Goal: Task Accomplishment & Management: Manage account settings

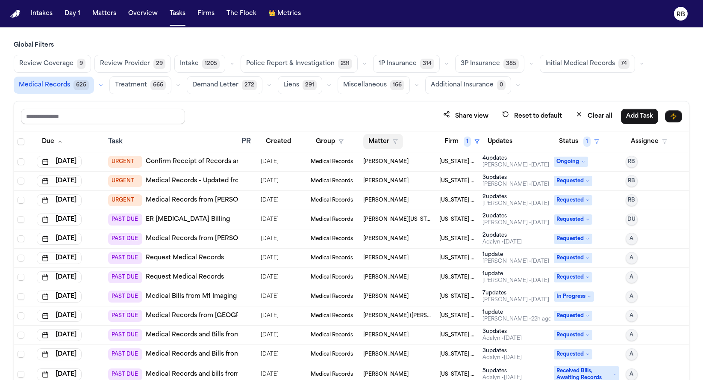
click at [377, 141] on button "Matter" at bounding box center [383, 141] width 40 height 15
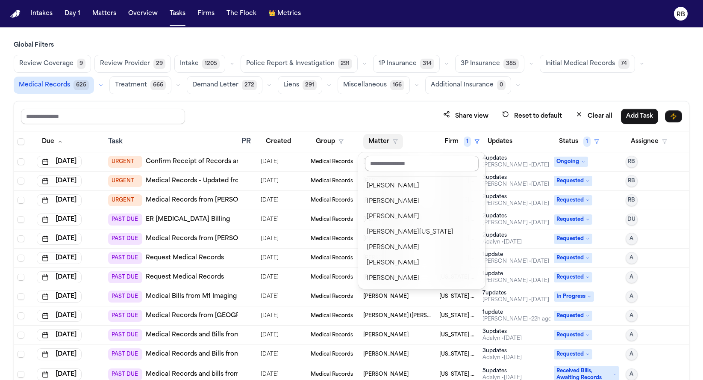
click at [393, 161] on input "text" at bounding box center [422, 163] width 114 height 15
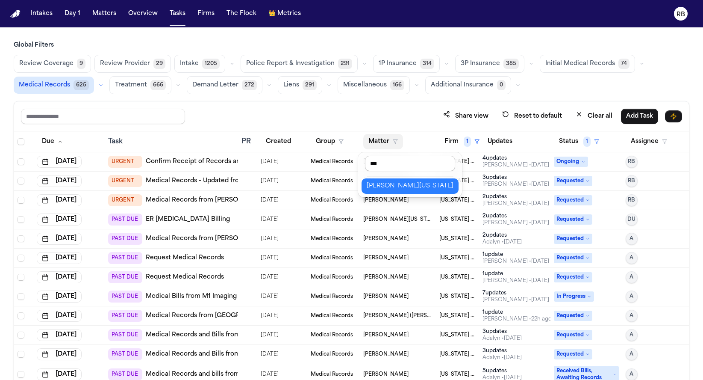
type input "****"
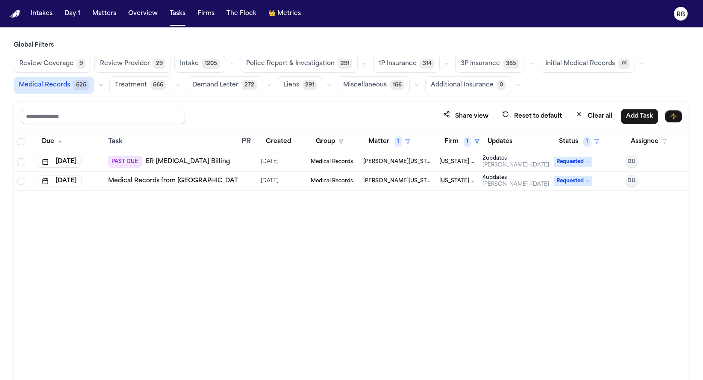
click at [242, 176] on td at bounding box center [247, 180] width 19 height 19
click at [306, 291] on div "Due Task PR Created Group Matter 1 Firm 1 Updates Status 1 Assignee Aug 4, 2025…" at bounding box center [351, 274] width 675 height 286
click at [233, 164] on div "PAST DUE ER Radiology Billing" at bounding box center [171, 162] width 127 height 12
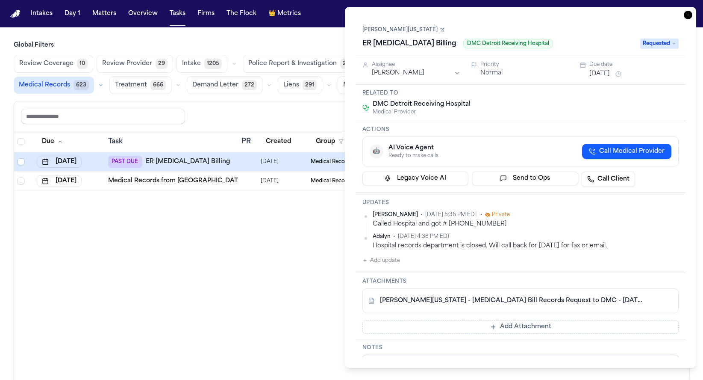
click at [489, 304] on link "S. Washington - Radiology Bill Records Request to DMC - 6.25.25 to 7.31.25" at bounding box center [512, 300] width 265 height 9
click at [393, 31] on link "[PERSON_NAME][US_STATE]" at bounding box center [404, 30] width 82 height 7
click at [486, 301] on link "S. Washington - Radiology Bill Records Request to DMC - 6.25.25 to 7.31.25" at bounding box center [512, 300] width 265 height 9
click at [297, 260] on div "Due Task PR Created Group Matter 1 Firm 1 Updates Status 1 Assignee Aug 4, 2025…" at bounding box center [351, 273] width 675 height 285
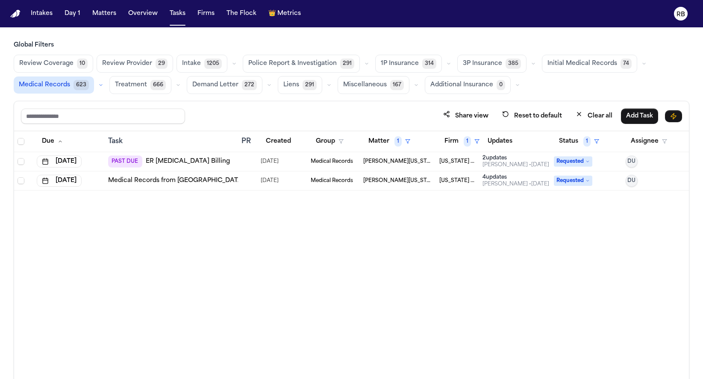
click at [221, 156] on div "PAST DUE ER Radiology Billing" at bounding box center [171, 162] width 127 height 12
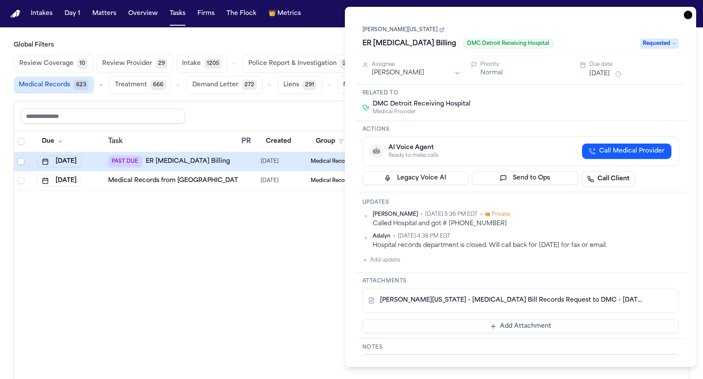
click at [690, 15] on icon "button" at bounding box center [688, 15] width 9 height 9
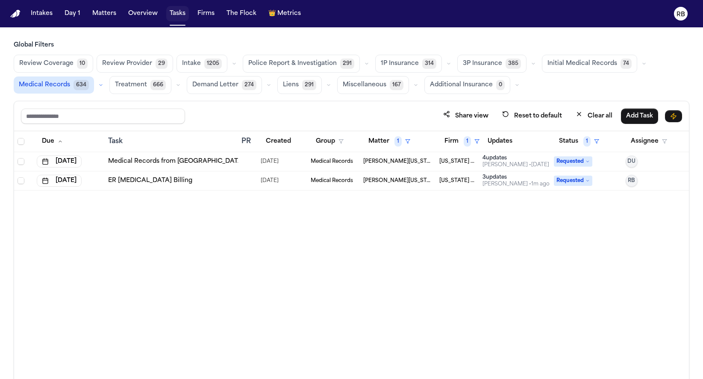
click at [180, 13] on button "Tasks" at bounding box center [177, 13] width 23 height 15
click at [596, 109] on button "Clear all" at bounding box center [594, 116] width 47 height 16
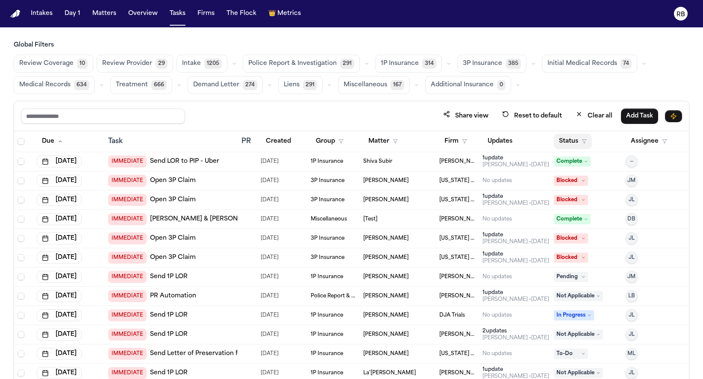
click at [556, 139] on button "Status" at bounding box center [573, 141] width 38 height 15
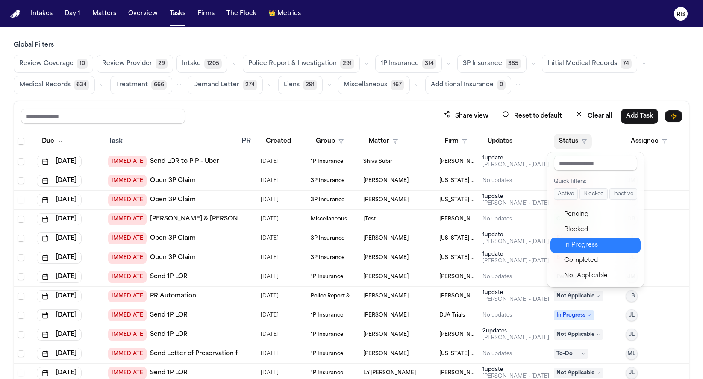
click at [591, 244] on div "In Progress" at bounding box center [599, 245] width 71 height 10
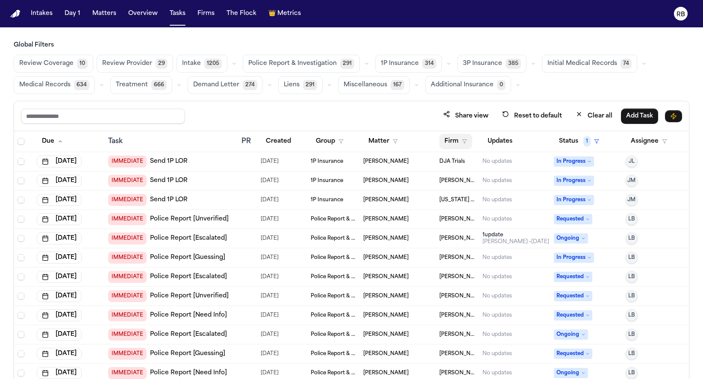
click at [445, 140] on button "Firm" at bounding box center [456, 141] width 33 height 15
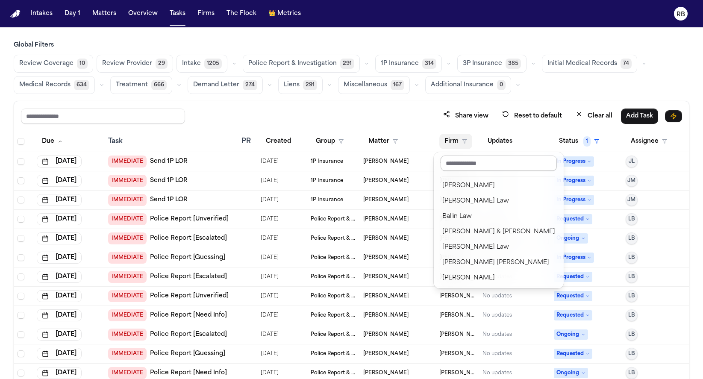
click at [469, 156] on input "text" at bounding box center [499, 163] width 116 height 15
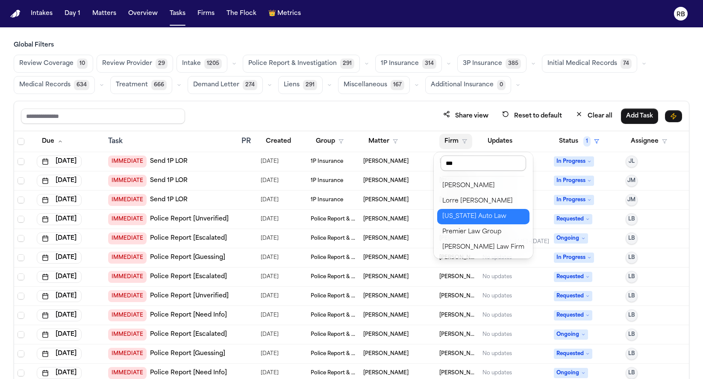
type input "****"
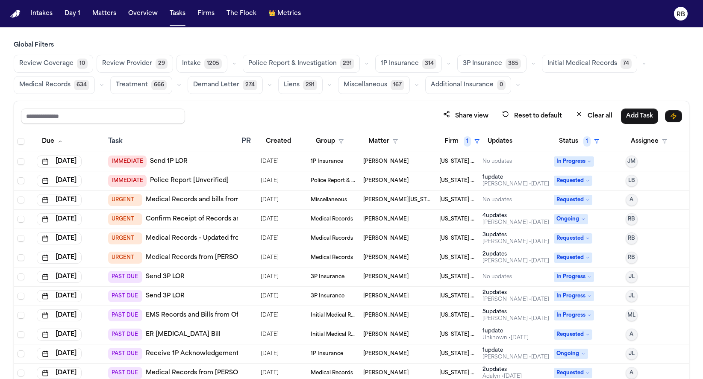
click at [53, 89] on span "Medical Records" at bounding box center [44, 85] width 51 height 9
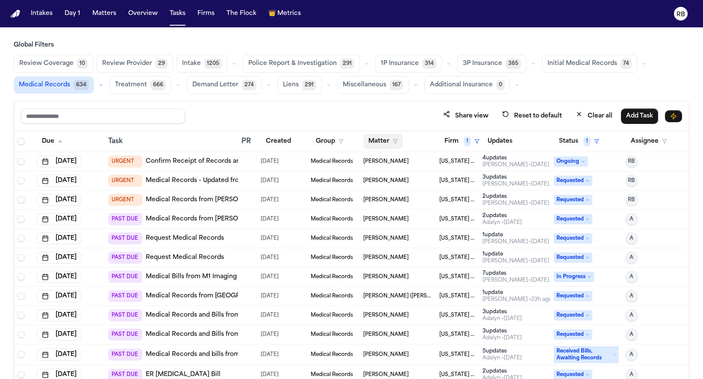
click at [374, 137] on button "Matter" at bounding box center [383, 141] width 40 height 15
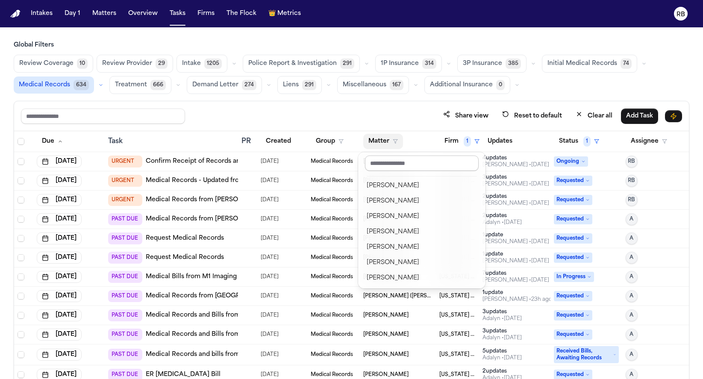
click at [410, 165] on input "text" at bounding box center [422, 163] width 114 height 15
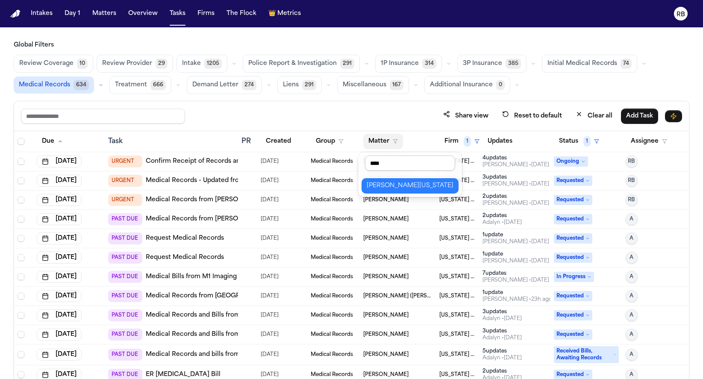
type input "*****"
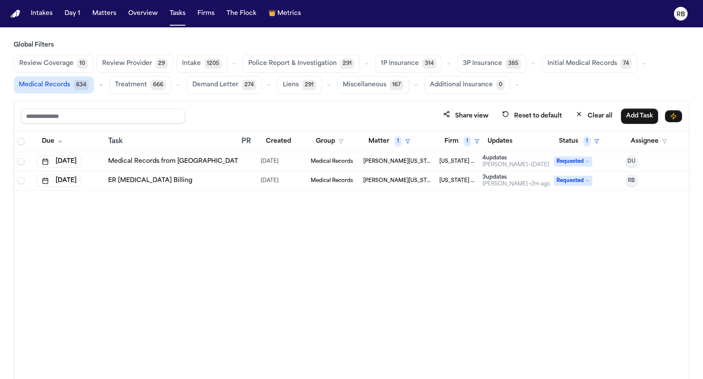
click at [188, 179] on div "ER Radiology Billing" at bounding box center [171, 181] width 127 height 9
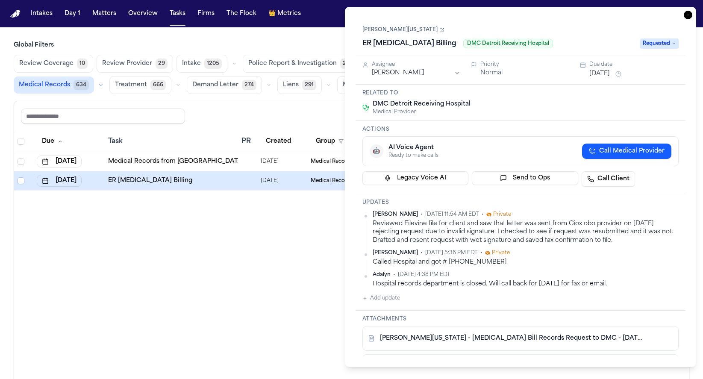
click at [396, 47] on h1 "ER Radiology Billing" at bounding box center [409, 44] width 101 height 14
click at [368, 43] on input "**********" at bounding box center [499, 44] width 273 height 14
type input "**********"
click at [690, 14] on icon "button" at bounding box center [688, 15] width 9 height 9
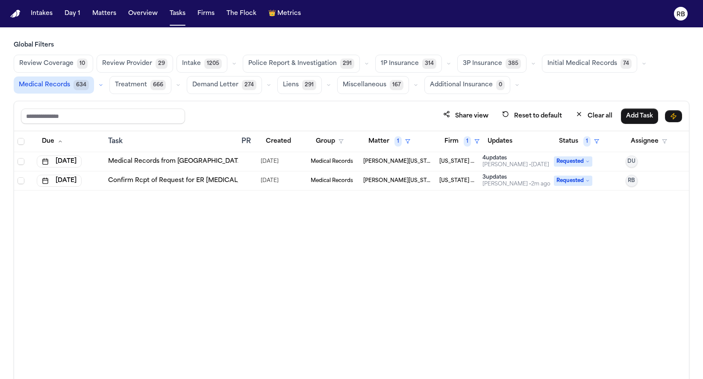
click at [245, 162] on div at bounding box center [245, 161] width 7 height 7
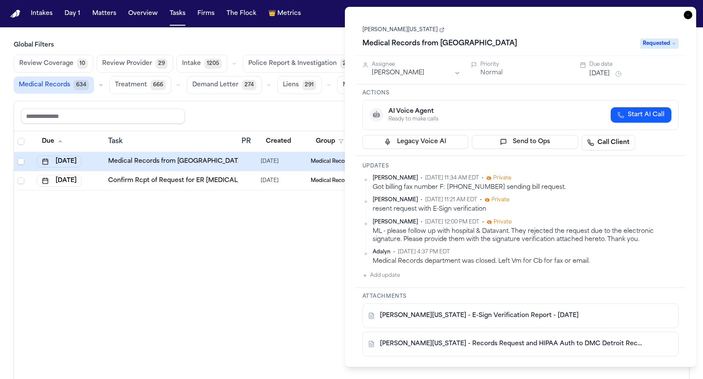
click at [401, 31] on link "[PERSON_NAME][US_STATE]" at bounding box center [404, 30] width 82 height 7
click at [250, 313] on div "Due Task PR Created Group Matter 1 Firm 1 Updates Status 1 Assignee Sep 26, 202…" at bounding box center [351, 273] width 675 height 285
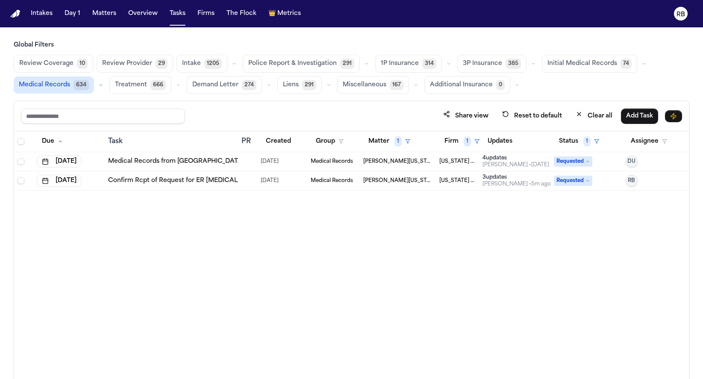
click at [247, 163] on div at bounding box center [245, 161] width 7 height 7
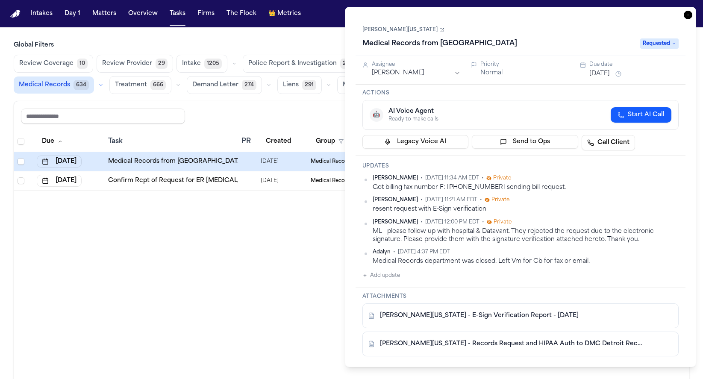
click at [440, 30] on icon at bounding box center [442, 29] width 5 height 5
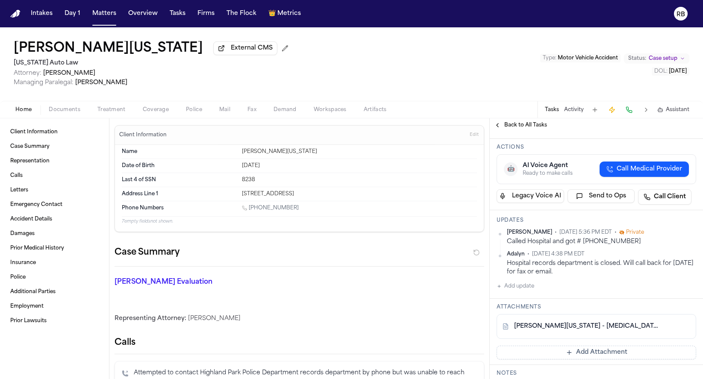
scroll to position [104, 0]
click at [607, 347] on button "Add Attachment" at bounding box center [597, 354] width 200 height 14
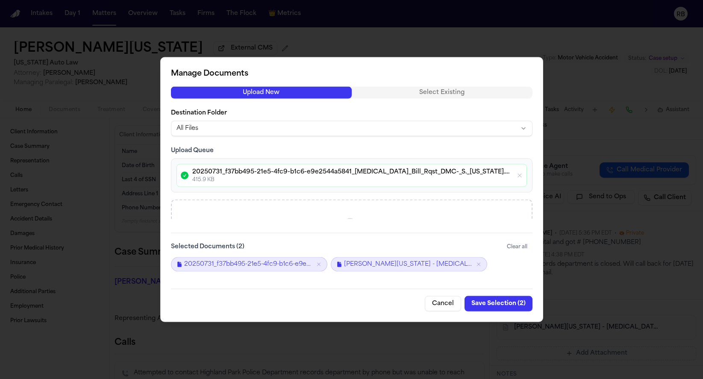
click at [495, 304] on button "Save Selection ( 2 )" at bounding box center [499, 303] width 68 height 15
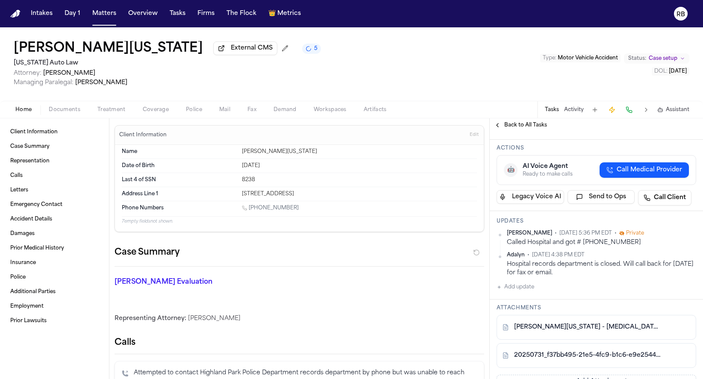
click at [521, 282] on button "Add update" at bounding box center [516, 287] width 38 height 10
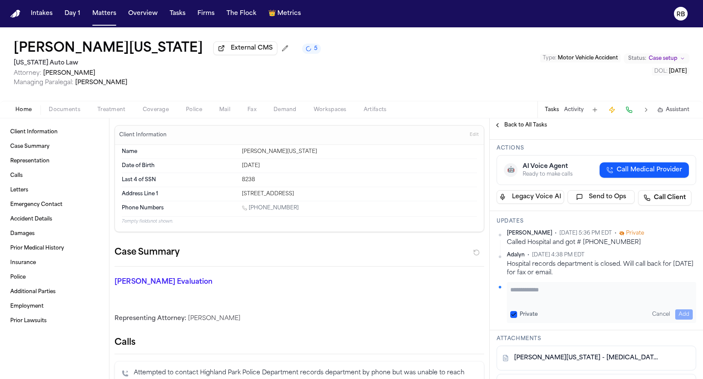
click at [551, 287] on textarea "Add your update" at bounding box center [602, 294] width 183 height 17
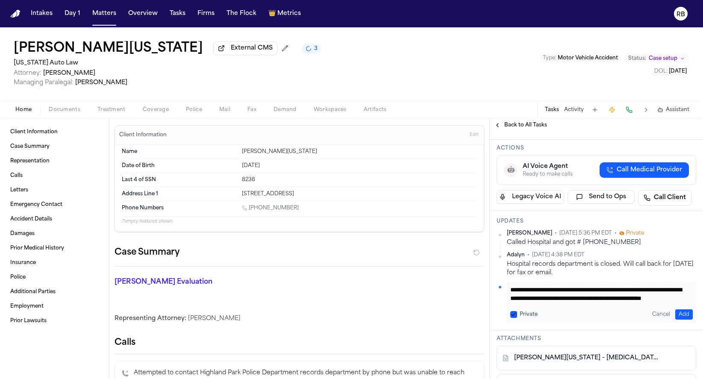
click at [686, 287] on textarea "**********" at bounding box center [599, 294] width 176 height 17
click at [595, 289] on textarea "**********" at bounding box center [599, 294] width 176 height 17
click at [632, 291] on textarea "**********" at bounding box center [599, 294] width 176 height 17
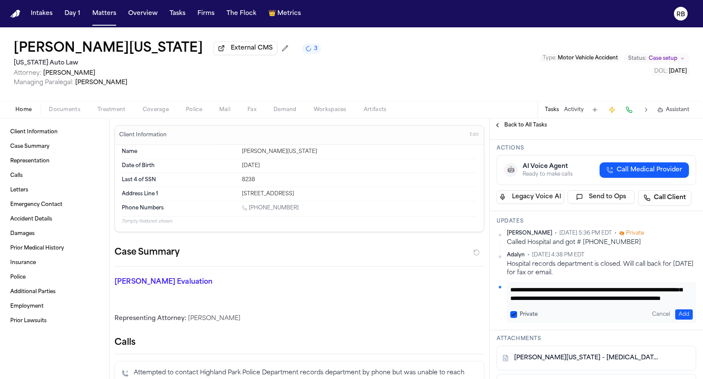
scroll to position [26, 0]
type textarea "**********"
click at [677, 310] on button "Add" at bounding box center [685, 315] width 18 height 10
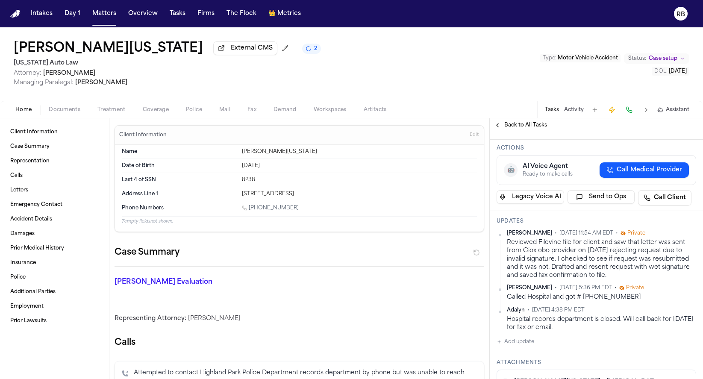
click at [623, 264] on div "Reviewed Filevine file for client and saw that letter was sent from Ciox obo pr…" at bounding box center [601, 259] width 189 height 41
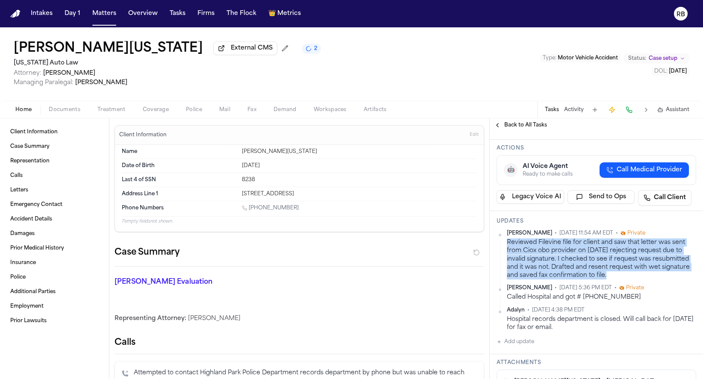
drag, startPoint x: 616, startPoint y: 267, endPoint x: 507, endPoint y: 236, distance: 113.4
click at [507, 239] on div "Reviewed Filevine file for client and saw that letter was sent from Ciox obo pr…" at bounding box center [601, 259] width 189 height 41
copy div "Reviewed Filevine file for client and saw that letter was sent from Ciox obo pr…"
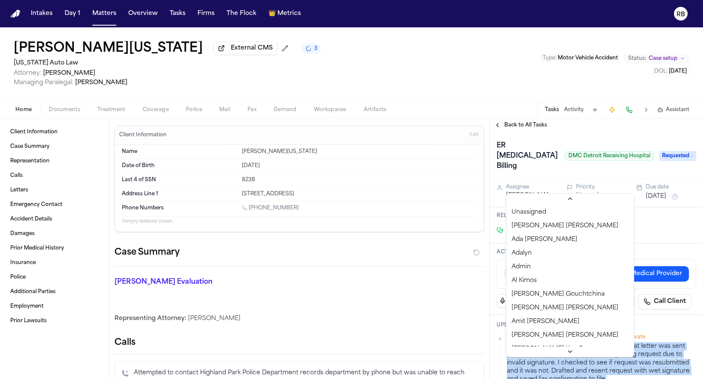
click at [538, 185] on html "Intakes Day 1 Matters Overview Tasks Firms The Flock 👑 Metrics RB Shimon Washin…" at bounding box center [351, 189] width 703 height 379
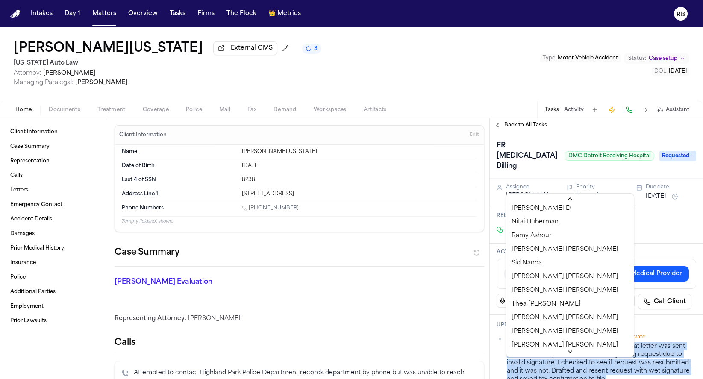
scroll to position [617, 0]
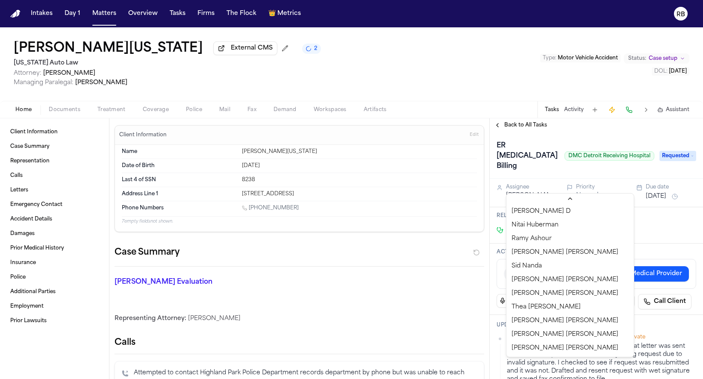
drag, startPoint x: 646, startPoint y: 218, endPoint x: 632, endPoint y: 219, distance: 13.7
click at [646, 218] on html "Intakes Day 1 Matters Overview Tasks Firms The Flock 👑 Metrics RB Shimon Washin…" at bounding box center [351, 189] width 703 height 379
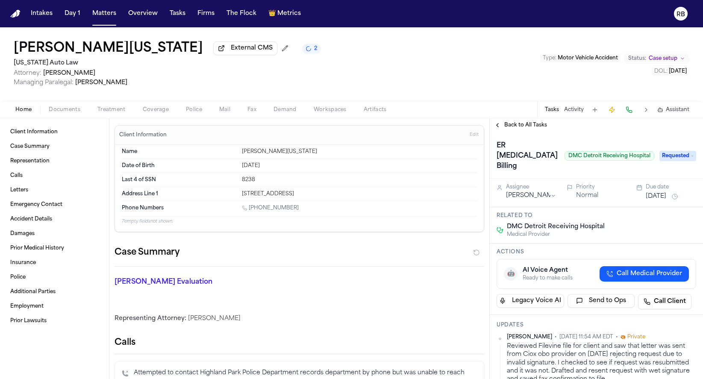
click at [551, 186] on html "Intakes Day 1 Matters Overview Tasks Firms The Flock 👑 Metrics RB Shimon Washin…" at bounding box center [351, 189] width 703 height 379
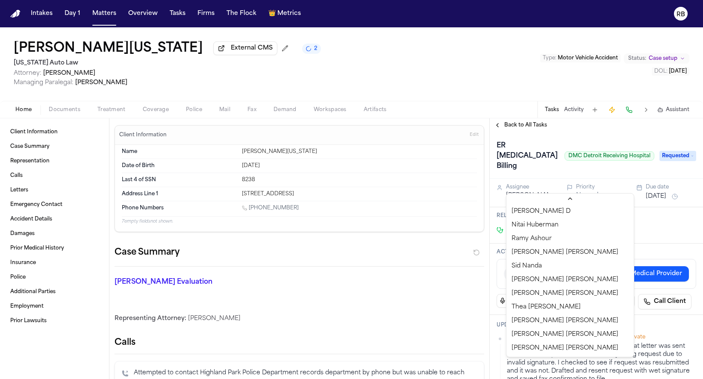
click at [638, 227] on html "Intakes Day 1 Matters Overview Tasks Firms The Flock 👑 Metrics RB Shimon Washin…" at bounding box center [351, 189] width 703 height 379
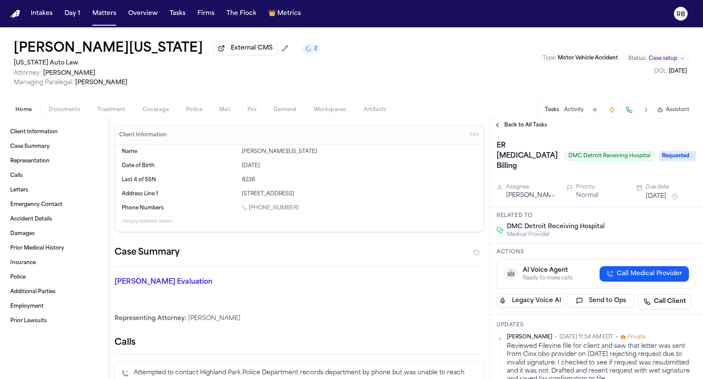
click at [541, 183] on html "Intakes Day 1 Matters Overview Tasks Firms The Flock 👑 Metrics RB Shimon Washin…" at bounding box center [351, 189] width 703 height 379
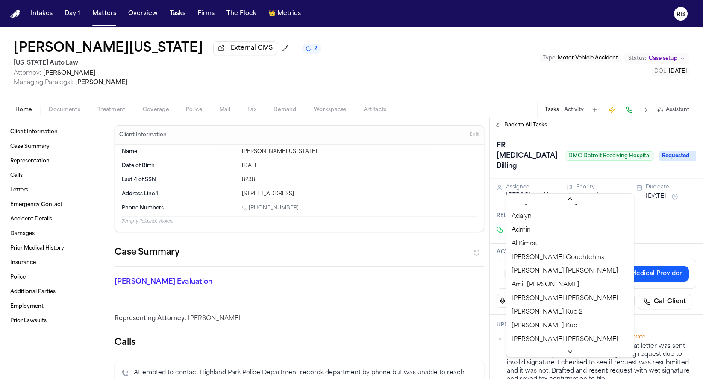
scroll to position [0, 0]
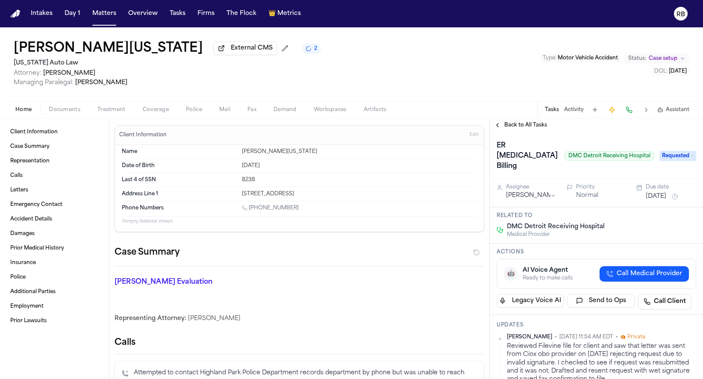
click at [662, 192] on button "[DATE]" at bounding box center [656, 196] width 21 height 9
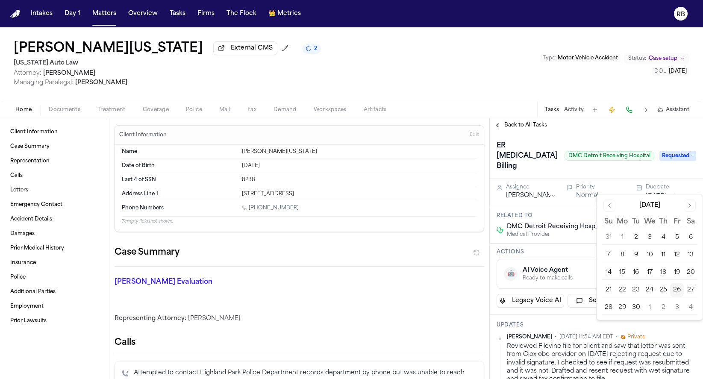
click at [676, 310] on button "3" at bounding box center [677, 308] width 14 height 14
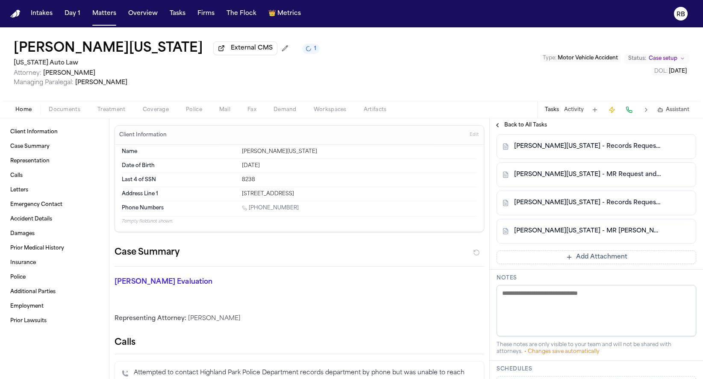
scroll to position [315, 0]
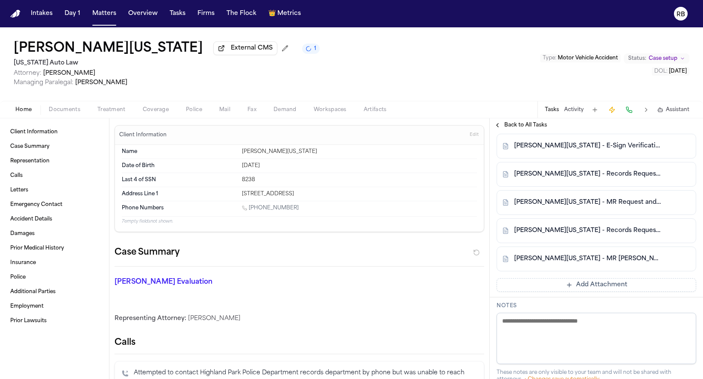
click at [609, 255] on link "[PERSON_NAME][US_STATE] - MR [PERSON_NAME] and Denial from DMC Detroit Receivin…" at bounding box center [588, 259] width 148 height 9
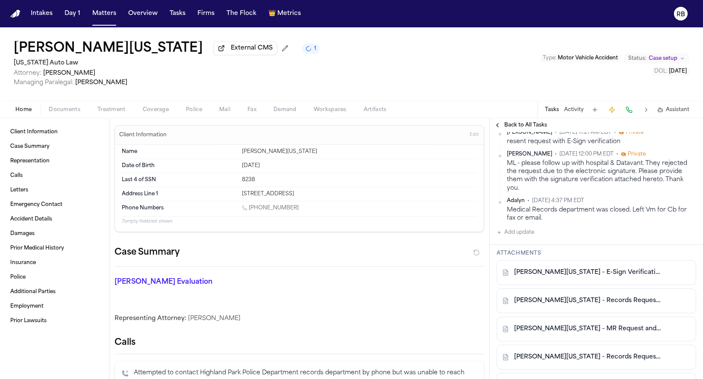
scroll to position [203, 0]
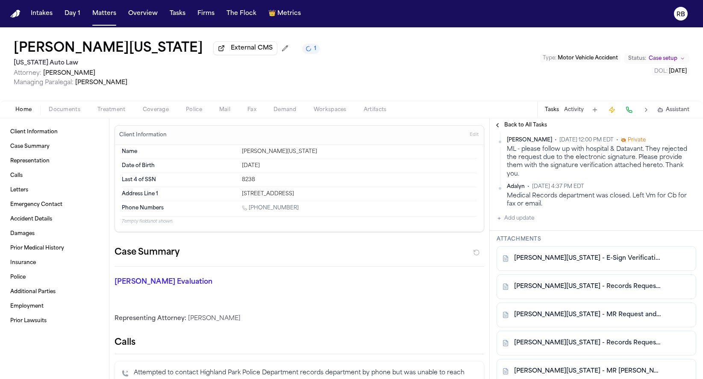
click at [623, 254] on link "S. Washington - E-Sign Verification Report - 6.30.25" at bounding box center [588, 258] width 148 height 9
click at [615, 284] on link "S. Washington - Records Request and HIPAA Auth to DMC Detroit Receiving - 6.30.…" at bounding box center [588, 287] width 148 height 9
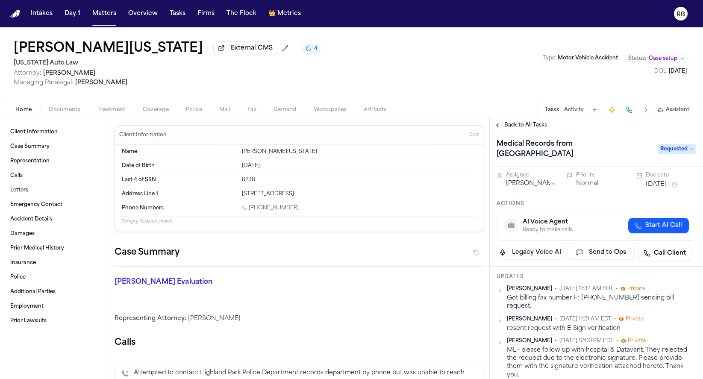
scroll to position [0, 0]
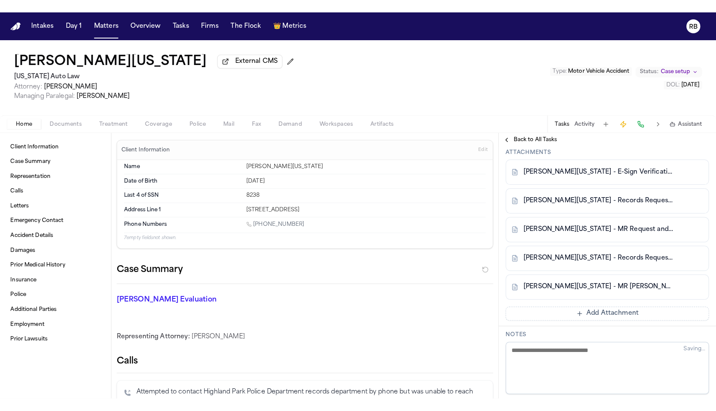
scroll to position [306, 0]
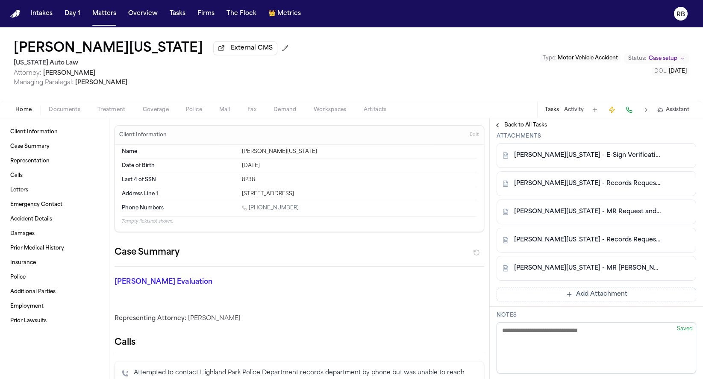
click at [599, 264] on link "S. Washington - MR Request and Denial from DMC Detroit Receiving - 8.8.25" at bounding box center [588, 268] width 148 height 9
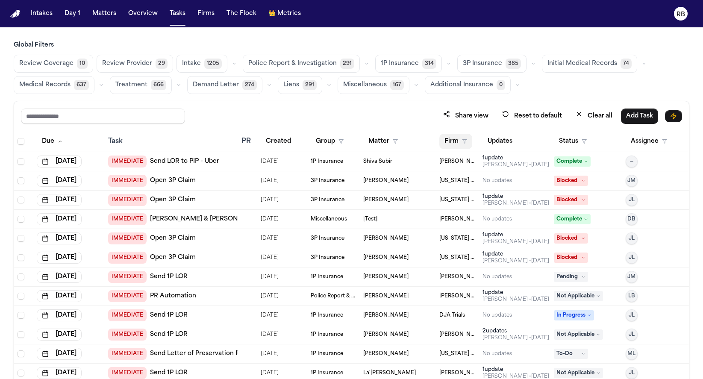
click at [452, 138] on button "Firm" at bounding box center [456, 141] width 33 height 15
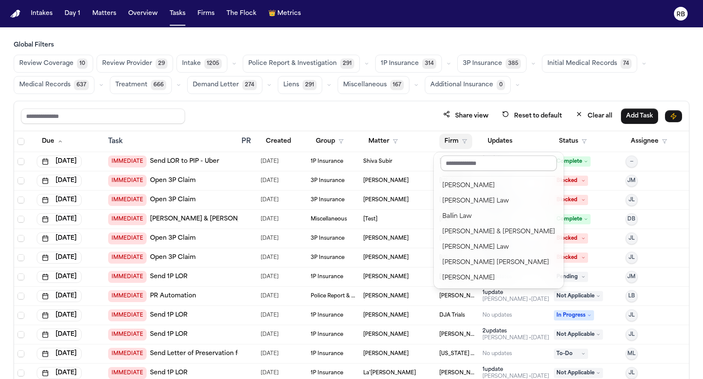
click at [453, 165] on input "text" at bounding box center [499, 163] width 116 height 15
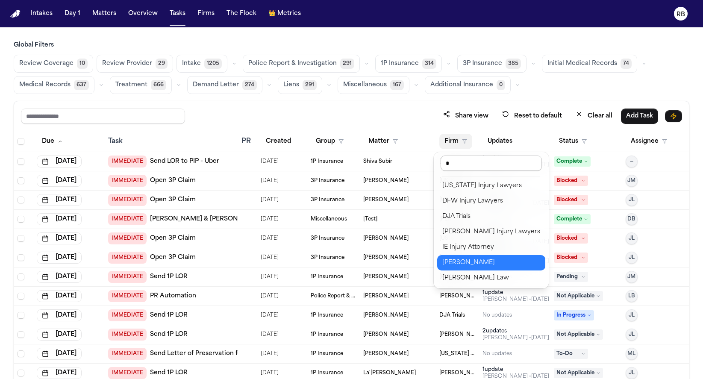
type input "**"
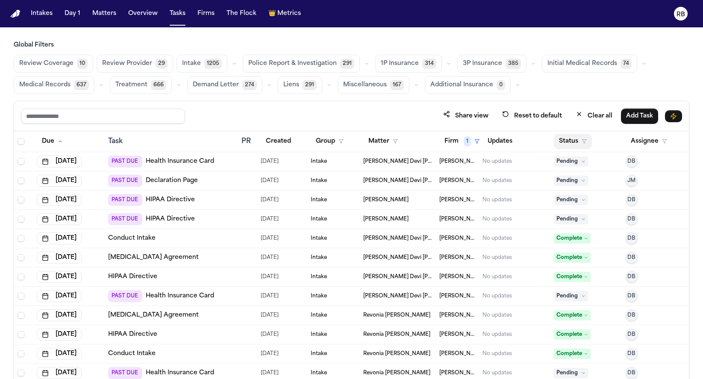
click at [573, 141] on button "Status" at bounding box center [573, 141] width 38 height 15
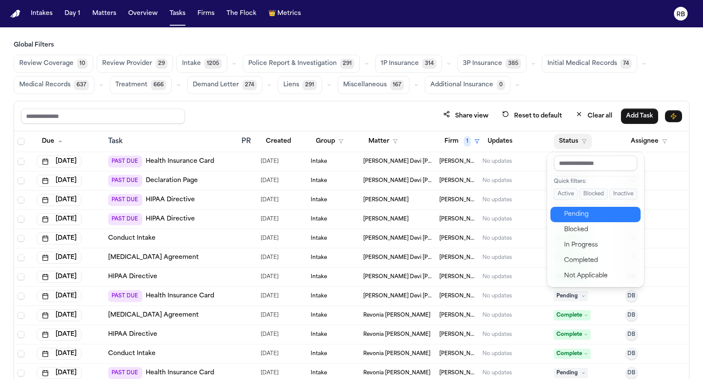
click at [596, 216] on div "Pending" at bounding box center [599, 215] width 71 height 10
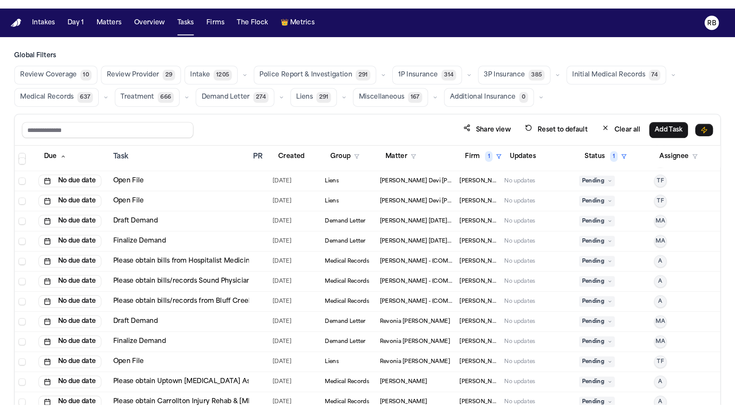
scroll to position [1025, 0]
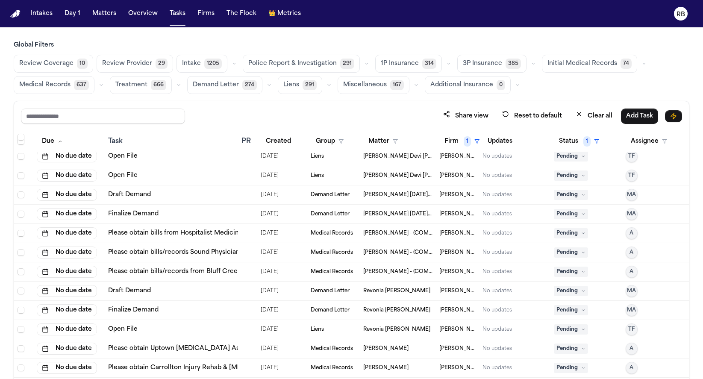
click at [696, 378] on div "Global Filters Review Coverage 10 Review Provider 29 Intake 1205 Police Report …" at bounding box center [351, 229] width 703 height 376
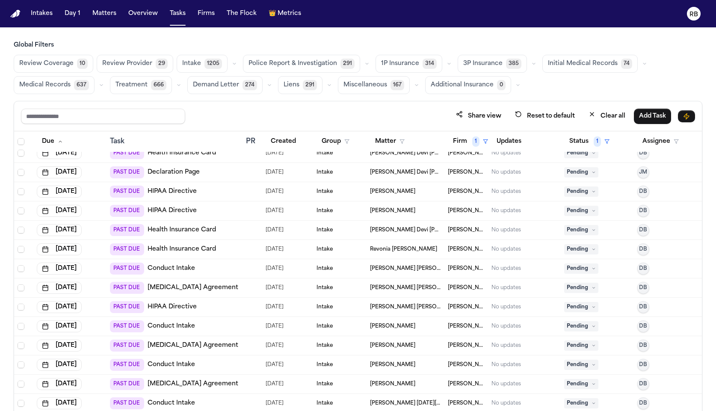
scroll to position [0, 0]
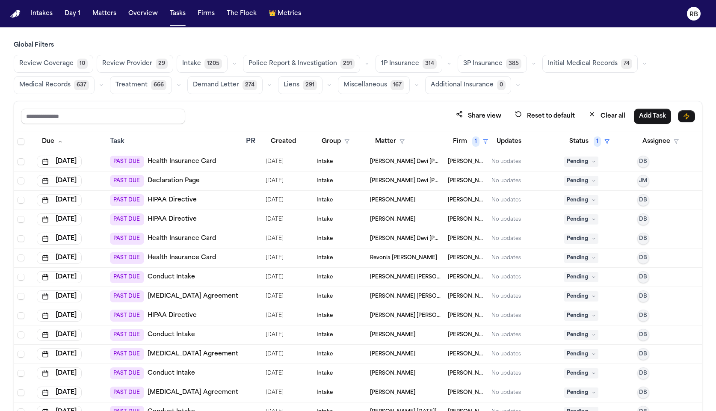
click at [679, 67] on div "Review Coverage 10 Review Provider 29 Intake 1205 Police Report & Investigation…" at bounding box center [358, 74] width 688 height 39
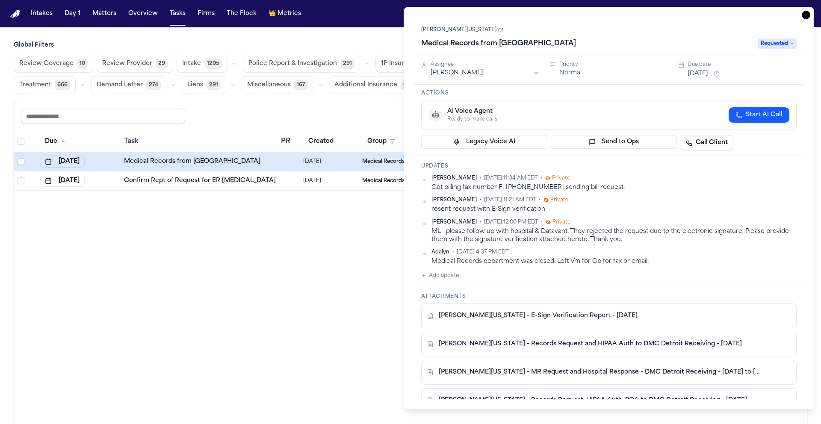
drag, startPoint x: 809, startPoint y: 13, endPoint x: 683, endPoint y: 26, distance: 125.9
click at [715, 13] on icon "button" at bounding box center [806, 15] width 9 height 9
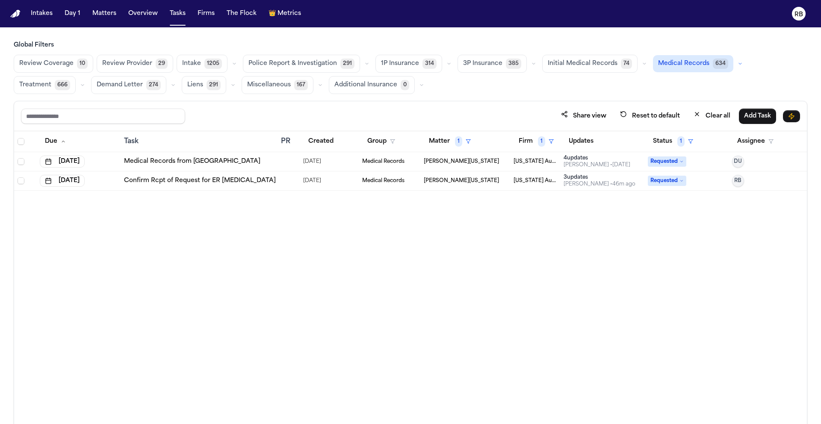
click at [536, 275] on div "Due Task PR Created Group Matter 1 Firm 1 Updates Status 1 Assignee [DATE] Medi…" at bounding box center [410, 296] width 793 height 330
click at [104, 16] on button "Matters" at bounding box center [104, 13] width 31 height 15
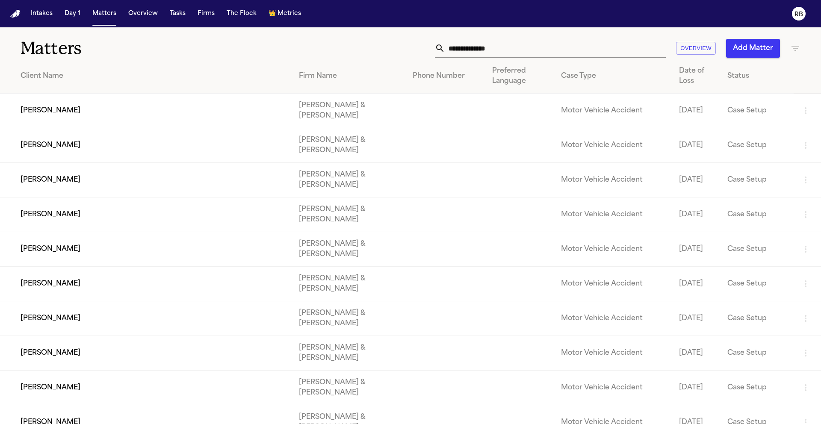
click at [497, 48] on input "text" at bounding box center [555, 48] width 221 height 19
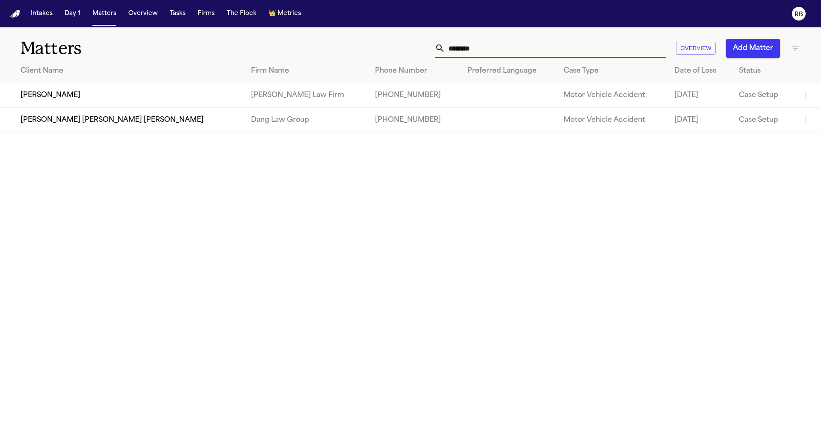
type input "********"
click at [494, 48] on input "********" at bounding box center [555, 48] width 221 height 19
drag, startPoint x: 444, startPoint y: 49, endPoint x: 413, endPoint y: 49, distance: 31.2
click at [413, 49] on div "******** Overview Add Matter" at bounding box center [524, 48] width 553 height 19
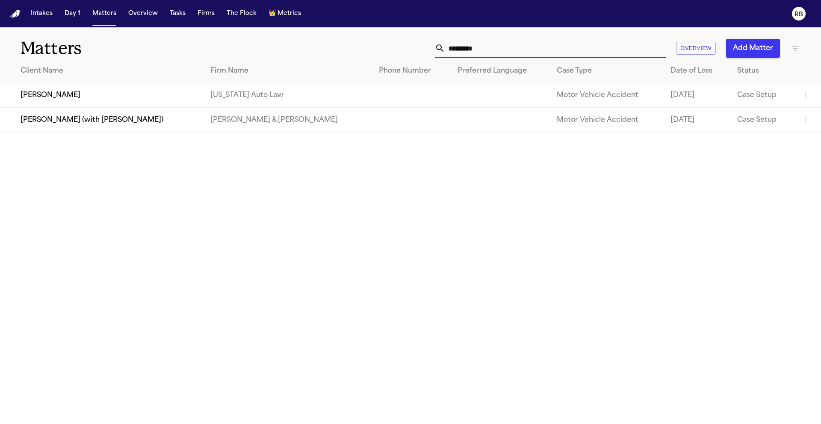
type input "*********"
click at [204, 97] on td "[PERSON_NAME]" at bounding box center [102, 95] width 204 height 24
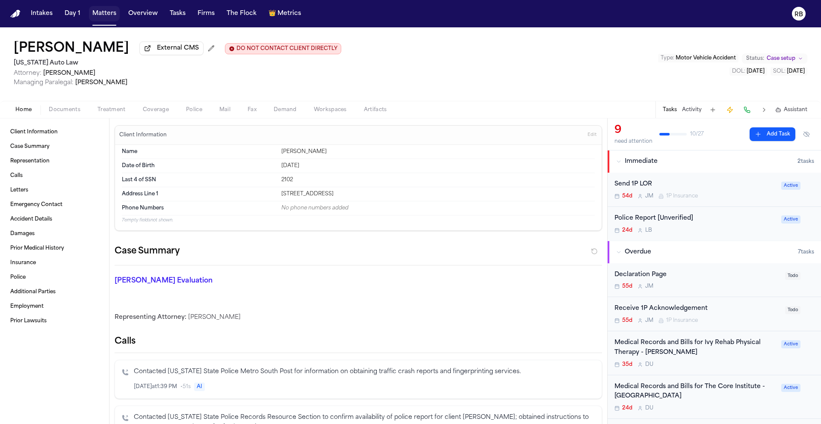
click at [108, 15] on button "Matters" at bounding box center [104, 13] width 31 height 15
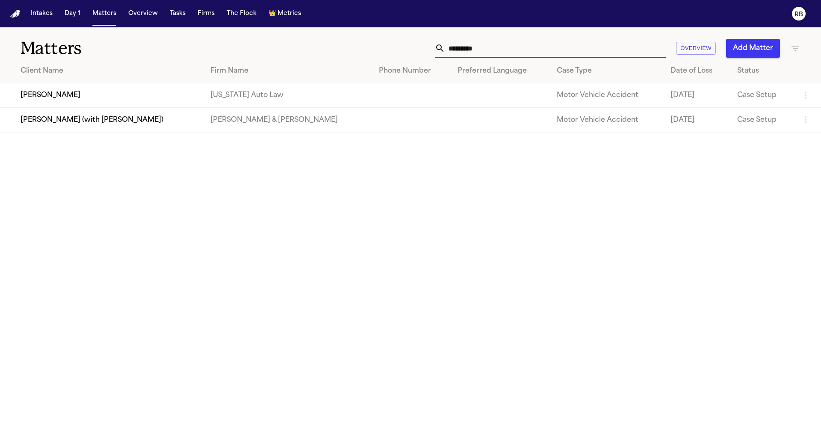
click at [528, 52] on input "*********" at bounding box center [555, 48] width 221 height 19
drag, startPoint x: 530, startPoint y: 49, endPoint x: 427, endPoint y: 49, distance: 103.0
click at [428, 49] on div "********* Overview Add Matter" at bounding box center [524, 48] width 553 height 19
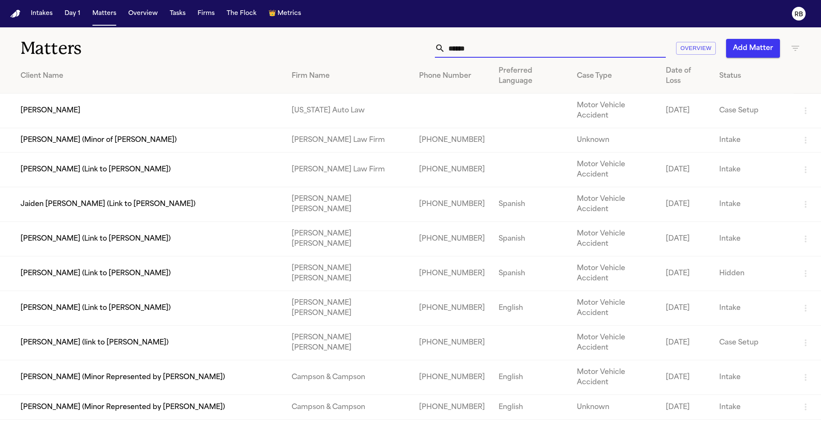
type input "*****"
click at [205, 100] on td "[PERSON_NAME]" at bounding box center [142, 111] width 285 height 35
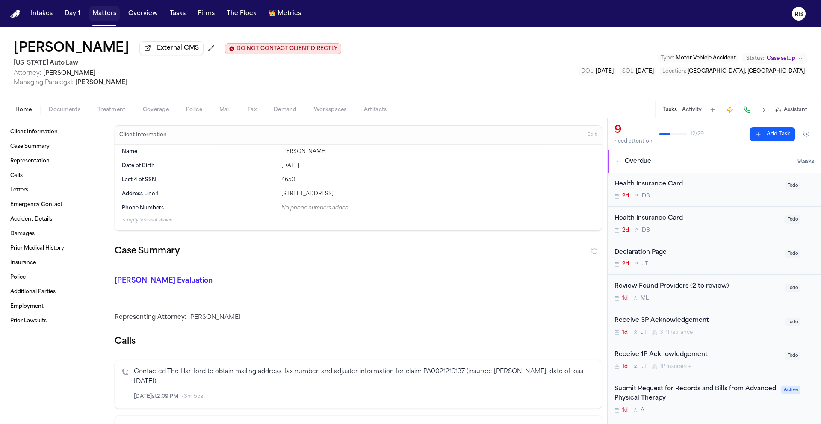
click at [111, 16] on button "Matters" at bounding box center [104, 13] width 31 height 15
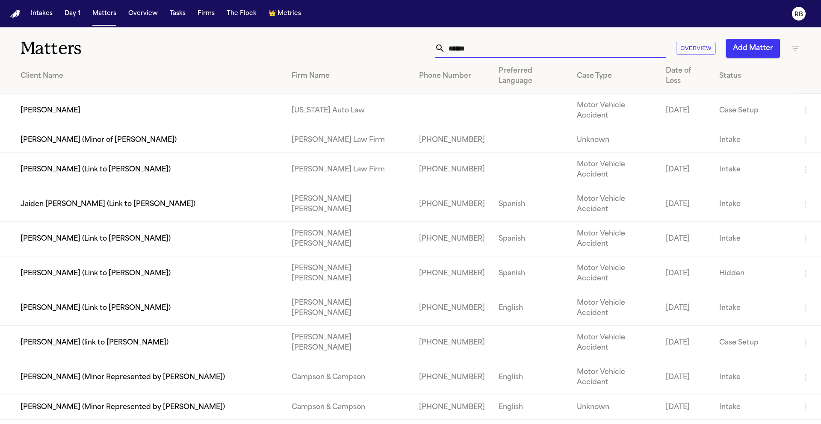
click at [512, 39] on input "*****" at bounding box center [555, 48] width 221 height 19
drag, startPoint x: 481, startPoint y: 48, endPoint x: 410, endPoint y: 44, distance: 72.0
click at [411, 50] on div "***** Overview Add Matter" at bounding box center [524, 48] width 553 height 19
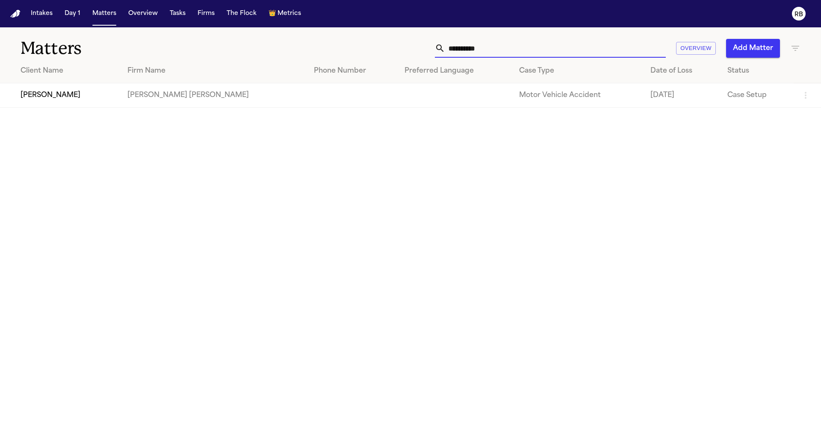
type input "**********"
click at [461, 188] on main "**********" at bounding box center [410, 225] width 821 height 397
click at [174, 16] on button "Tasks" at bounding box center [177, 13] width 23 height 15
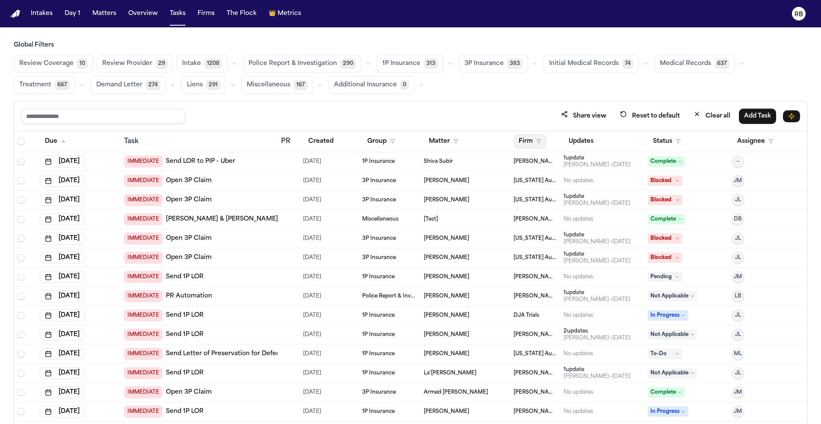
click at [529, 139] on button "Firm" at bounding box center [530, 141] width 33 height 15
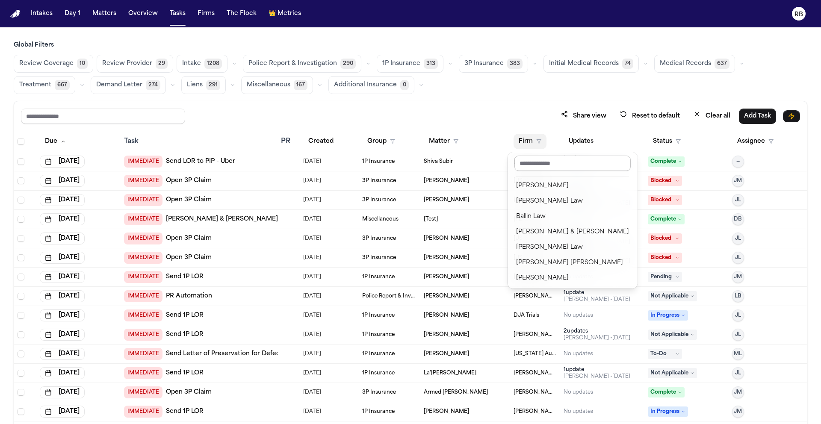
click at [555, 167] on input "text" at bounding box center [572, 163] width 116 height 15
type input "**"
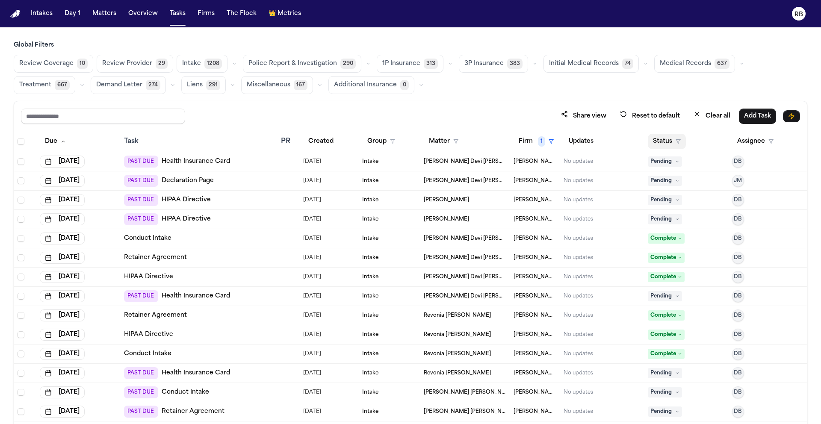
click at [658, 139] on button "Status" at bounding box center [667, 141] width 38 height 15
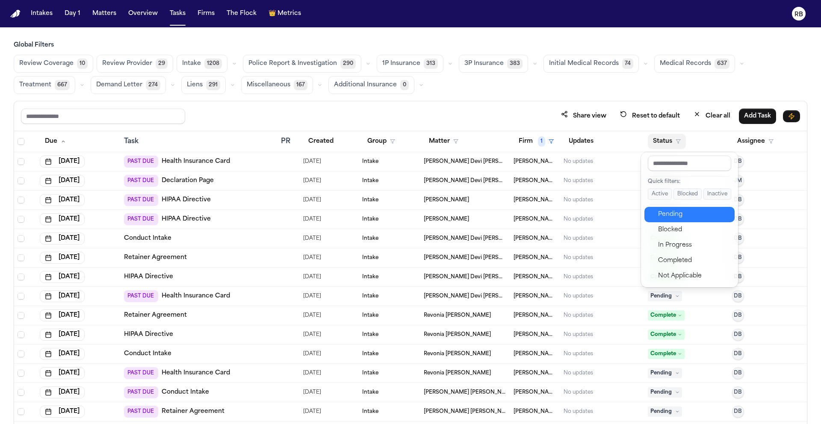
click at [685, 208] on button "Pending" at bounding box center [689, 214] width 90 height 15
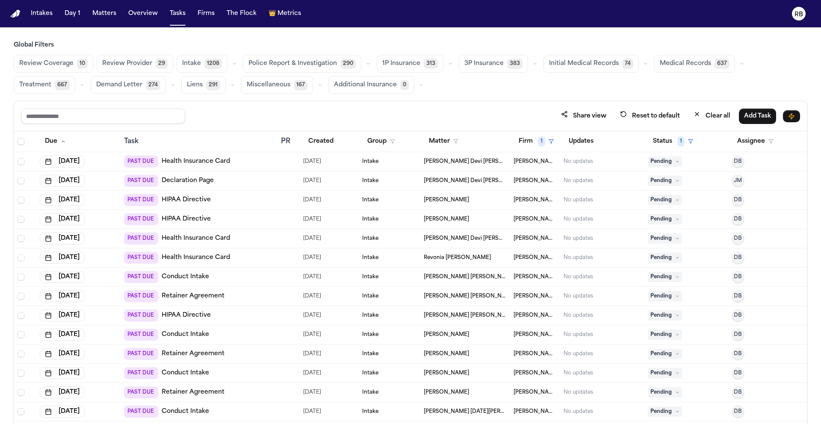
click at [564, 60] on span "Initial Medical Records" at bounding box center [584, 63] width 70 height 9
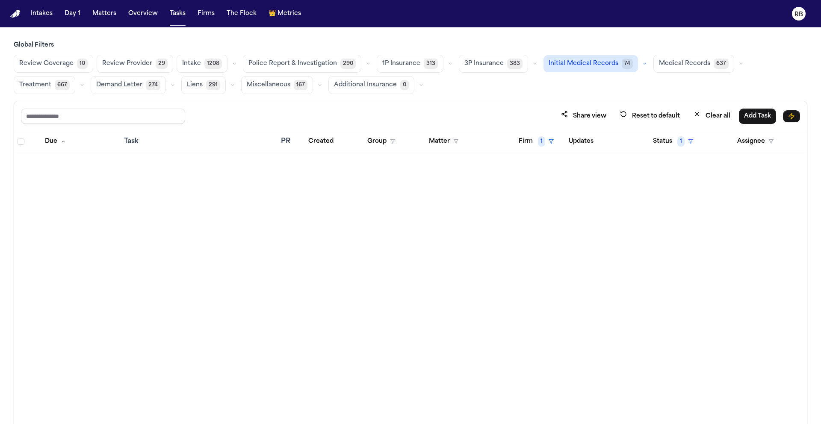
click at [667, 62] on span "Medical Records" at bounding box center [684, 63] width 51 height 9
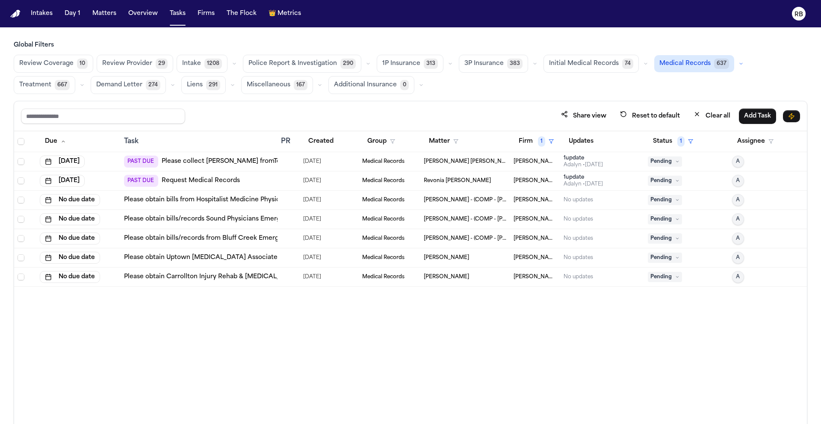
click at [578, 372] on div "Due Task PR Created Group Matter Firm 1 Updates Status 1 Assignee Sep 19, 2025 …" at bounding box center [410, 296] width 793 height 330
click at [284, 162] on div at bounding box center [284, 161] width 7 height 7
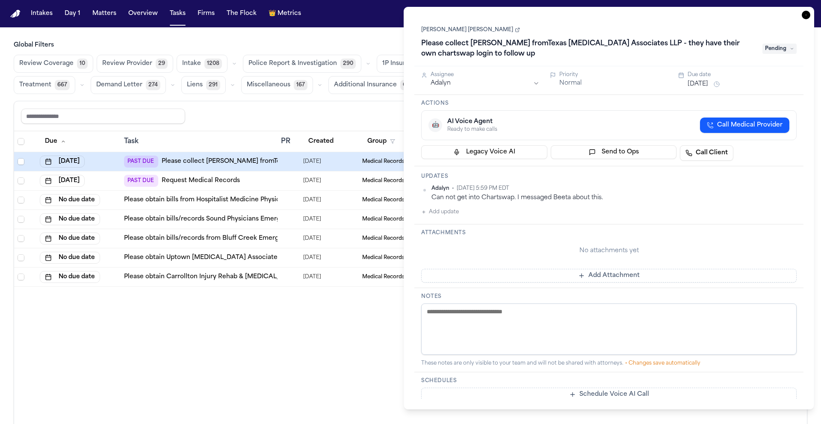
click at [450, 31] on link "[PERSON_NAME] [PERSON_NAME]" at bounding box center [470, 30] width 99 height 7
click at [715, 14] on icon "button" at bounding box center [806, 15] width 9 height 9
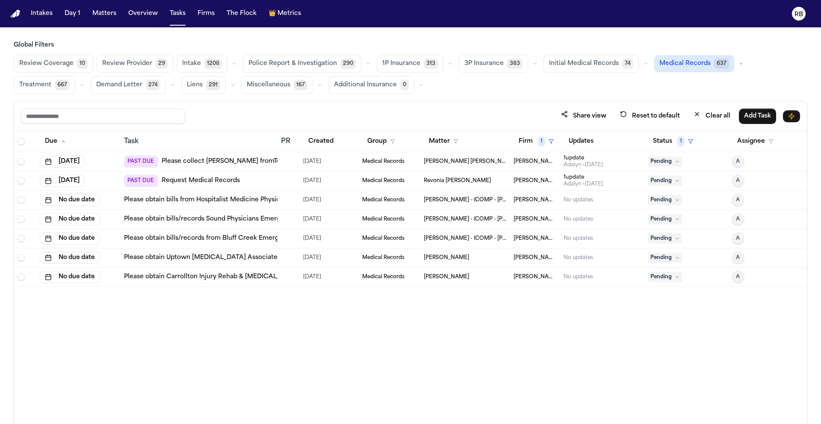
click at [154, 352] on div "Due Task PR Created Group Matter Firm 1 Updates Status 1 Assignee Sep 19, 2025 …" at bounding box center [410, 296] width 793 height 330
click at [470, 302] on div "Due Task PR Created Group Matter Firm 1 Updates Status 1 Assignee Sep 19, 2025 …" at bounding box center [410, 296] width 793 height 330
click at [534, 139] on button "Firm 1" at bounding box center [536, 141] width 45 height 15
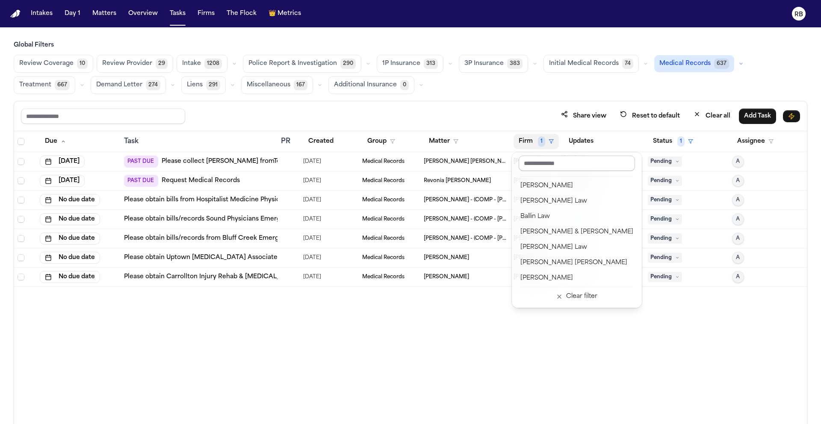
click at [553, 159] on input "text" at bounding box center [577, 163] width 116 height 15
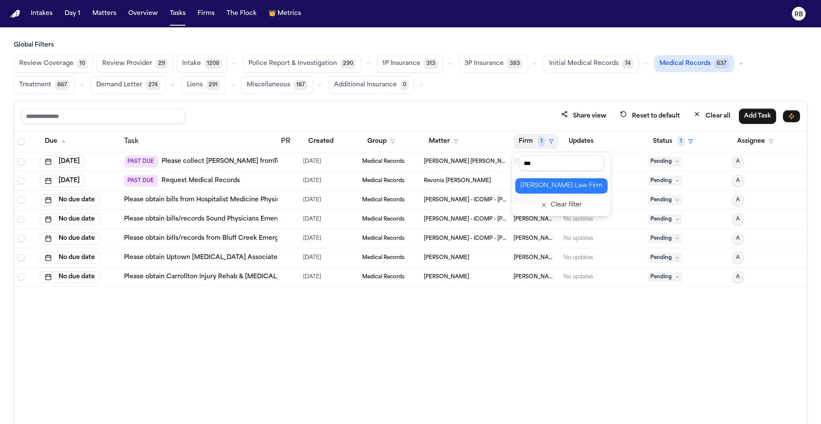
type input "***"
click at [578, 189] on div "Ruy Mireles Law Firm" at bounding box center [561, 186] width 82 height 10
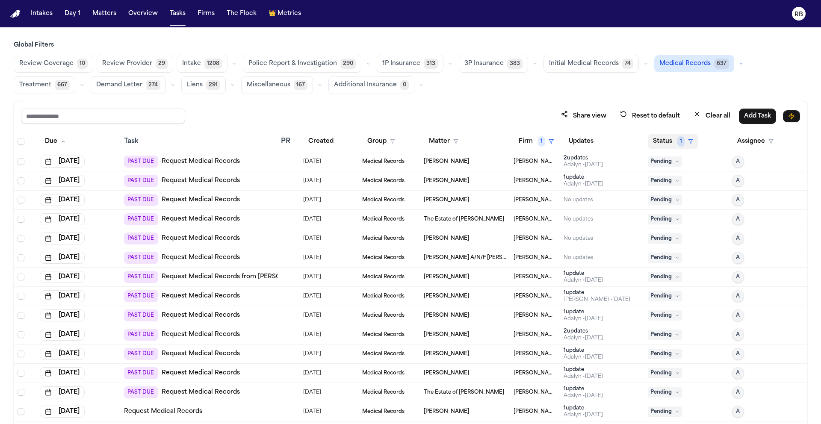
click at [655, 139] on button "Status 1" at bounding box center [673, 141] width 50 height 15
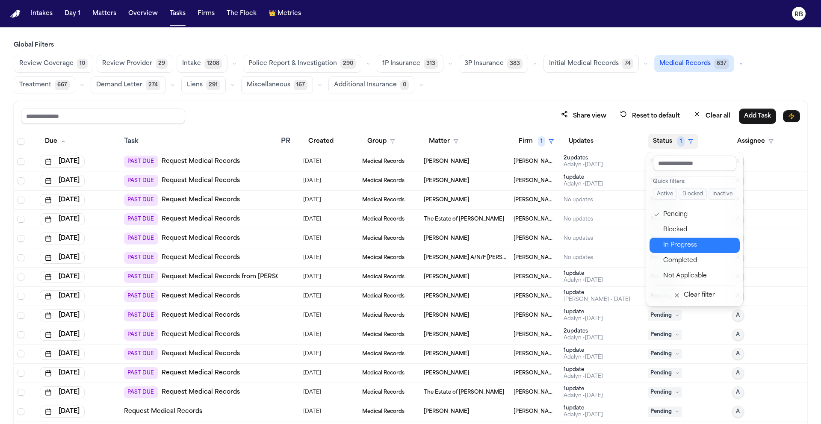
click at [694, 239] on button "In Progress" at bounding box center [695, 245] width 90 height 15
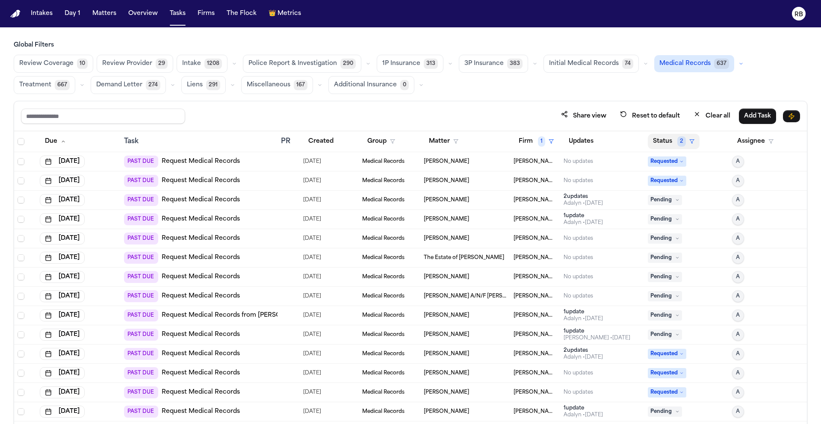
click at [660, 142] on button "Status 2" at bounding box center [674, 141] width 52 height 15
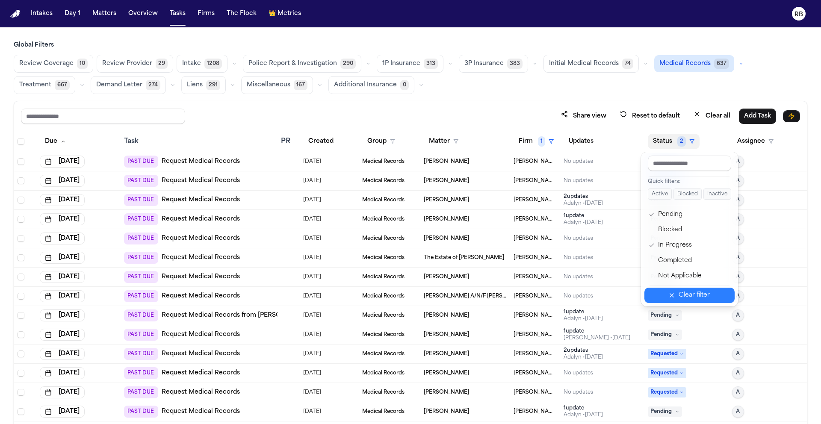
click at [703, 292] on div "Clear filter" at bounding box center [694, 295] width 31 height 10
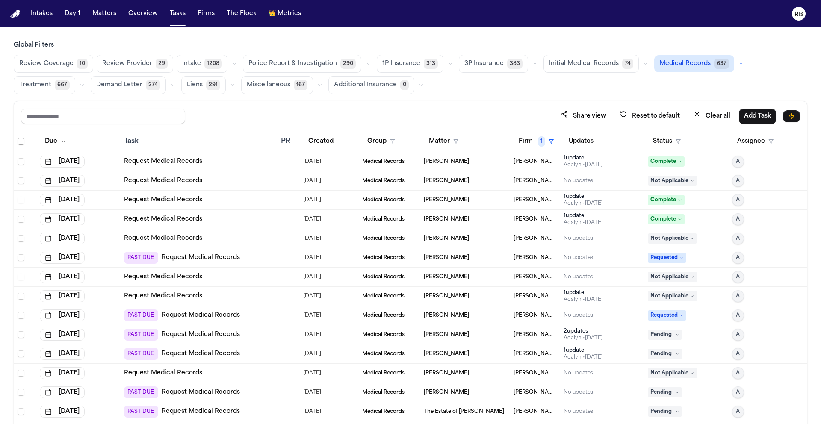
click at [23, 140] on span "Select all" at bounding box center [21, 141] width 7 height 7
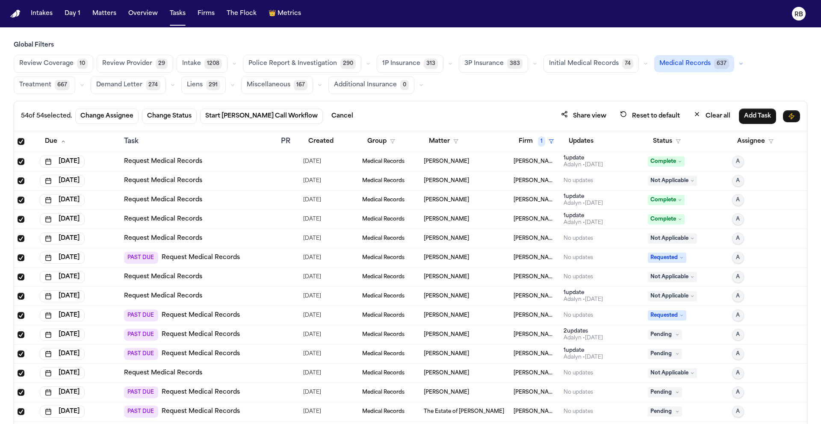
click at [24, 140] on span "Select all" at bounding box center [21, 141] width 7 height 7
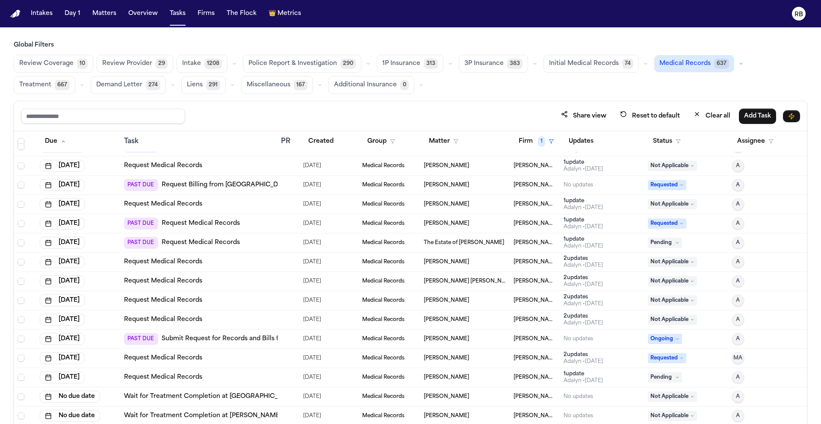
scroll to position [730, 0]
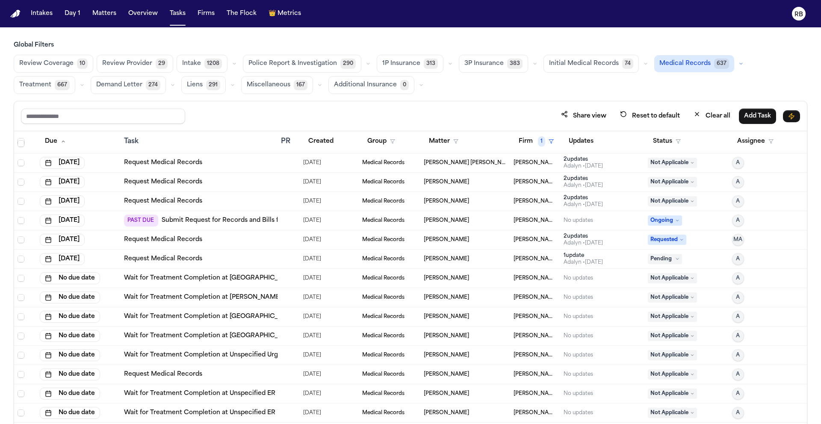
click at [284, 394] on div at bounding box center [284, 393] width 7 height 7
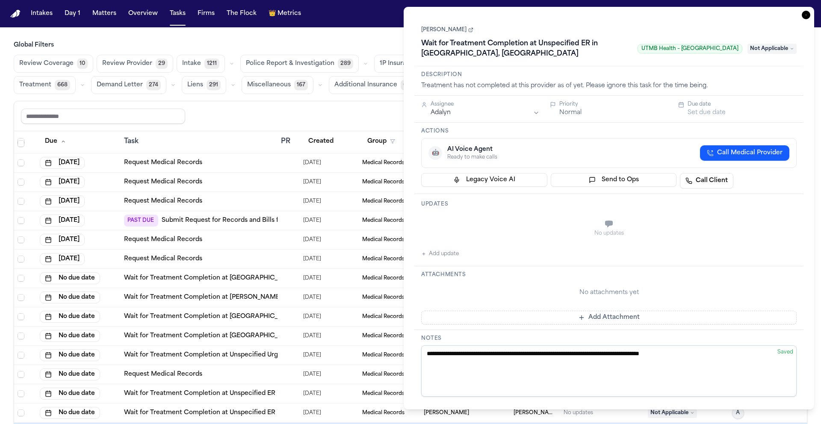
click at [715, 17] on icon "button" at bounding box center [806, 15] width 9 height 9
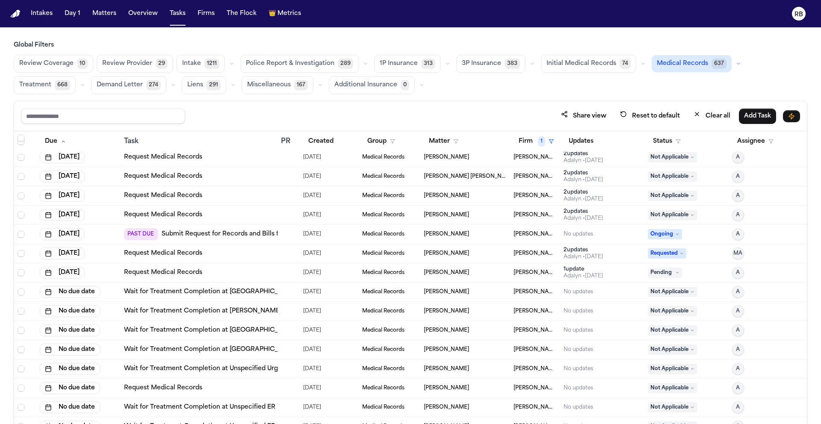
scroll to position [730, 0]
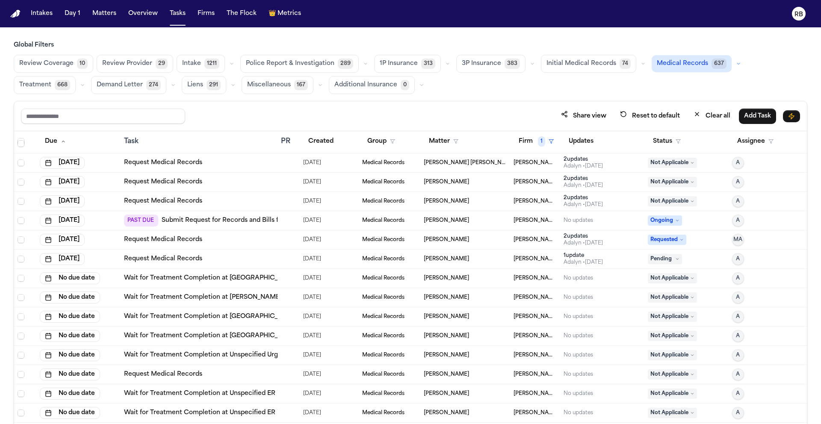
click at [281, 277] on div at bounding box center [284, 278] width 7 height 7
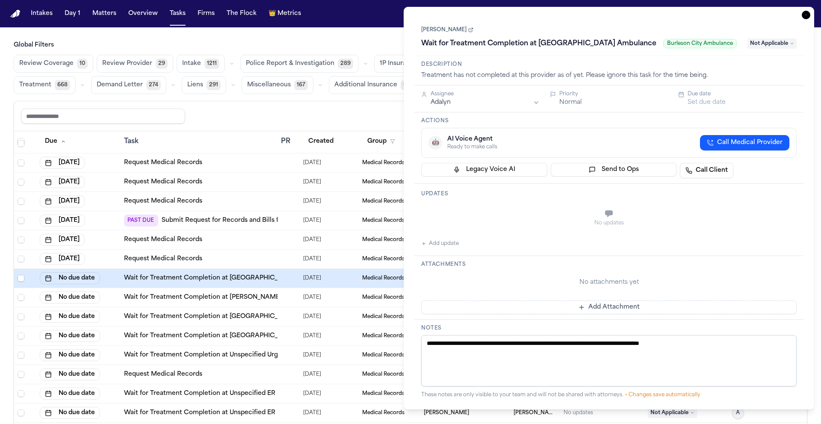
click at [715, 14] on icon "button" at bounding box center [806, 15] width 9 height 9
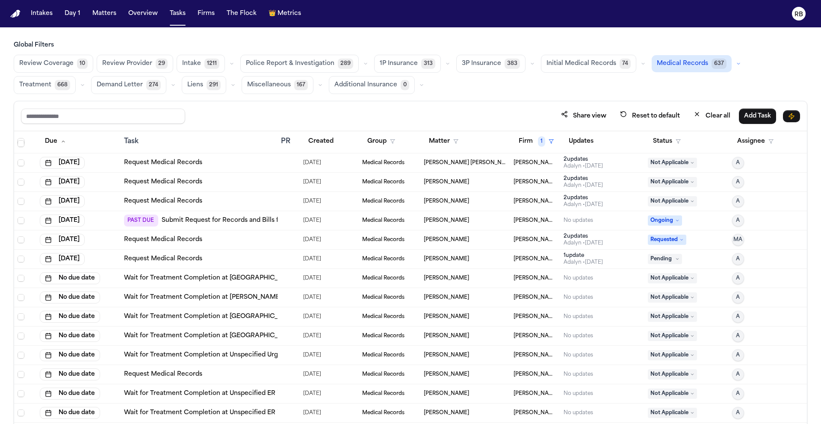
click at [271, 260] on div "Request Medical Records" at bounding box center [199, 259] width 150 height 9
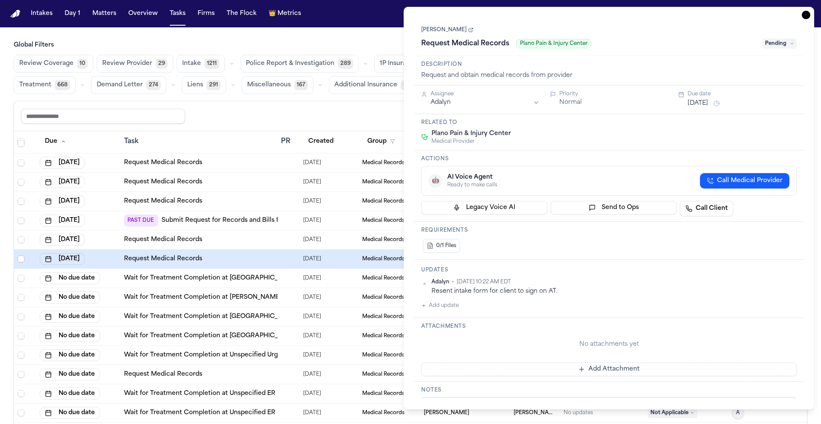
click at [715, 18] on icon "button" at bounding box center [806, 15] width 9 height 9
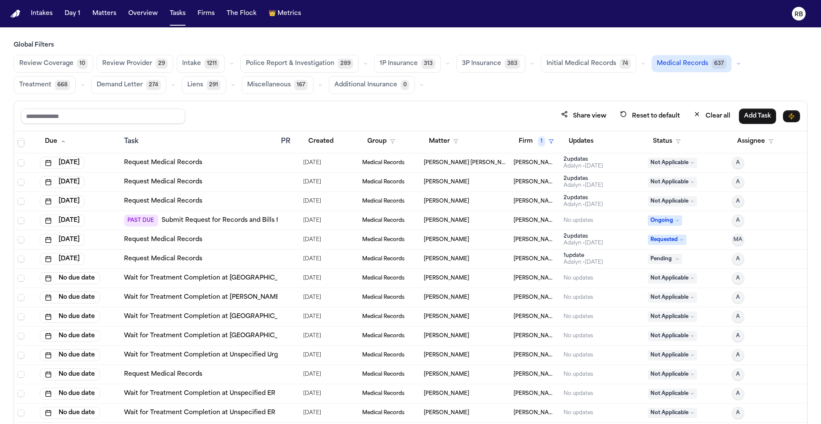
click at [226, 242] on div "Request Medical Records" at bounding box center [199, 240] width 150 height 9
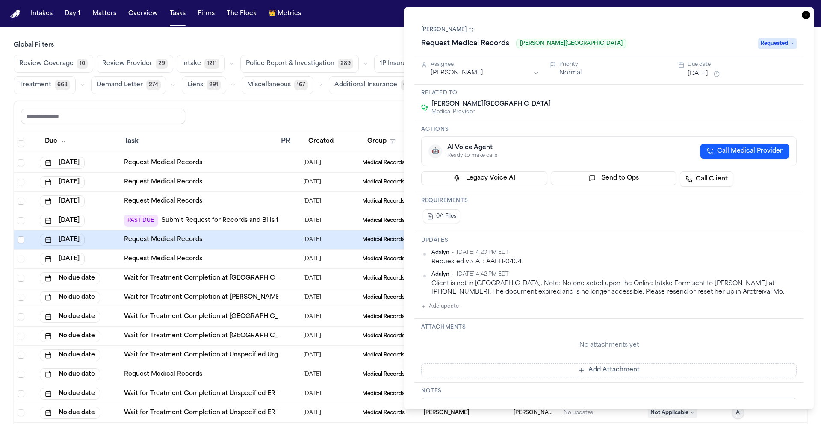
click at [715, 17] on icon "button" at bounding box center [806, 15] width 9 height 9
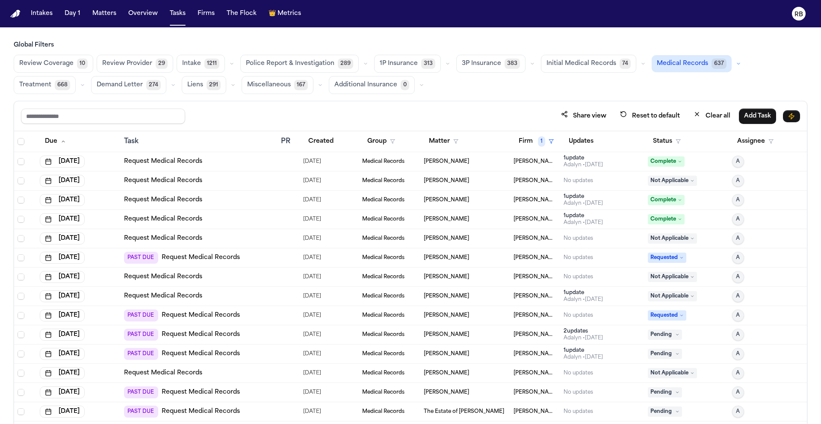
click at [260, 262] on div "PAST DUE Request Medical Records" at bounding box center [199, 258] width 150 height 12
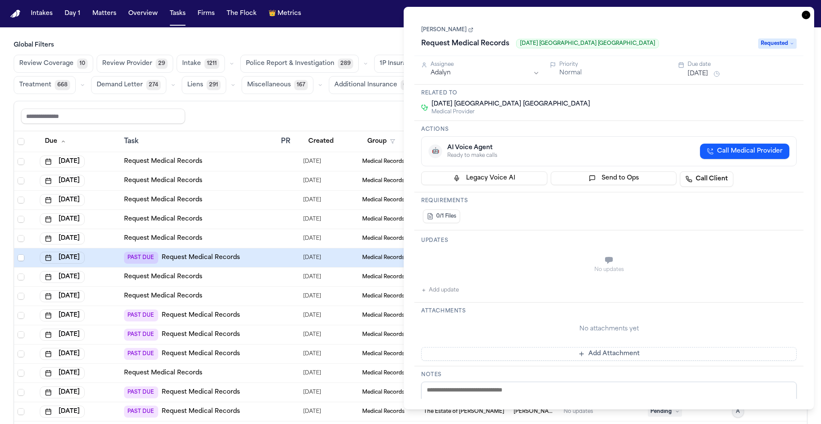
click at [715, 14] on div "Task Details Carla Cortes Request Medical Records Ascension Seton Medical Cente…" at bounding box center [609, 208] width 410 height 403
click at [715, 15] on icon "button" at bounding box center [806, 15] width 9 height 9
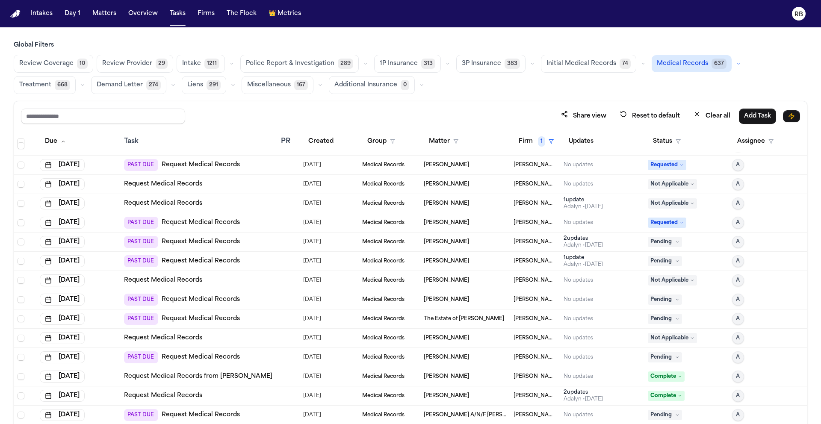
scroll to position [102, 0]
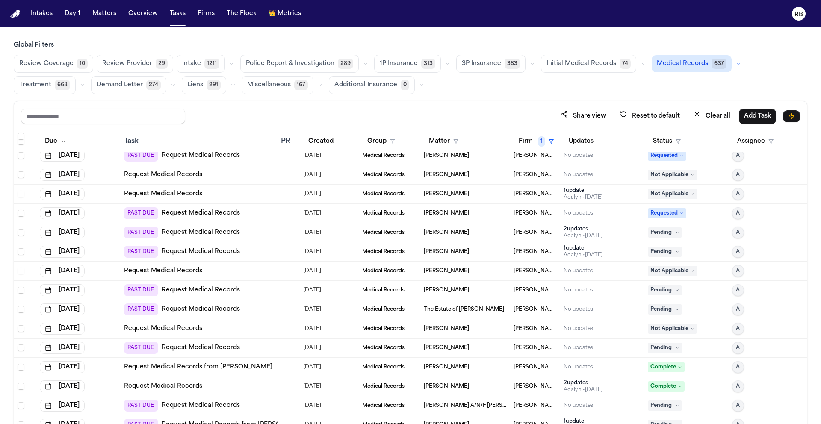
click at [278, 213] on td at bounding box center [289, 213] width 22 height 19
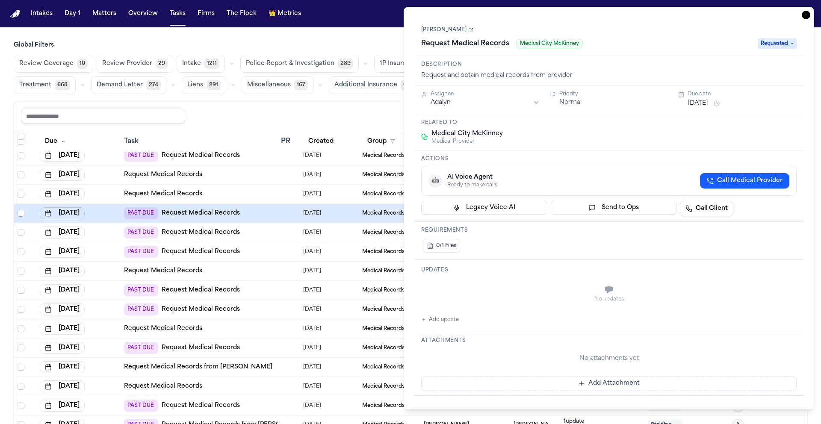
click at [715, 15] on icon "button" at bounding box center [806, 15] width 9 height 9
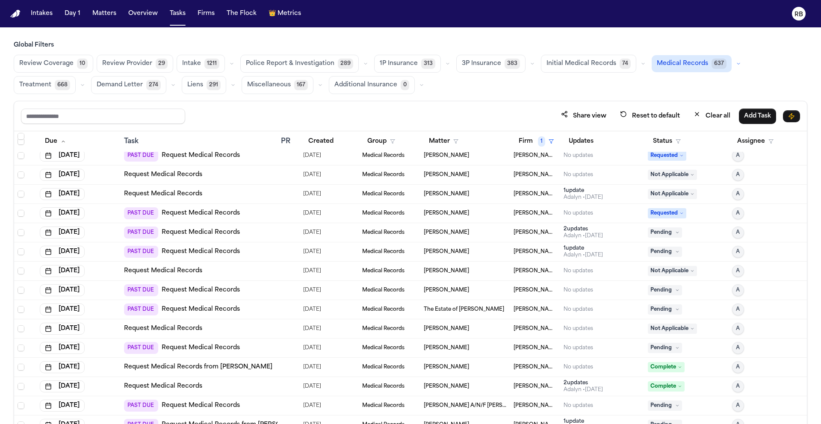
click at [281, 235] on div at bounding box center [284, 232] width 7 height 7
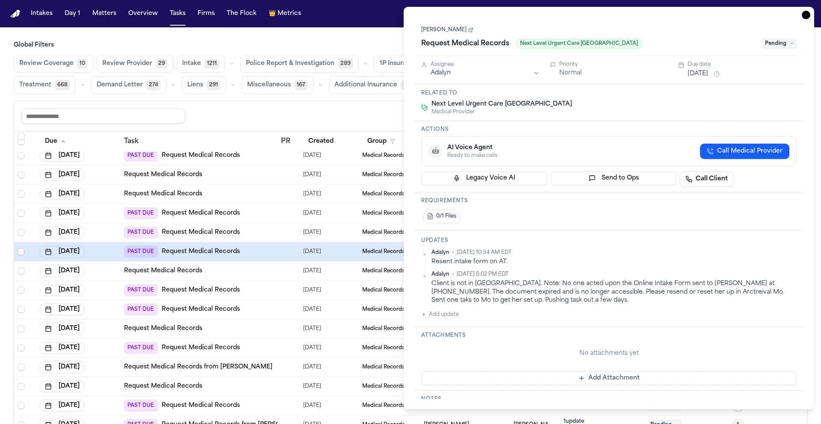
click at [715, 12] on icon "button" at bounding box center [806, 15] width 9 height 9
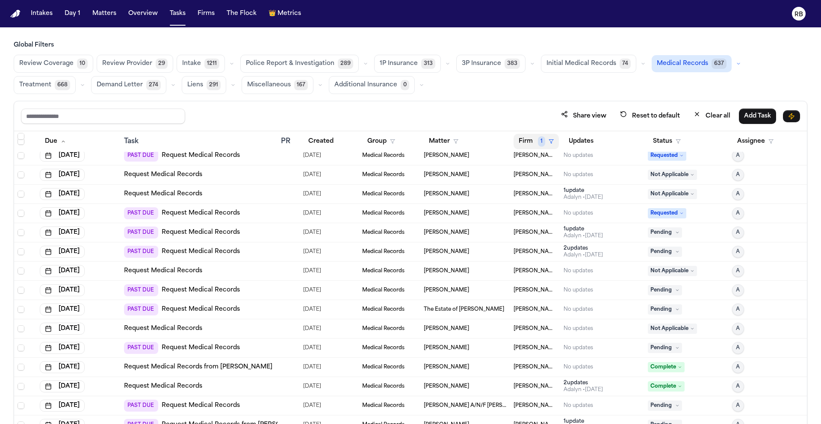
click at [530, 142] on button "Firm 1" at bounding box center [536, 141] width 45 height 15
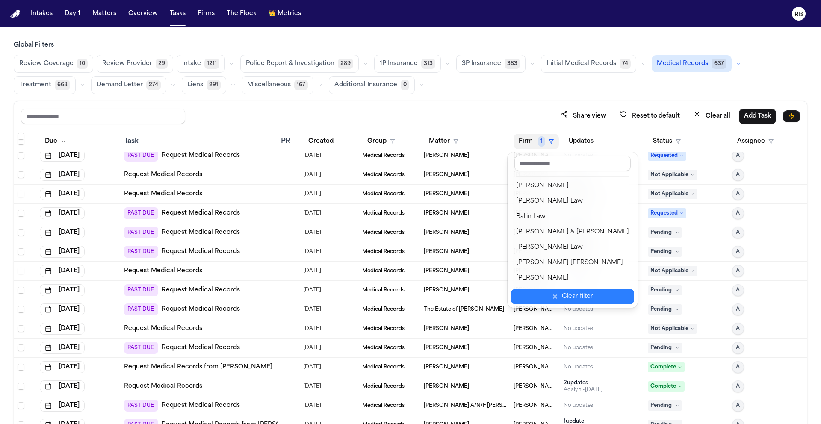
click at [562, 298] on div "Clear filter" at bounding box center [577, 297] width 31 height 10
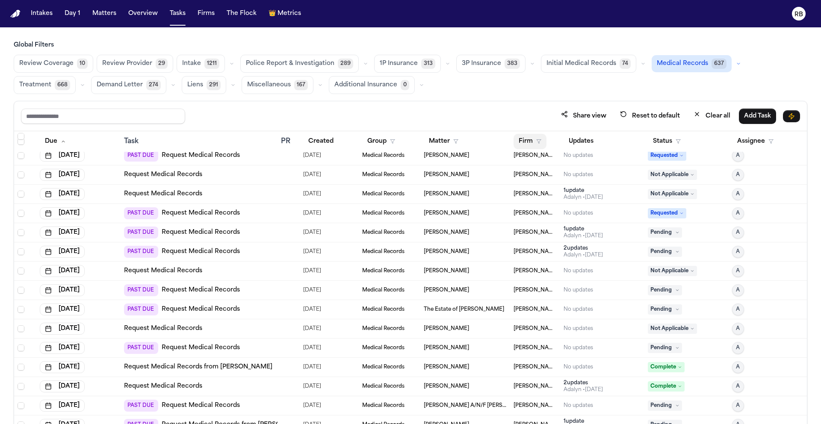
click at [522, 136] on button "Firm" at bounding box center [530, 141] width 33 height 15
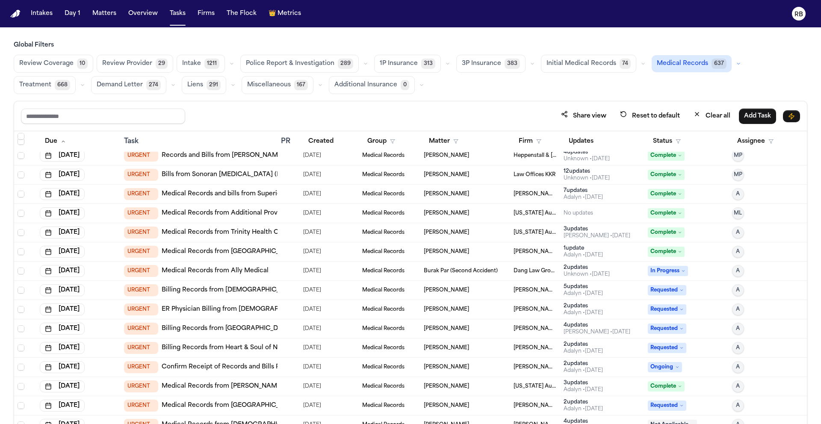
click at [534, 163] on td "Heppenstall & [PERSON_NAME]" at bounding box center [535, 155] width 50 height 19
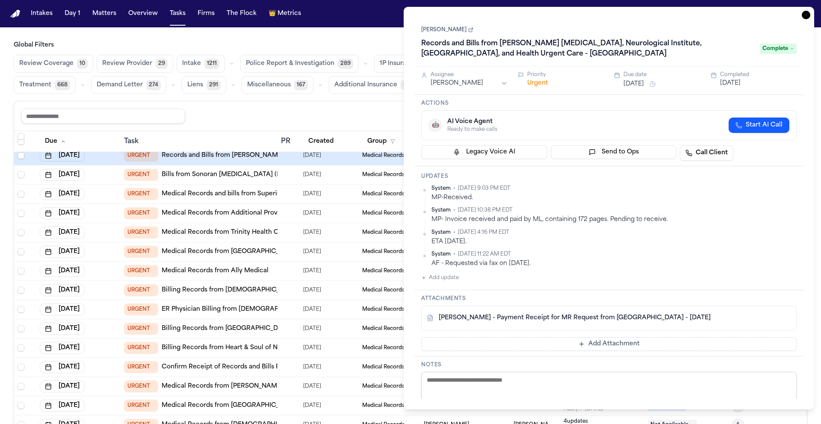
click at [715, 12] on icon "button" at bounding box center [806, 15] width 9 height 9
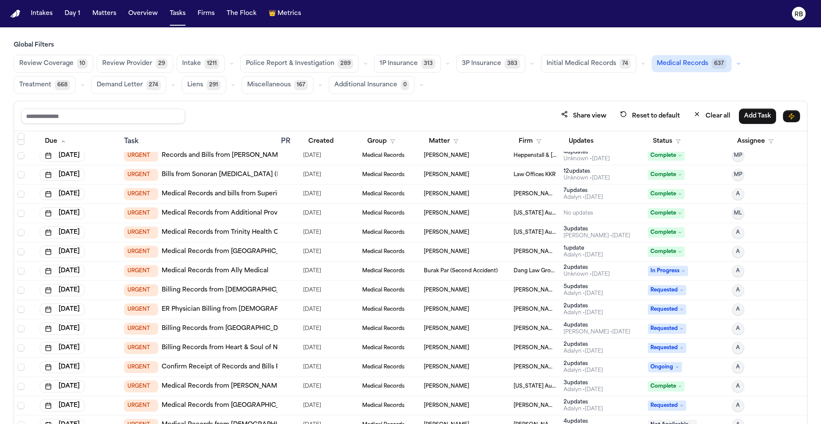
click at [524, 133] on th "Firm" at bounding box center [535, 141] width 50 height 21
click at [526, 136] on button "Firm" at bounding box center [530, 141] width 33 height 15
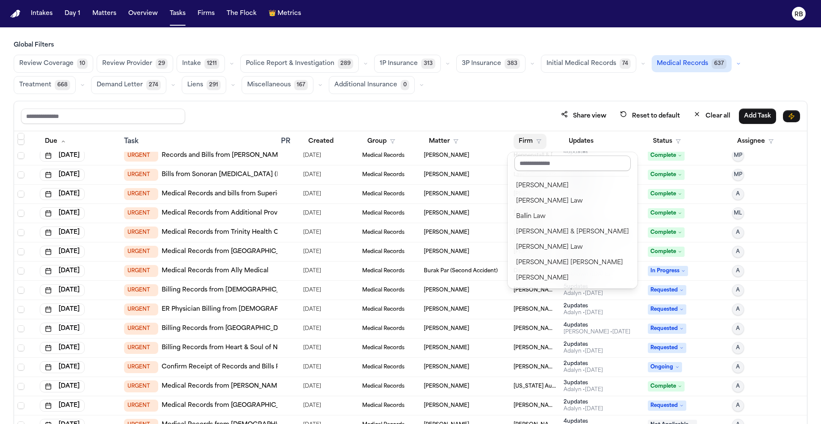
click at [540, 162] on input "text" at bounding box center [572, 163] width 116 height 15
type input "**"
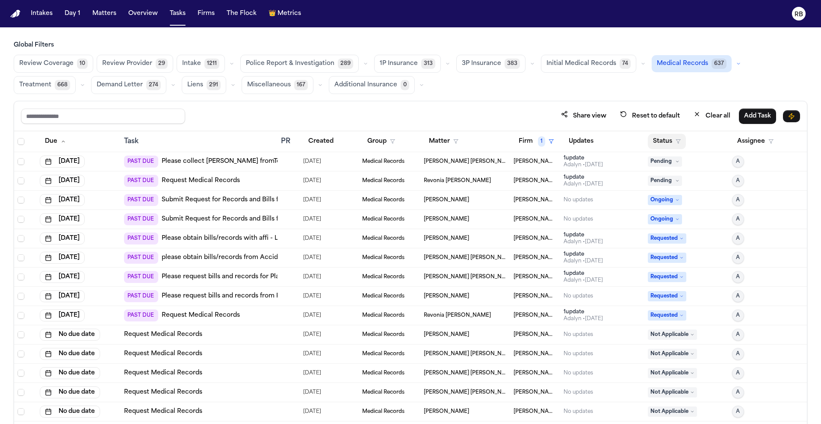
click at [666, 145] on button "Status" at bounding box center [667, 141] width 38 height 15
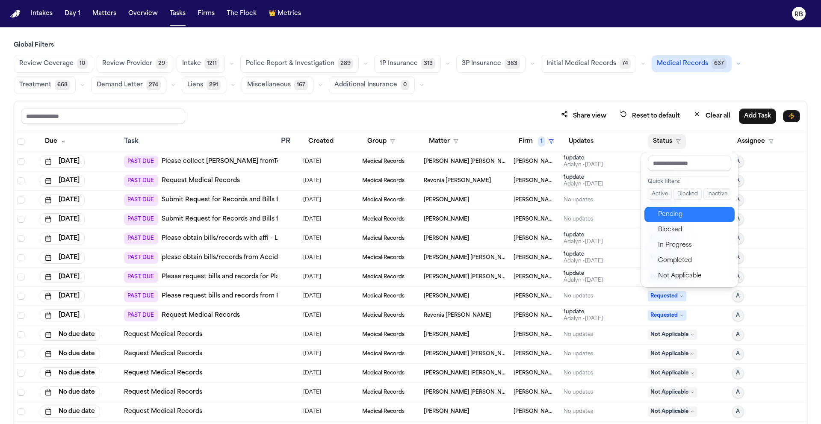
click at [680, 216] on div "Pending" at bounding box center [693, 215] width 71 height 10
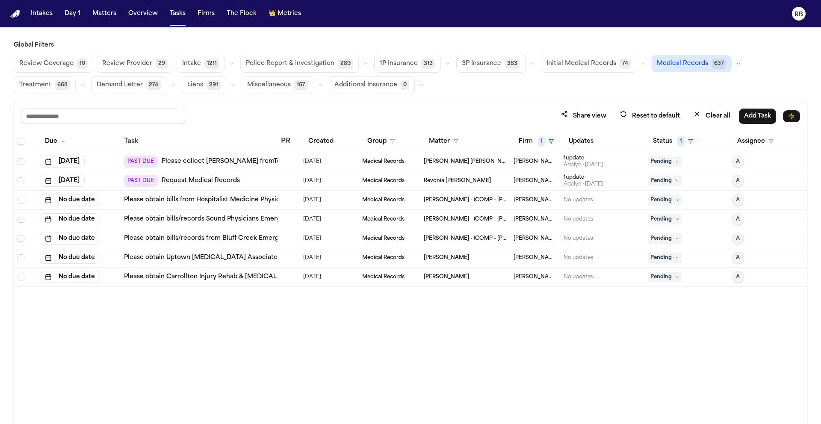
click at [355, 334] on div "Due Task PR Created Group Matter Firm 1 Updates Status 1 Assignee Sep 19, 2025 …" at bounding box center [410, 296] width 793 height 330
click at [292, 203] on div at bounding box center [288, 200] width 15 height 7
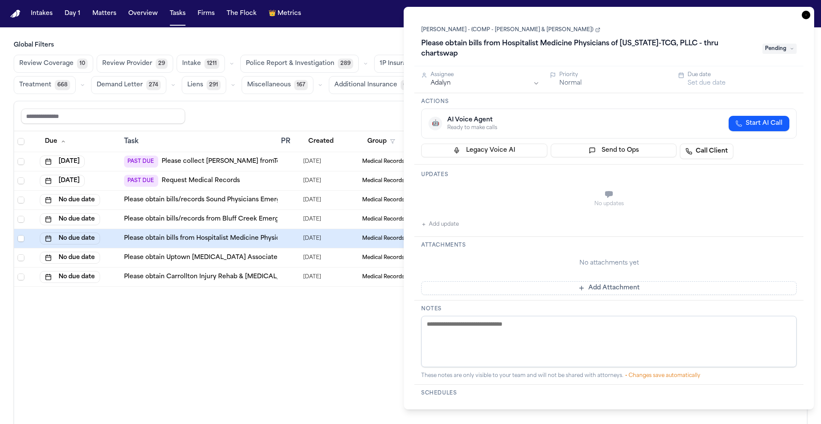
click at [715, 15] on icon "button" at bounding box center [806, 15] width 9 height 9
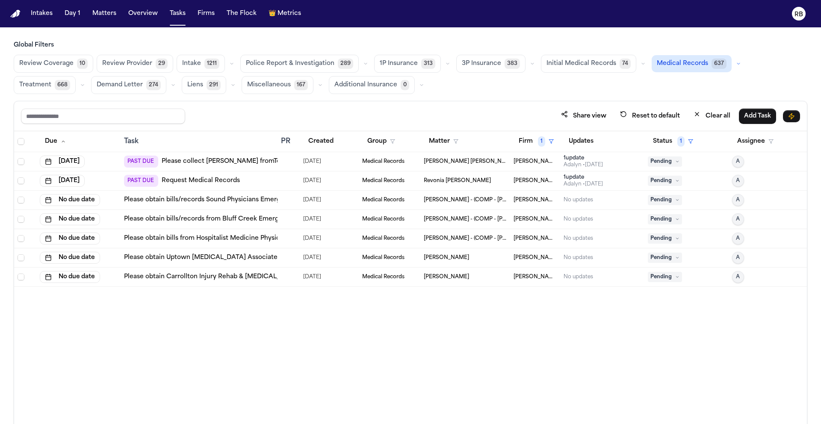
click at [296, 200] on td at bounding box center [289, 200] width 22 height 19
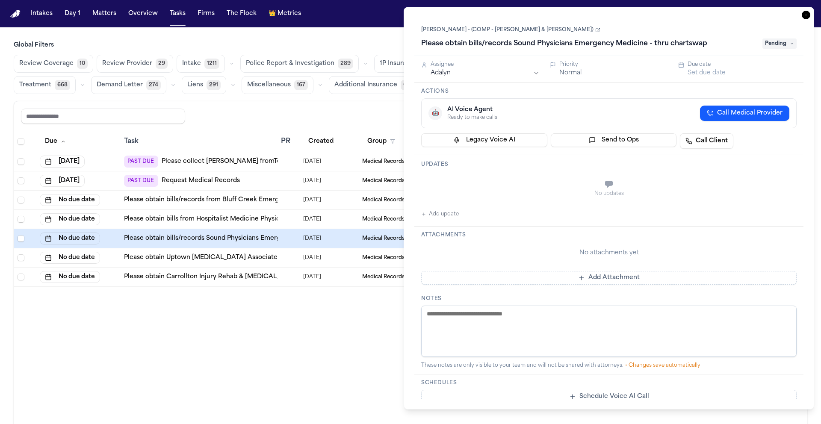
click at [715, 14] on icon "button" at bounding box center [806, 15] width 9 height 9
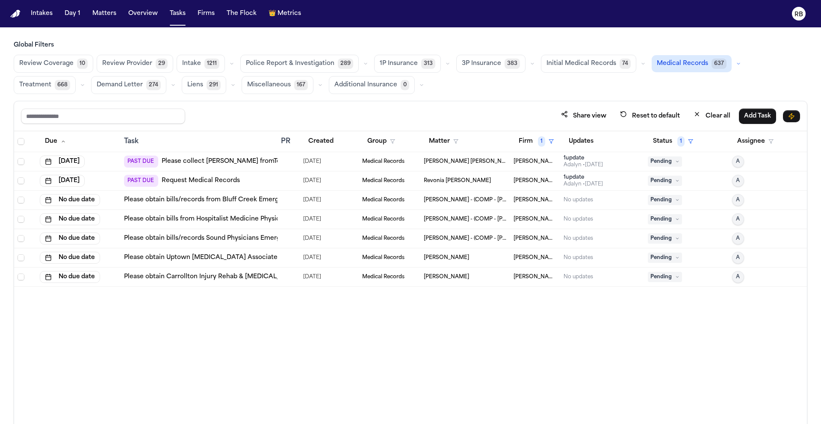
click at [536, 159] on span "J. Alexander Law" at bounding box center [536, 161] width 44 height 7
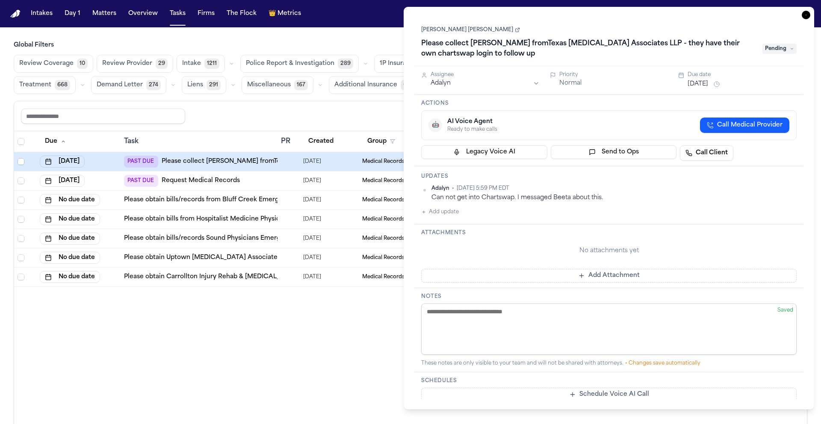
click at [715, 15] on icon "button" at bounding box center [806, 15] width 9 height 9
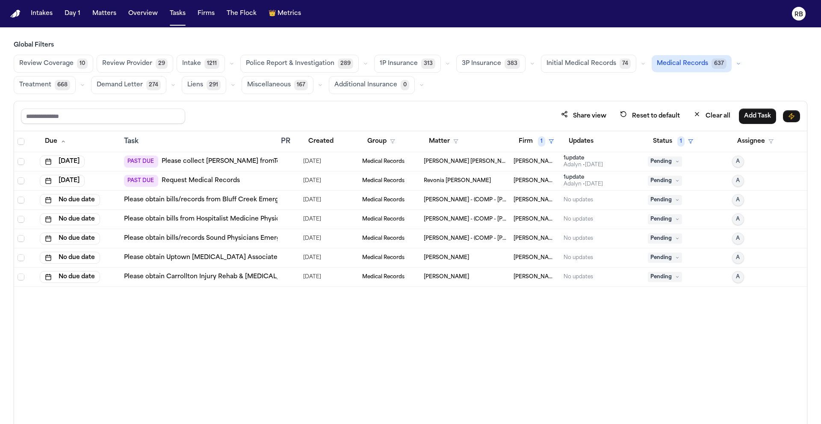
click at [264, 198] on link "Please obtain bills/records from Bluff Creek Emergency Medicine Associates, PA …" at bounding box center [302, 200] width 357 height 9
click at [388, 375] on div "Due Task PR Created Group Matter Firm 1 Updates Status 1 Assignee Sep 19, 2025 …" at bounding box center [410, 296] width 793 height 330
click at [288, 220] on div at bounding box center [288, 219] width 15 height 7
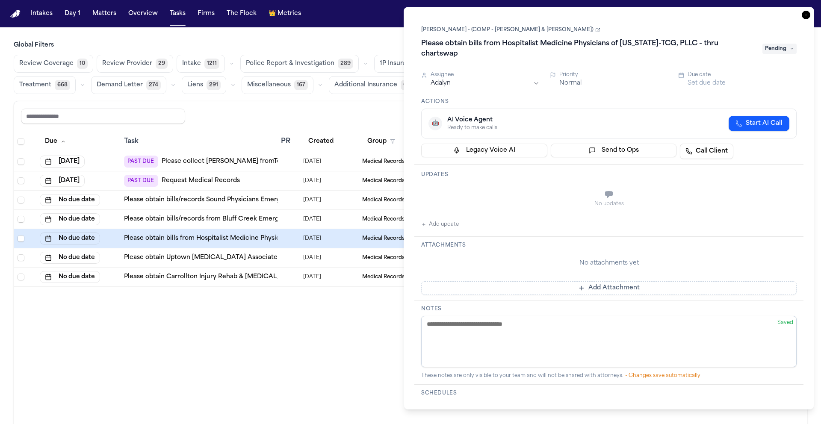
click at [715, 13] on icon "button" at bounding box center [806, 15] width 9 height 9
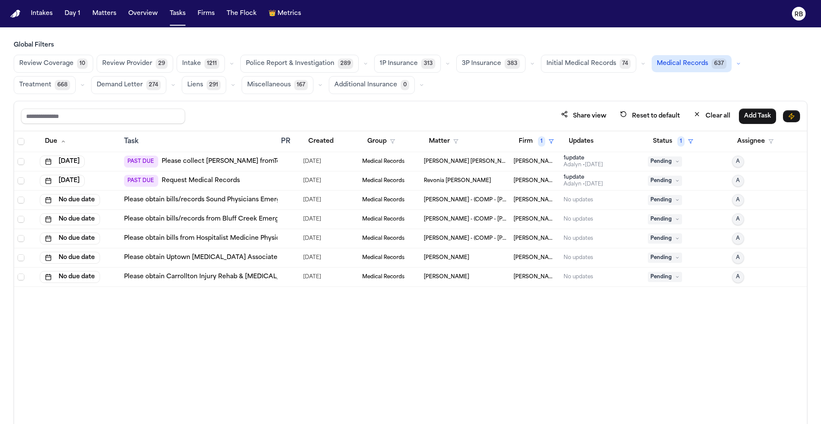
click at [289, 262] on td at bounding box center [289, 257] width 22 height 19
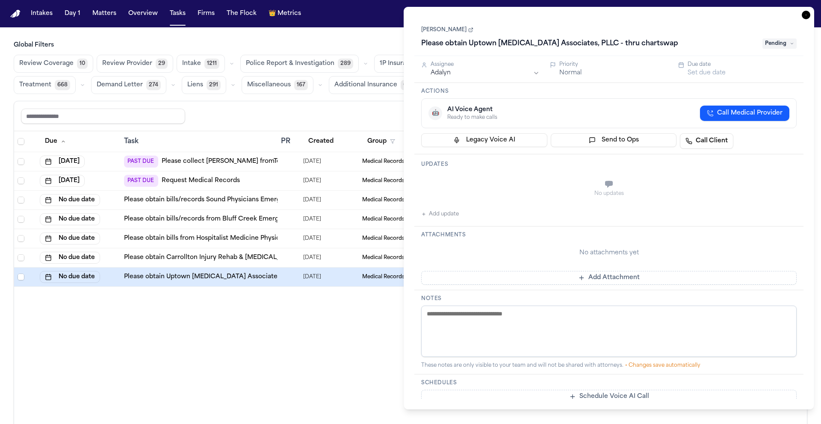
click at [715, 14] on icon "button" at bounding box center [806, 15] width 9 height 9
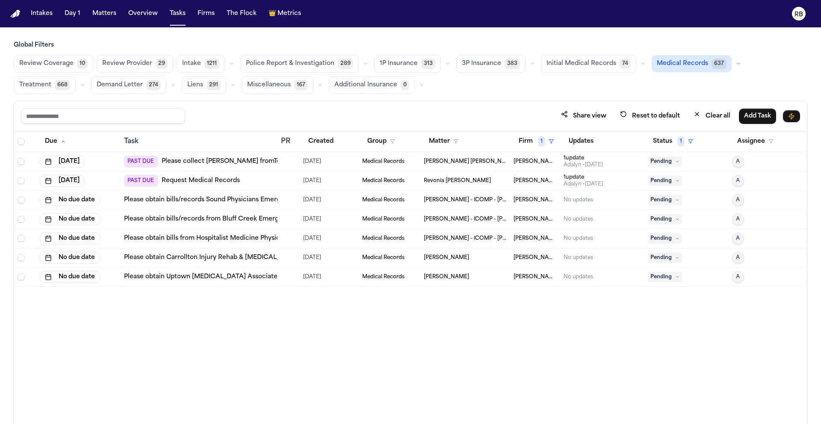
click at [399, 390] on div "Due Task PR Created Group Matter Firm 1 Updates Status 1 Assignee Sep 19, 2025 …" at bounding box center [410, 296] width 793 height 330
click at [405, 348] on div "Due Task PR Created Group Matter Firm 1 Updates Status 1 Assignee Sep 19, 2025 …" at bounding box center [410, 296] width 793 height 330
click at [287, 162] on div at bounding box center [284, 161] width 7 height 7
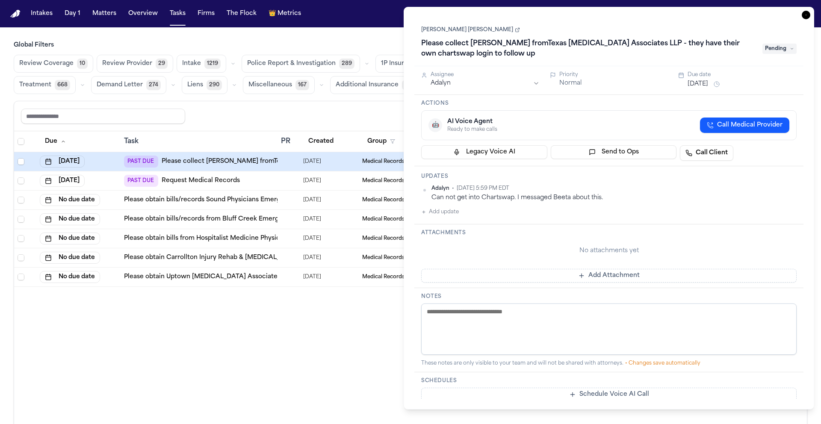
click at [715, 15] on icon "button" at bounding box center [806, 15] width 9 height 9
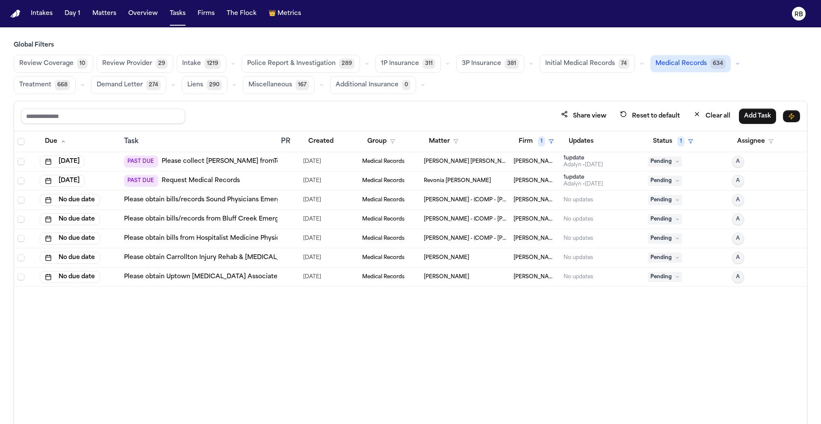
click at [289, 161] on div at bounding box center [288, 161] width 15 height 7
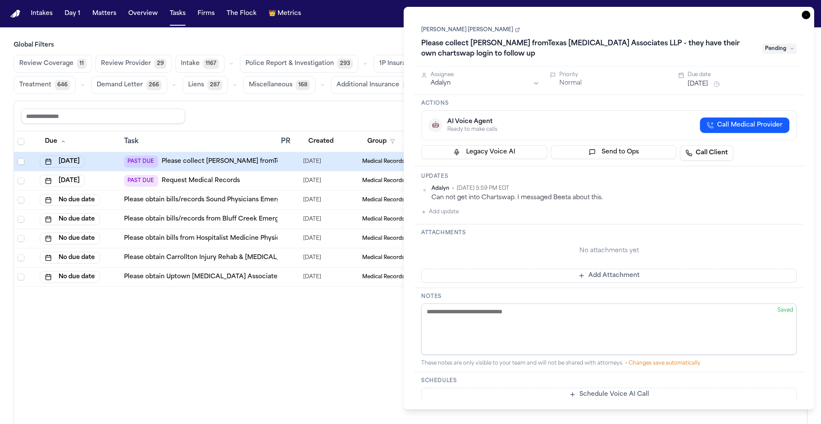
click at [450, 214] on button "Add update" at bounding box center [440, 212] width 38 height 10
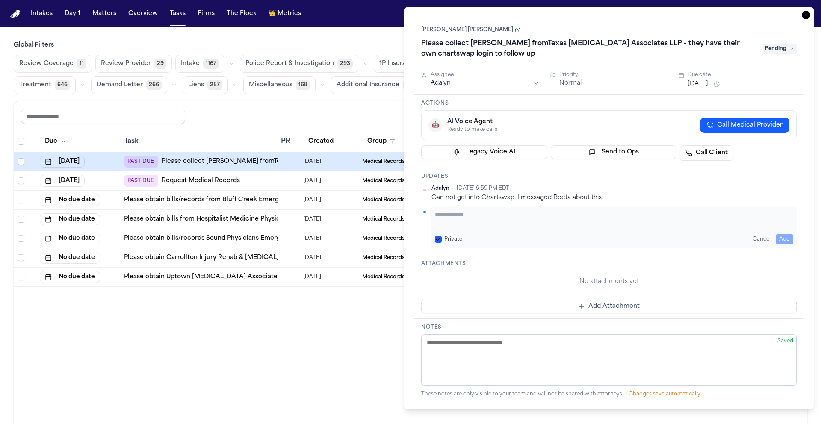
click at [543, 216] on textarea "Add your update" at bounding box center [614, 218] width 358 height 17
click at [619, 306] on button "Add Attachment" at bounding box center [608, 307] width 375 height 14
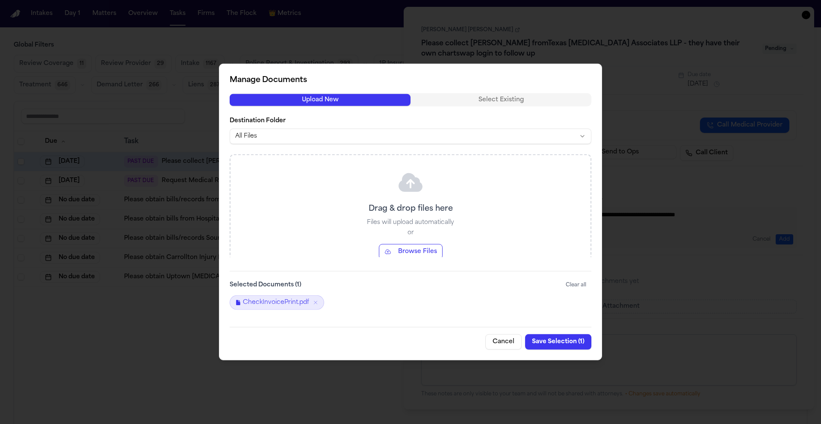
click at [557, 342] on button "Save Selection ( 1 )" at bounding box center [558, 341] width 66 height 15
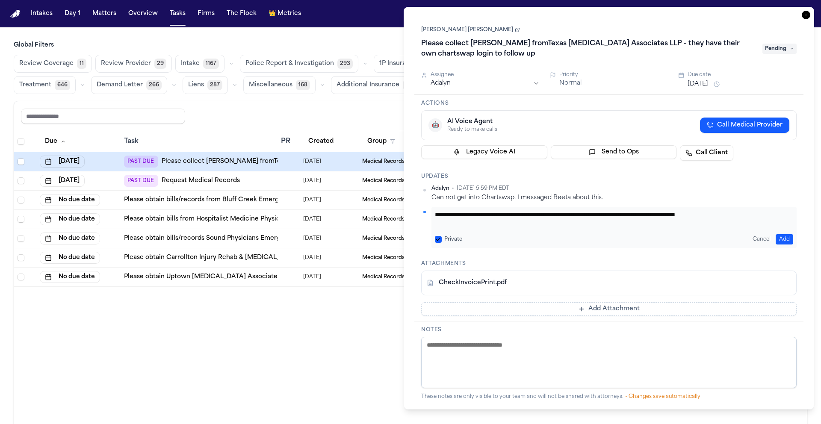
click at [518, 51] on h1 "Please collect Bill fromTexas Radiology Associates LLP - they have their own ch…" at bounding box center [588, 49] width 340 height 24
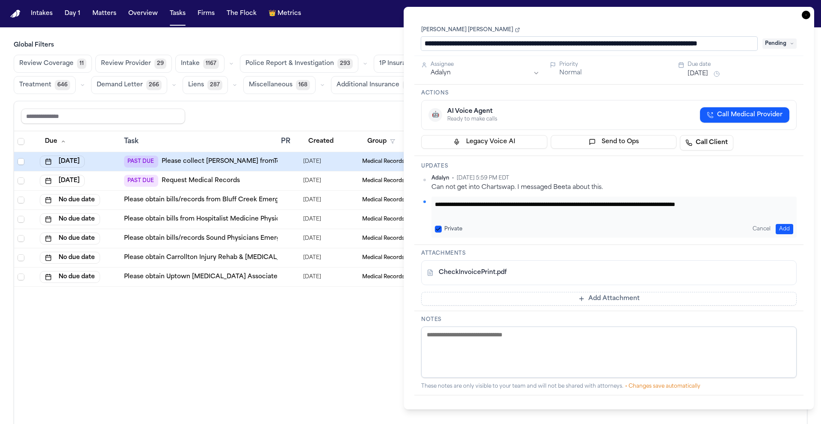
scroll to position [0, 30]
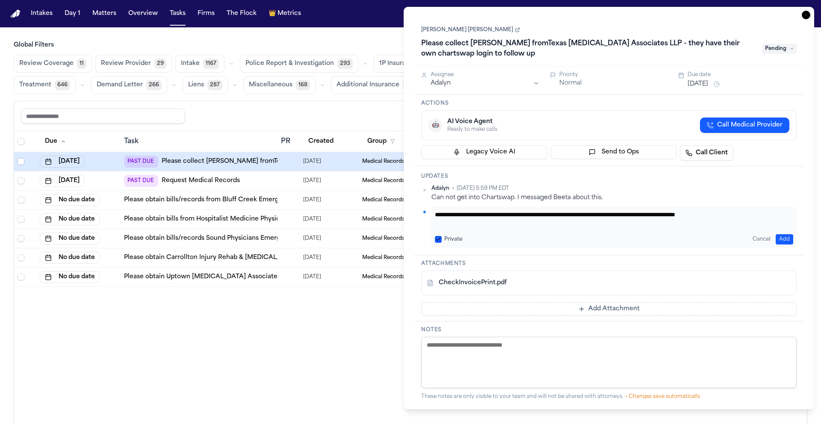
click at [472, 56] on h1 "Please collect Bill fromTexas Radiology Associates LLP - they have their own ch…" at bounding box center [588, 49] width 340 height 24
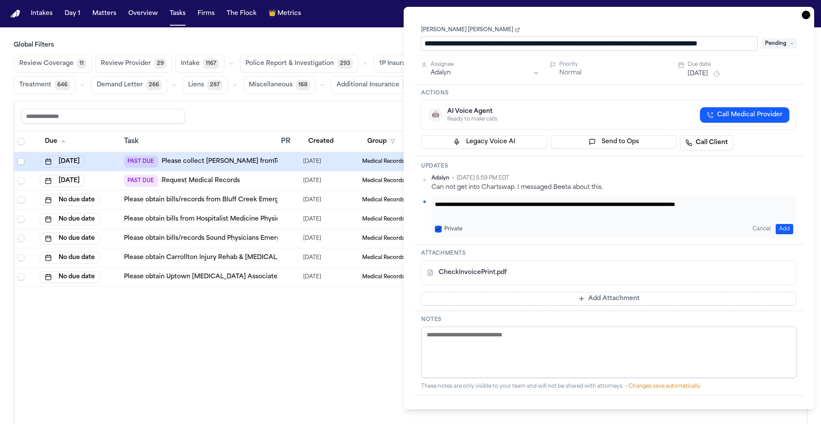
scroll to position [0, 0]
drag, startPoint x: 755, startPoint y: 44, endPoint x: 363, endPoint y: 42, distance: 392.1
click at [363, 43] on body "Intakes Day 1 Matters Overview Tasks Firms The Flock 👑 Metrics RB Global Filter…" at bounding box center [410, 212] width 821 height 424
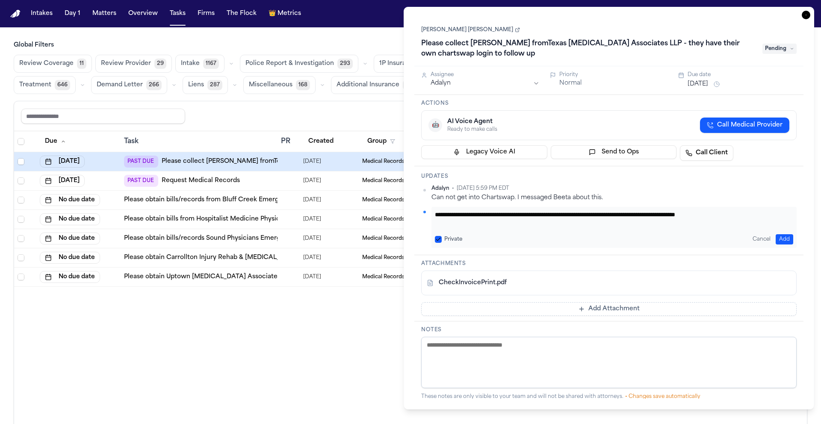
click at [480, 283] on link "CheckInvoicePrint.pdf" at bounding box center [473, 283] width 68 height 9
click at [528, 212] on textarea "**********" at bounding box center [614, 218] width 358 height 17
drag, startPoint x: 773, startPoint y: 213, endPoint x: 791, endPoint y: 211, distance: 18.0
click at [715, 213] on textarea "**********" at bounding box center [614, 218] width 358 height 17
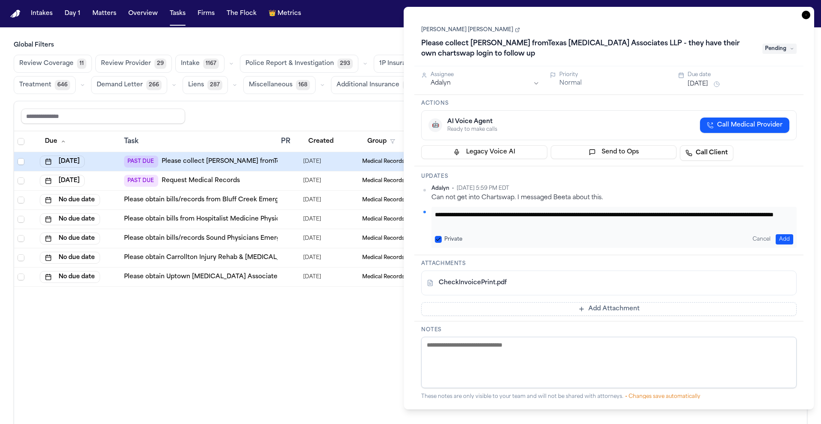
type textarea "**********"
click at [703, 83] on button "Sep 19, 2025" at bounding box center [698, 84] width 21 height 9
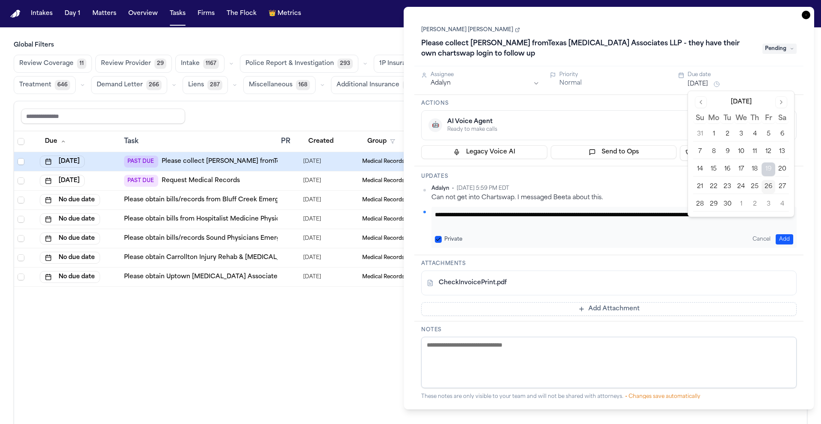
click at [715, 99] on button "Go to next month" at bounding box center [781, 102] width 12 height 12
click at [715, 151] on button "6" at bounding box center [714, 152] width 14 height 14
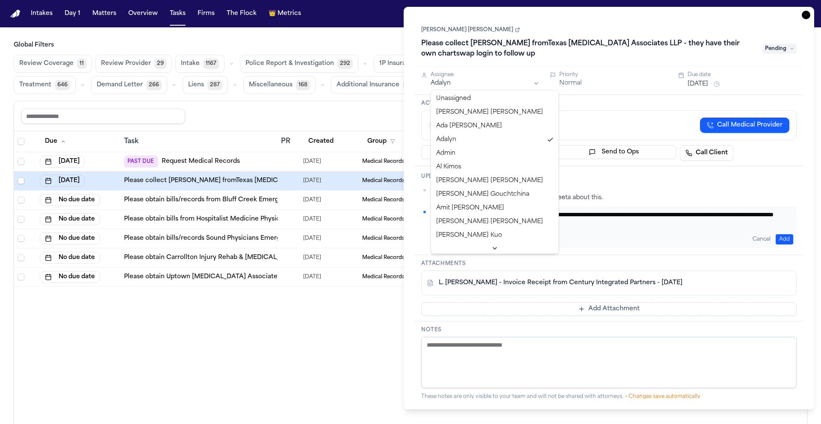
click at [515, 80] on html "Intakes Day 1 Matters Overview Tasks Firms The Flock 👑 Metrics RB Global Filter…" at bounding box center [410, 212] width 821 height 424
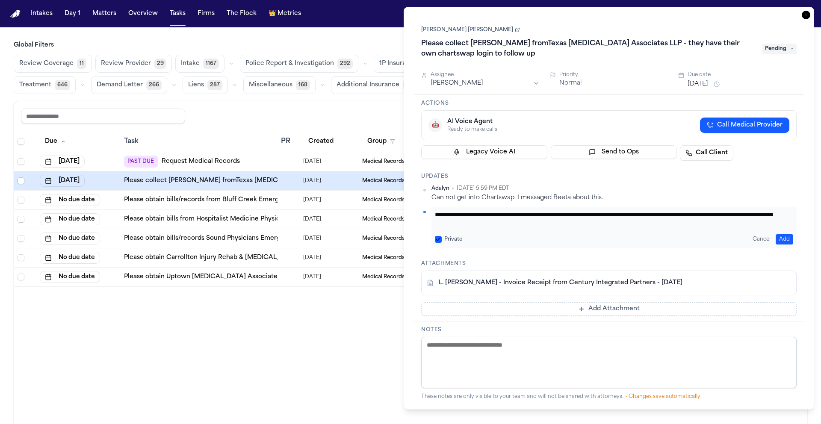
click at [715, 237] on button "Add" at bounding box center [785, 239] width 18 height 10
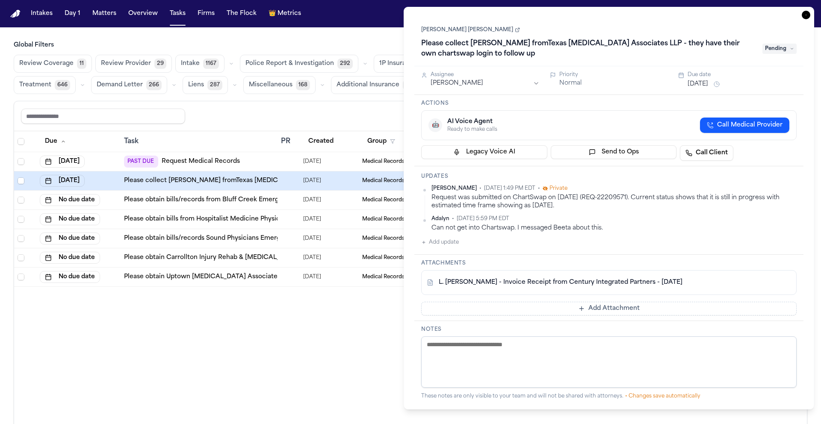
click at [606, 212] on div "Richelle Bauman • Sep 26, 2025 1:49 PM EDT • Private Request was submitted on C…" at bounding box center [608, 208] width 375 height 47
drag, startPoint x: 579, startPoint y: 206, endPoint x: 431, endPoint y: 199, distance: 148.6
click at [431, 199] on div "Richelle Bauman • Sep 26, 2025 1:49 PM EDT • Private Request was submitted on C…" at bounding box center [608, 197] width 375 height 25
copy div "Request was submitted on ChartSwap on 9/4/25 (REQ-22209571). Current status sho…"
click at [677, 227] on div "Can not get into Chartswap. I messaged Beeta about this." at bounding box center [613, 228] width 365 height 8
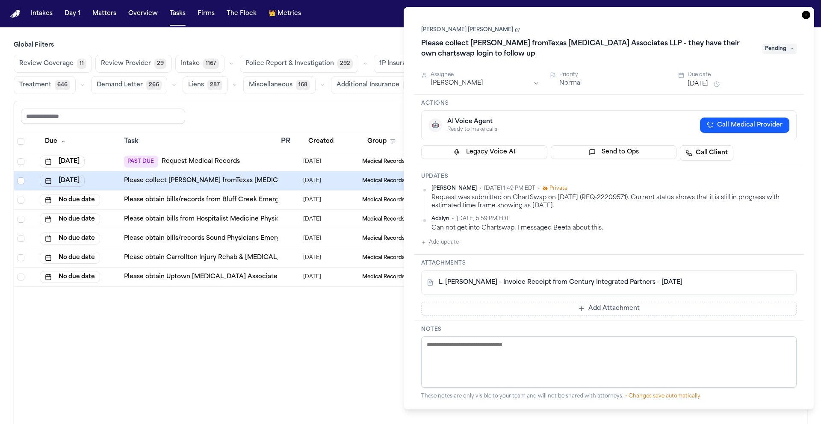
click at [715, 50] on span "Pending" at bounding box center [779, 49] width 34 height 10
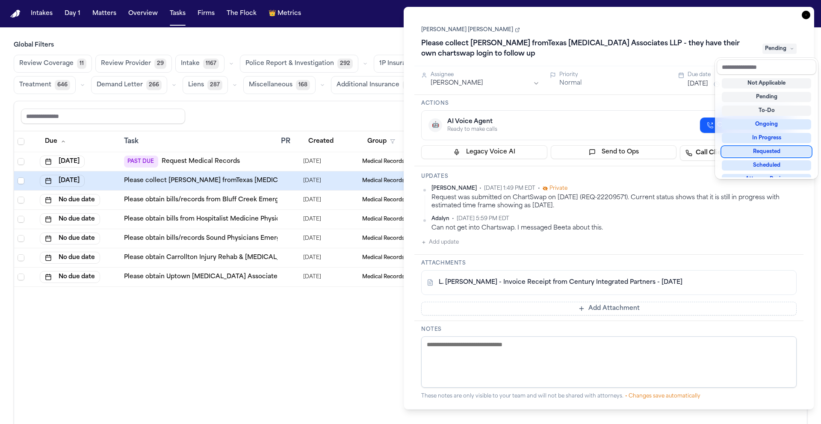
click at [715, 152] on div "Requested" at bounding box center [766, 152] width 89 height 10
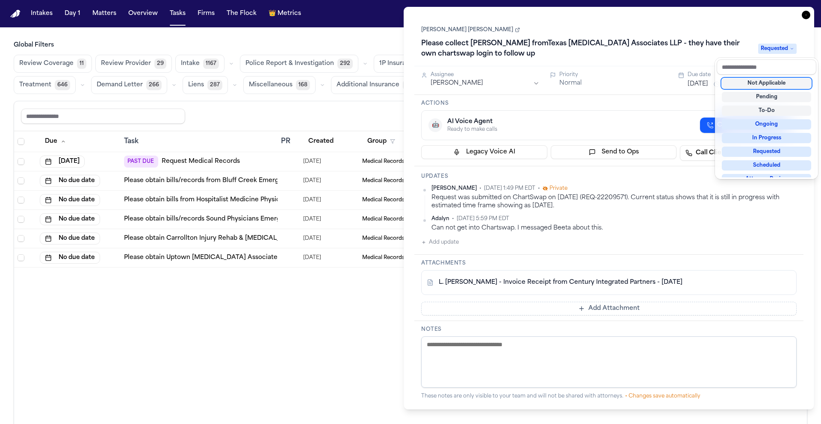
click at [692, 239] on div "Larry J. Mike Please collect Bill fromTexas Radiology Associates LLP - they hav…" at bounding box center [608, 208] width 389 height 381
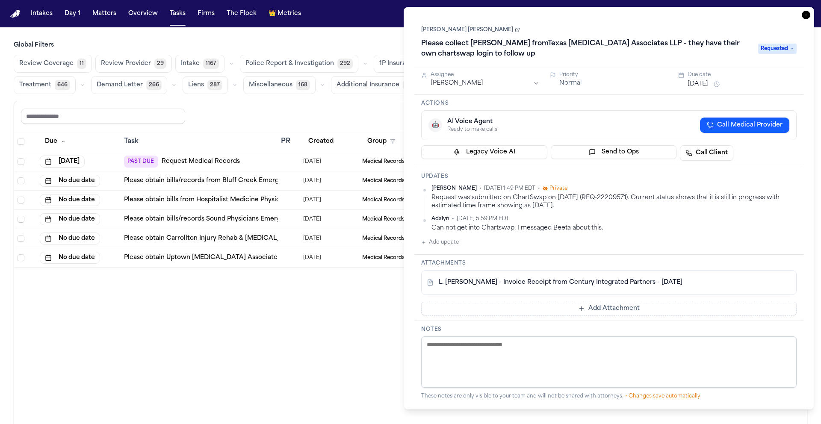
click at [715, 13] on icon "button" at bounding box center [806, 15] width 9 height 9
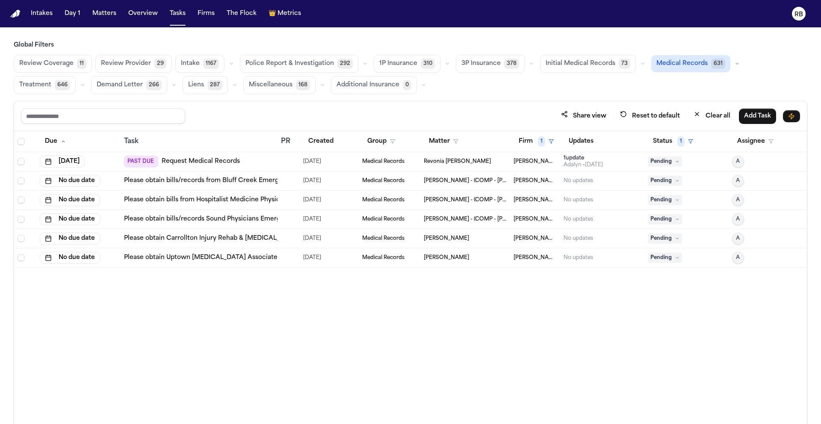
click at [272, 159] on div "PAST DUE Request Medical Records" at bounding box center [199, 162] width 150 height 12
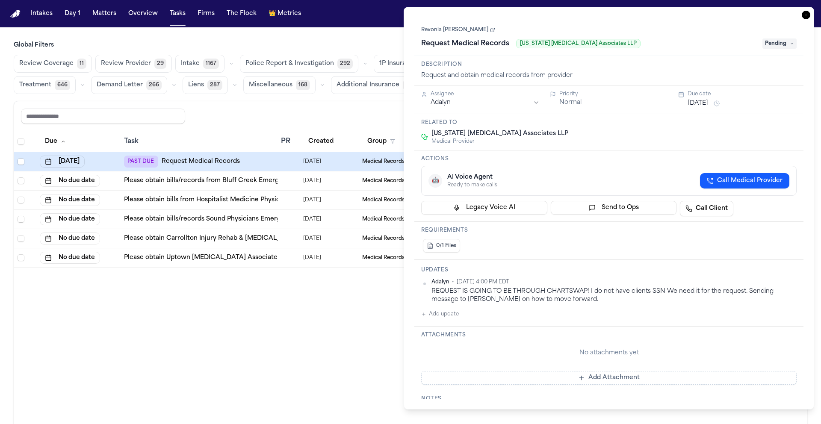
click at [715, 14] on icon "button" at bounding box center [806, 15] width 9 height 9
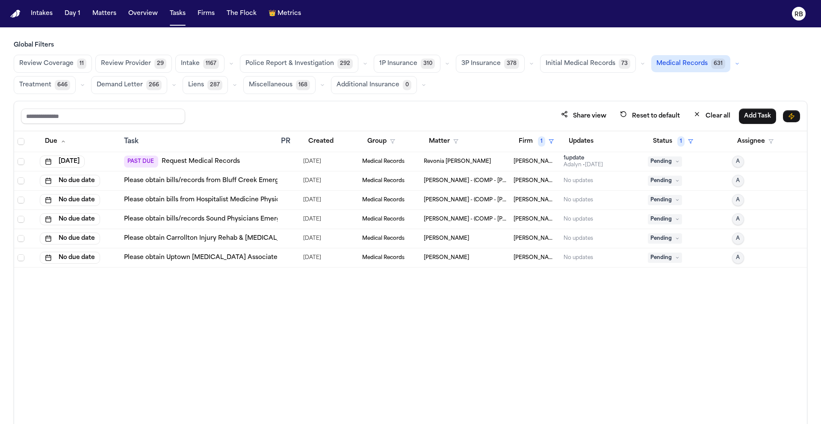
click at [266, 161] on div "PAST DUE Request Medical Records" at bounding box center [199, 162] width 150 height 12
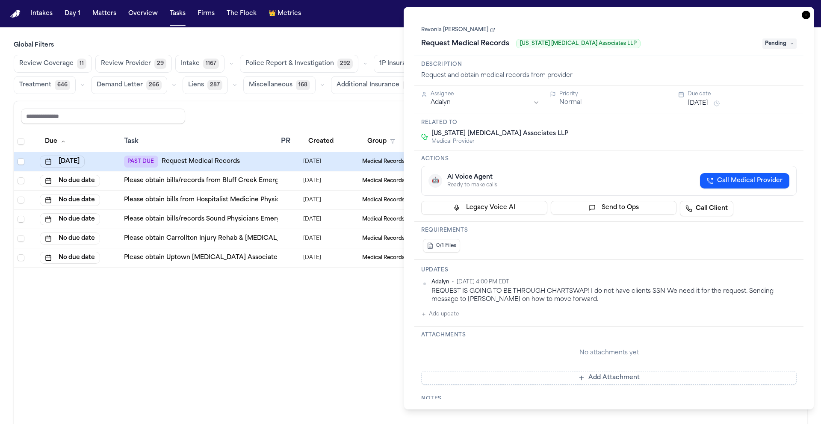
click at [446, 315] on button "Add update" at bounding box center [440, 314] width 38 height 10
click at [528, 320] on textarea "Add your update" at bounding box center [614, 321] width 358 height 17
type textarea "*******"
click at [496, 44] on h1 "Request Medical Records" at bounding box center [465, 44] width 95 height 14
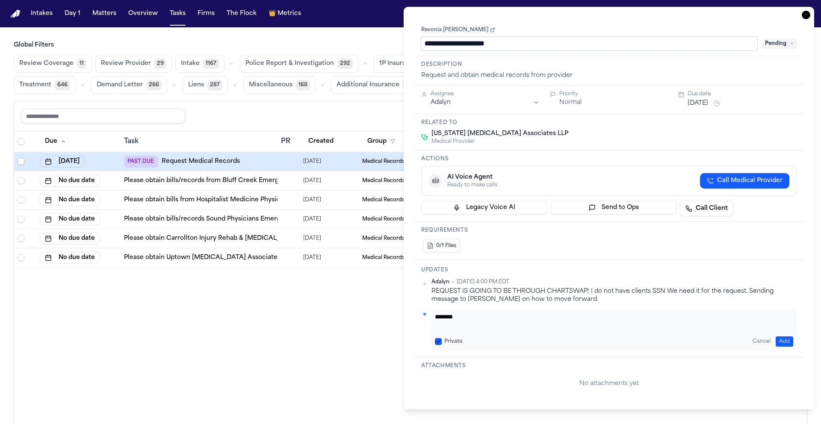
click at [427, 45] on input "**********" at bounding box center [589, 44] width 336 height 14
click at [554, 43] on input "**********" at bounding box center [589, 44] width 336 height 14
type input "**********"
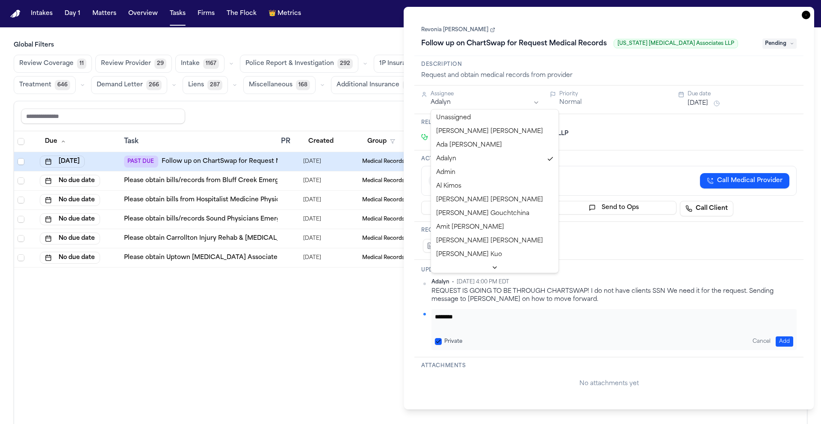
click at [533, 100] on html "Intakes Day 1 Matters Overview Tasks Firms The Flock 👑 Metrics RB Global Filter…" at bounding box center [410, 212] width 821 height 424
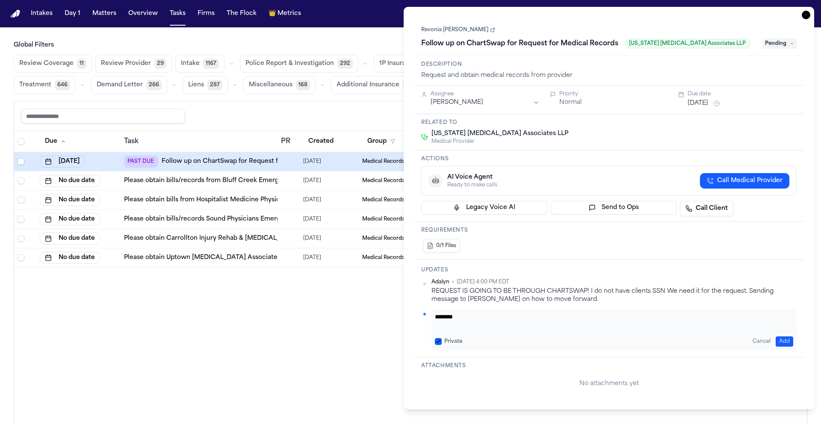
click at [715, 45] on span "Pending" at bounding box center [779, 43] width 34 height 10
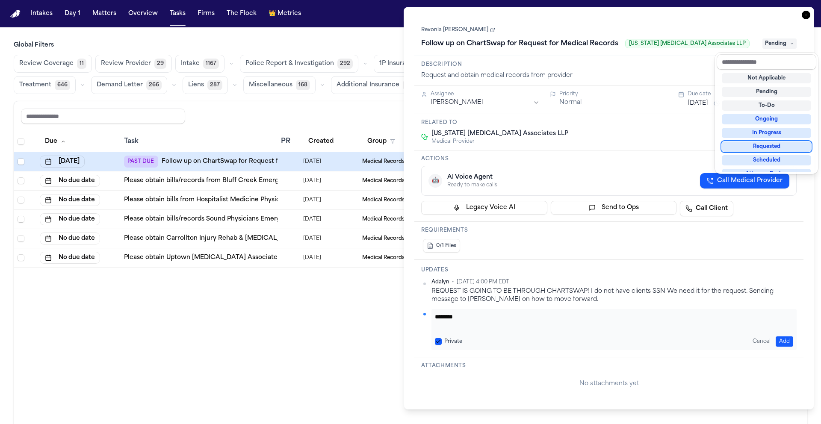
click at [715, 149] on div "Requested" at bounding box center [766, 147] width 89 height 10
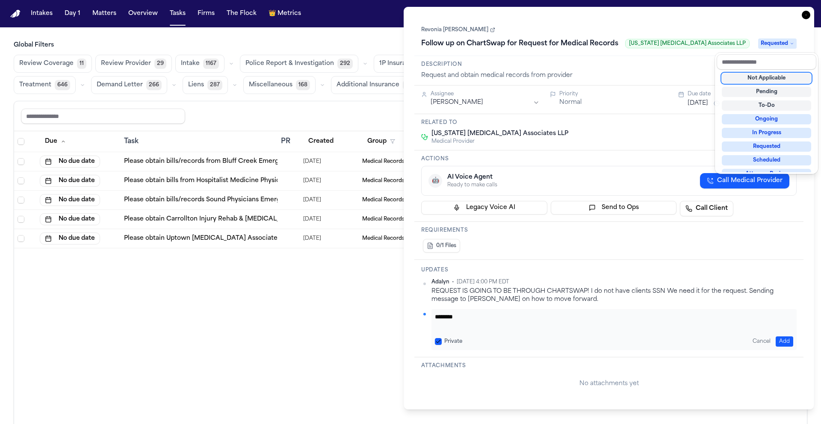
click at [652, 148] on div "**********" at bounding box center [608, 208] width 389 height 381
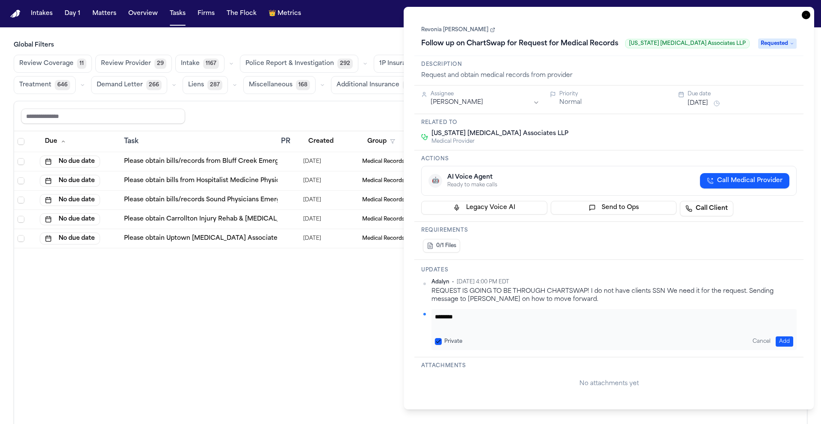
click at [494, 315] on textarea "*******" at bounding box center [614, 321] width 358 height 17
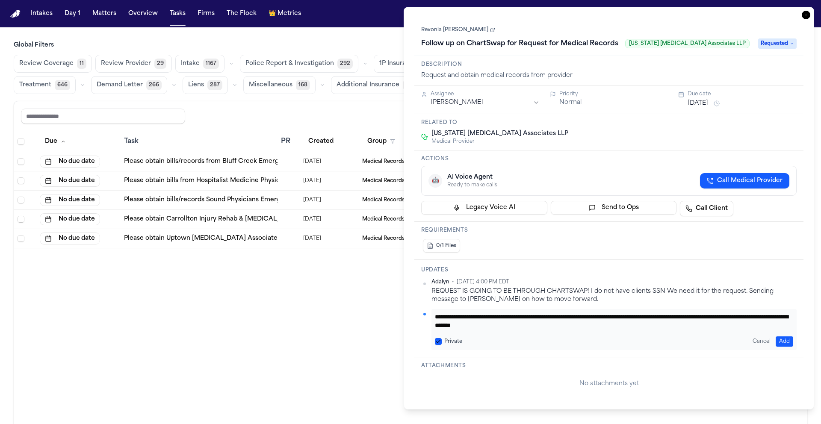
type textarea "**********"
click at [715, 341] on button "Add" at bounding box center [785, 342] width 18 height 10
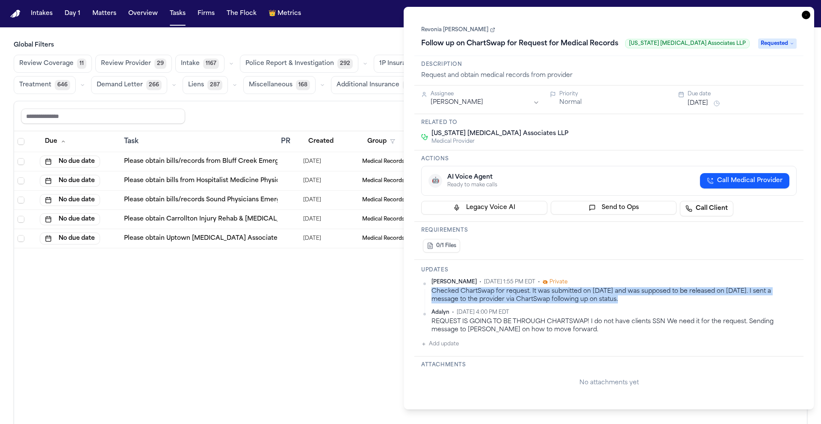
drag, startPoint x: 599, startPoint y: 298, endPoint x: 451, endPoint y: 295, distance: 147.6
click at [431, 293] on div "Checked ChartSwap for request. It was submitted on 8/5/25 and was supposed to b…" at bounding box center [613, 295] width 365 height 17
copy div "Checked ChartSwap for request. It was submitted on 8/5/25 and was supposed to b…"
click at [701, 103] on button "[DATE]" at bounding box center [698, 103] width 21 height 9
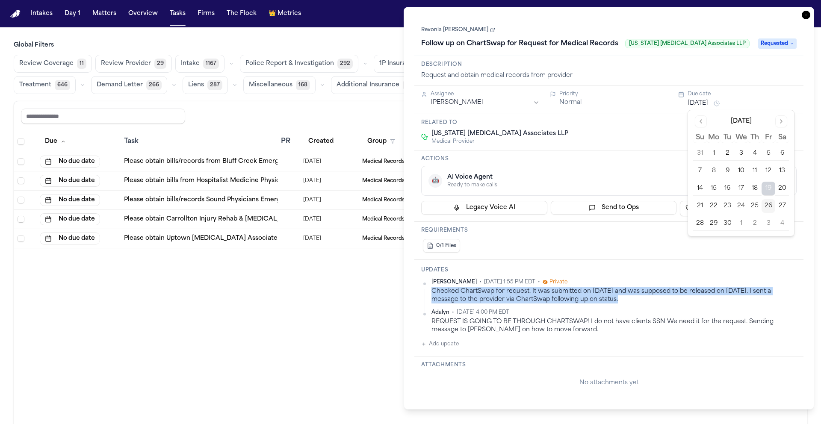
click at [715, 221] on button "3" at bounding box center [769, 224] width 14 height 14
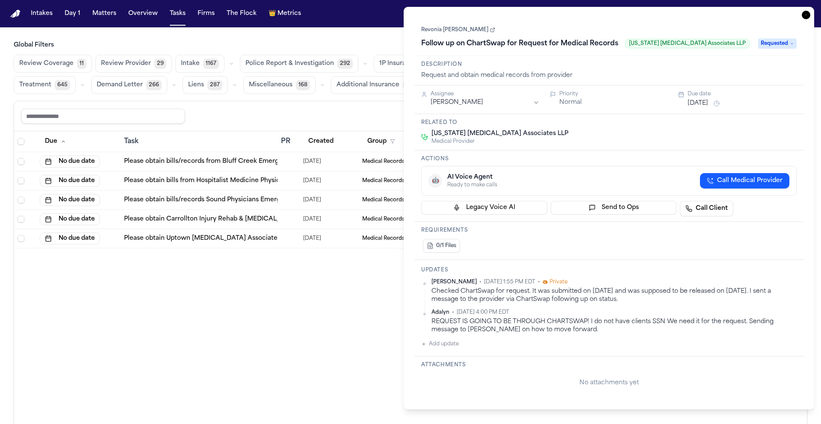
click at [664, 260] on div "Updates Richelle Bauman • Sep 26, 2025 1:55 PM EDT • Private Checked ChartSwap …" at bounding box center [608, 308] width 389 height 97
click at [715, 16] on icon "button" at bounding box center [806, 15] width 9 height 9
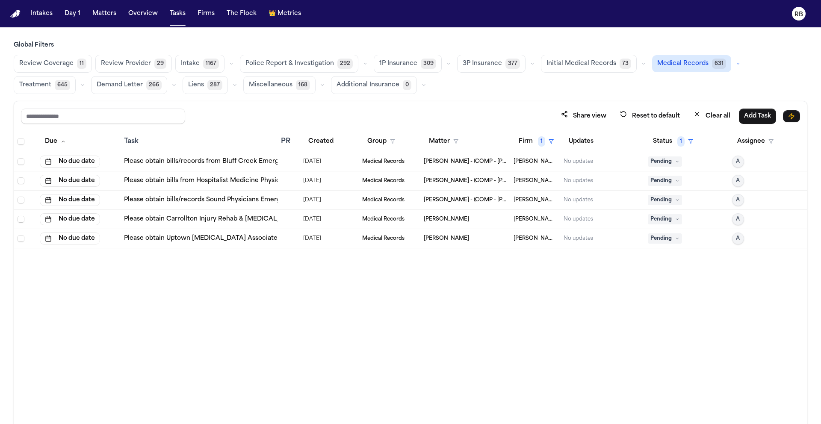
click at [288, 160] on div at bounding box center [288, 161] width 15 height 7
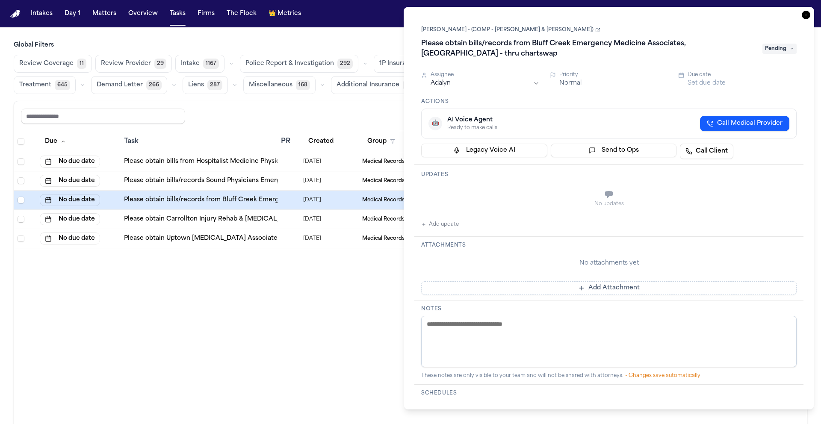
click at [715, 17] on icon "button" at bounding box center [806, 15] width 9 height 9
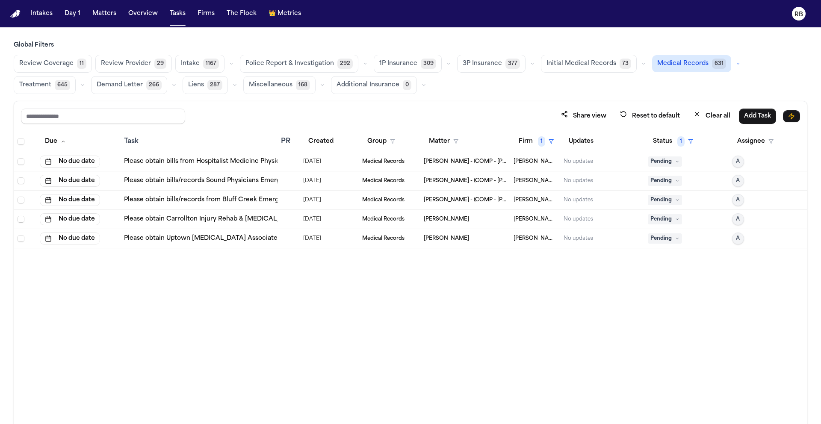
click at [299, 298] on div "Due Task PR Created Group Matter Firm 1 Updates Status 1 Assignee No due date P…" at bounding box center [410, 296] width 793 height 330
click at [284, 156] on td at bounding box center [289, 161] width 22 height 19
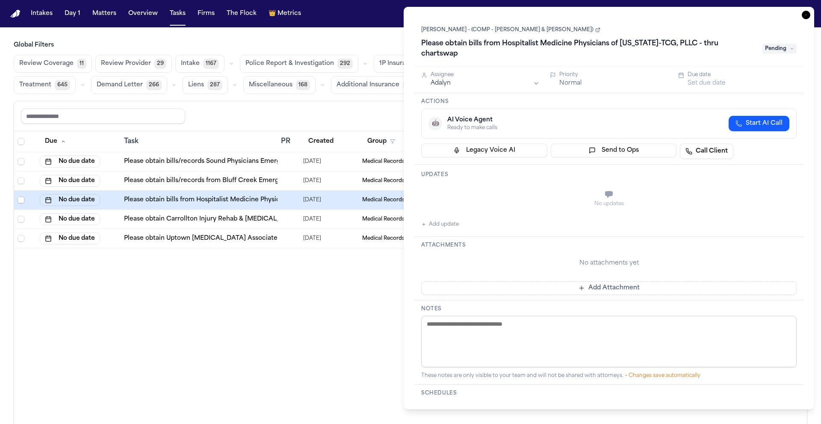
click at [715, 13] on icon "button" at bounding box center [806, 15] width 9 height 9
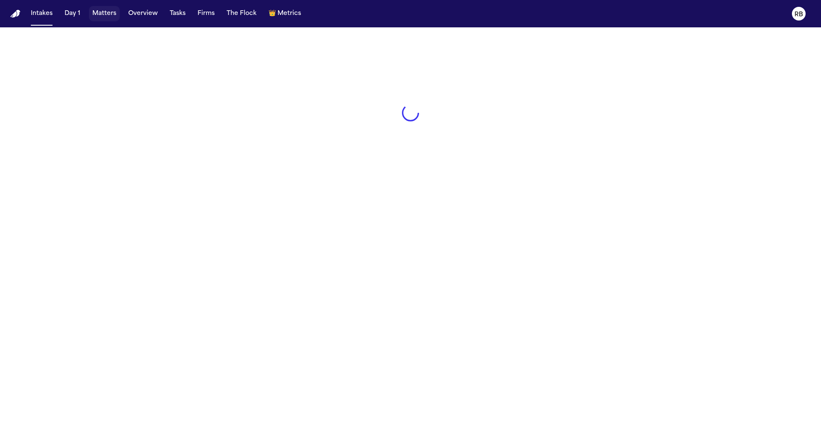
click at [94, 12] on button "Matters" at bounding box center [104, 13] width 31 height 15
click at [106, 12] on button "Matters" at bounding box center [104, 13] width 31 height 15
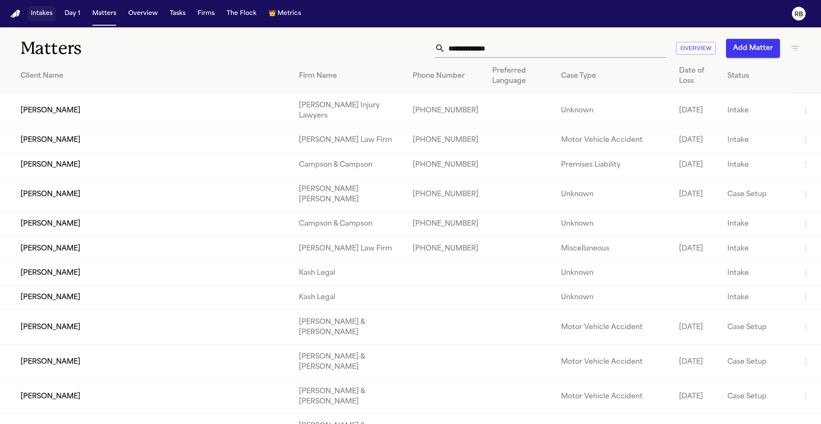
click at [37, 11] on button "Intakes" at bounding box center [41, 13] width 29 height 15
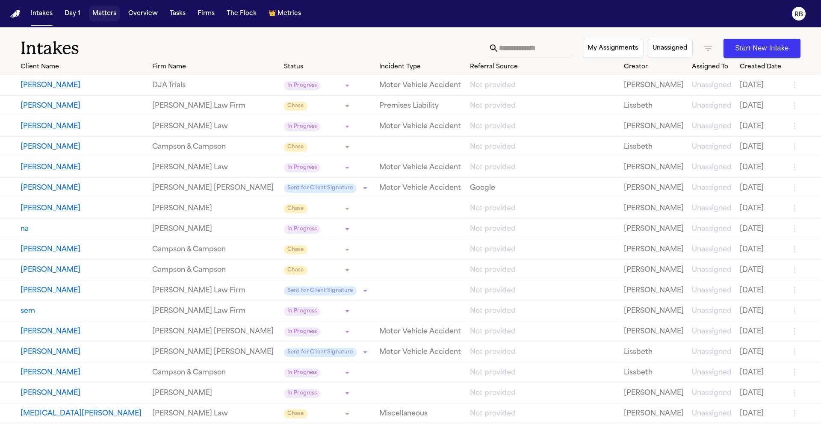
click at [103, 17] on button "Matters" at bounding box center [104, 13] width 31 height 15
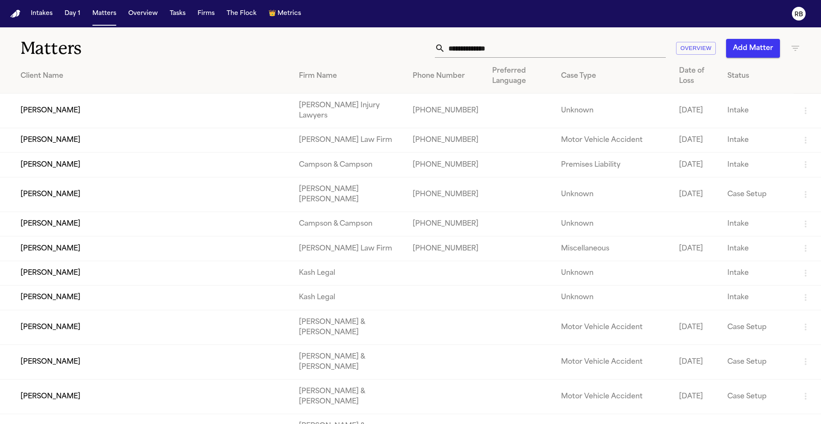
click at [526, 56] on input "text" at bounding box center [555, 48] width 221 height 19
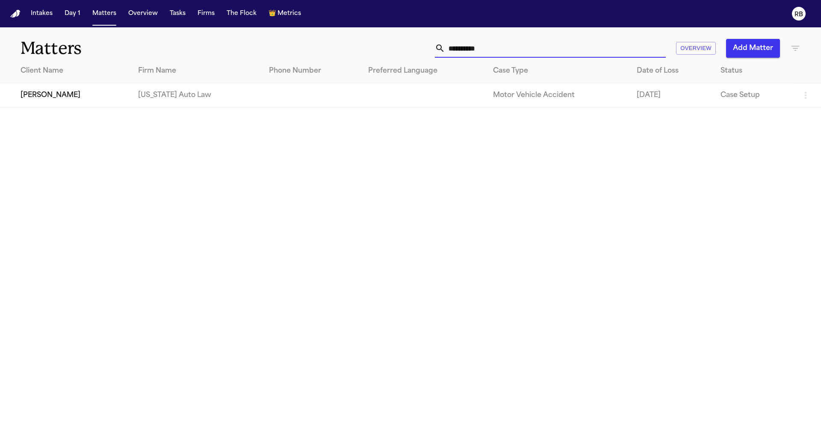
type input "**********"
click at [361, 92] on td at bounding box center [423, 95] width 125 height 24
click at [262, 95] on td at bounding box center [311, 95] width 99 height 24
click at [56, 97] on td "[PERSON_NAME]" at bounding box center [65, 95] width 131 height 24
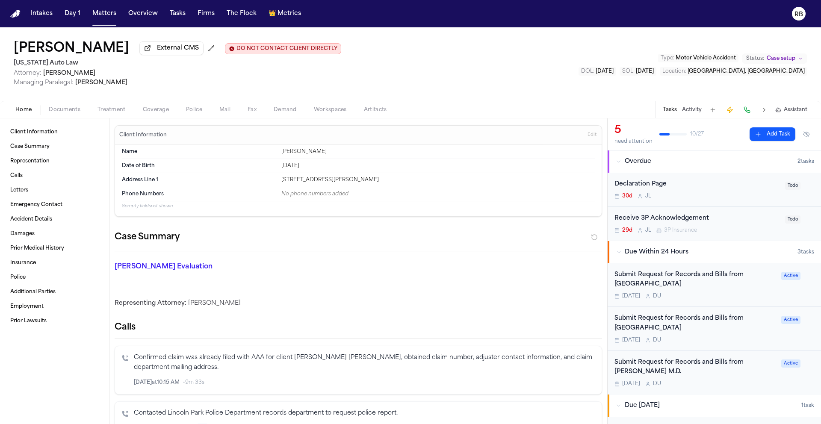
click at [517, 84] on div "Kevin Rowley External CMS DO NOT CONTACT CLIENT DIRECTLY DO NOT CONTACT Michiga…" at bounding box center [410, 64] width 821 height 74
click at [181, 14] on button "Tasks" at bounding box center [177, 13] width 23 height 15
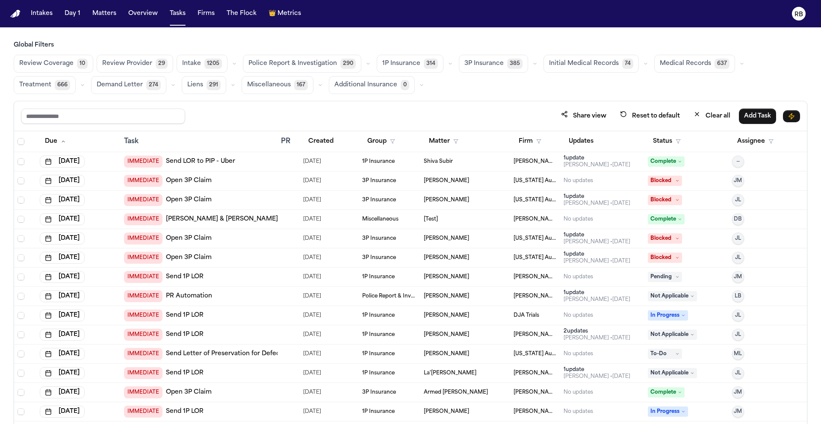
click at [660, 65] on span "Medical Records" at bounding box center [685, 63] width 51 height 9
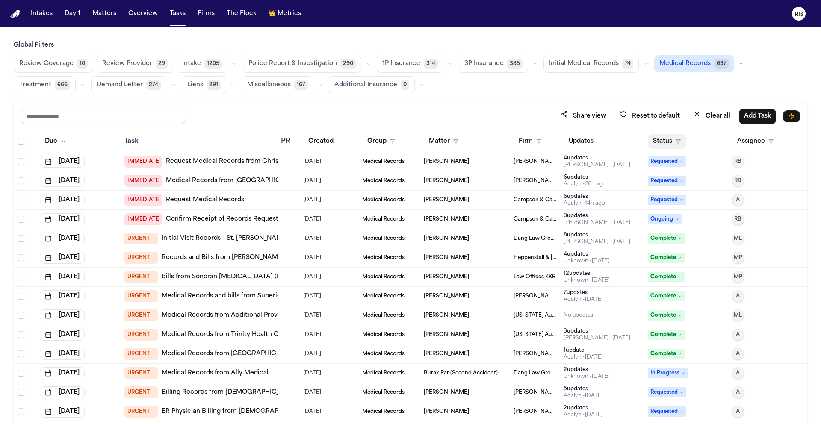
click at [665, 142] on button "Status" at bounding box center [667, 141] width 38 height 15
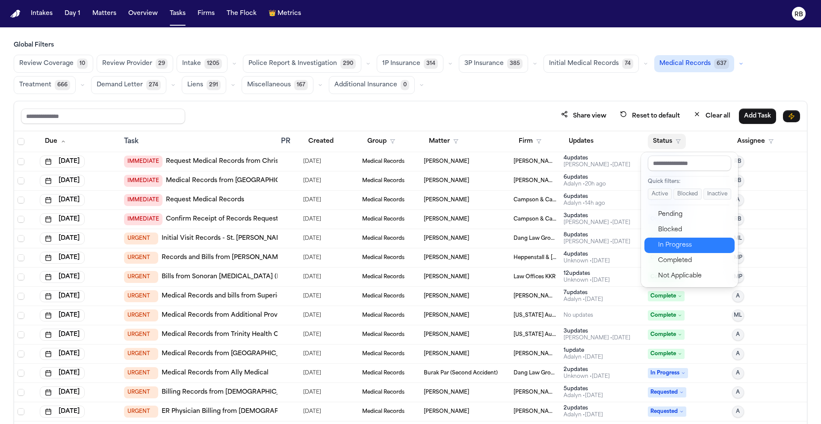
click at [685, 243] on div "In Progress" at bounding box center [693, 245] width 71 height 10
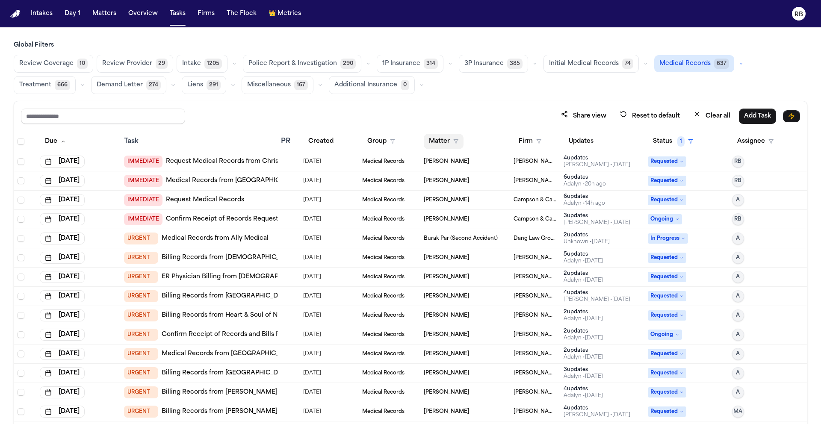
click at [431, 140] on button "Matter" at bounding box center [444, 141] width 40 height 15
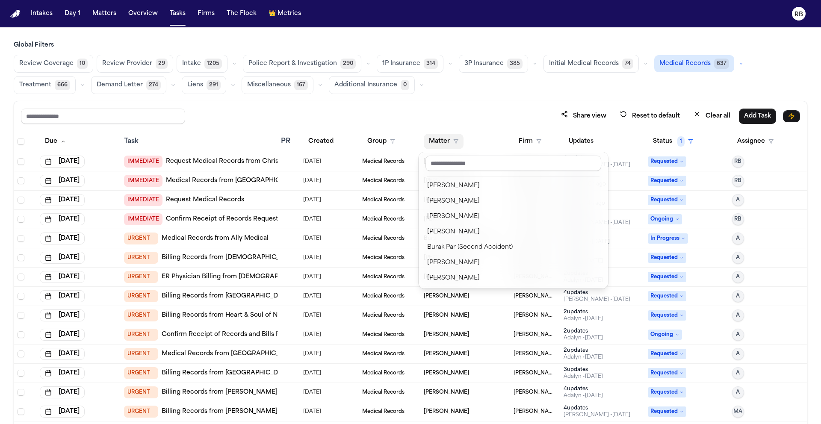
click at [501, 109] on div "Share view Reset to default Clear all Add Task Due Task PR Created Group Matter…" at bounding box center [411, 281] width 794 height 361
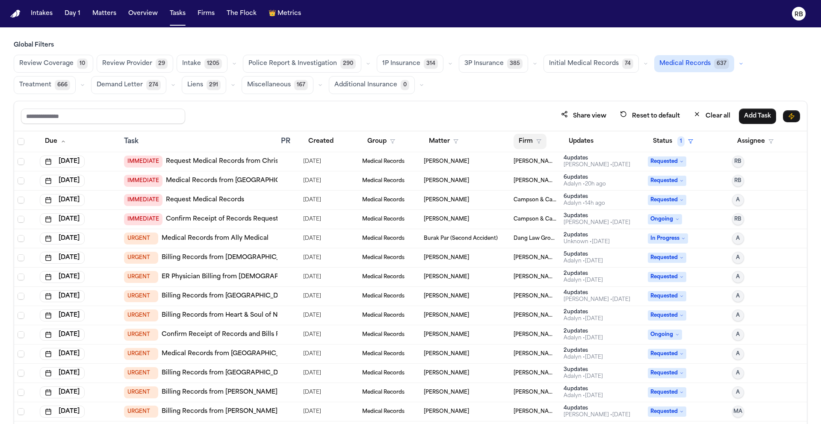
click at [522, 139] on button "Firm" at bounding box center [530, 141] width 33 height 15
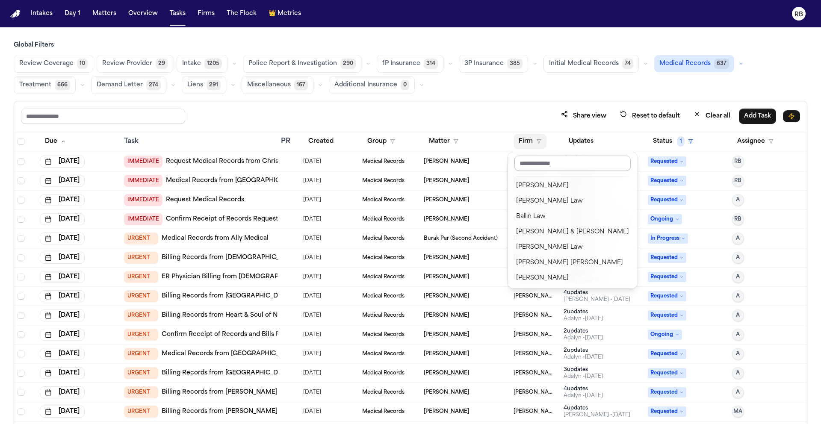
click at [527, 165] on input "text" at bounding box center [572, 163] width 116 height 15
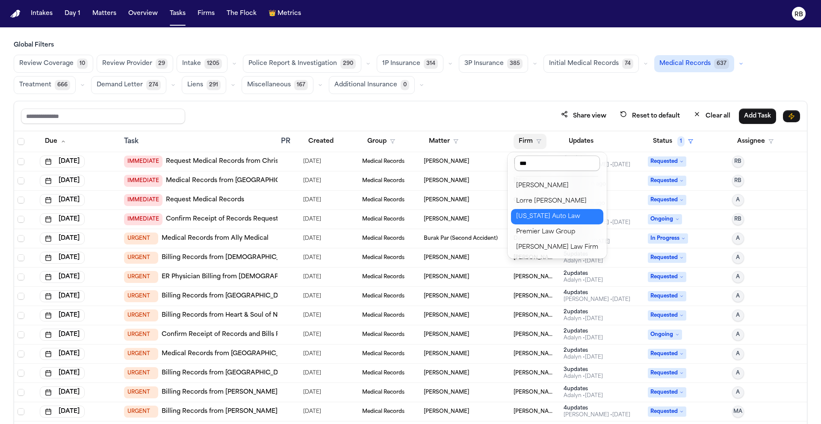
type input "****"
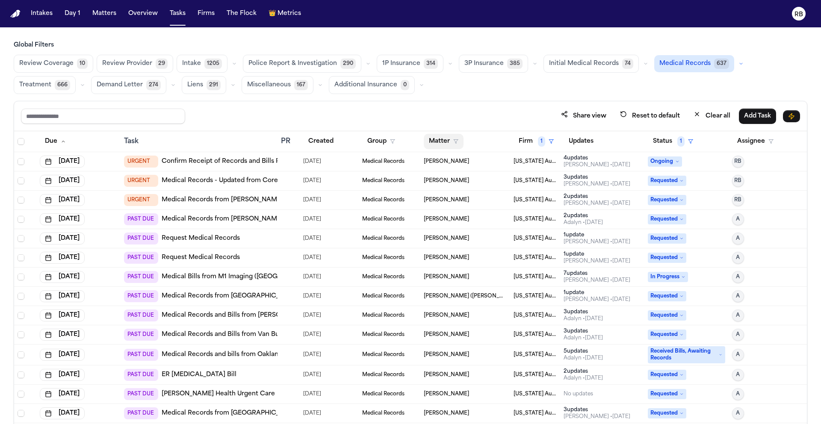
click at [431, 139] on button "Matter" at bounding box center [444, 141] width 40 height 15
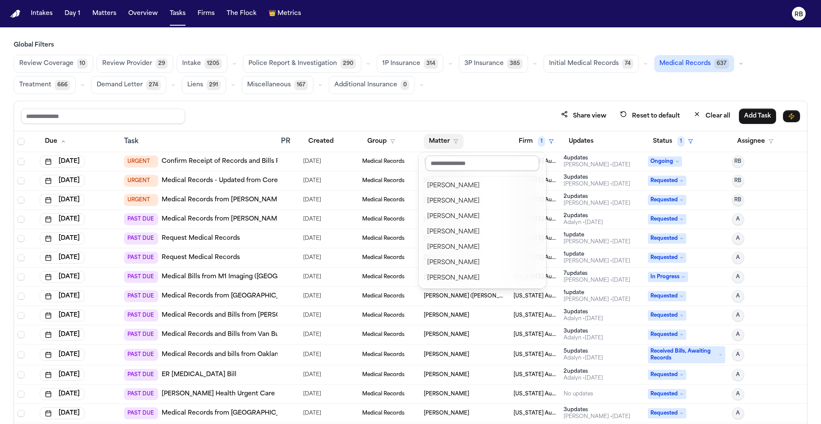
click at [474, 162] on input "text" at bounding box center [482, 163] width 114 height 15
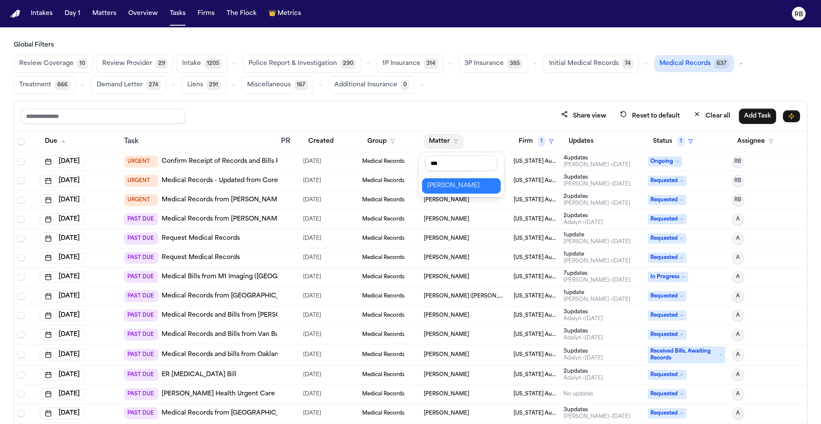
type input "***"
click at [458, 182] on div "Kevin Rowley" at bounding box center [461, 186] width 68 height 10
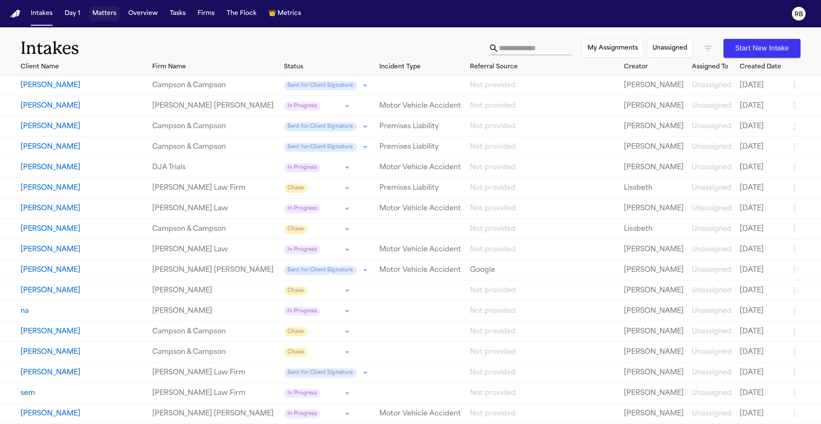
click at [110, 15] on button "Matters" at bounding box center [104, 13] width 31 height 15
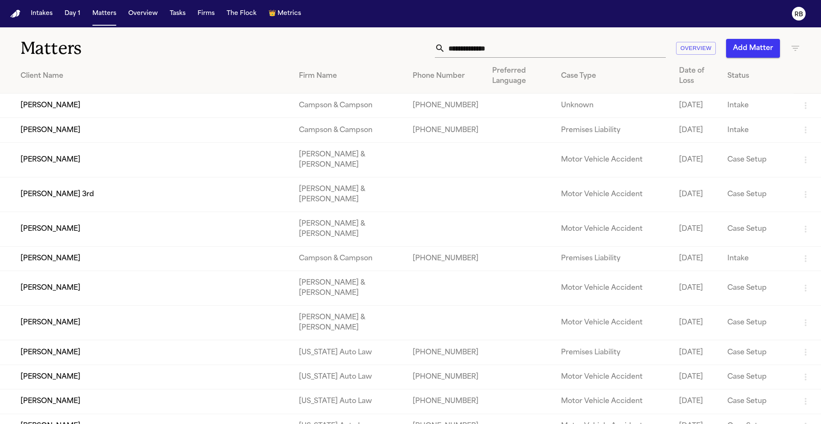
click at [494, 56] on input "text" at bounding box center [555, 48] width 221 height 19
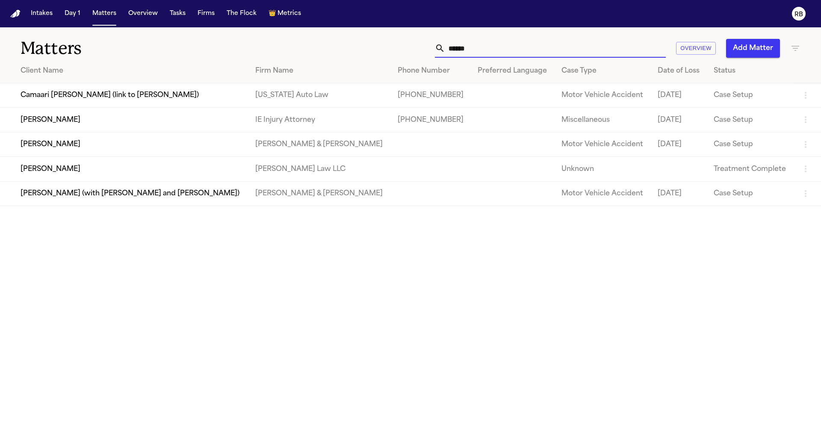
type input "******"
click at [248, 120] on td "[PERSON_NAME]" at bounding box center [124, 120] width 248 height 24
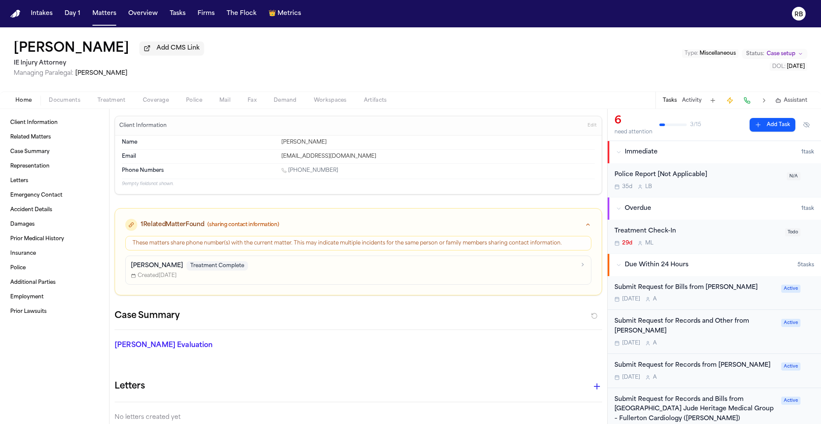
click at [113, 98] on span "Treatment" at bounding box center [111, 100] width 28 height 7
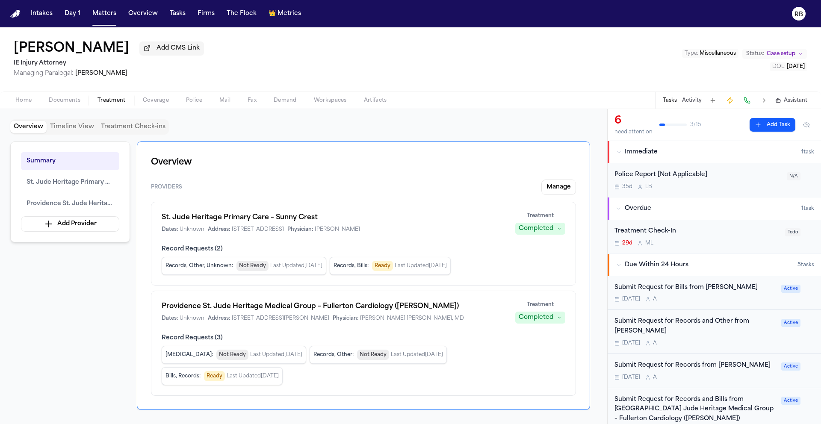
click at [596, 229] on div "Summary [GEOGRAPHIC_DATA] Heritage Primary Care – [GEOGRAPHIC_DATA] Jude Herita…" at bounding box center [303, 276] width 587 height 269
click at [85, 290] on div "Summary [GEOGRAPHIC_DATA] Heritage Primary Care – [GEOGRAPHIC_DATA] Jude Herita…" at bounding box center [303, 276] width 587 height 269
click at [598, 234] on div "Overview Timeline View Treatment Check-ins Summary [GEOGRAPHIC_DATA] Heritage P…" at bounding box center [303, 266] width 607 height 315
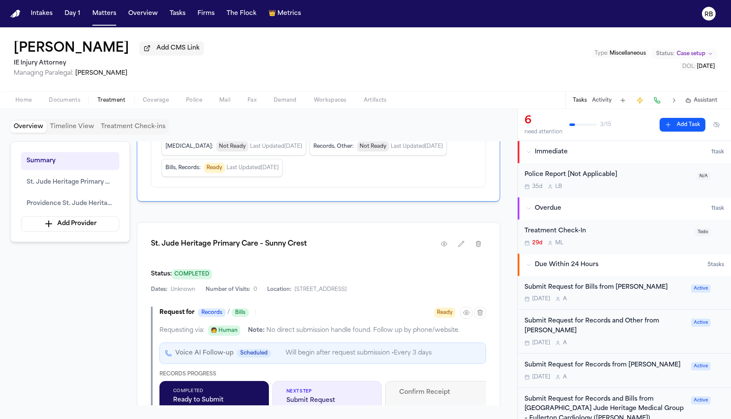
scroll to position [243, 0]
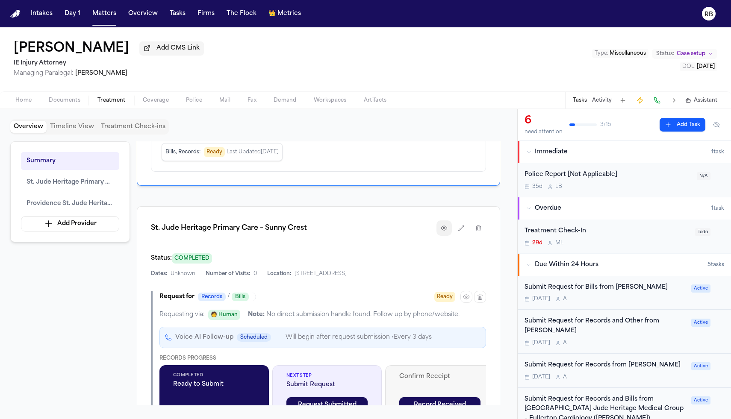
click at [445, 232] on icon "button" at bounding box center [444, 228] width 7 height 7
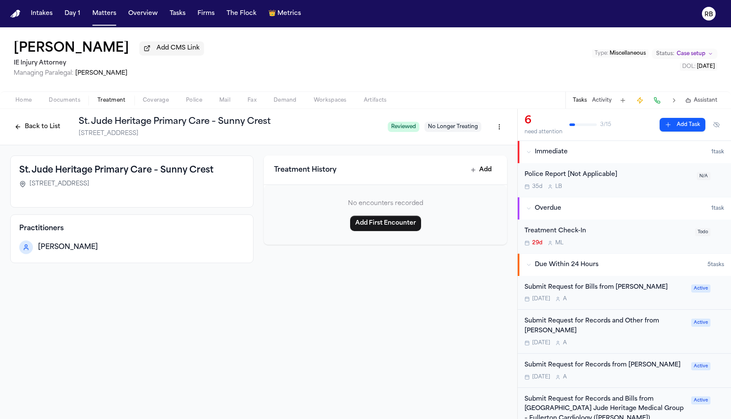
click at [58, 127] on button "Back to List" at bounding box center [37, 127] width 54 height 14
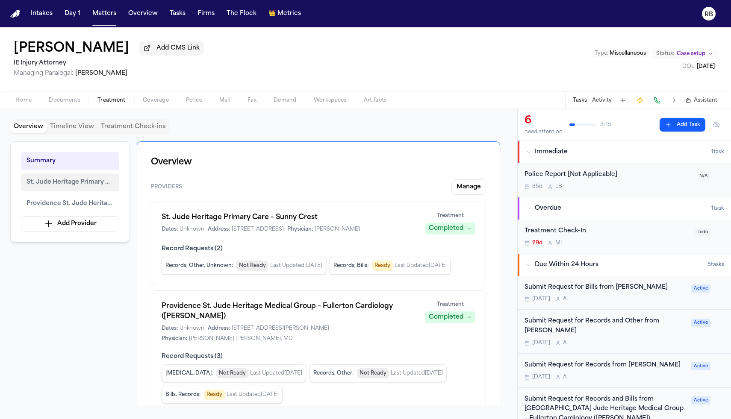
click at [68, 181] on span "St. Jude Heritage Primary Care – Sunny Crest" at bounding box center [70, 182] width 87 height 10
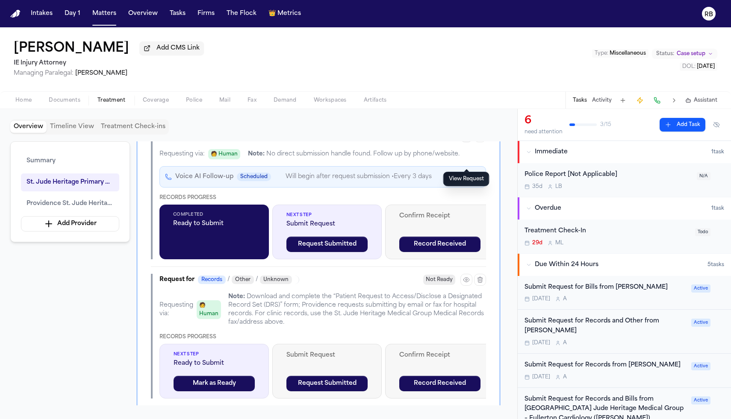
click at [466, 140] on icon "button" at bounding box center [466, 136] width 7 height 7
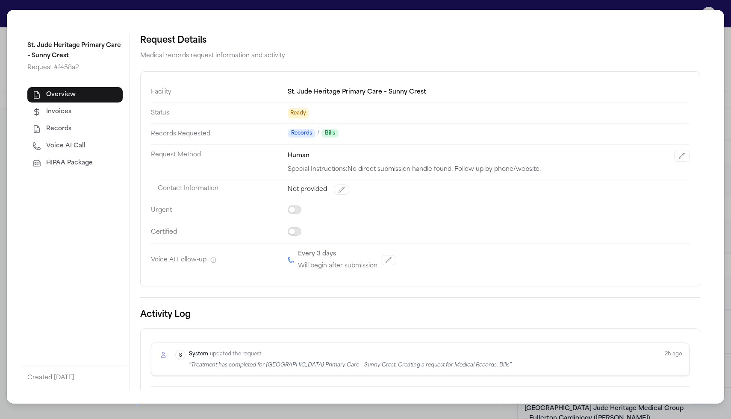
click at [730, 67] on div "St. Jude Heritage Primary Care – Sunny Crest Request # f458a2 Overview Invoices…" at bounding box center [365, 209] width 731 height 419
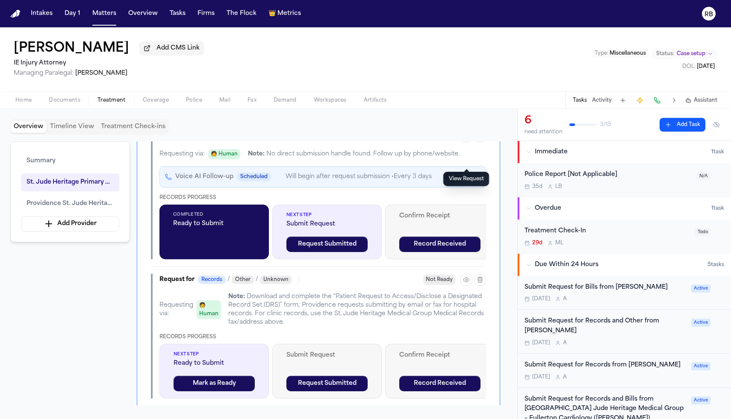
click at [132, 328] on div "Summary [GEOGRAPHIC_DATA] Heritage Primary Care – [GEOGRAPHIC_DATA] Jude Herita…" at bounding box center [258, 274] width 497 height 264
click at [85, 205] on span "Providence St. Jude Heritage Medical Group – Fullerton Cardiology ([PERSON_NAME…" at bounding box center [70, 204] width 87 height 10
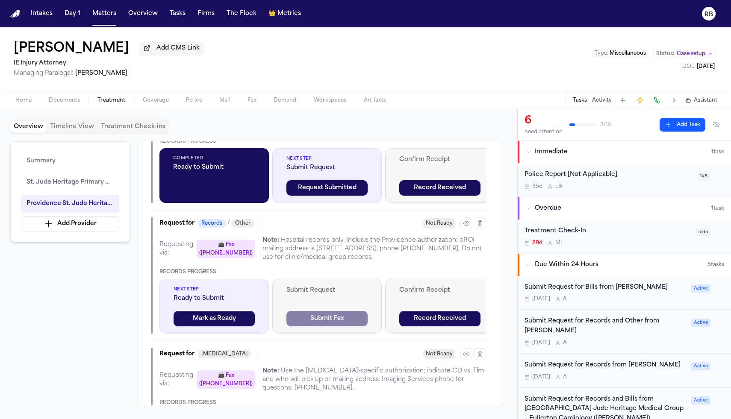
click at [511, 272] on div "Overview Timeline View Treatment Check-ins Summary [GEOGRAPHIC_DATA] Heritage P…" at bounding box center [258, 264] width 517 height 310
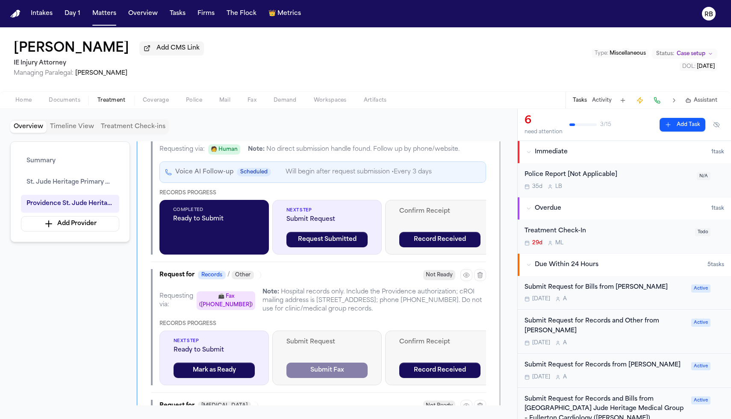
scroll to position [821, 0]
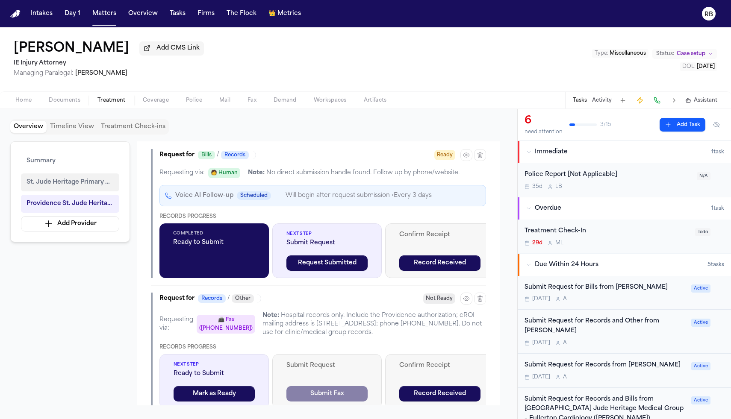
click at [50, 183] on span "St. Jude Heritage Primary Care – Sunny Crest" at bounding box center [70, 182] width 87 height 10
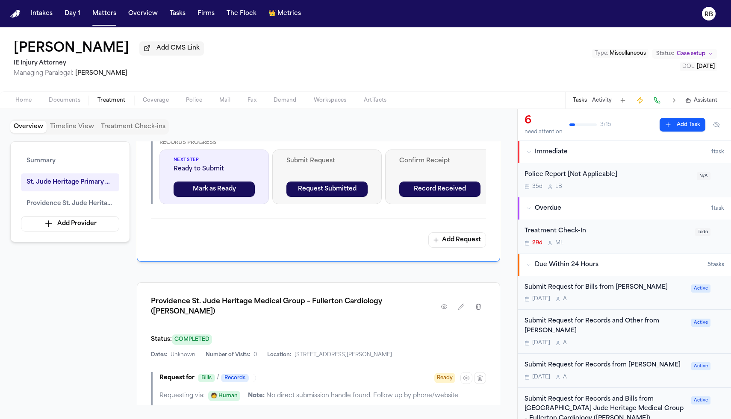
scroll to position [599, 0]
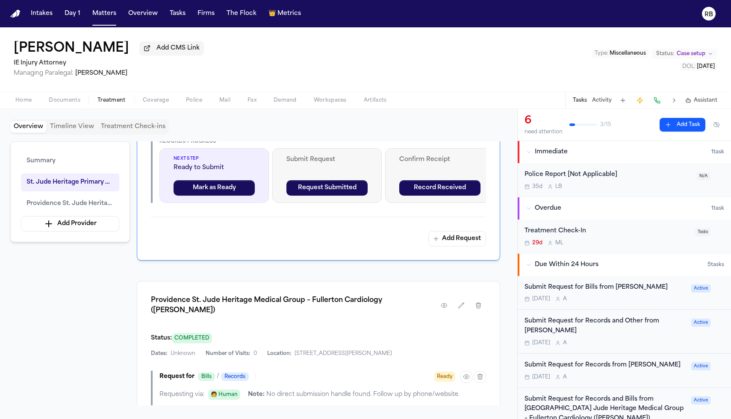
click at [507, 307] on div "Overview Timeline View Treatment Check-ins Summary [GEOGRAPHIC_DATA] Heritage P…" at bounding box center [258, 264] width 517 height 310
click at [91, 207] on span "Providence St. Jude Heritage Medical Group – Fullerton Cardiology ([PERSON_NAME…" at bounding box center [70, 204] width 87 height 10
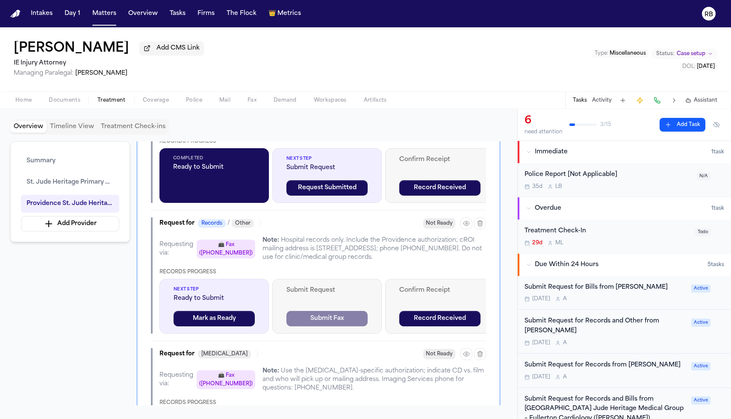
click at [78, 325] on div "Summary [GEOGRAPHIC_DATA] Heritage Primary Care – [GEOGRAPHIC_DATA] Jude Herita…" at bounding box center [258, 274] width 497 height 264
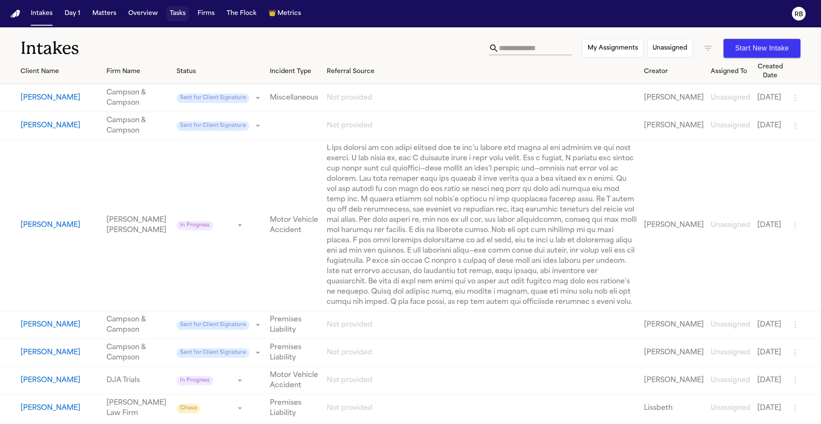
click at [183, 17] on button "Tasks" at bounding box center [177, 13] width 23 height 15
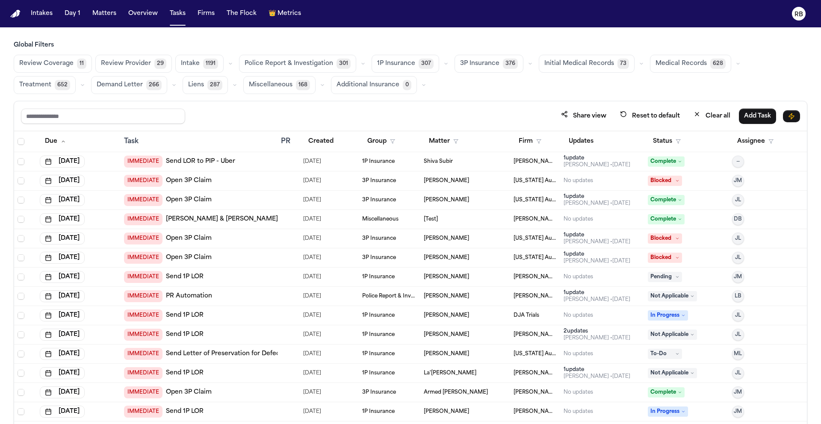
click at [443, 115] on div "Share view Reset to default Clear all Add Task" at bounding box center [410, 116] width 779 height 16
click at [518, 143] on button "Firm" at bounding box center [530, 141] width 33 height 15
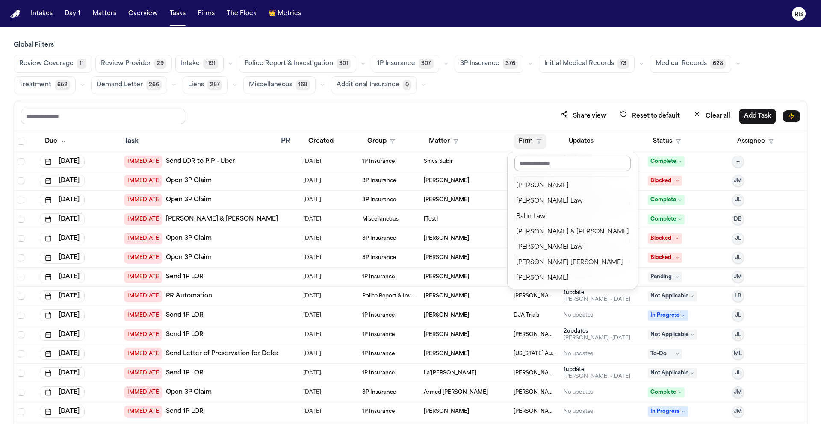
click at [535, 159] on input "text" at bounding box center [572, 163] width 116 height 15
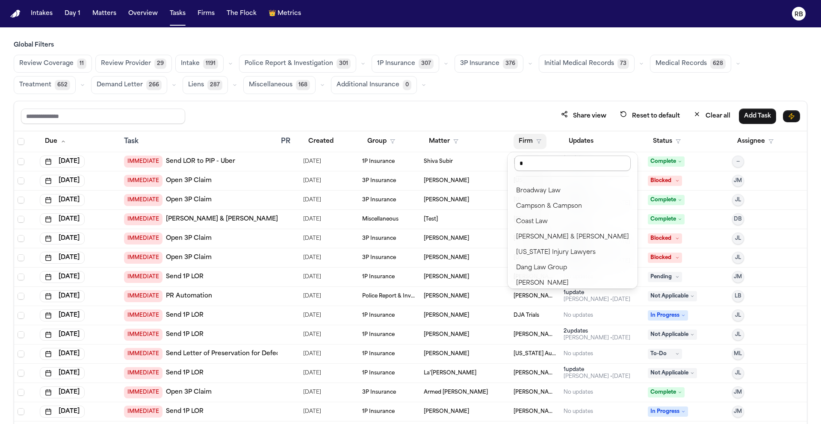
type input "**"
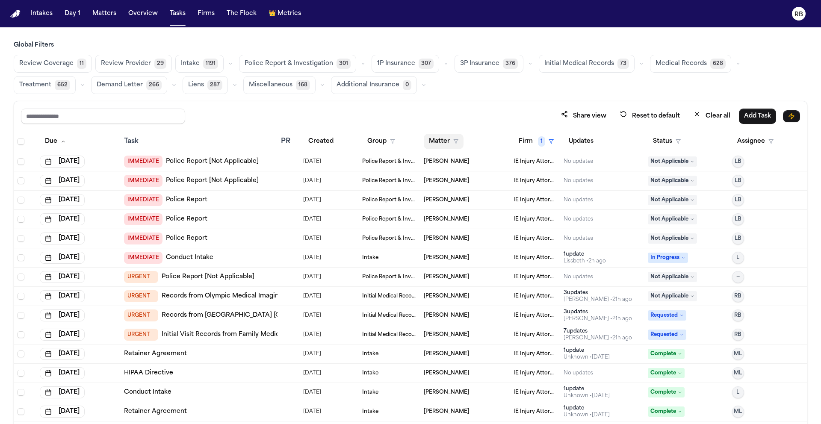
click at [438, 141] on button "Matter" at bounding box center [444, 141] width 40 height 15
click at [483, 159] on input "text" at bounding box center [461, 163] width 72 height 15
type input "****"
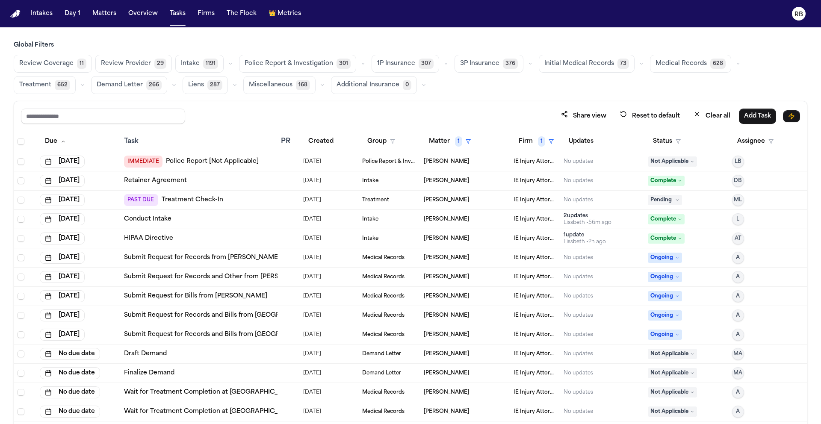
click at [588, 69] on button "Initial Medical Records 73" at bounding box center [587, 64] width 96 height 18
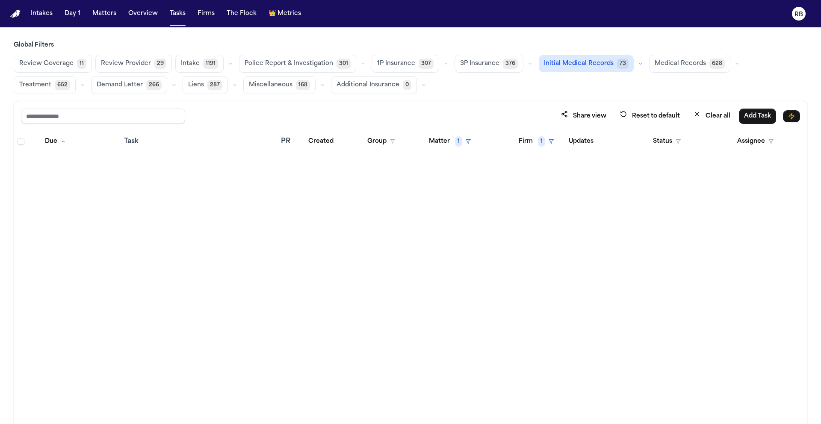
click at [673, 65] on span "Medical Records" at bounding box center [680, 63] width 51 height 9
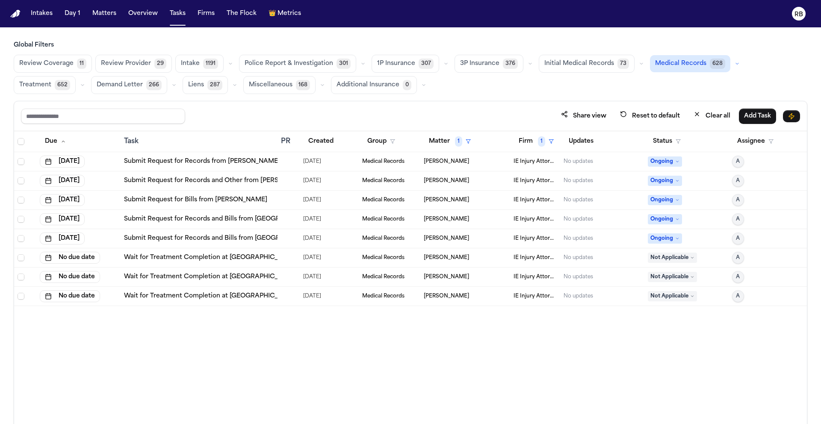
click at [341, 357] on div "Due Task PR Created Group Matter 1 Firm 1 Updates Status Assignee Sep 27, 2025 …" at bounding box center [410, 296] width 793 height 330
click at [298, 160] on td at bounding box center [289, 161] width 22 height 19
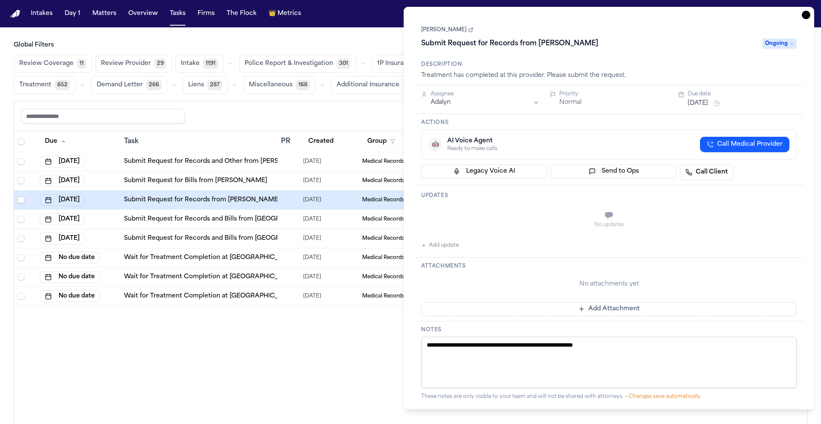
click at [432, 30] on link "[PERSON_NAME]" at bounding box center [447, 30] width 52 height 7
click at [808, 15] on icon "button" at bounding box center [806, 15] width 9 height 9
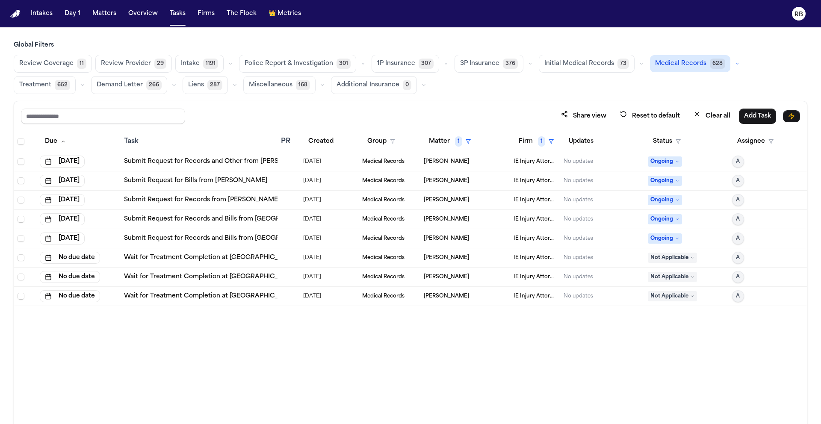
click at [274, 159] on link "Submit Request for Records and Other from [PERSON_NAME]" at bounding box center [218, 161] width 189 height 9
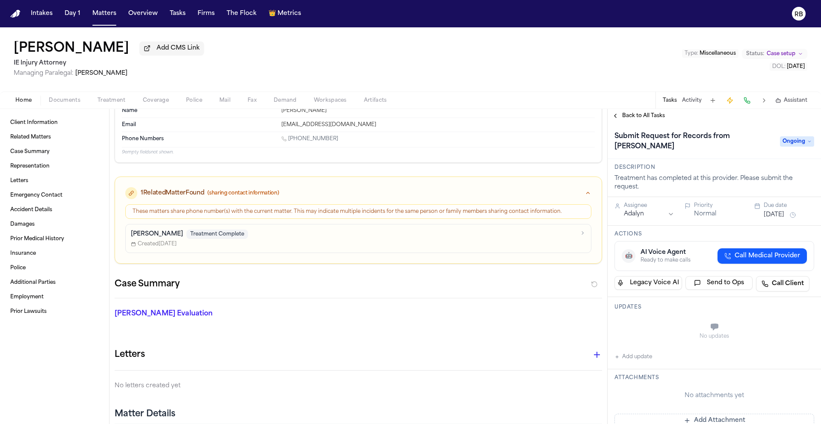
scroll to position [51, 0]
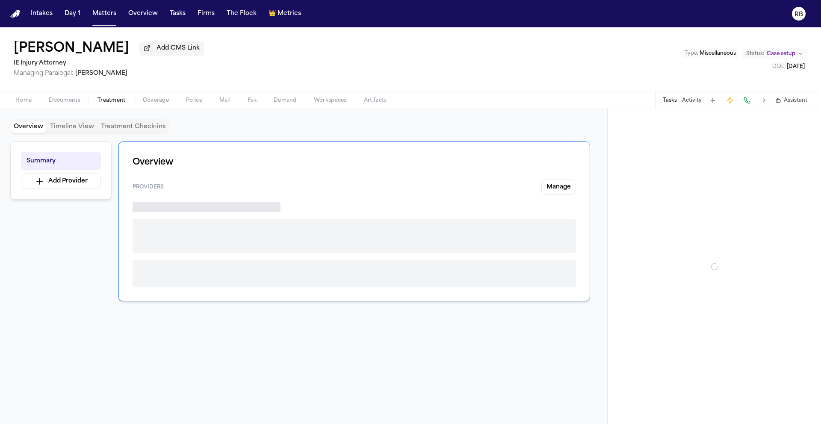
click at [119, 99] on span "Treatment" at bounding box center [111, 100] width 28 height 7
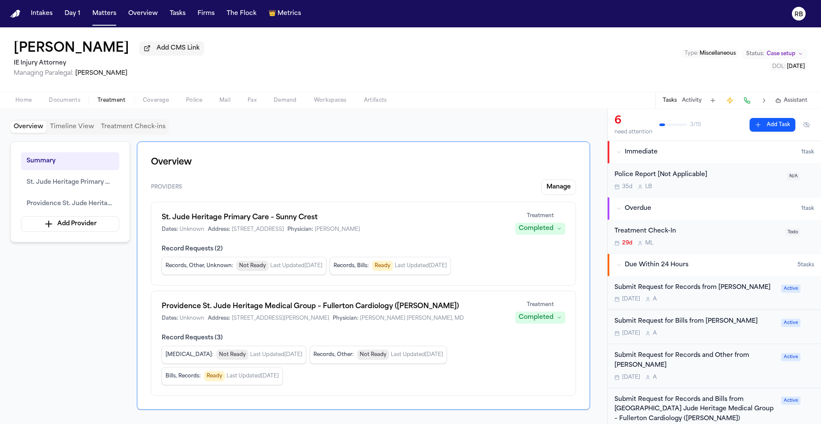
click at [602, 165] on div "Overview Timeline View Treatment Check-ins Summary [GEOGRAPHIC_DATA] Heritage P…" at bounding box center [303, 266] width 607 height 315
click at [71, 282] on div "Summary [GEOGRAPHIC_DATA] Heritage Primary Care – [GEOGRAPHIC_DATA] Jude Herita…" at bounding box center [303, 276] width 587 height 269
click at [498, 115] on div "Overview Timeline View Treatment Check-ins Summary [GEOGRAPHIC_DATA] Heritage P…" at bounding box center [303, 266] width 607 height 315
click at [506, 101] on div "Home Documents Treatment Coverage Police Mail Fax Demand Workspaces Artifacts T…" at bounding box center [410, 100] width 821 height 17
click at [117, 319] on div "Summary [GEOGRAPHIC_DATA] Heritage Primary Care – [GEOGRAPHIC_DATA] Jude Herita…" at bounding box center [303, 276] width 587 height 269
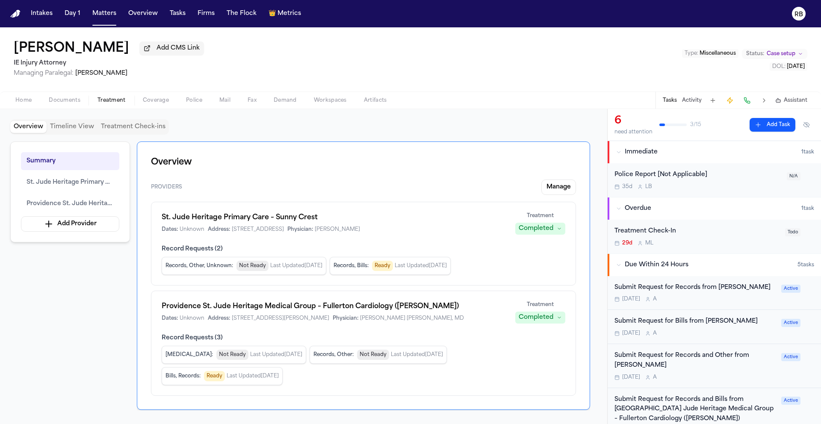
click at [407, 135] on div "Overview Timeline View Treatment Check-ins" at bounding box center [303, 126] width 587 height 15
click at [481, 119] on div "Overview Timeline View Treatment Check-ins Summary [GEOGRAPHIC_DATA] Heritage P…" at bounding box center [303, 266] width 607 height 315
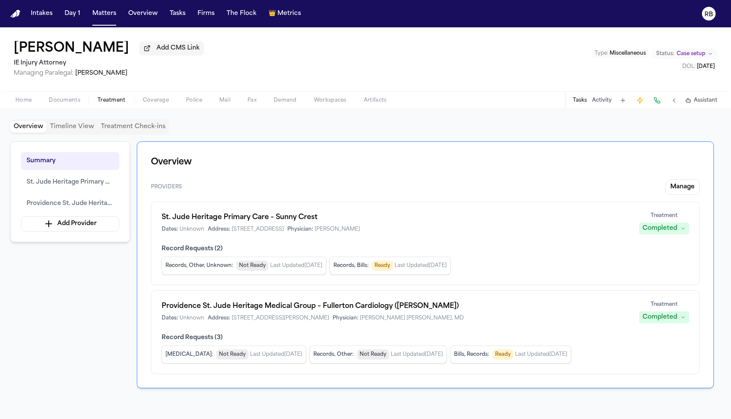
click at [257, 131] on div "Overview Timeline View Treatment Check-ins" at bounding box center [365, 126] width 711 height 15
click at [258, 139] on div "Overview Timeline View Treatment Check-ins Summary [GEOGRAPHIC_DATA] Heritage P…" at bounding box center [365, 264] width 711 height 290
click at [180, 13] on button "Tasks" at bounding box center [177, 13] width 23 height 15
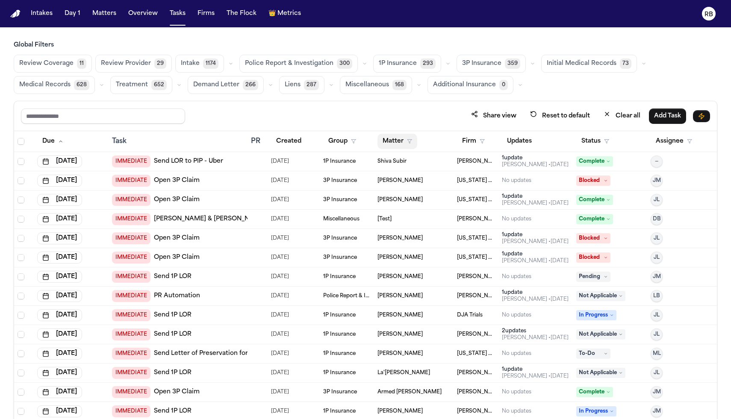
click at [393, 144] on button "Matter" at bounding box center [398, 141] width 40 height 15
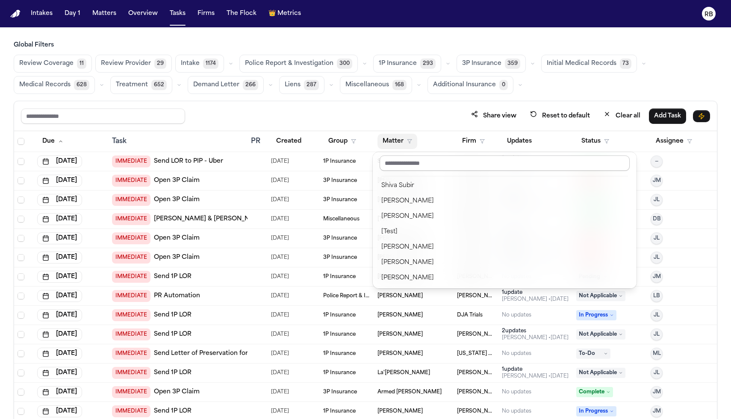
click at [415, 162] on input "text" at bounding box center [505, 163] width 250 height 15
type input "*"
click at [411, 108] on div "Share view Reset to default Clear all Add Task Due Task PR Created Group Matter…" at bounding box center [366, 279] width 704 height 356
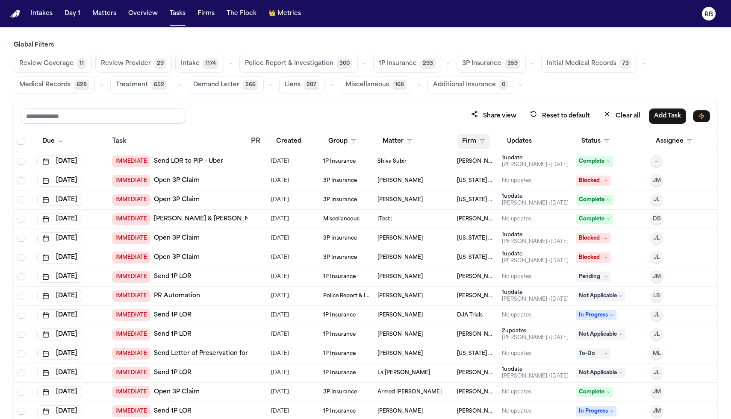
click at [465, 141] on button "Firm" at bounding box center [473, 141] width 33 height 15
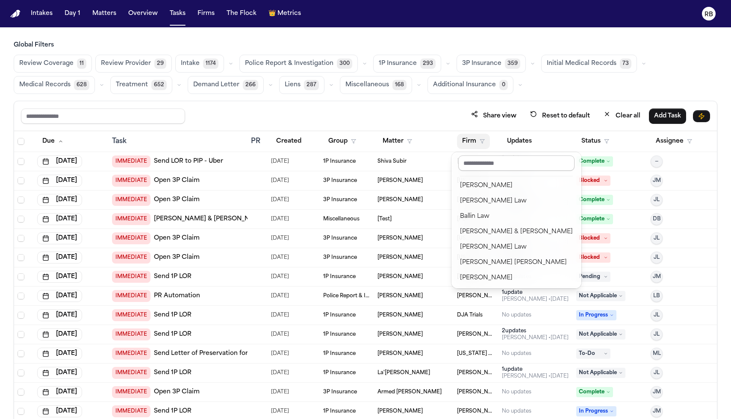
click at [484, 163] on input "text" at bounding box center [516, 163] width 116 height 15
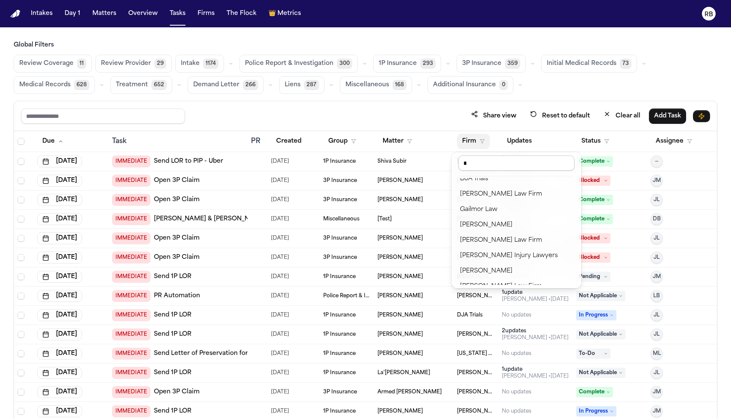
type input "**"
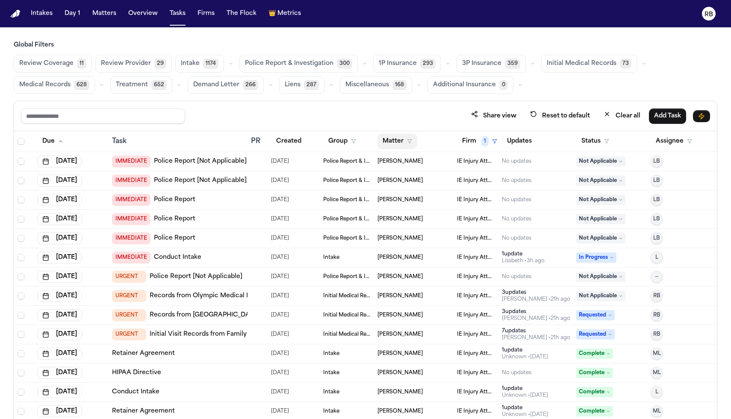
click at [383, 136] on button "Matter" at bounding box center [398, 141] width 40 height 15
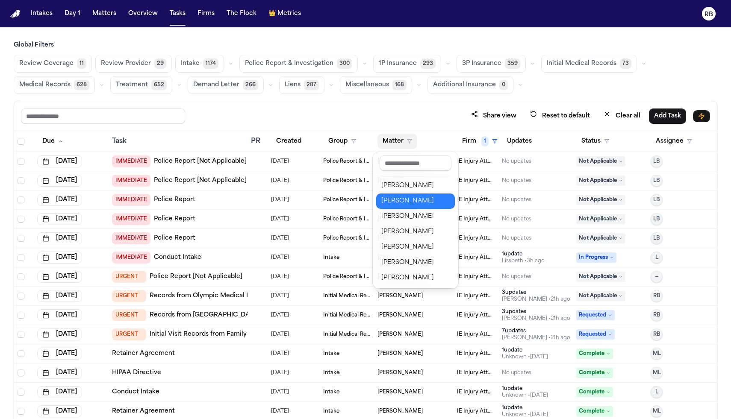
click at [421, 198] on div "Marlyn Maramba" at bounding box center [415, 201] width 68 height 10
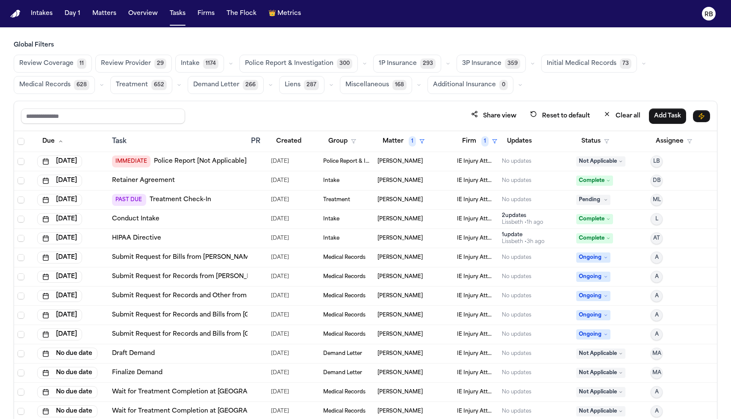
click at [59, 86] on span "Medical Records" at bounding box center [44, 85] width 51 height 9
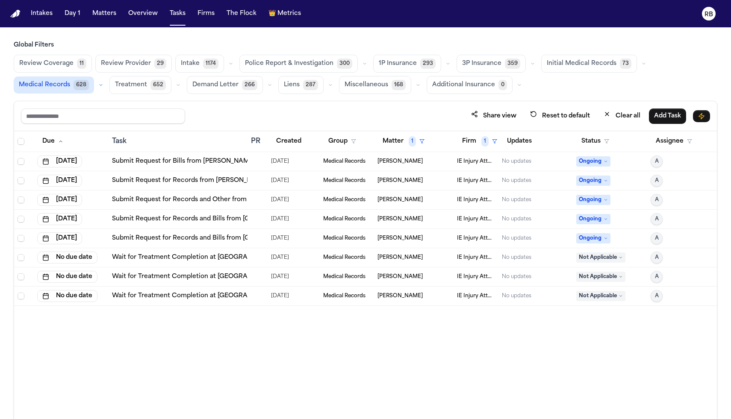
click at [236, 159] on link "Submit Request for Bills from Dr. Ynolde Smith" at bounding box center [183, 161] width 143 height 9
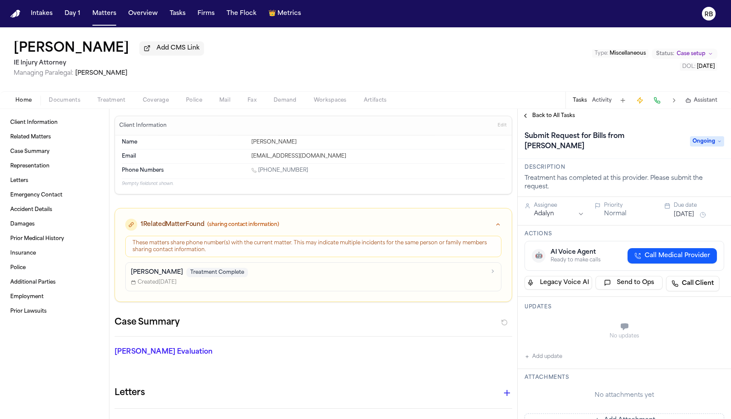
drag, startPoint x: 564, startPoint y: 148, endPoint x: 628, endPoint y: 137, distance: 65.5
click at [628, 137] on h1 "Submit Request for Bills from [PERSON_NAME]" at bounding box center [603, 142] width 164 height 24
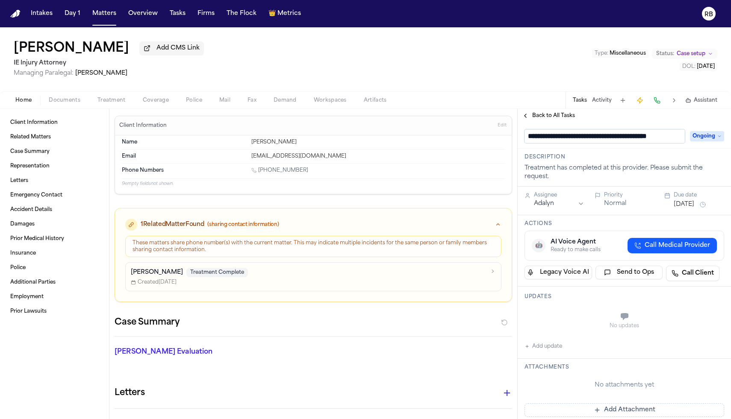
scroll to position [0, 11]
drag, startPoint x: 676, startPoint y: 137, endPoint x: 621, endPoint y: 137, distance: 55.2
click at [621, 137] on input "**********" at bounding box center [602, 137] width 154 height 14
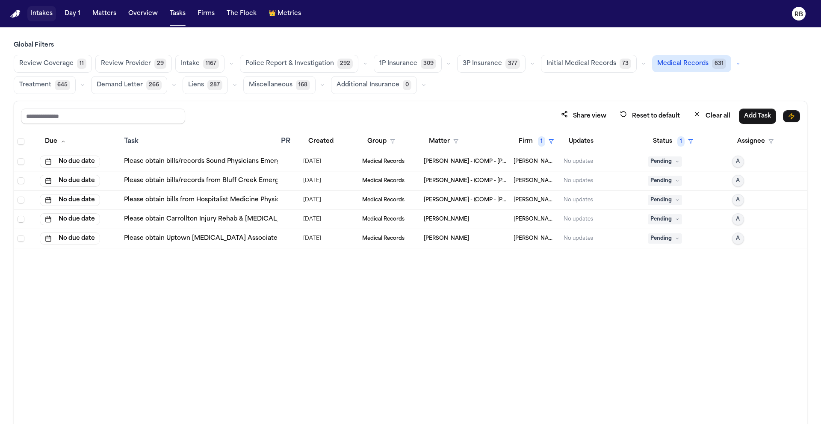
click at [278, 164] on td at bounding box center [289, 161] width 22 height 19
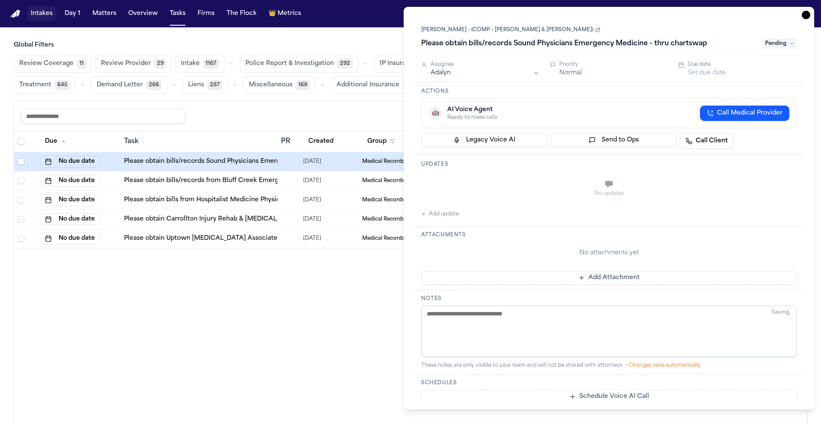
click at [595, 28] on icon at bounding box center [597, 29] width 5 height 5
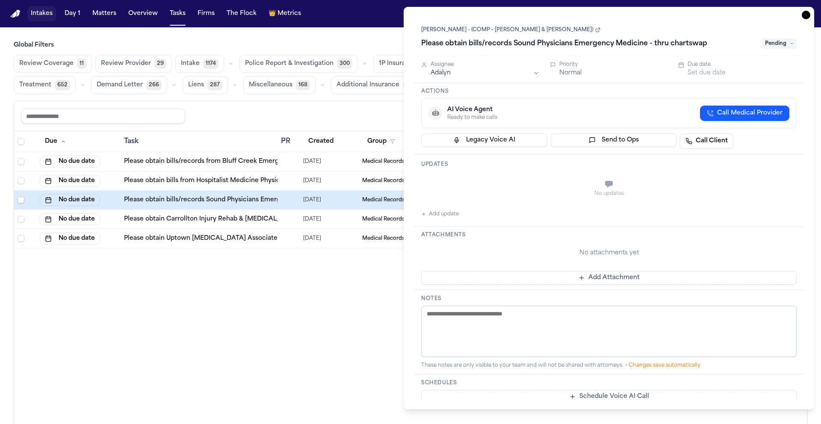
click at [806, 13] on icon "button" at bounding box center [806, 15] width 9 height 9
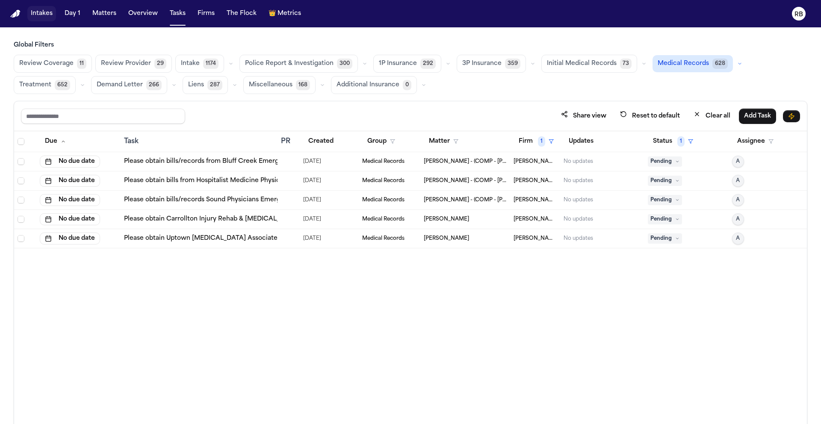
click at [283, 179] on div at bounding box center [284, 180] width 7 height 7
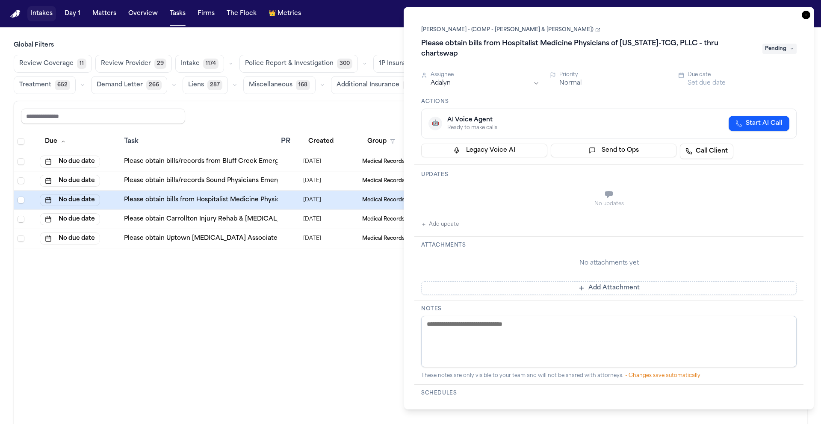
click at [286, 165] on td at bounding box center [289, 161] width 22 height 19
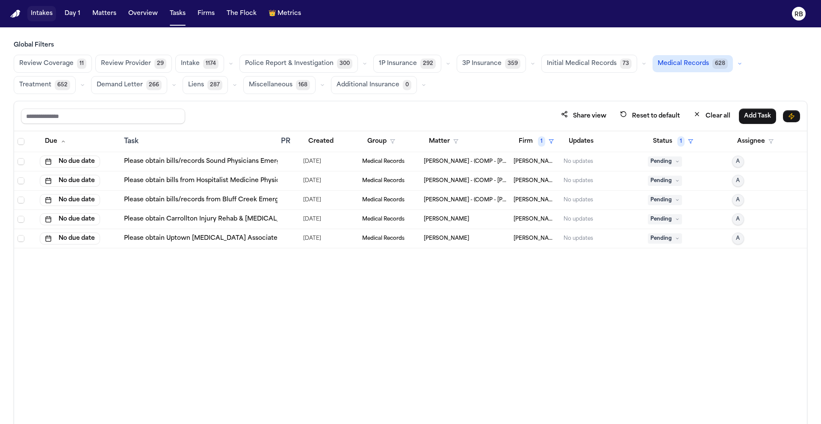
click at [288, 166] on td at bounding box center [289, 161] width 22 height 19
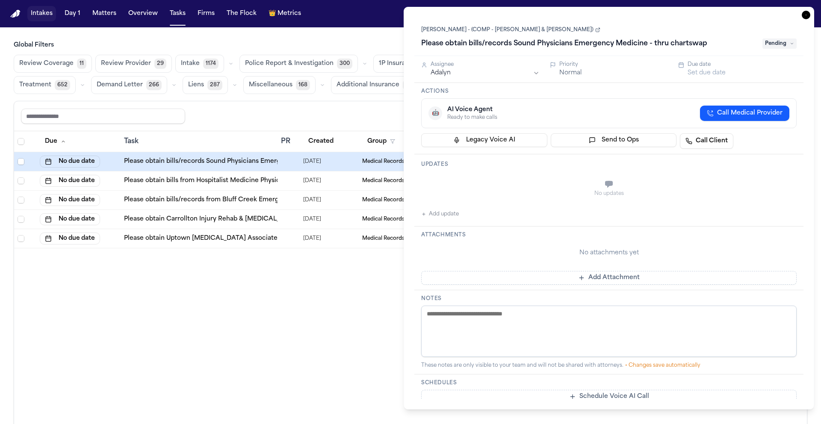
click at [285, 181] on div at bounding box center [284, 180] width 7 height 7
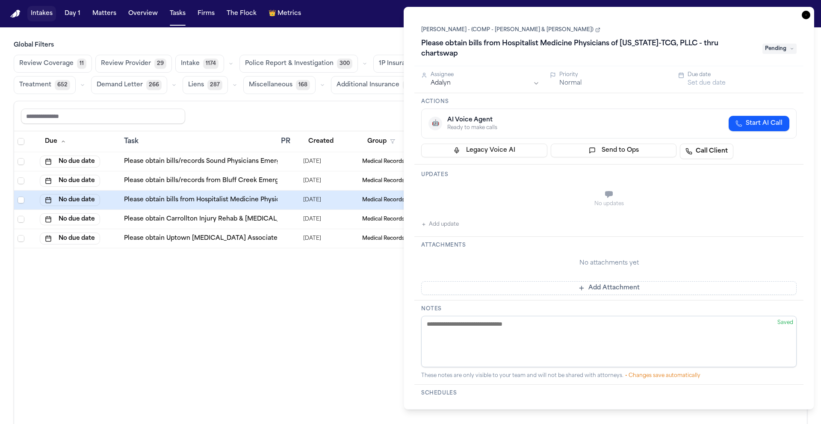
click at [283, 220] on div at bounding box center [284, 219] width 7 height 7
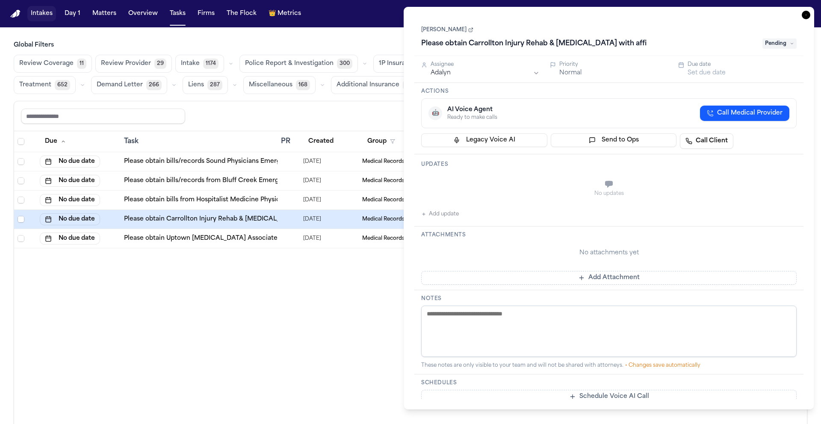
click at [289, 243] on td at bounding box center [289, 238] width 22 height 19
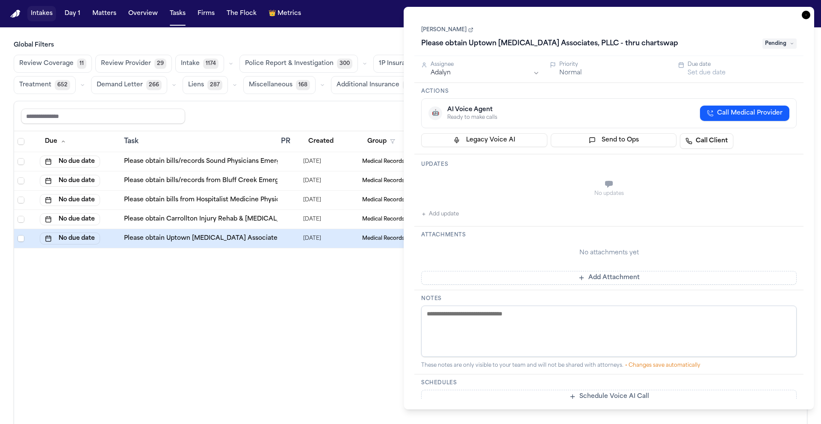
click at [805, 13] on icon "button" at bounding box center [806, 15] width 9 height 9
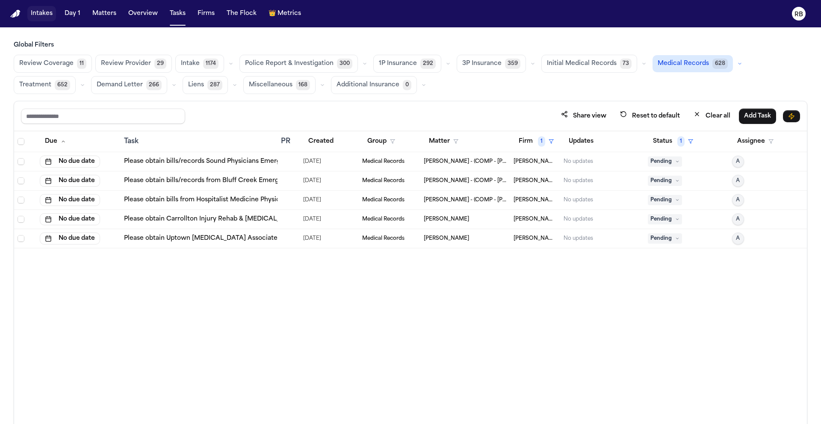
drag, startPoint x: 338, startPoint y: 359, endPoint x: 335, endPoint y: 354, distance: 5.9
click at [338, 359] on div "Due Task PR Created Group Matter Firm 1 Updates Status 1 Assignee No due date P…" at bounding box center [410, 296] width 793 height 330
click at [282, 183] on div at bounding box center [284, 180] width 7 height 7
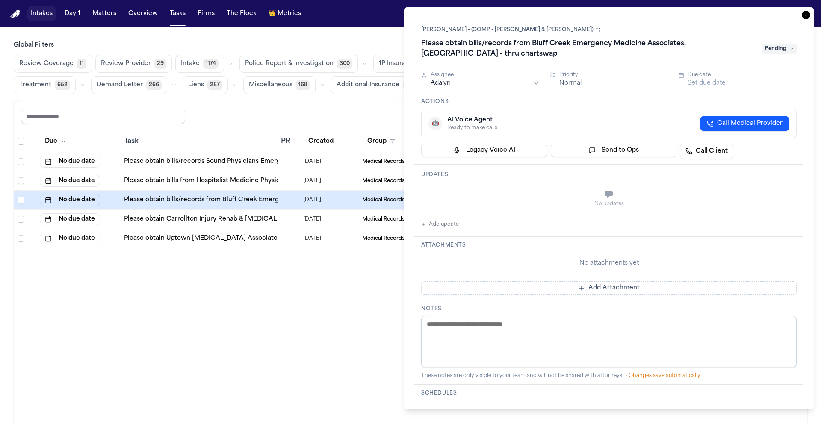
click at [808, 12] on icon "button" at bounding box center [806, 15] width 9 height 9
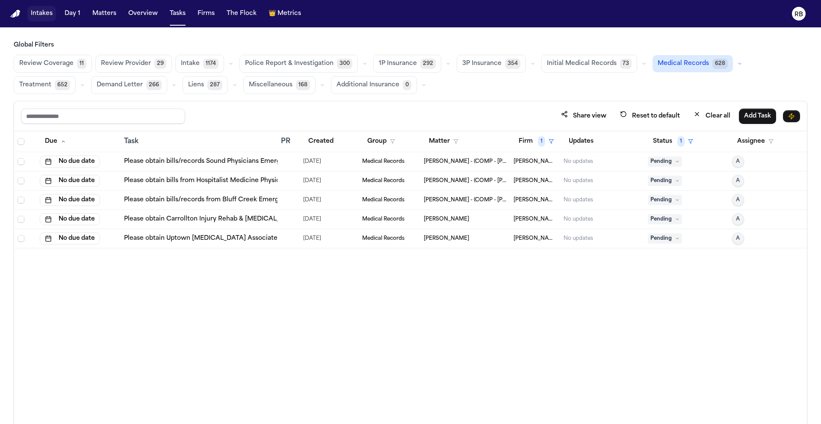
drag, startPoint x: 457, startPoint y: 298, endPoint x: 451, endPoint y: 296, distance: 6.9
click at [457, 298] on div "Due Task PR Created Group Matter Firm 1 Updates Status 1 Assignee No due date P…" at bounding box center [410, 296] width 793 height 330
click at [274, 161] on link "Please obtain bills/records Sound Physicians Emergency Medicine - thru chartswap" at bounding box center [251, 161] width 254 height 9
click at [252, 158] on link "Please obtain bills/records Sound Physicians Emergency Medicine - thru chartswap" at bounding box center [251, 161] width 254 height 9
click at [288, 160] on div at bounding box center [288, 161] width 15 height 7
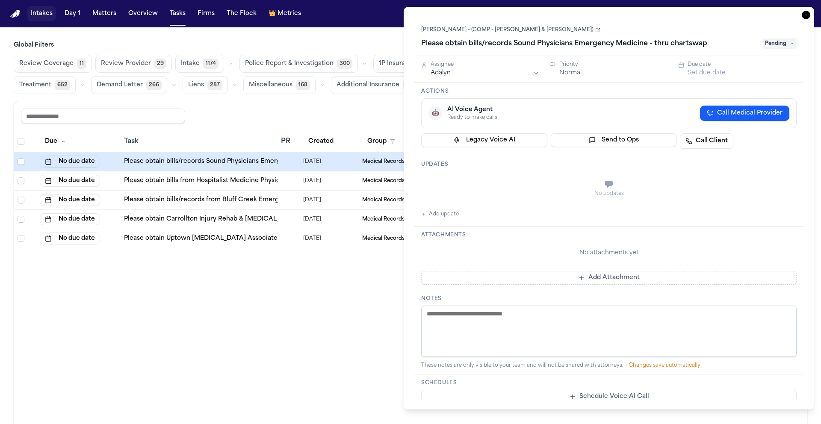
click at [435, 213] on button "Add update" at bounding box center [440, 214] width 38 height 10
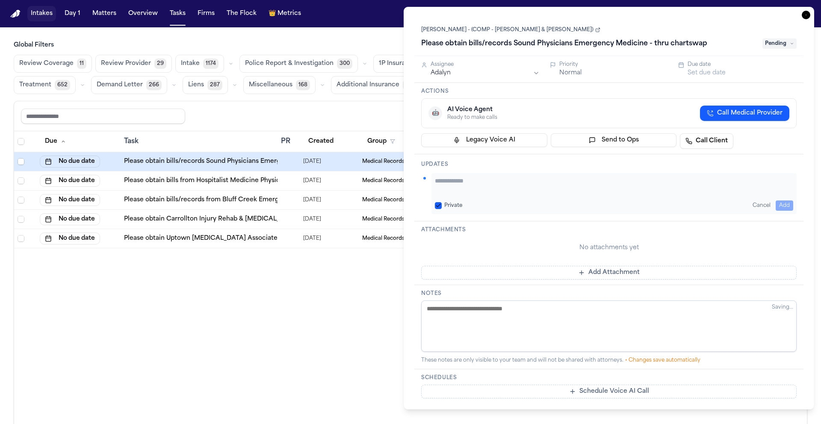
click at [480, 186] on textarea "Add your update" at bounding box center [614, 185] width 358 height 17
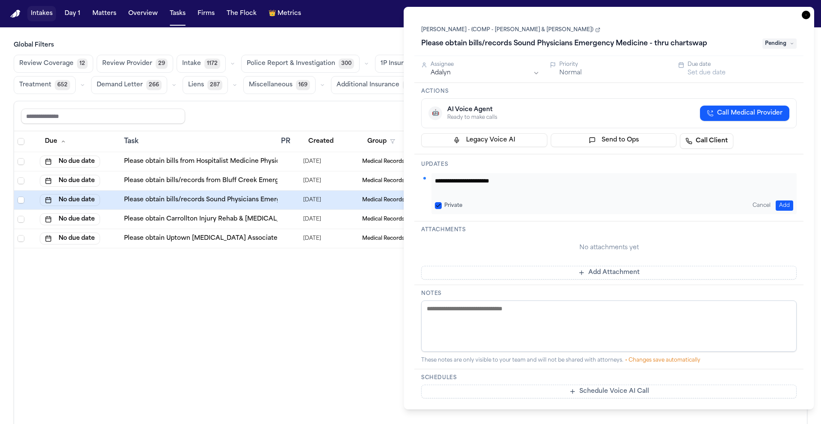
paste textarea "**********"
click at [506, 180] on textarea "**********" at bounding box center [614, 185] width 358 height 17
click at [710, 171] on div "**********" at bounding box center [608, 187] width 389 height 67
click at [709, 177] on textarea "**********" at bounding box center [614, 185] width 358 height 17
type textarea "**********"
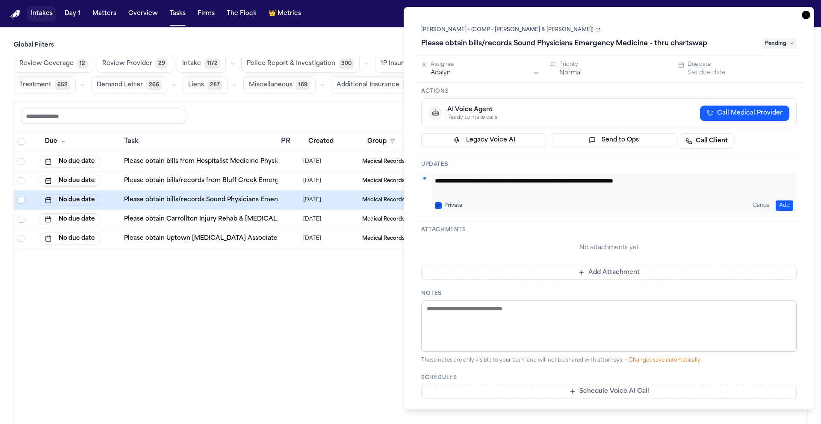
click at [786, 47] on span "Pending" at bounding box center [779, 43] width 34 height 10
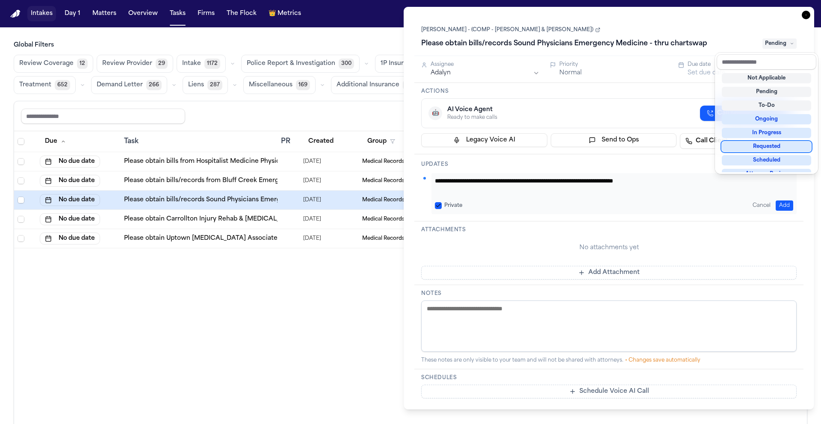
click at [791, 144] on div "Requested" at bounding box center [766, 147] width 89 height 10
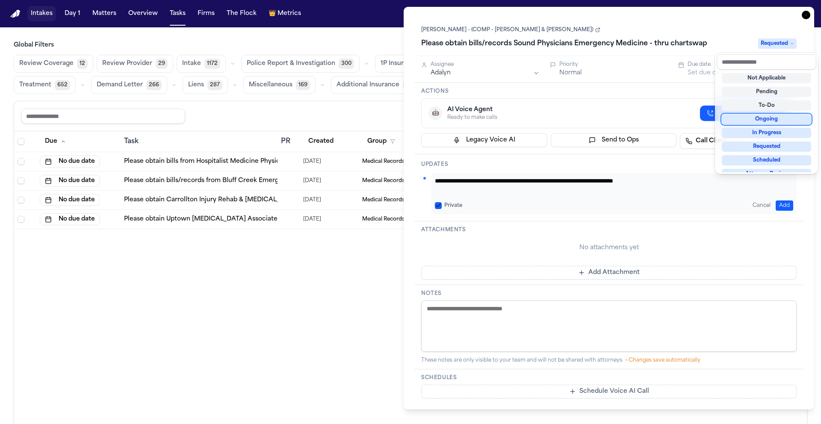
click at [669, 94] on div "**********" at bounding box center [608, 208] width 389 height 381
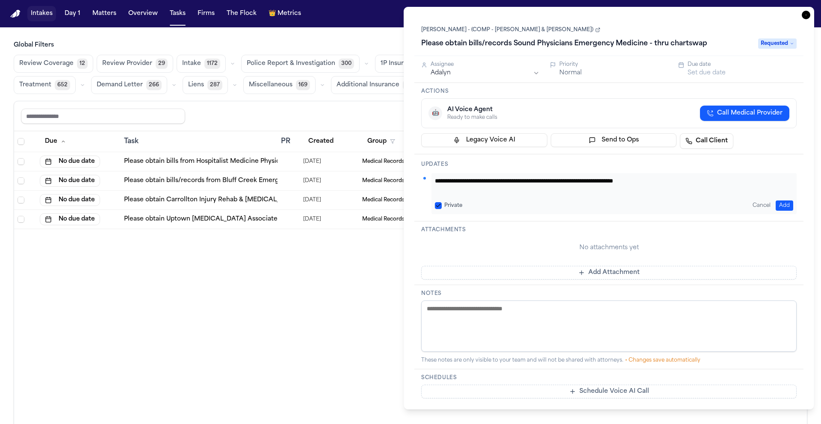
click at [481, 77] on html "Intakes Day 1 Matters Overview Tasks Firms The Flock 👑 Metrics RB Global Filter…" at bounding box center [410, 212] width 821 height 424
click at [718, 73] on button "Set due date" at bounding box center [707, 73] width 38 height 9
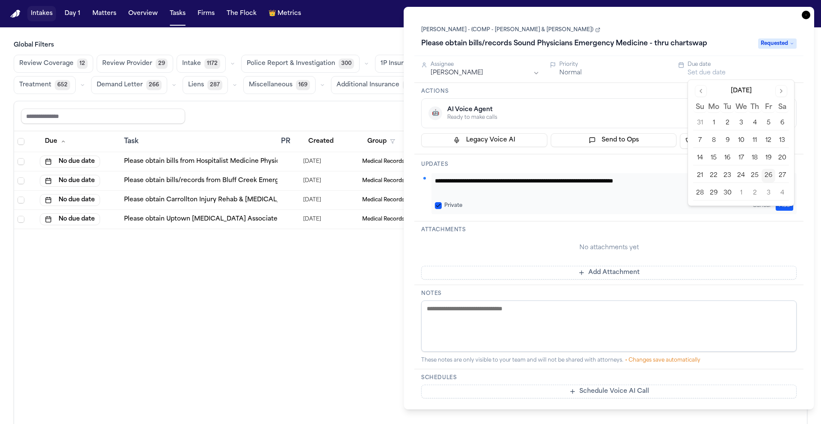
click at [785, 93] on button "Go to next month" at bounding box center [781, 91] width 12 height 12
click at [715, 141] on button "6" at bounding box center [714, 141] width 14 height 14
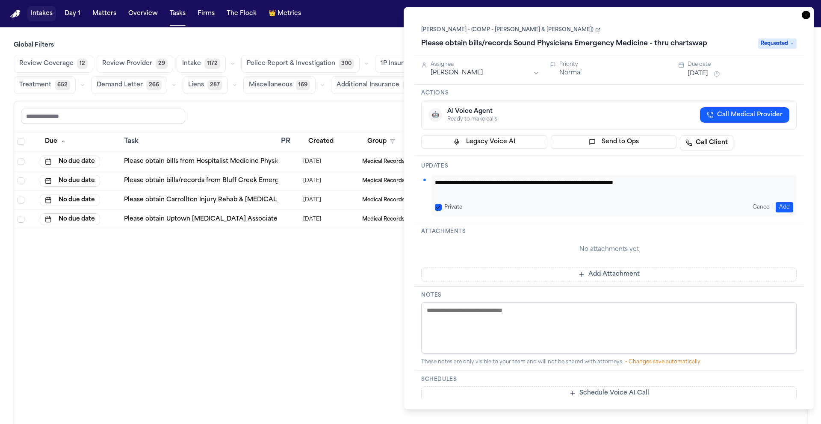
drag, startPoint x: 537, startPoint y: 234, endPoint x: 543, endPoint y: 233, distance: 6.1
click at [537, 234] on div "Attachments No attachments yet Add Attachment" at bounding box center [608, 255] width 389 height 64
click at [790, 204] on button "Add" at bounding box center [785, 207] width 18 height 10
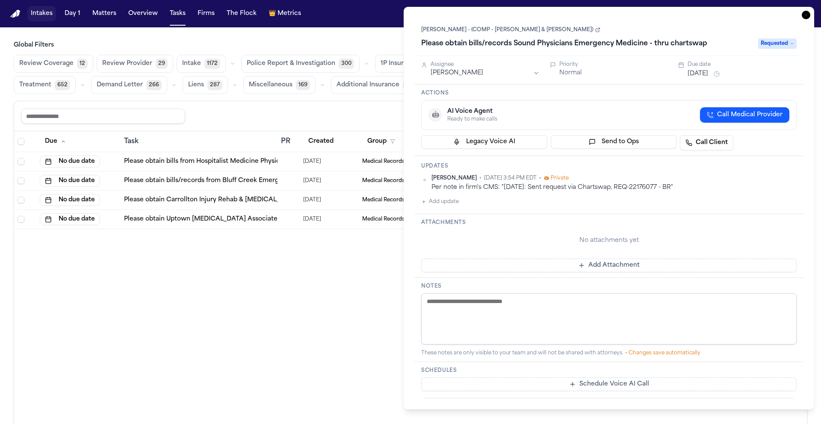
click at [805, 16] on icon "button" at bounding box center [806, 15] width 9 height 9
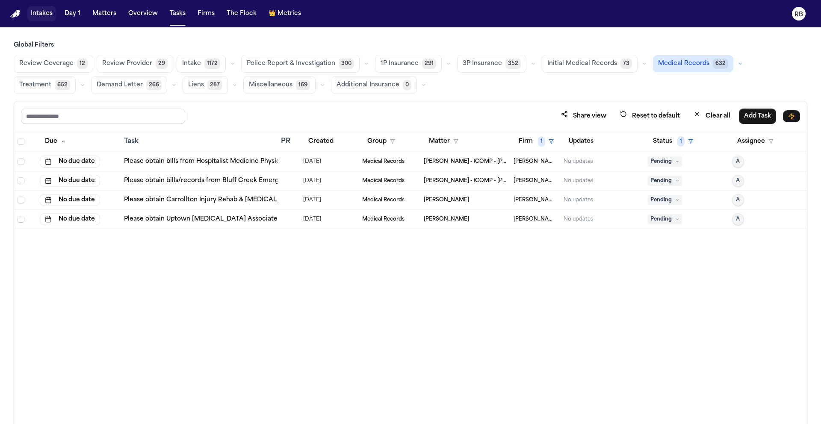
click at [268, 161] on link "Please obtain bills from Hospitalist Medicine Physicians of [US_STATE]-TCG, PLL…" at bounding box center [273, 161] width 298 height 9
click at [293, 159] on div at bounding box center [288, 161] width 15 height 7
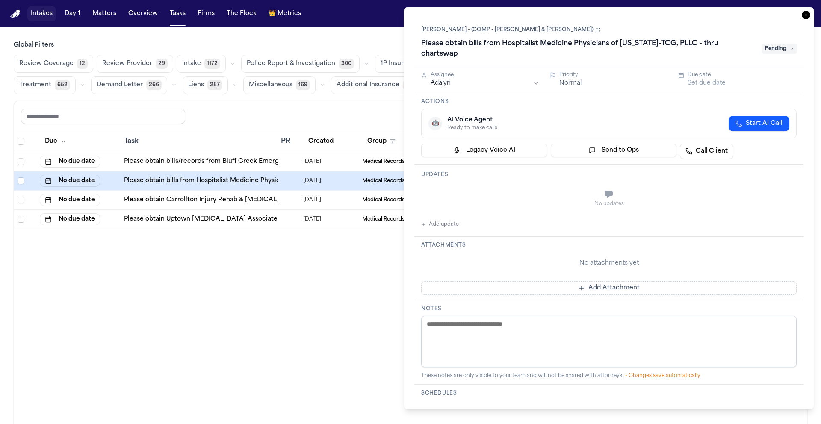
click at [438, 219] on button "Add update" at bounding box center [440, 224] width 38 height 10
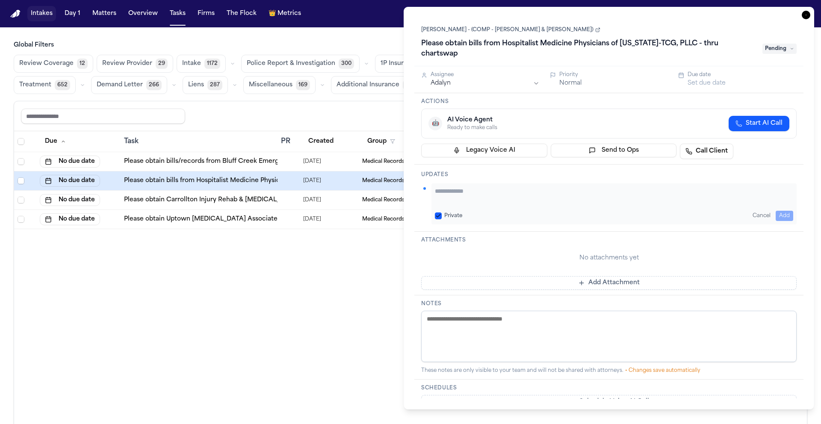
click at [493, 187] on textarea "Add your update" at bounding box center [614, 195] width 358 height 17
click at [517, 187] on textarea "**********" at bounding box center [614, 195] width 358 height 17
paste textarea "**********"
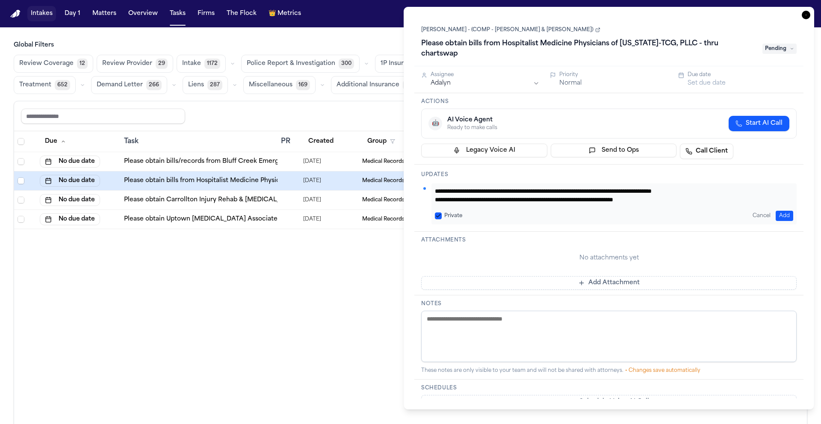
scroll to position [0, 0]
click at [505, 187] on textarea "**********" at bounding box center [614, 195] width 358 height 17
click at [697, 192] on textarea "**********" at bounding box center [614, 195] width 358 height 17
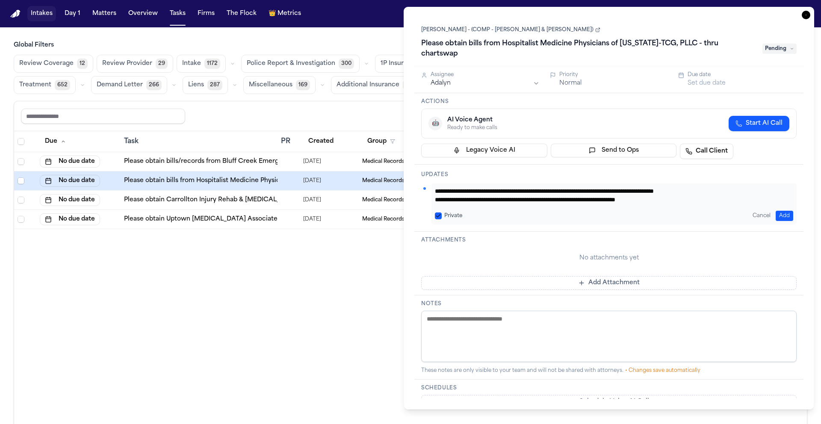
type textarea "**********"
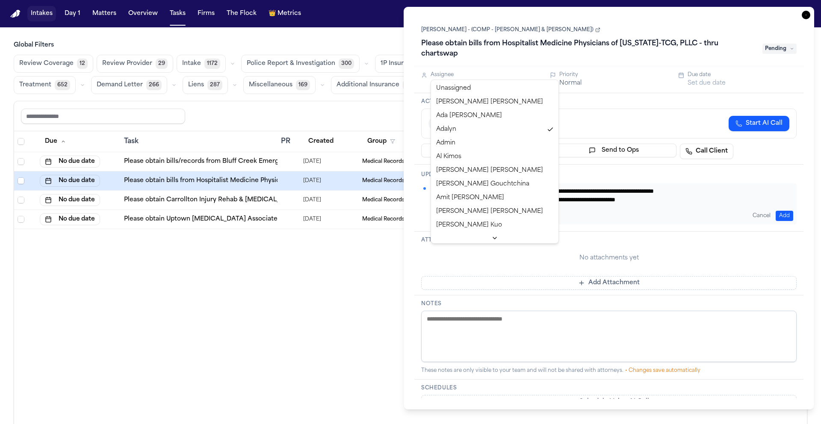
click at [469, 71] on html "Intakes Day 1 Matters Overview Tasks Firms The Flock 👑 Metrics RB Global Filter…" at bounding box center [410, 212] width 821 height 424
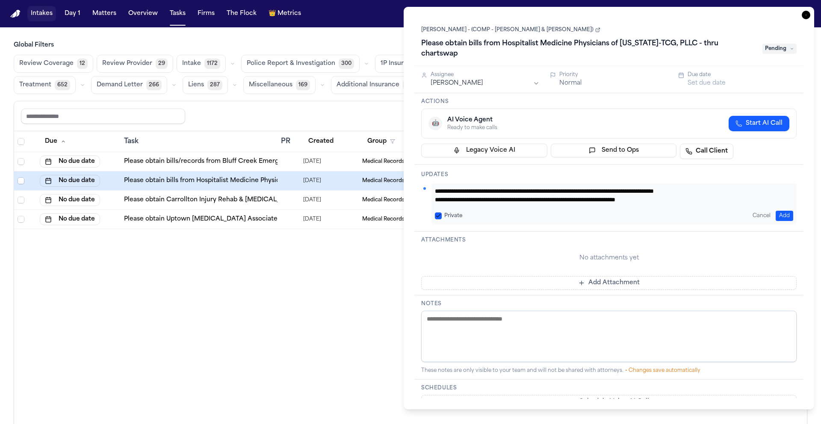
click at [706, 79] on button "Set due date" at bounding box center [707, 83] width 38 height 9
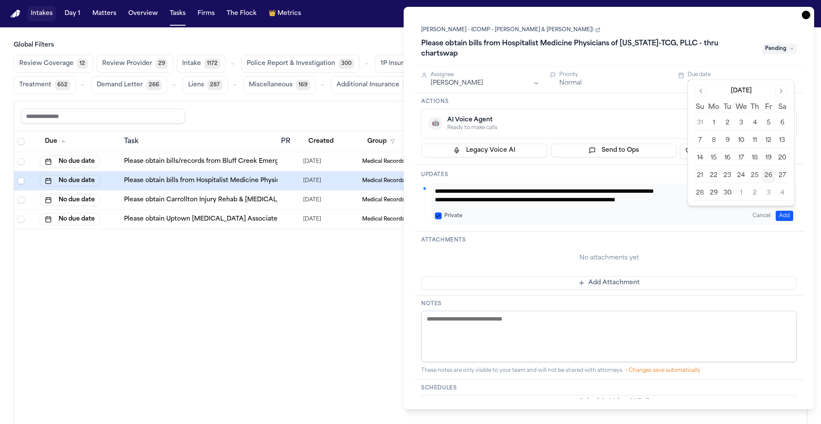
click at [783, 89] on button "Go to next month" at bounding box center [781, 91] width 12 height 12
click at [745, 142] on button "8" at bounding box center [741, 141] width 14 height 14
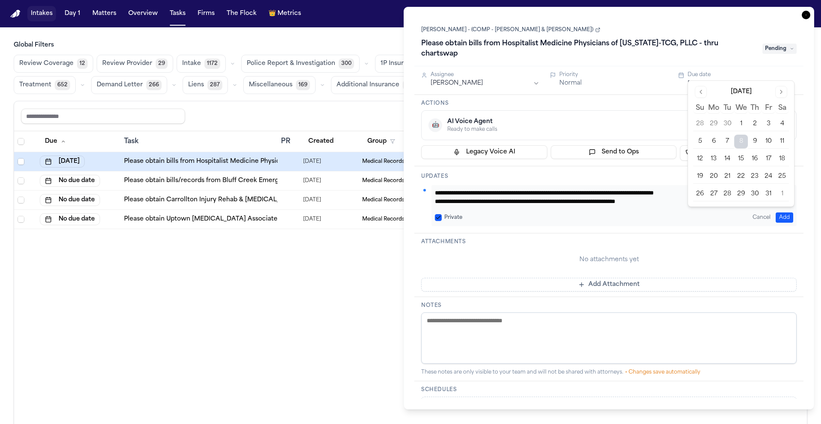
click at [552, 233] on div "Attachments No attachments yet Add Attachment" at bounding box center [608, 265] width 389 height 64
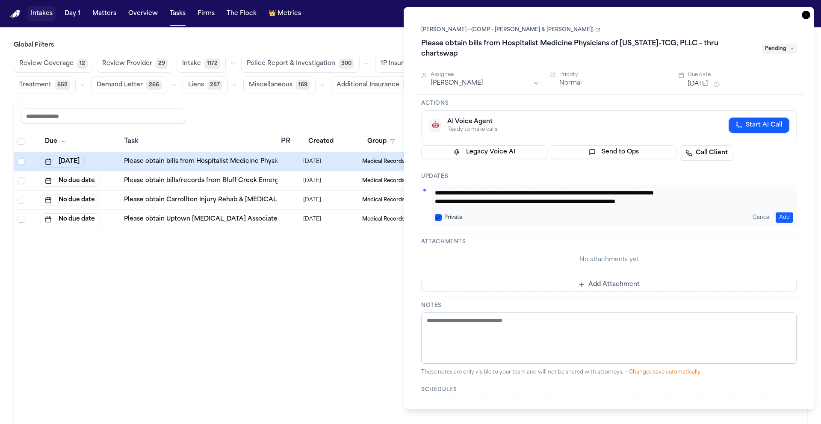
click at [782, 44] on span "Pending" at bounding box center [779, 49] width 34 height 10
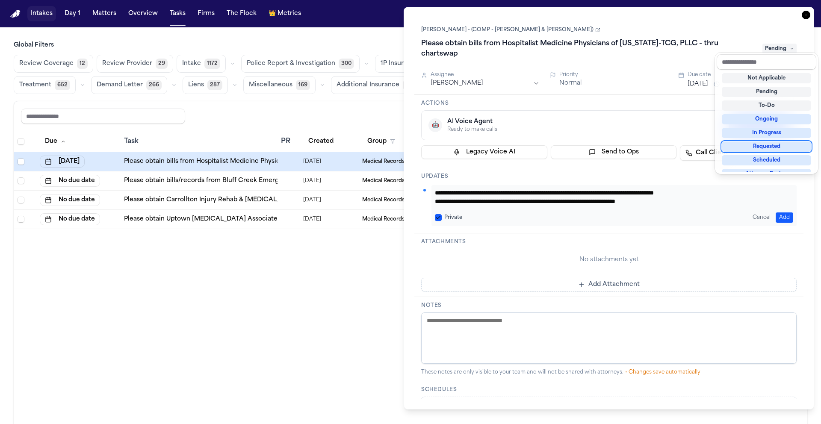
click at [780, 143] on div "Requested" at bounding box center [766, 147] width 89 height 10
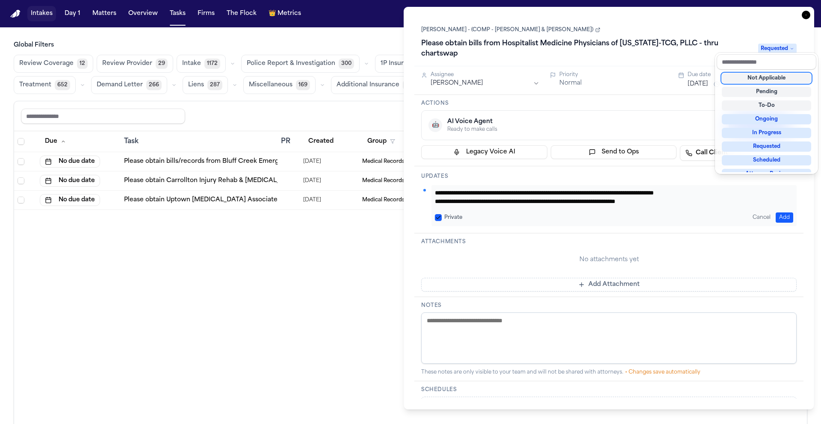
click at [525, 227] on div "**********" at bounding box center [608, 208] width 389 height 381
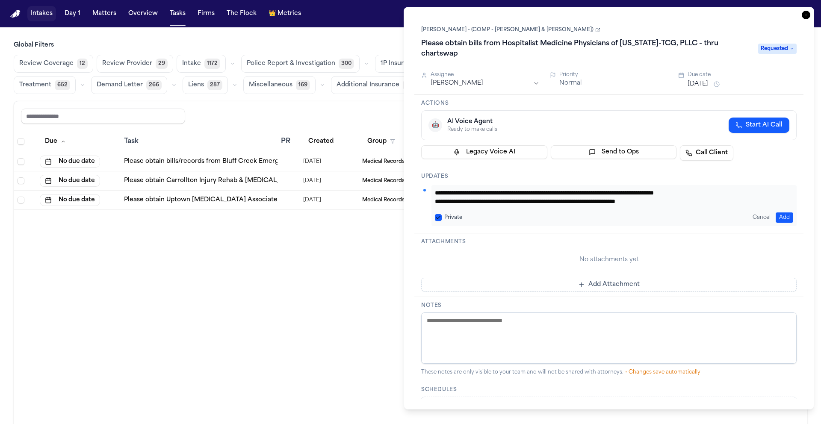
click at [790, 213] on button "Add" at bounding box center [785, 218] width 18 height 10
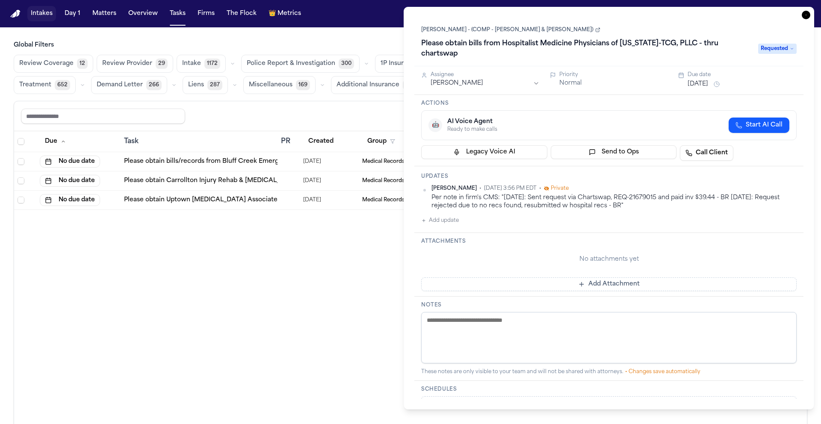
click at [807, 14] on icon "button" at bounding box center [806, 15] width 9 height 9
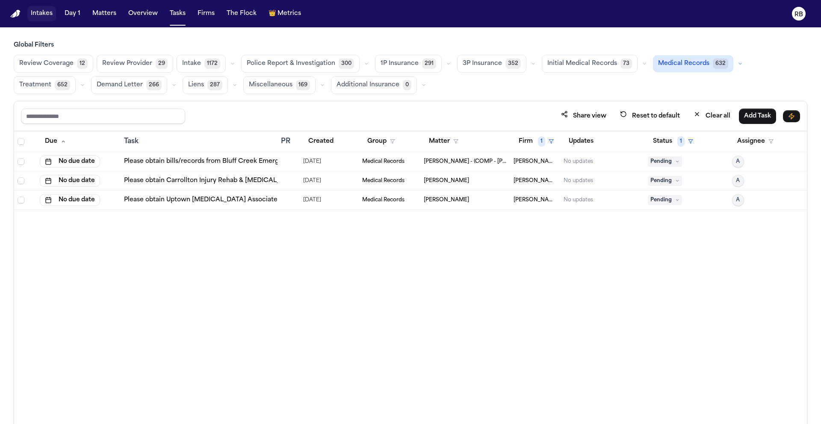
click at [296, 164] on td at bounding box center [289, 161] width 22 height 19
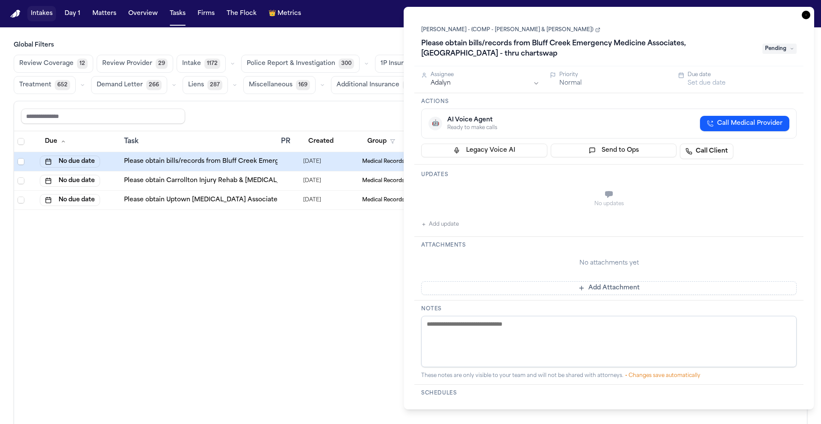
click at [450, 221] on button "Add update" at bounding box center [440, 224] width 38 height 10
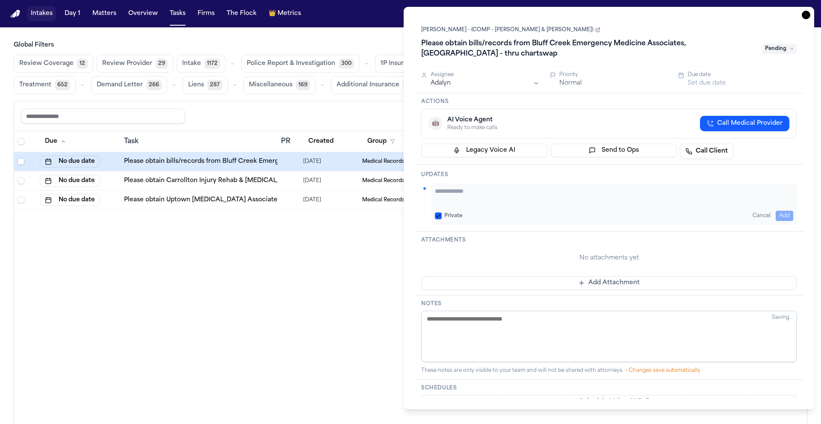
click at [493, 199] on textarea "Add your update" at bounding box center [614, 195] width 358 height 17
paste textarea "**********"
click at [484, 193] on textarea "**********" at bounding box center [614, 195] width 358 height 17
click at [676, 192] on textarea "**********" at bounding box center [614, 195] width 358 height 17
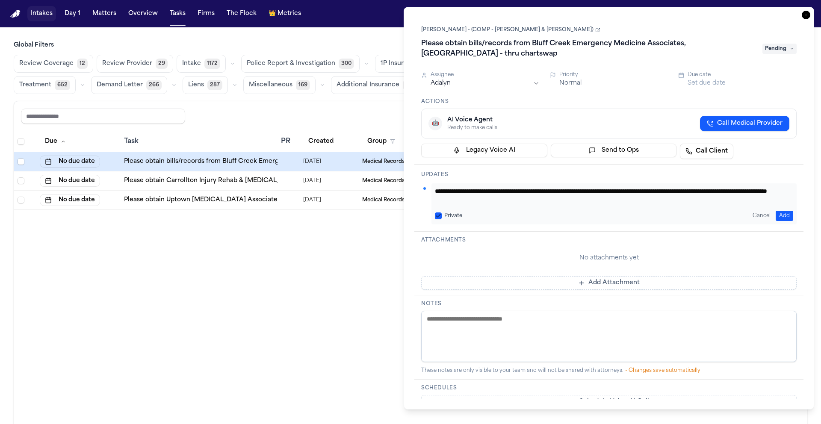
type textarea "**********"
click at [496, 88] on html "Intakes Day 1 Matters Overview Tasks Firms The Flock 👑 Metrics RB Global Filter…" at bounding box center [410, 212] width 821 height 424
click at [783, 47] on span "Pending" at bounding box center [779, 49] width 34 height 10
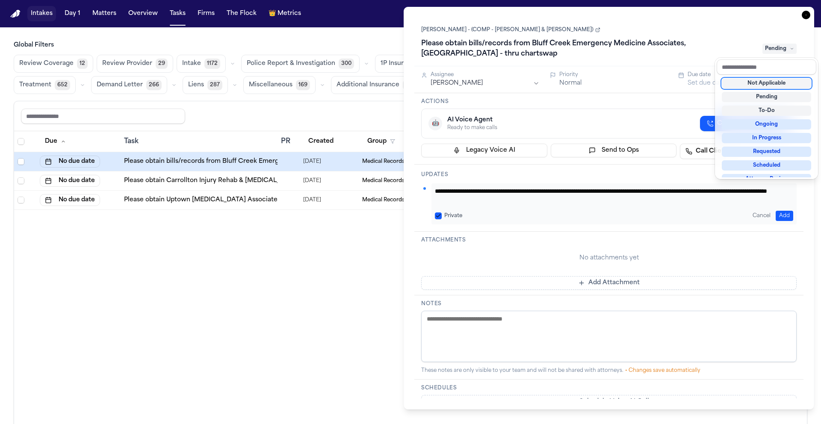
click at [649, 102] on div "**********" at bounding box center [608, 208] width 389 height 381
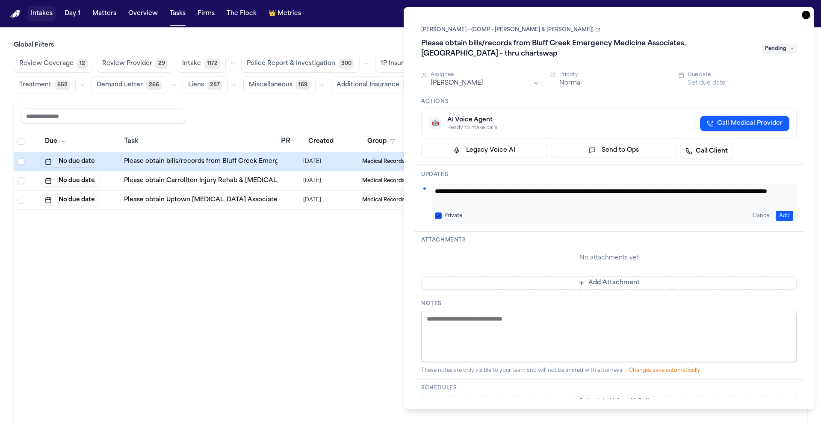
click at [778, 214] on button "Add" at bounding box center [785, 216] width 18 height 10
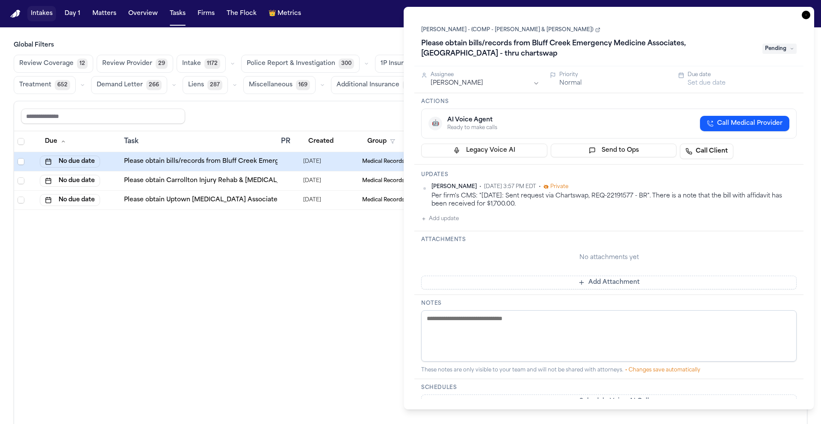
click at [790, 50] on icon at bounding box center [792, 49] width 4 height 4
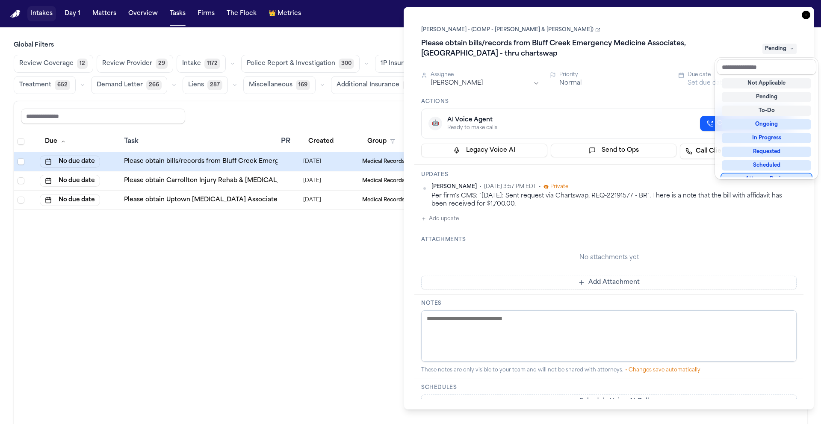
scroll to position [7, 0]
click at [778, 145] on div "Requested" at bounding box center [766, 145] width 89 height 10
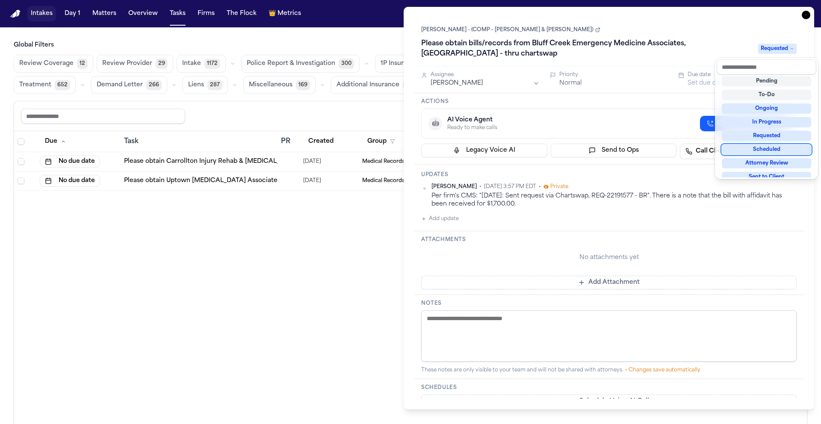
scroll to position [0, 0]
click at [816, 142] on div "Not Applicable Pending To-Do Ongoing In Progress Requested Scheduled Attorney R…" at bounding box center [767, 126] width 100 height 103
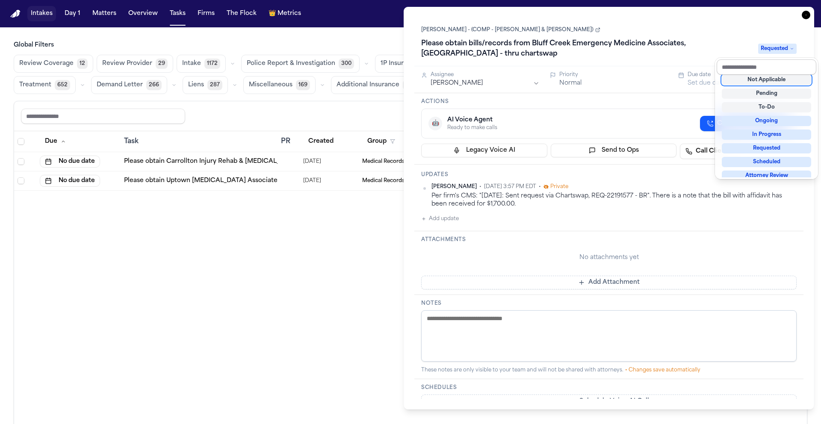
click at [776, 64] on input "text" at bounding box center [767, 66] width 100 height 15
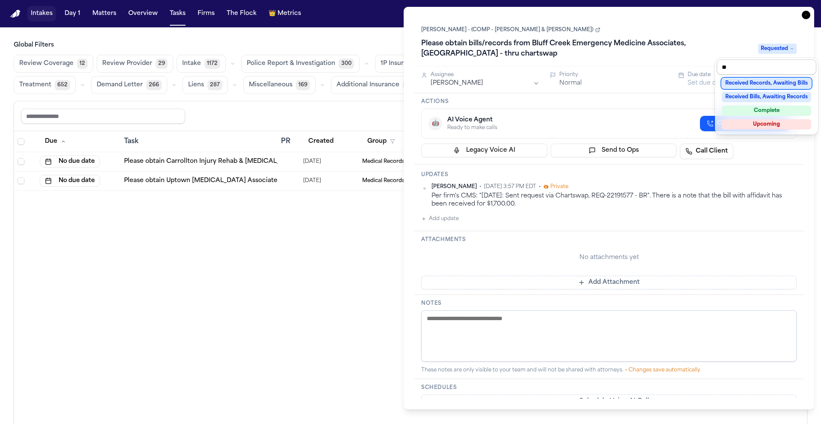
scroll to position [0, 0]
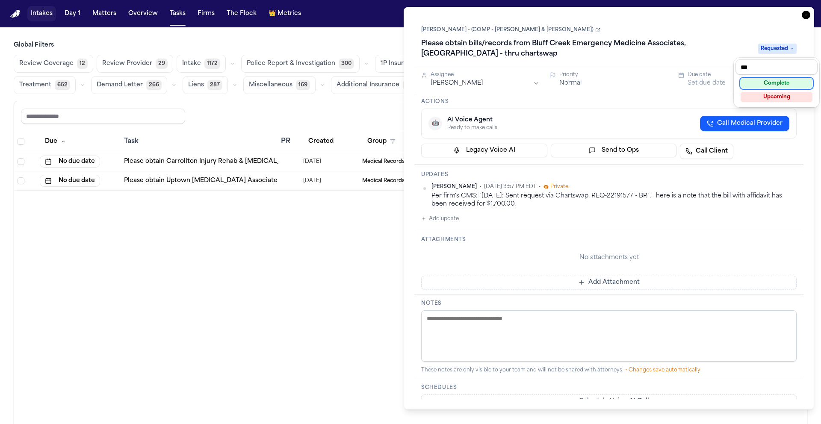
type input "***"
click at [781, 84] on div "Complete" at bounding box center [777, 83] width 72 height 10
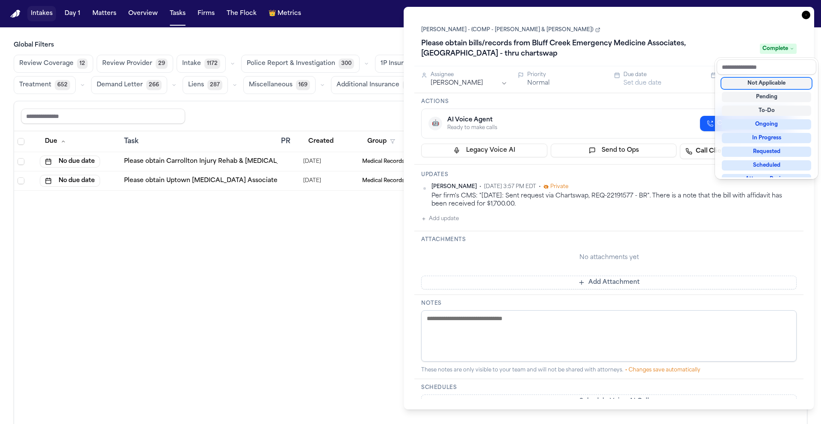
click at [664, 117] on div "Porfirio Moreno - (COMP - Moreno, Leticia & Moreno, Jesse) Please obtain bills/…" at bounding box center [608, 208] width 389 height 381
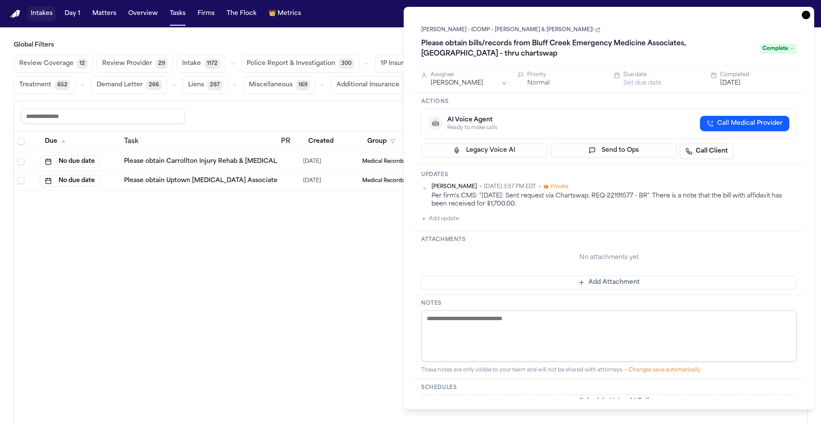
click at [806, 15] on icon "button" at bounding box center [806, 15] width 9 height 9
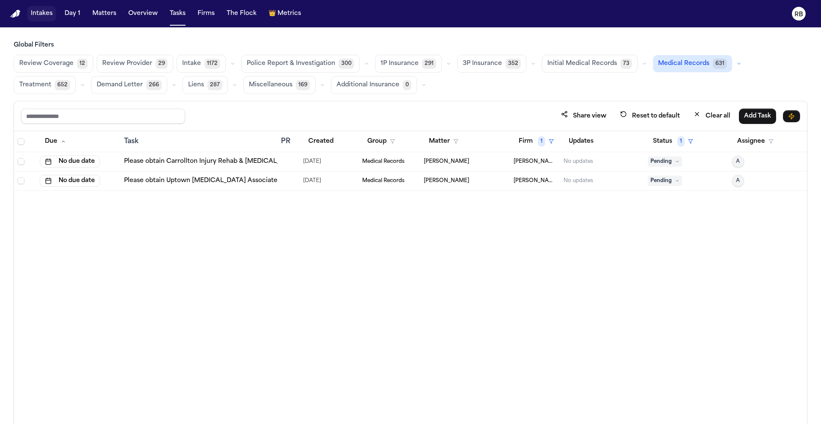
click at [318, 221] on div "Due Task PR Created Group Matter Firm 1 Updates Status 1 Assignee No due date P…" at bounding box center [410, 296] width 793 height 330
click at [210, 159] on link "Please obtain Carrollton Injury Rehab & Chiropractic with affi" at bounding box center [224, 161] width 201 height 9
click at [445, 142] on button "Matter" at bounding box center [444, 141] width 40 height 15
click at [468, 165] on input "text" at bounding box center [465, 163] width 72 height 15
click at [504, 272] on div "Due Task PR Created Group Matter Firm 1 Updates Status 1 Assignee No due date P…" at bounding box center [410, 296] width 793 height 330
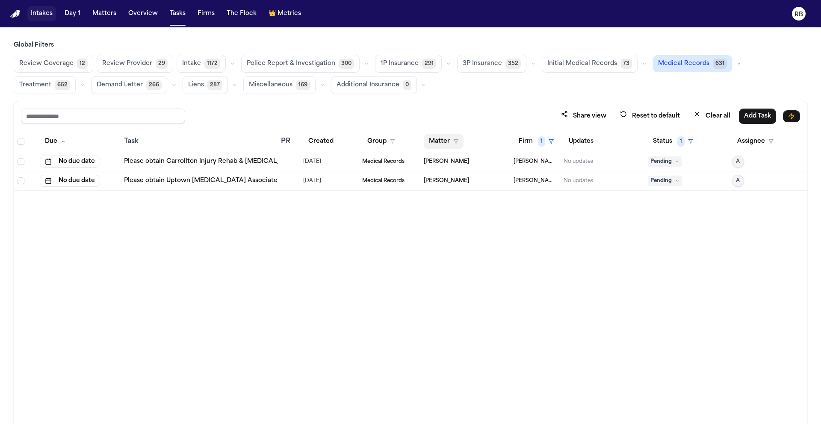
click at [437, 143] on button "Matter" at bounding box center [444, 141] width 40 height 15
click at [458, 164] on input "text" at bounding box center [465, 163] width 72 height 15
drag, startPoint x: 375, startPoint y: 243, endPoint x: 410, endPoint y: 218, distance: 43.5
click at [375, 242] on div "Due Task PR Created Group Matter Firm 1 Updates Status 1 Assignee No due date P…" at bounding box center [410, 296] width 793 height 330
click at [717, 122] on button "Clear all" at bounding box center [711, 116] width 47 height 16
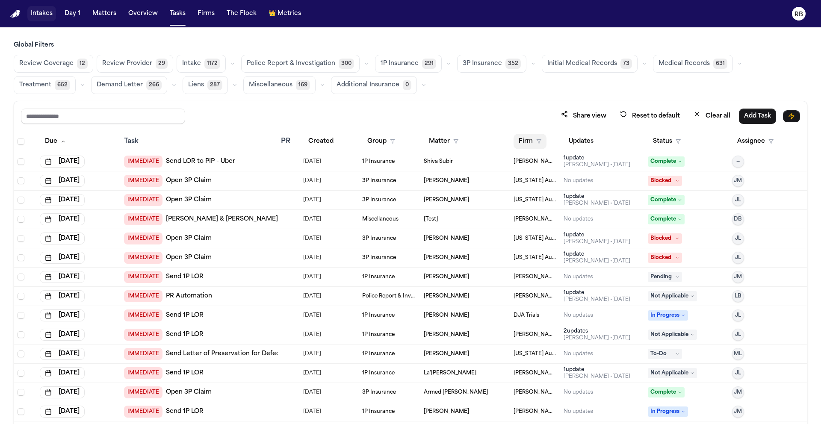
click at [530, 139] on button "Firm" at bounding box center [530, 141] width 33 height 15
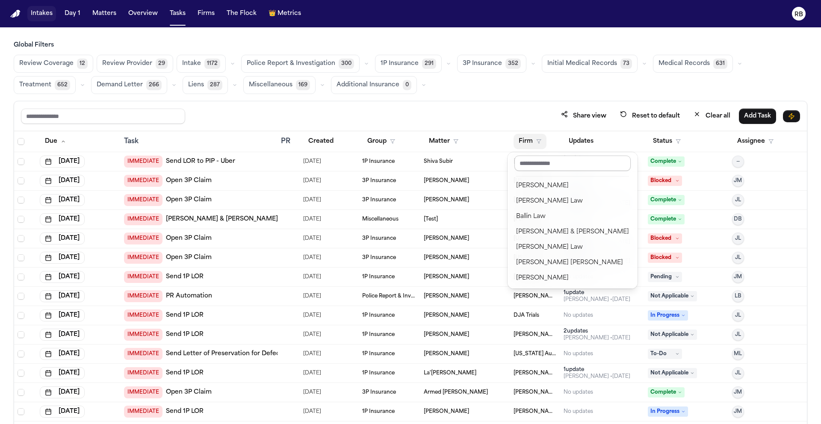
click at [540, 159] on input "text" at bounding box center [572, 163] width 116 height 15
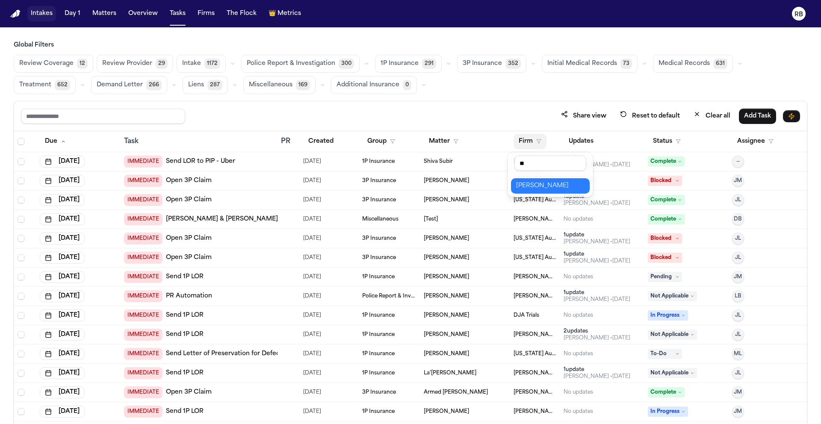
type input "**"
click at [559, 184] on div "[PERSON_NAME]" at bounding box center [550, 186] width 68 height 10
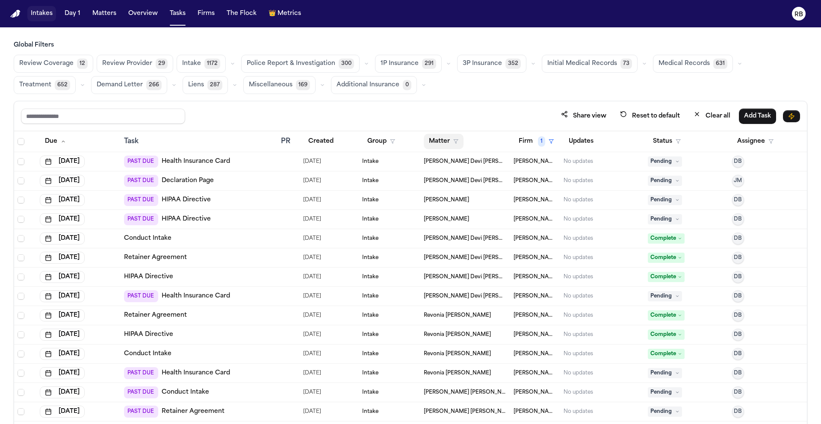
click at [427, 141] on button "Matter" at bounding box center [444, 141] width 40 height 15
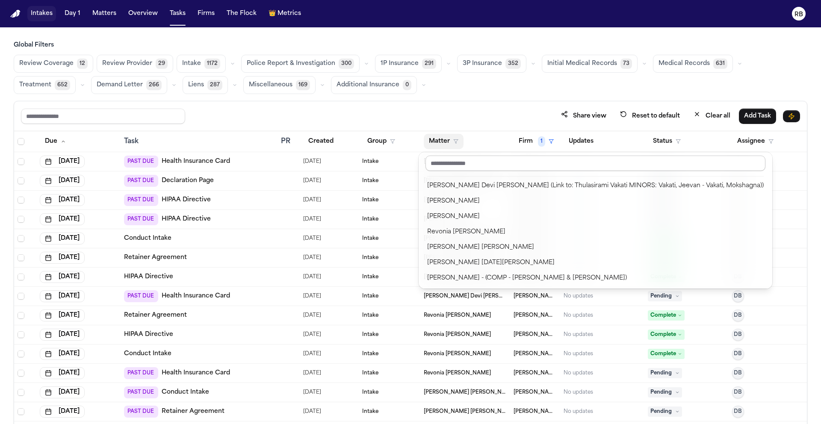
click at [473, 165] on input "text" at bounding box center [595, 163] width 340 height 15
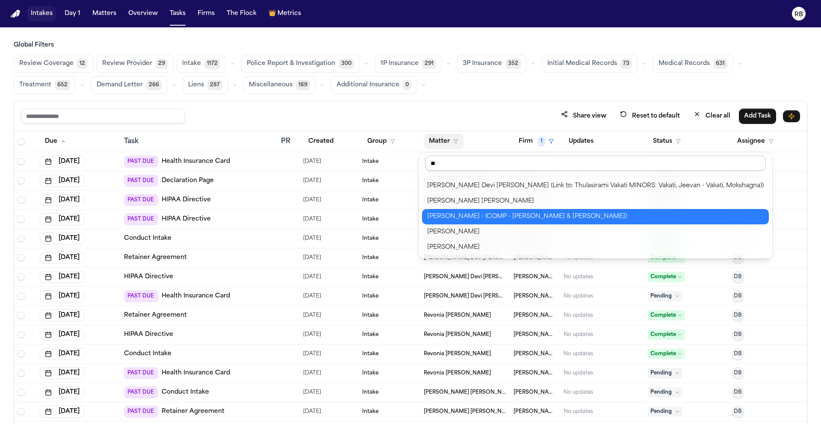
type input "***"
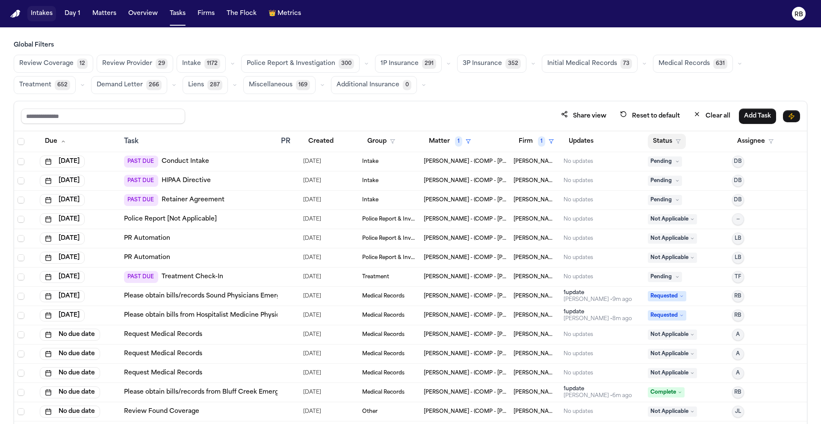
click at [669, 144] on button "Status" at bounding box center [667, 141] width 38 height 15
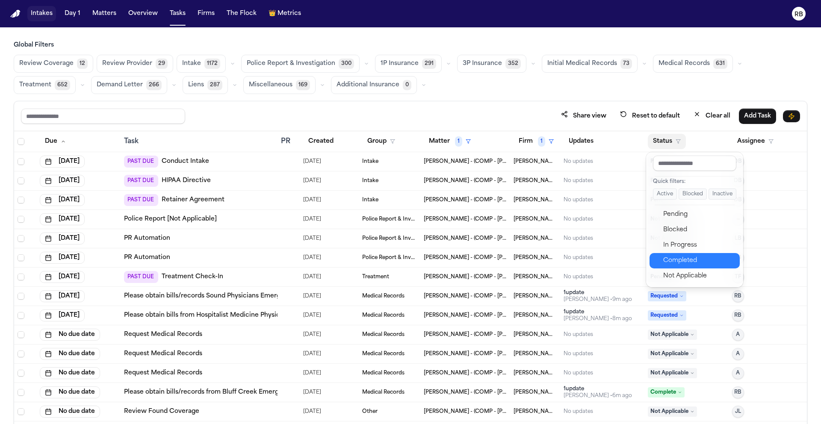
click at [704, 262] on div "Completed" at bounding box center [698, 261] width 71 height 10
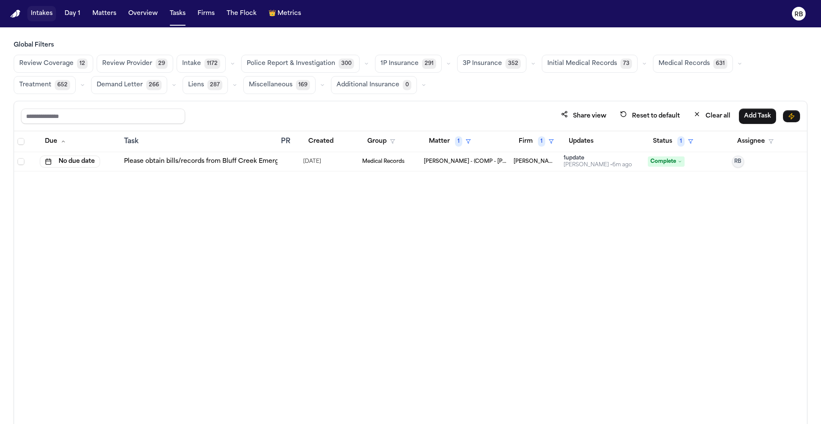
click at [678, 161] on icon at bounding box center [680, 161] width 4 height 4
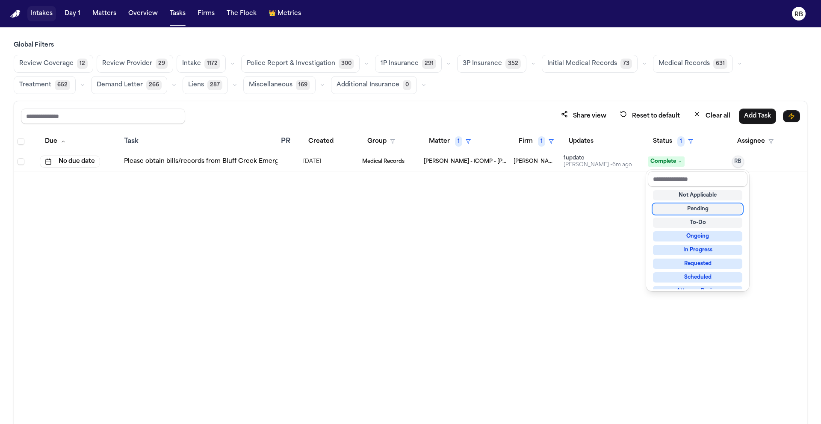
click at [715, 206] on div "Pending" at bounding box center [697, 209] width 89 height 10
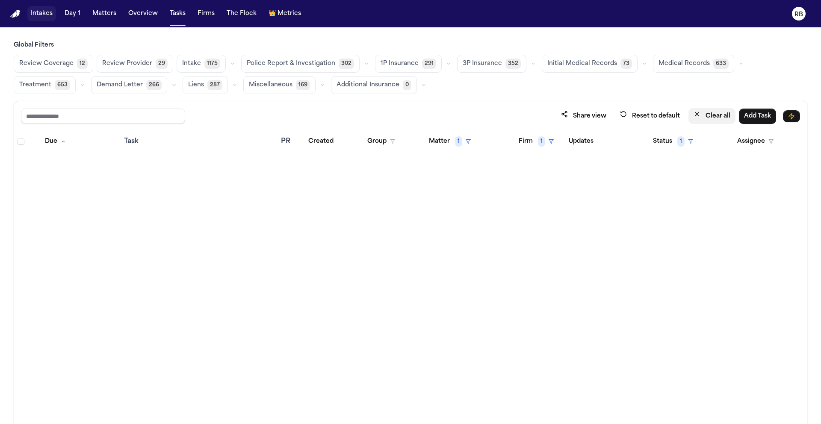
click at [722, 117] on button "Clear all" at bounding box center [711, 116] width 47 height 16
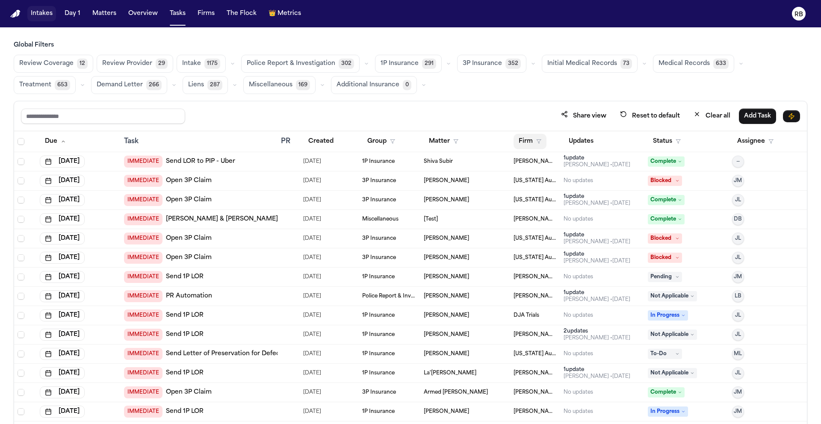
click at [528, 139] on button "Firm" at bounding box center [530, 141] width 33 height 15
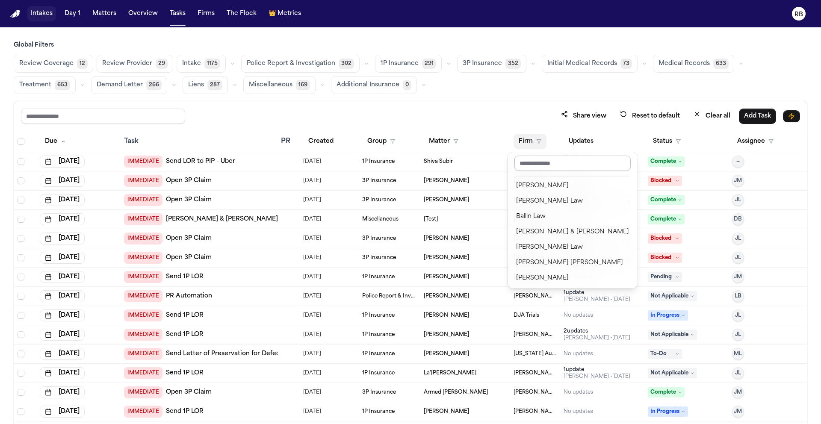
click at [535, 162] on input "text" at bounding box center [572, 163] width 116 height 15
type input "*"
click at [551, 260] on div "J. Alexander Law" at bounding box center [565, 263] width 98 height 10
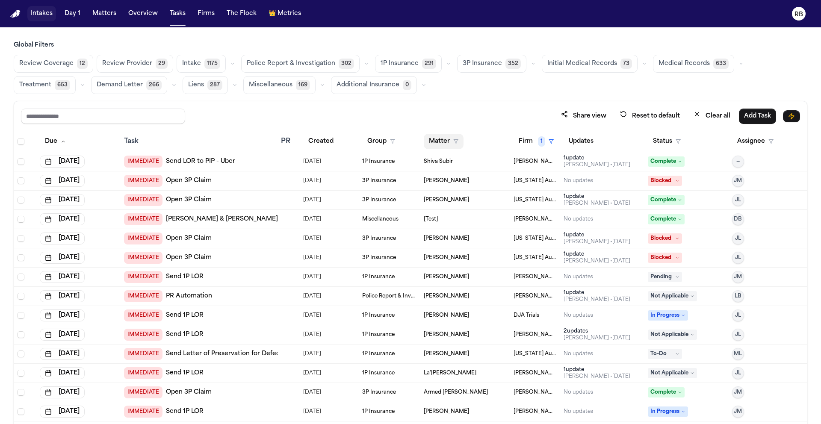
click at [439, 141] on button "Matter" at bounding box center [444, 141] width 40 height 15
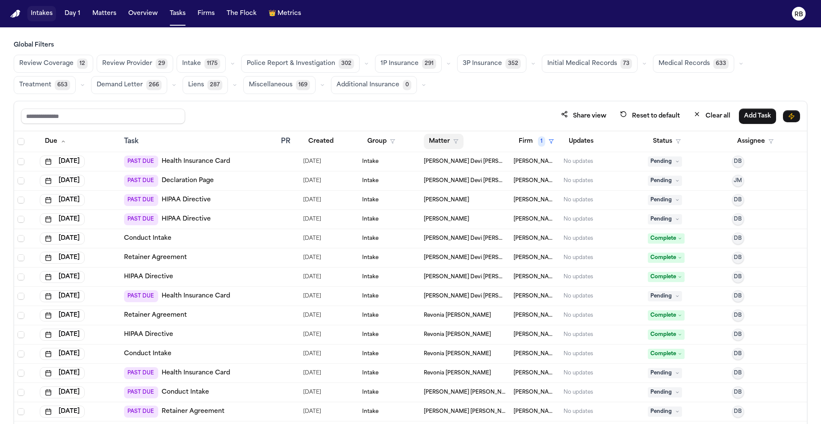
click at [436, 140] on button "Matter" at bounding box center [444, 141] width 40 height 15
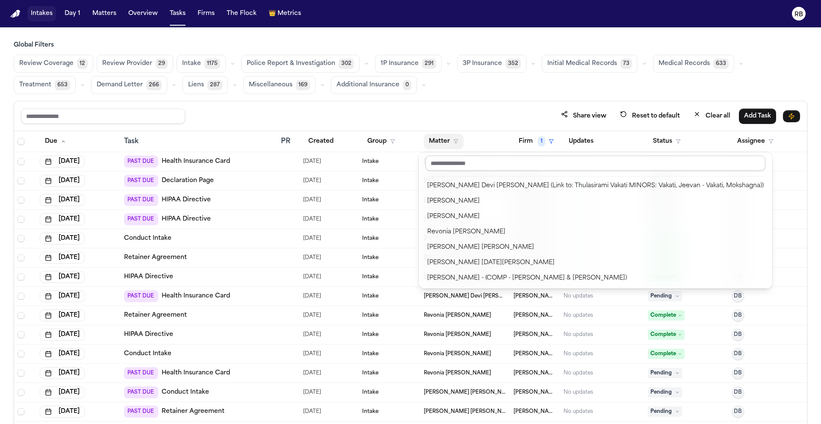
click at [466, 164] on input "text" at bounding box center [595, 163] width 340 height 15
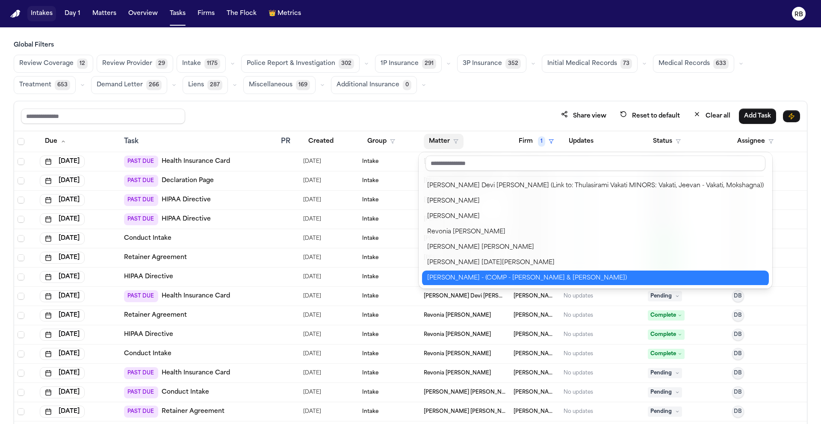
scroll to position [1, 0]
click at [469, 277] on div "Porfirio Moreno - (COMP - Moreno, Leticia & Moreno, Jesse)" at bounding box center [595, 277] width 337 height 10
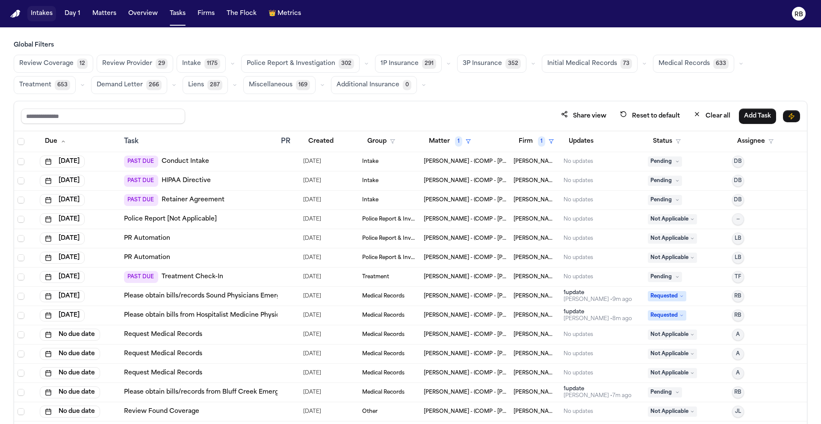
click at [679, 62] on span "Medical Records" at bounding box center [683, 63] width 51 height 9
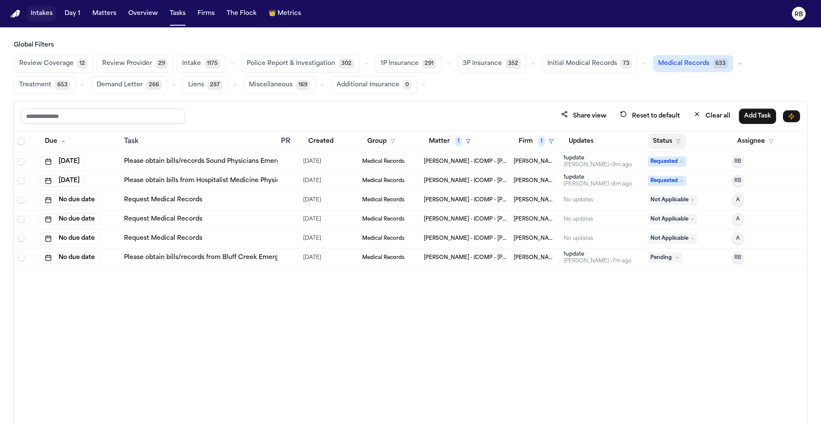
click at [672, 139] on button "Status" at bounding box center [667, 141] width 38 height 15
click at [590, 342] on div "Due Task PR Created Group Matter 1 Firm 1 Updates Status Assignee Oct 6, 2025 P…" at bounding box center [410, 296] width 793 height 330
click at [665, 140] on button "Status" at bounding box center [667, 141] width 38 height 15
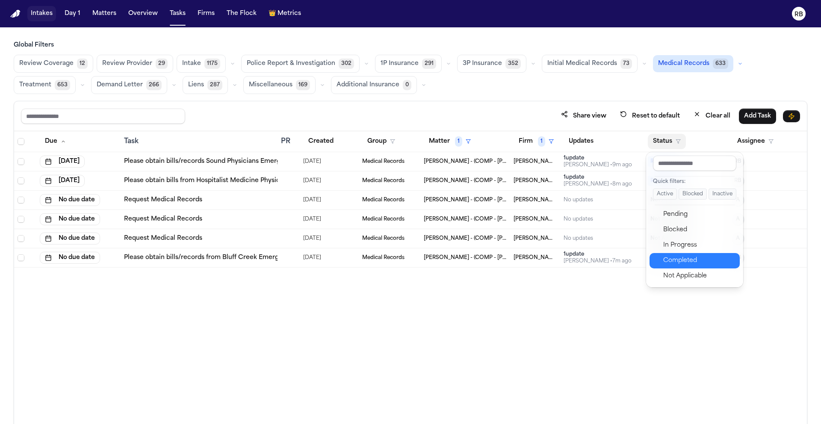
click at [699, 262] on div "Completed" at bounding box center [698, 261] width 71 height 10
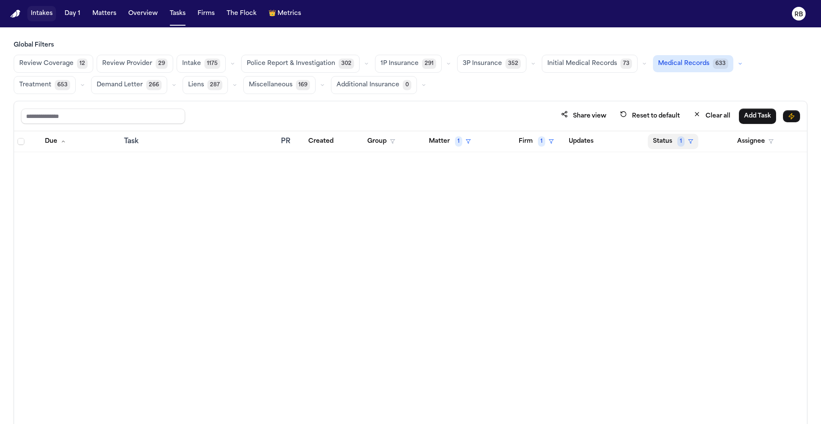
click at [668, 143] on button "Status 1" at bounding box center [673, 141] width 50 height 15
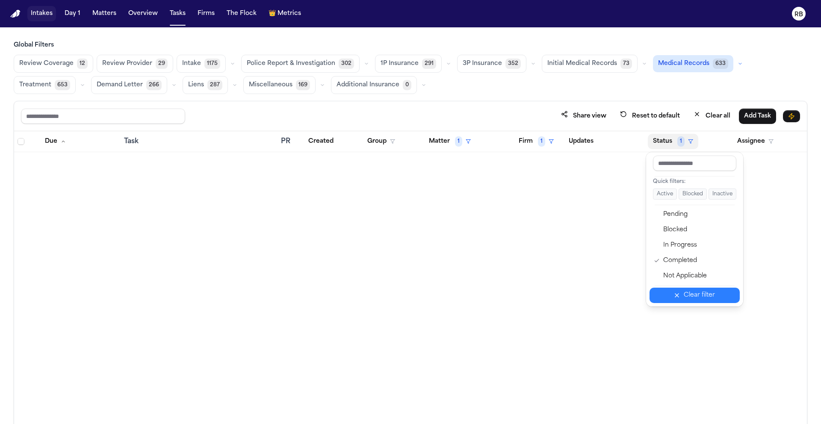
click at [687, 302] on button "Clear filter" at bounding box center [695, 295] width 90 height 15
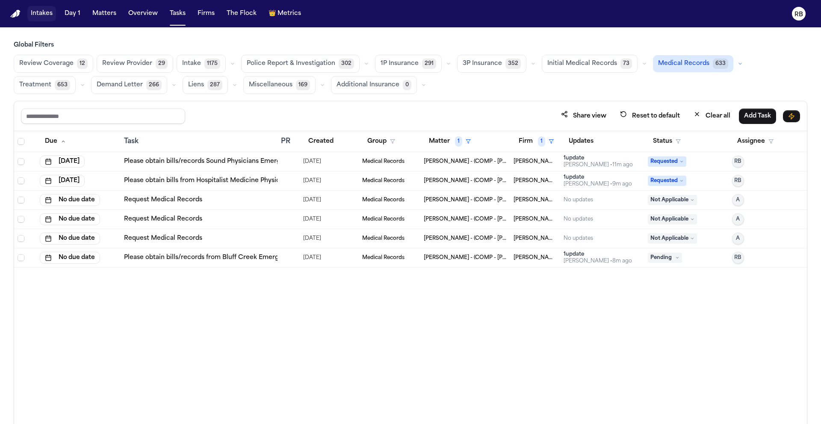
click at [284, 183] on div at bounding box center [284, 180] width 7 height 7
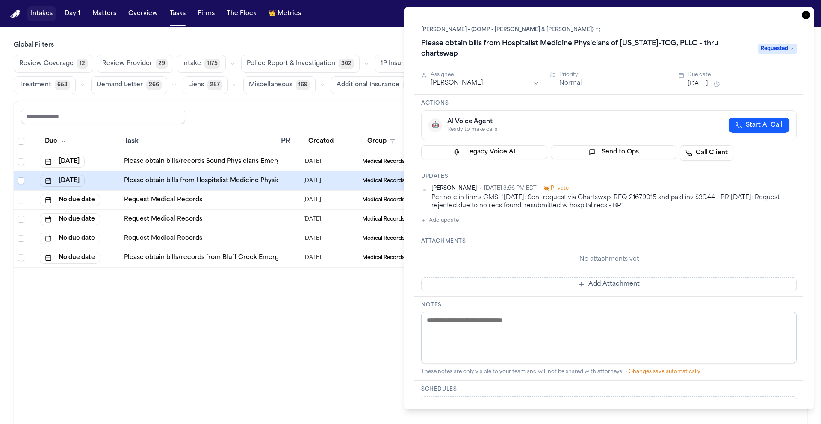
click at [628, 44] on h1 "Please obtain bills from Hospitalist Medicine Physicians of Texas-TCG, PLLC - t…" at bounding box center [585, 49] width 335 height 24
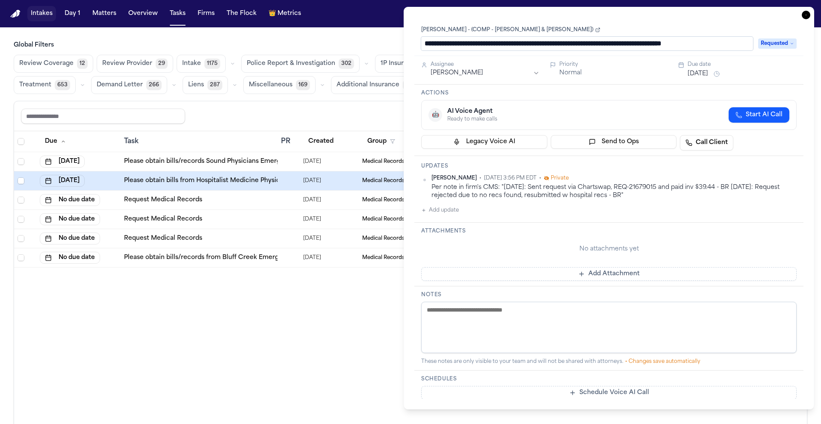
drag, startPoint x: 661, startPoint y: 45, endPoint x: 667, endPoint y: 45, distance: 5.6
click at [662, 45] on input "**********" at bounding box center [587, 44] width 332 height 14
drag, startPoint x: 682, startPoint y: 46, endPoint x: 519, endPoint y: 43, distance: 163.8
click at [506, 43] on input "**********" at bounding box center [587, 44] width 332 height 14
type input "**********"
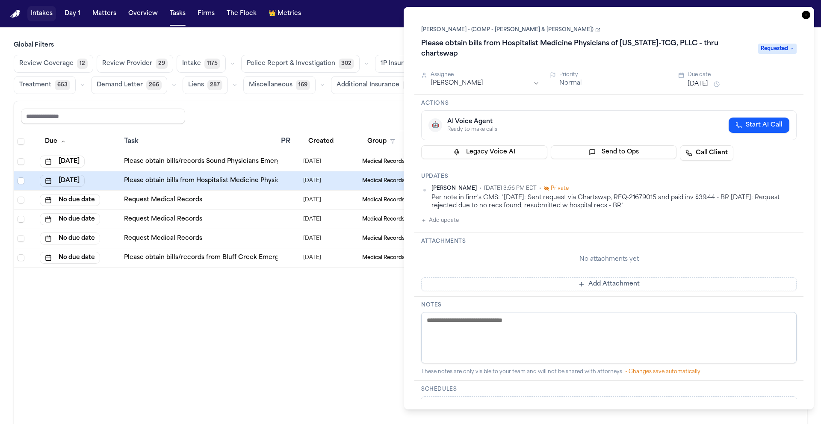
click at [467, 31] on link "Porfirio Moreno - (COMP - Moreno, Leticia & Moreno, Jesse)" at bounding box center [510, 30] width 179 height 7
click at [791, 179] on html "Intakes Day 1 Matters Overview Tasks Firms The Flock 👑 Metrics RB Global Filter…" at bounding box center [410, 212] width 821 height 424
click at [774, 202] on div "Delete" at bounding box center [769, 204] width 50 height 12
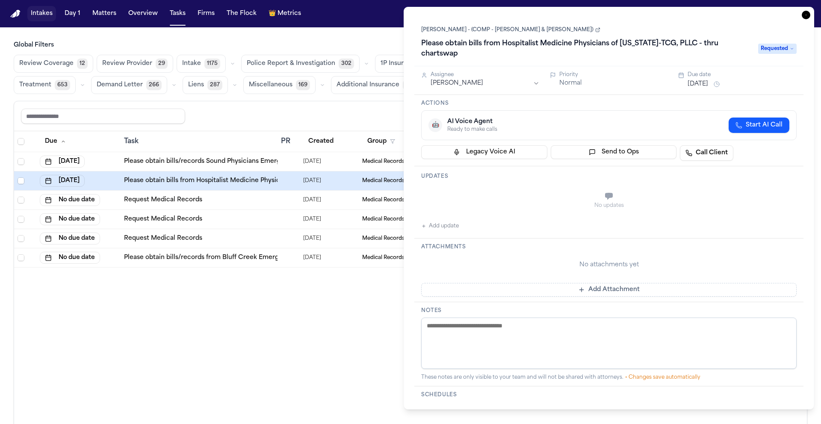
click at [808, 15] on icon "button" at bounding box center [806, 15] width 9 height 9
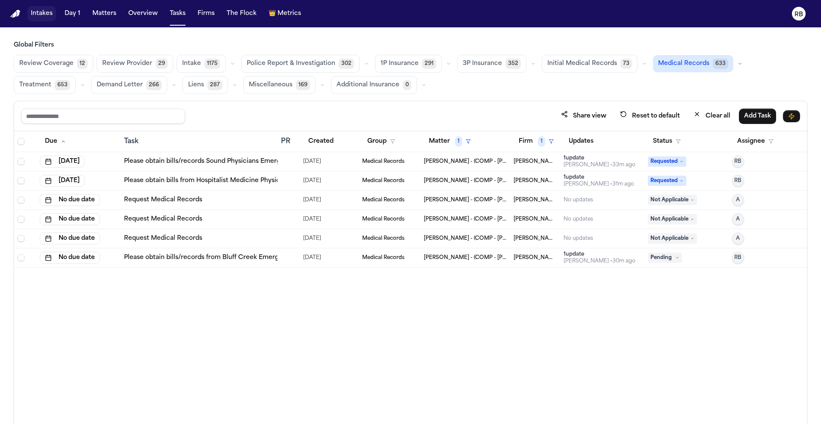
click at [290, 162] on div at bounding box center [288, 161] width 15 height 7
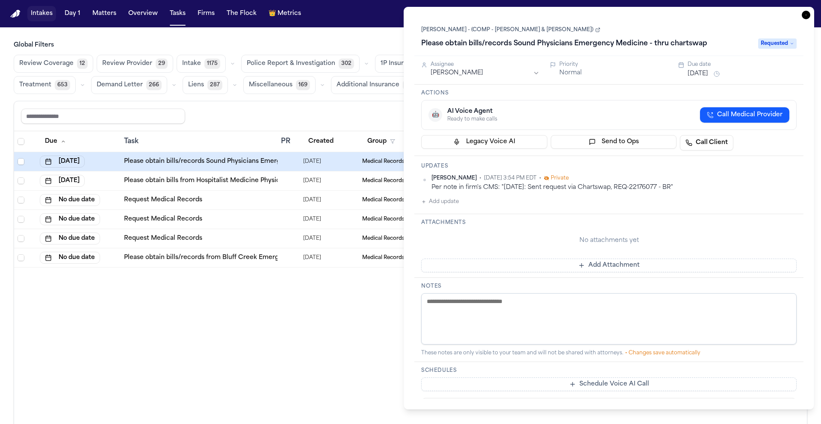
click at [713, 185] on div "Per note in firm's CMS: "08/28/2025: Sent request via Chartswap, REQ-22176077 -…" at bounding box center [613, 187] width 365 height 8
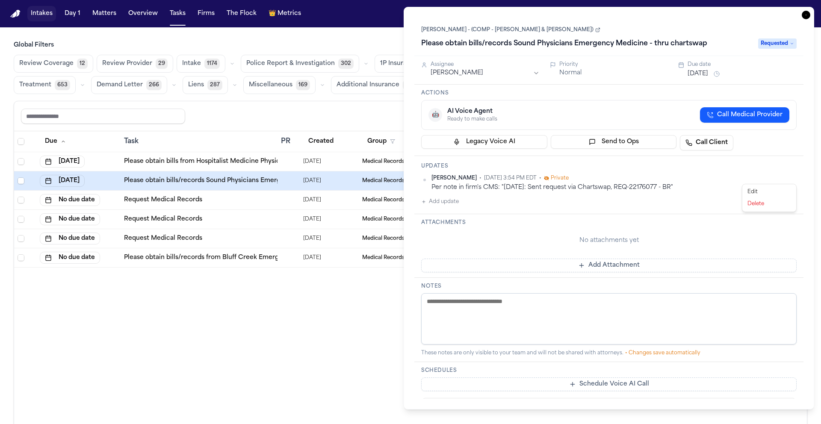
click at [795, 177] on html "Intakes Day 1 Matters Overview Tasks Firms The Flock 👑 Metrics RB Global Filter…" at bounding box center [410, 212] width 821 height 424
click at [785, 191] on div "Edit" at bounding box center [769, 192] width 50 height 12
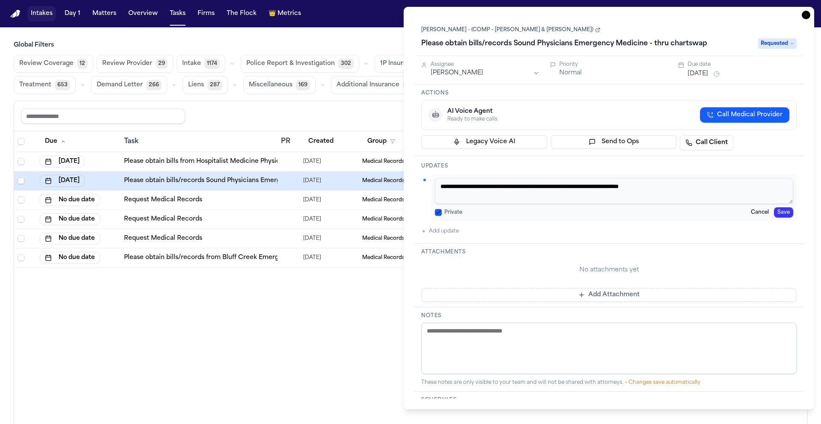
drag, startPoint x: 719, startPoint y: 187, endPoint x: 381, endPoint y: 186, distance: 338.2
click at [381, 186] on body "Intakes Day 1 Matters Overview Tasks Firms The Flock 👑 Metrics RB Global Filter…" at bounding box center [410, 212] width 821 height 424
paste textarea
type textarea "**********"
click at [484, 74] on html "Intakes Day 1 Matters Overview Tasks Firms The Flock 👑 Metrics RB Global Filter…" at bounding box center [410, 212] width 821 height 424
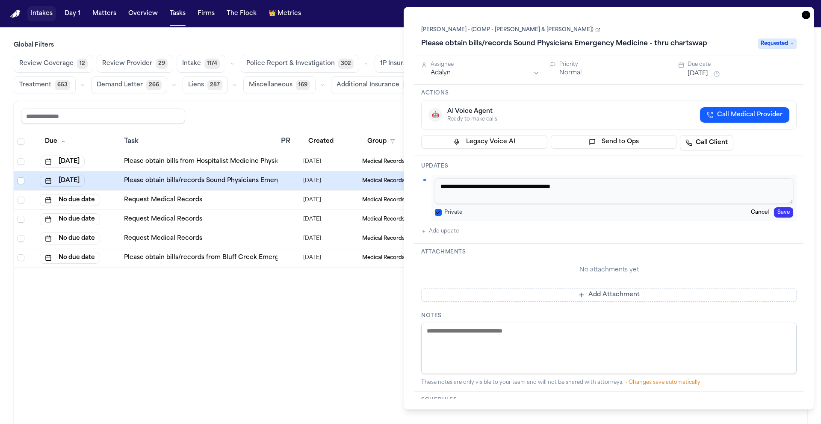
click at [696, 74] on button "Oct 6, 2025" at bounding box center [698, 74] width 21 height 9
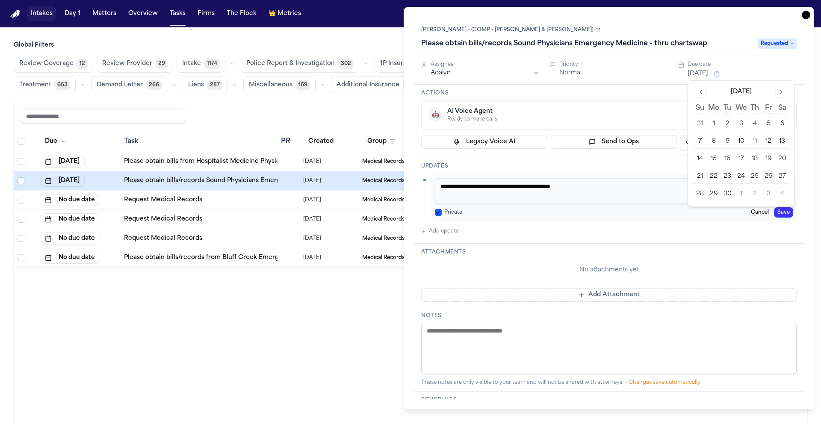
click at [769, 178] on button "26" at bounding box center [769, 177] width 14 height 14
click at [588, 224] on div "**********" at bounding box center [608, 206] width 375 height 62
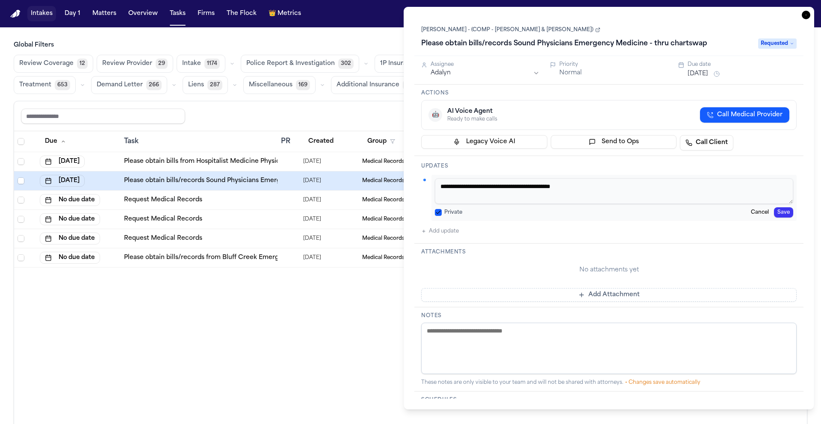
click at [770, 41] on span "Requested" at bounding box center [777, 43] width 38 height 10
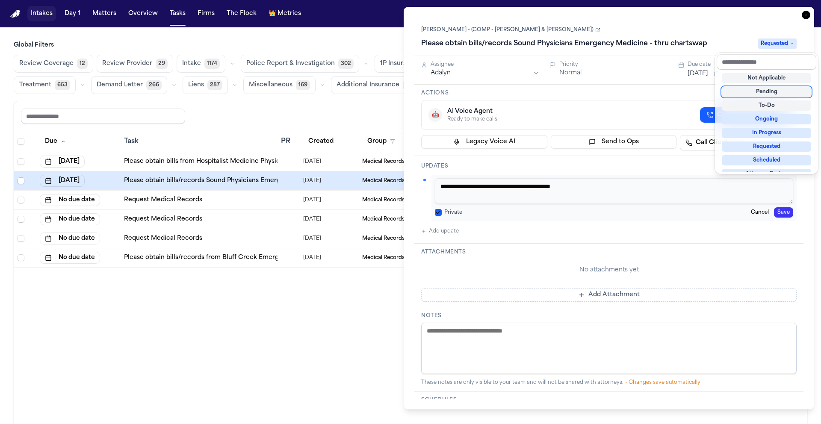
click at [777, 93] on div "Pending" at bounding box center [766, 92] width 89 height 10
click at [637, 168] on div "**********" at bounding box center [608, 208] width 389 height 381
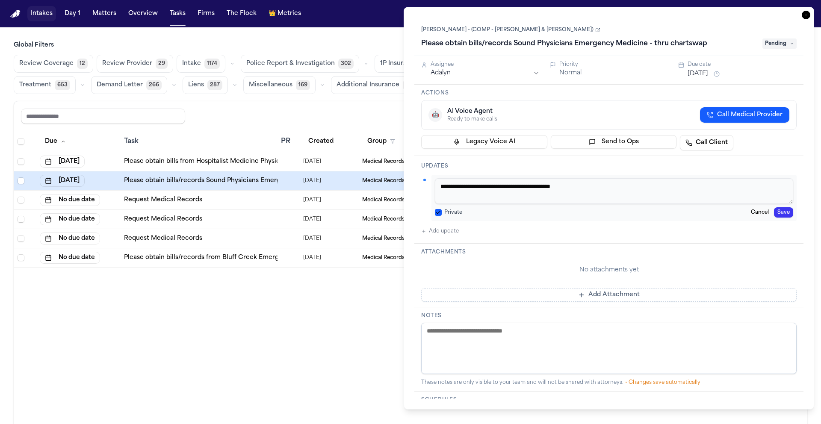
click at [790, 214] on button "Save" at bounding box center [783, 212] width 19 height 10
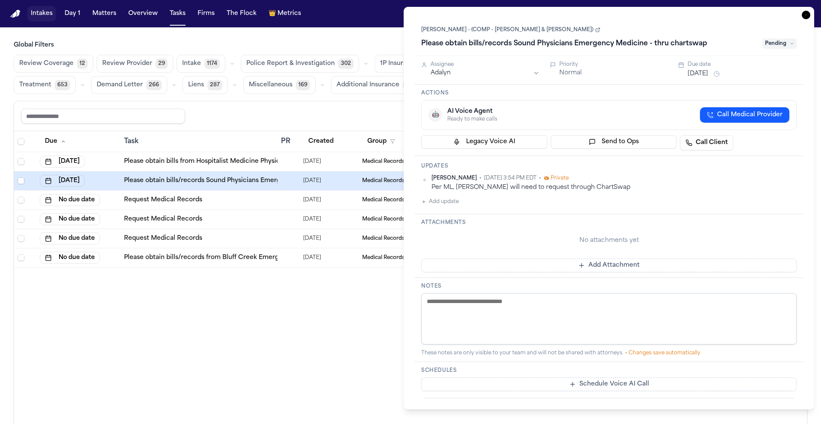
click at [805, 14] on icon "button" at bounding box center [806, 15] width 9 height 9
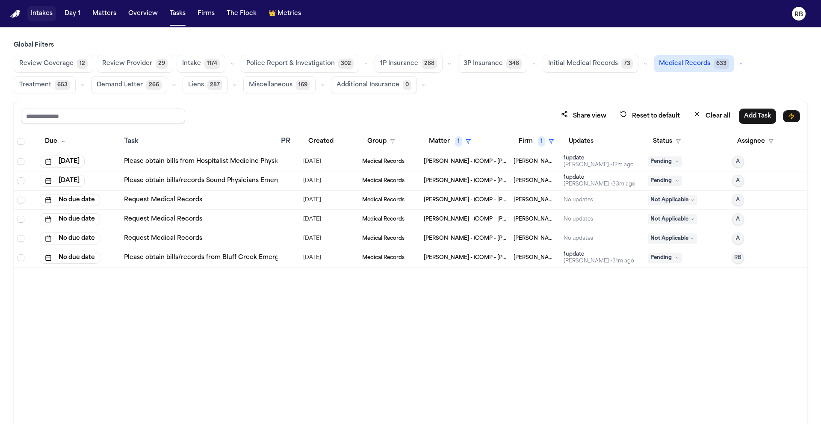
click at [288, 260] on div at bounding box center [288, 257] width 15 height 7
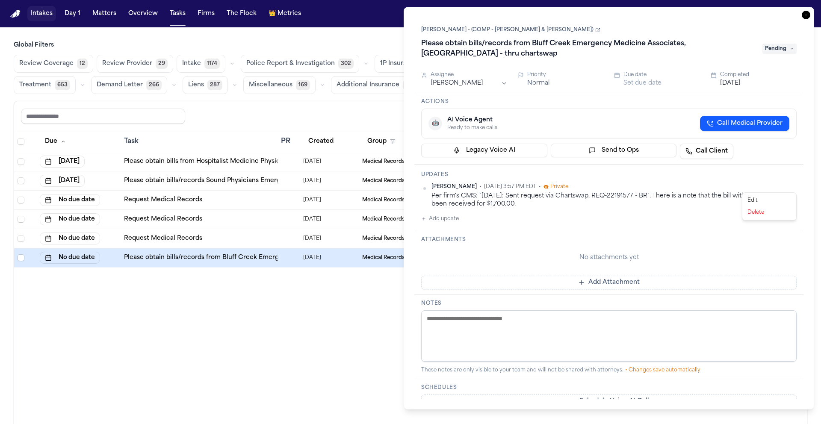
click at [795, 188] on html "Intakes Day 1 Matters Overview Tasks Firms The Flock 👑 Metrics RB Global Filter…" at bounding box center [410, 212] width 821 height 424
click at [777, 199] on div "Edit" at bounding box center [769, 201] width 50 height 12
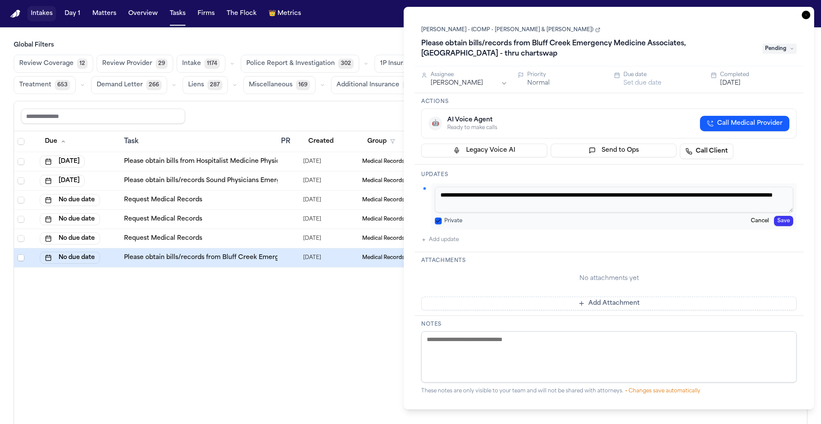
drag, startPoint x: 576, startPoint y: 204, endPoint x: 435, endPoint y: 195, distance: 141.3
click at [433, 195] on div "**********" at bounding box center [613, 206] width 365 height 46
paste textarea
type textarea "**********"
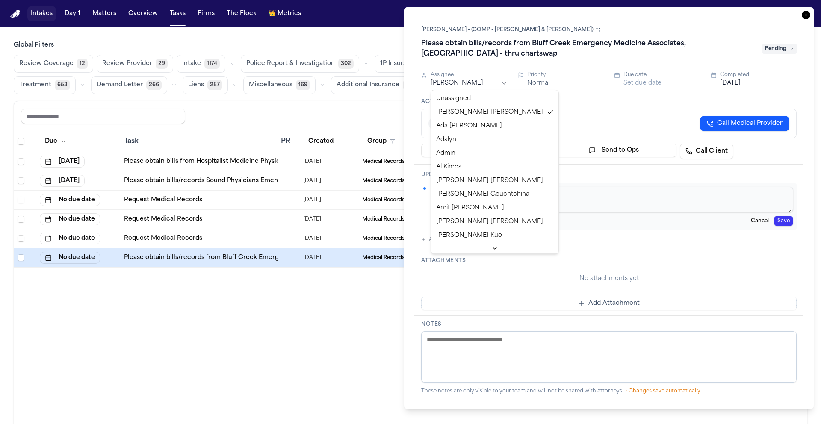
click at [468, 82] on html "Intakes Day 1 Matters Overview Tasks Firms The Flock 👑 Metrics RB Global Filter…" at bounding box center [410, 212] width 821 height 424
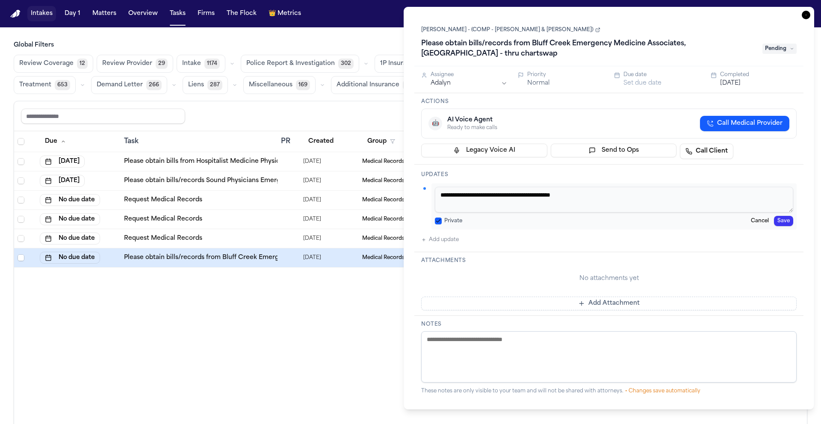
click at [788, 222] on button "Save" at bounding box center [783, 221] width 19 height 10
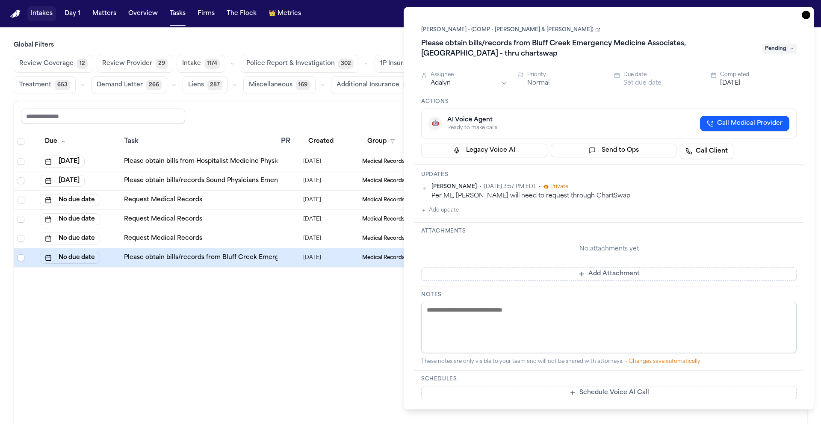
click at [802, 15] on icon "button" at bounding box center [806, 15] width 9 height 9
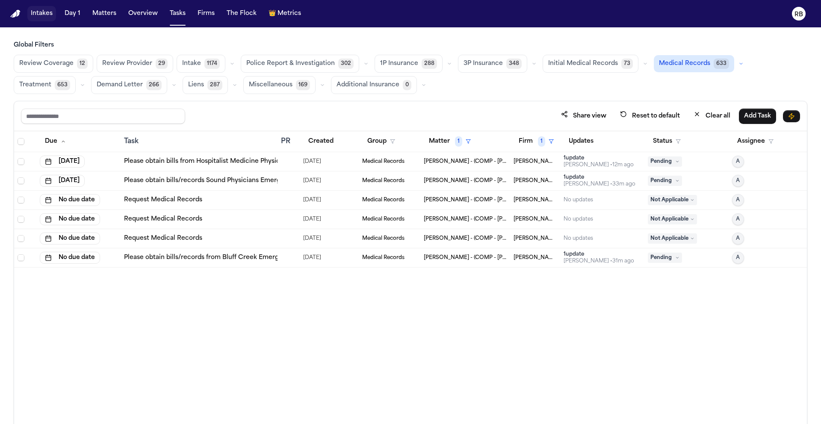
click at [426, 318] on div "Due Task PR Created Group Matter 1 Firm 1 Updates Status Assignee Sep 26, 2025 …" at bounding box center [410, 296] width 793 height 330
click at [448, 137] on button "Matter 1" at bounding box center [450, 141] width 52 height 15
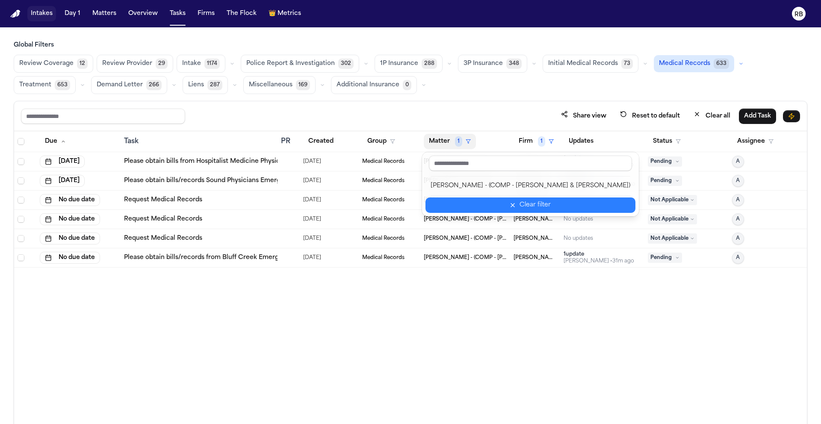
click at [527, 202] on div "Clear filter" at bounding box center [535, 205] width 31 height 10
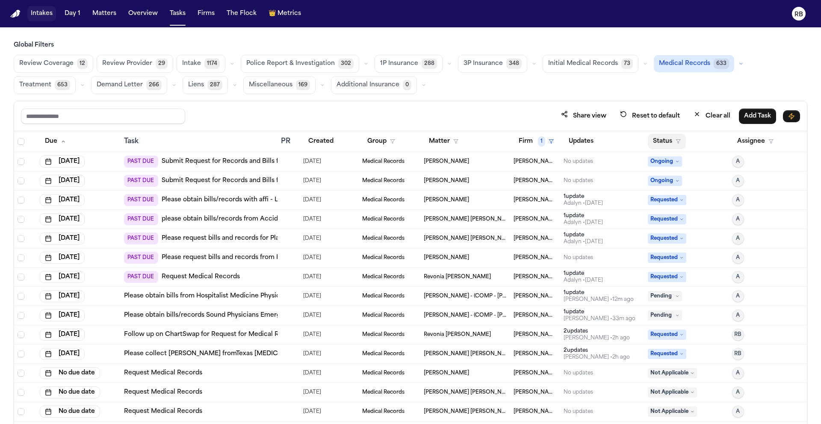
click at [661, 138] on button "Status" at bounding box center [667, 141] width 38 height 15
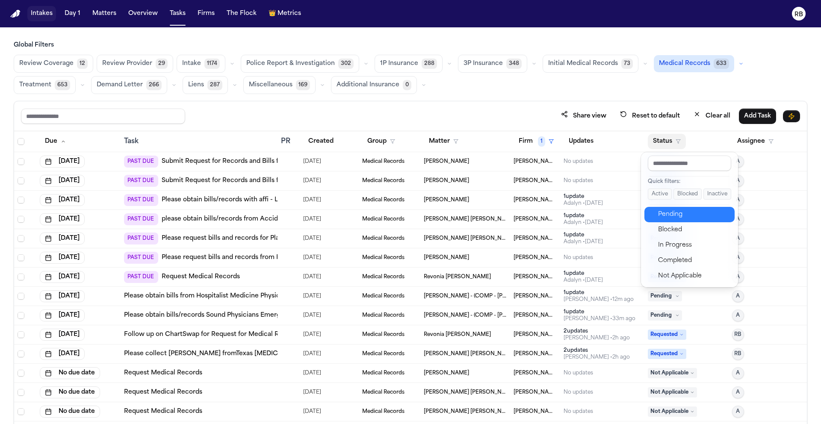
click at [683, 216] on div "Pending" at bounding box center [693, 215] width 71 height 10
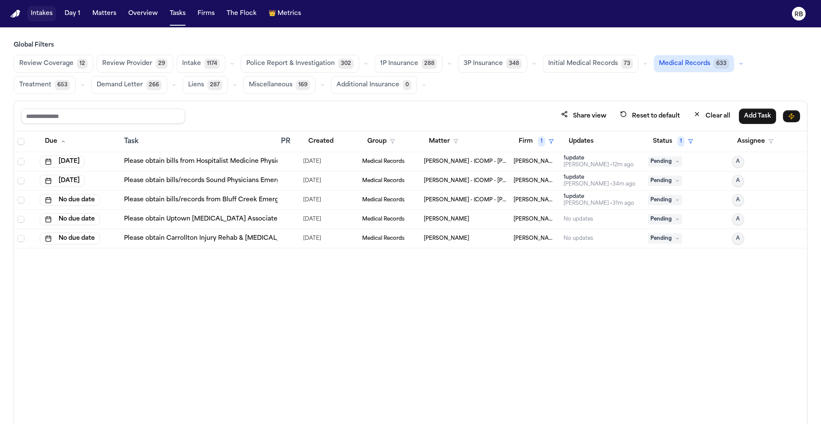
click at [285, 217] on div at bounding box center [284, 219] width 7 height 7
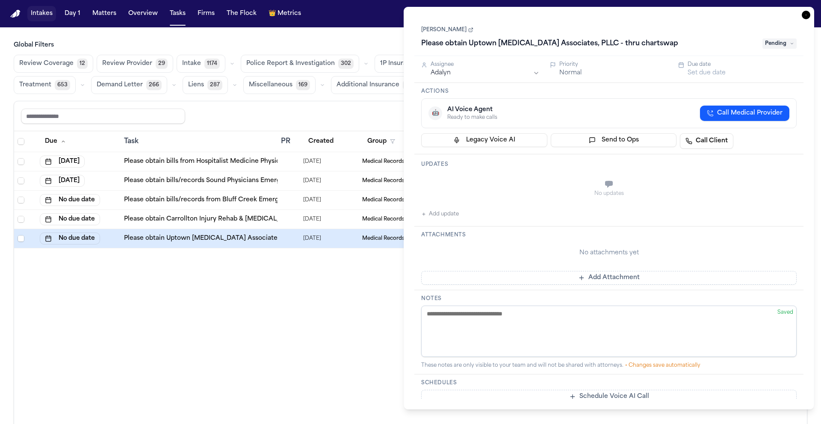
click at [720, 71] on button "Set due date" at bounding box center [707, 73] width 38 height 9
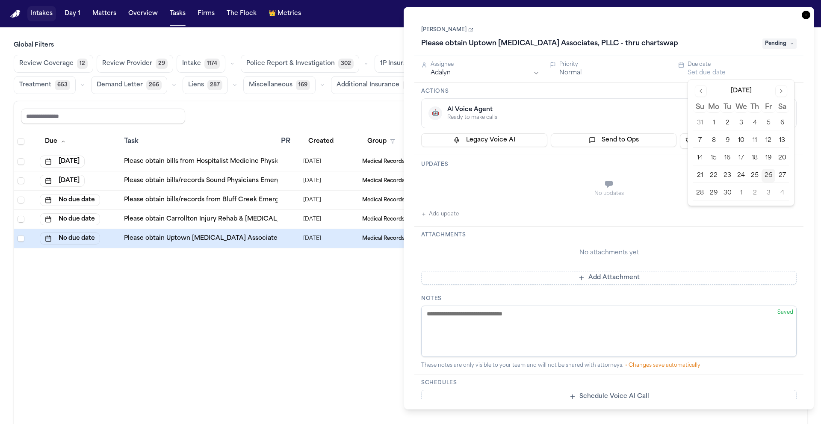
click at [769, 174] on button "26" at bounding box center [769, 176] width 14 height 14
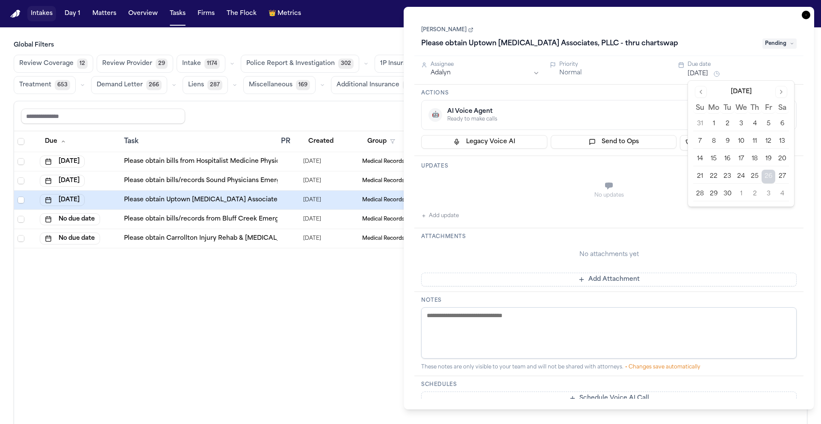
click at [453, 215] on button "Add update" at bounding box center [440, 216] width 38 height 10
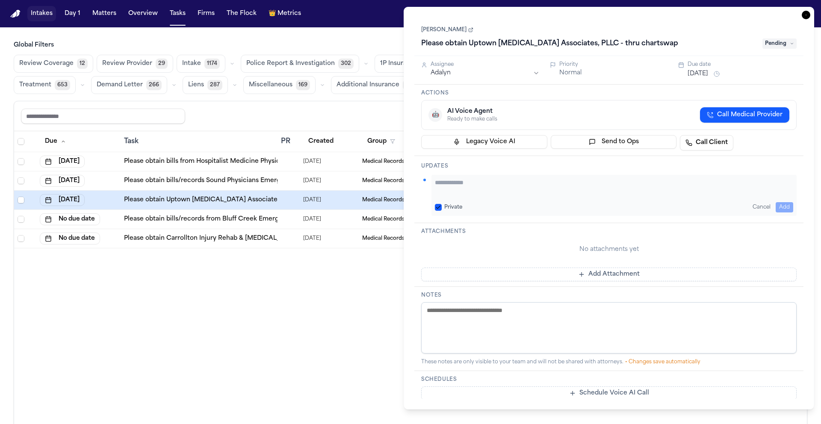
paste textarea "**********"
type textarea "**********"
click at [790, 207] on button "Add" at bounding box center [785, 207] width 18 height 10
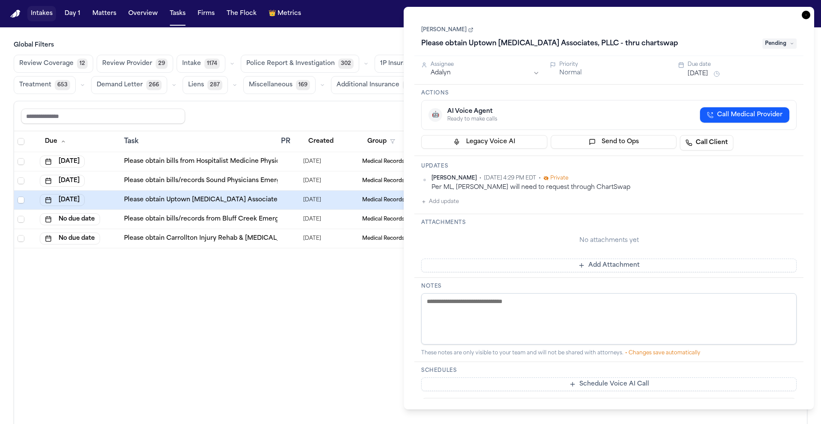
click at [807, 16] on icon "button" at bounding box center [806, 15] width 9 height 9
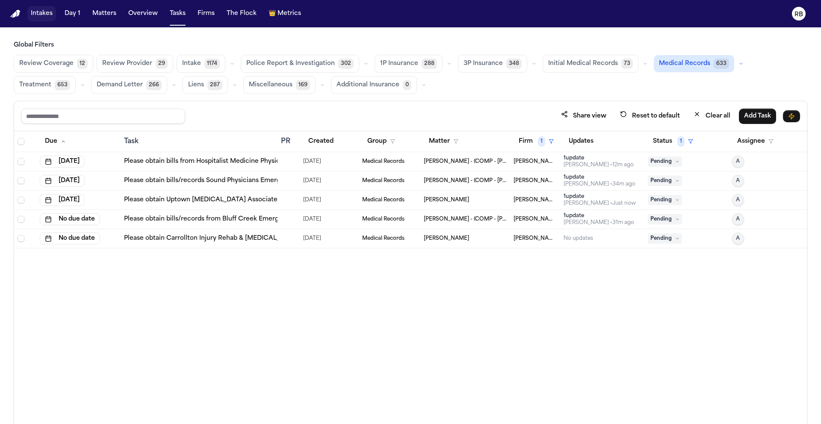
click at [286, 239] on div at bounding box center [284, 238] width 7 height 7
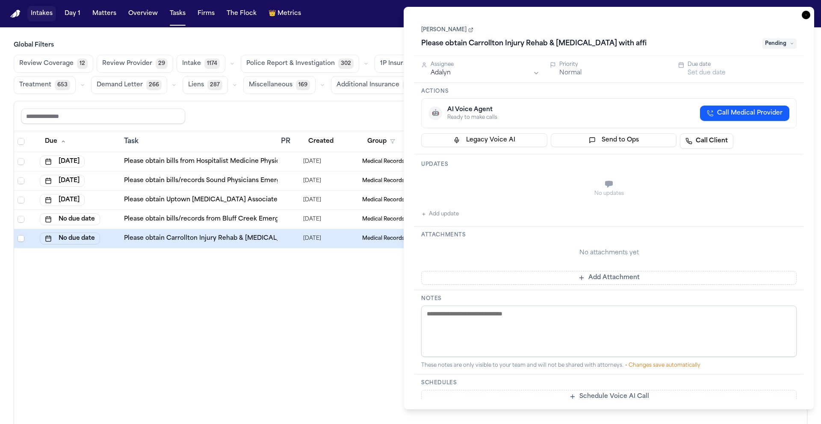
click at [714, 74] on button "Set due date" at bounding box center [707, 73] width 38 height 9
drag, startPoint x: 803, startPoint y: 196, endPoint x: 800, endPoint y: 191, distance: 6.1
click at [803, 195] on div "Updates No updates Add update" at bounding box center [608, 190] width 389 height 72
click at [713, 75] on button "Set due date" at bounding box center [707, 73] width 38 height 9
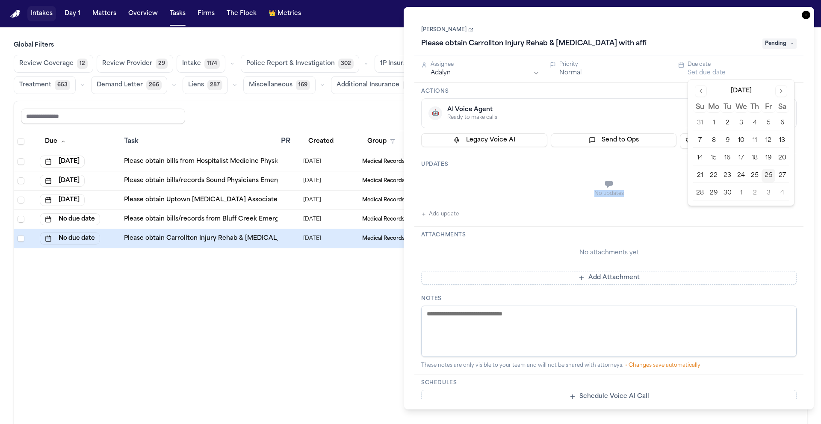
click at [768, 173] on button "26" at bounding box center [769, 176] width 14 height 14
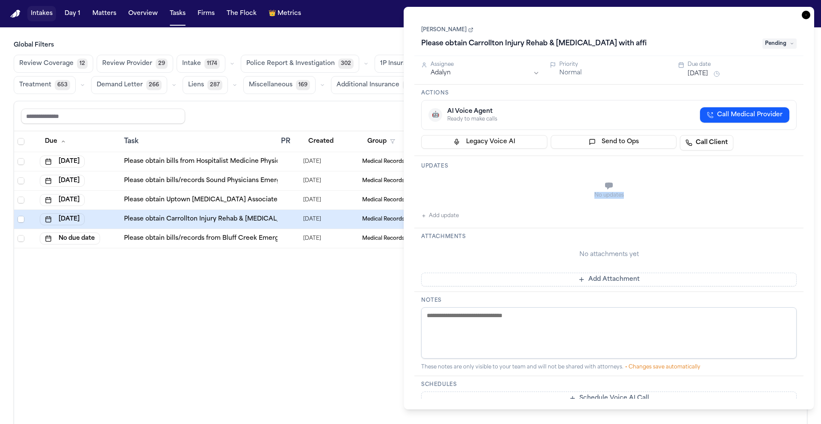
click at [446, 216] on button "Add update" at bounding box center [440, 216] width 38 height 10
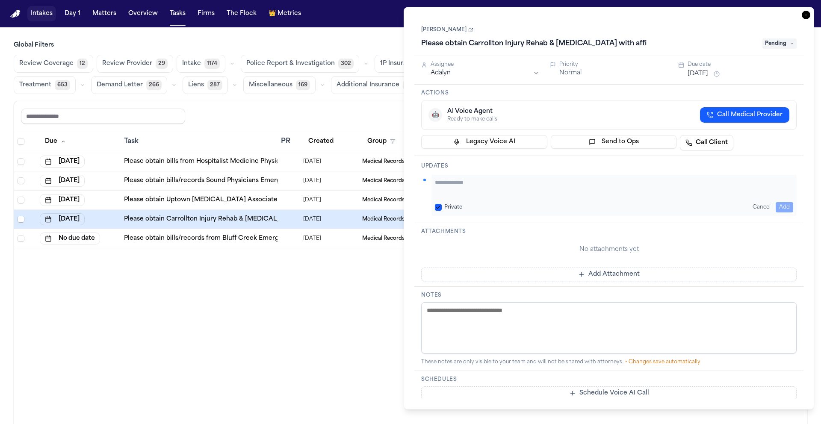
paste textarea "**********"
type textarea "**********"
click at [786, 207] on button "Add" at bounding box center [785, 207] width 18 height 10
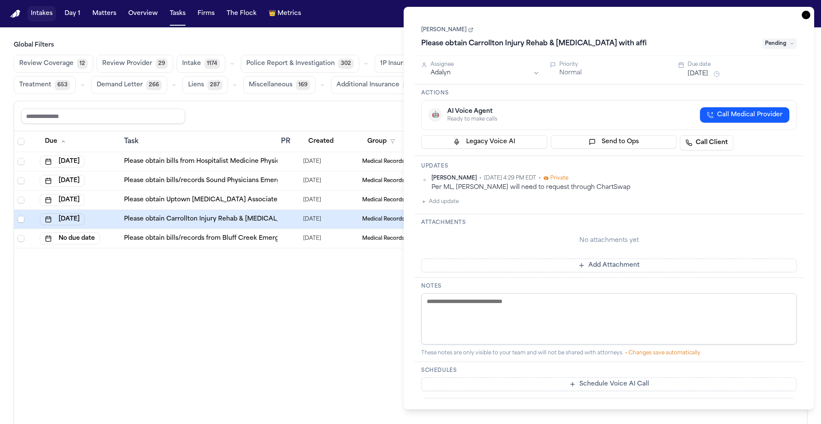
click at [809, 15] on icon "button" at bounding box center [806, 15] width 9 height 9
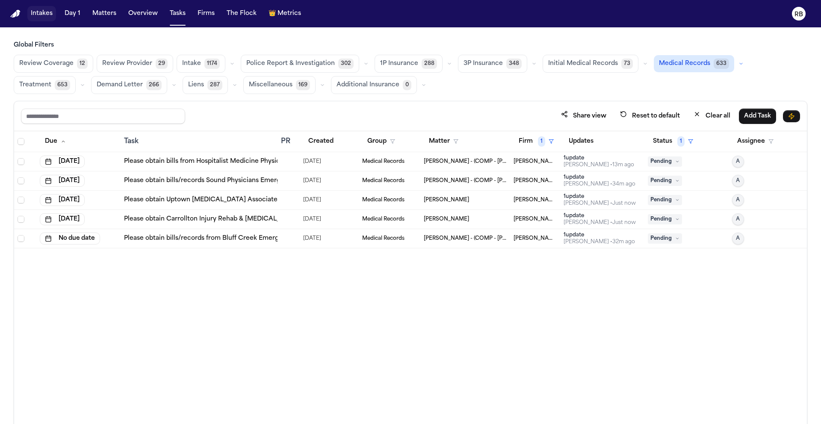
click at [476, 343] on div "Due Task PR Created Group Matter Firm 1 Updates Status 1 Assignee Sep 26, 2025 …" at bounding box center [410, 296] width 793 height 330
click at [182, 15] on button "Tasks" at bounding box center [177, 13] width 23 height 15
click at [724, 116] on button "Clear all" at bounding box center [711, 116] width 47 height 16
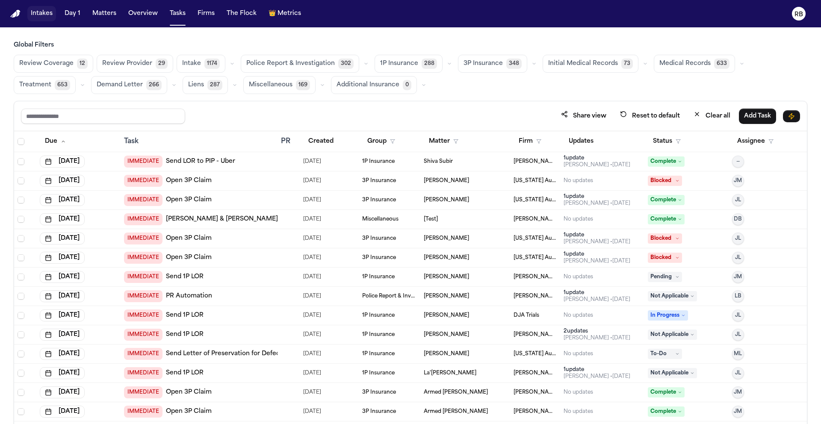
click at [451, 117] on div "Share view Reset to default Clear all Add Task" at bounding box center [410, 116] width 779 height 16
click at [428, 111] on div "Share view Reset to default Clear all Add Task" at bounding box center [410, 116] width 779 height 16
click at [520, 143] on button "Firm" at bounding box center [530, 141] width 33 height 15
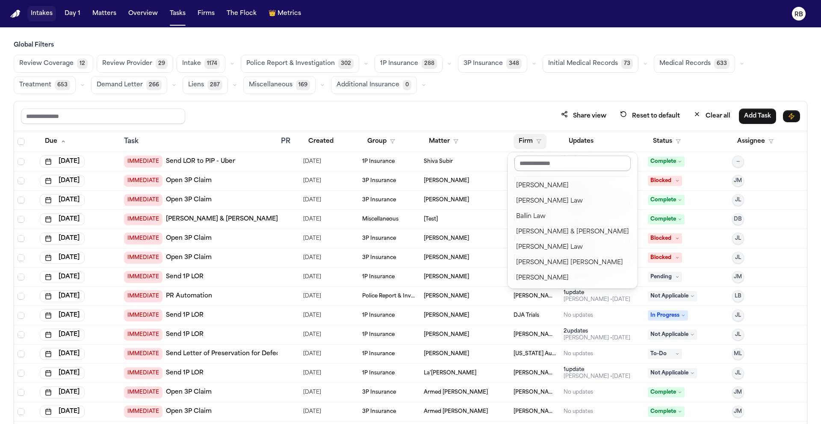
click at [545, 169] on input "text" at bounding box center [572, 163] width 116 height 15
type input "*"
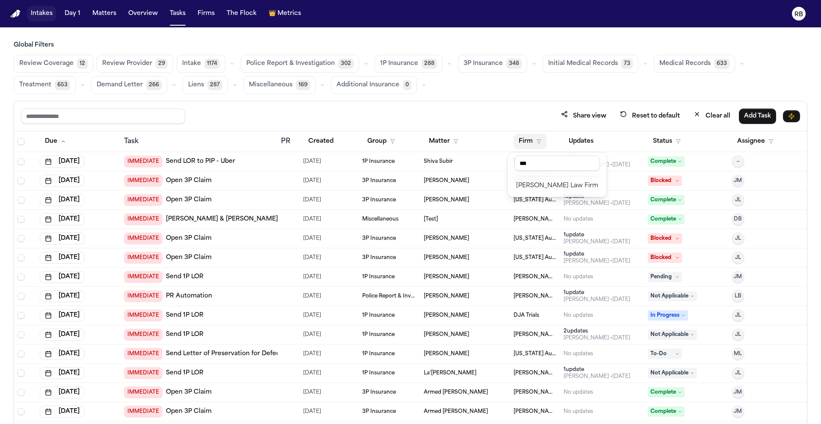
type input "***"
click at [575, 186] on div "[PERSON_NAME] Law Firm" at bounding box center [557, 186] width 82 height 10
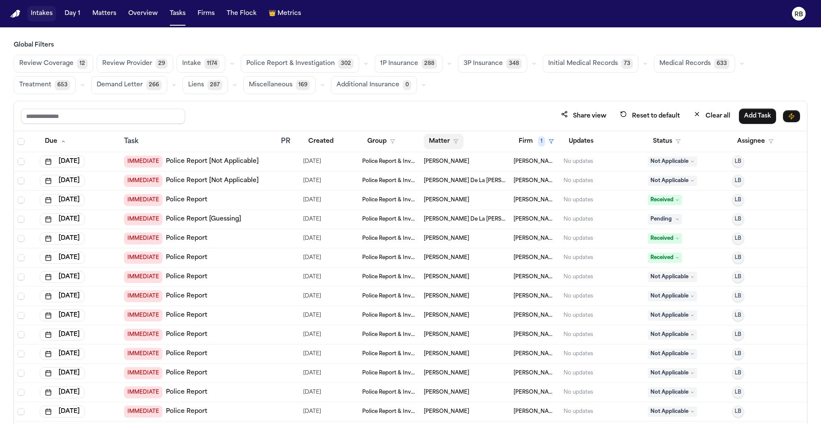
click at [439, 136] on button "Matter" at bounding box center [444, 141] width 40 height 15
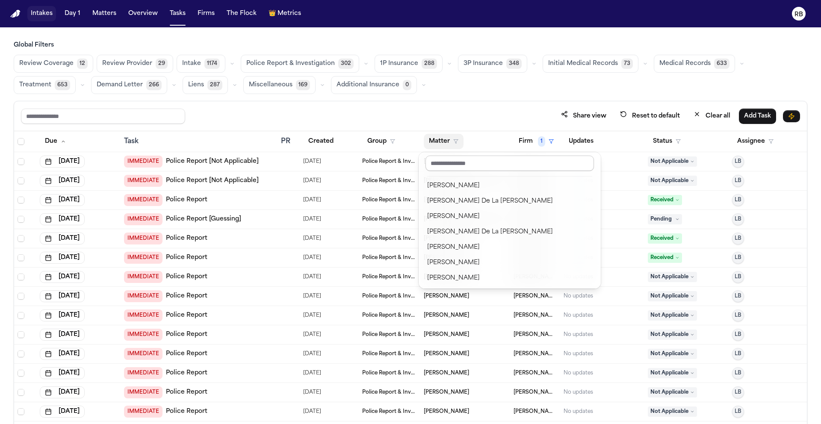
click at [454, 158] on input "text" at bounding box center [509, 163] width 168 height 15
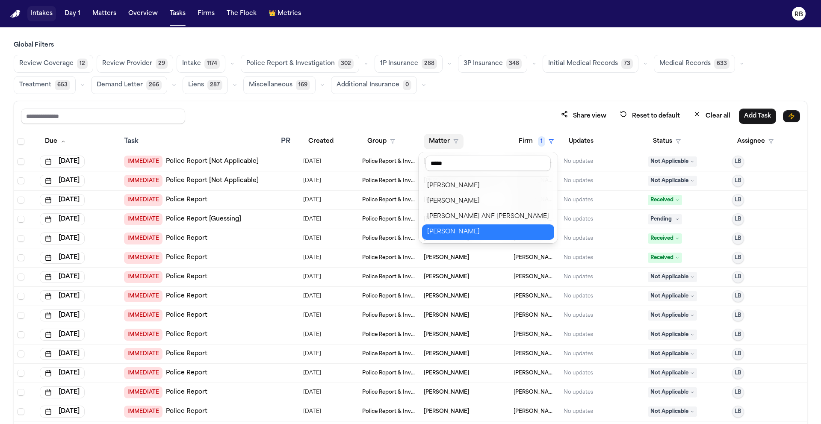
type input "*****"
click at [466, 230] on div "Alejandro Garcia" at bounding box center [488, 232] width 122 height 10
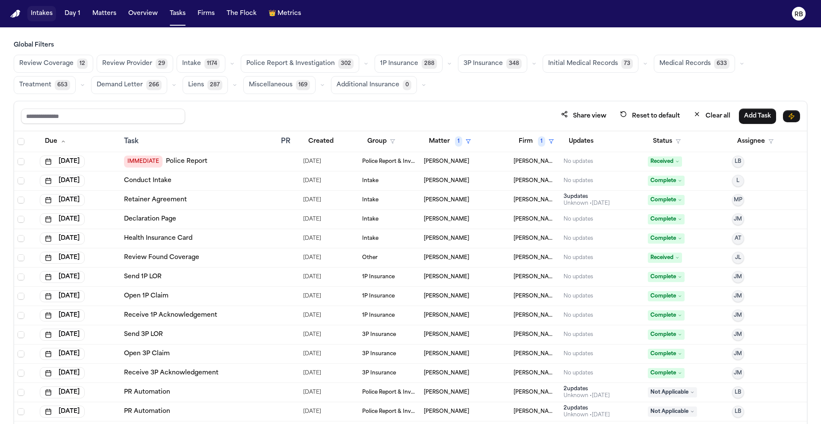
click at [680, 59] on span "Medical Records" at bounding box center [684, 63] width 51 height 9
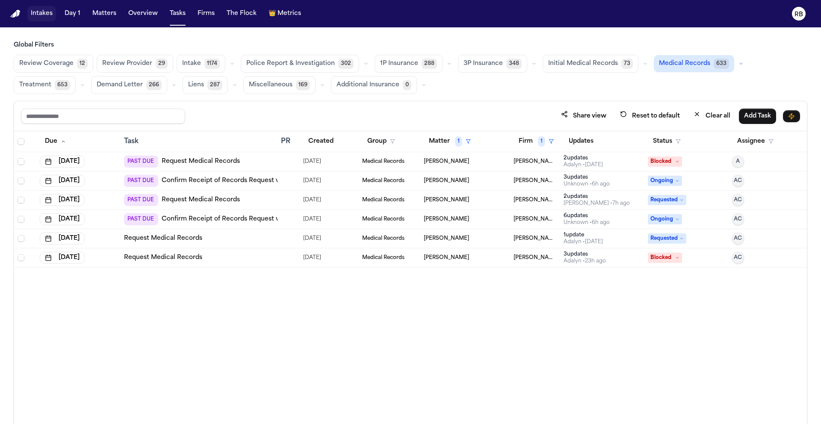
click at [528, 325] on div "Due Task PR Created Group Matter 1 Firm 1 Updates Status Assignee Sep 1, 2025 P…" at bounding box center [410, 296] width 793 height 330
click at [716, 116] on button "Clear all" at bounding box center [711, 116] width 47 height 16
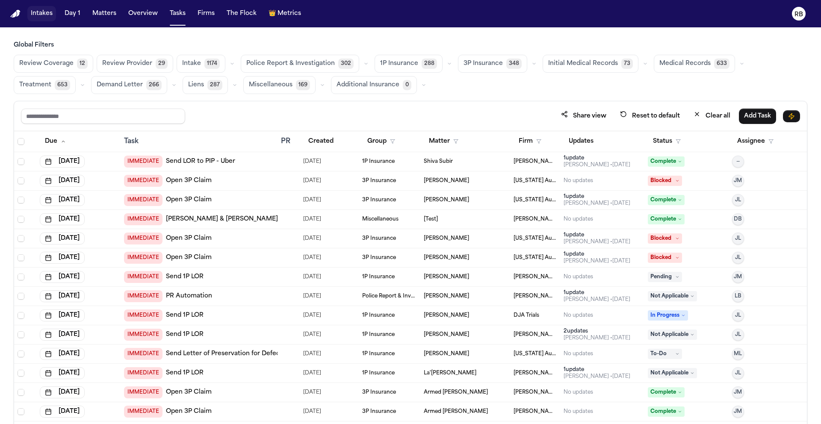
click at [684, 63] on span "Medical Records" at bounding box center [684, 63] width 51 height 9
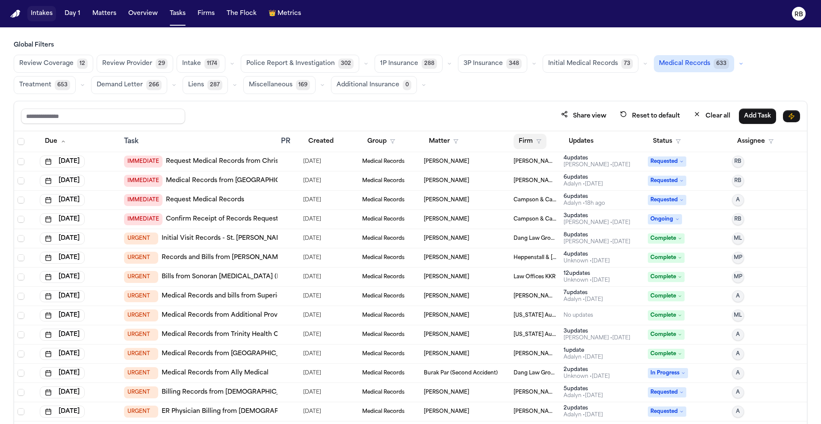
click at [518, 140] on button "Firm" at bounding box center [530, 141] width 33 height 15
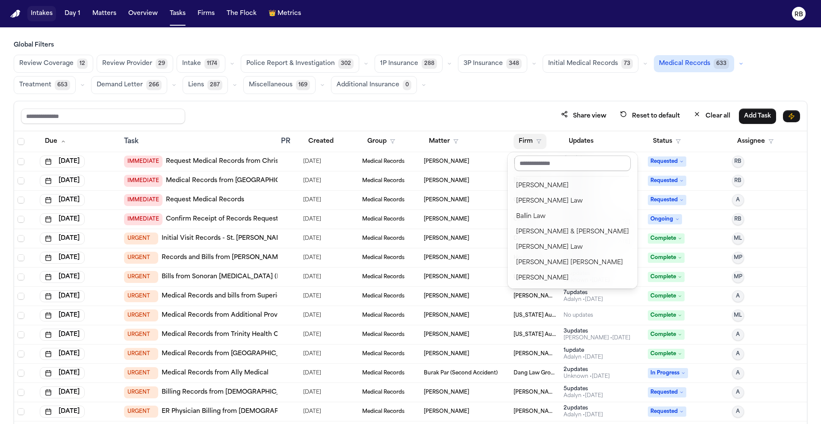
click at [536, 161] on input "text" at bounding box center [572, 163] width 116 height 15
type input "****"
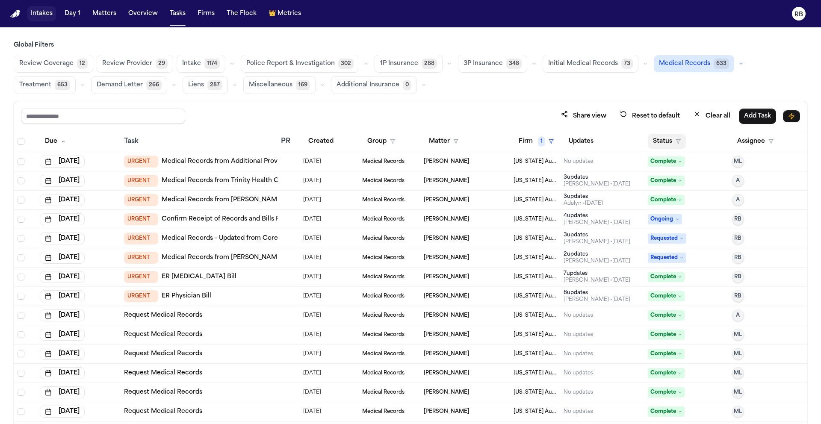
click at [658, 135] on button "Status" at bounding box center [667, 141] width 38 height 15
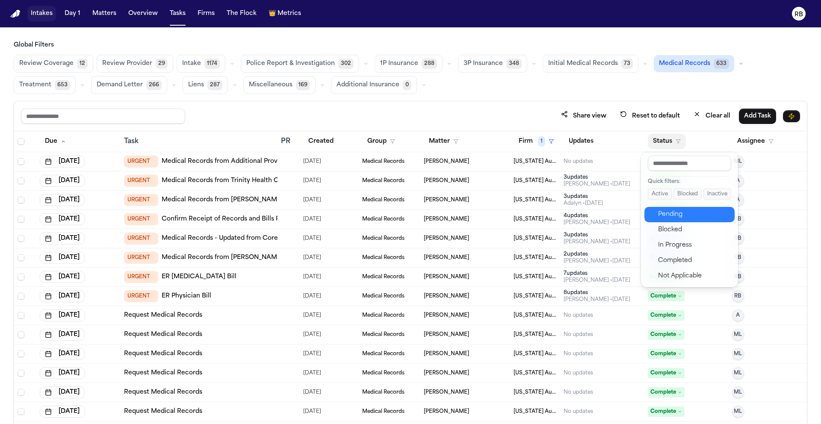
click at [690, 214] on div "Pending" at bounding box center [693, 215] width 71 height 10
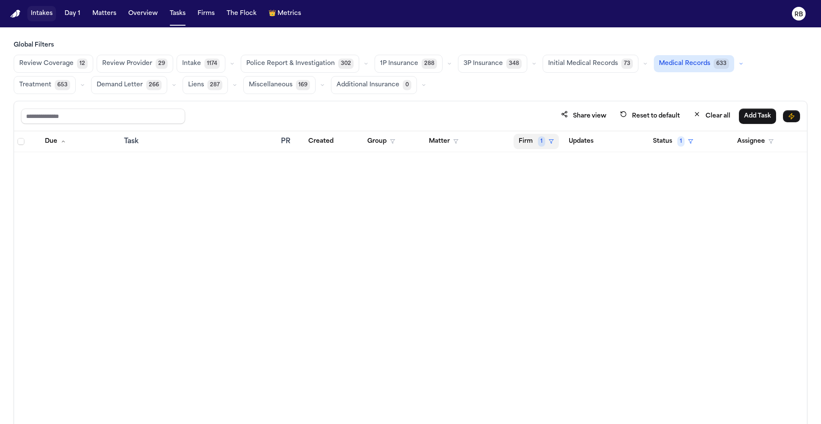
click at [528, 138] on button "Firm 1" at bounding box center [536, 141] width 45 height 15
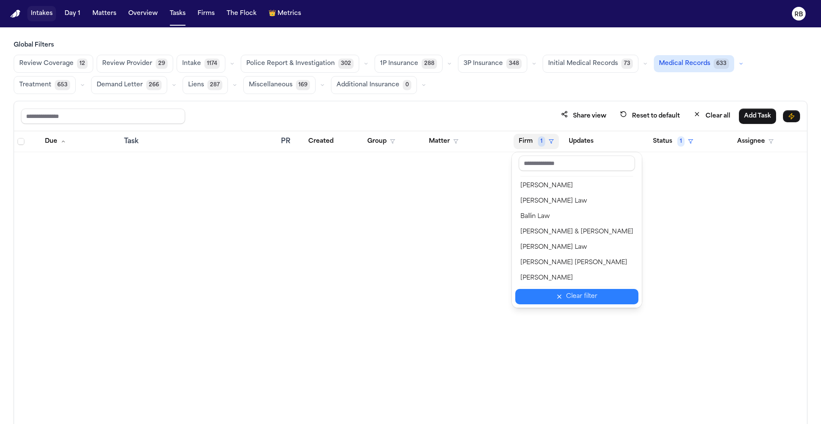
click at [579, 301] on div "Clear filter" at bounding box center [581, 297] width 31 height 10
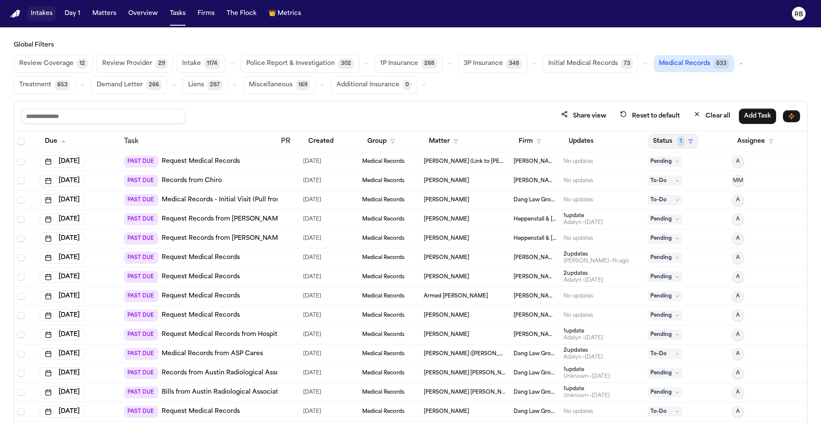
click at [666, 141] on button "Status 1" at bounding box center [673, 141] width 50 height 15
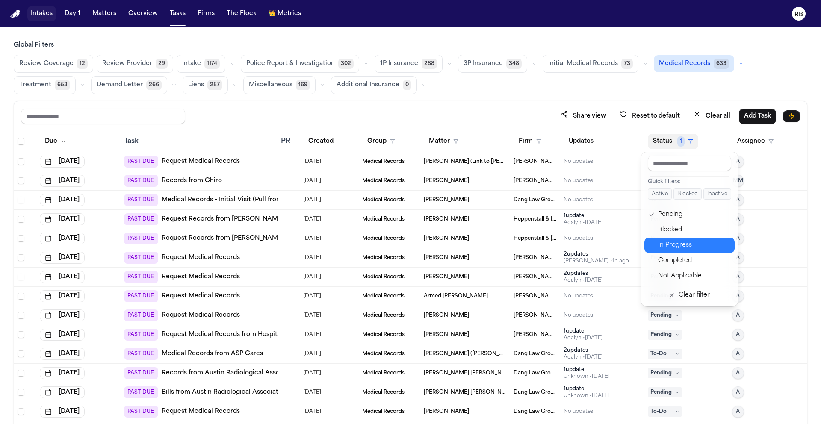
click at [699, 247] on div "In Progress" at bounding box center [693, 245] width 71 height 10
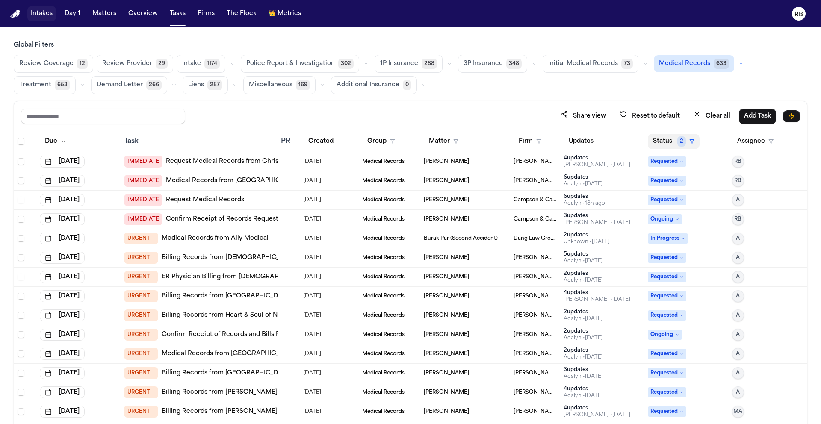
click at [653, 139] on button "Status 2" at bounding box center [674, 141] width 52 height 15
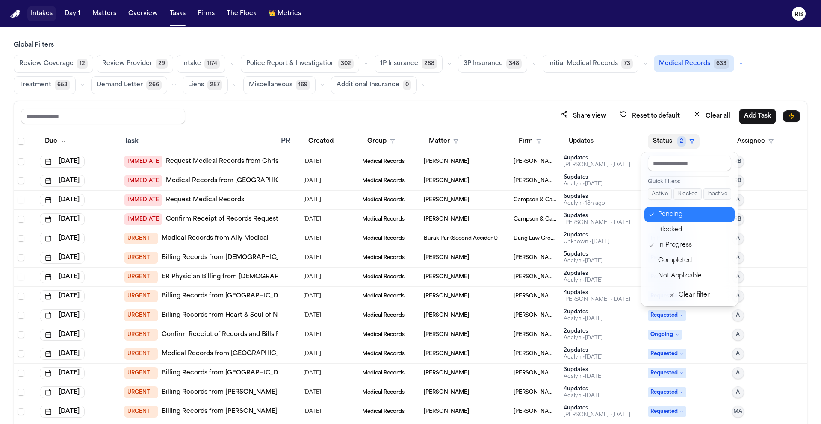
click at [677, 218] on div "Pending" at bounding box center [693, 215] width 71 height 10
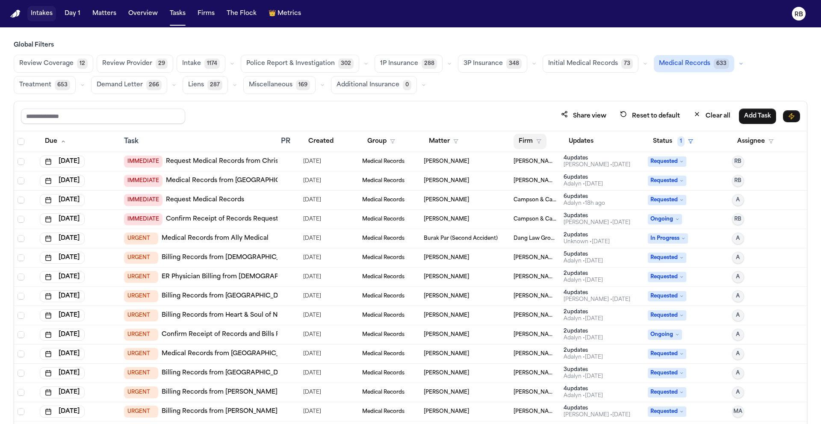
click at [520, 142] on button "Firm" at bounding box center [530, 141] width 33 height 15
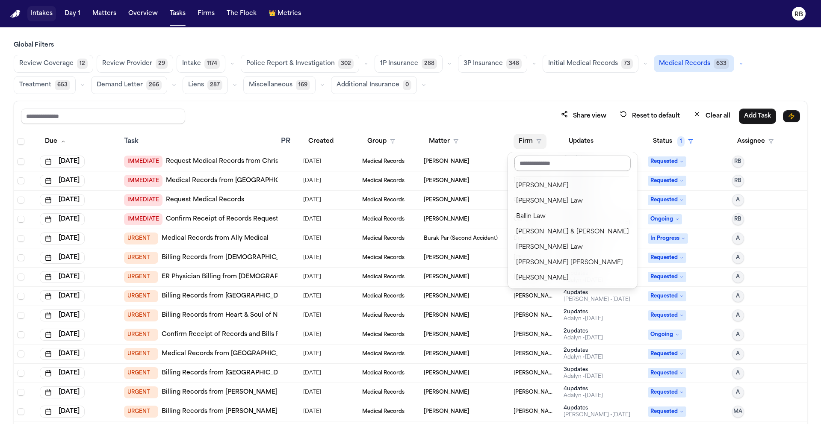
click at [551, 165] on input "text" at bounding box center [572, 163] width 116 height 15
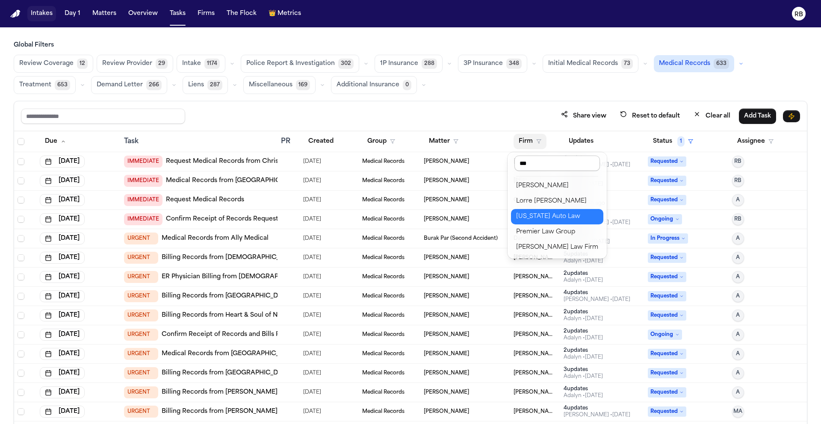
type input "****"
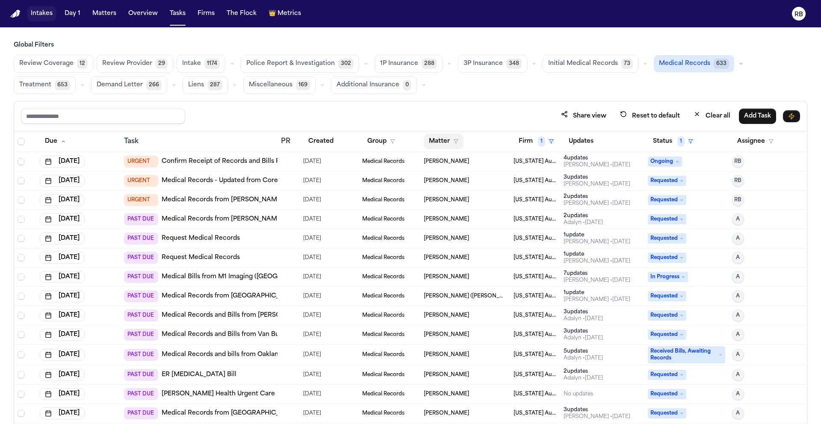
click at [440, 139] on button "Matter" at bounding box center [444, 141] width 40 height 15
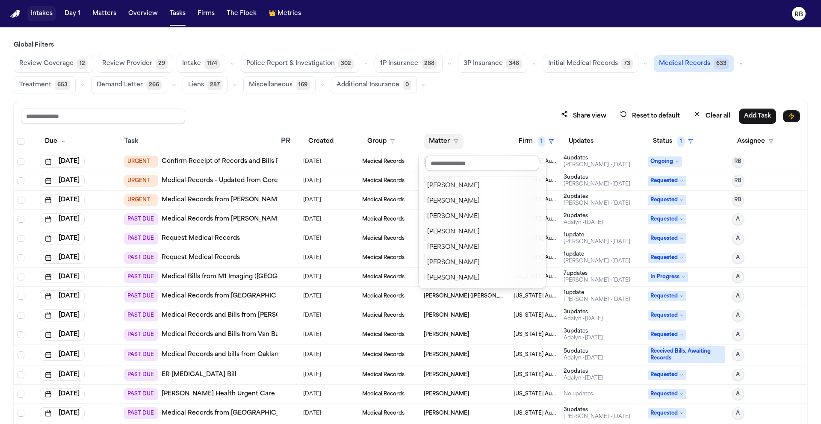
click at [489, 167] on input "text" at bounding box center [482, 163] width 114 height 15
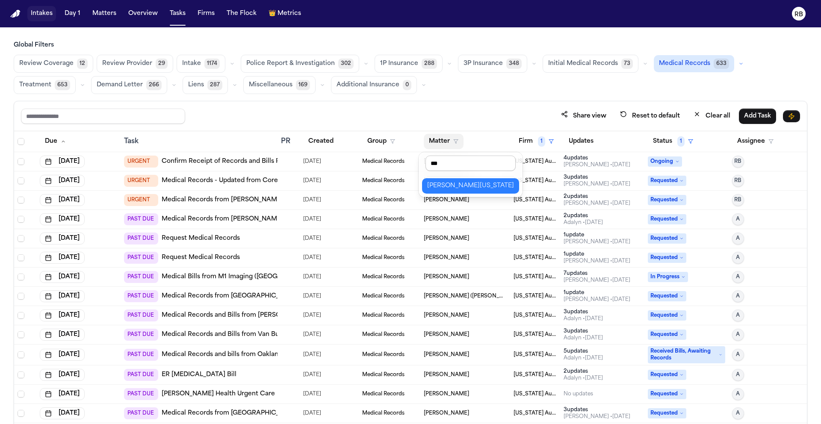
type input "****"
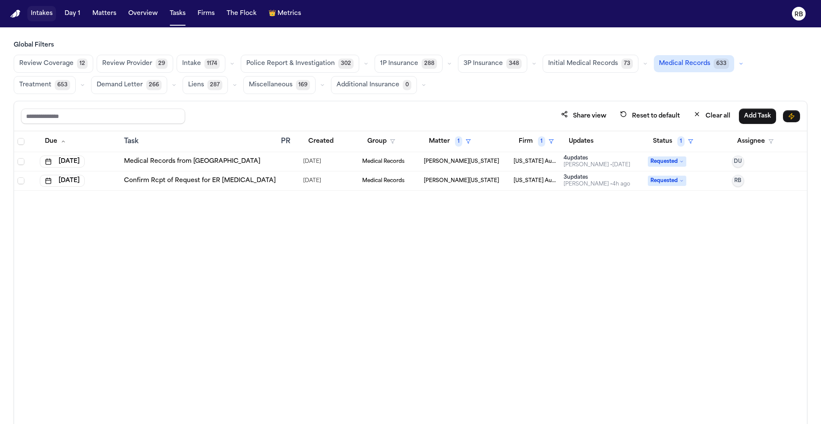
click at [328, 279] on div "Due Task PR Created Group Matter 1 Firm 1 Updates Status 1 Assignee Sep 26, 202…" at bounding box center [410, 296] width 793 height 330
click at [286, 182] on div at bounding box center [284, 180] width 7 height 7
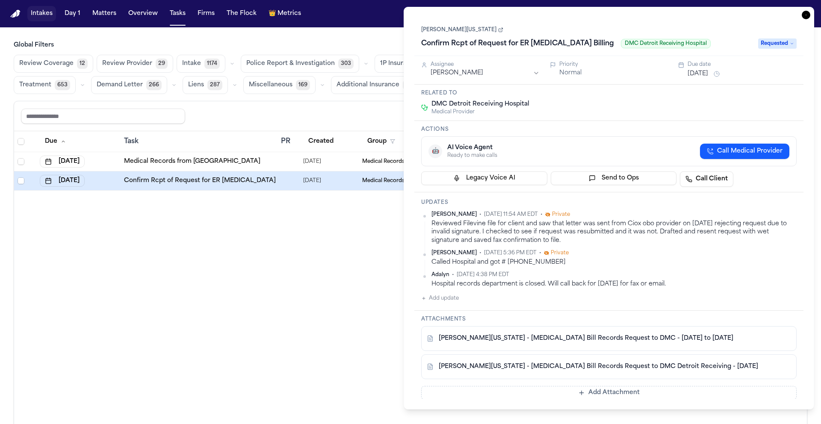
click at [808, 16] on icon "button" at bounding box center [806, 15] width 9 height 9
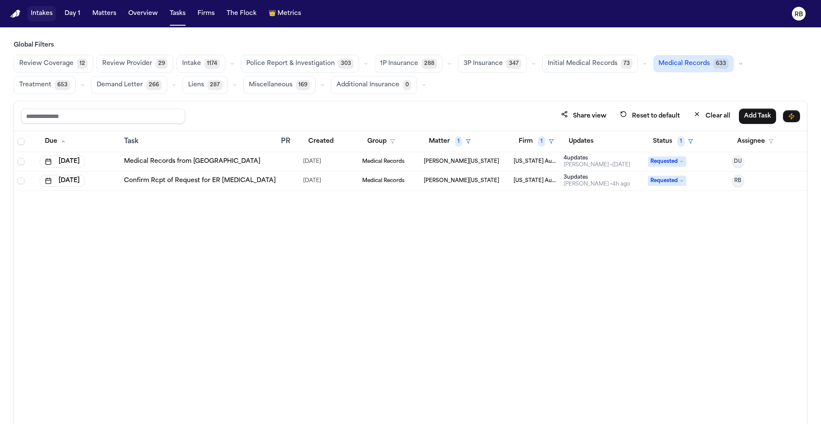
click at [407, 239] on div "Due Task PR Created Group Matter 1 Firm 1 Updates Status 1 Assignee Sep 26, 202…" at bounding box center [410, 296] width 793 height 330
click at [281, 159] on div at bounding box center [284, 161] width 7 height 7
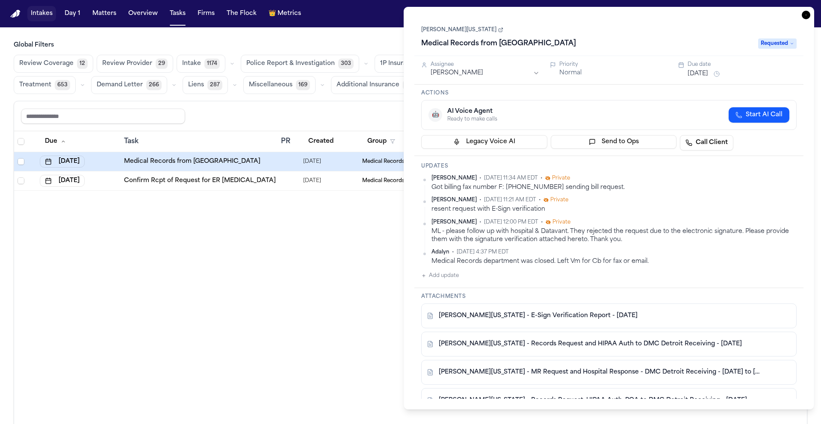
click at [456, 30] on link "[PERSON_NAME][US_STATE]" at bounding box center [462, 30] width 82 height 7
click at [552, 316] on link "S. Washington - E-Sign Verification Report - 6.30.25" at bounding box center [538, 316] width 199 height 9
click at [538, 345] on link "S. Washington - Records Request and HIPAA Auth to DMC Detroit Receiving - 6.30.…" at bounding box center [590, 344] width 303 height 9
drag, startPoint x: 545, startPoint y: 191, endPoint x: 522, endPoint y: 192, distance: 23.1
click at [507, 191] on div "Got billing fax number F: 714-937-3367 sending bill request." at bounding box center [613, 187] width 365 height 8
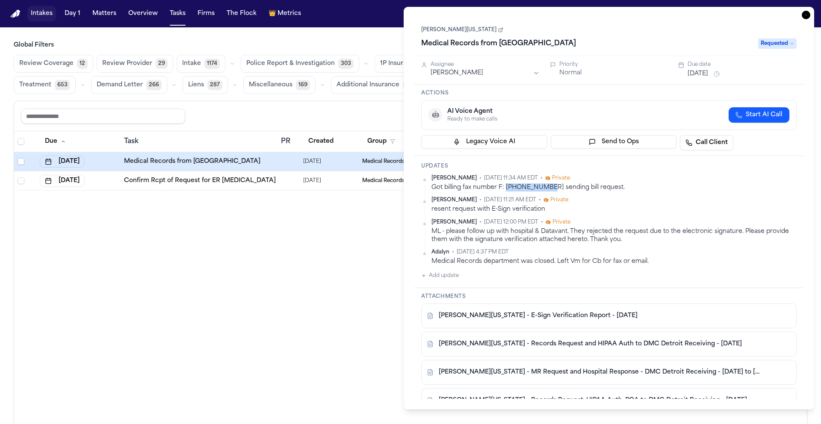
copy div "714-937-3367"
click at [807, 12] on icon "button" at bounding box center [806, 15] width 9 height 9
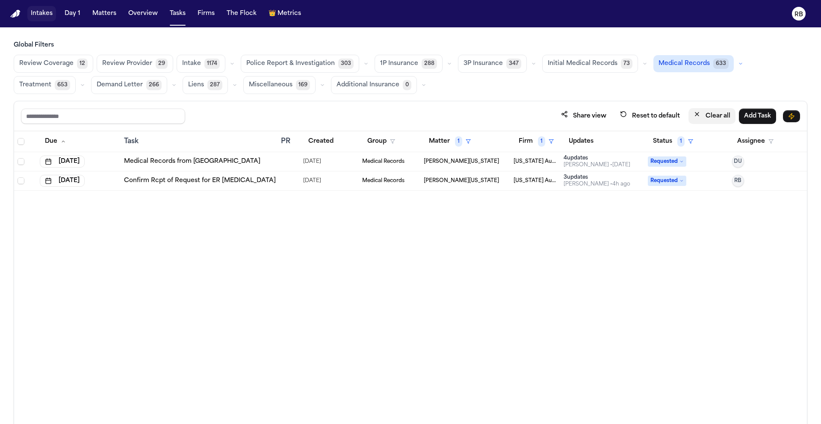
click at [724, 118] on button "Clear all" at bounding box center [711, 116] width 47 height 16
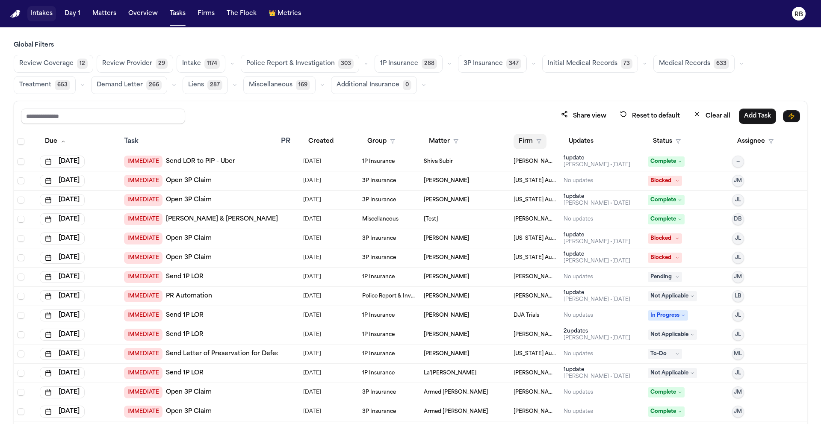
click at [528, 143] on button "Firm" at bounding box center [530, 141] width 33 height 15
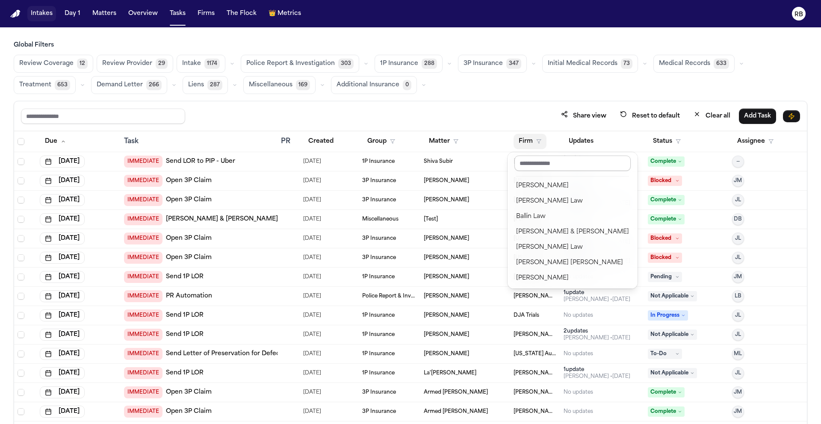
click at [546, 166] on input "text" at bounding box center [572, 163] width 116 height 15
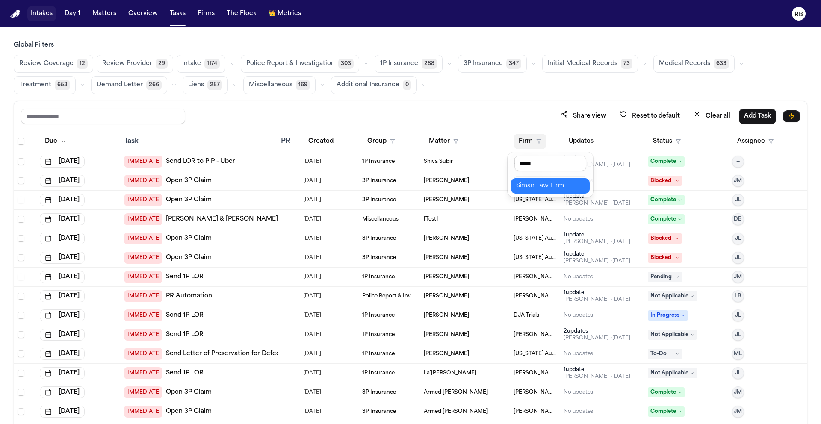
type input "*****"
click at [553, 181] on div "Siman Law Firm" at bounding box center [550, 186] width 68 height 10
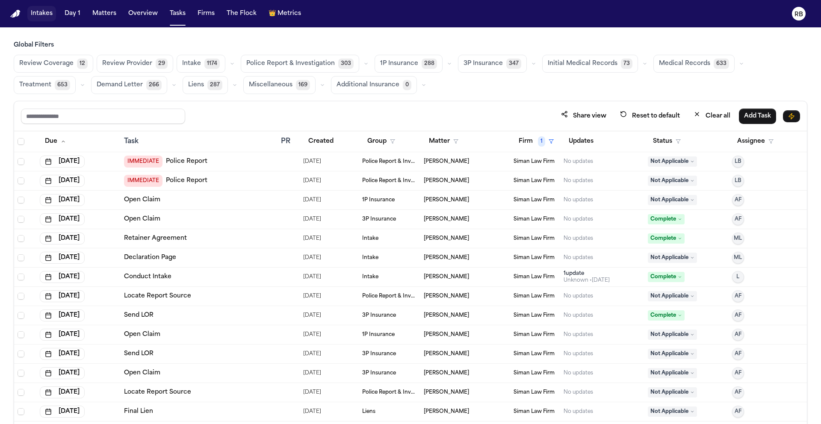
click at [683, 69] on button "Medical Records 633" at bounding box center [693, 64] width 81 height 18
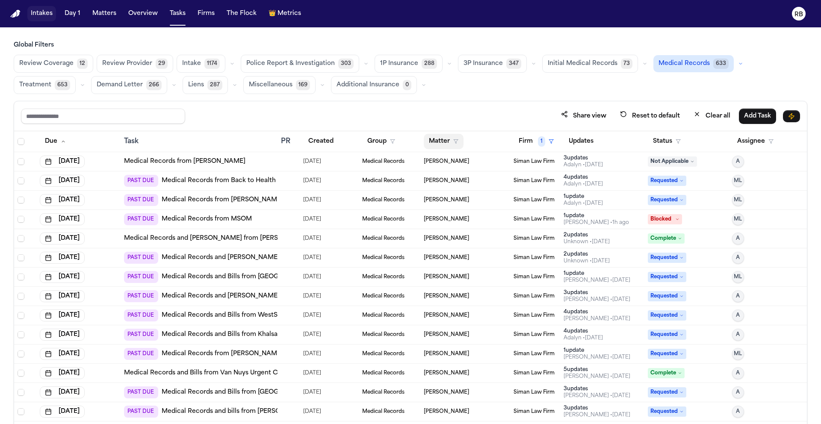
click at [431, 141] on button "Matter" at bounding box center [444, 141] width 40 height 15
click at [471, 168] on input "text" at bounding box center [461, 163] width 72 height 15
click at [453, 204] on div "Rachelle Blaine" at bounding box center [461, 201] width 68 height 10
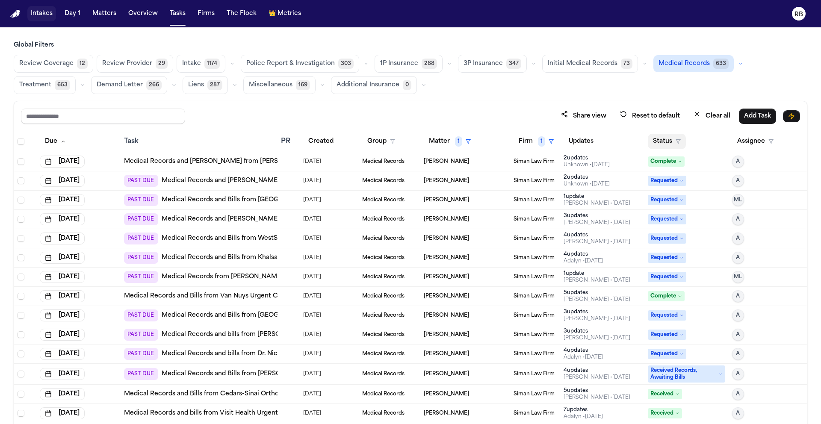
click at [662, 139] on button "Status" at bounding box center [667, 141] width 38 height 15
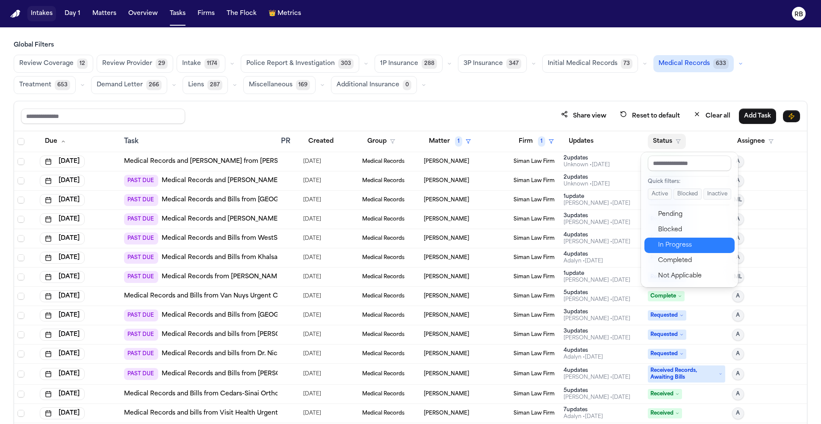
click at [700, 244] on div "In Progress" at bounding box center [693, 245] width 71 height 10
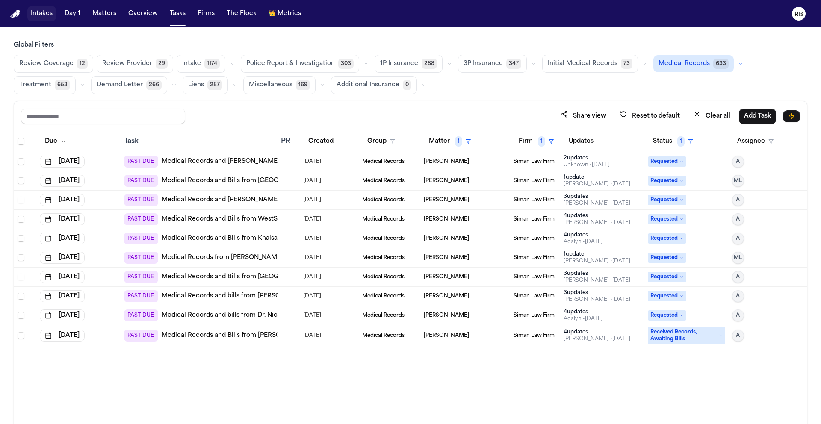
click at [348, 166] on div "[DATE]" at bounding box center [329, 162] width 52 height 12
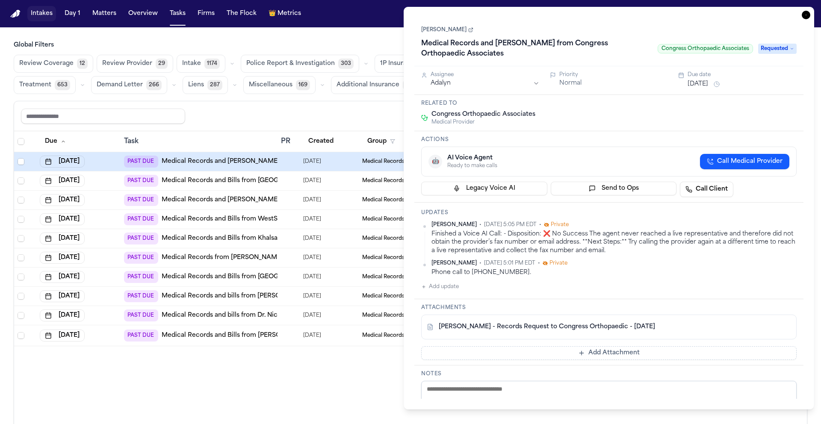
click at [584, 323] on link "R. Blaine - Records Request to Congress Orthopaedic - 8.27.25" at bounding box center [547, 327] width 216 height 9
click at [805, 15] on icon "button" at bounding box center [806, 15] width 9 height 9
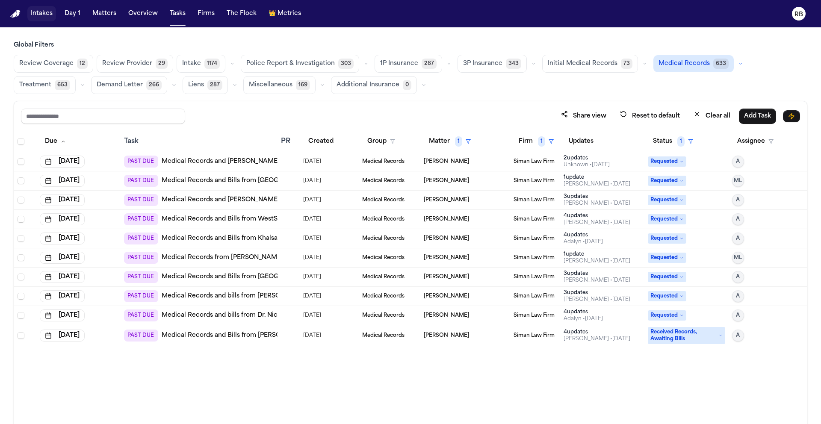
click at [284, 167] on td at bounding box center [289, 161] width 22 height 19
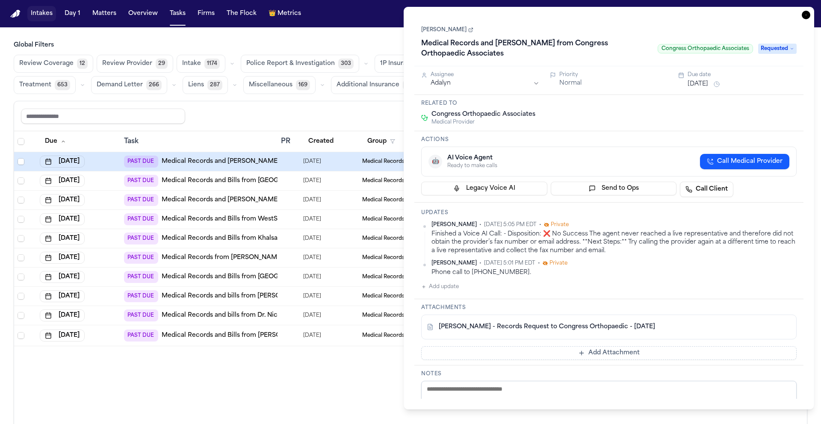
click at [446, 30] on link "Rachelle Blaine" at bounding box center [447, 30] width 52 height 7
click at [806, 15] on icon "button" at bounding box center [806, 15] width 9 height 9
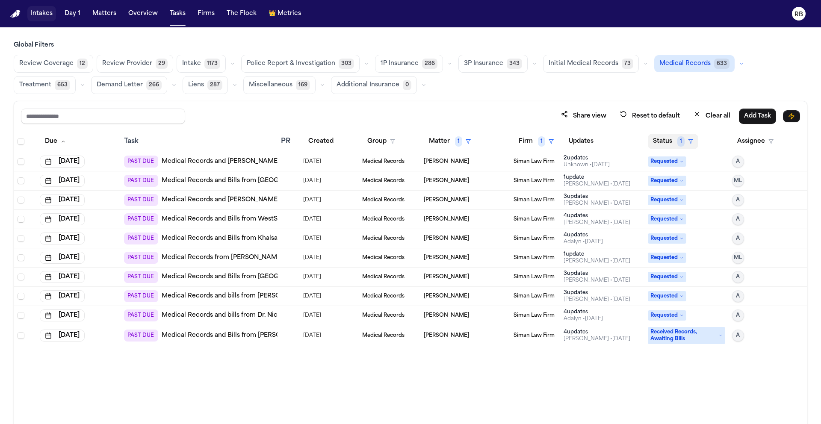
click at [668, 137] on button "Status 1" at bounding box center [673, 141] width 50 height 15
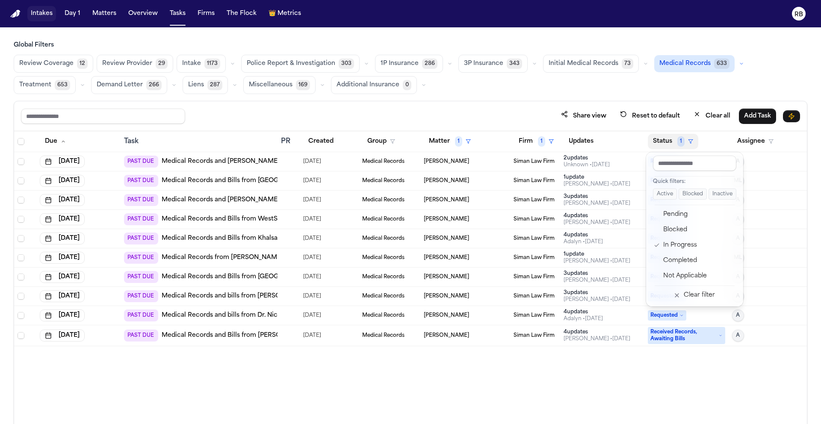
click at [668, 137] on button "Status 1" at bounding box center [673, 141] width 50 height 15
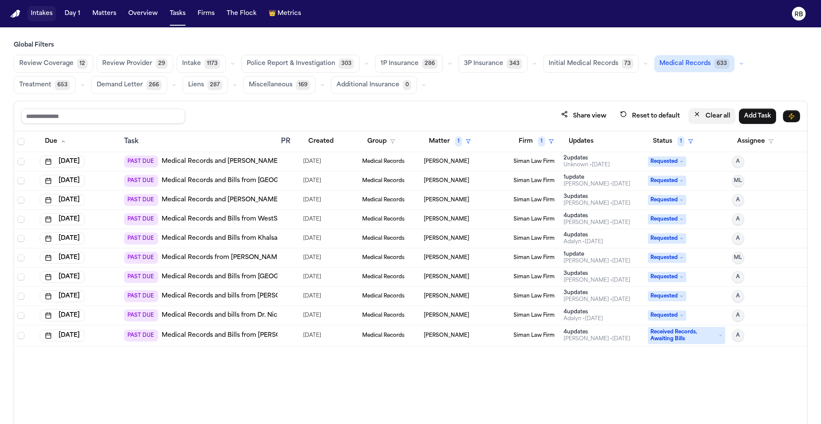
click at [714, 120] on button "Clear all" at bounding box center [711, 116] width 47 height 16
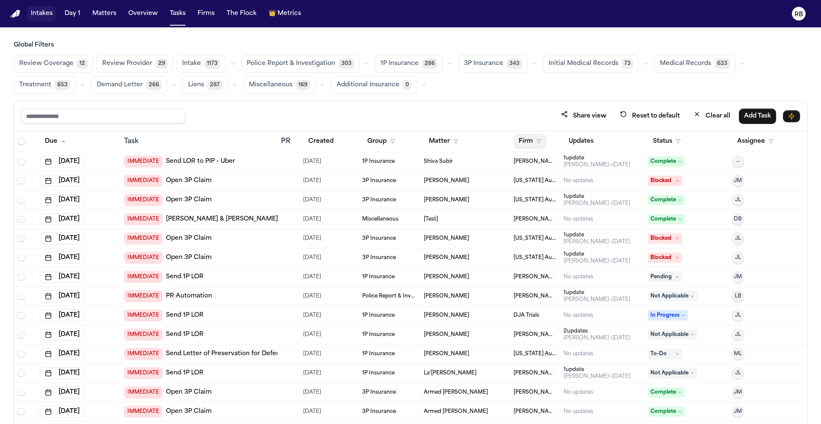
click at [517, 140] on button "Firm" at bounding box center [530, 141] width 33 height 15
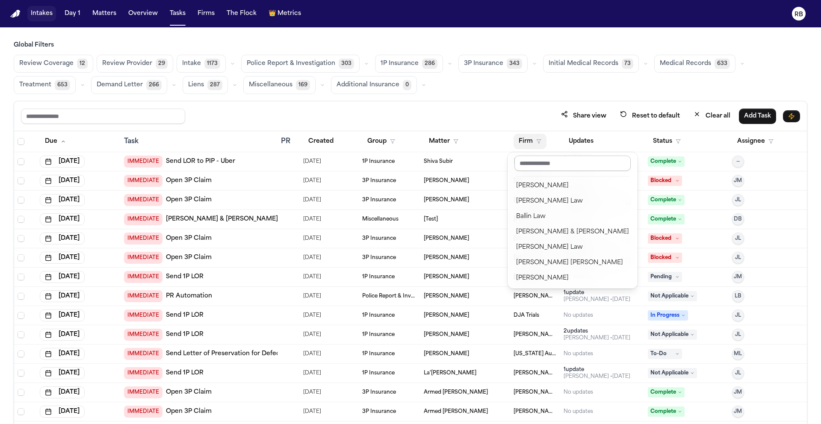
click at [545, 166] on input "text" at bounding box center [572, 163] width 116 height 15
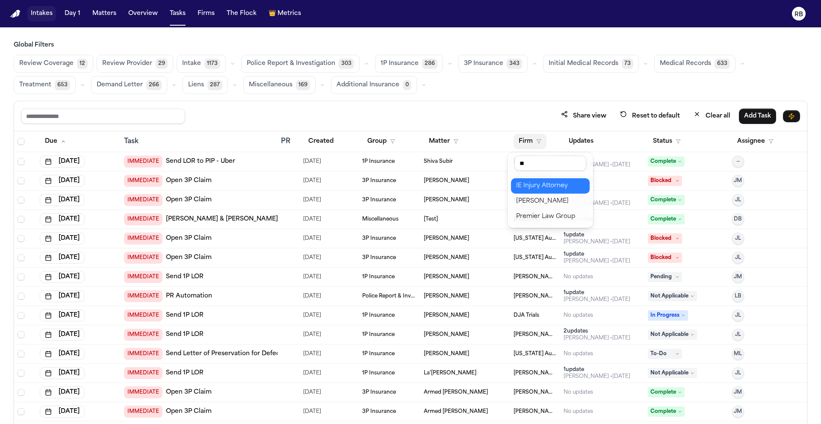
type input "**"
click at [549, 186] on div "IE Injury Attorney" at bounding box center [550, 186] width 68 height 10
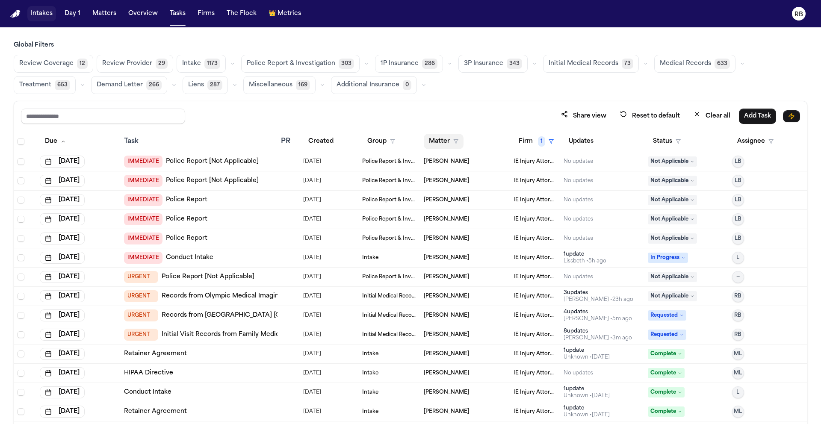
click at [442, 137] on button "Matter" at bounding box center [444, 141] width 40 height 15
click at [460, 164] on input "text" at bounding box center [461, 163] width 72 height 15
type input "***"
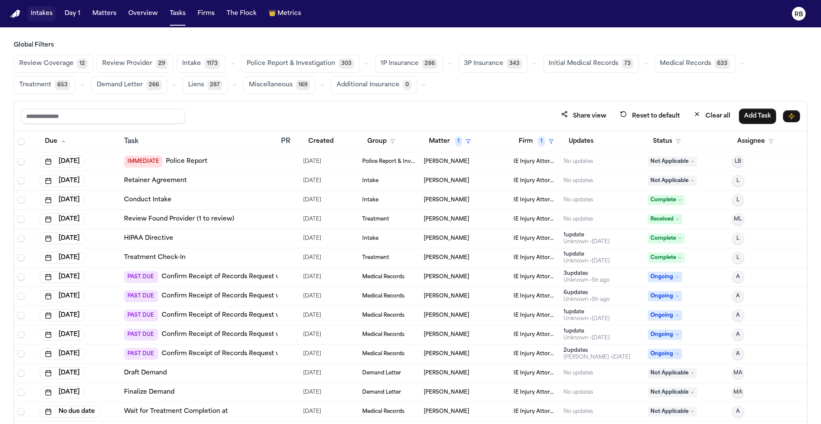
click at [665, 62] on span "Medical Records" at bounding box center [685, 63] width 51 height 9
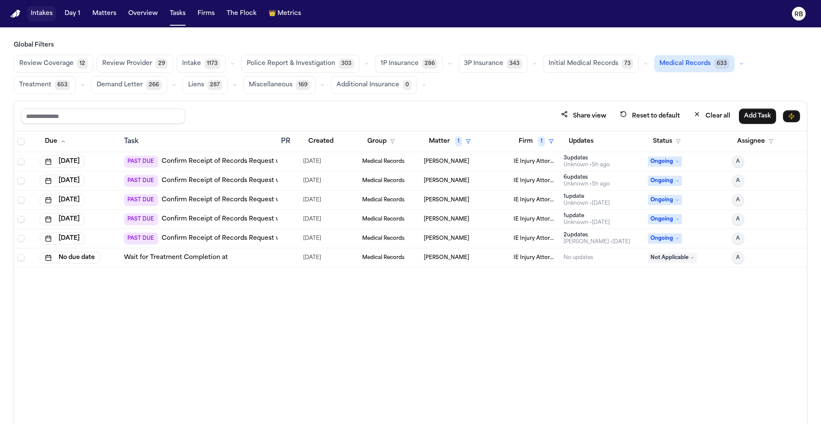
click at [620, 327] on div "Due Task PR Created Group Matter 1 Firm 1 Updates Status Assignee Jul 21, 2025 …" at bounding box center [410, 296] width 793 height 330
click at [668, 141] on button "Status" at bounding box center [667, 141] width 38 height 15
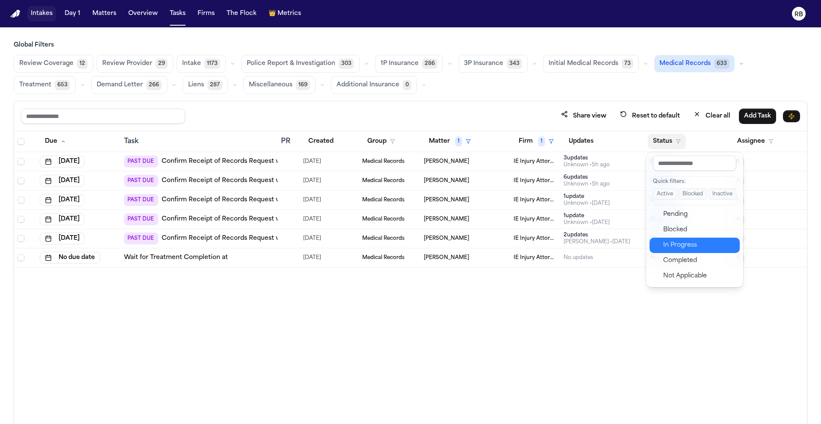
click at [702, 243] on div "In Progress" at bounding box center [698, 245] width 71 height 10
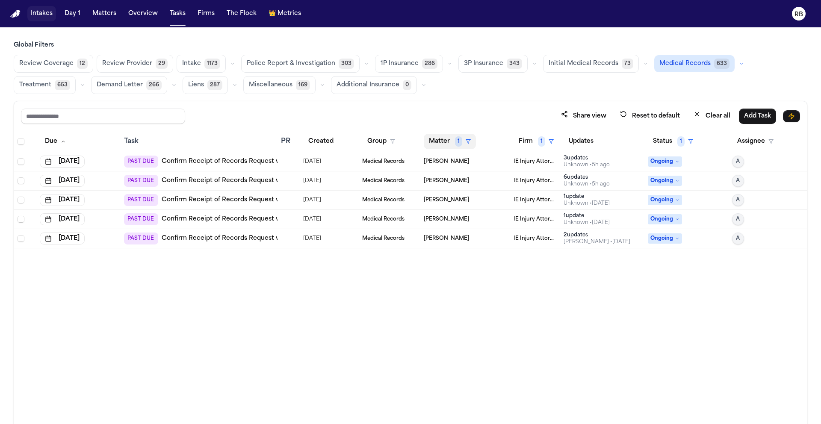
click at [447, 142] on button "Matter 1" at bounding box center [450, 141] width 52 height 15
click at [471, 201] on div "Clear filter" at bounding box center [469, 205] width 31 height 10
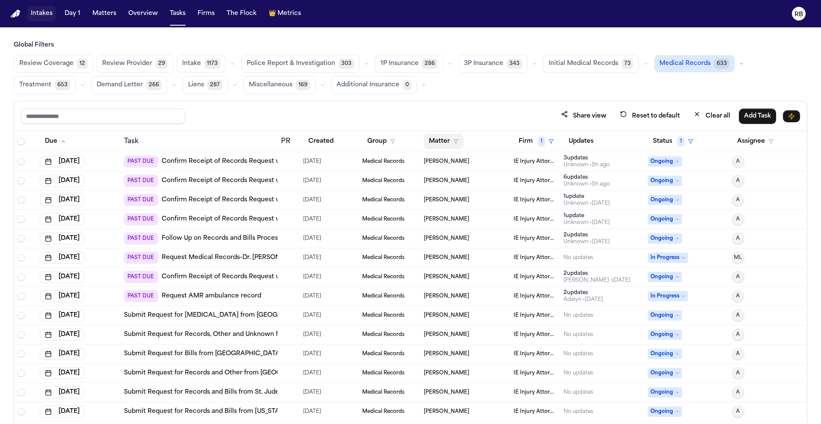
click at [441, 139] on button "Matter" at bounding box center [444, 141] width 40 height 15
click at [474, 199] on div "[PERSON_NAME]" at bounding box center [461, 201] width 68 height 10
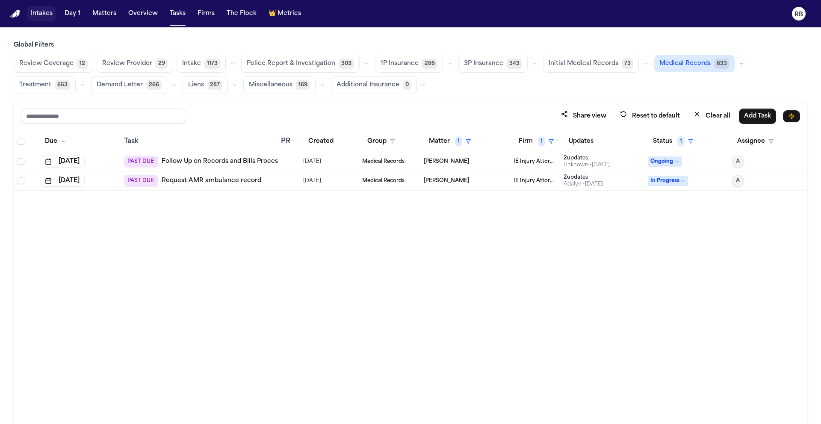
click at [281, 183] on div at bounding box center [284, 180] width 7 height 7
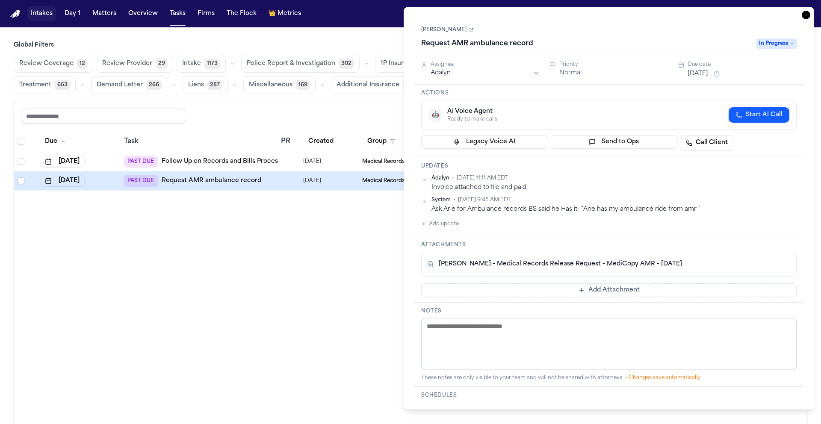
click at [617, 263] on link "B. Sanders - Medical Records Release Request - MediCopy AMR - 7.30.25" at bounding box center [560, 264] width 243 height 9
click at [448, 28] on link "[PERSON_NAME]" at bounding box center [447, 30] width 52 height 7
click at [807, 15] on icon "button" at bounding box center [806, 15] width 9 height 9
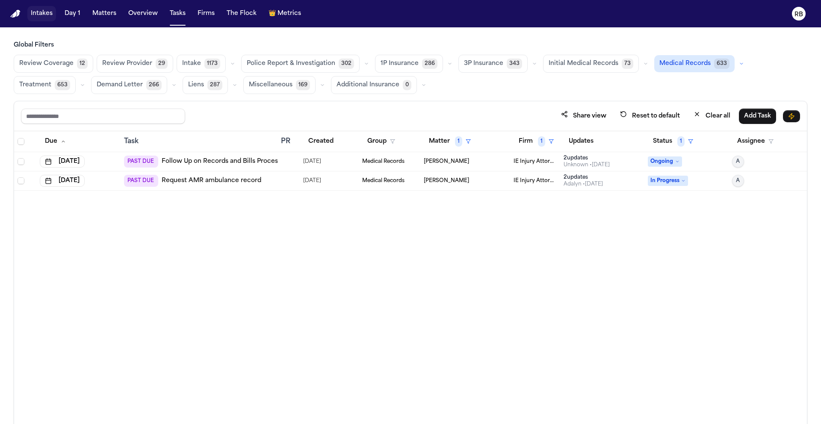
click at [292, 164] on div at bounding box center [288, 161] width 15 height 7
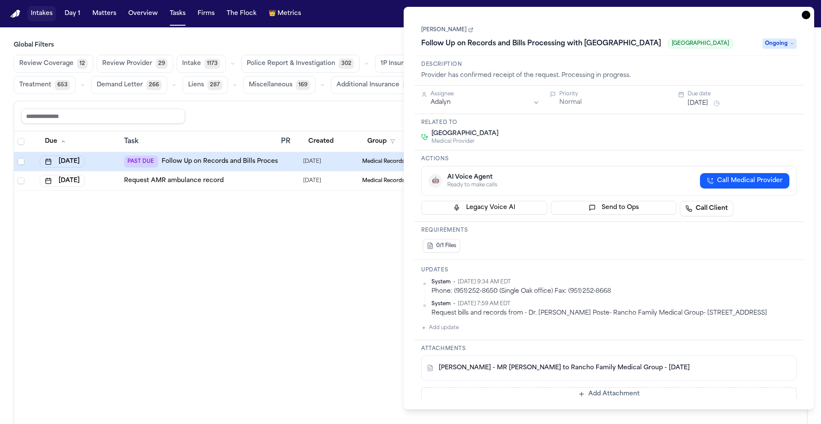
click at [520, 372] on link "B. Sanders - MR Request to Rancho Family Medical Group - 7.30.25" at bounding box center [564, 368] width 251 height 9
click at [450, 333] on button "Add update" at bounding box center [440, 328] width 38 height 10
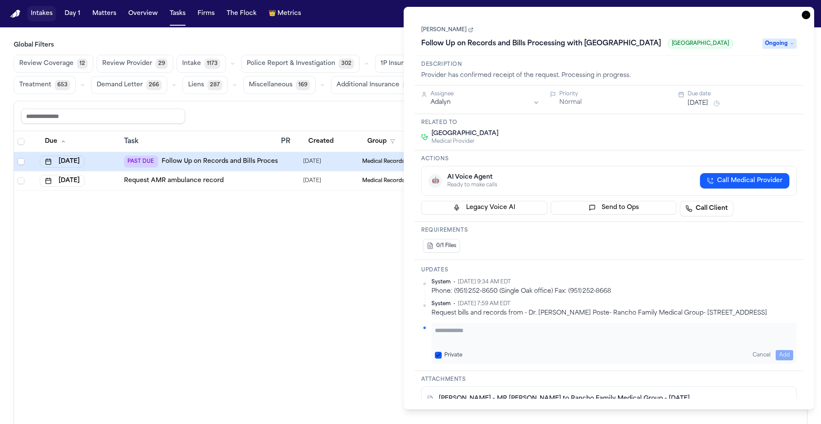
click at [475, 342] on textarea "Add your update" at bounding box center [614, 334] width 358 height 17
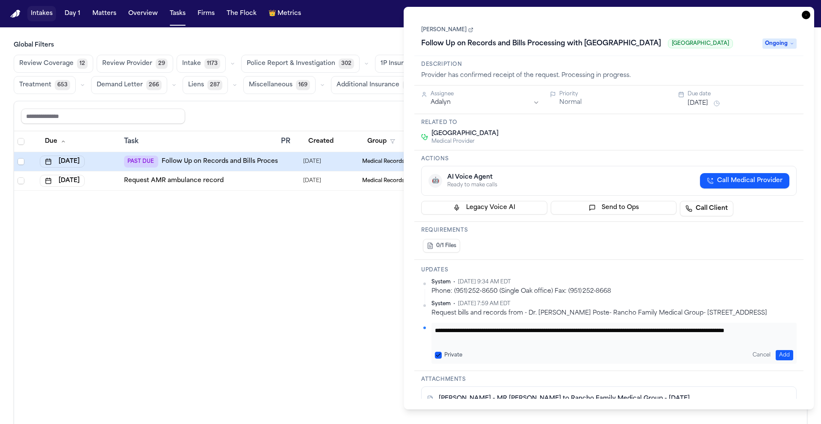
type textarea "**********"
click at [751, 261] on div "**********" at bounding box center [608, 315] width 389 height 111
click at [551, 343] on textarea "**********" at bounding box center [614, 334] width 358 height 17
click at [785, 360] on button "Add" at bounding box center [785, 355] width 18 height 10
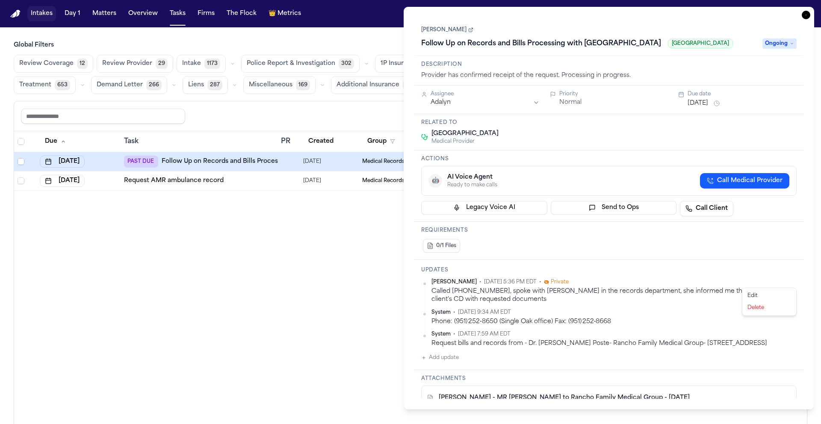
click at [795, 281] on html "Intakes Day 1 Matters Overview Tasks Firms The Flock 👑 Metrics RB Global Filter…" at bounding box center [410, 212] width 821 height 424
click at [779, 294] on div "Edit" at bounding box center [769, 296] width 50 height 12
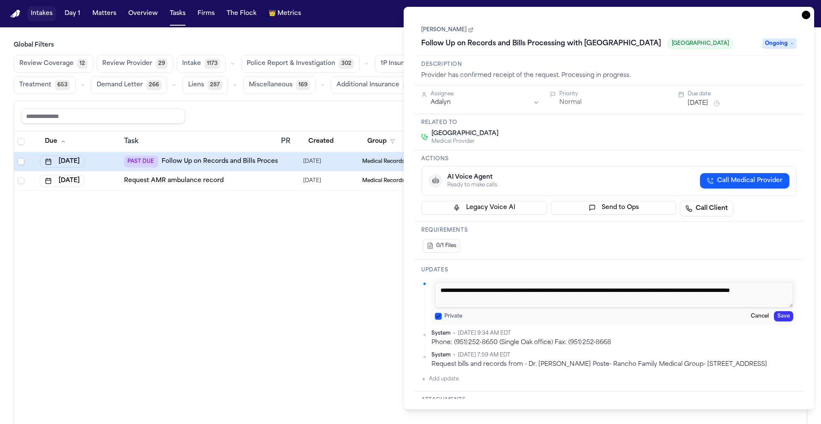
click at [550, 295] on textarea "**********" at bounding box center [614, 295] width 358 height 26
type textarea "**********"
click at [787, 319] on button "Save" at bounding box center [783, 316] width 19 height 10
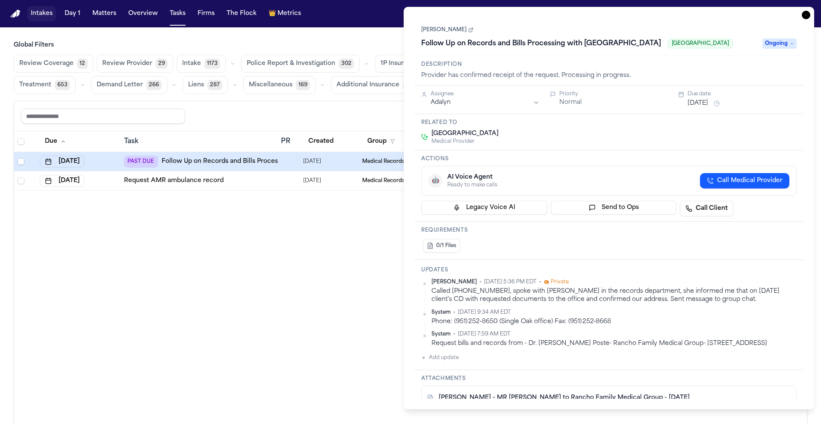
click at [475, 106] on html "Intakes Day 1 Matters Overview Tasks Firms The Flock 👑 Metrics RB Global Filter…" at bounding box center [410, 212] width 821 height 424
click at [707, 103] on button "Jul 25, 2025" at bounding box center [698, 103] width 21 height 9
click at [767, 260] on div "Updates Richelle Bauman • Sep 26, 2025 5:36 PM EDT • Private Called 951-252-866…" at bounding box center [608, 315] width 389 height 110
click at [487, 382] on h3 "Attachments" at bounding box center [608, 378] width 375 height 7
click at [270, 272] on div "Due Task PR Created Group Matter 1 Firm 1 Updates Status 1 Assignee Jul 25, 202…" at bounding box center [410, 296] width 793 height 330
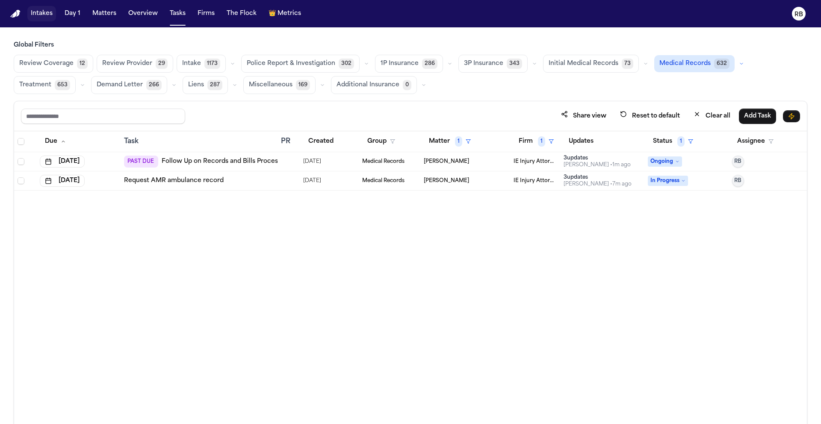
click at [293, 159] on div at bounding box center [288, 161] width 15 height 7
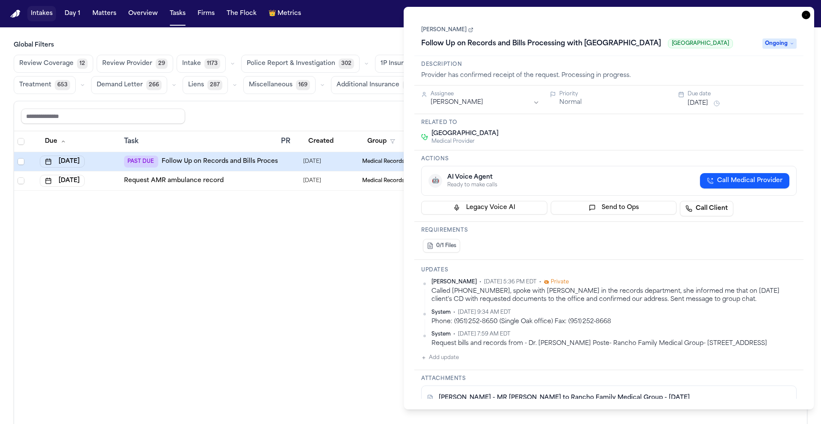
click at [459, 29] on link "Benjamin Sanders" at bounding box center [447, 30] width 52 height 7
click at [298, 309] on div "Due Task PR Created Group Matter 1 Firm 1 Updates Status 1 Assignee Jul 25, 202…" at bounding box center [410, 296] width 793 height 330
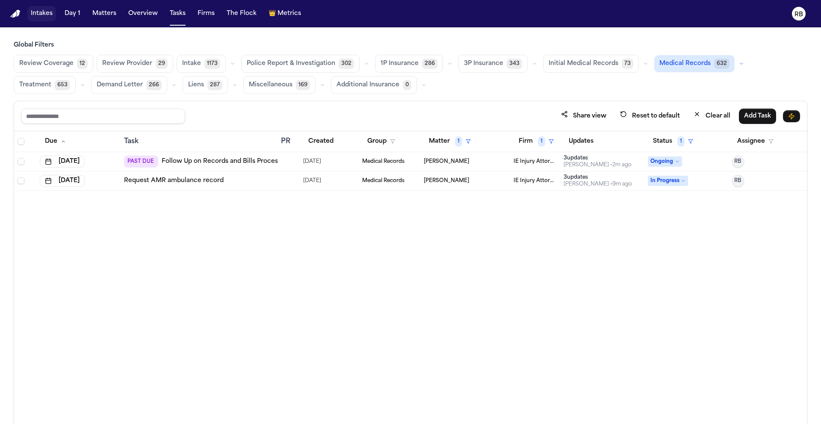
click at [287, 160] on div at bounding box center [284, 161] width 7 height 7
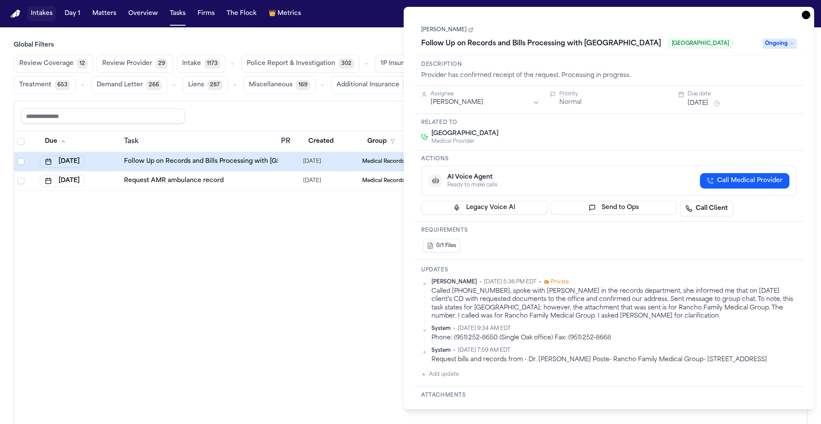
click at [806, 14] on icon "button" at bounding box center [806, 15] width 9 height 9
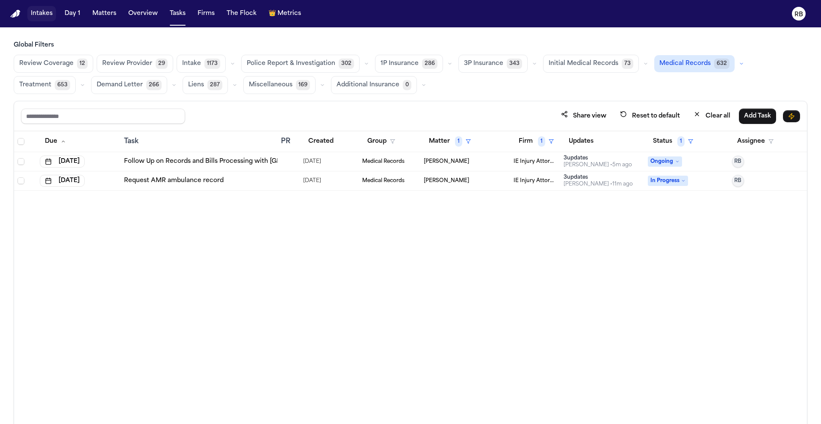
click at [317, 292] on div "Due Task PR Created Group Matter 1 Firm 1 Updates Status 1 Assignee Sep 29, 202…" at bounding box center [410, 296] width 793 height 330
click at [279, 269] on div "Due Task PR Created Group Matter 1 Firm 1 Updates Status 1 Assignee Sep 29, 202…" at bounding box center [410, 296] width 793 height 330
click at [452, 349] on div "Due Task PR Created Group Matter 1 Firm 1 Updates Status 1 Assignee Sep 29, 202…" at bounding box center [410, 296] width 793 height 330
click at [445, 138] on button "Matter 1" at bounding box center [450, 141] width 52 height 15
click at [471, 209] on div "Clear filter" at bounding box center [469, 205] width 31 height 10
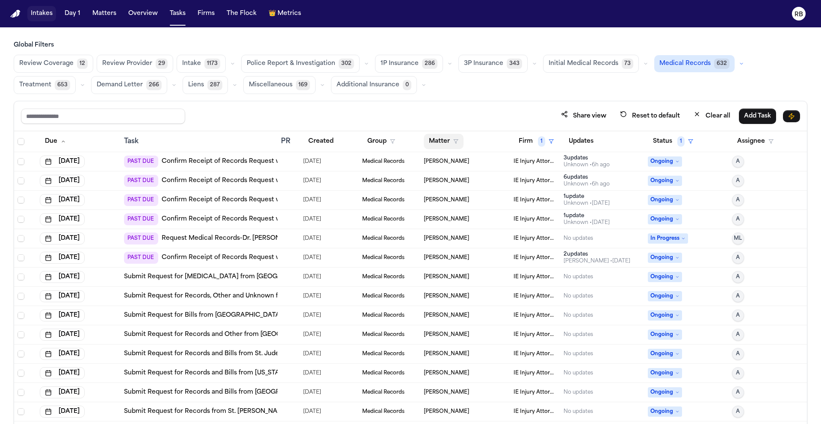
click at [441, 137] on button "Matter" at bounding box center [444, 141] width 40 height 15
click at [470, 163] on input "text" at bounding box center [461, 163] width 72 height 15
type input "***"
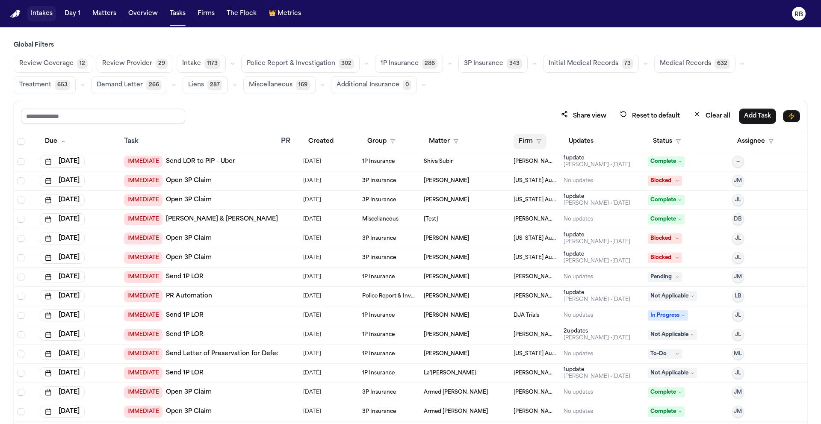
click at [519, 142] on button "Firm" at bounding box center [530, 141] width 33 height 15
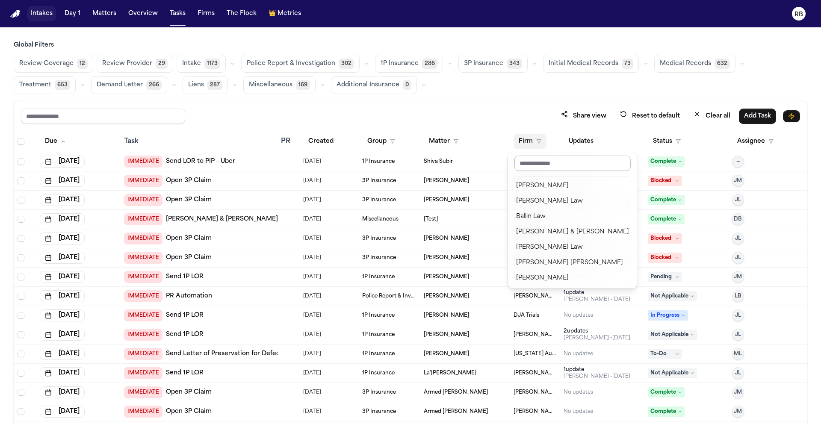
click at [536, 165] on input "text" at bounding box center [572, 163] width 116 height 15
type input "**"
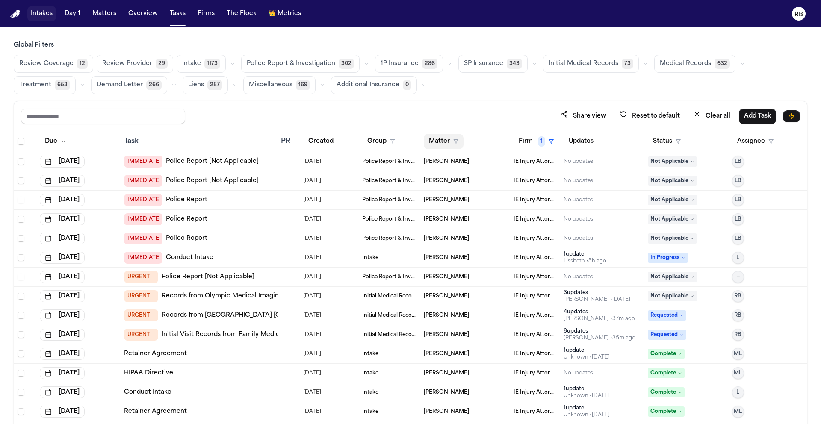
click at [429, 140] on button "Matter" at bounding box center [444, 141] width 40 height 15
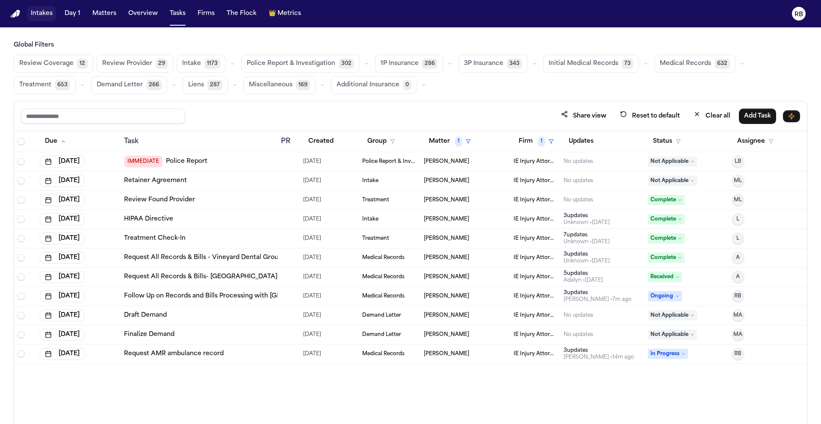
click at [669, 64] on span "Medical Records" at bounding box center [685, 63] width 51 height 9
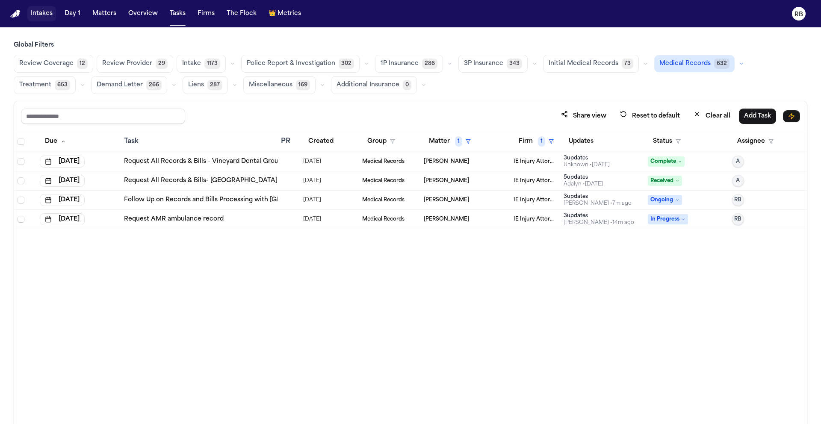
click at [584, 336] on div "Due Task PR Created Group Matter 1 Firm 1 Updates Status Assignee Aug 5, 2025 R…" at bounding box center [410, 296] width 793 height 330
click at [282, 179] on div at bounding box center [284, 180] width 7 height 7
click at [279, 306] on div "Due Task PR Created Group Matter 1 Firm 1 Updates Status Assignee Aug 5, 2025 R…" at bounding box center [410, 296] width 793 height 330
click at [664, 139] on button "Status" at bounding box center [667, 141] width 38 height 15
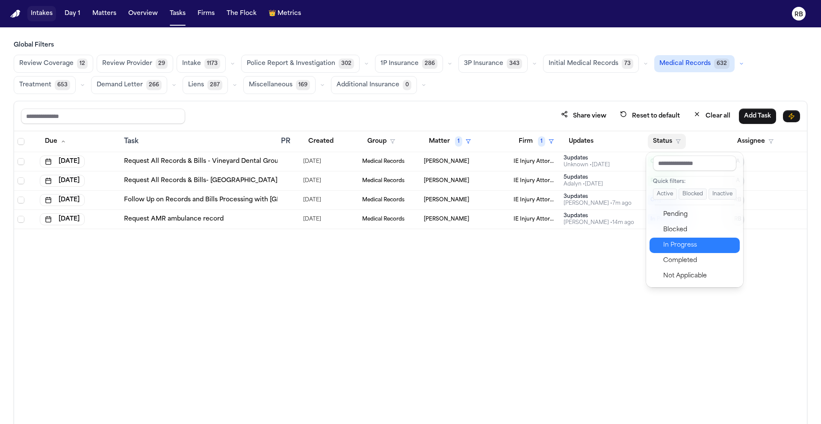
click at [706, 248] on div "In Progress" at bounding box center [698, 245] width 71 height 10
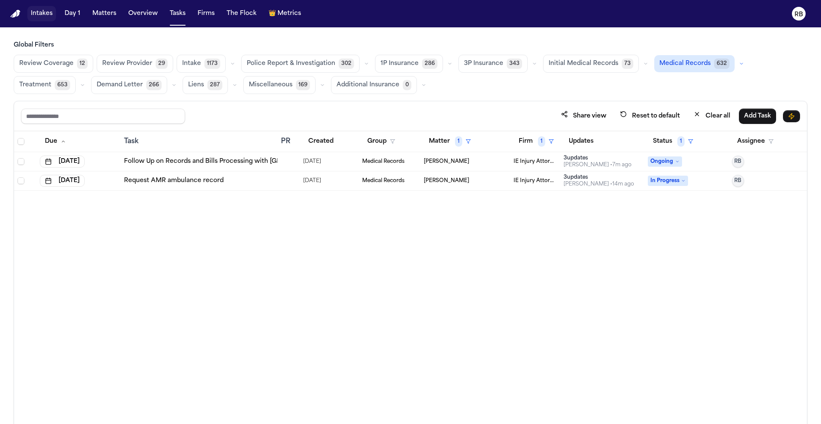
click at [292, 161] on div at bounding box center [288, 161] width 15 height 7
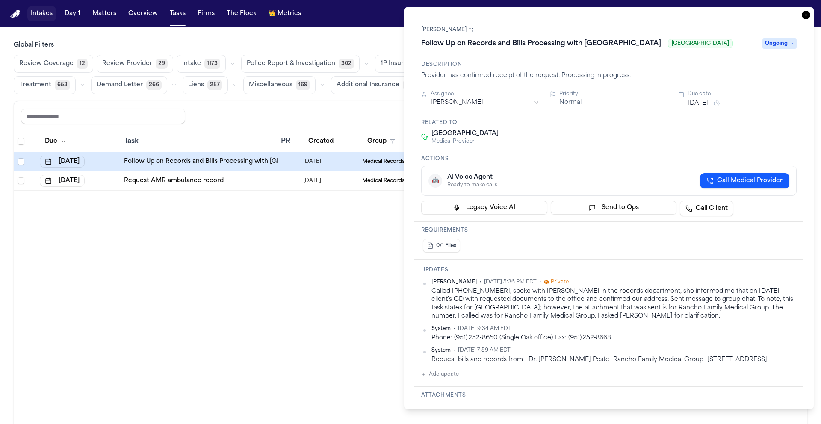
click at [521, 364] on div "Request bills and records from - Dr. Alethea Poste- Rancho Family Medical Group…" at bounding box center [613, 360] width 365 height 8
click at [458, 27] on link "[PERSON_NAME]" at bounding box center [447, 30] width 52 height 7
click at [808, 16] on icon "button" at bounding box center [806, 15] width 9 height 9
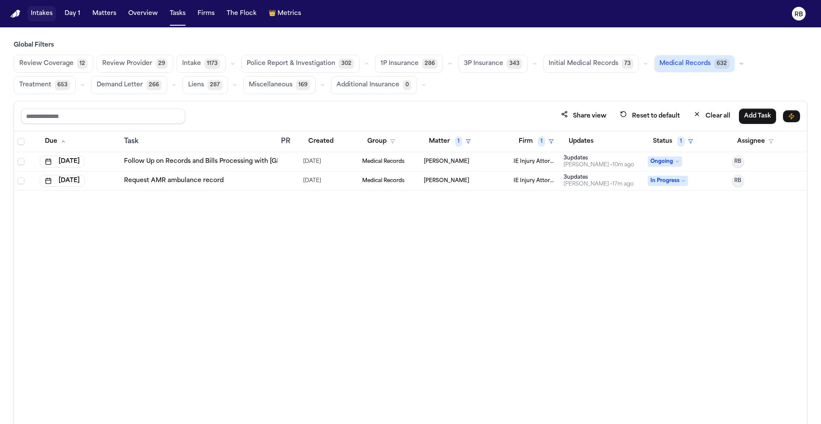
click at [326, 291] on div "Due Task PR Created Group Matter 1 Firm 1 Updates Status 1 Assignee Sep 29, 202…" at bounding box center [410, 296] width 793 height 330
click at [387, 267] on div "Due Task PR Created Group Matter 1 Firm 1 Updates Status 1 Assignee Sep 29, 202…" at bounding box center [410, 296] width 793 height 330
click at [254, 180] on div "Request AMR ambulance record" at bounding box center [199, 181] width 150 height 9
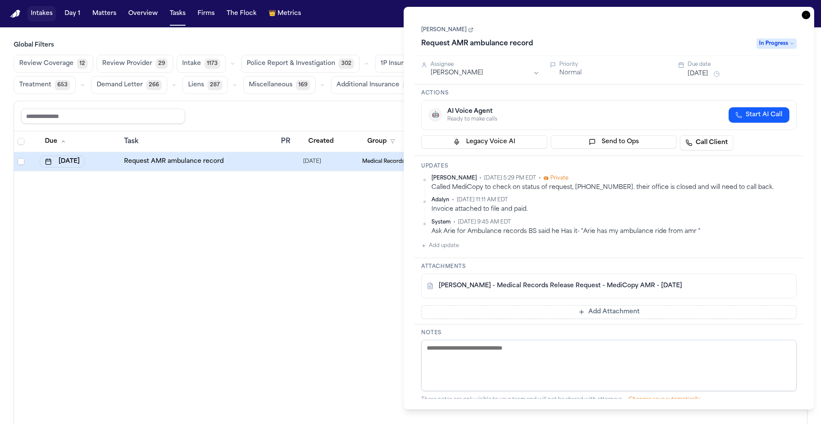
click at [456, 31] on link "[PERSON_NAME]" at bounding box center [447, 30] width 52 height 7
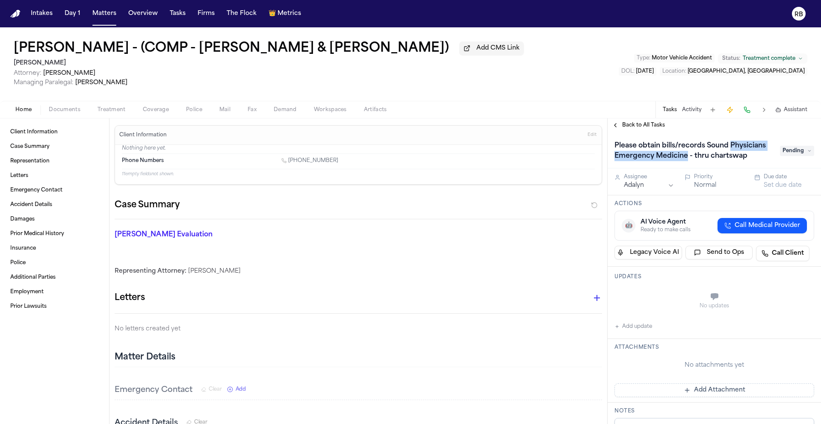
drag, startPoint x: 723, startPoint y: 161, endPoint x: 616, endPoint y: 160, distance: 107.3
click at [616, 160] on h1 "Please obtain bills/records Sound Physicians Emergency Medicine - thru chartswap" at bounding box center [693, 151] width 164 height 24
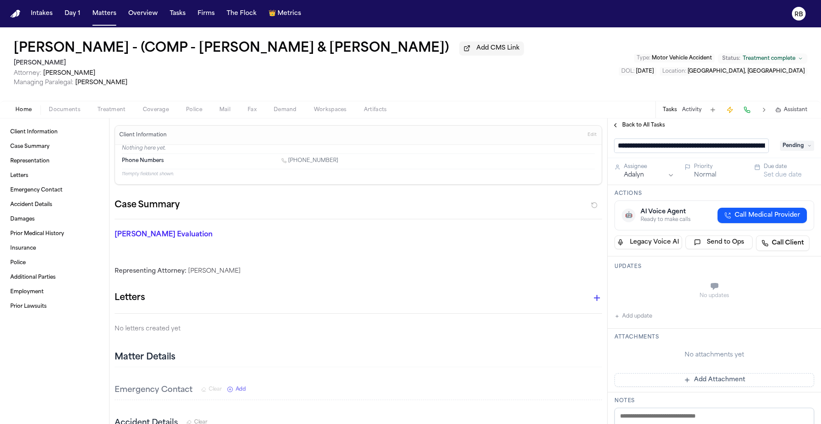
drag, startPoint x: 705, startPoint y: 147, endPoint x: 712, endPoint y: 148, distance: 7.4
click at [712, 148] on input "**********" at bounding box center [691, 146] width 154 height 14
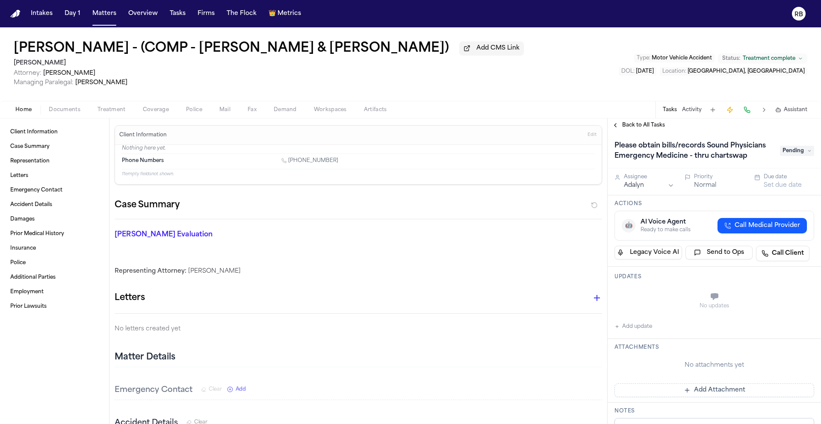
click at [122, 113] on span "Treatment" at bounding box center [111, 109] width 28 height 7
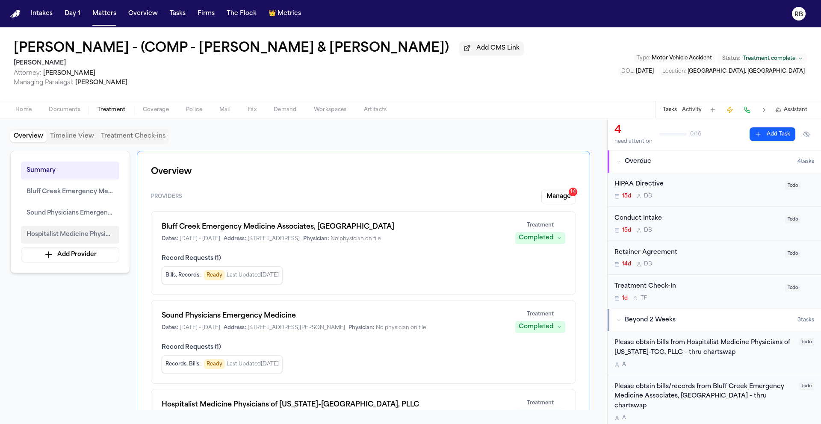
click at [94, 240] on span "Hospitalist Medicine Physicians of [US_STATE]-[GEOGRAPHIC_DATA], PLLC" at bounding box center [70, 235] width 87 height 10
click at [36, 236] on span "Hospitalist Medicine Physicians of [US_STATE]-[GEOGRAPHIC_DATA], PLLC" at bounding box center [70, 235] width 87 height 10
click at [596, 167] on div "Summary Bluff Creek Emergency Medicine Associates, [GEOGRAPHIC_DATA] Sound Phys…" at bounding box center [303, 281] width 587 height 260
click at [552, 199] on button "Manage 14" at bounding box center [558, 196] width 35 height 15
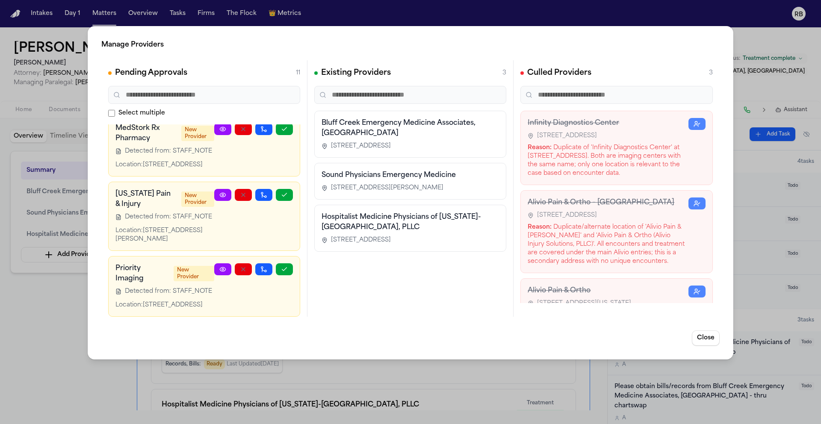
scroll to position [794, 0]
click at [716, 340] on button "Close" at bounding box center [706, 338] width 28 height 15
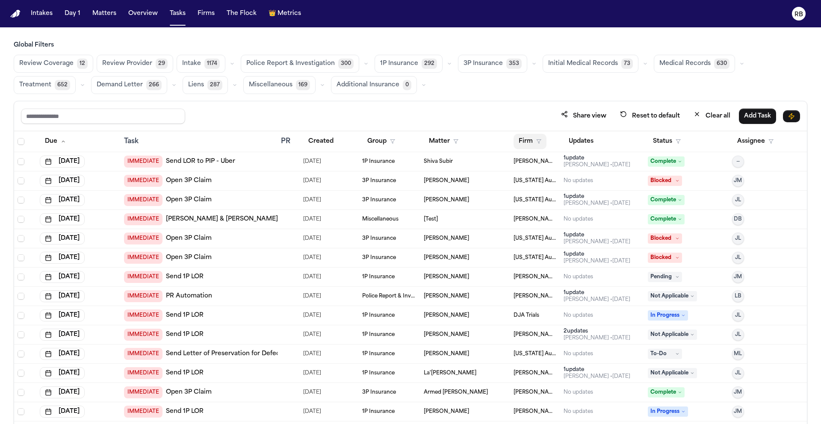
click at [518, 138] on button "Firm" at bounding box center [530, 141] width 33 height 15
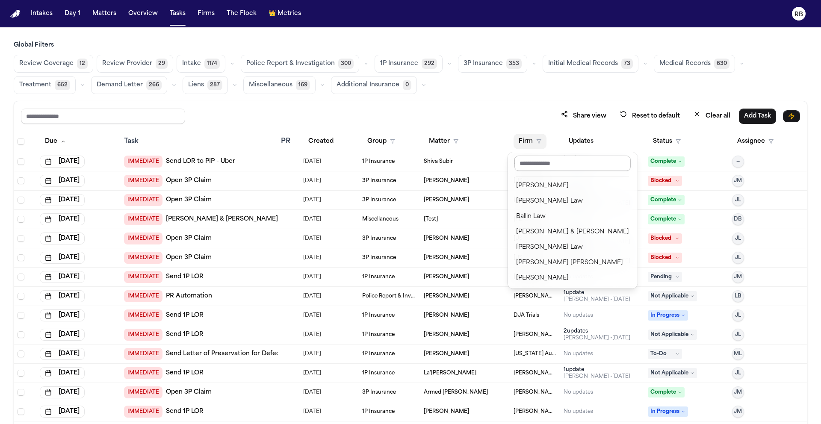
click at [536, 164] on input "text" at bounding box center [572, 163] width 116 height 15
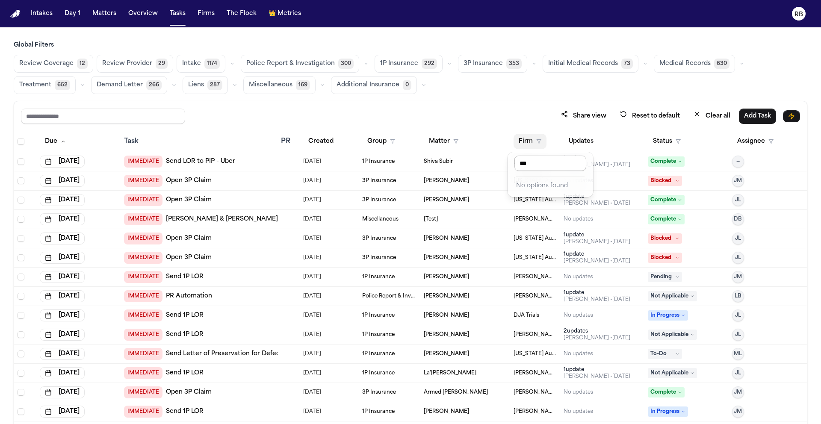
type input "**"
click at [521, 137] on button "Firm" at bounding box center [530, 141] width 33 height 15
click at [539, 162] on input "**" at bounding box center [550, 163] width 72 height 15
click at [552, 187] on div "[PERSON_NAME]" at bounding box center [550, 186] width 68 height 10
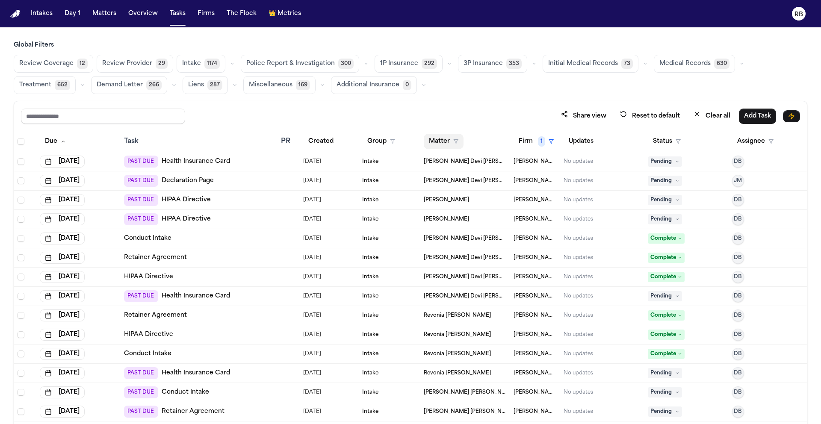
click at [439, 139] on button "Matter" at bounding box center [444, 141] width 40 height 15
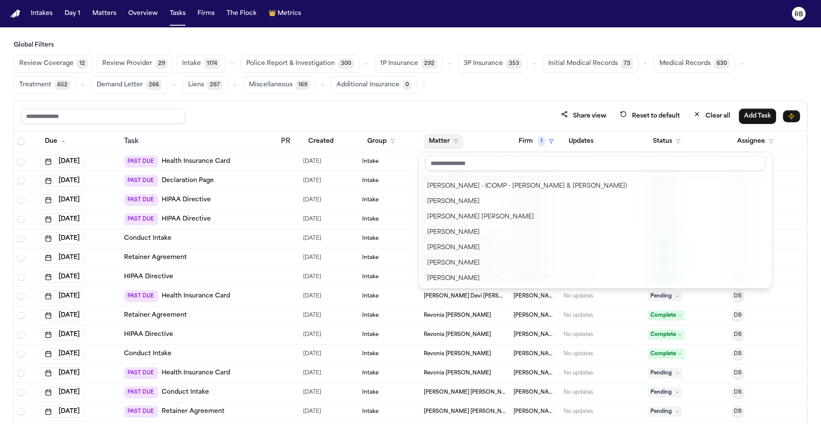
scroll to position [93, 0]
click at [516, 102] on div "Share view Reset to default Clear all Add Task Due Task PR Created Group Matter…" at bounding box center [411, 281] width 794 height 361
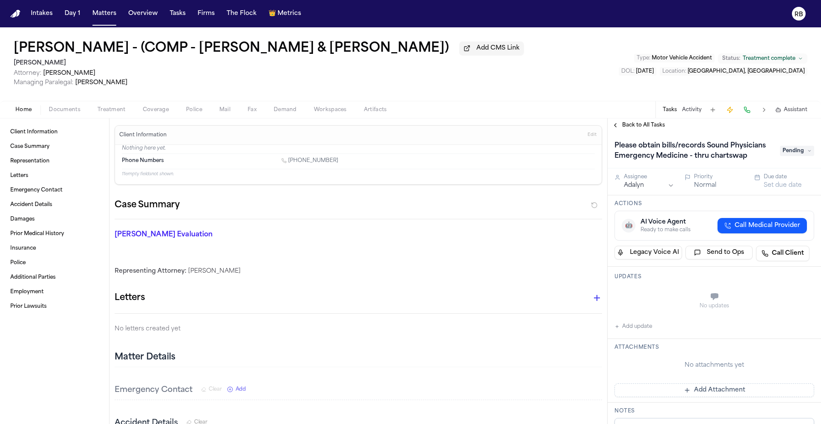
click at [644, 332] on button "Add update" at bounding box center [633, 327] width 38 height 10
click at [663, 305] on textarea "Add your update" at bounding box center [719, 297] width 183 height 17
type textarea "**********"
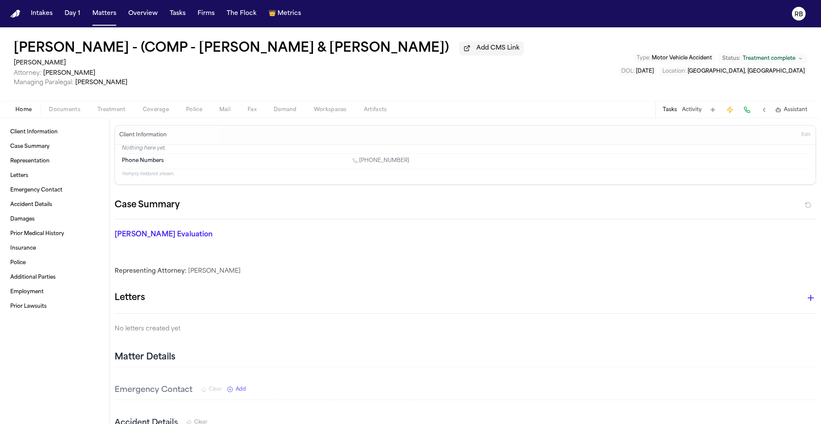
click at [401, 239] on div "[PERSON_NAME] Evaluation * ​" at bounding box center [460, 236] width 712 height 34
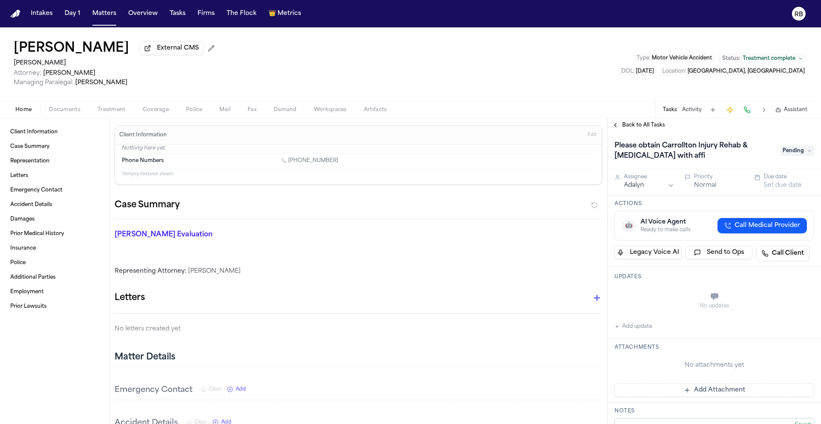
click at [107, 109] on span "Treatment" at bounding box center [111, 109] width 28 height 7
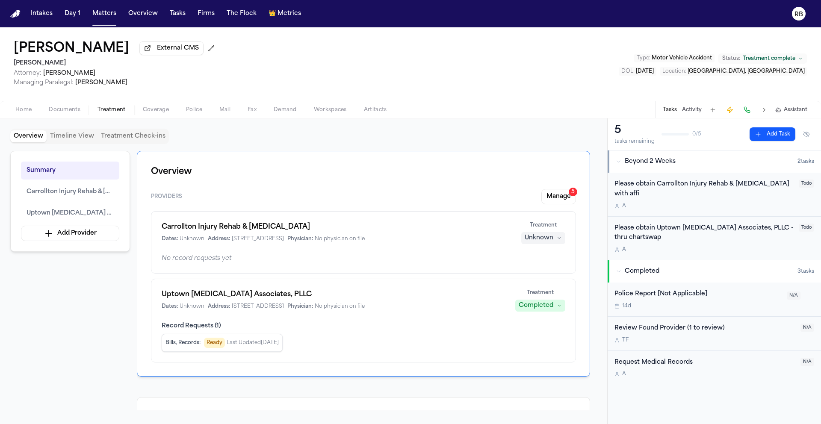
click at [737, 370] on div "Request Medical Records A" at bounding box center [704, 368] width 181 height 20
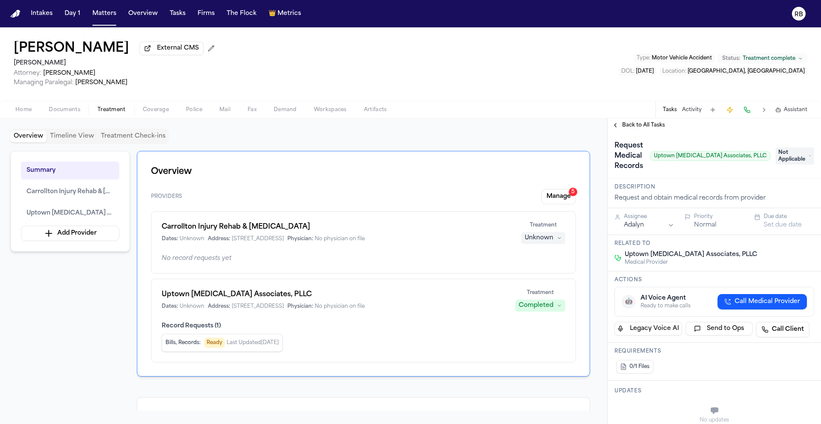
click at [635, 126] on span "Back to All Tasks" at bounding box center [643, 125] width 43 height 7
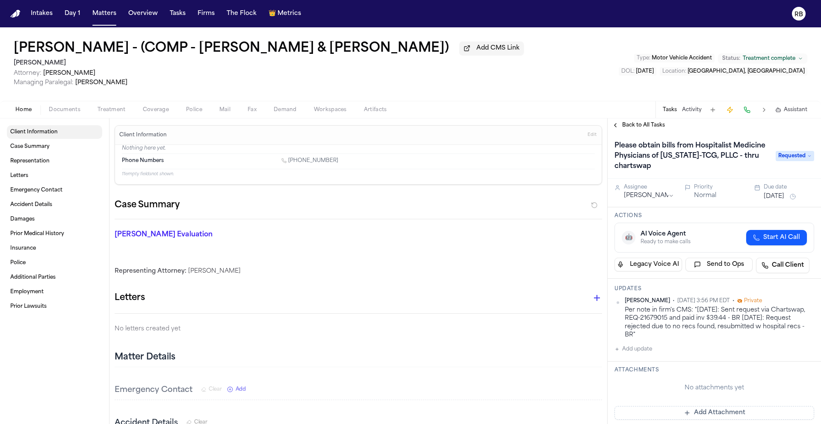
click at [30, 130] on span "Client Information" at bounding box center [33, 132] width 47 height 7
click at [55, 132] on span "Client Information" at bounding box center [33, 132] width 47 height 7
click at [806, 301] on html "Intakes Day 1 Matters Overview Tasks Firms The Flock 👑 Metrics RB Porfirio More…" at bounding box center [410, 212] width 821 height 424
click at [776, 326] on div "Delete" at bounding box center [780, 328] width 50 height 12
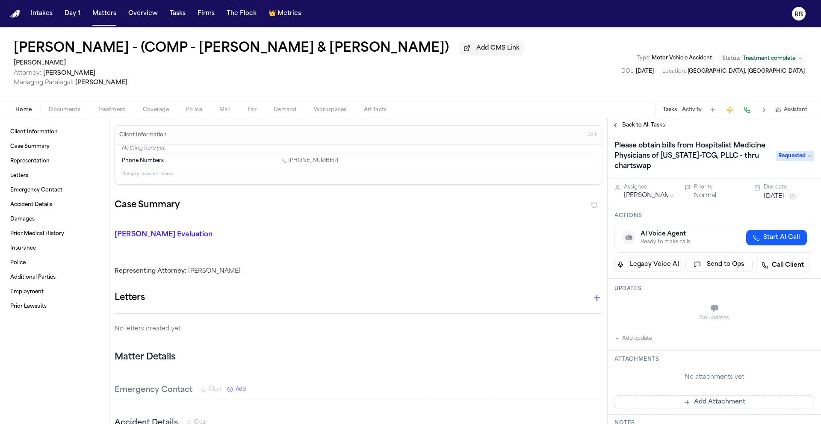
click at [791, 157] on span "Requested" at bounding box center [795, 156] width 38 height 10
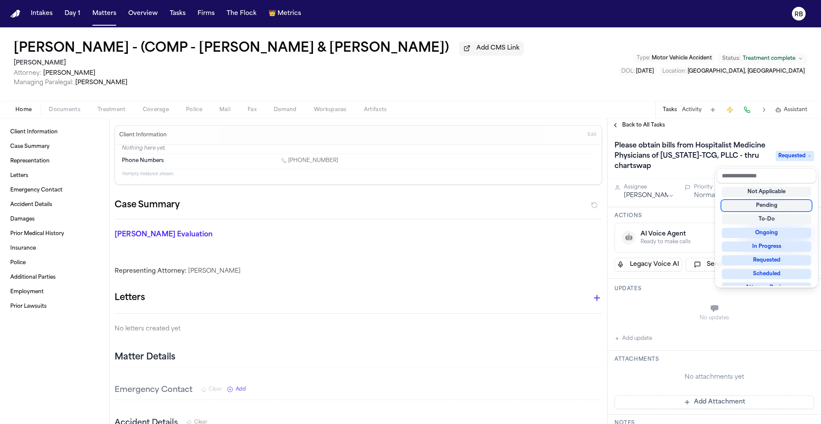
click at [779, 208] on div "Pending" at bounding box center [766, 206] width 89 height 10
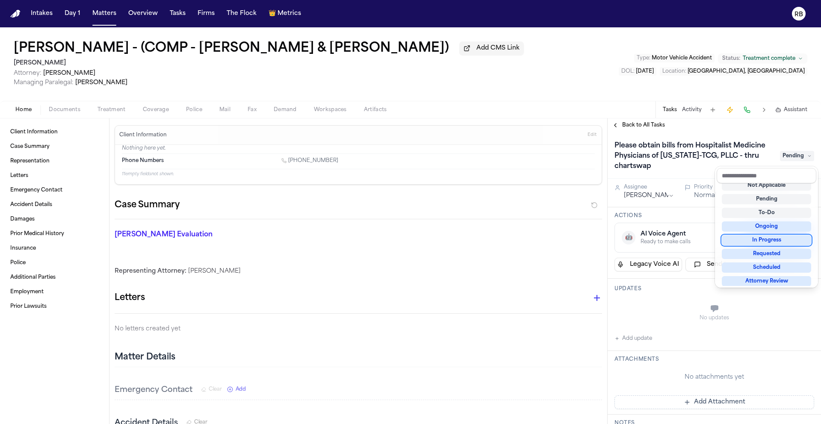
click at [681, 314] on div "Please obtain bills from Hospitalist Medicine Physicians of Texas-TCG, PLLC - t…" at bounding box center [714, 403] width 213 height 543
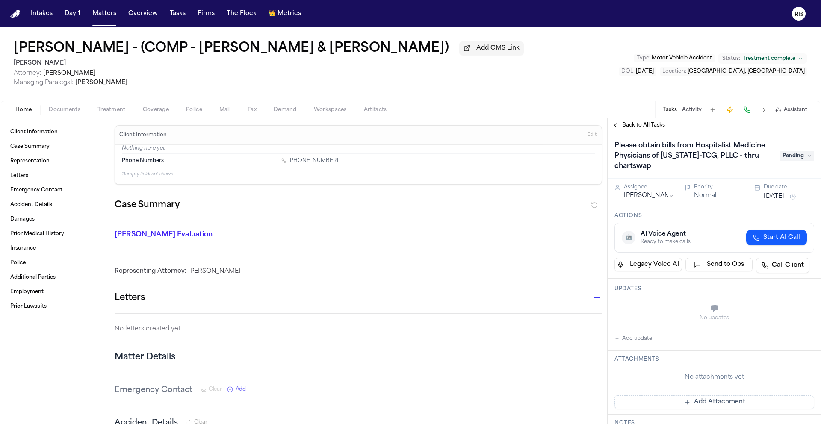
click at [639, 341] on button "Add update" at bounding box center [633, 339] width 38 height 10
click at [659, 302] on textarea "Add your update" at bounding box center [719, 309] width 183 height 17
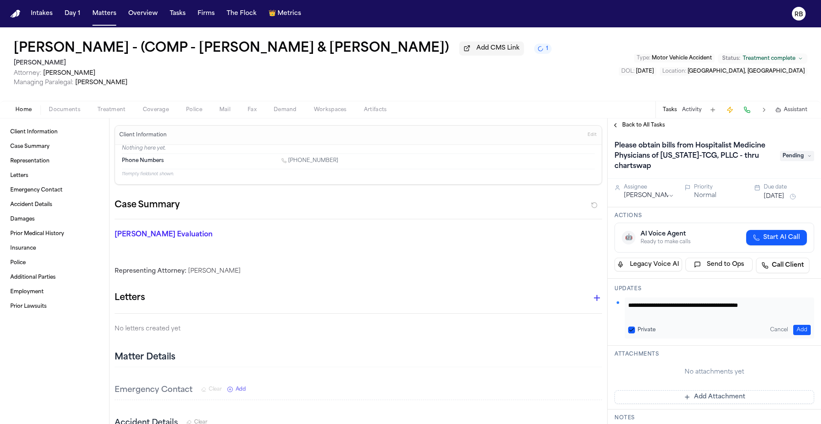
drag, startPoint x: 792, startPoint y: 309, endPoint x: 668, endPoint y: 306, distance: 124.0
click at [605, 306] on div "Client Information Case Summary Representation Letters Emergency Contact Accide…" at bounding box center [410, 271] width 821 height 306
type textarea "**********"
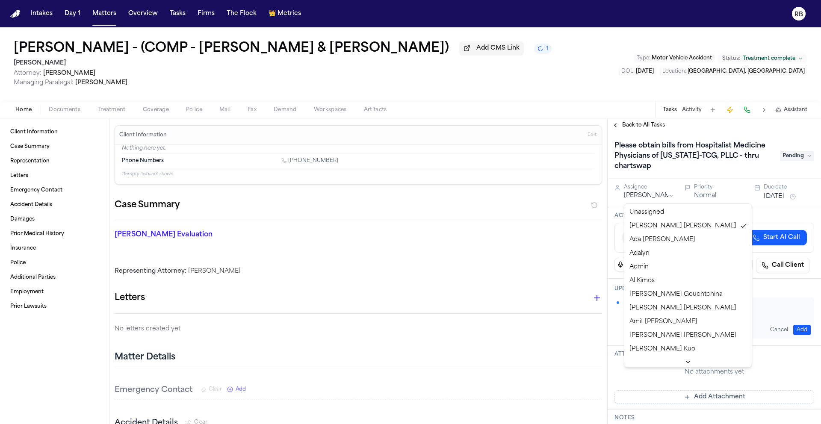
click at [665, 197] on html "Intakes Day 1 Matters Overview Tasks Firms The Flock 👑 Metrics RB Porfirio More…" at bounding box center [410, 212] width 821 height 424
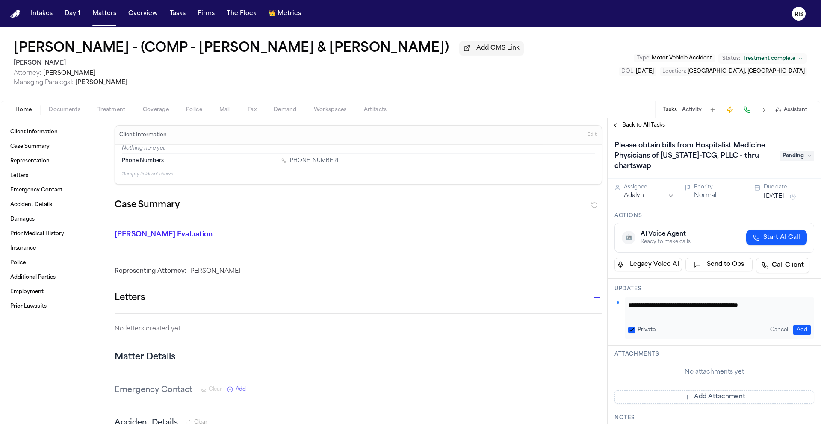
click at [784, 197] on button "Oct 8, 2025" at bounding box center [774, 196] width 21 height 9
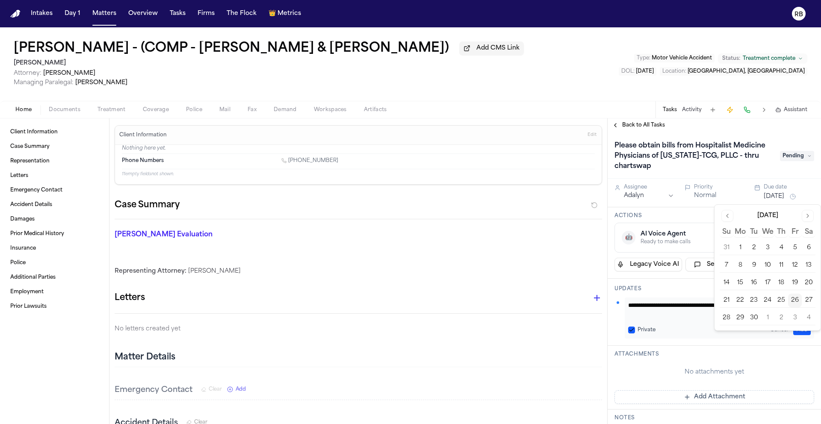
click at [799, 300] on button "26" at bounding box center [795, 301] width 14 height 14
click at [702, 289] on h3 "Updates" at bounding box center [714, 289] width 200 height 7
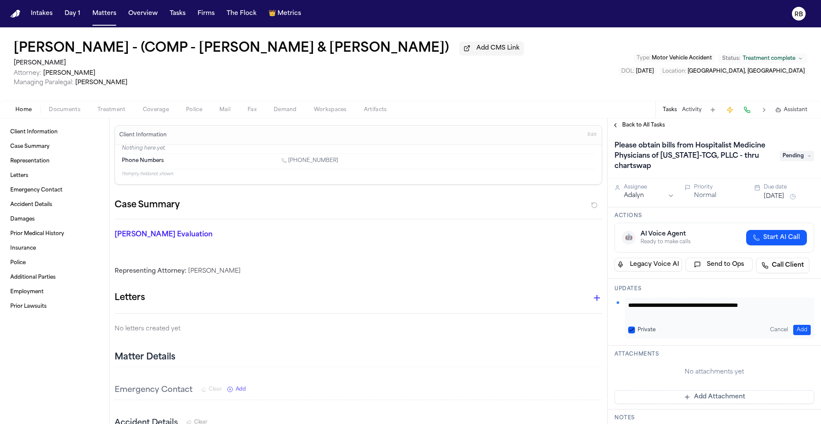
click at [794, 331] on button "Add" at bounding box center [802, 330] width 18 height 10
drag, startPoint x: 791, startPoint y: 310, endPoint x: 622, endPoint y: 314, distance: 168.9
click at [621, 314] on div "Richelle Bauman • Sep 26, 2025 4:16 PM EDT • Private Per ML, Addy will need to …" at bounding box center [714, 310] width 200 height 25
copy div "Per ML, Addy will need to request through ChartSwap"
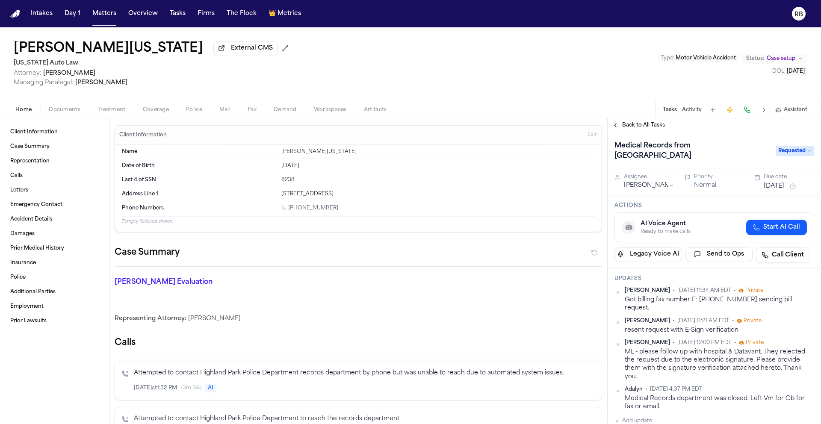
click at [116, 107] on span "Treatment" at bounding box center [111, 109] width 28 height 7
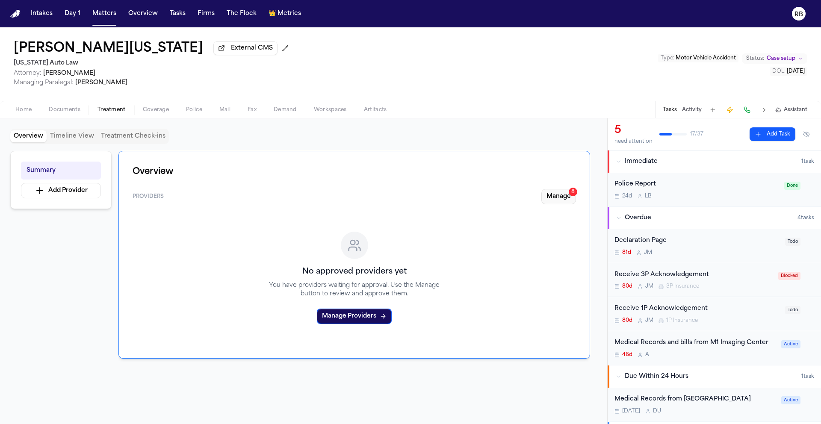
click at [563, 201] on button "Manage 8" at bounding box center [558, 196] width 35 height 15
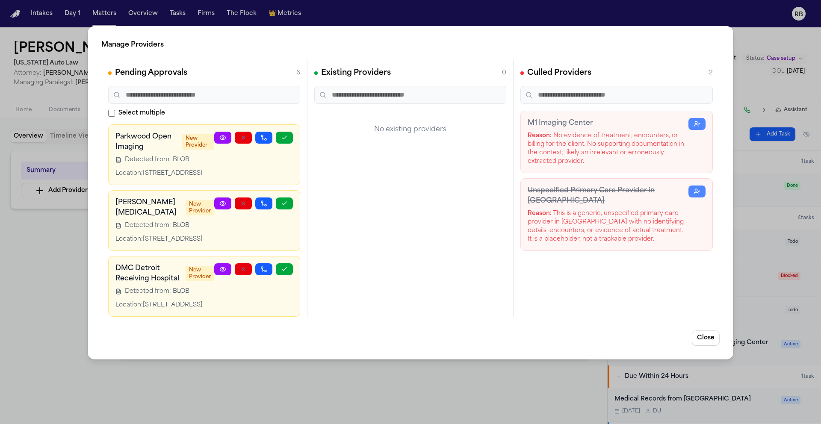
scroll to position [298, 0]
click at [116, 263] on h3 "DMC Detroit Receiving Hospital" at bounding box center [147, 273] width 65 height 21
click at [191, 302] on div "Location: [STREET_ADDRESS]" at bounding box center [164, 305] width 99 height 9
click at [133, 263] on h3 "DMC Detroit Receiving Hospital" at bounding box center [147, 273] width 65 height 21
click at [156, 263] on h3 "DMC Detroit Receiving Hospital" at bounding box center [147, 273] width 65 height 21
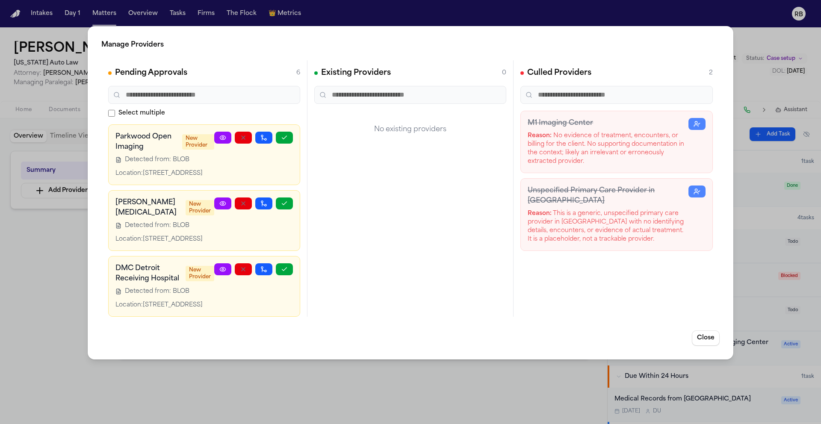
click at [219, 266] on icon at bounding box center [222, 269] width 7 height 7
click at [511, 384] on div "Manage Providers Pending Approvals 6 Select multiple Pure Open MRI LLC New Prov…" at bounding box center [410, 212] width 821 height 424
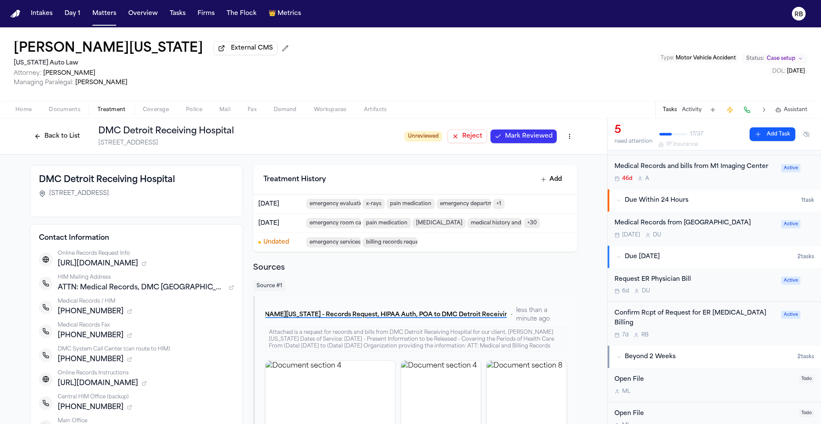
scroll to position [232, 0]
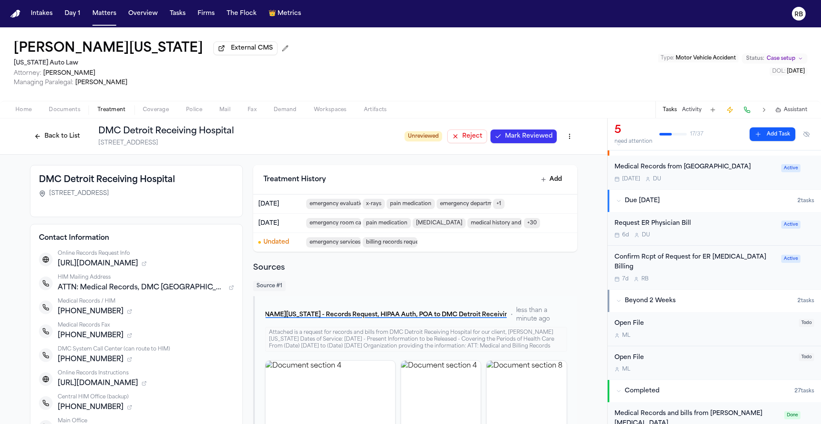
click at [769, 178] on div "[DATE] D U" at bounding box center [695, 179] width 162 height 7
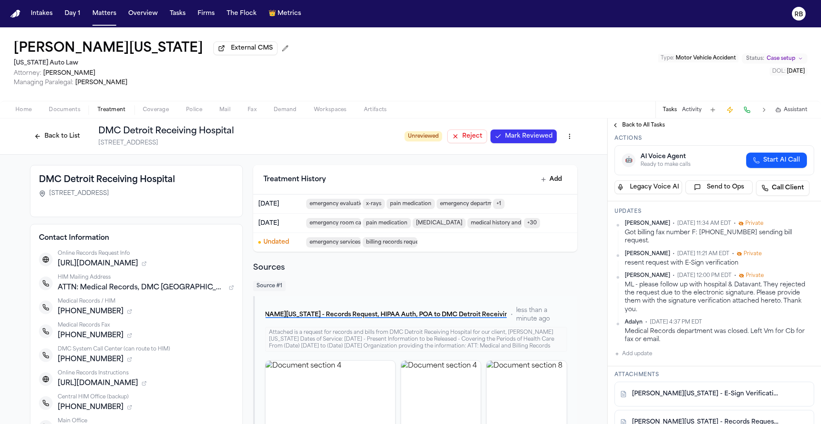
scroll to position [69, 0]
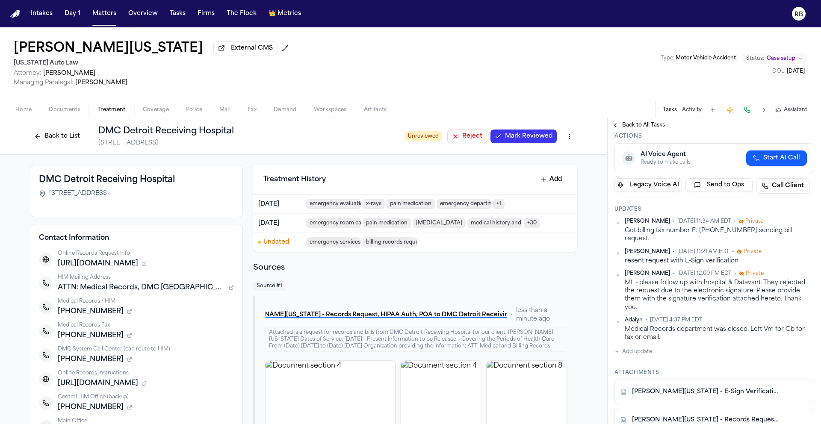
click at [649, 347] on button "Add update" at bounding box center [633, 352] width 38 height 10
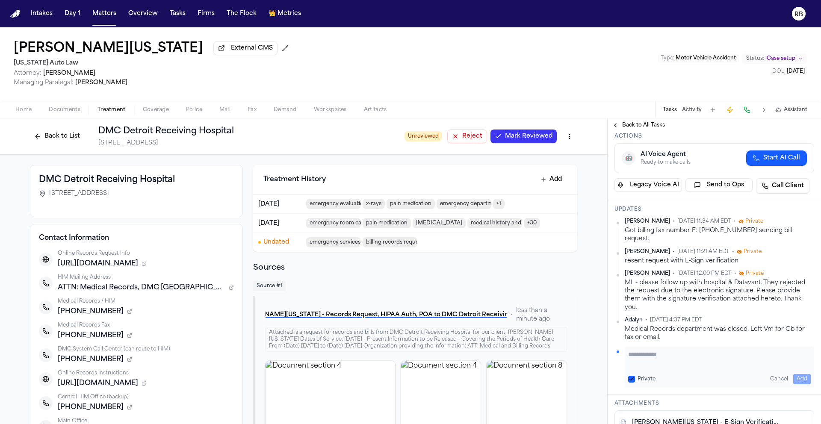
click at [664, 351] on textarea "Add your update" at bounding box center [719, 358] width 183 height 17
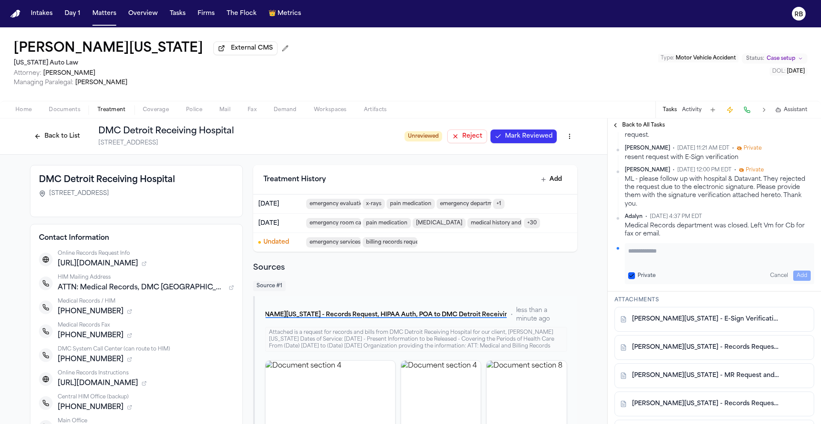
scroll to position [174, 0]
click at [652, 245] on textarea "Add your update" at bounding box center [719, 253] width 183 height 17
type textarea "**********"
click at [800, 269] on button "Add" at bounding box center [802, 274] width 18 height 10
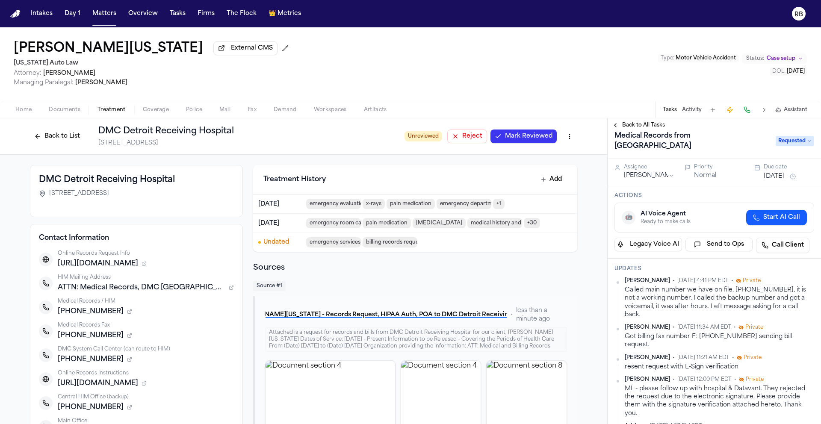
scroll to position [0, 0]
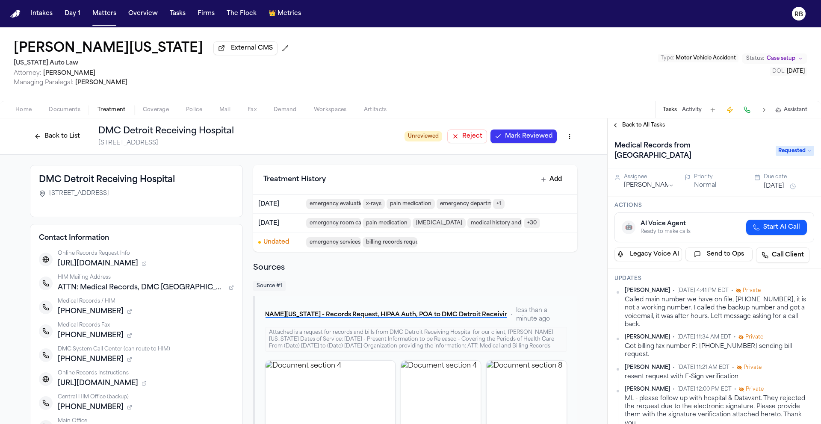
click at [669, 189] on html "Intakes Day 1 Matters Overview Tasks Firms The Flock 👑 Metrics RB Shimon Washin…" at bounding box center [410, 212] width 821 height 424
click at [775, 190] on button "Sep 26, 2025" at bounding box center [774, 186] width 21 height 9
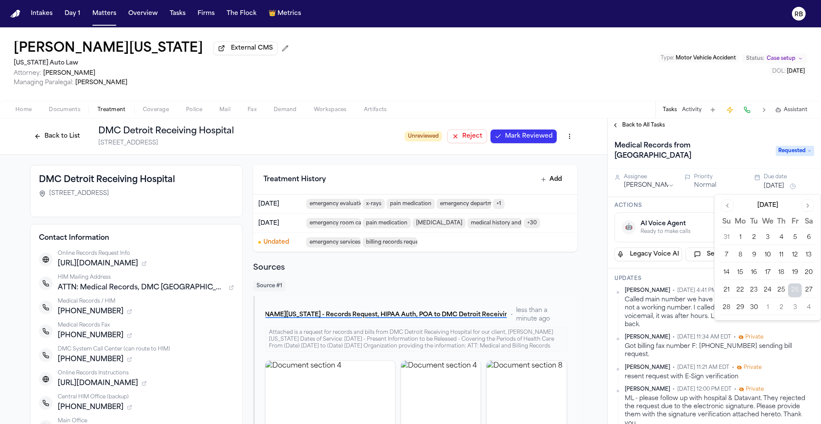
click at [758, 304] on button "30" at bounding box center [754, 308] width 14 height 14
click at [700, 204] on h3 "Actions" at bounding box center [714, 205] width 200 height 7
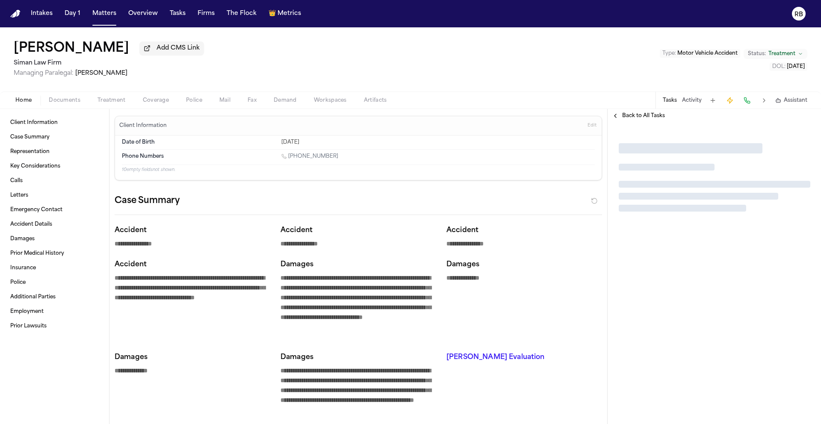
type textarea "*"
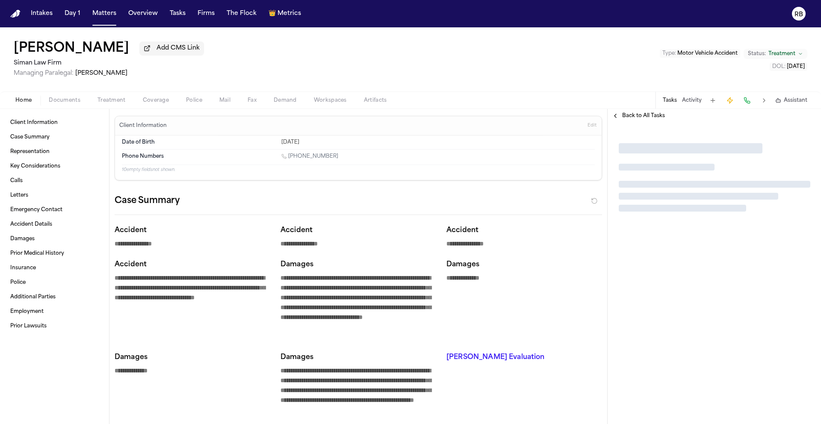
type textarea "*"
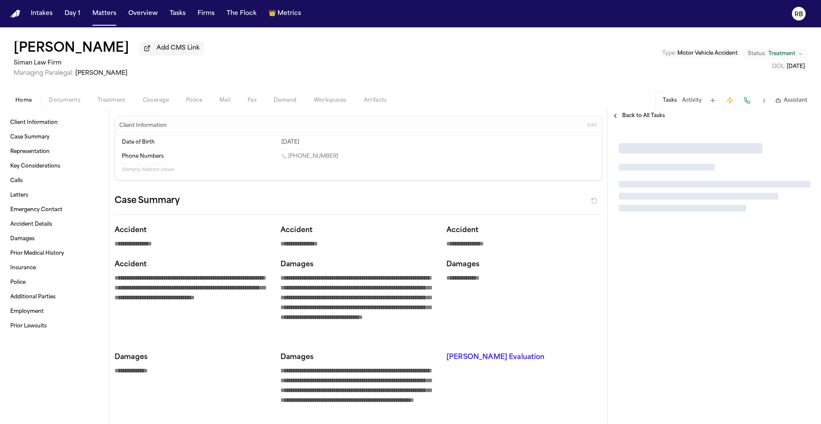
type textarea "*"
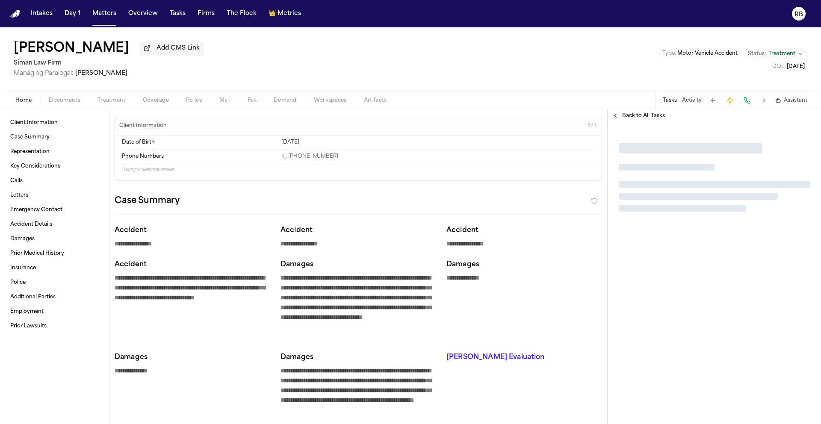
type textarea "*"
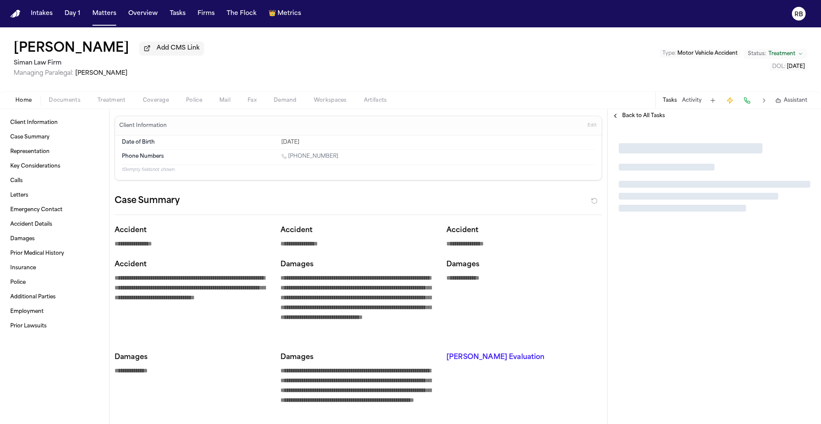
type textarea "*"
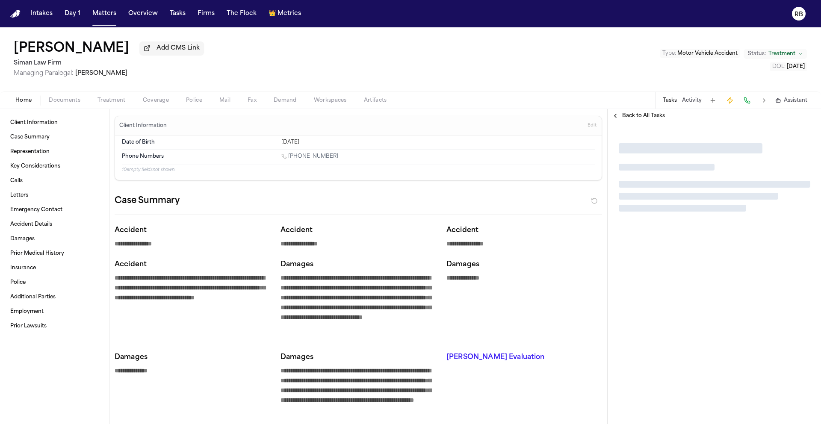
type textarea "*"
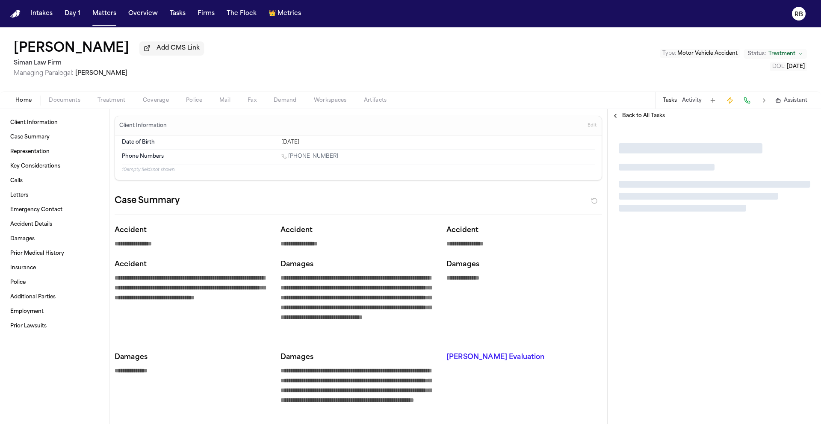
type textarea "*"
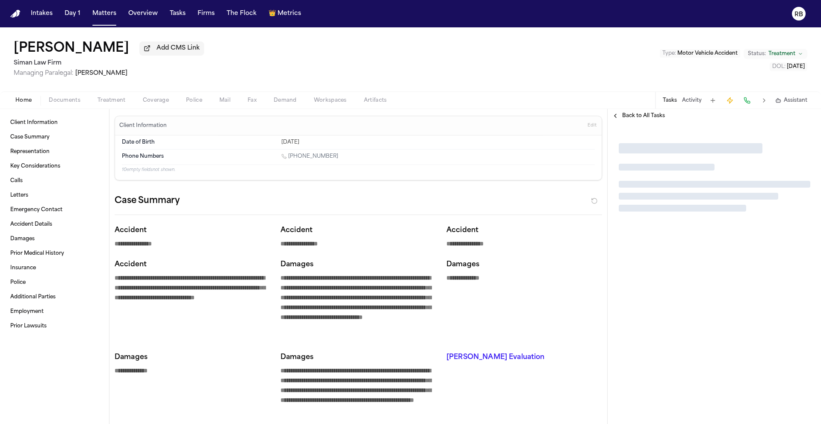
type textarea "*"
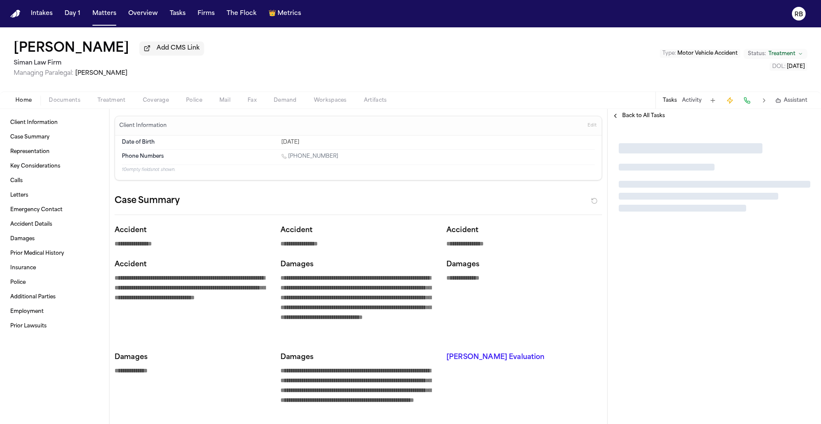
type textarea "*"
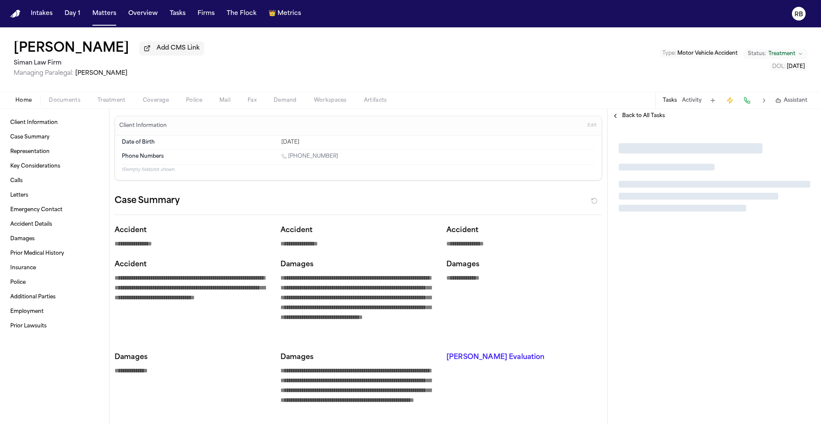
type textarea "*"
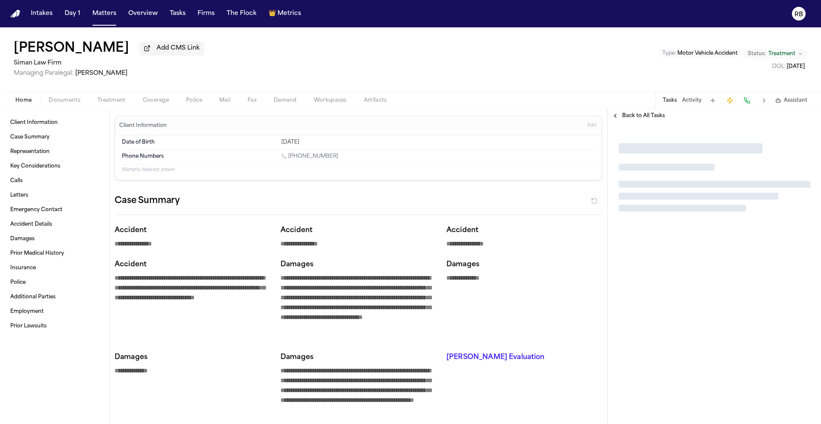
type textarea "*"
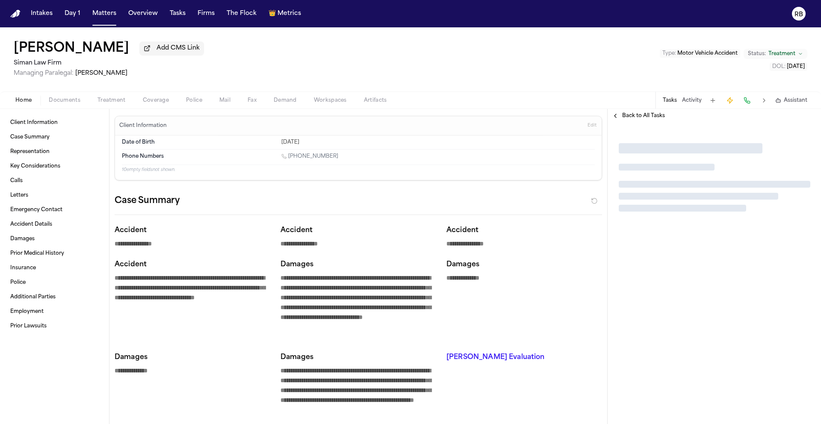
type textarea "*"
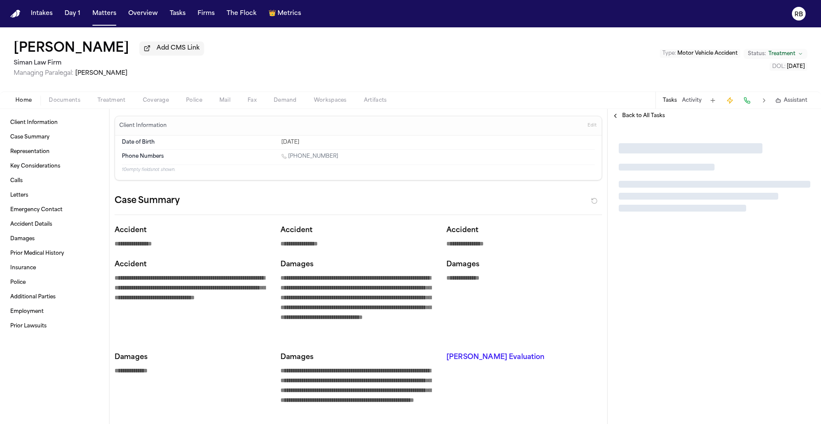
type textarea "*"
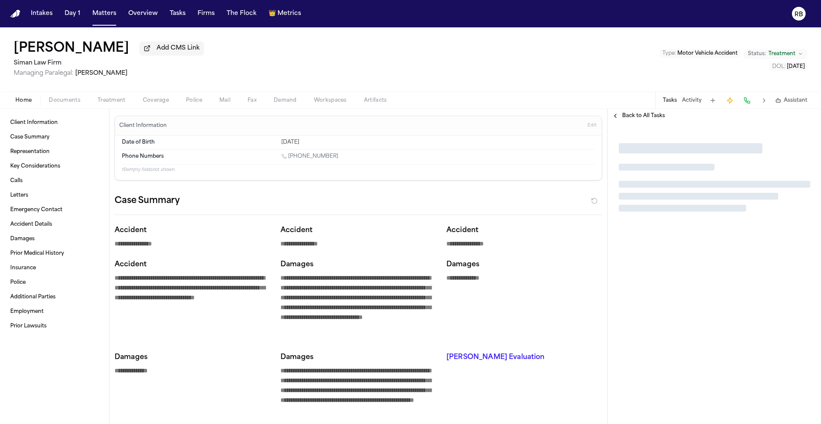
type textarea "*"
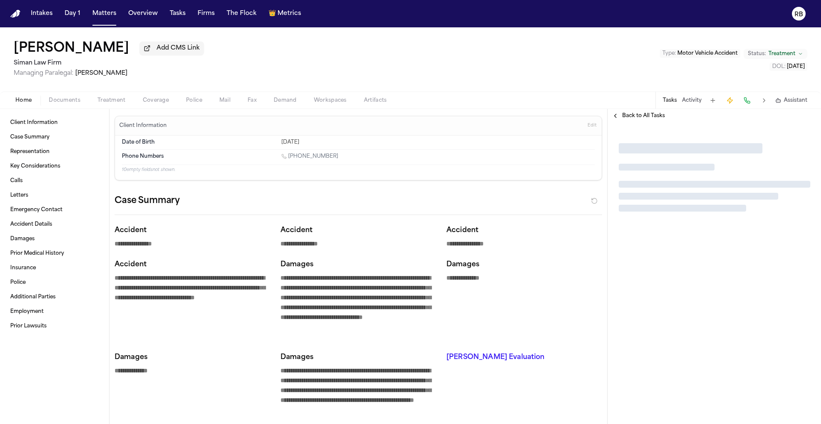
type textarea "*"
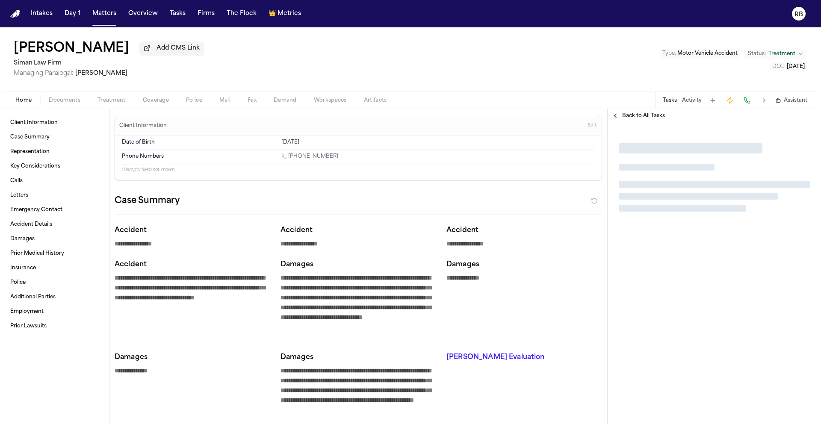
type textarea "*"
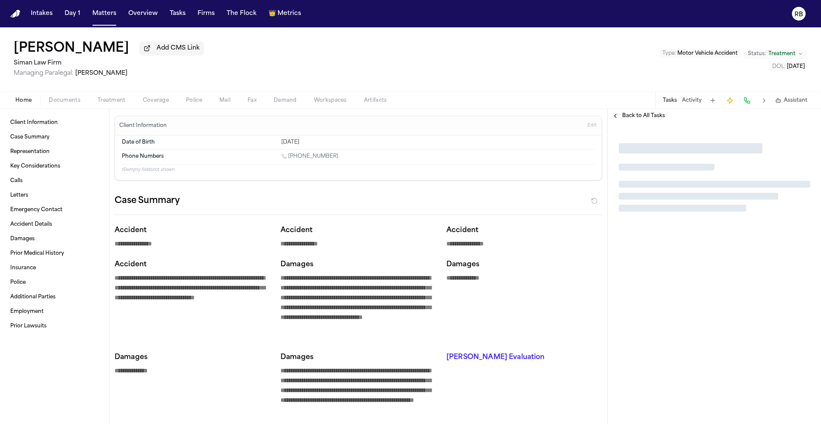
type textarea "*"
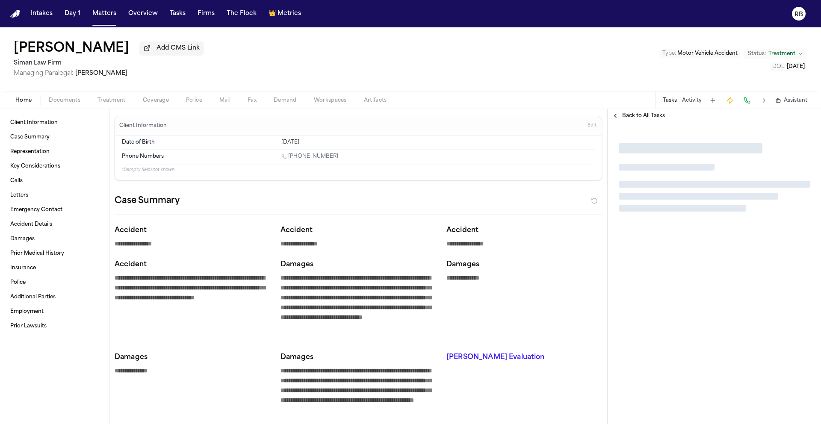
type textarea "*"
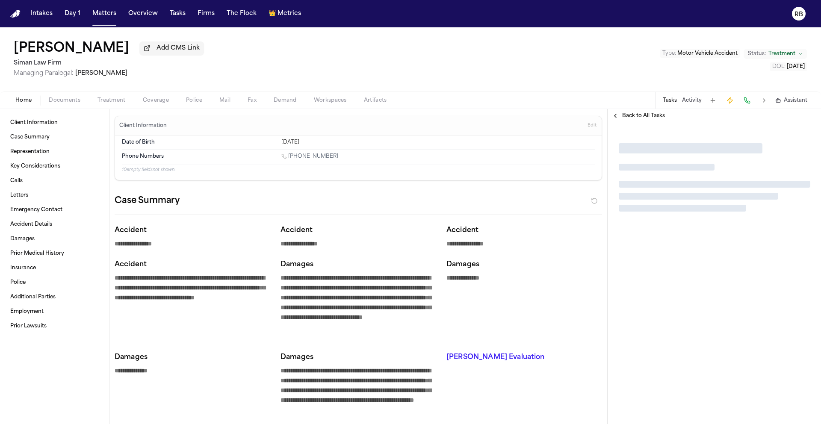
type textarea "*"
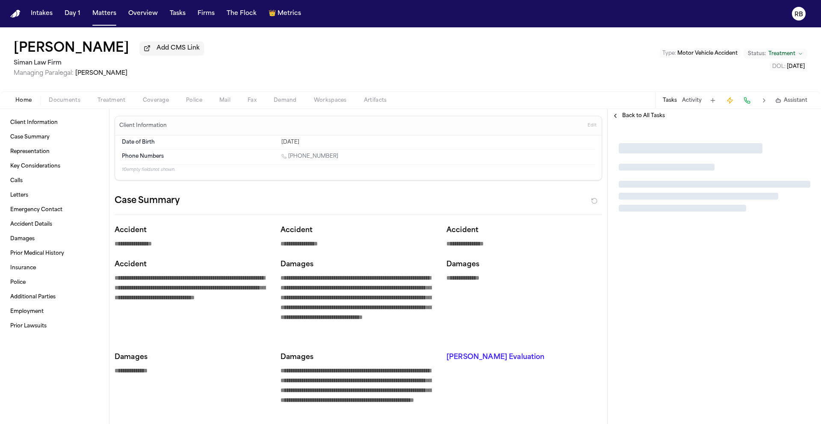
type textarea "*"
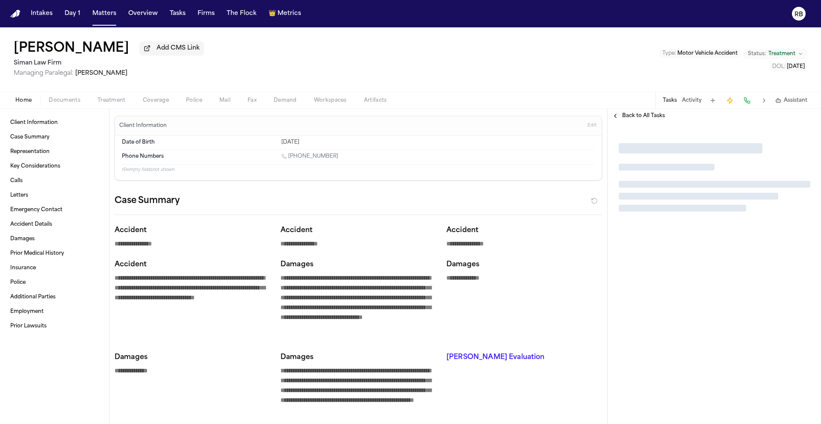
type textarea "*"
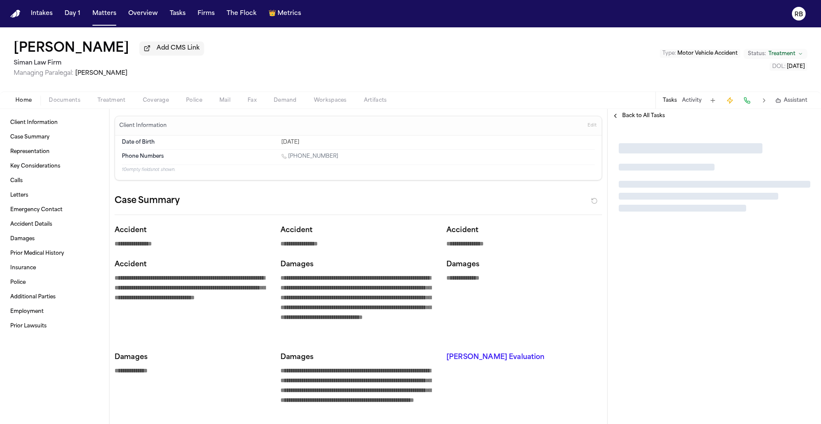
type textarea "*"
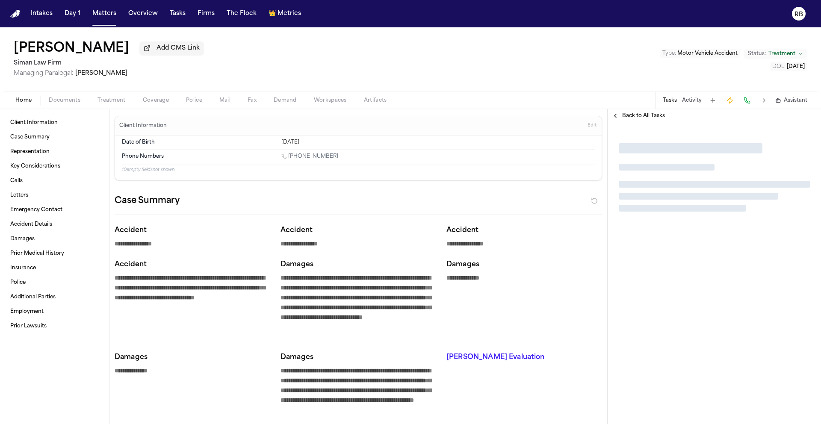
type textarea "*"
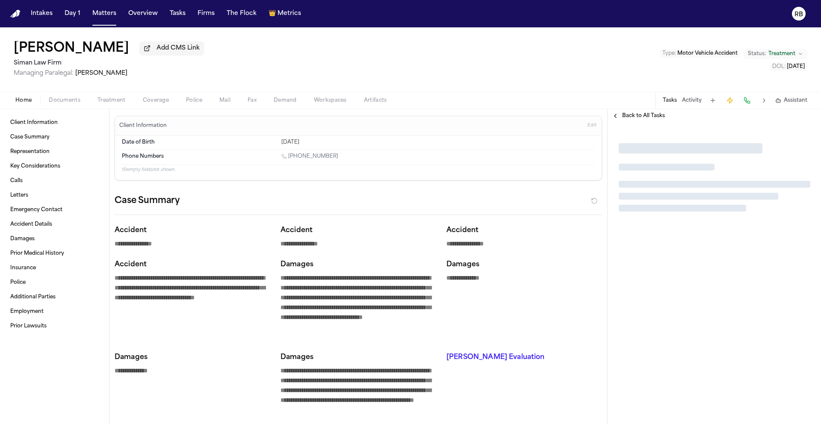
type textarea "*"
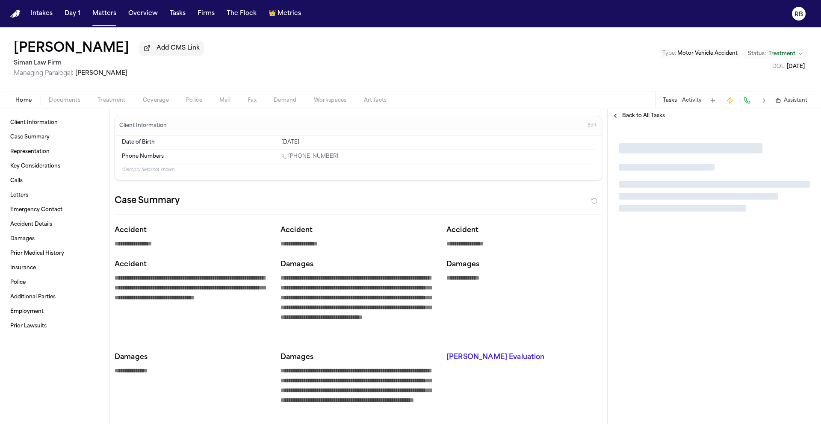
type textarea "*"
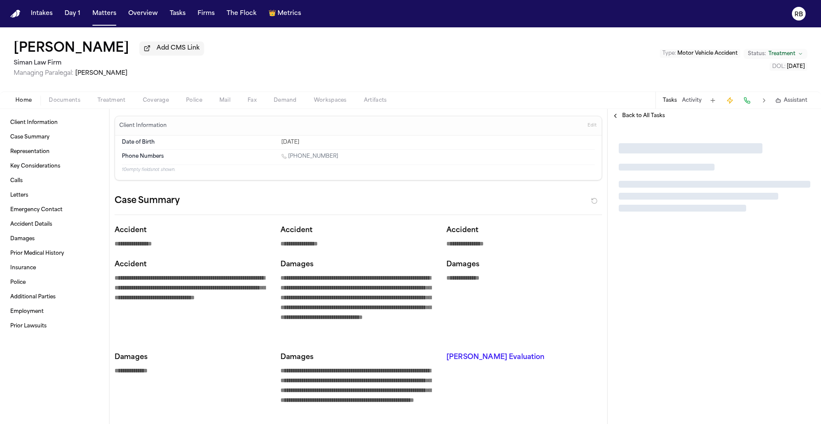
type textarea "*"
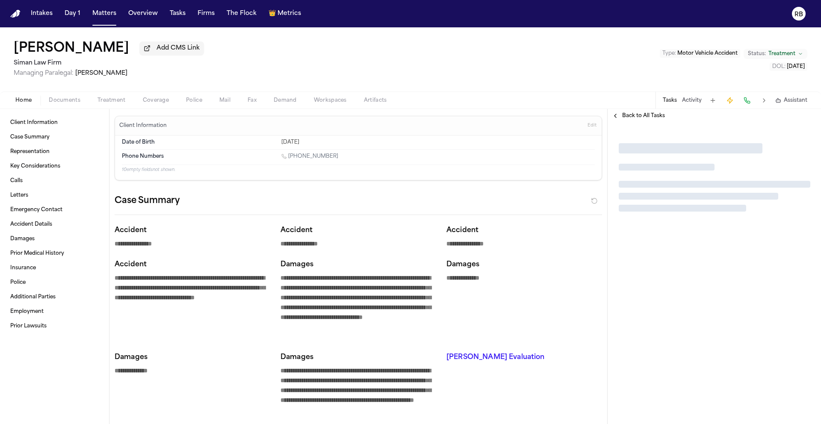
type textarea "*"
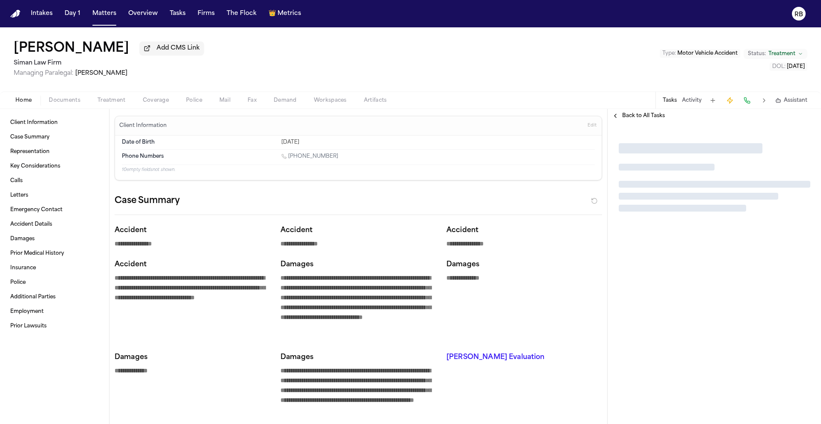
type textarea "*"
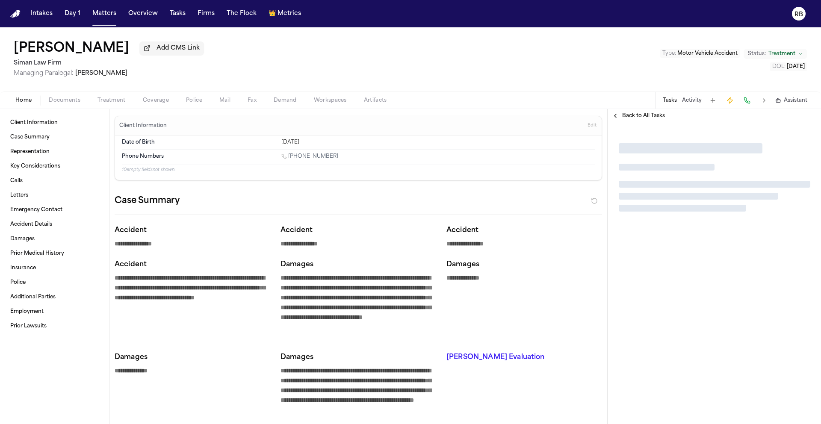
type textarea "*"
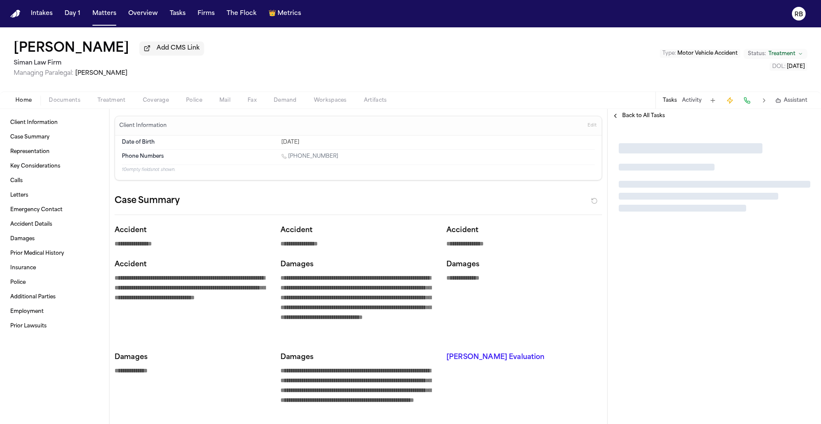
type textarea "*"
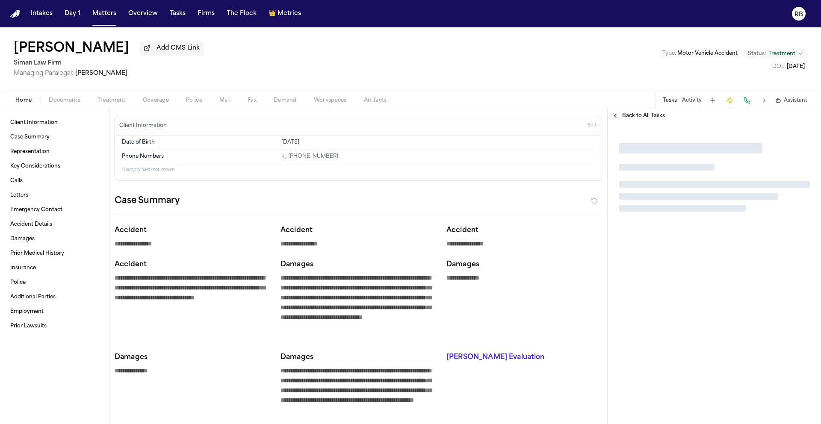
type textarea "*"
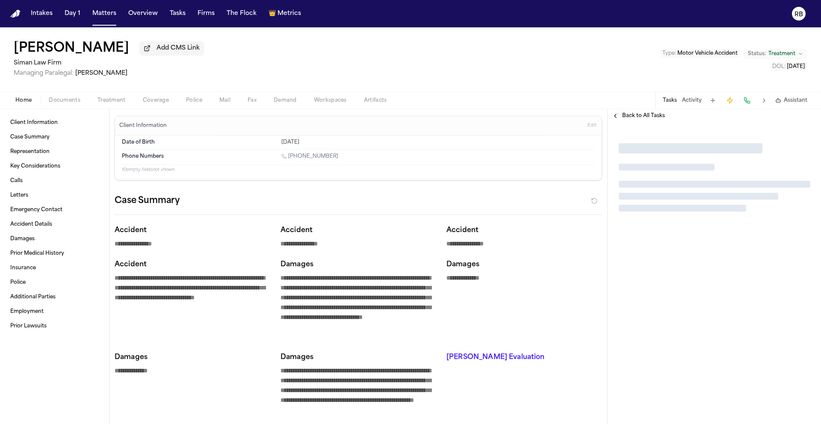
type textarea "*"
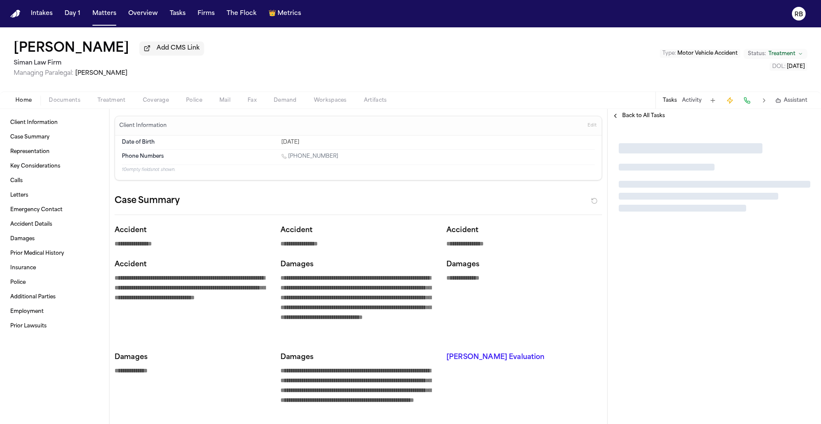
type textarea "*"
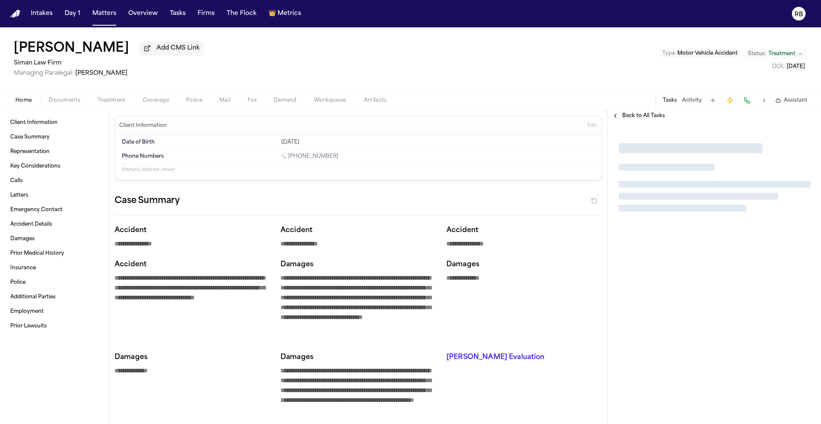
type textarea "*"
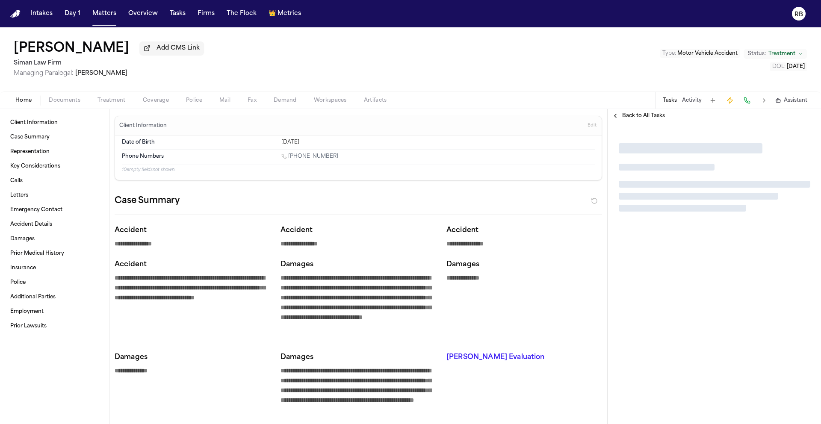
type textarea "*"
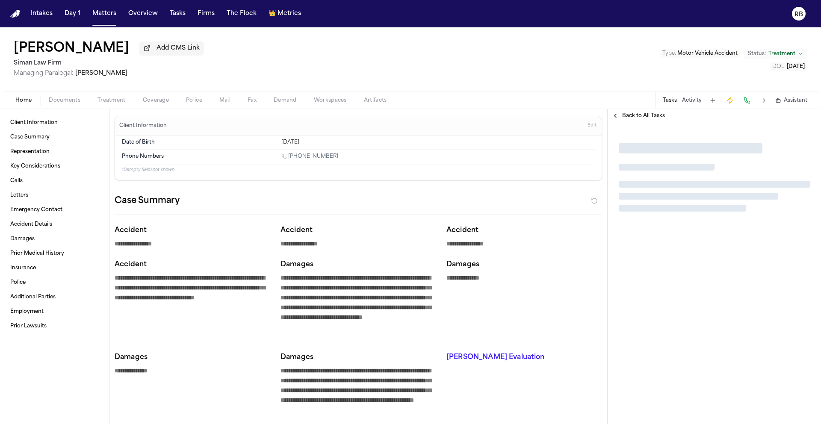
type textarea "*"
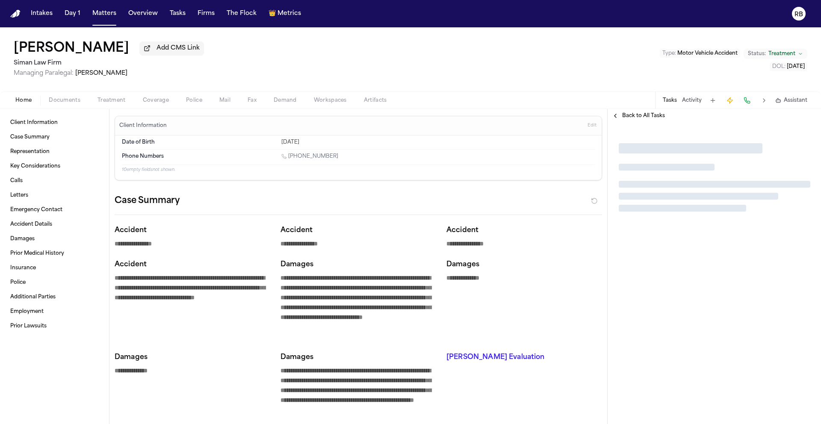
type textarea "*"
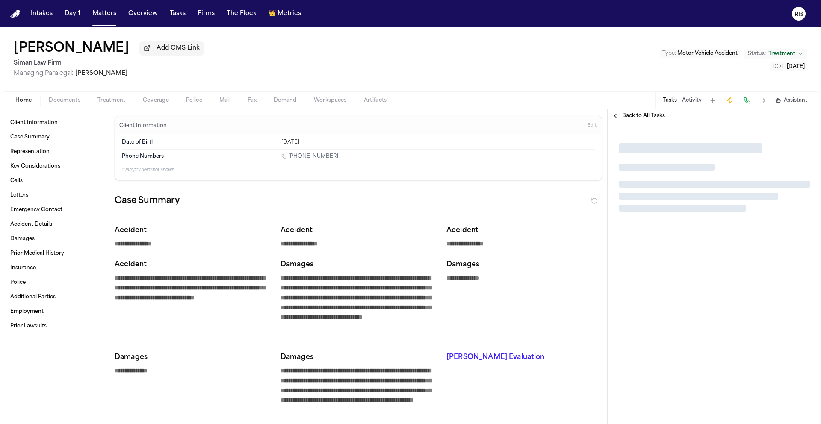
type textarea "*"
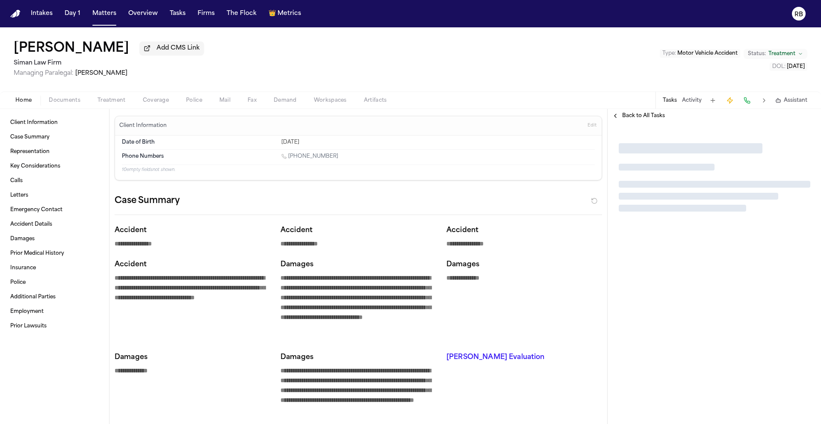
type textarea "*"
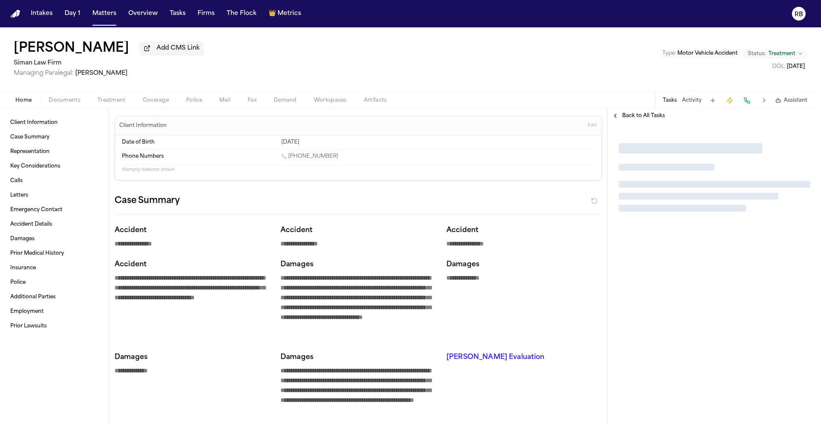
type textarea "*"
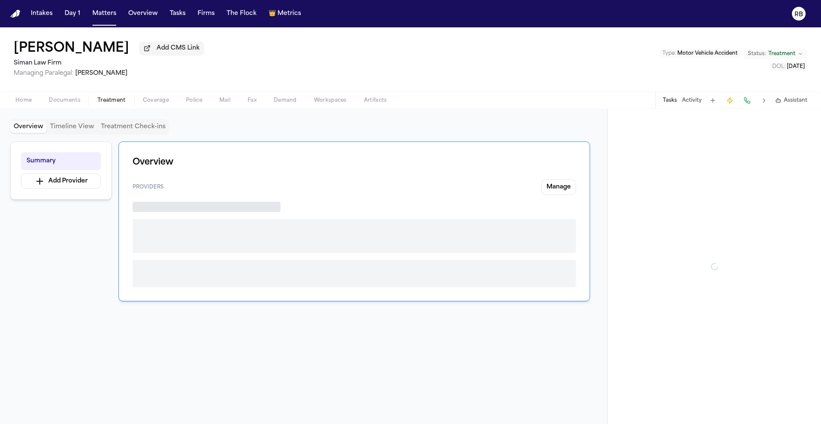
click at [120, 99] on span "Treatment" at bounding box center [111, 100] width 28 height 7
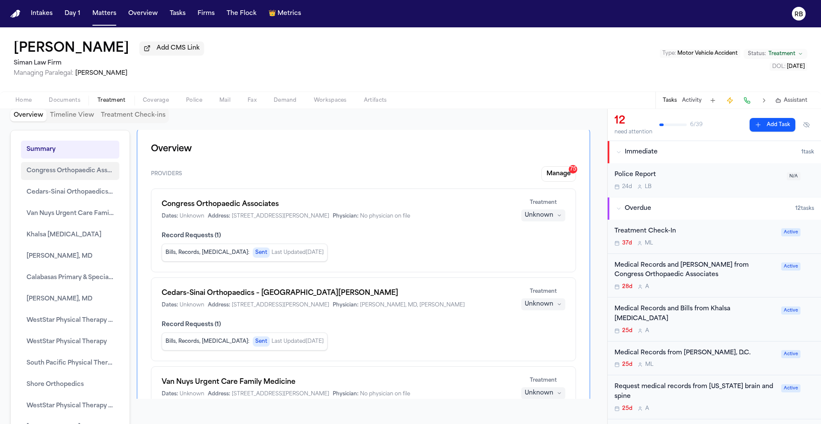
click at [76, 174] on span "Congress Orthopaedic Associates" at bounding box center [70, 171] width 87 height 10
click at [71, 168] on span "Congress Orthopaedic Associates" at bounding box center [70, 171] width 87 height 10
click at [740, 276] on div "Medical Records and Bills from Congress Orthopaedic Associates" at bounding box center [695, 271] width 162 height 20
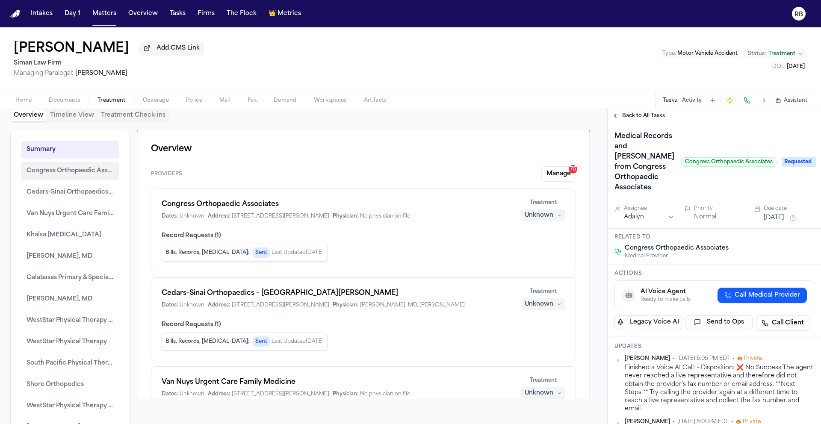
click at [59, 170] on span "Congress Orthopaedic Associates" at bounding box center [70, 171] width 87 height 10
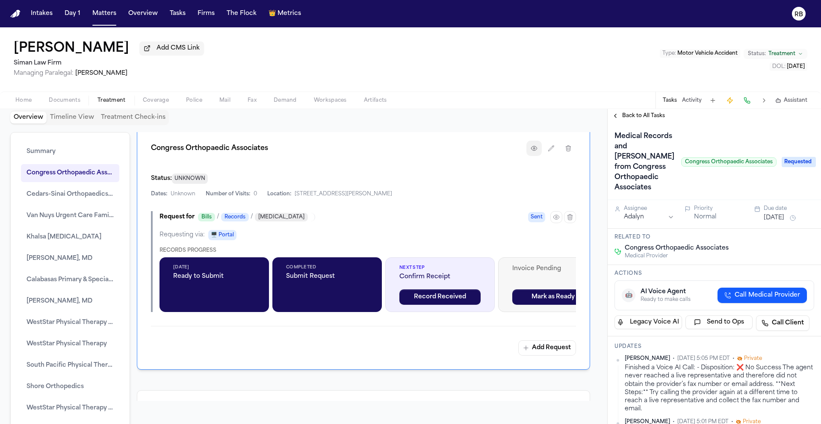
click at [531, 152] on icon "button" at bounding box center [534, 148] width 7 height 7
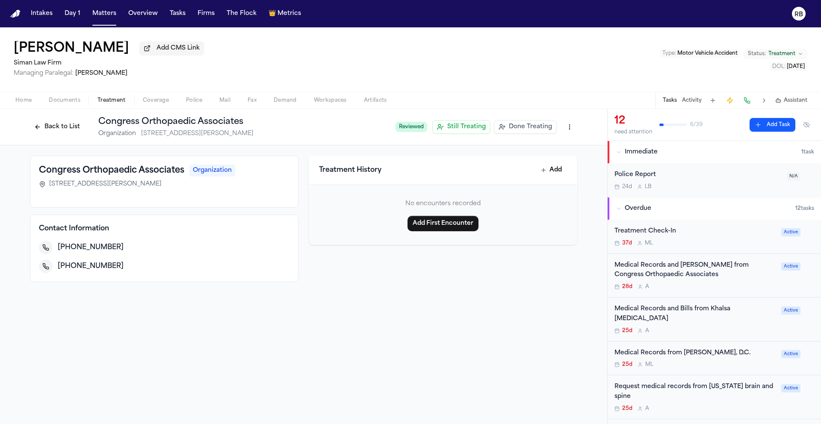
click at [727, 279] on div "Medical Records and Bills from Congress Orthopaedic Associates" at bounding box center [695, 271] width 162 height 20
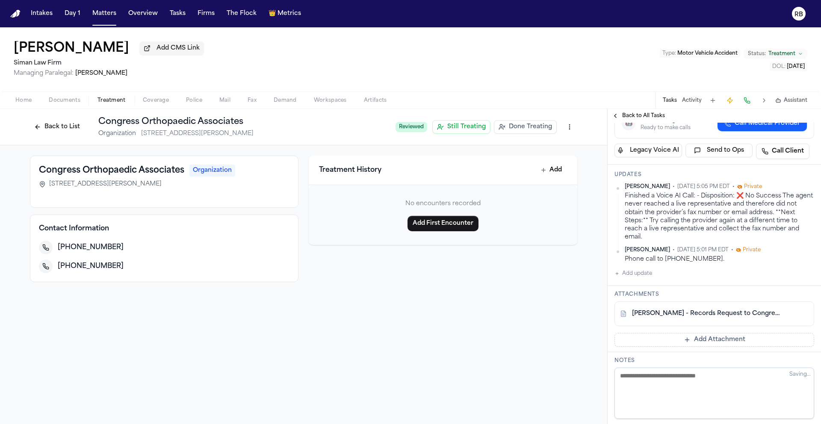
scroll to position [187, 0]
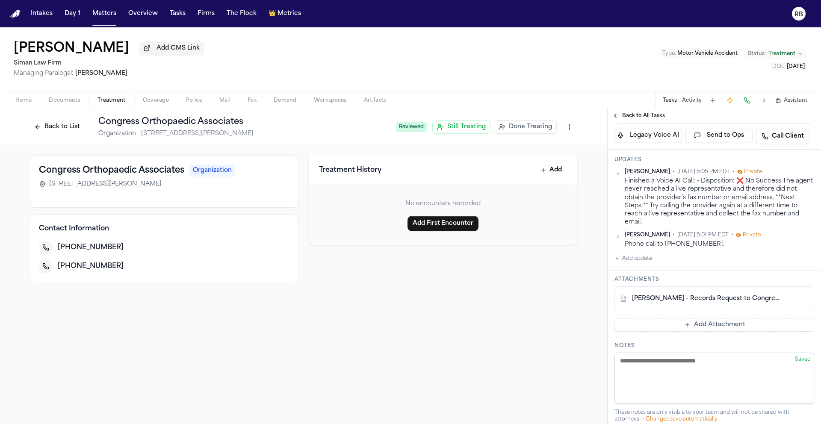
click at [738, 301] on link "R. Blaine - Records Request to Congress Orthopaedic - 8.27.25" at bounding box center [706, 299] width 148 height 9
click at [419, 313] on div "Back to List Congress Orthopaedic Associates Organization 800 South Raymond Ave…" at bounding box center [303, 266] width 607 height 315
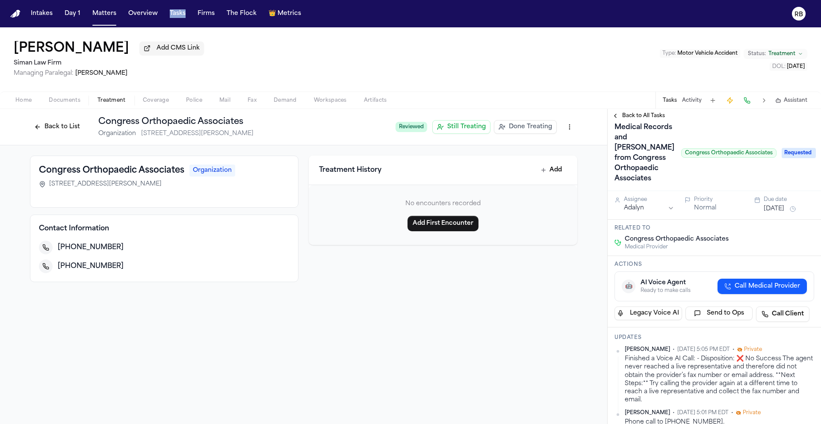
scroll to position [0, 0]
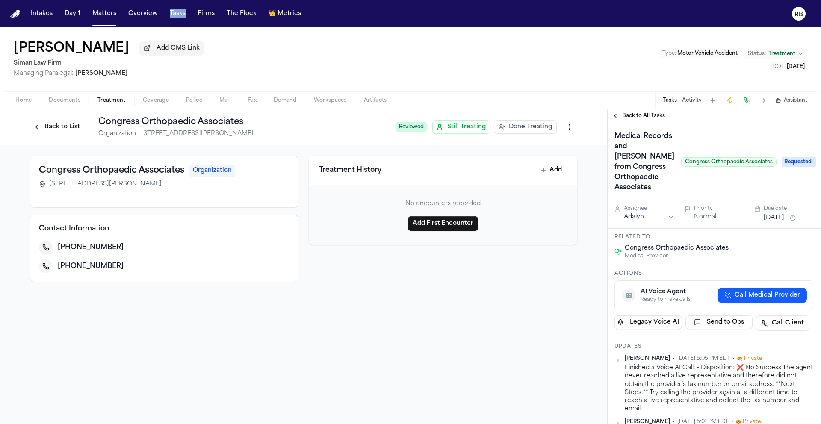
click at [656, 221] on html "Intakes Day 1 Matters Overview Tasks Firms The Flock 👑 Metrics RB Rachelle Blai…" at bounding box center [410, 212] width 821 height 424
click at [784, 219] on button "[DATE]" at bounding box center [774, 218] width 21 height 9
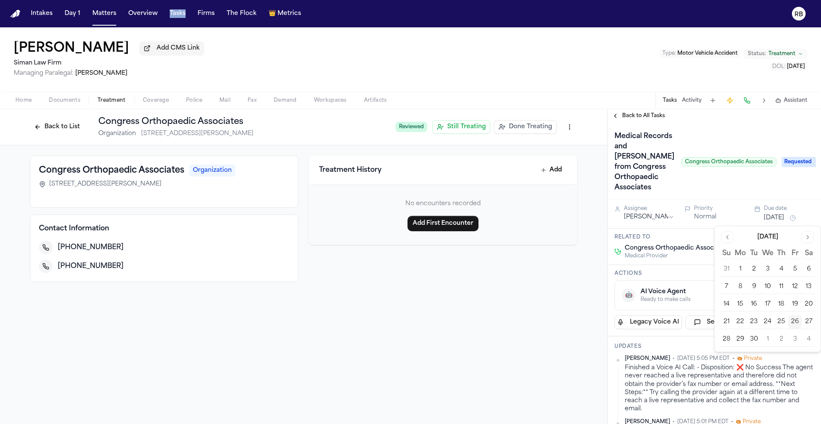
click at [798, 338] on button "3" at bounding box center [795, 340] width 14 height 14
click at [765, 186] on div "Medical Records and Bills from Congress Orthopaedic Associates Congress Orthopa…" at bounding box center [714, 162] width 200 height 65
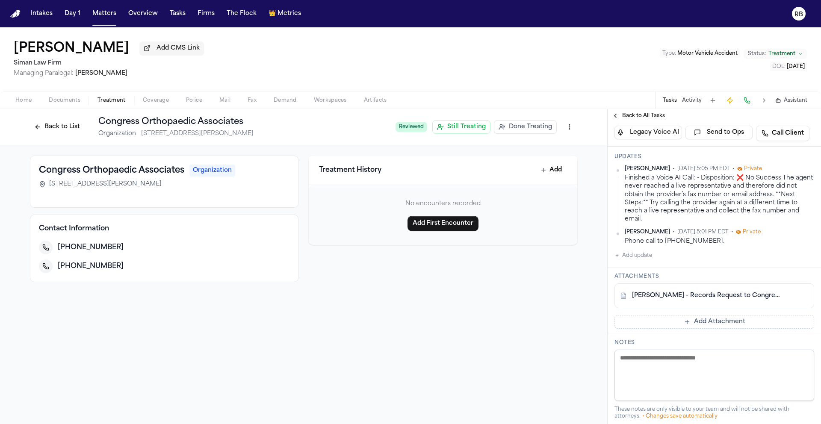
scroll to position [195, 0]
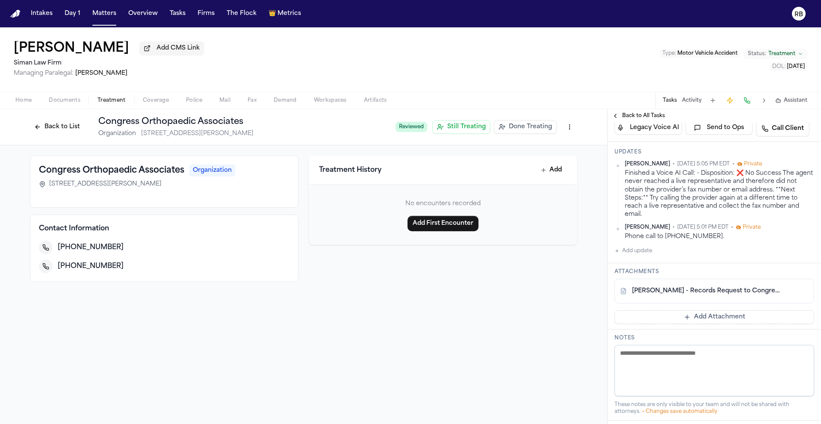
click at [642, 254] on button "Add update" at bounding box center [633, 251] width 38 height 10
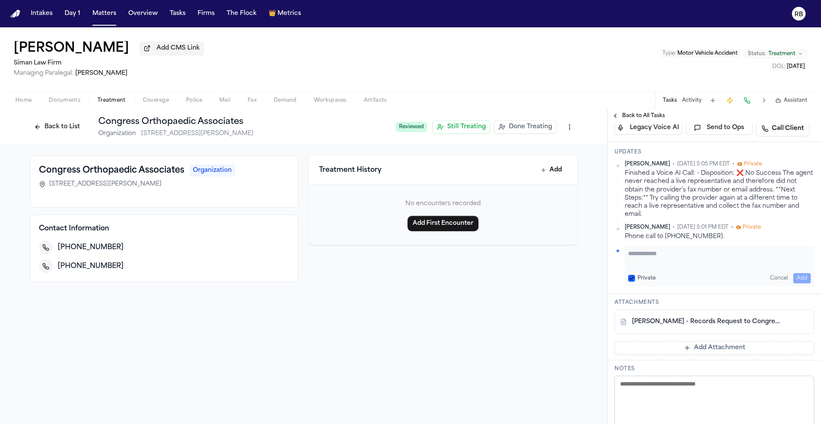
click at [694, 262] on textarea "Add your update" at bounding box center [719, 257] width 183 height 17
click at [799, 278] on button "Add" at bounding box center [802, 278] width 18 height 10
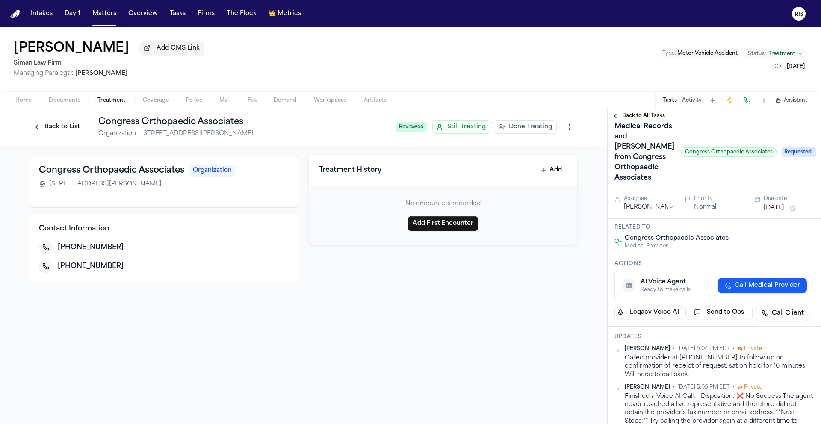
scroll to position [0, 0]
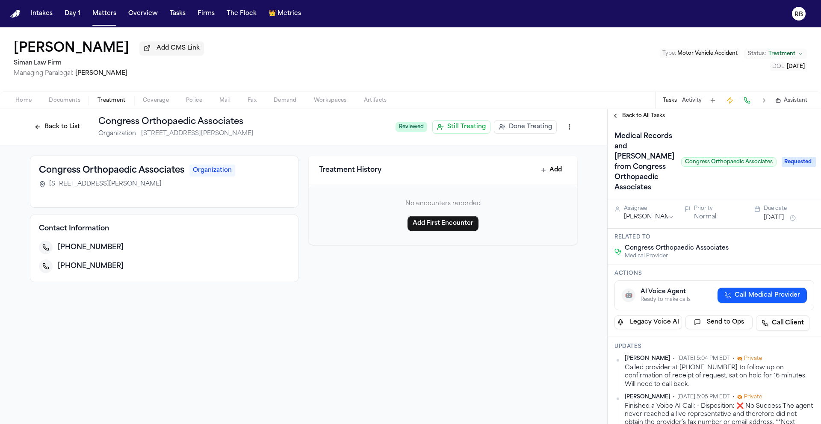
click at [517, 289] on div "Congress Orthopaedic Associates Organization 800 South Raymond Ave Pasadena, CA…" at bounding box center [303, 218] width 607 height 147
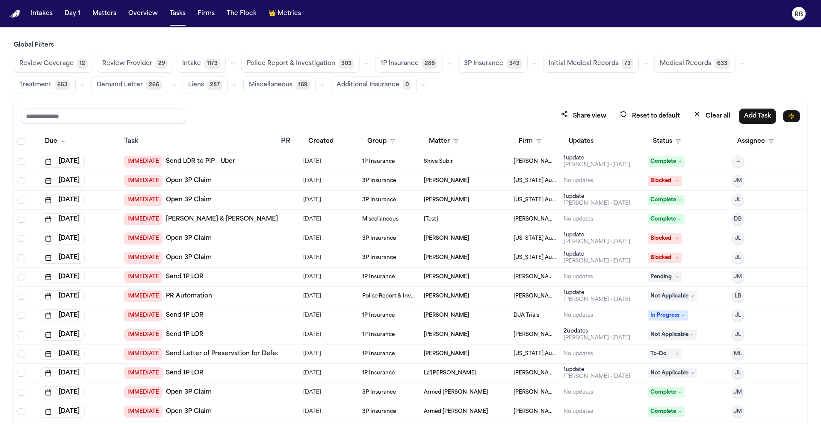
click at [677, 66] on span "Medical Records" at bounding box center [685, 63] width 51 height 9
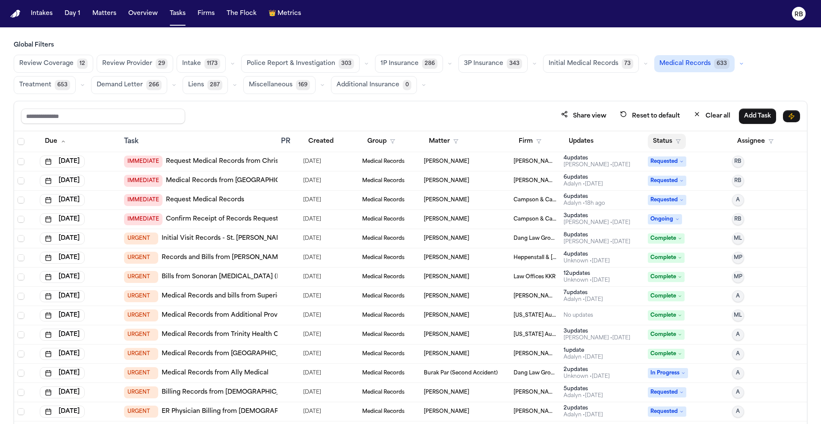
click at [659, 142] on button "Status" at bounding box center [667, 141] width 38 height 15
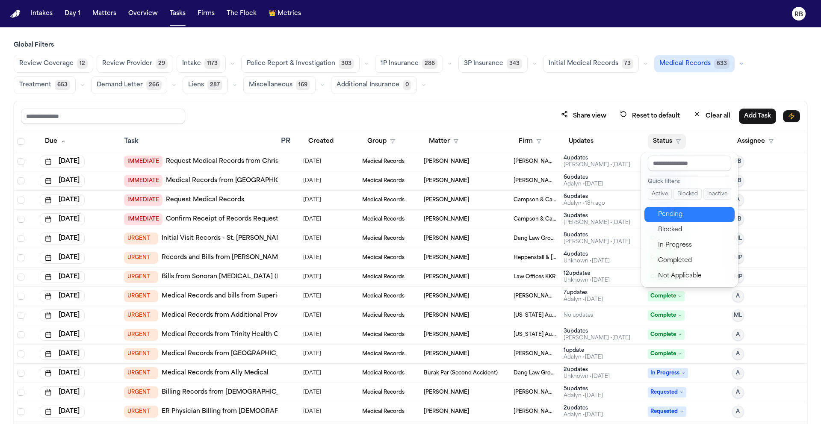
click at [685, 215] on div "Pending" at bounding box center [693, 215] width 71 height 10
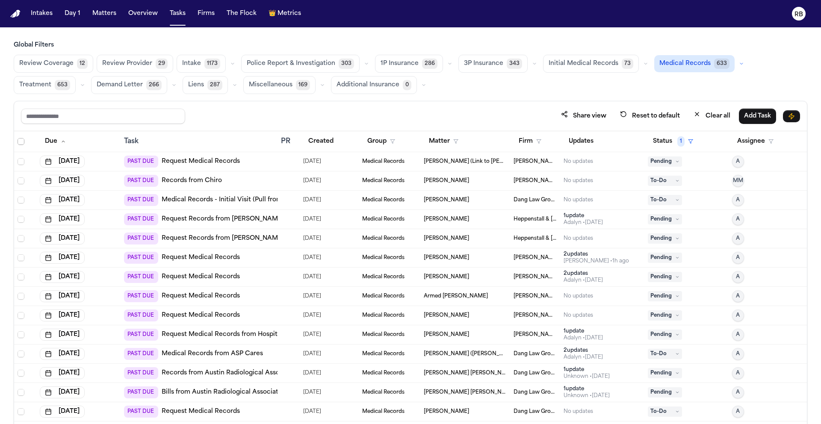
click at [19, 140] on span "Select all" at bounding box center [21, 141] width 7 height 7
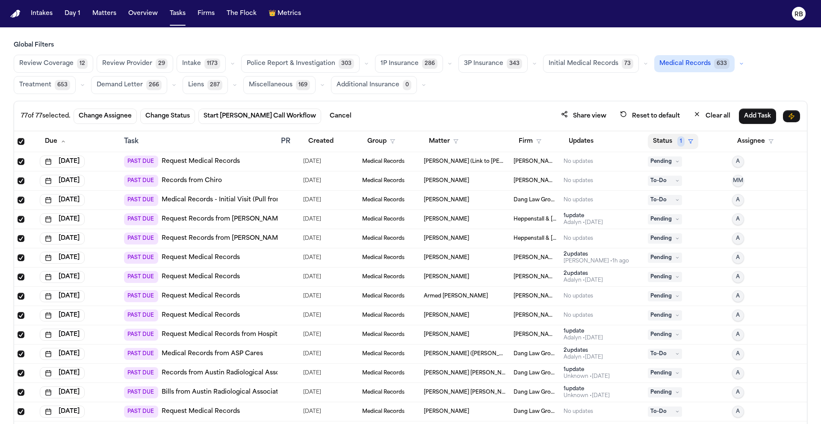
click at [653, 145] on button "Status 1" at bounding box center [673, 141] width 50 height 15
click at [655, 142] on button "Status 1" at bounding box center [673, 141] width 50 height 15
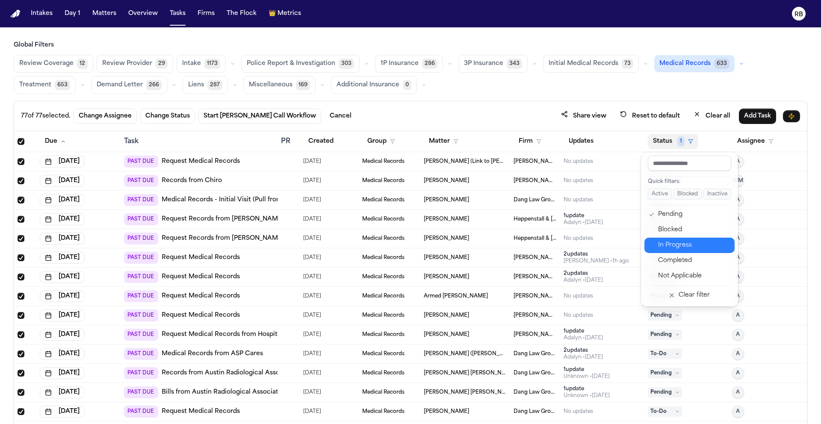
drag, startPoint x: 680, startPoint y: 245, endPoint x: 680, endPoint y: 240, distance: 4.7
click at [680, 245] on div "In Progress" at bounding box center [693, 245] width 71 height 10
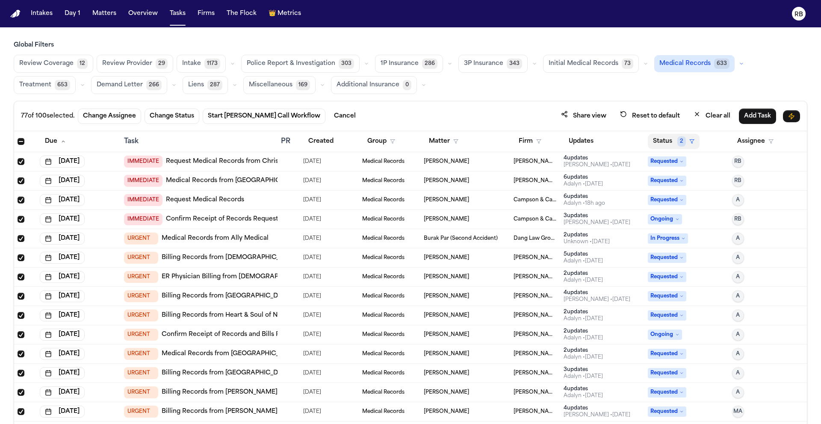
click at [659, 140] on button "Status 2" at bounding box center [674, 141] width 52 height 15
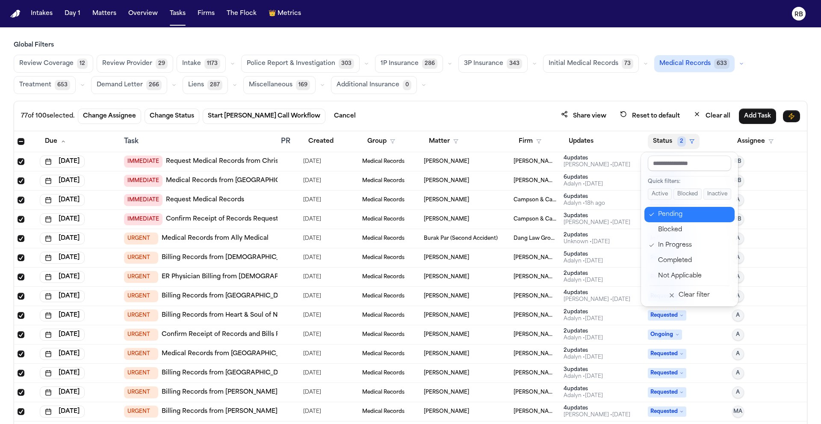
click at [677, 212] on div "Pending" at bounding box center [693, 215] width 71 height 10
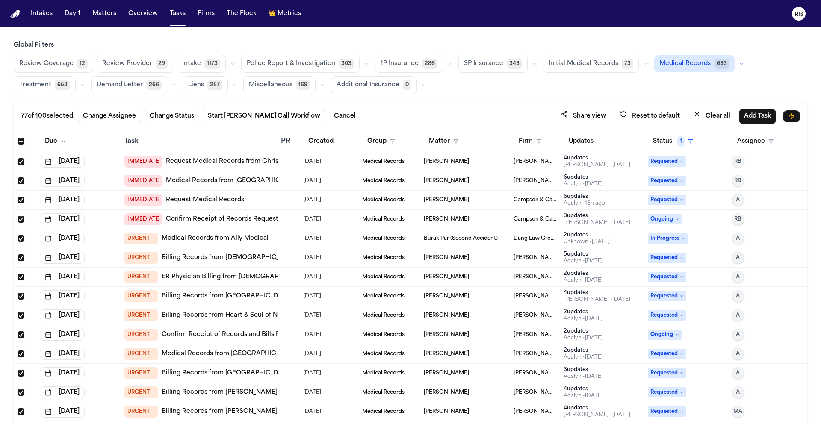
click at [771, 78] on div "Review Coverage 12 Review Provider 29 Intake 1173 Police Report & Investigation…" at bounding box center [411, 74] width 794 height 39
click at [21, 142] on span "Select all" at bounding box center [21, 141] width 7 height 7
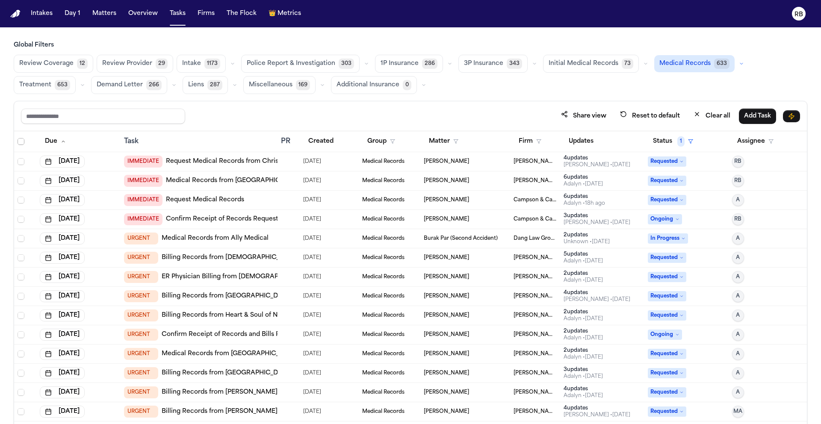
click at [21, 142] on span "Select all" at bounding box center [21, 141] width 7 height 7
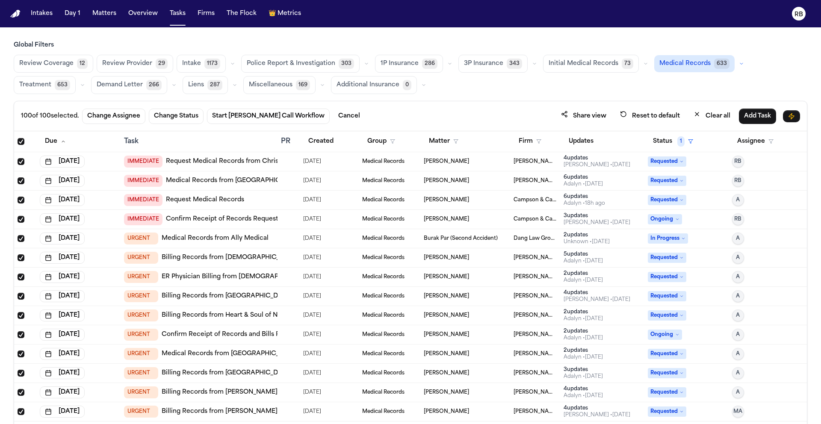
click at [22, 140] on span "Select all" at bounding box center [21, 141] width 7 height 7
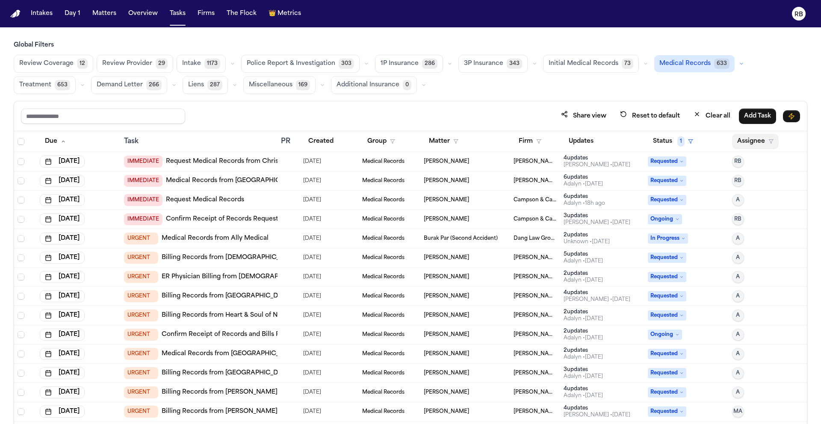
click at [748, 140] on button "Assignee" at bounding box center [755, 141] width 47 height 15
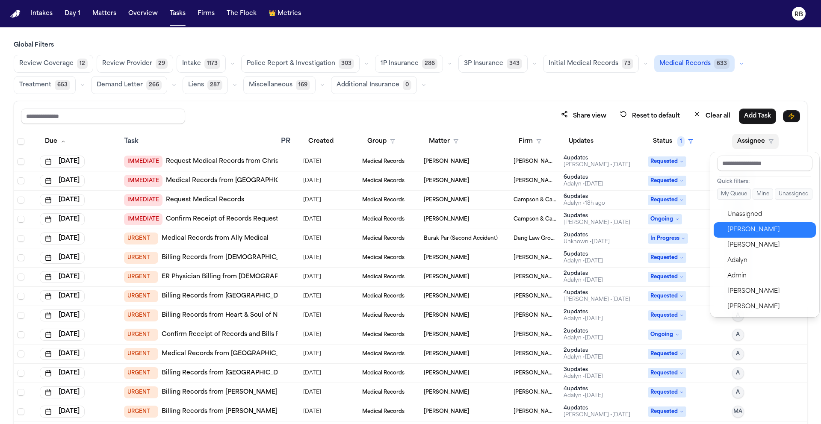
click at [766, 225] on div "[PERSON_NAME]" at bounding box center [768, 230] width 83 height 10
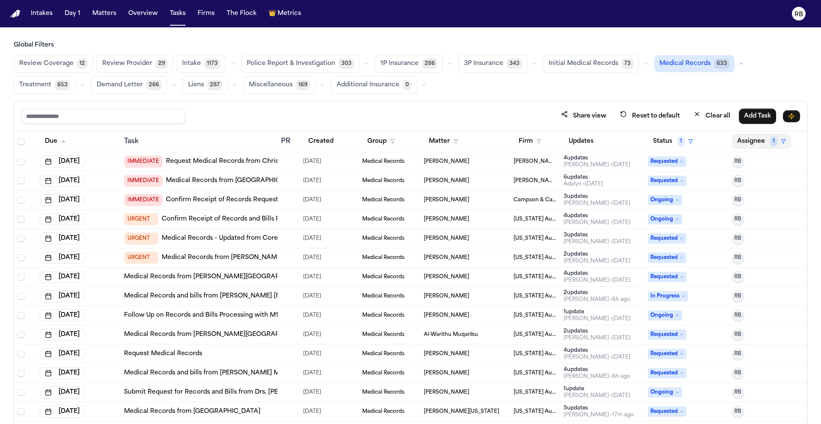
click at [756, 144] on button "Assignee 1" at bounding box center [761, 141] width 59 height 15
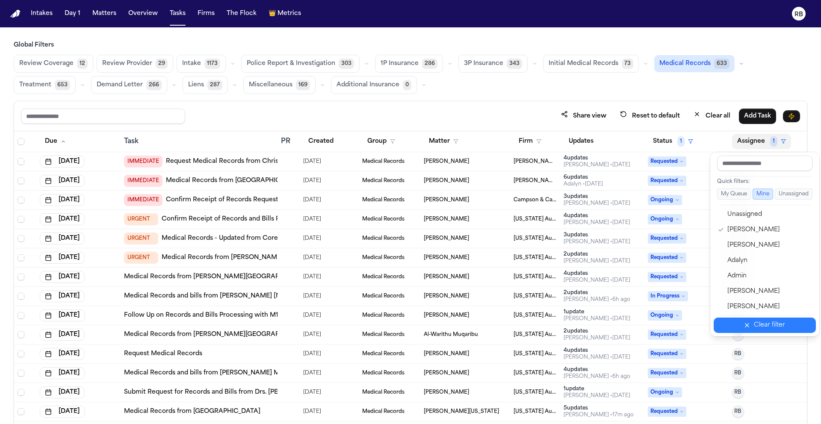
click at [767, 326] on div "Clear filter" at bounding box center [769, 325] width 31 height 10
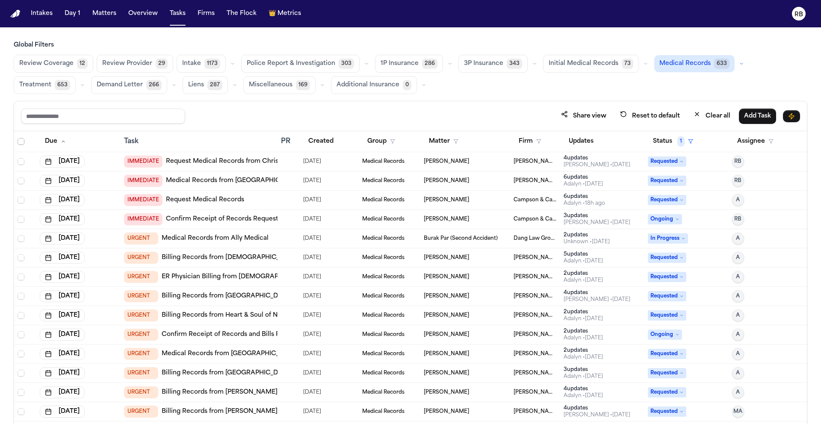
click at [21, 143] on span "Select all" at bounding box center [21, 141] width 7 height 7
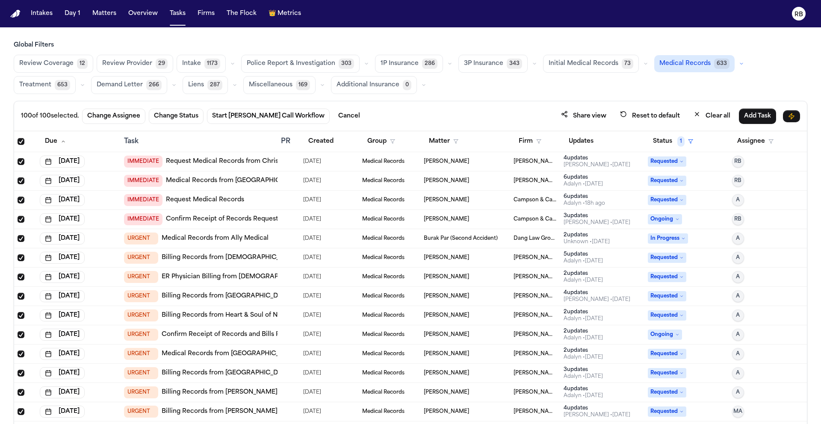
click at [21, 140] on span "Select all" at bounding box center [21, 141] width 7 height 7
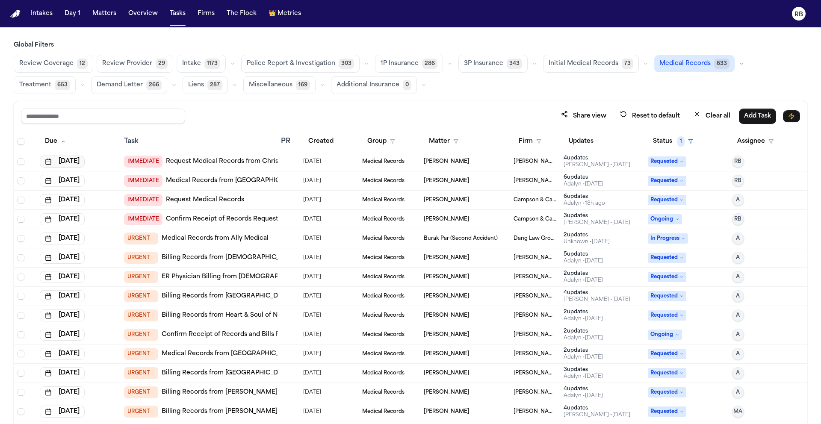
click at [74, 162] on button "[DATE]" at bounding box center [62, 162] width 45 height 12
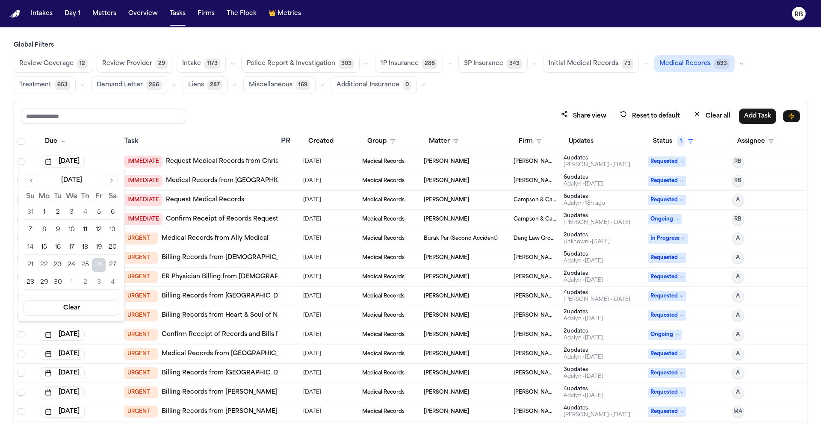
click at [41, 286] on button "29" at bounding box center [44, 283] width 14 height 14
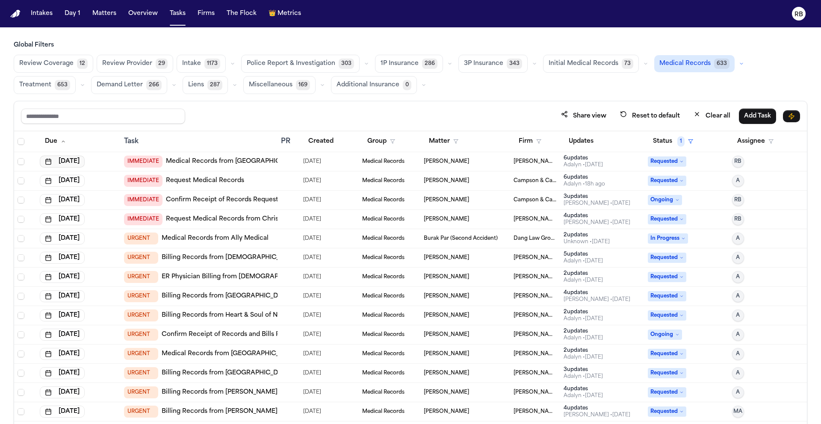
click at [77, 160] on button "[DATE]" at bounding box center [62, 162] width 45 height 12
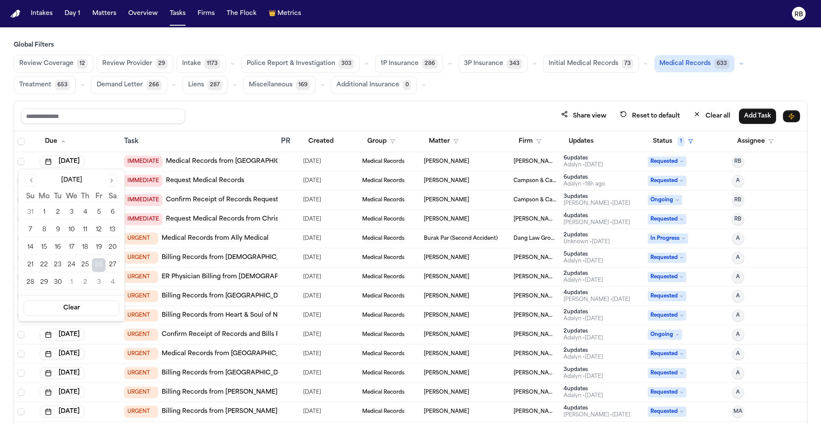
click at [44, 280] on button "29" at bounding box center [44, 283] width 14 height 14
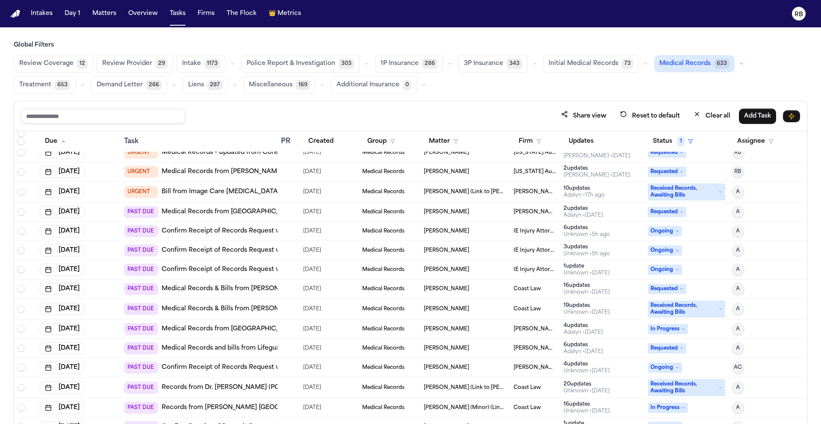
scroll to position [580, 0]
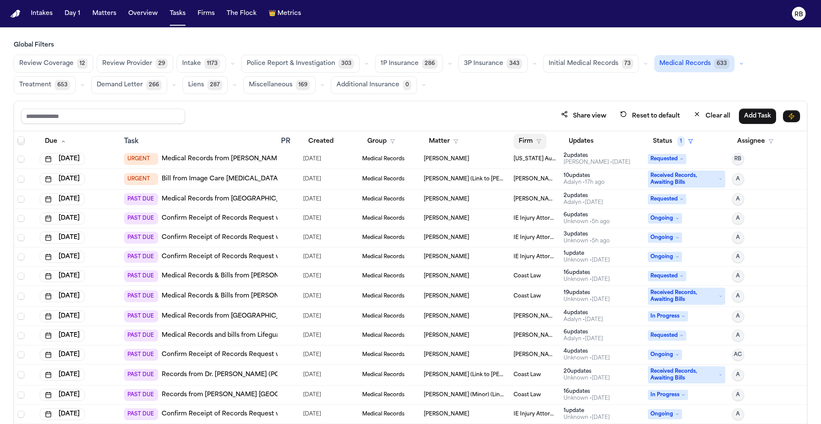
click at [521, 143] on button "Firm" at bounding box center [530, 141] width 33 height 15
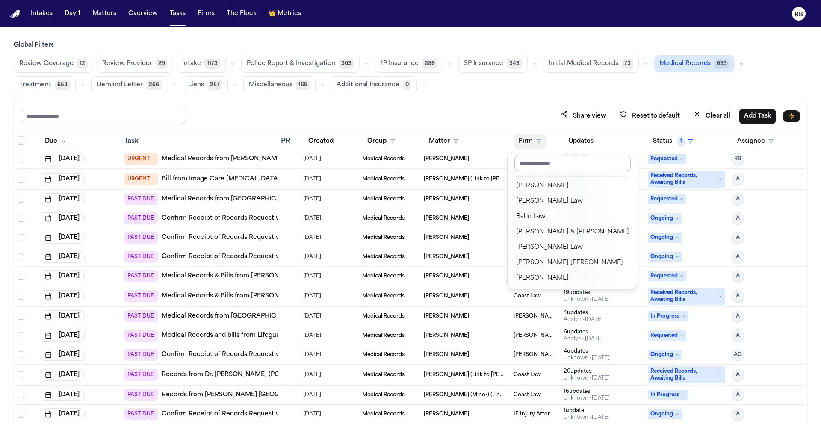
click at [536, 162] on input "text" at bounding box center [572, 163] width 116 height 15
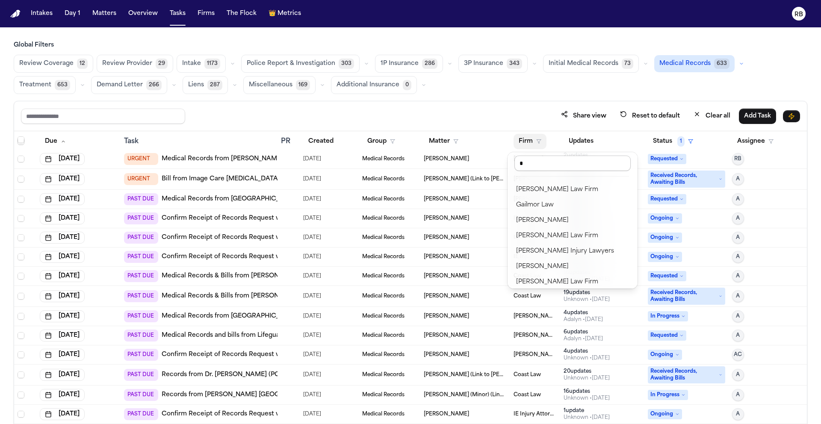
type input "**"
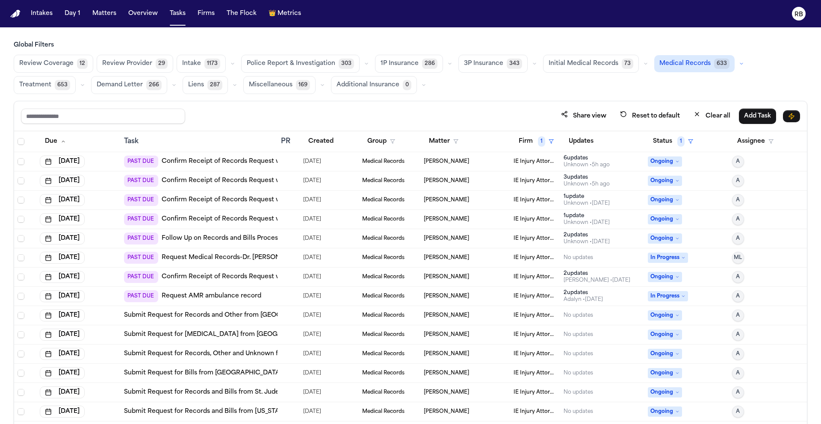
click at [608, 163] on div "6 update s Unknown • 5h ago" at bounding box center [602, 162] width 77 height 14
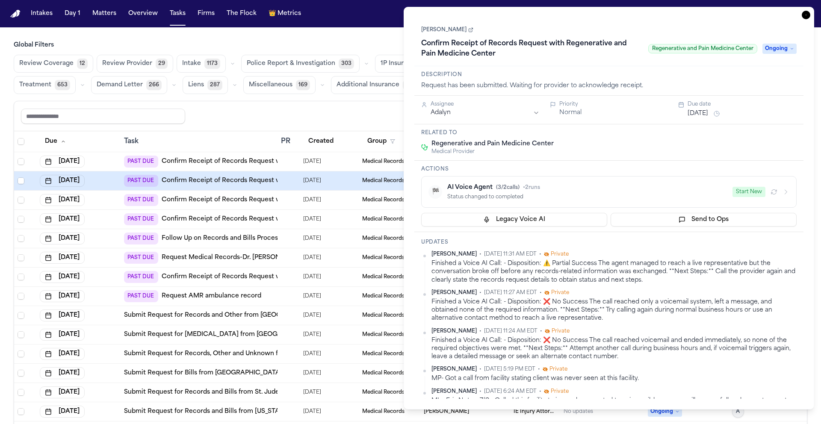
click at [806, 16] on icon "button" at bounding box center [806, 15] width 9 height 9
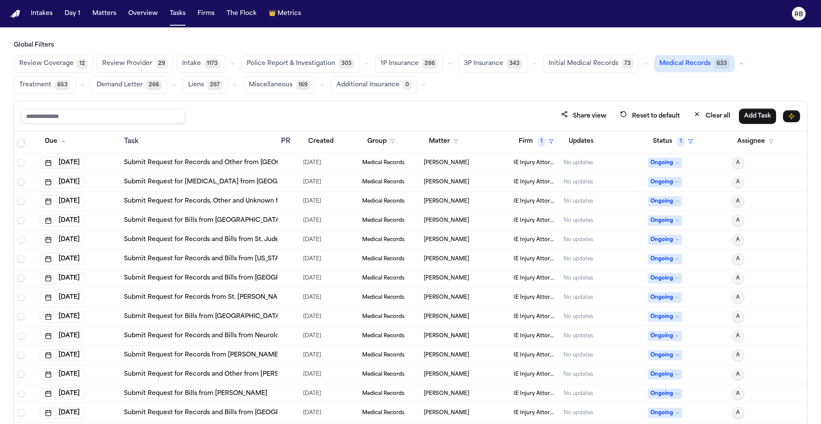
scroll to position [120, 0]
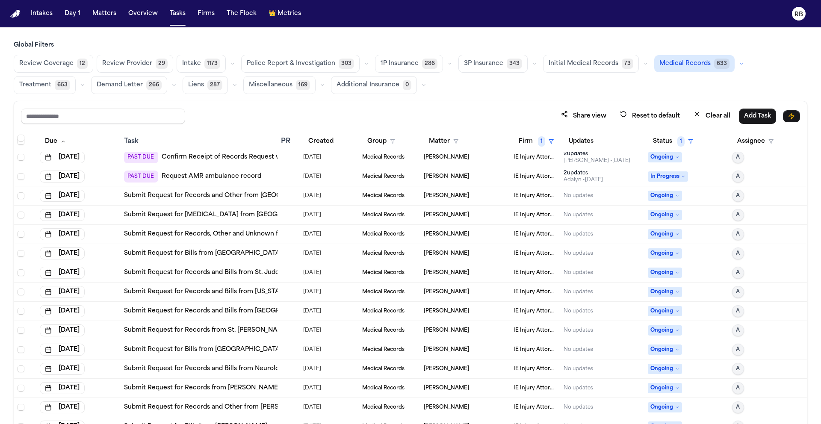
click at [614, 196] on div "No updates" at bounding box center [602, 195] width 77 height 7
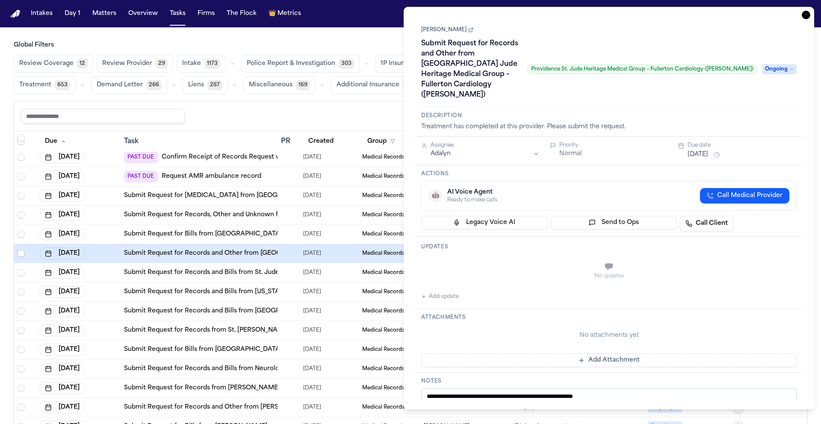
click at [392, 118] on div "Share view Reset to default Clear all Add Task" at bounding box center [410, 116] width 779 height 16
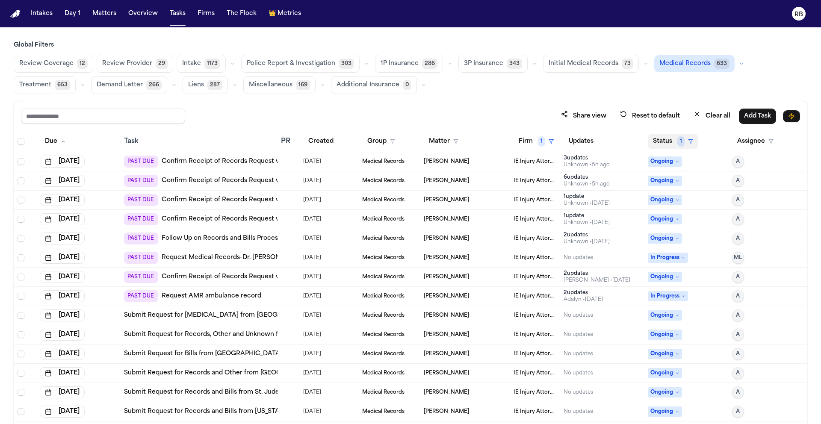
click at [664, 139] on button "Status 1" at bounding box center [673, 141] width 50 height 15
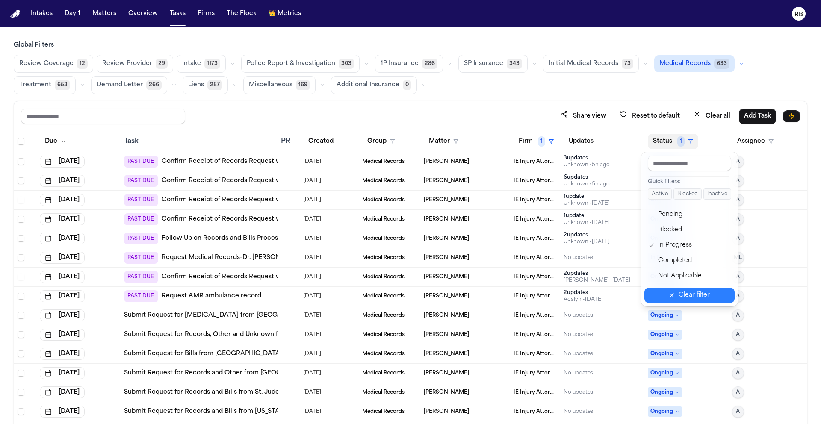
click at [693, 291] on div "Clear filter" at bounding box center [694, 295] width 31 height 10
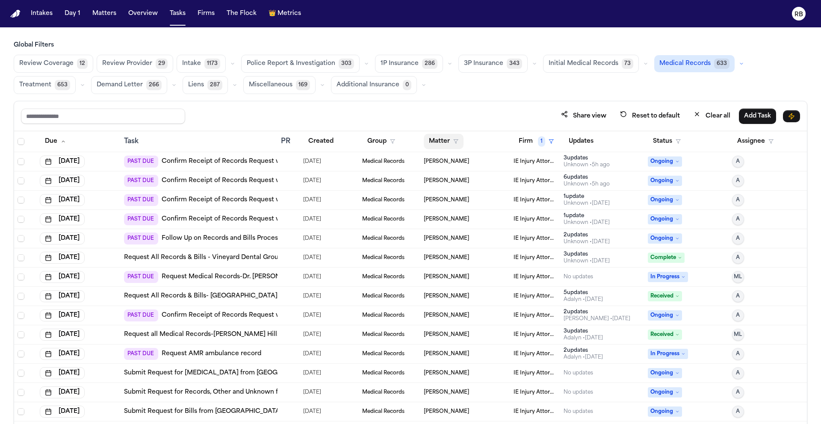
click at [438, 141] on button "Matter" at bounding box center [444, 141] width 40 height 15
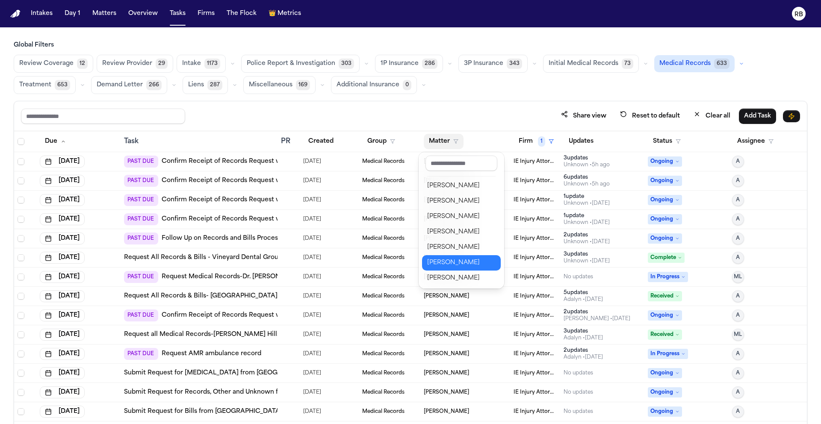
click at [476, 263] on div "[PERSON_NAME]" at bounding box center [461, 263] width 68 height 10
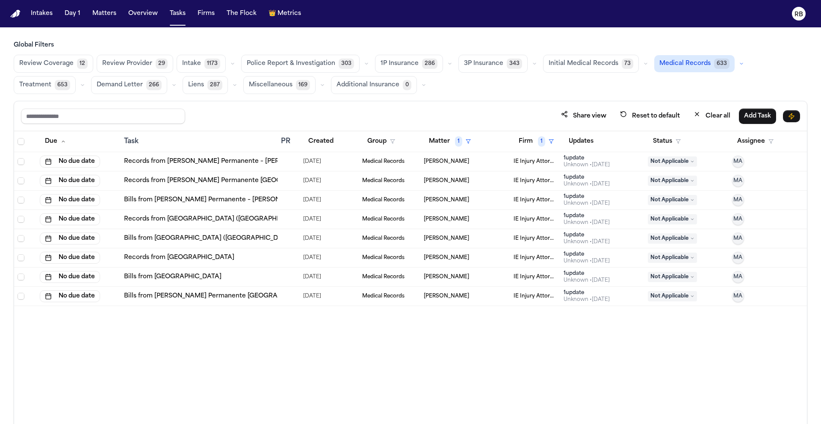
click at [512, 356] on div "Due Task PR Created Group Matter 1 Firm 1 Updates Status Assignee No due date R…" at bounding box center [410, 296] width 793 height 330
click at [458, 164] on span "[PERSON_NAME]" at bounding box center [446, 161] width 45 height 7
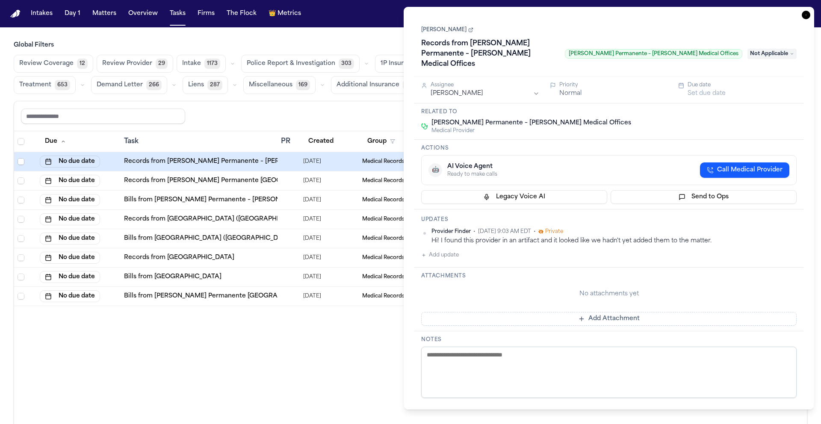
click at [466, 27] on link "[PERSON_NAME]" at bounding box center [447, 30] width 52 height 7
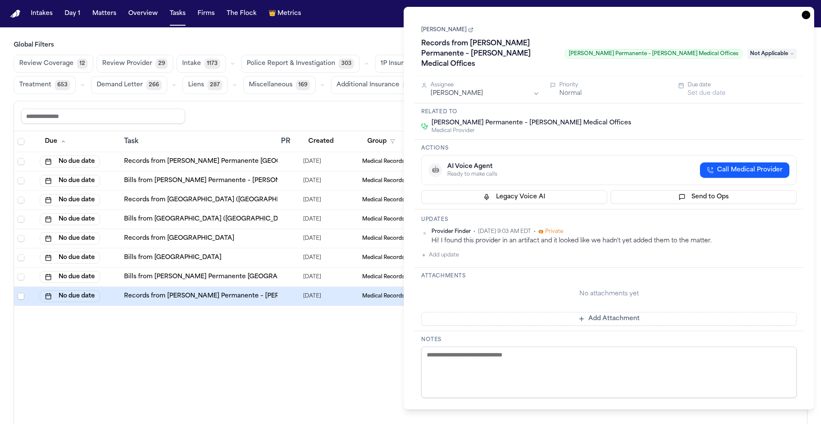
click at [809, 17] on icon "button" at bounding box center [806, 15] width 9 height 9
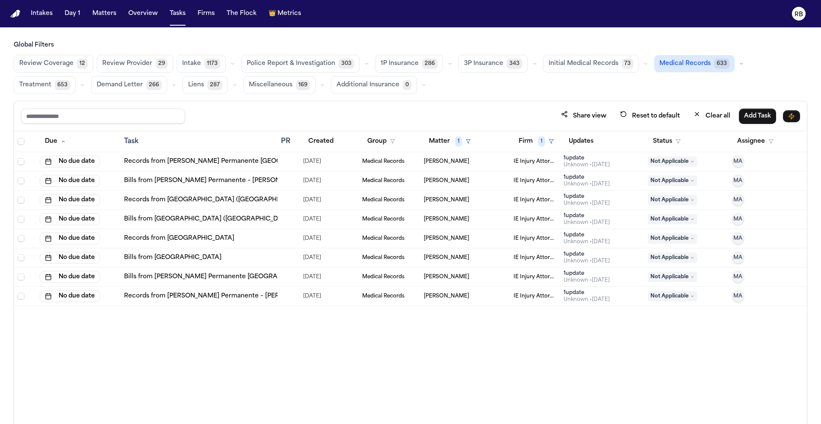
click at [654, 372] on div "Due Task PR Created Group Matter 1 Firm 1 Updates Status Assignee No due date R…" at bounding box center [410, 296] width 793 height 330
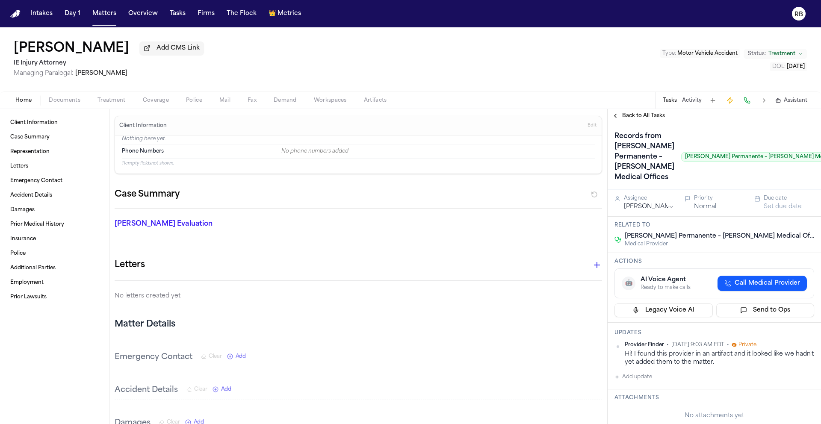
click at [634, 118] on span "Back to All Tasks" at bounding box center [643, 115] width 43 height 7
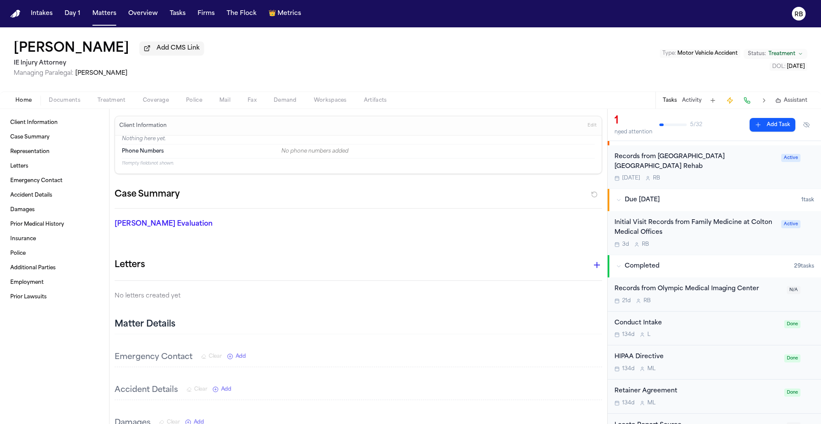
scroll to position [76, 0]
click at [735, 172] on div "Records from [GEOGRAPHIC_DATA] [GEOGRAPHIC_DATA] Rehab [DATE] R B" at bounding box center [695, 166] width 162 height 30
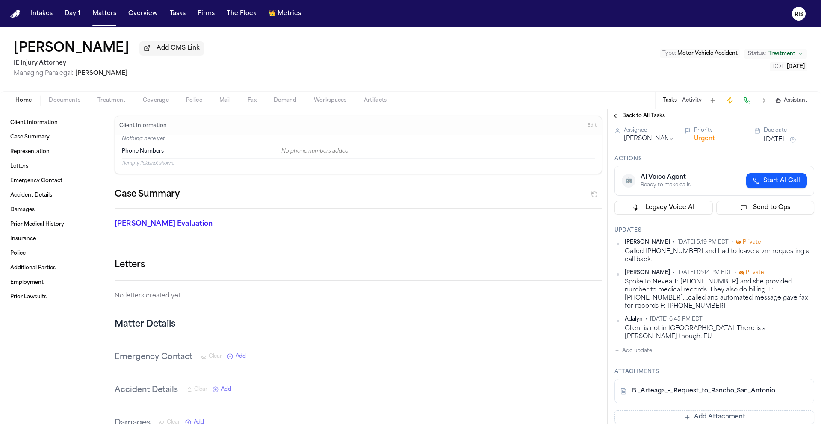
scroll to position [35, 0]
click at [683, 389] on link "B._Arteaga_-_Request_to_Rancho_San_Antonio_Rehab.pdf" at bounding box center [706, 393] width 148 height 9
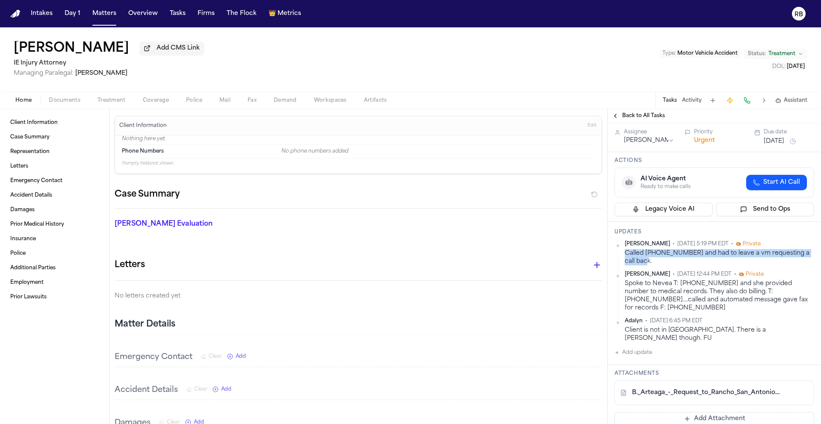
drag, startPoint x: 648, startPoint y: 262, endPoint x: 626, endPoint y: 257, distance: 21.9
click at [626, 257] on div "Called 909-576-6976 and had to leave a vm requesting a call back." at bounding box center [719, 257] width 189 height 17
copy div "Called 909-576-6976 and had to leave a vm requesting a call back."
click at [631, 348] on button "Add update" at bounding box center [633, 353] width 38 height 10
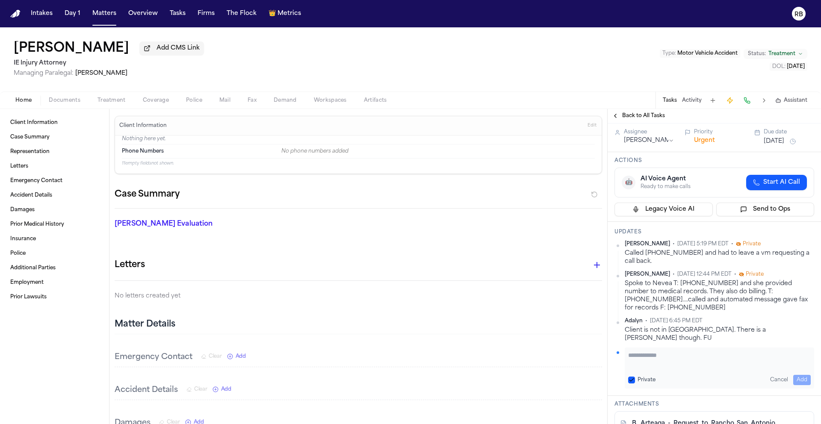
paste textarea "**********"
type textarea "**********"
click at [799, 375] on button "Add" at bounding box center [802, 380] width 18 height 10
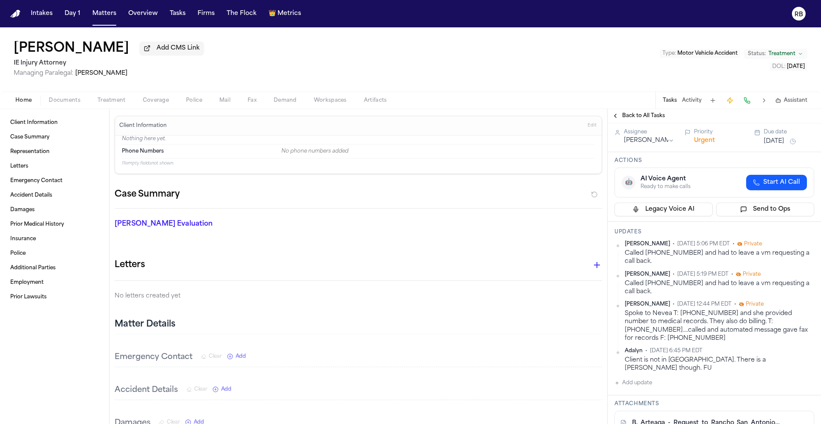
click at [782, 138] on button "Sep 26, 2025" at bounding box center [774, 141] width 21 height 9
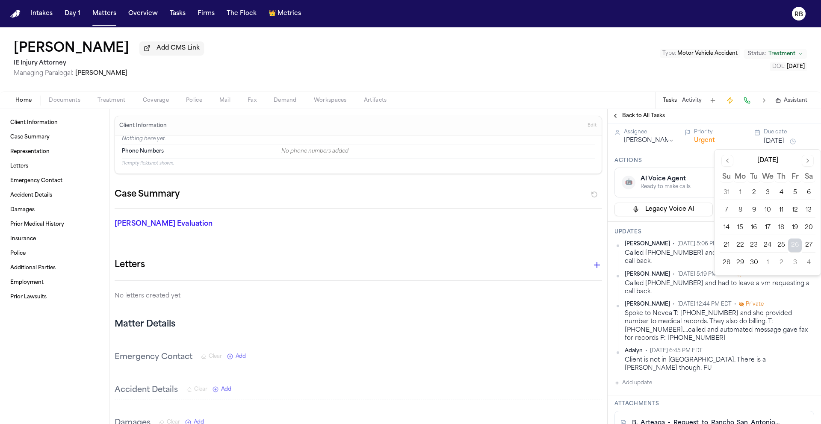
click at [741, 262] on button "29" at bounding box center [740, 263] width 14 height 14
click at [702, 163] on h3 "Actions" at bounding box center [714, 160] width 200 height 7
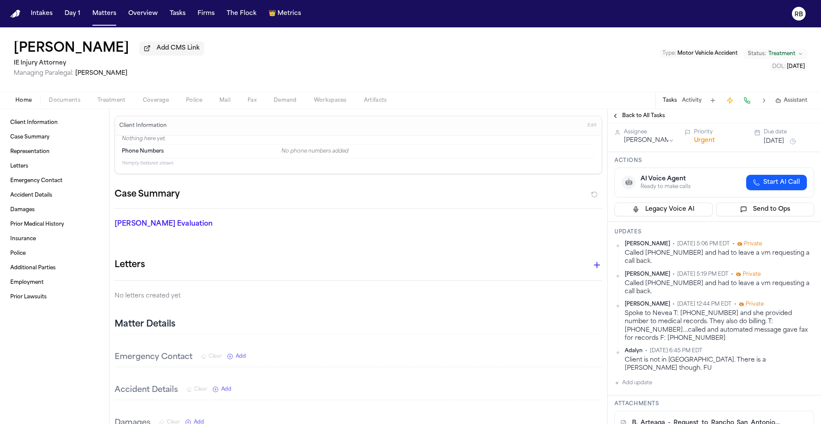
click at [630, 116] on span "Back to All Tasks" at bounding box center [643, 115] width 43 height 7
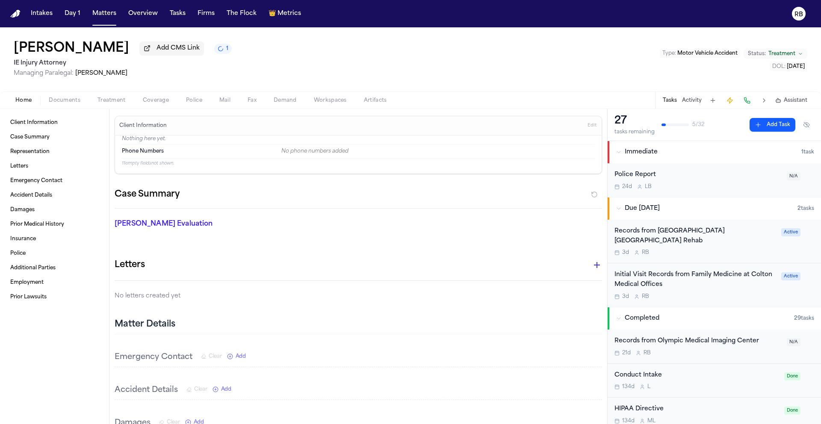
click at [726, 295] on div "3d R B" at bounding box center [695, 296] width 162 height 7
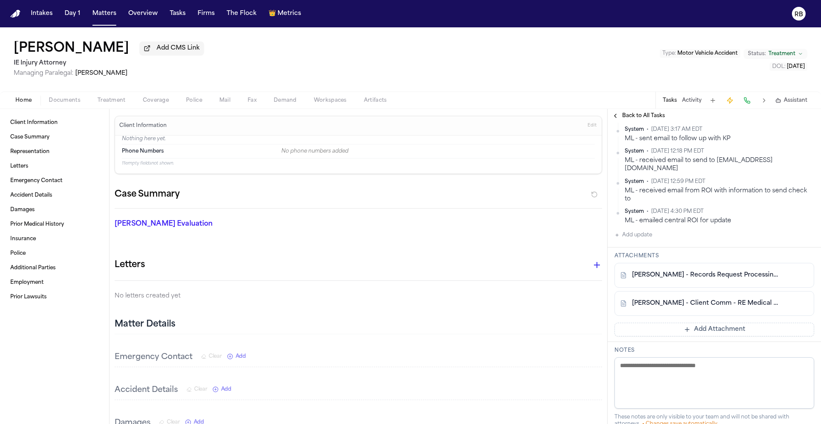
scroll to position [216, 0]
click at [747, 271] on link "B. Arteaga - Records Request Processing Notice - 6.23.25" at bounding box center [706, 275] width 148 height 9
click at [732, 301] on link "B. Arteaga - Client Comm - RE Medical Records Request - 5.30.25" at bounding box center [706, 303] width 148 height 9
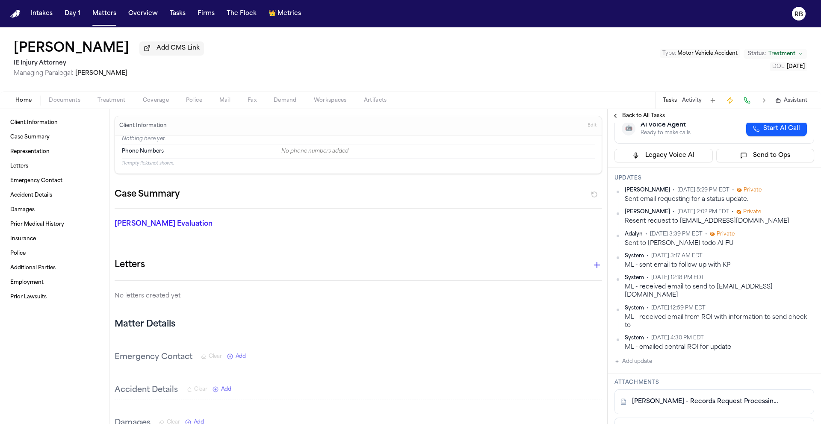
scroll to position [83, 0]
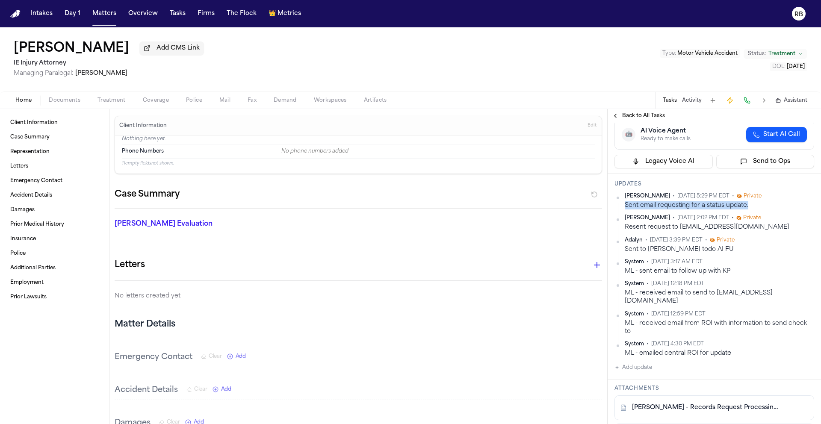
drag, startPoint x: 747, startPoint y: 208, endPoint x: 626, endPoint y: 211, distance: 121.0
click at [626, 210] on div "Sent email requesting for a status update." at bounding box center [719, 205] width 189 height 8
copy div "Sent email requesting for a status update."
click at [645, 363] on button "Add update" at bounding box center [633, 368] width 38 height 10
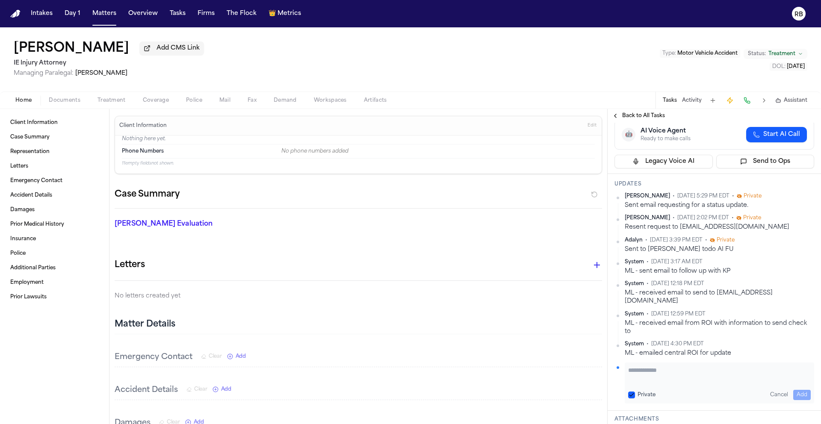
paste textarea "**********"
type textarea "**********"
click at [795, 390] on button "Add" at bounding box center [802, 395] width 18 height 10
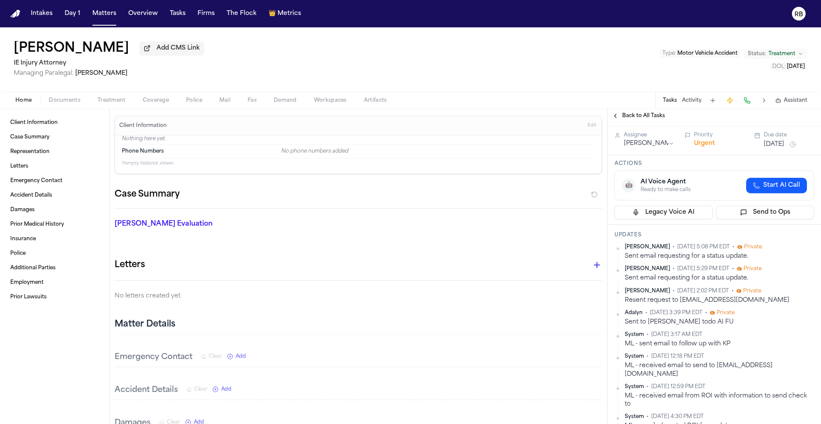
scroll to position [0, 0]
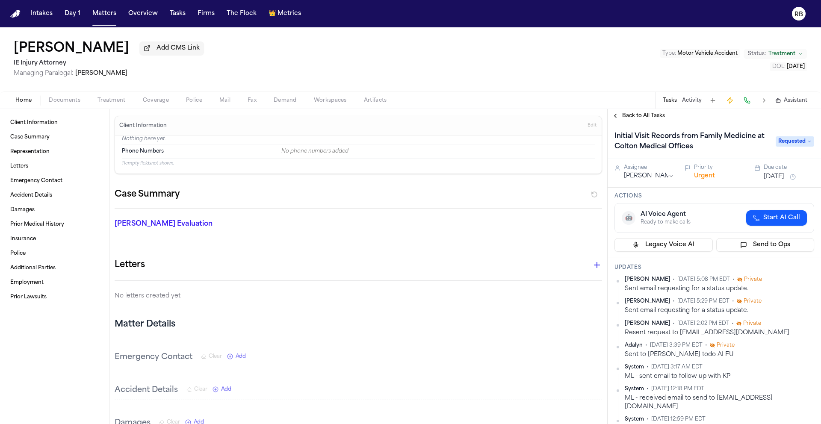
click at [781, 180] on button "Sep 29, 2025" at bounding box center [774, 177] width 21 height 9
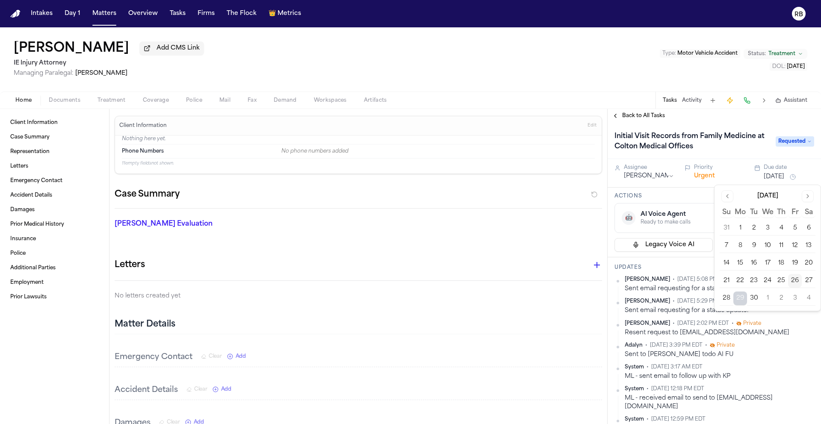
click at [757, 298] on button "30" at bounding box center [754, 299] width 14 height 14
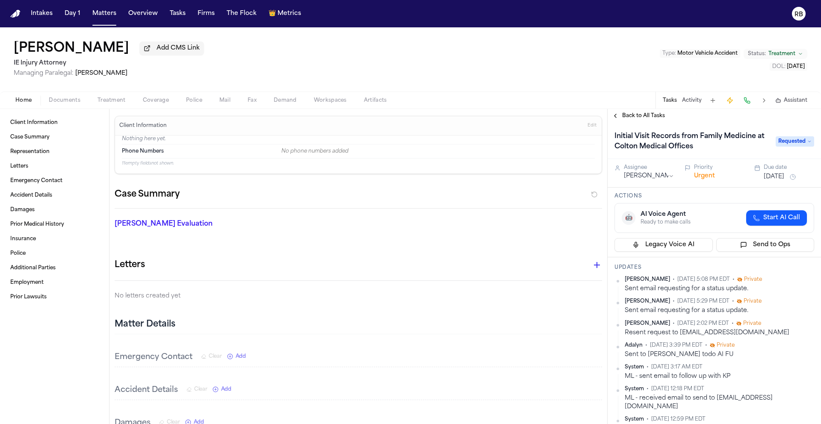
click at [692, 195] on h3 "Actions" at bounding box center [714, 196] width 200 height 7
click at [635, 115] on span "Back to All Tasks" at bounding box center [643, 115] width 43 height 7
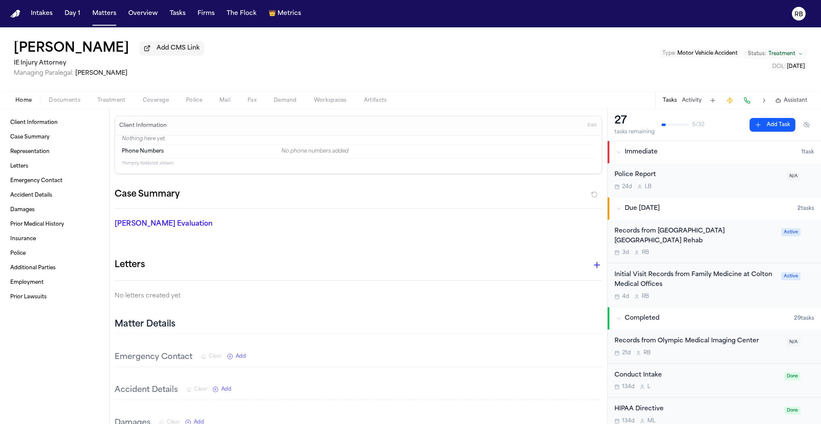
click at [480, 258] on div "Letters" at bounding box center [358, 265] width 487 height 17
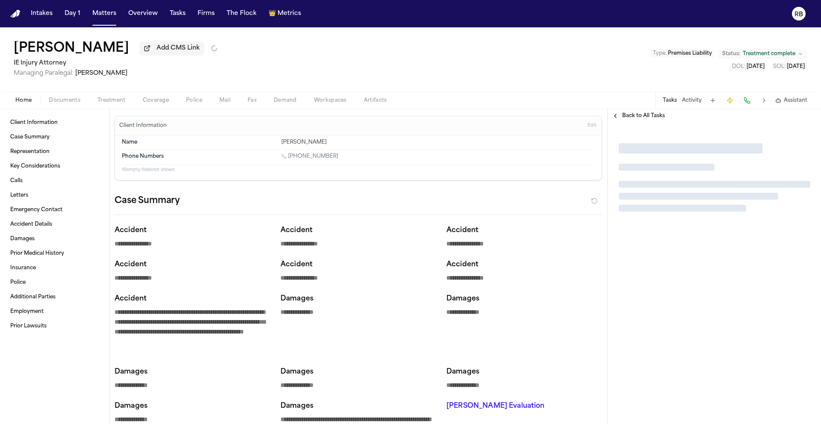
type textarea "*"
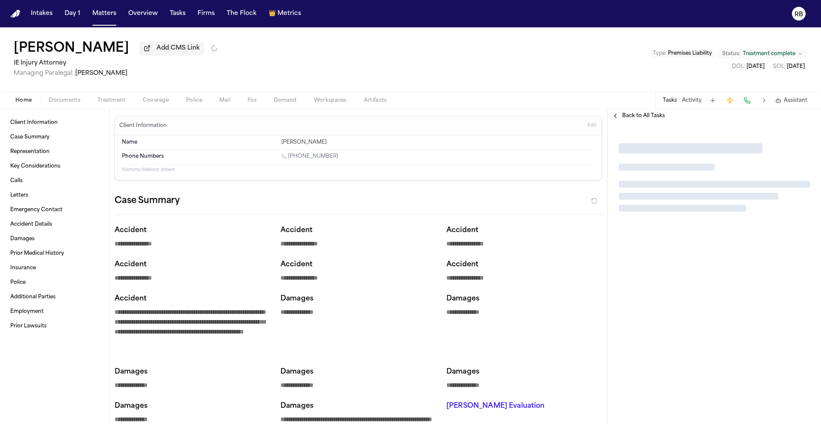
type textarea "*"
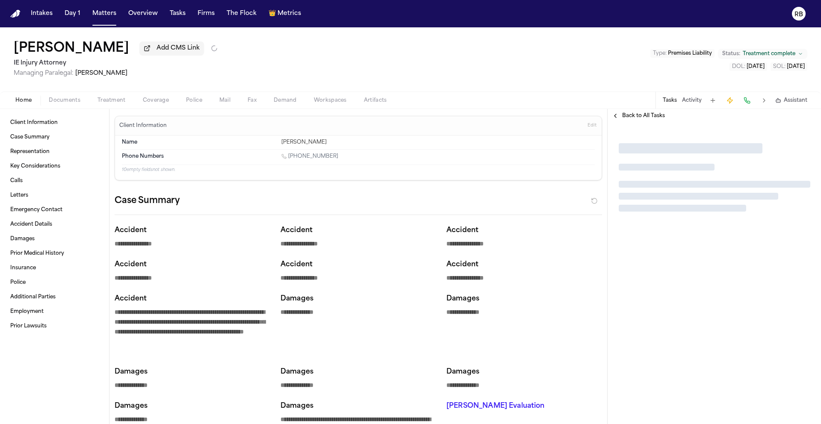
type textarea "*"
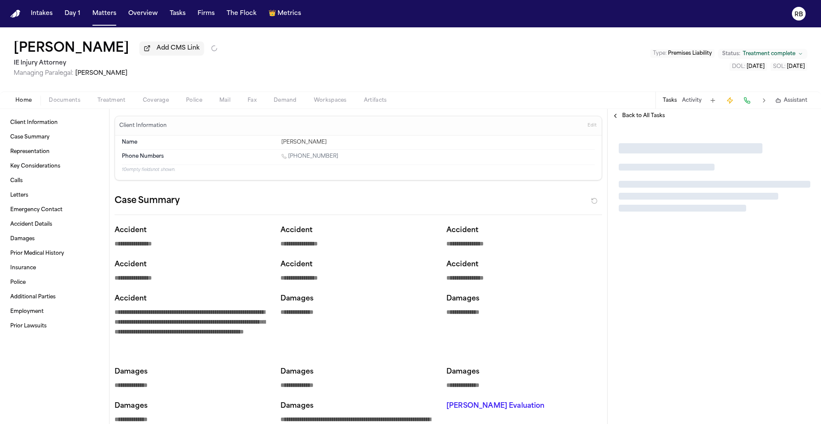
type textarea "*"
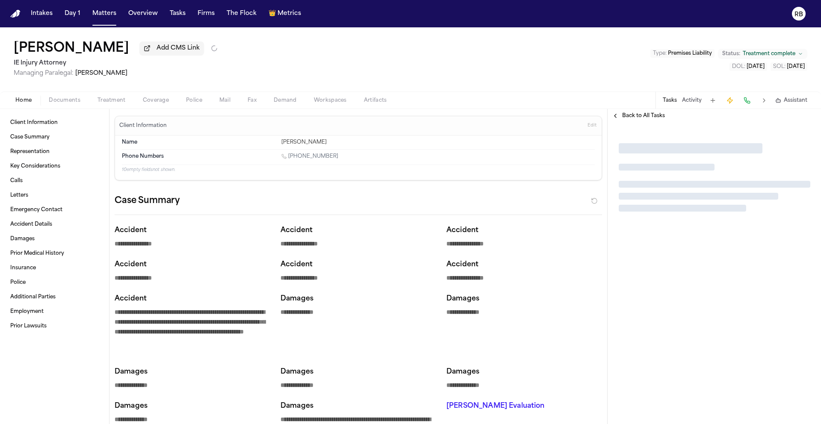
type textarea "*"
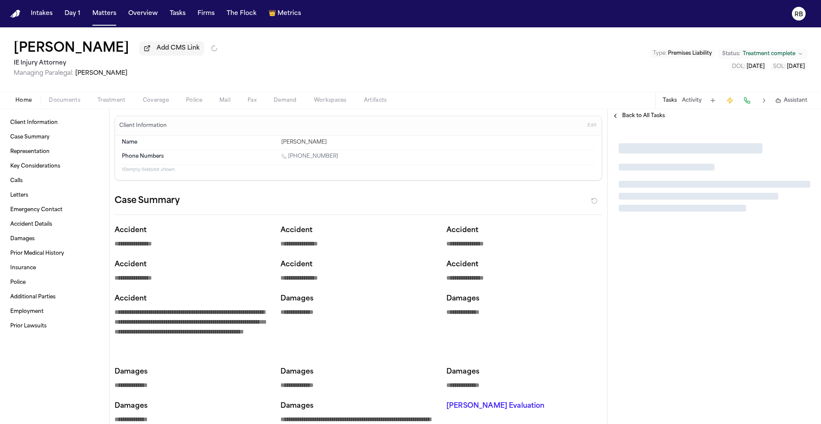
type textarea "*"
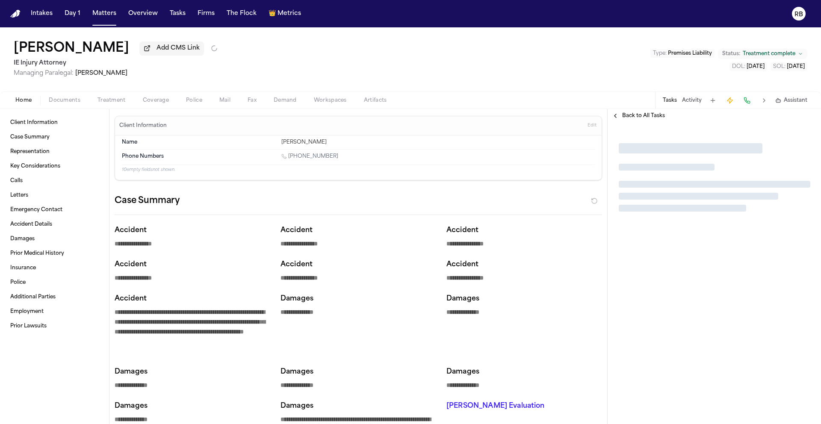
type textarea "*"
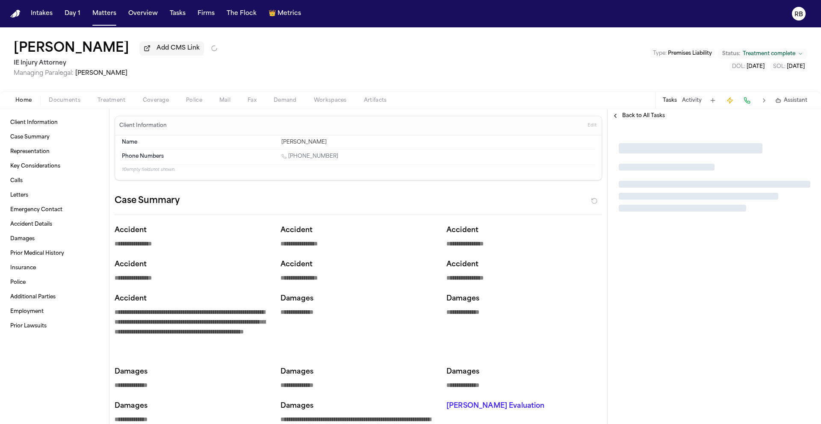
type textarea "*"
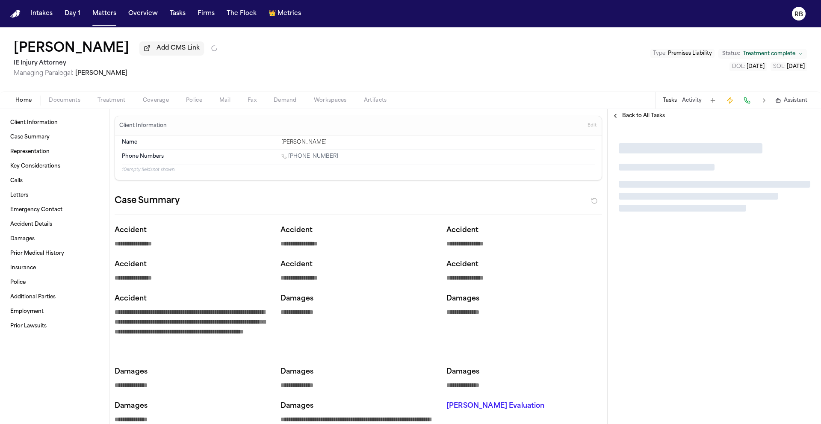
type textarea "*"
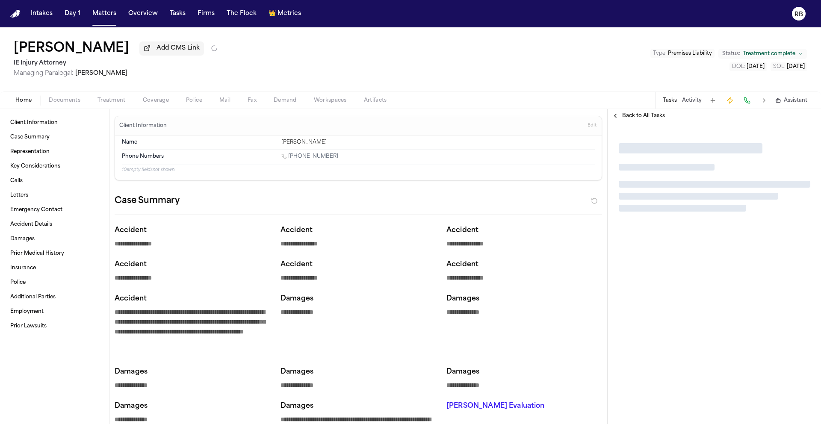
type textarea "*"
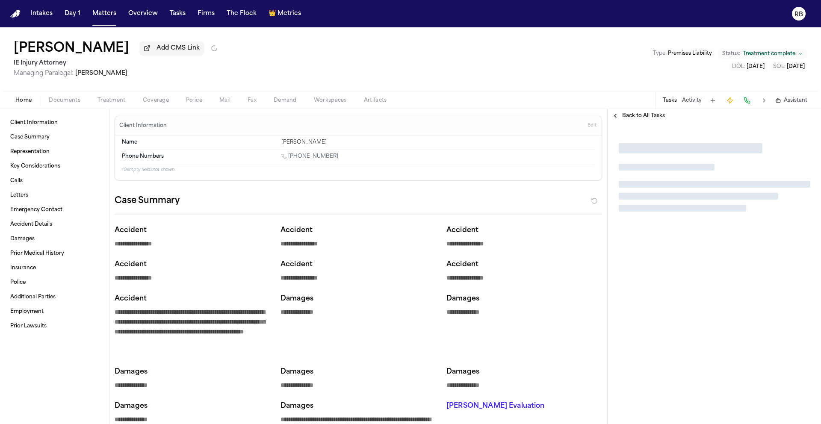
type textarea "*"
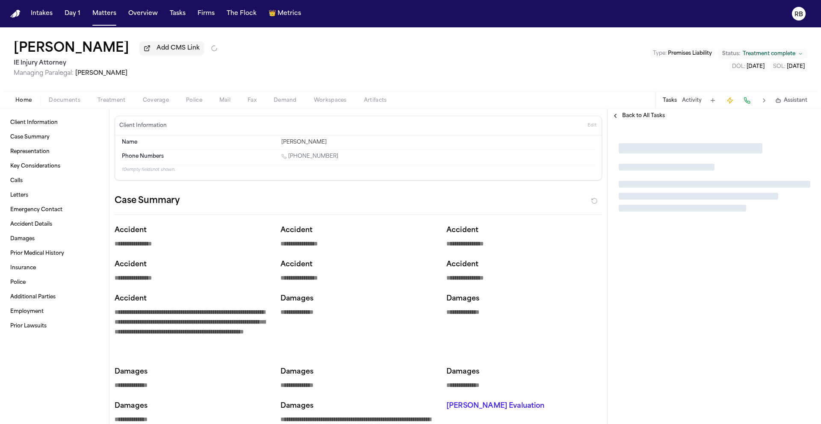
type textarea "*"
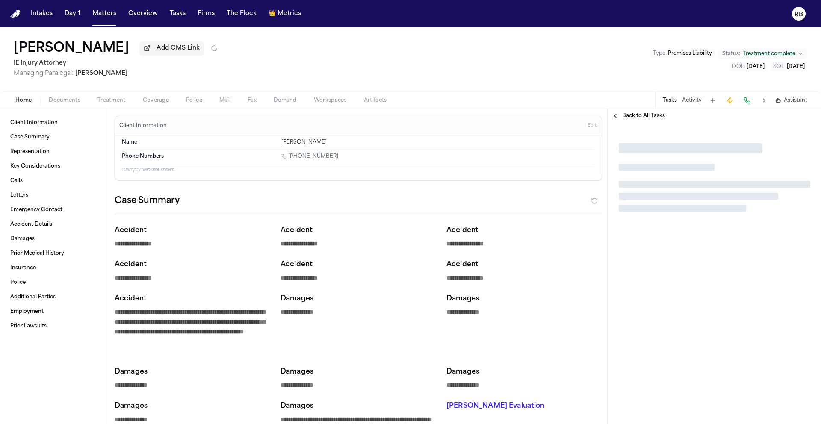
type textarea "*"
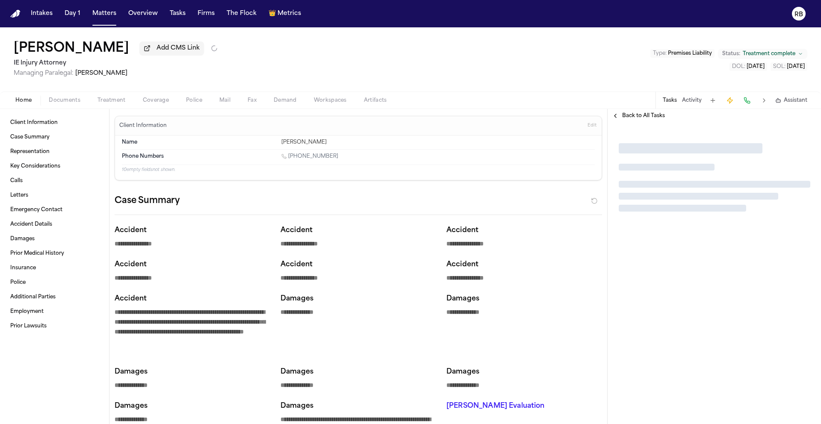
type textarea "*"
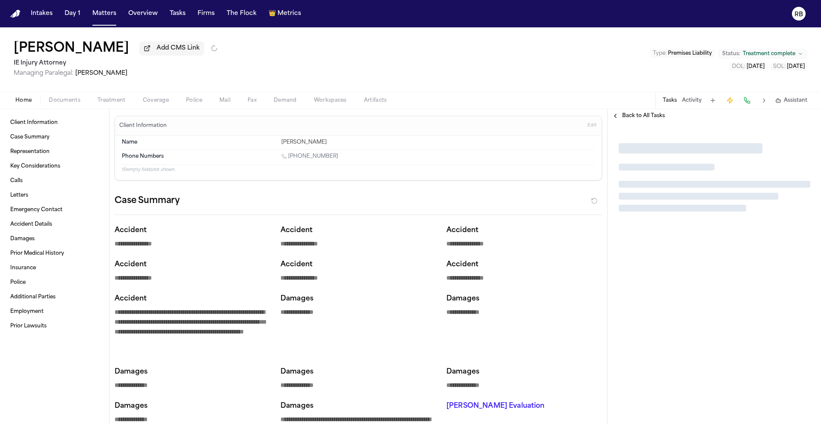
type textarea "*"
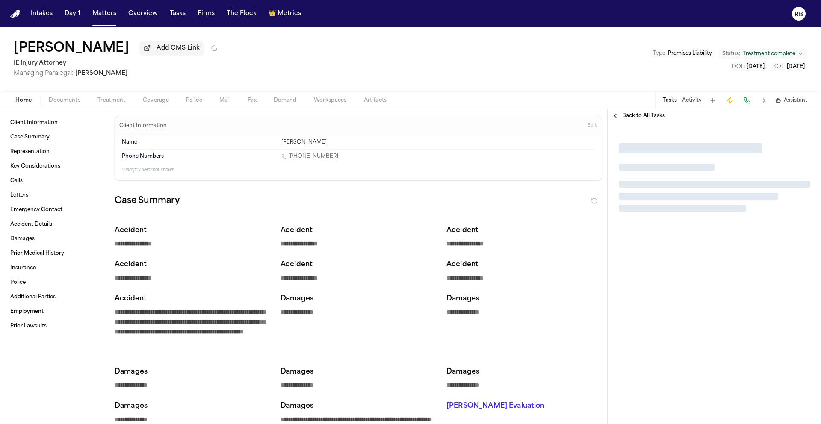
type textarea "*"
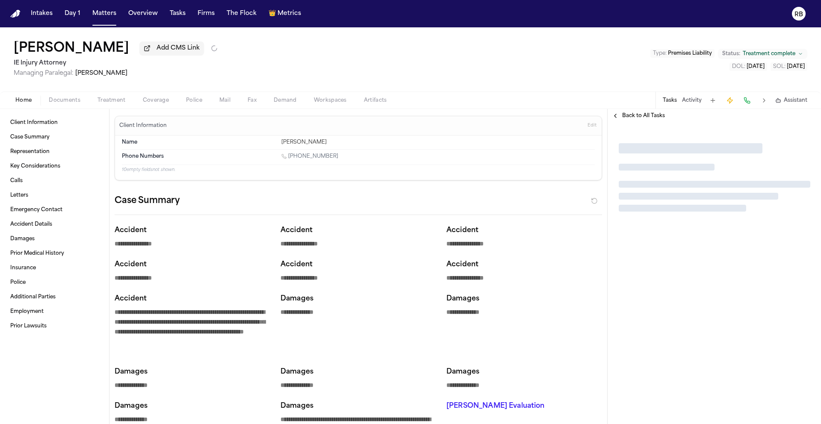
type textarea "*"
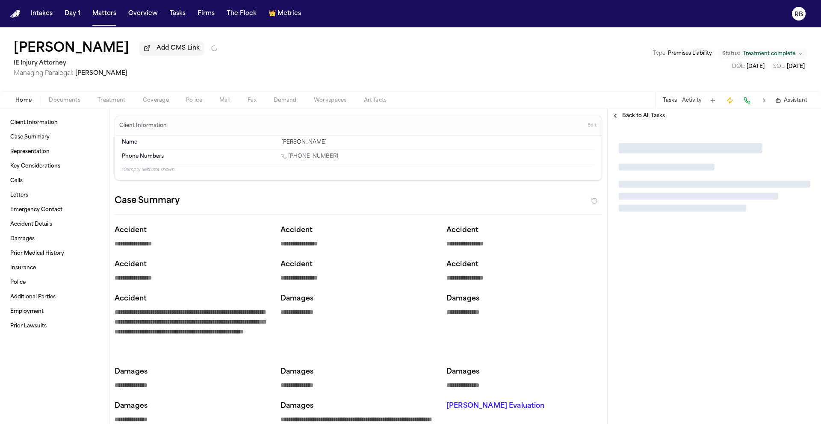
type textarea "*"
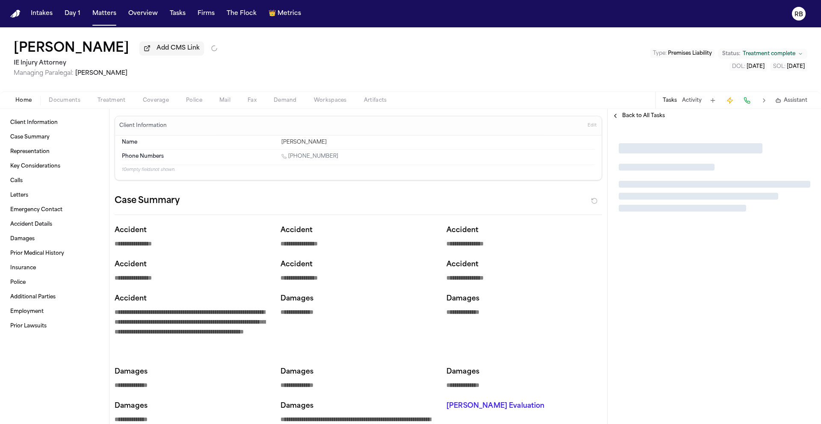
type textarea "*"
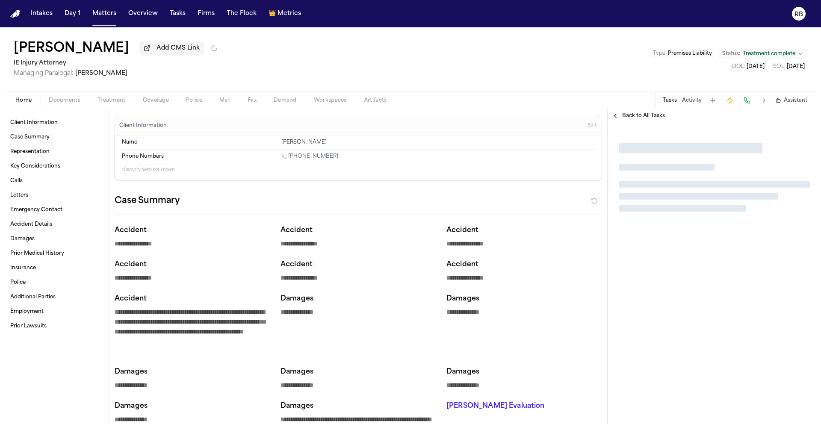
type textarea "*"
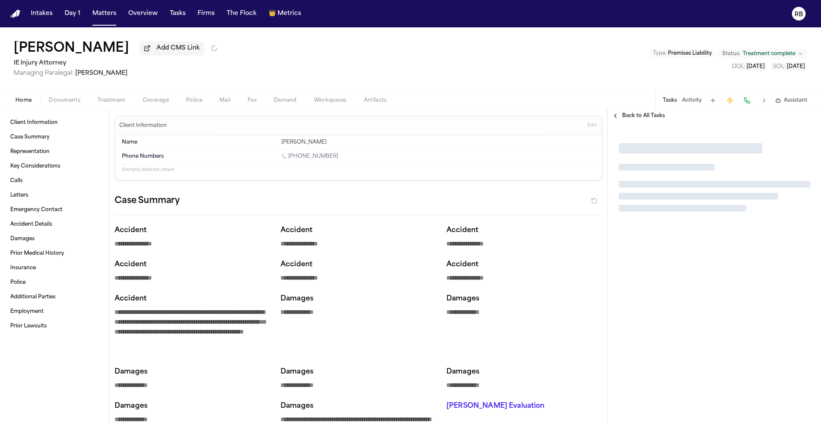
type textarea "*"
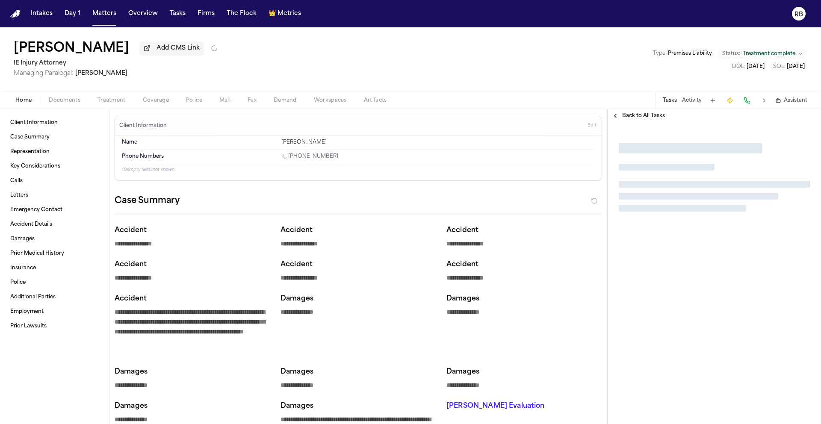
type textarea "*"
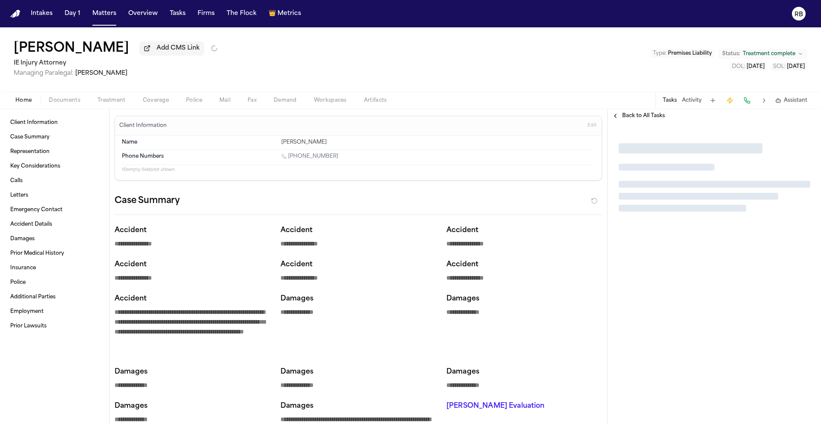
type textarea "*"
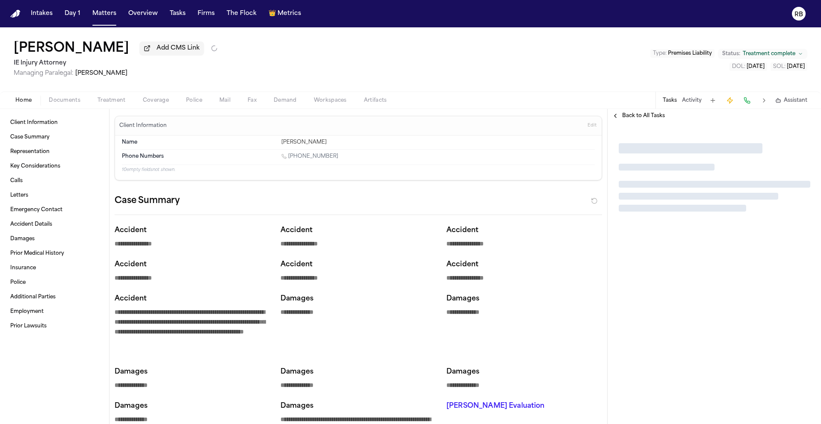
type textarea "*"
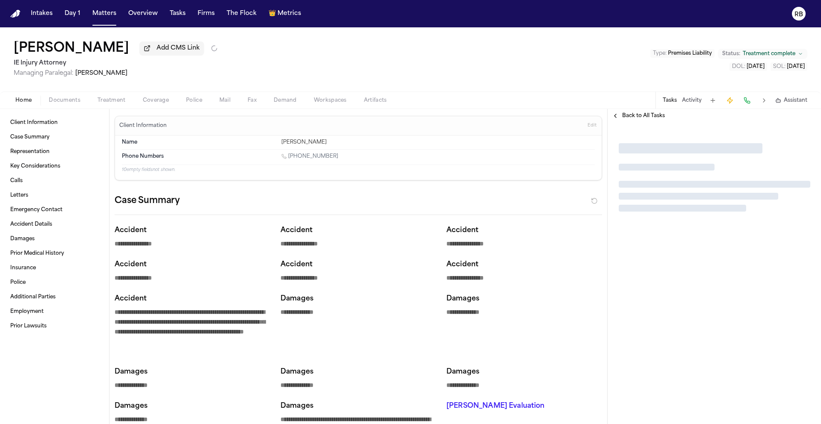
type textarea "*"
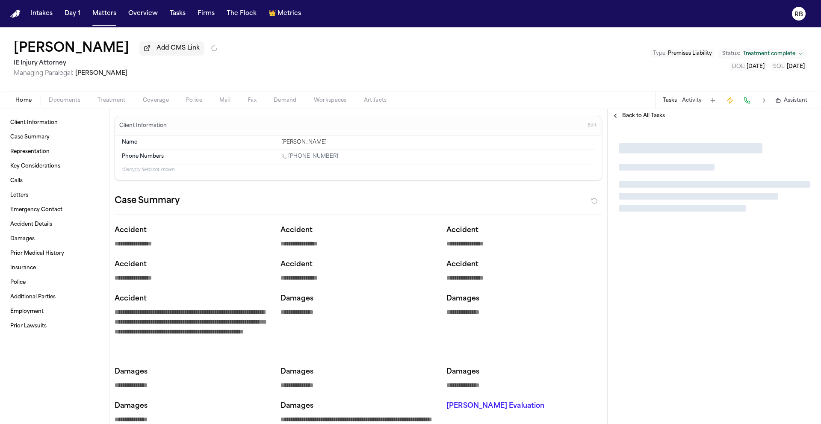
type textarea "*"
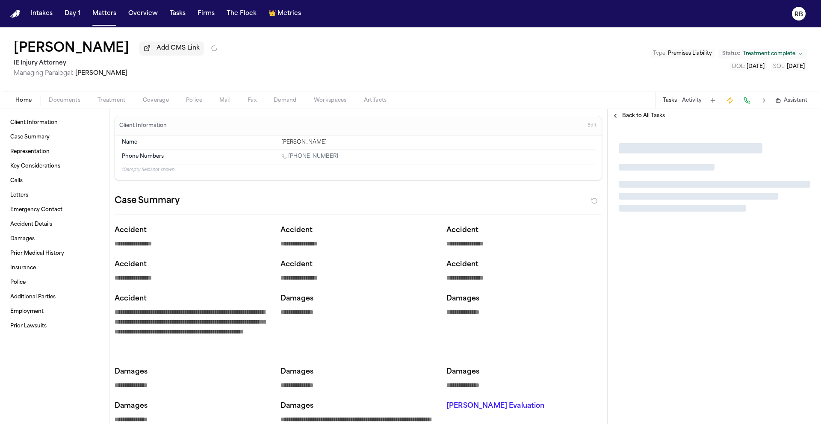
type textarea "*"
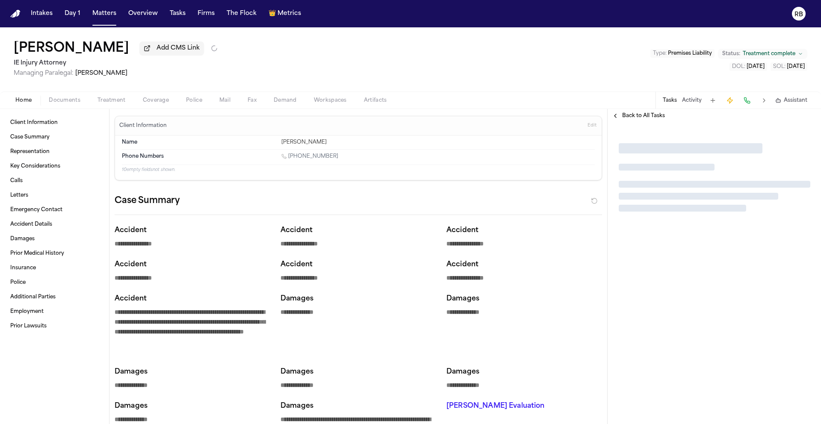
type textarea "*"
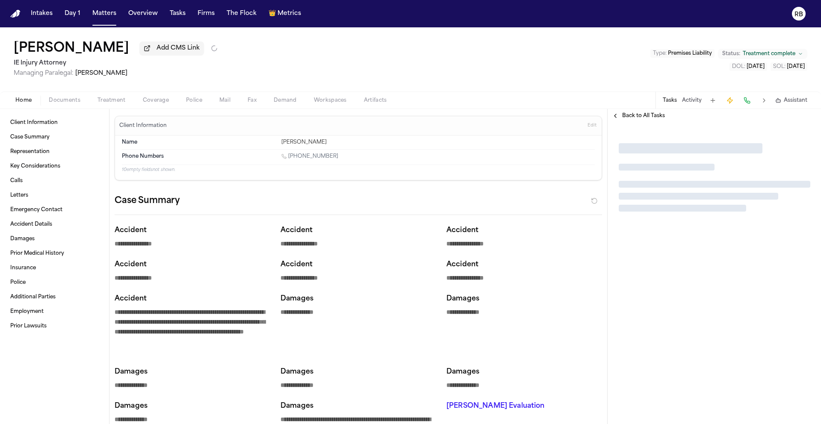
type textarea "*"
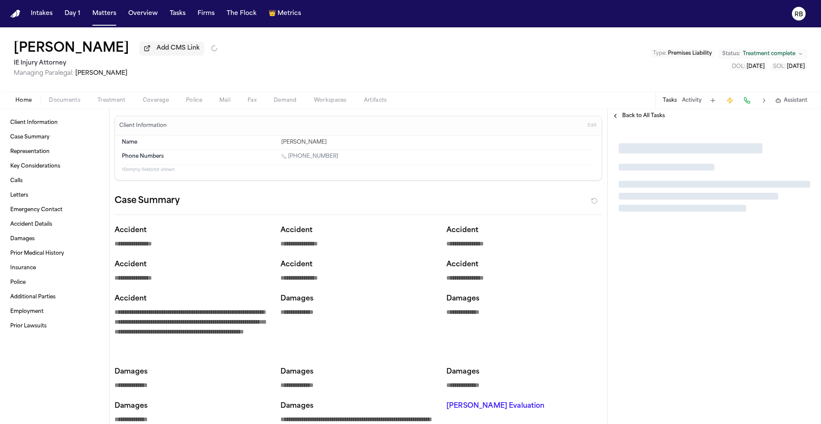
type textarea "*"
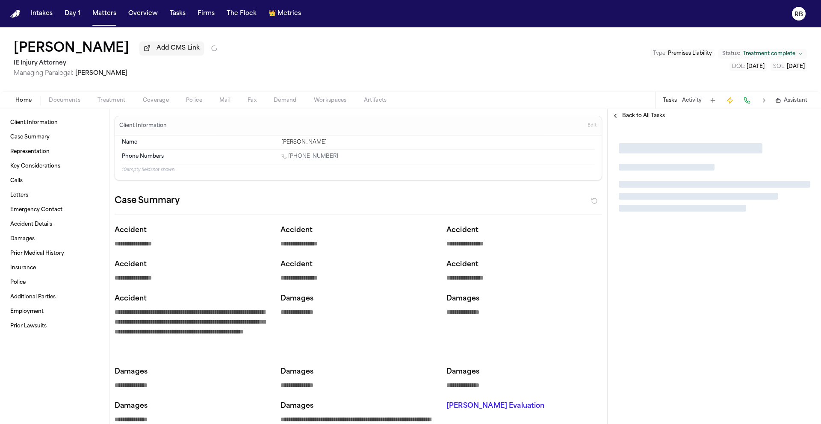
type textarea "*"
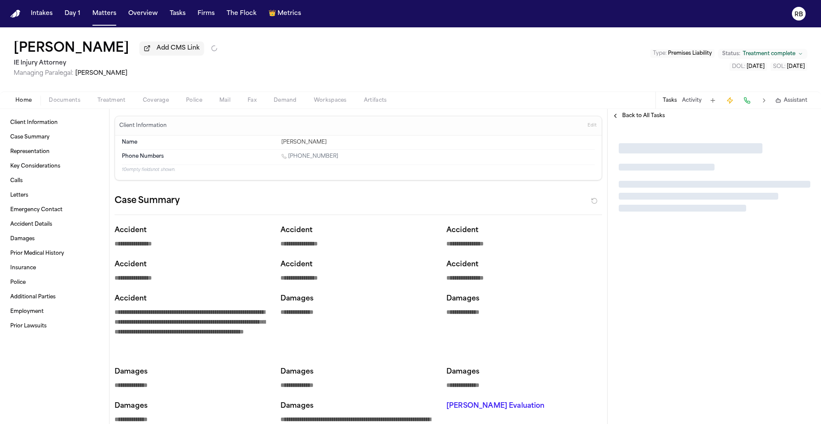
type textarea "*"
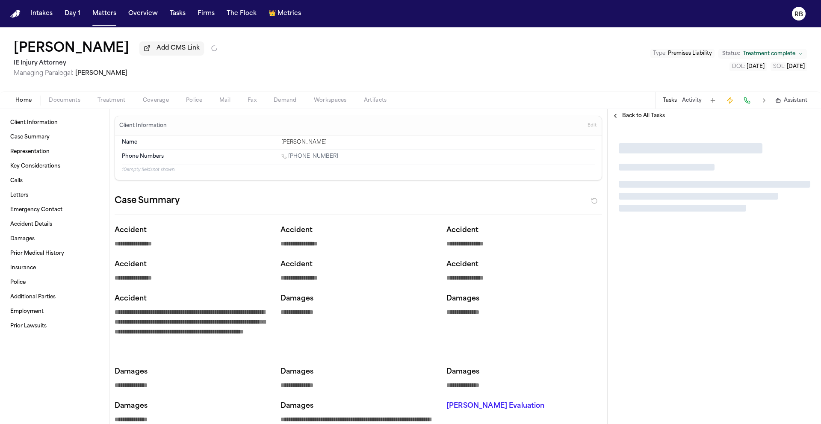
type textarea "*"
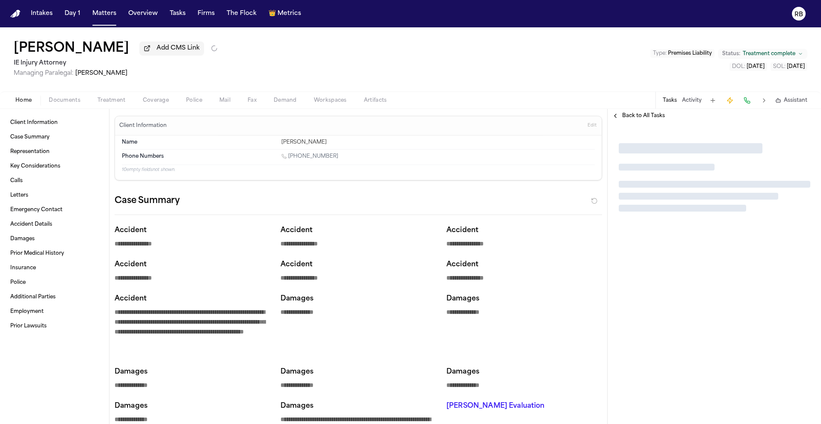
type textarea "*"
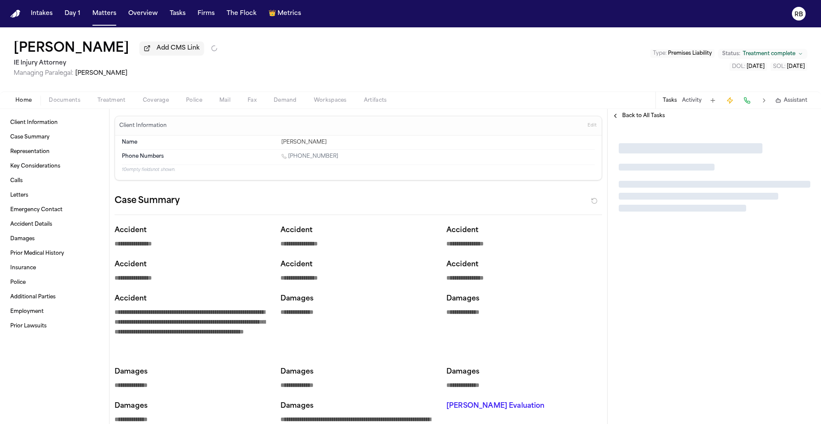
type textarea "*"
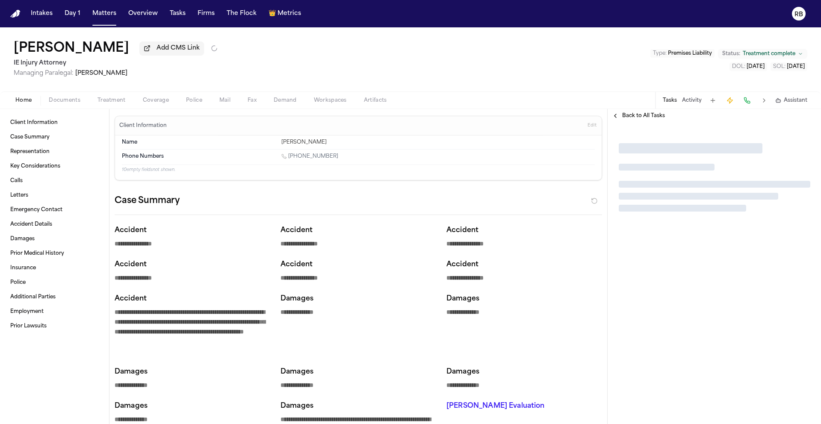
type textarea "*"
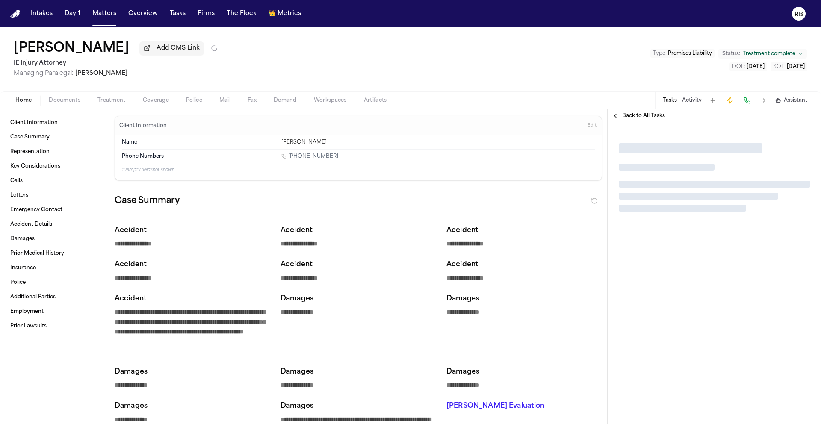
type textarea "*"
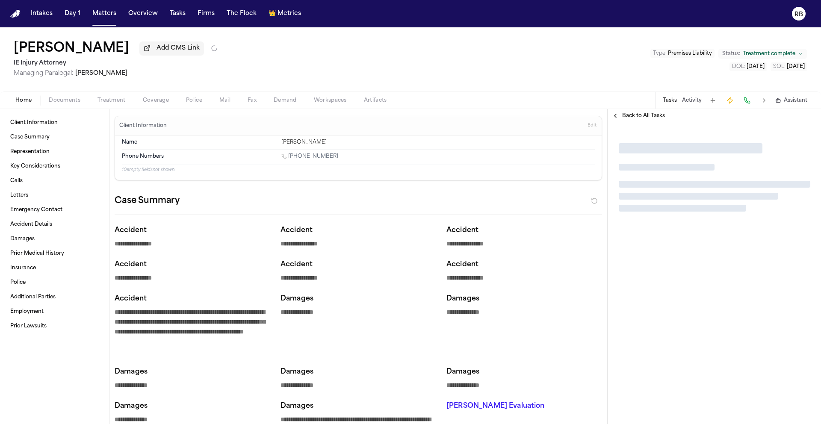
type textarea "*"
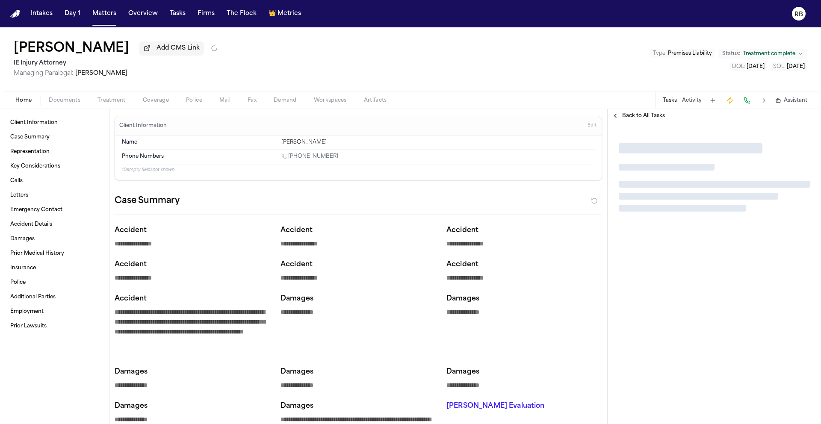
type textarea "*"
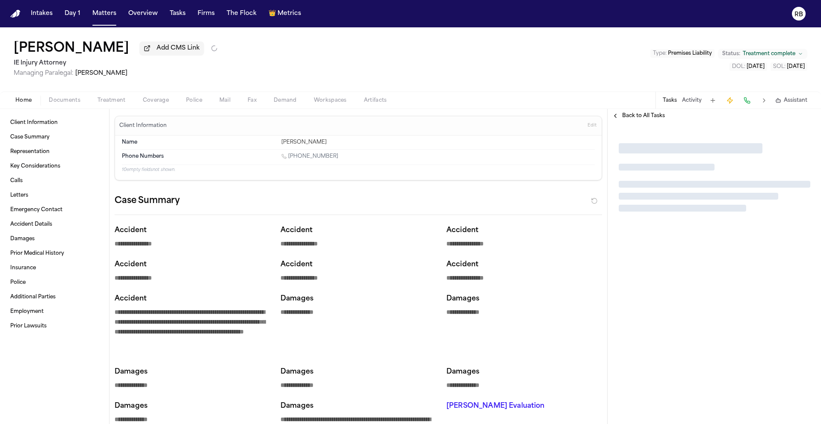
type textarea "*"
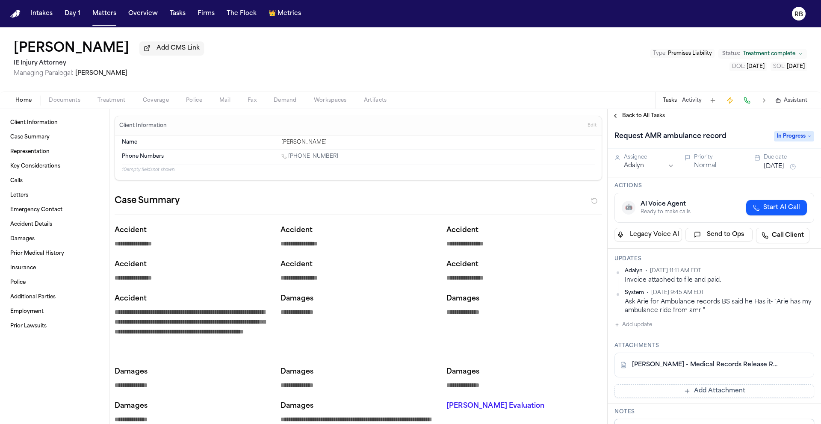
click at [404, 70] on div "Benjamin Sanders Add CMS Link IE Injury Attorney Managing Paralegal: Michelle L…" at bounding box center [410, 59] width 821 height 64
click at [526, 201] on div "Case Summary" at bounding box center [358, 204] width 487 height 21
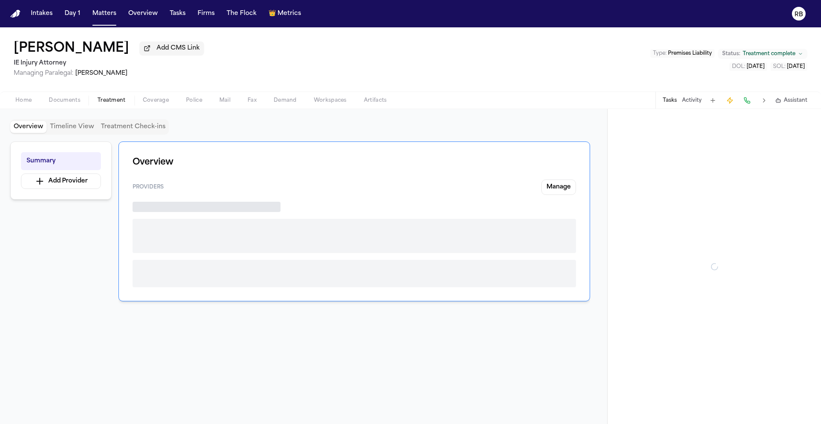
click at [115, 102] on span "Treatment" at bounding box center [111, 100] width 28 height 7
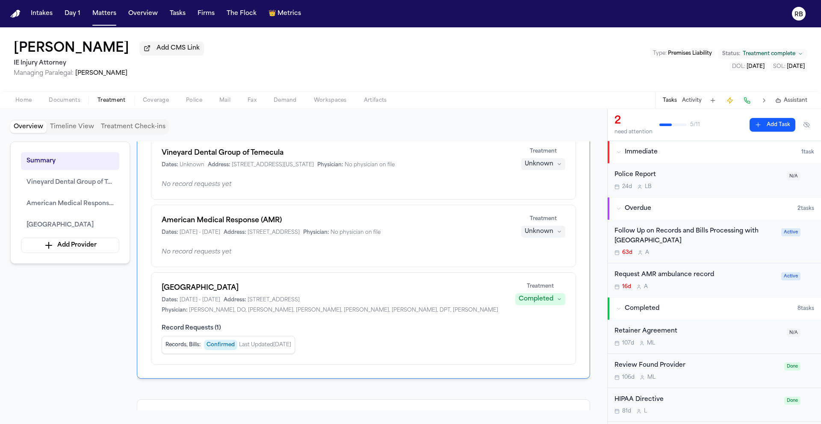
scroll to position [65, 0]
click at [94, 206] on span "American Medical Response (AMR)" at bounding box center [70, 204] width 87 height 10
click at [77, 207] on span "American Medical Response (AMR)" at bounding box center [70, 204] width 87 height 10
click at [726, 280] on div "Request AMR ambulance record" at bounding box center [695, 275] width 162 height 10
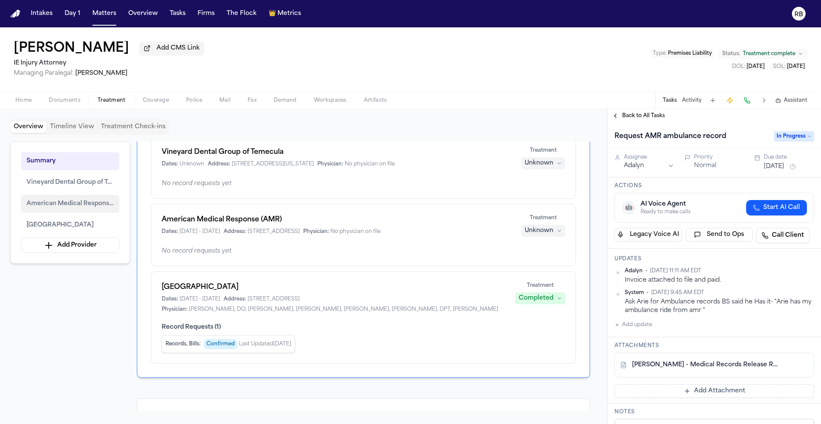
click at [93, 209] on span "American Medical Response (AMR)" at bounding box center [70, 204] width 87 height 10
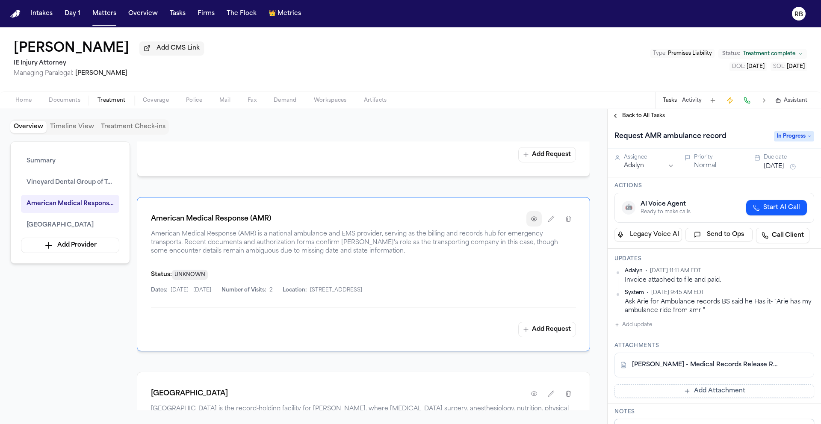
click at [536, 220] on icon "button" at bounding box center [534, 219] width 6 height 4
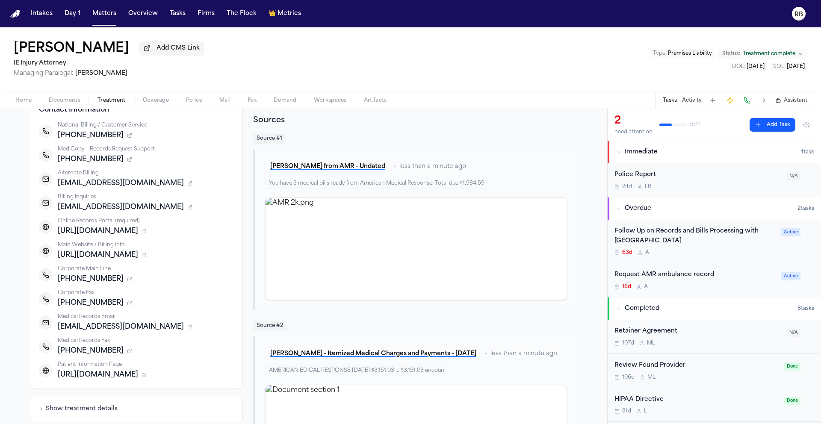
scroll to position [118, 0]
click at [726, 289] on div "16d A" at bounding box center [695, 286] width 162 height 7
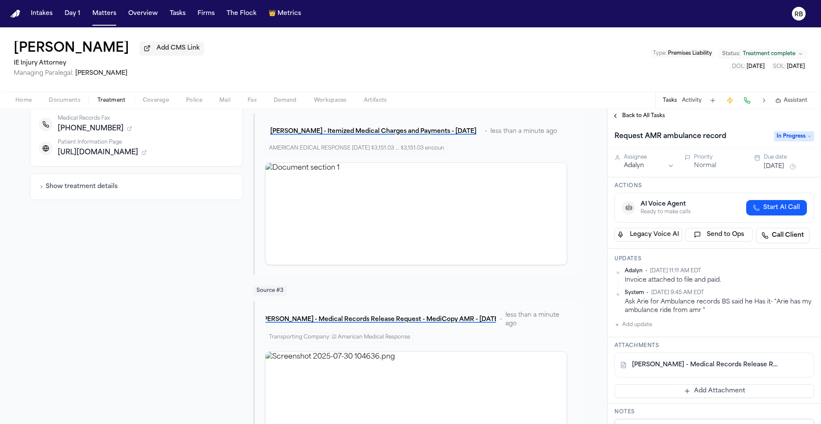
scroll to position [340, 0]
drag, startPoint x: 607, startPoint y: 257, endPoint x: 602, endPoint y: 356, distance: 98.9
click at [602, 356] on div "Back to List American Medical Response (AMR) 6501 S Fiddlers Green Cir Ste 100,…" at bounding box center [410, 266] width 821 height 315
click at [170, 322] on div "American Medical Response (AMR) 6501 S Fiddlers Green Cir Ste 100, Greenwood Vi…" at bounding box center [136, 140] width 213 height 650
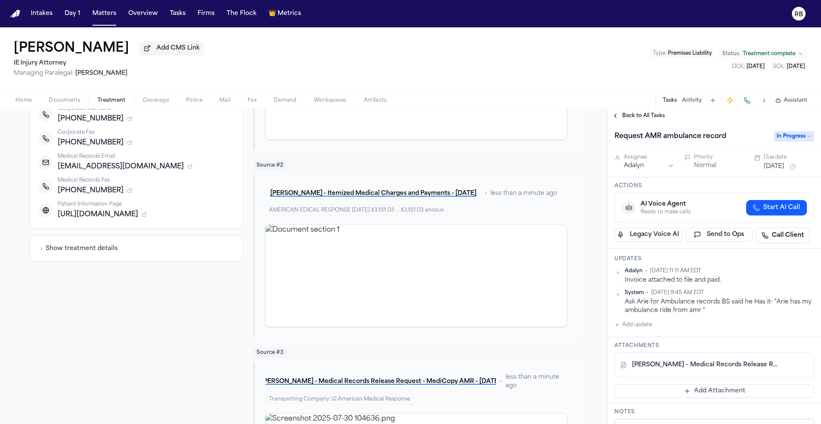
scroll to position [393, 0]
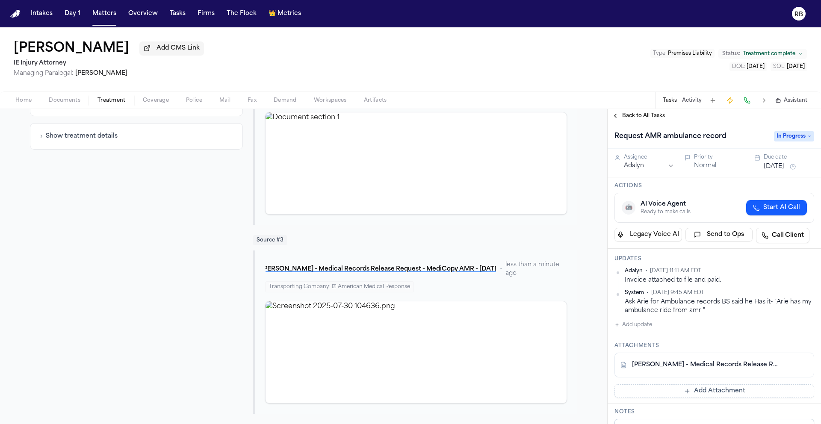
click at [646, 328] on button "Add update" at bounding box center [633, 325] width 38 height 10
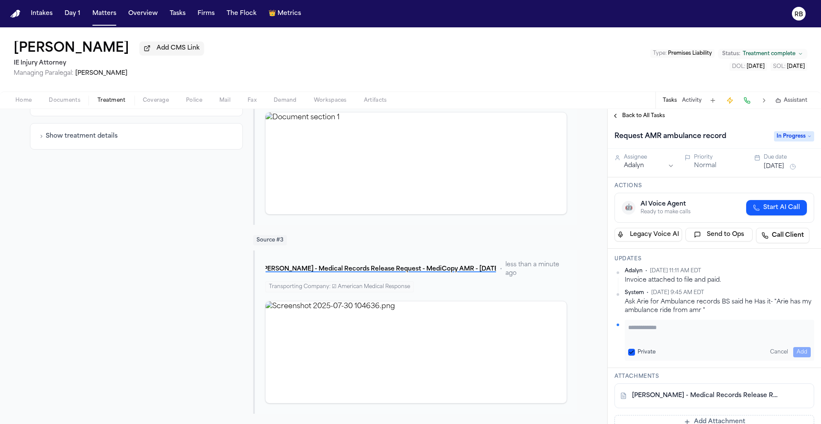
click at [658, 331] on textarea "Add your update" at bounding box center [719, 331] width 183 height 17
type textarea "**********"
click at [796, 351] on button "Add" at bounding box center [802, 352] width 18 height 10
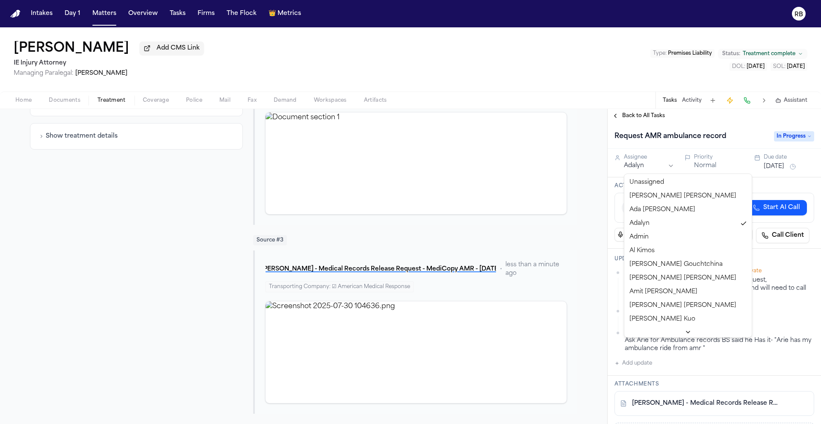
click at [659, 168] on html "Intakes Day 1 Matters Overview Tasks Firms The Flock 👑 Metrics RB Benjamin Sand…" at bounding box center [410, 212] width 821 height 424
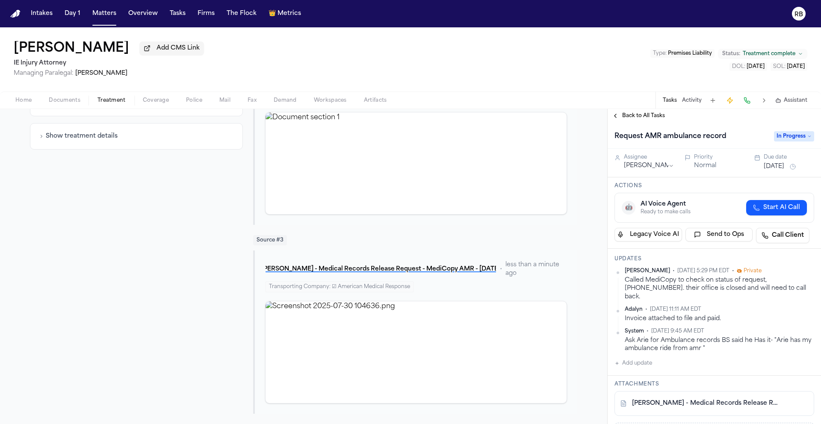
click at [768, 168] on button "Sep 10, 2025" at bounding box center [774, 166] width 21 height 9
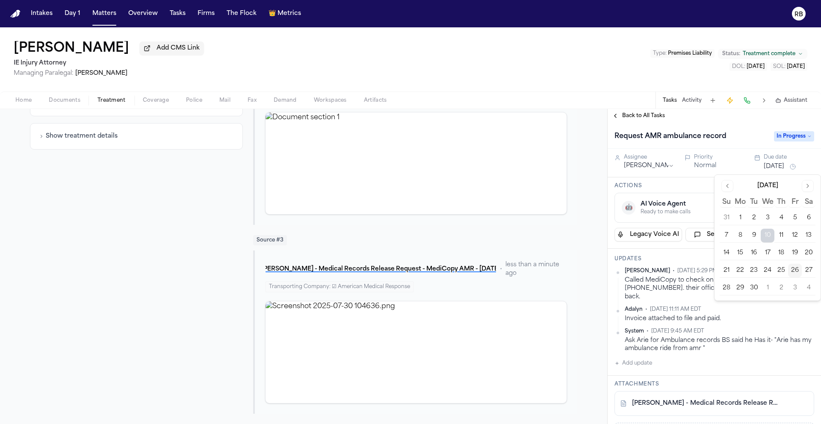
click at [751, 286] on button "30" at bounding box center [754, 288] width 14 height 14
click at [701, 186] on h3 "Actions" at bounding box center [714, 186] width 200 height 7
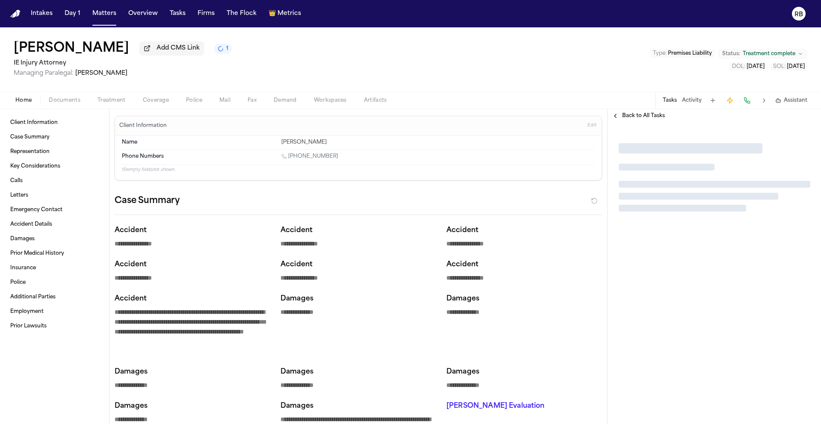
type textarea "*"
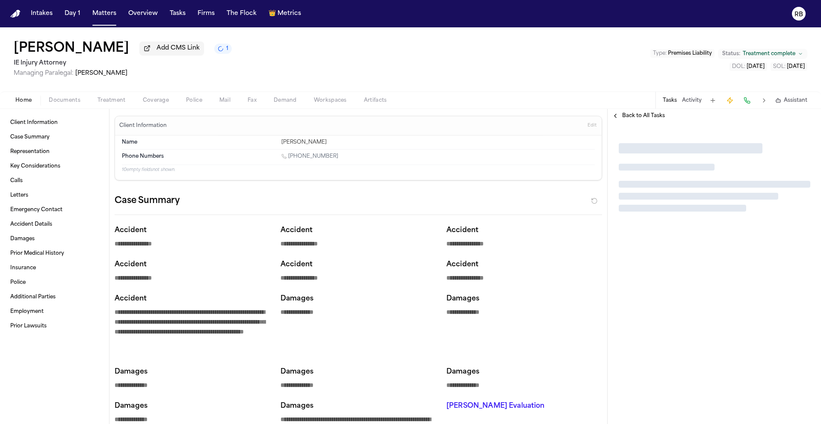
type textarea "*"
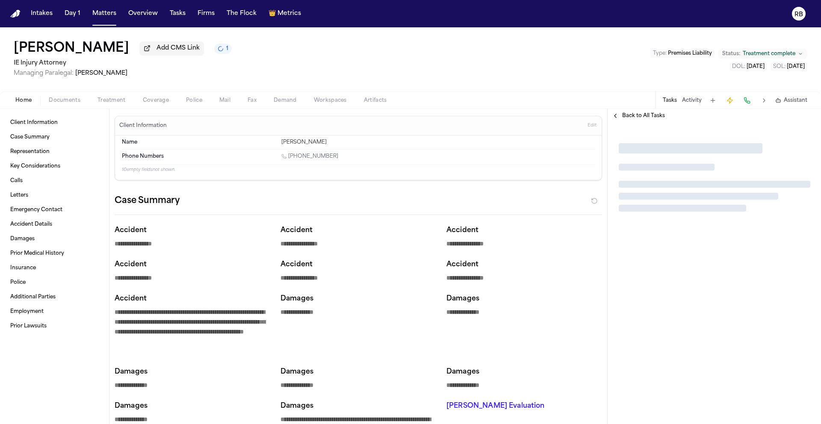
type textarea "*"
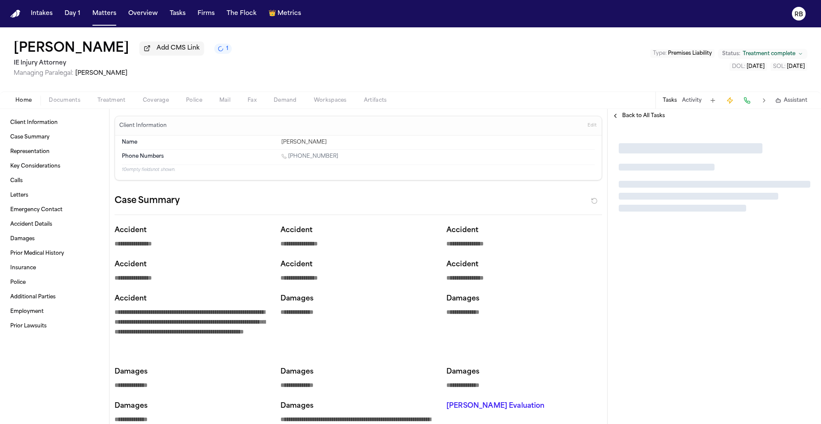
type textarea "*"
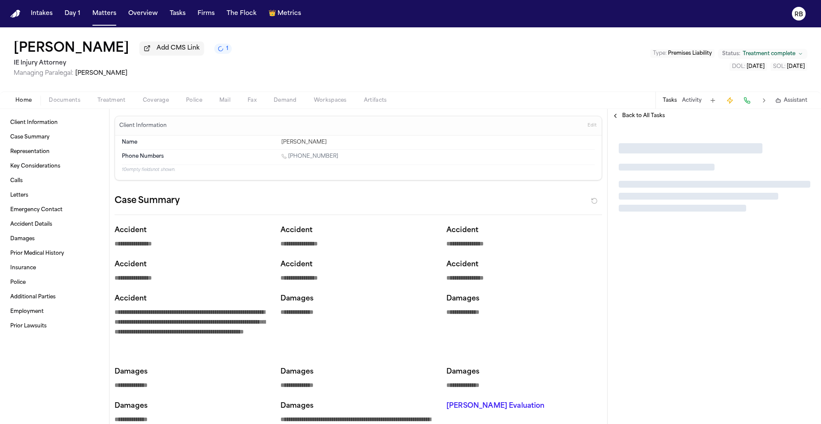
type textarea "*"
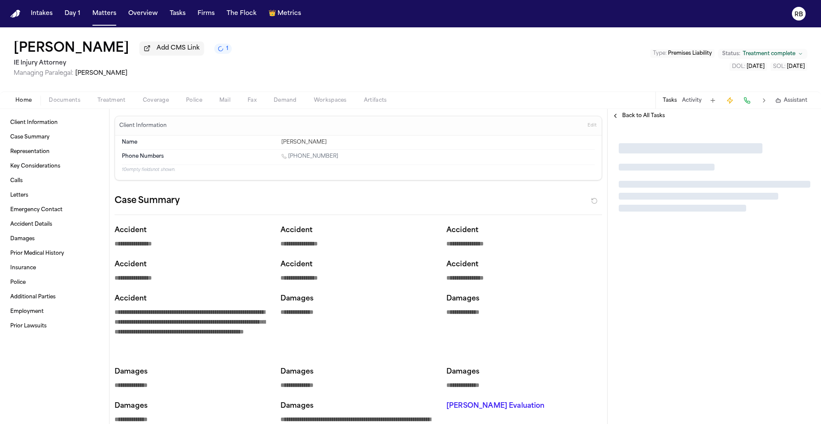
type textarea "*"
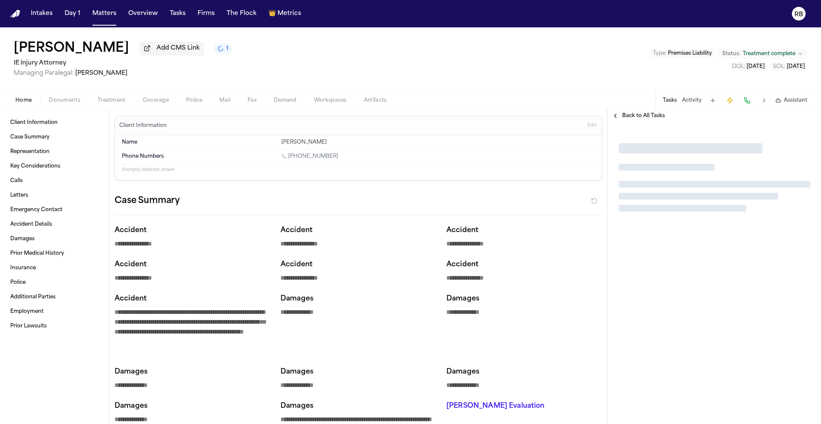
type textarea "*"
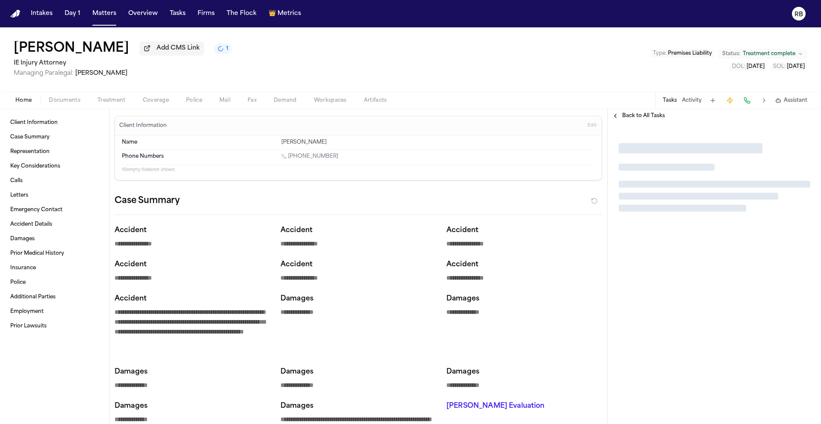
type textarea "*"
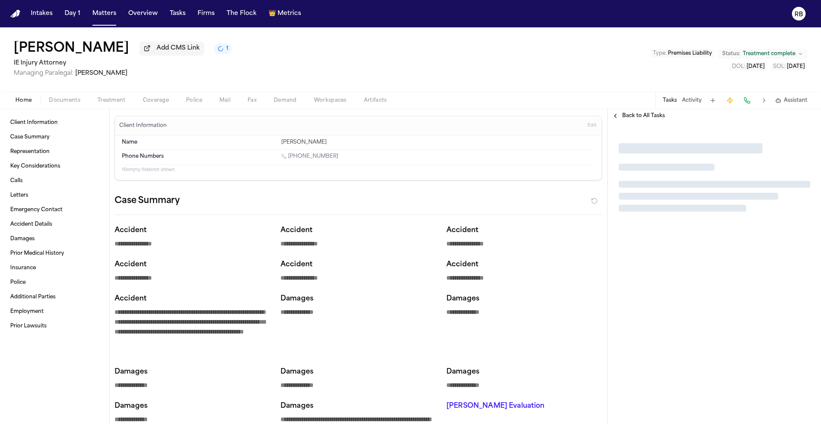
type textarea "*"
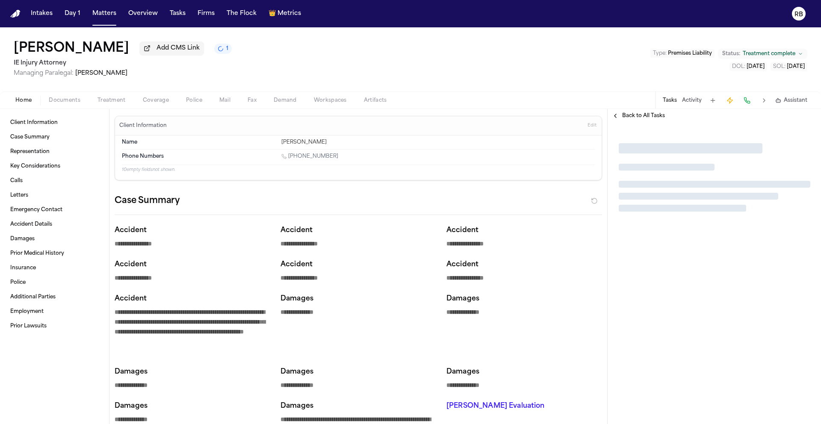
type textarea "*"
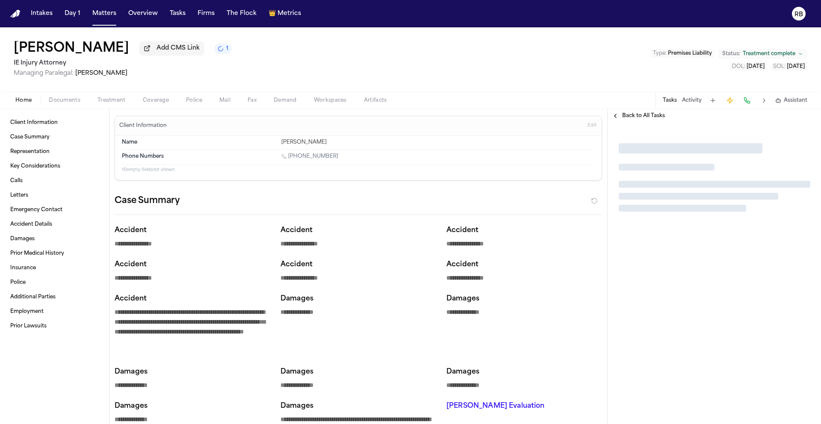
type textarea "*"
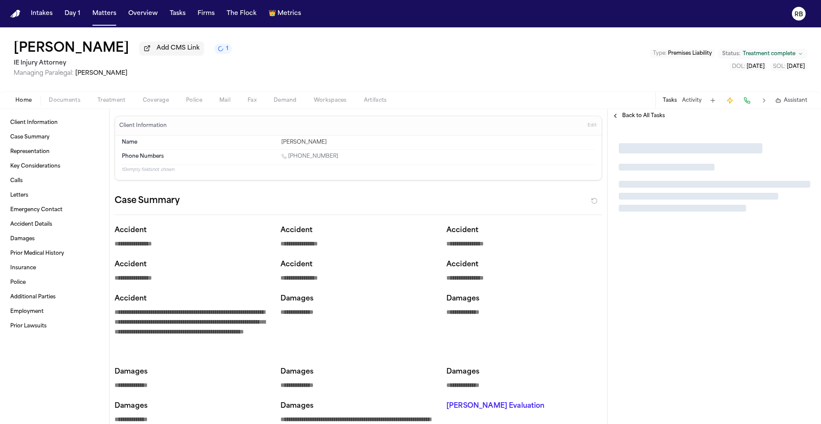
type textarea "*"
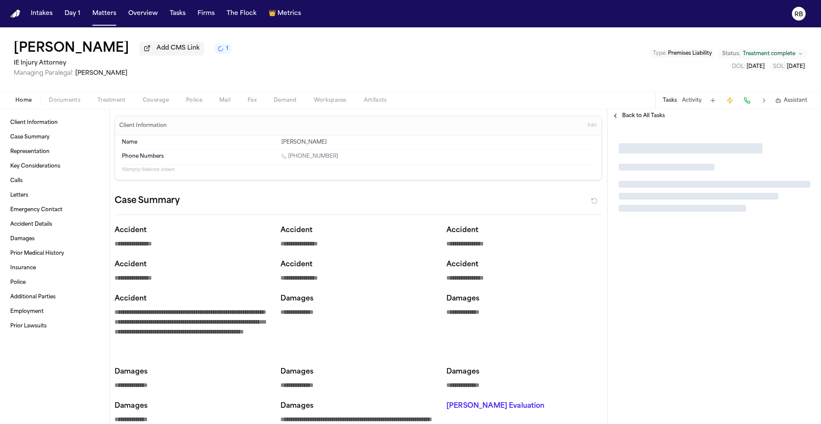
type textarea "*"
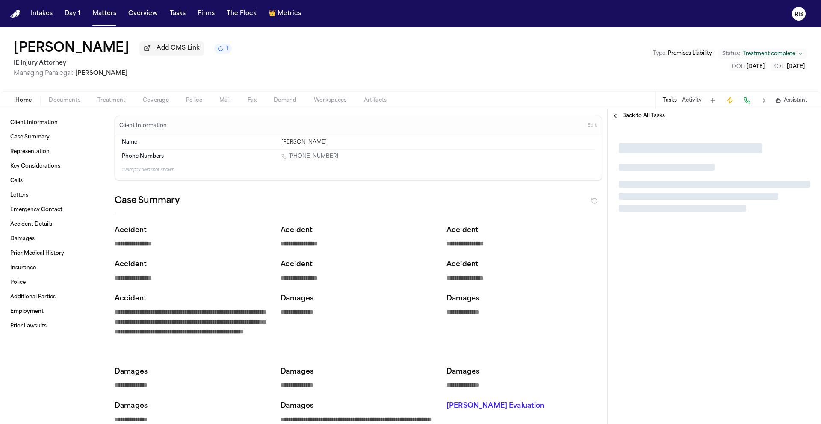
type textarea "*"
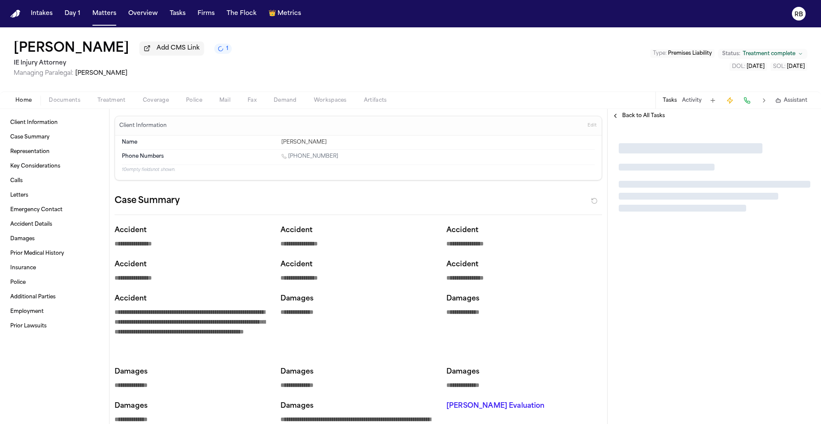
type textarea "*"
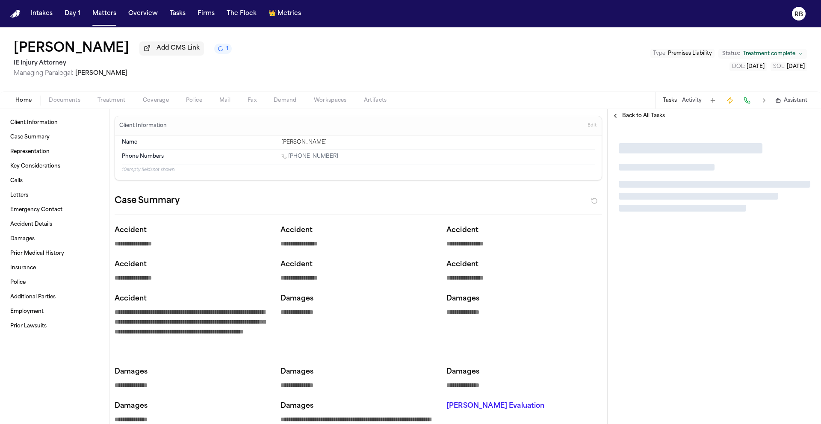
type textarea "*"
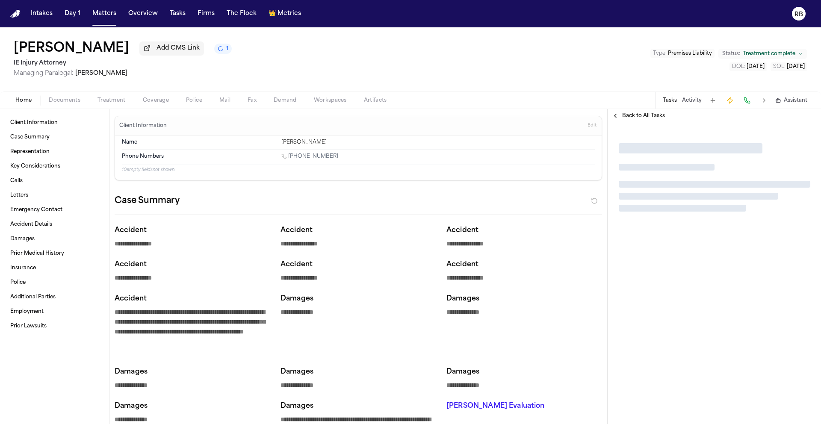
type textarea "*"
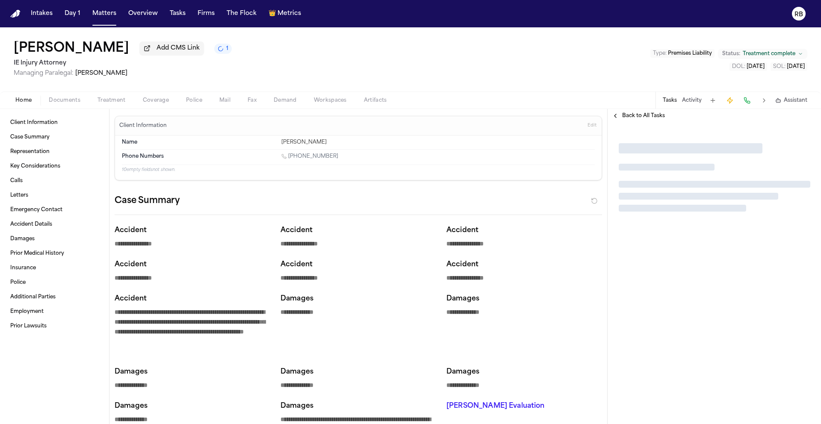
type textarea "*"
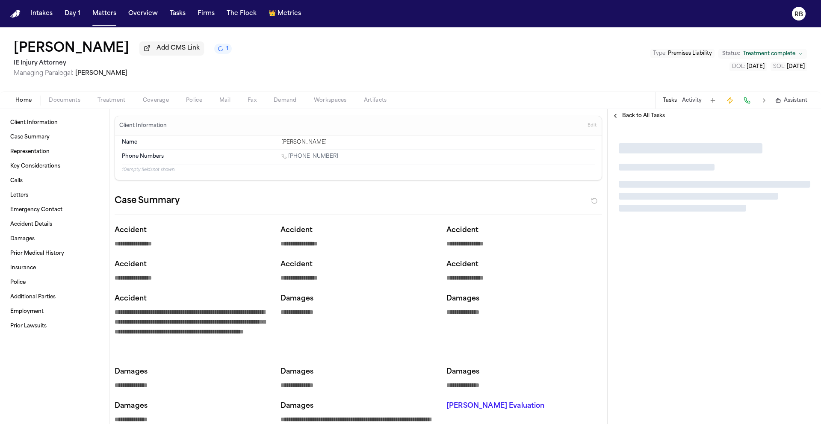
type textarea "*"
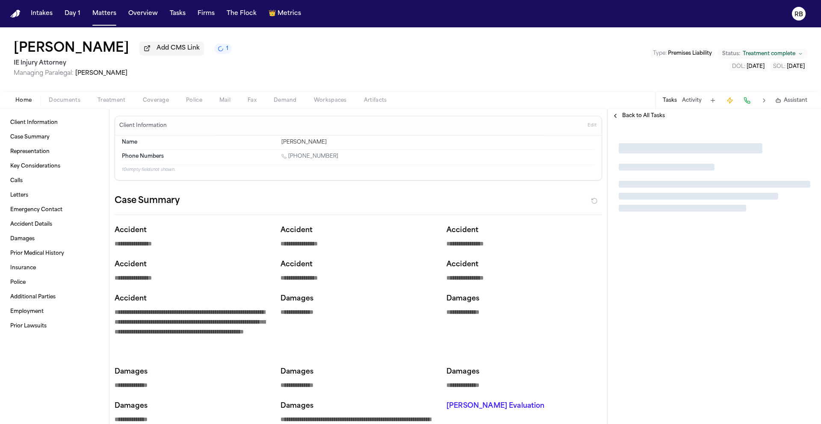
type textarea "*"
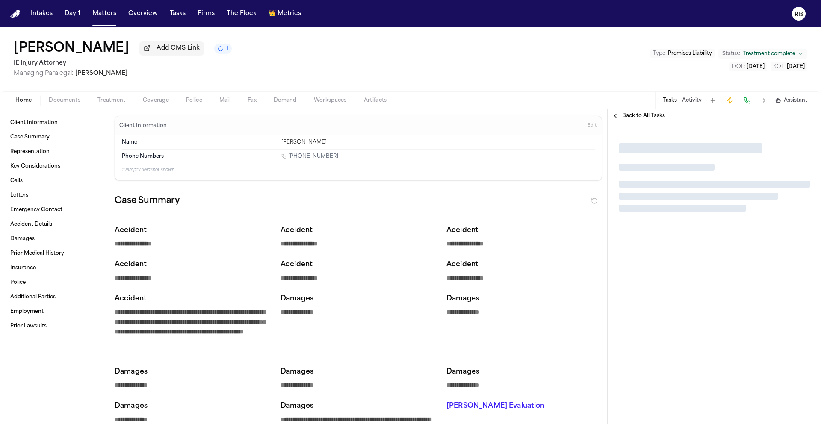
type textarea "*"
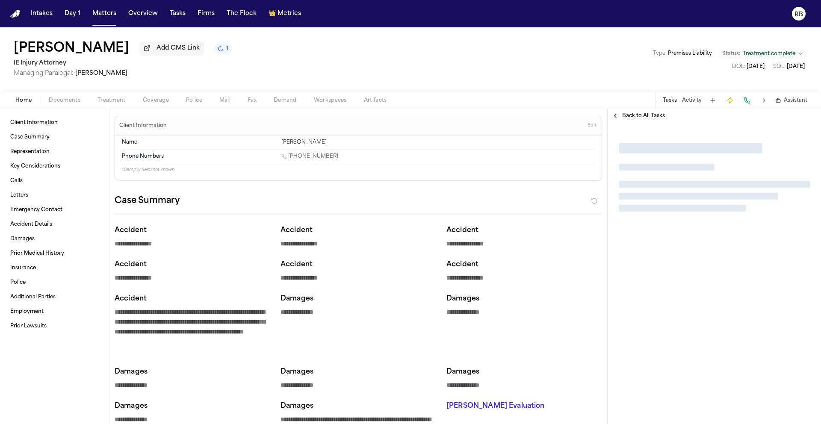
type textarea "*"
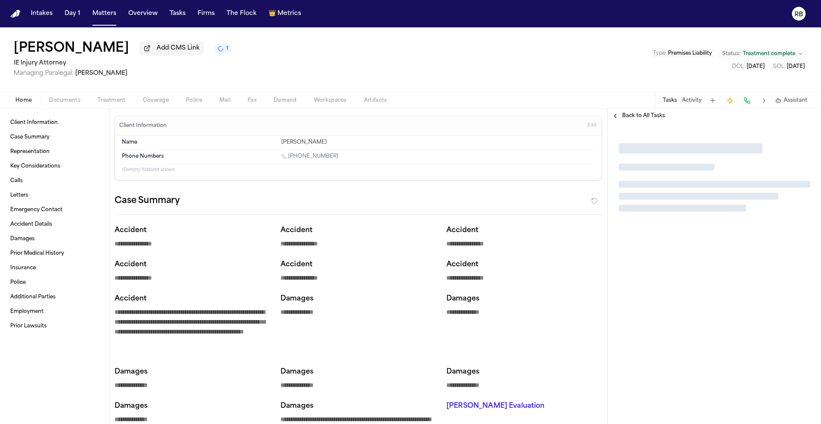
type textarea "*"
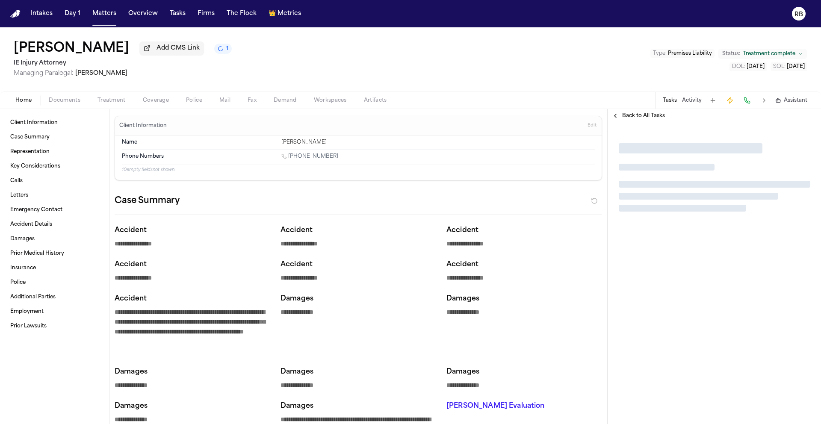
type textarea "*"
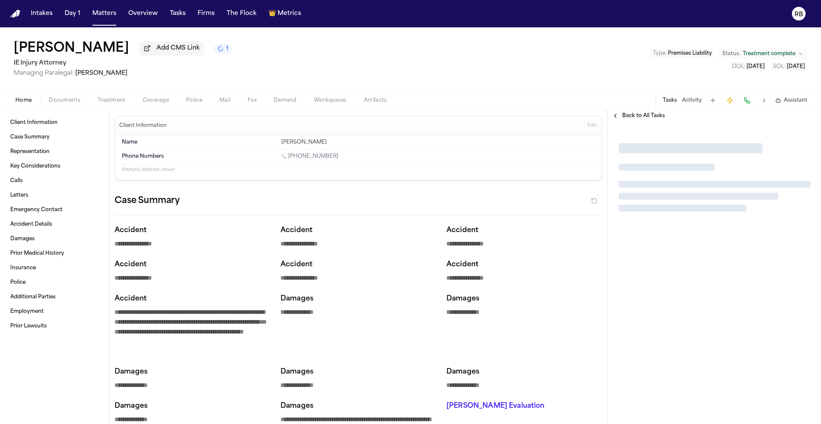
type textarea "*"
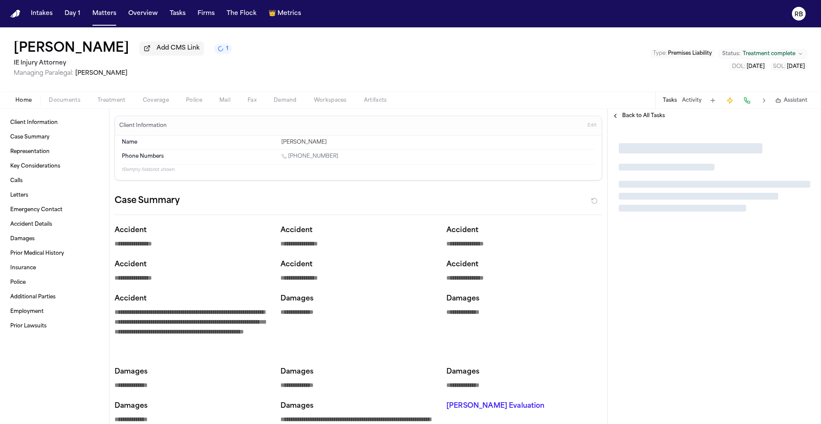
type textarea "*"
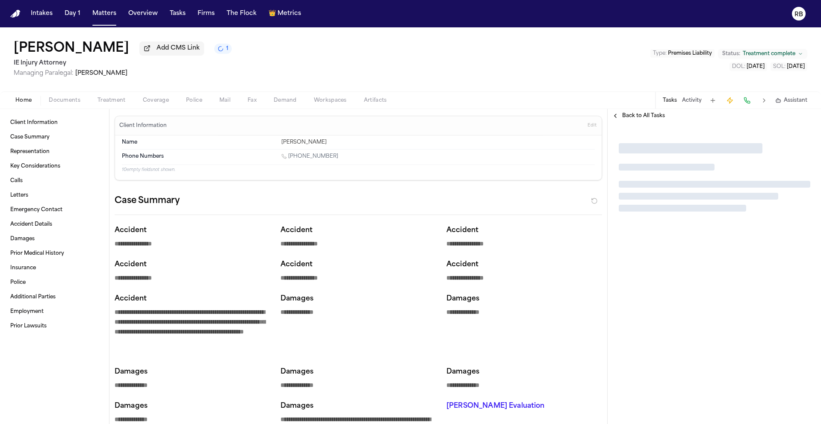
type textarea "*"
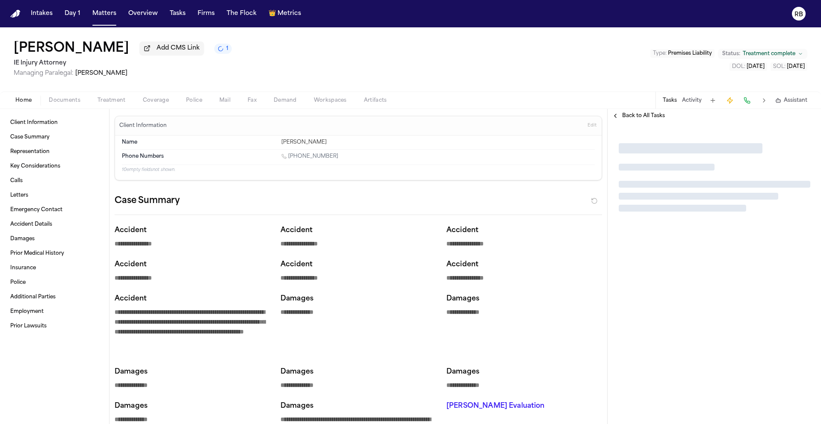
type textarea "*"
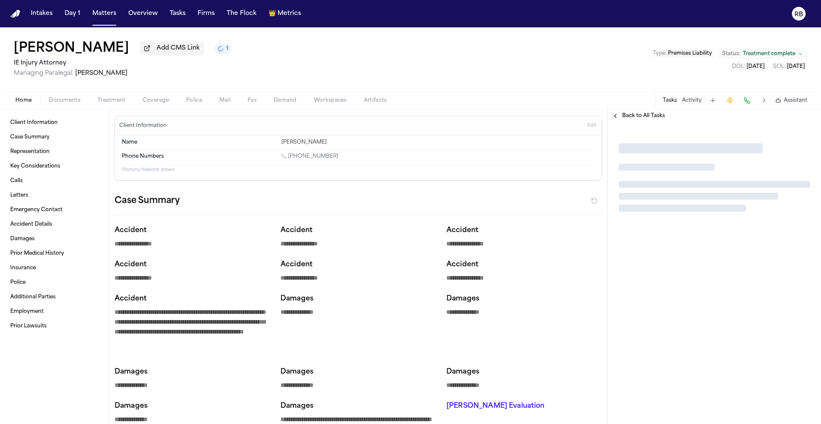
type textarea "*"
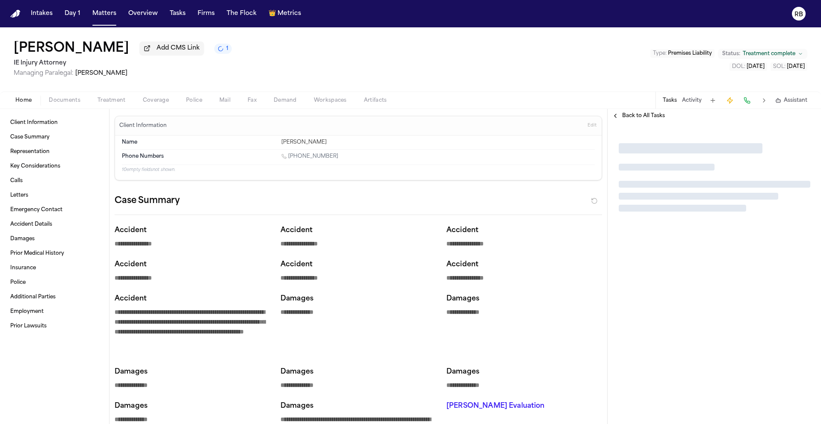
type textarea "*"
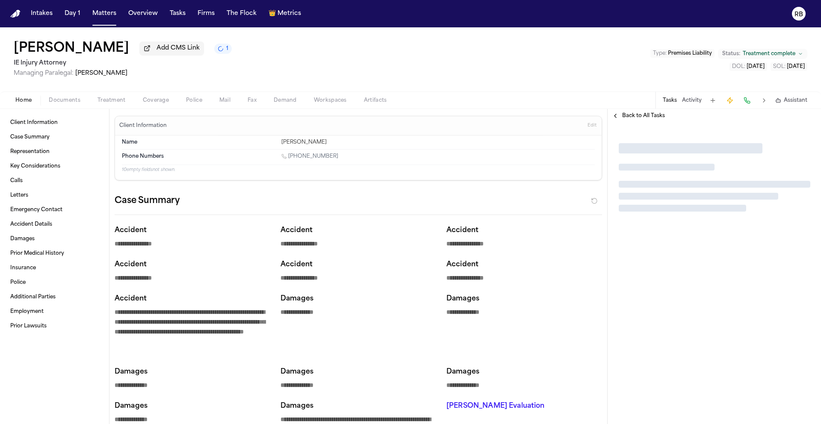
type textarea "*"
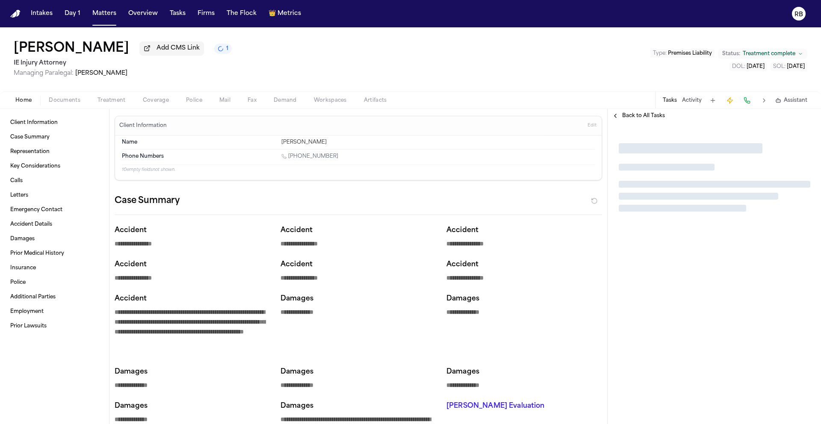
type textarea "*"
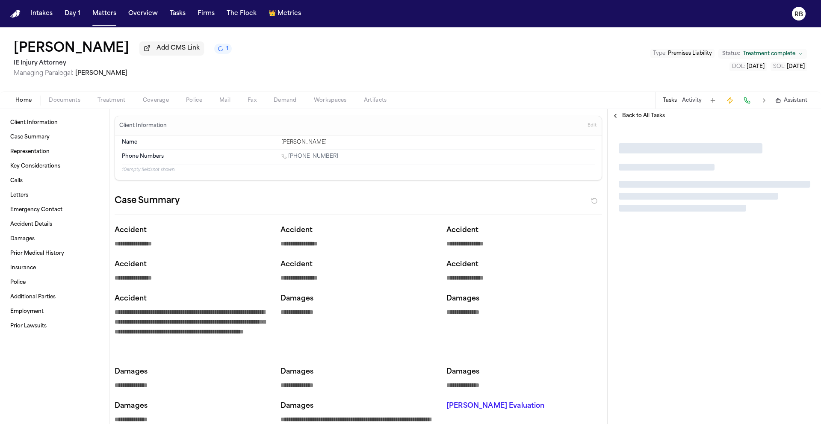
type textarea "*"
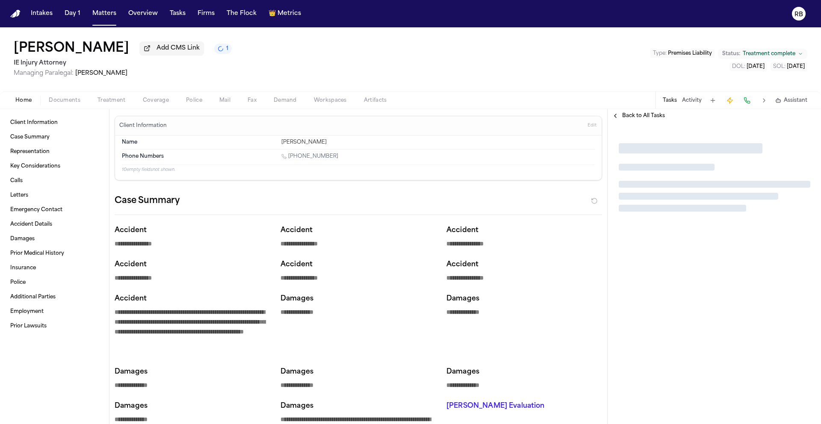
type textarea "*"
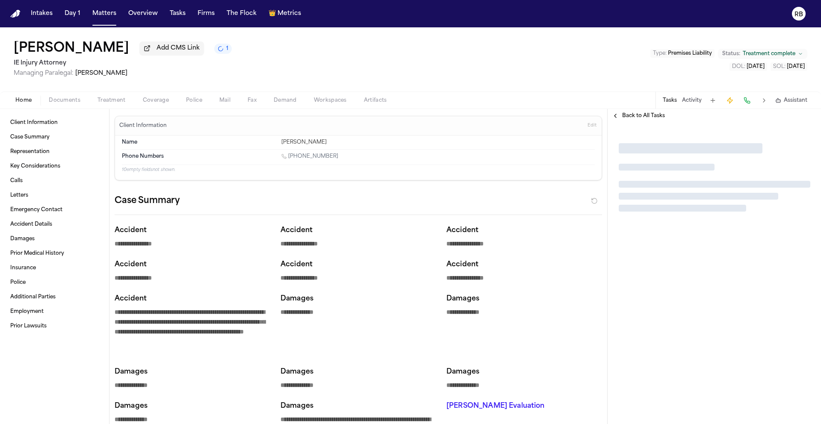
type textarea "*"
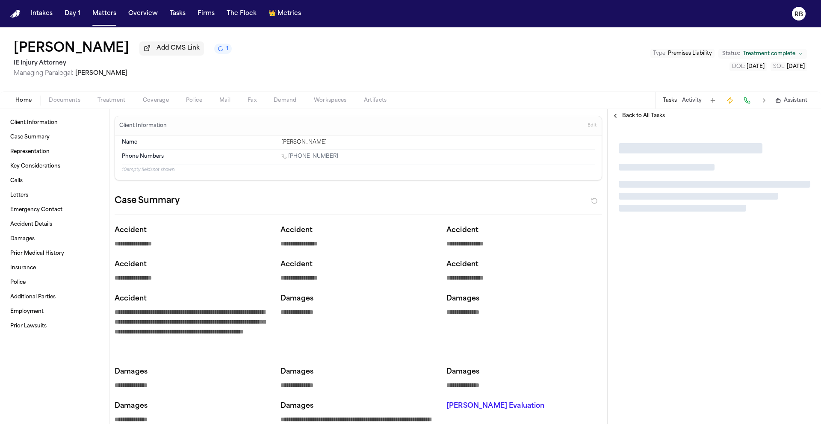
type textarea "*"
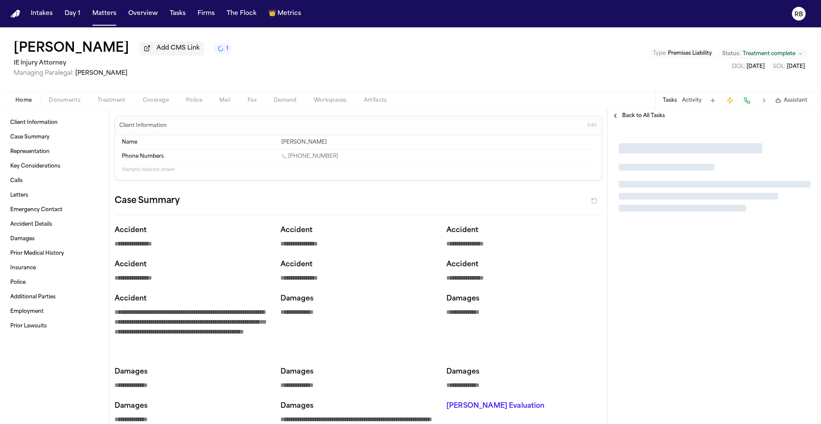
type textarea "*"
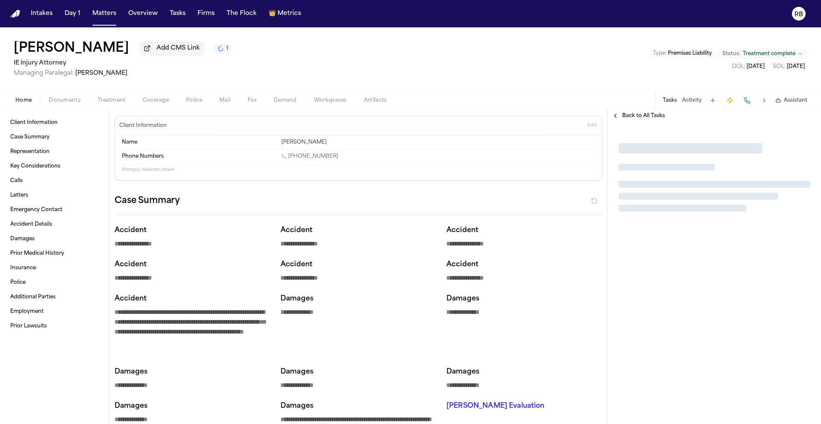
type textarea "*"
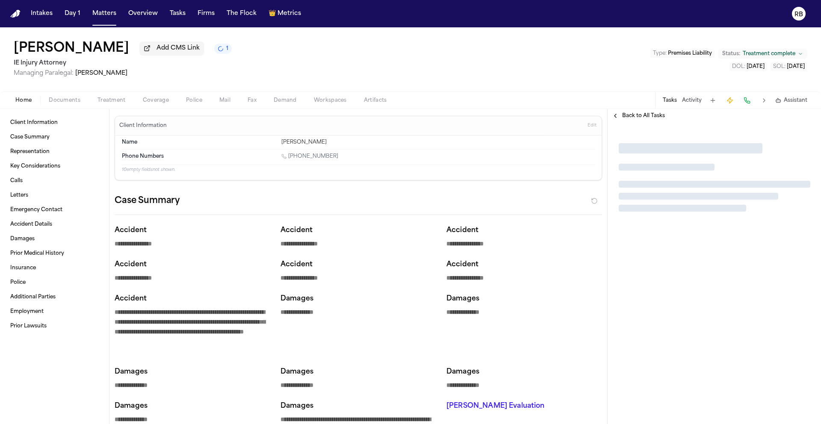
type textarea "*"
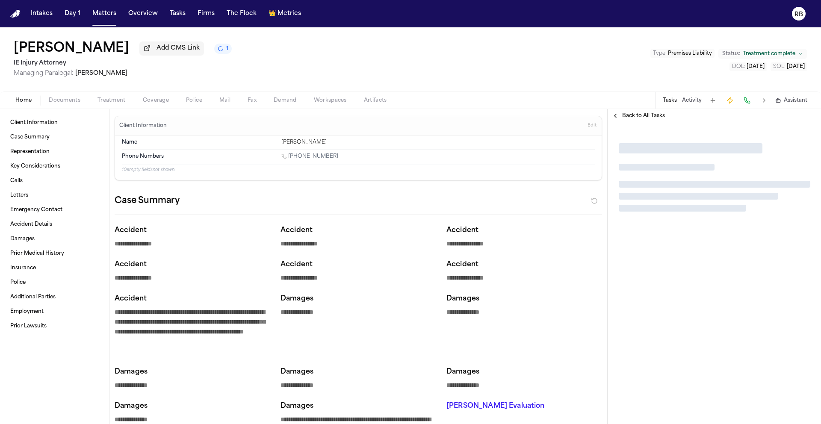
type textarea "*"
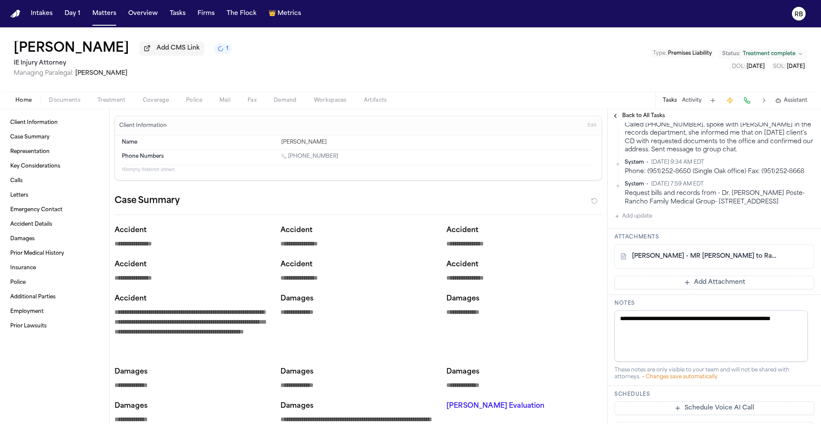
scroll to position [300, 0]
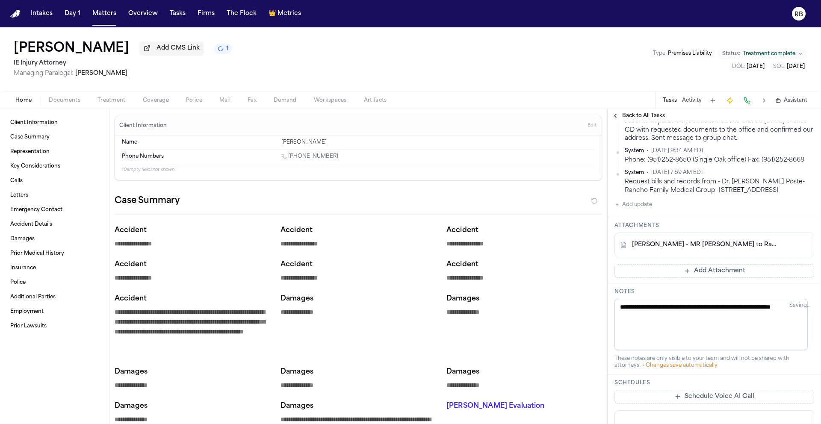
click at [736, 249] on link "B. Sanders - MR Request to Rancho Family Medical Group - 7.30.25" at bounding box center [706, 245] width 148 height 9
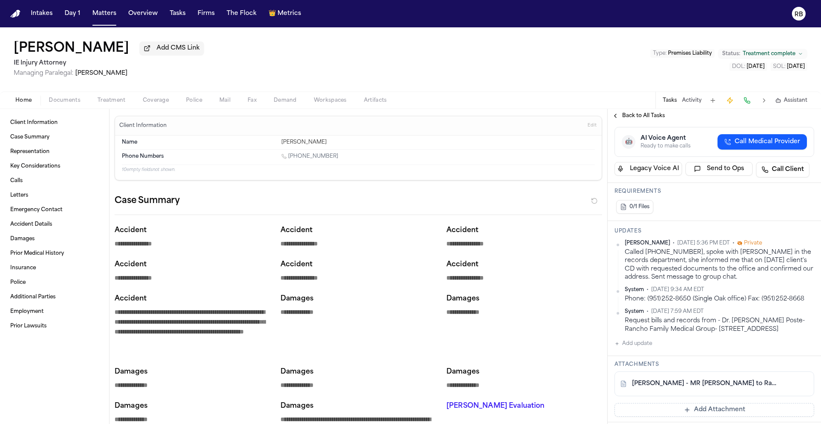
scroll to position [157, 0]
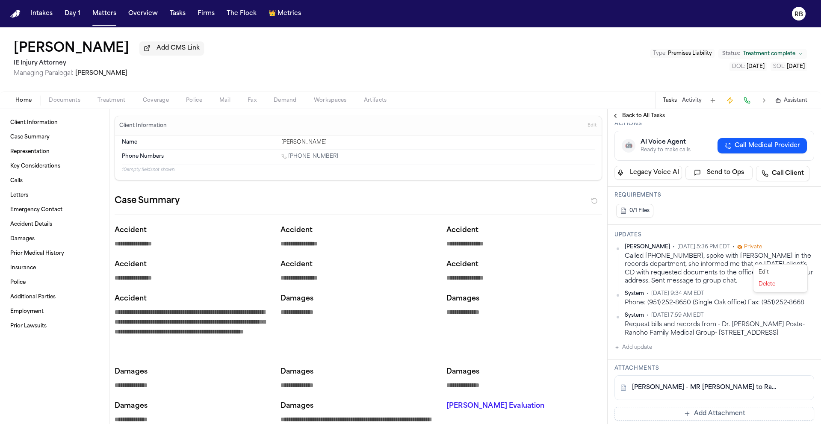
click at [805, 259] on html "**********" at bounding box center [410, 212] width 821 height 424
click at [788, 271] on div "Edit" at bounding box center [780, 272] width 50 height 12
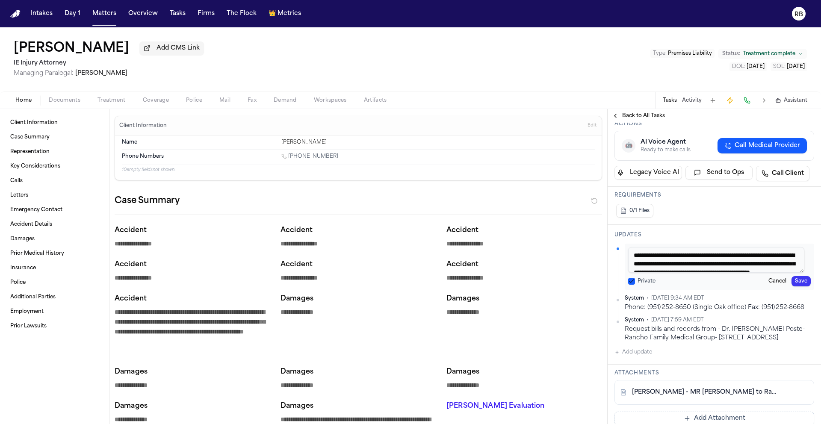
scroll to position [16, 0]
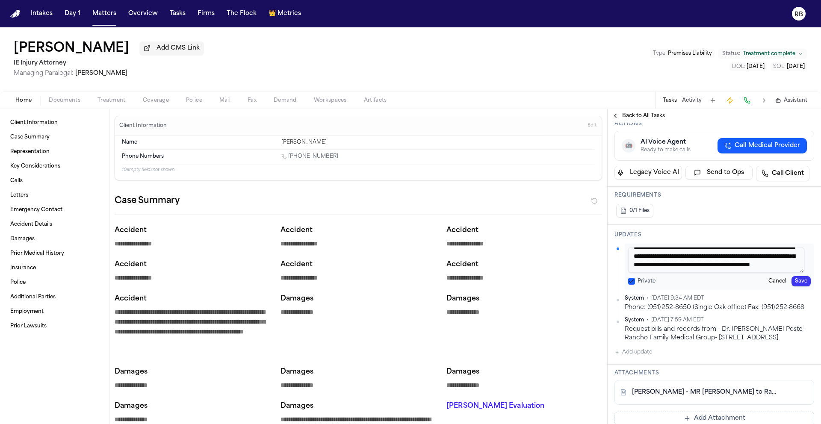
click at [794, 273] on textarea "**********" at bounding box center [716, 260] width 176 height 26
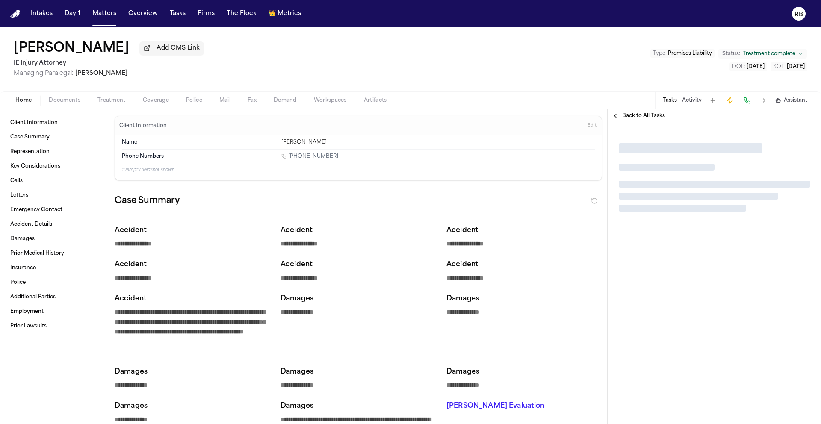
type textarea "*"
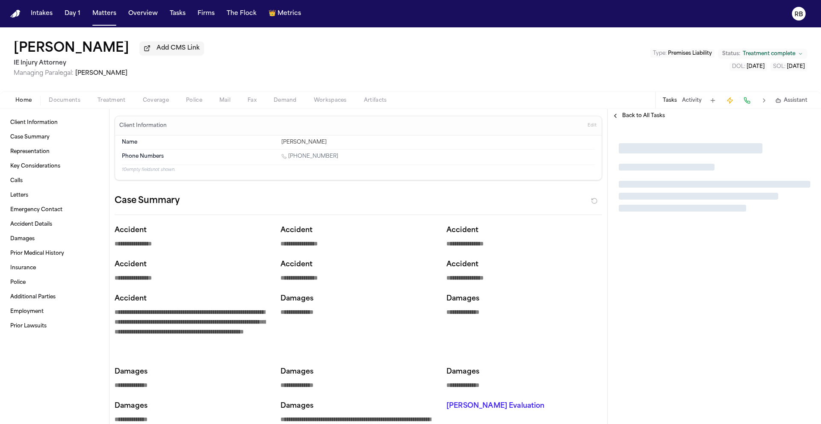
type textarea "*"
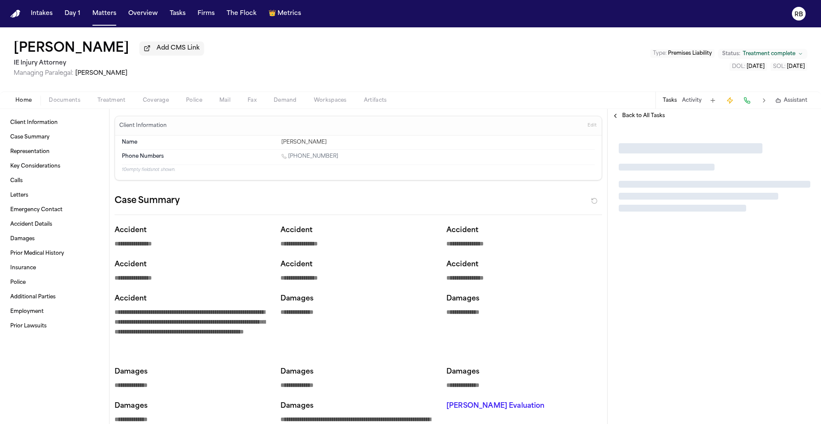
type textarea "*"
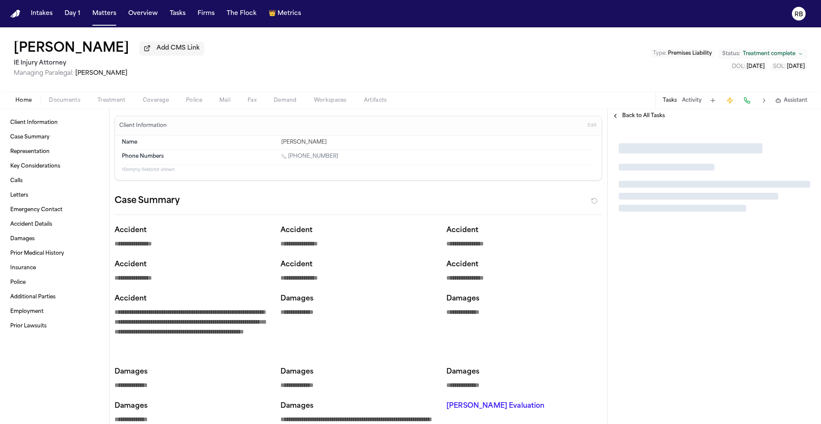
type textarea "*"
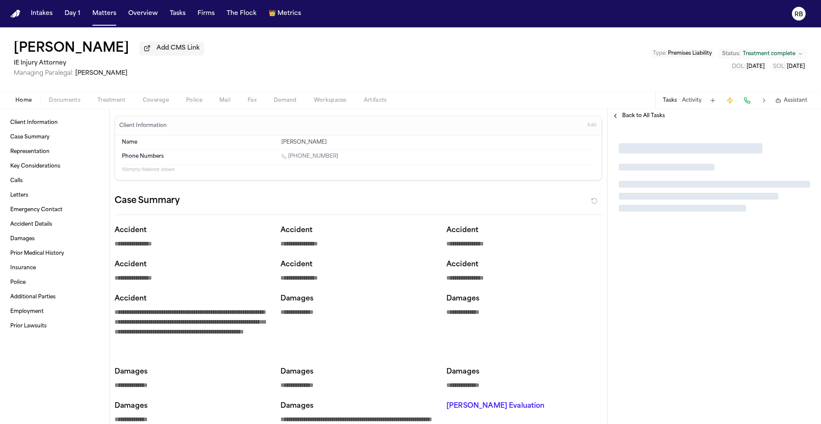
type textarea "*"
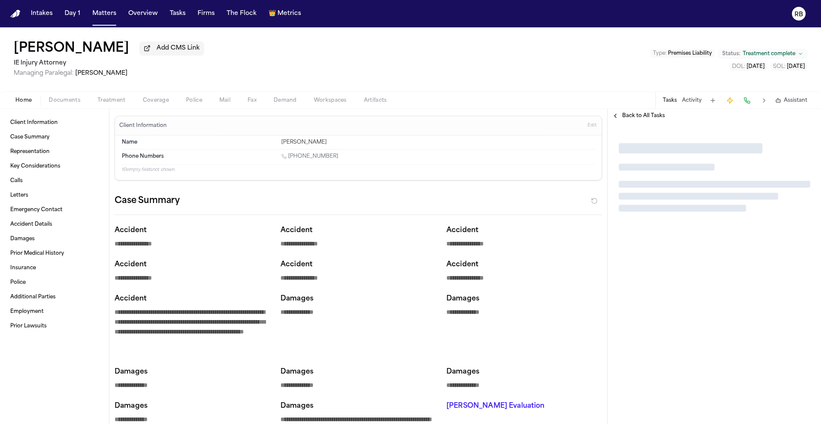
type textarea "*"
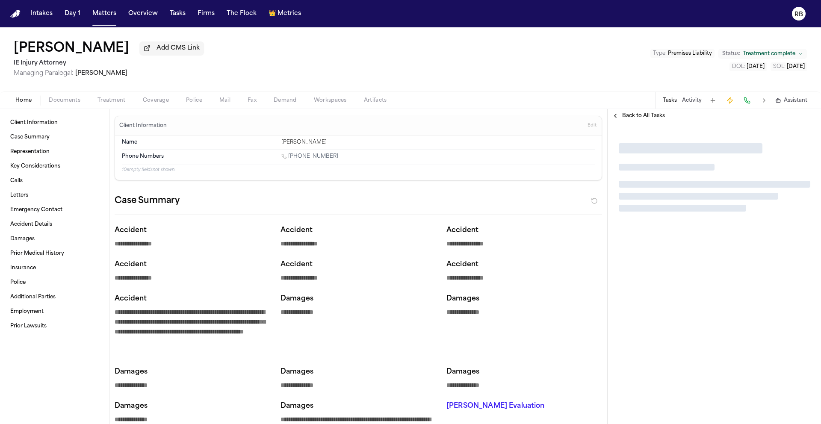
type textarea "*"
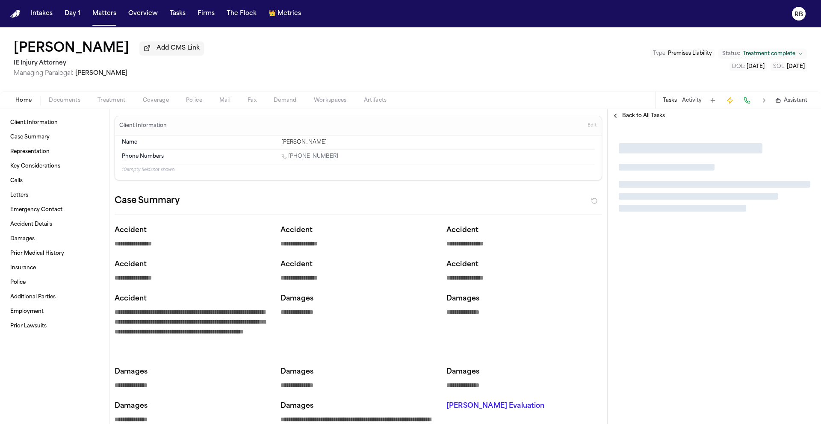
type textarea "*"
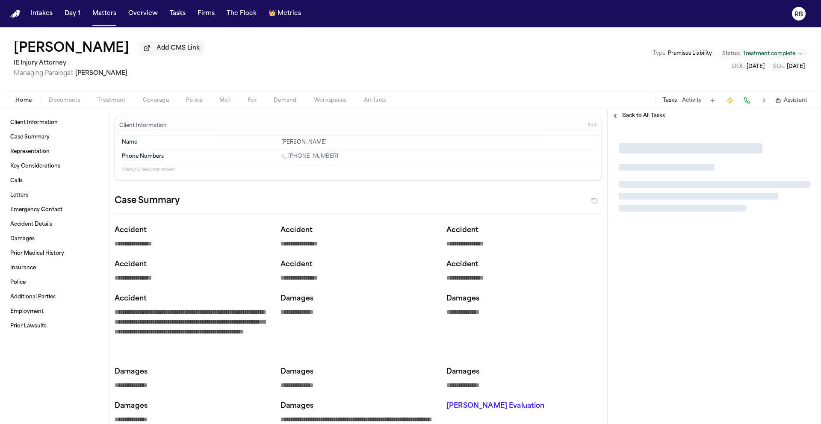
type textarea "*"
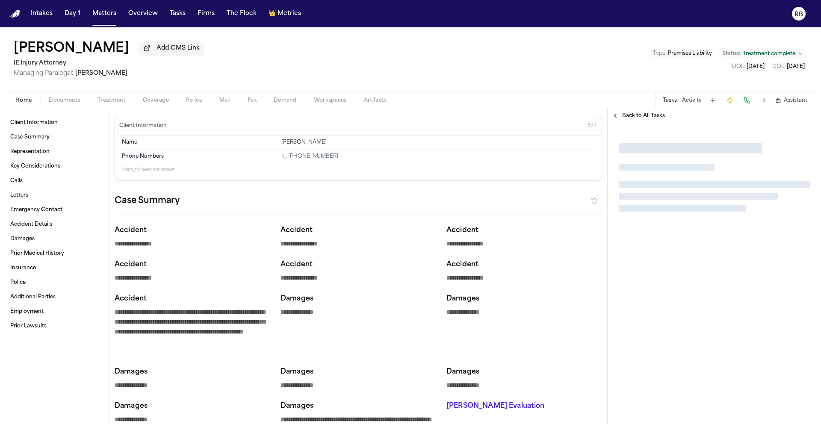
type textarea "*"
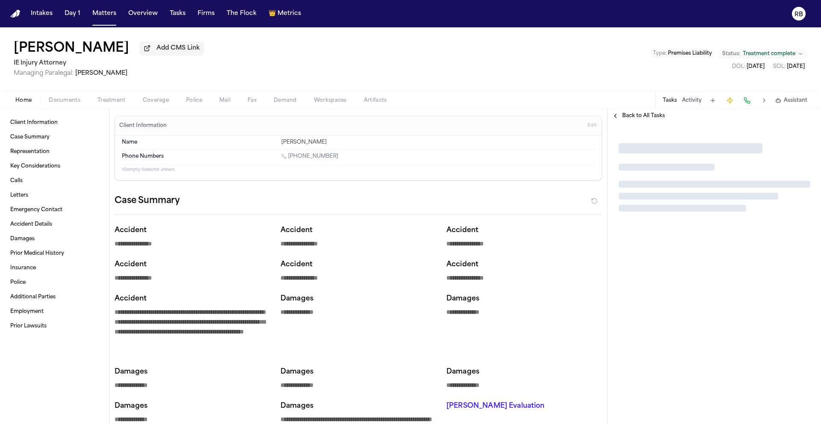
type textarea "*"
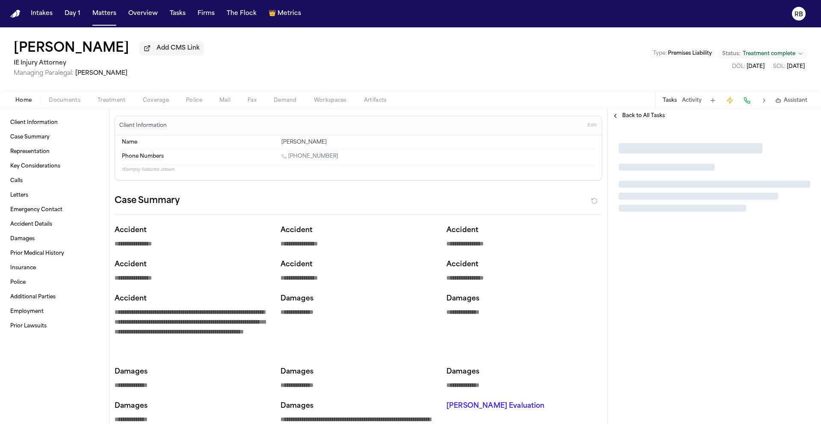
type textarea "*"
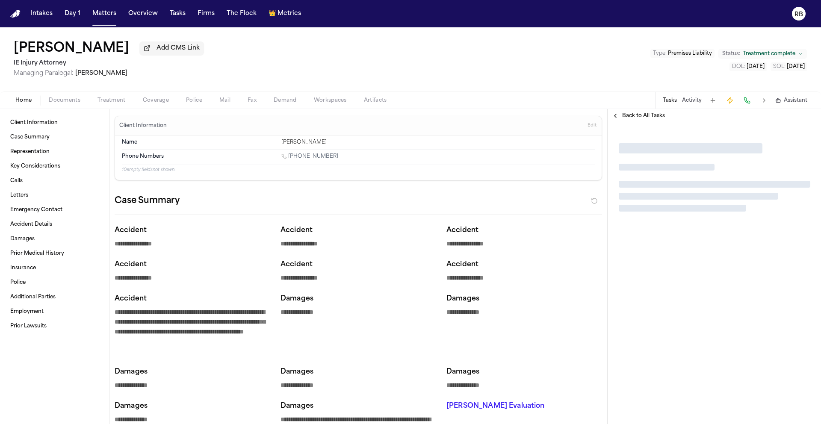
type textarea "*"
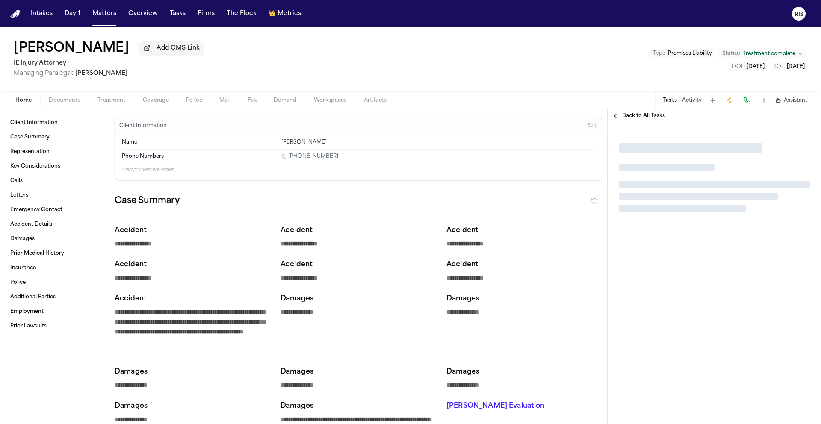
type textarea "*"
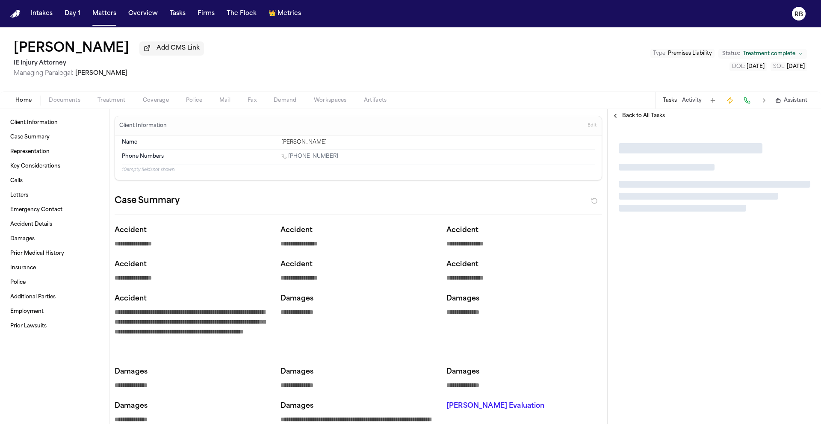
type textarea "*"
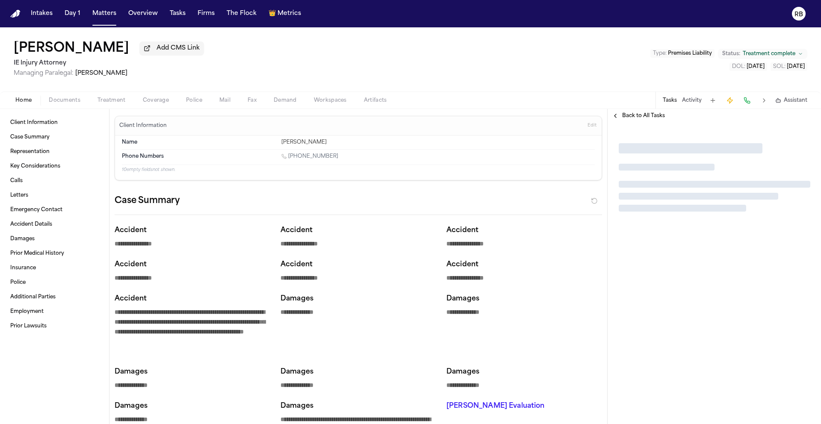
type textarea "*"
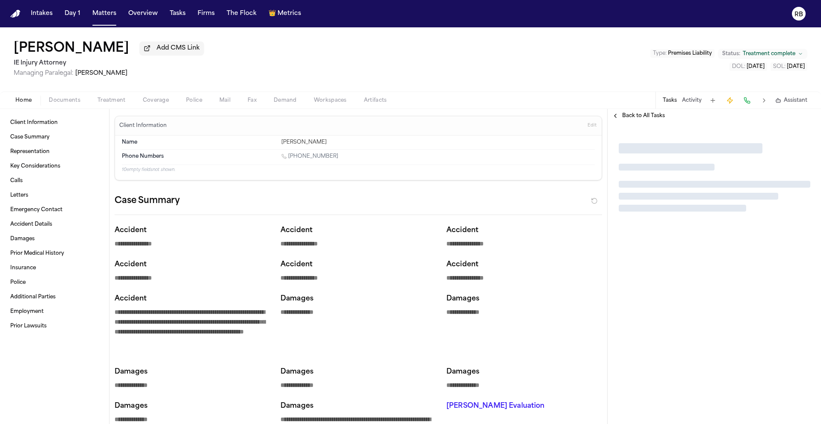
type textarea "*"
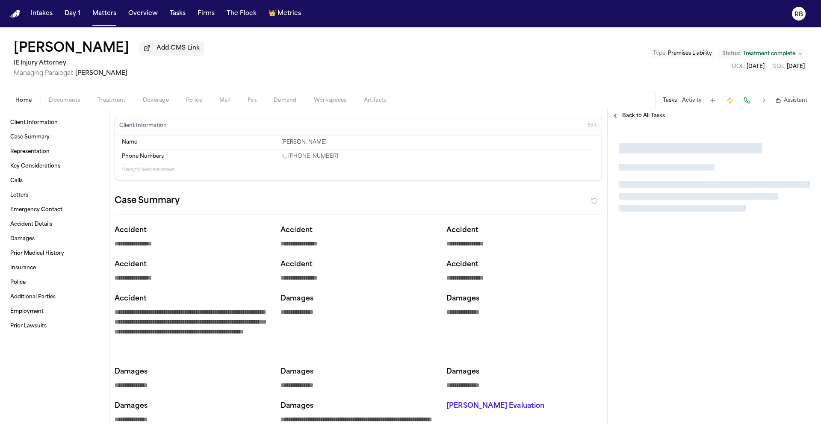
type textarea "*"
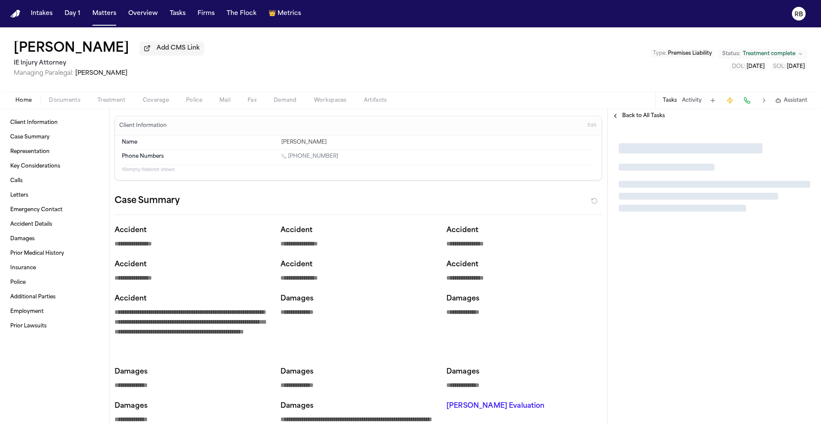
type textarea "*"
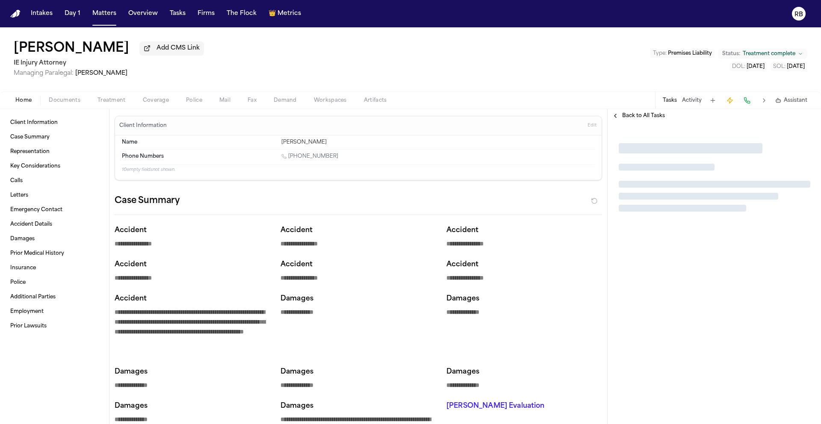
type textarea "*"
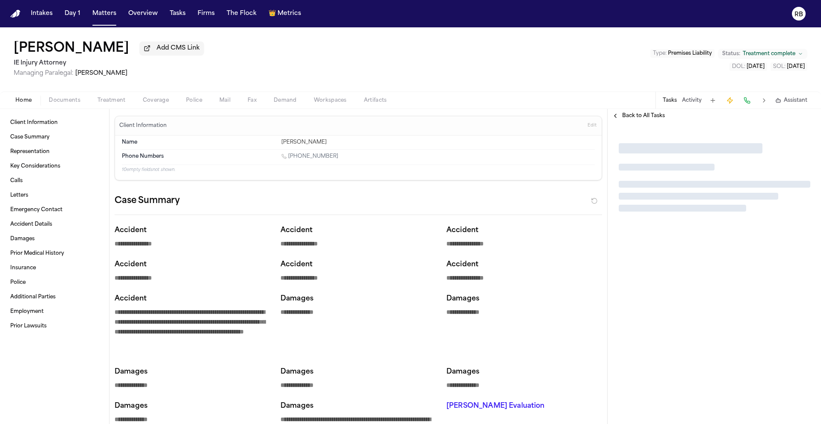
type textarea "*"
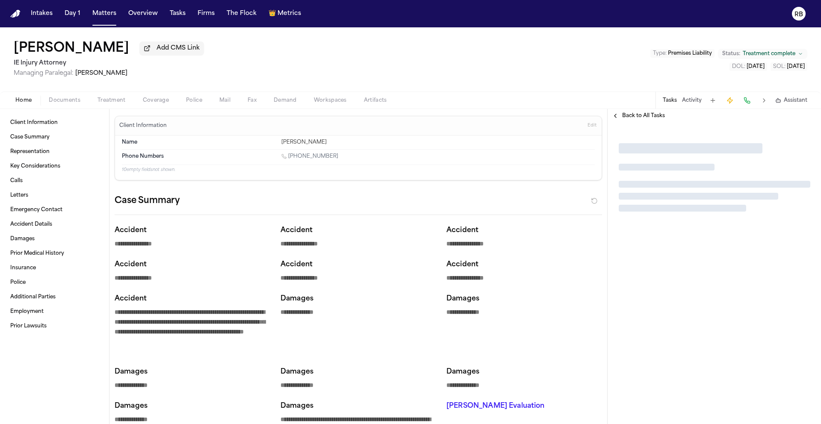
type textarea "*"
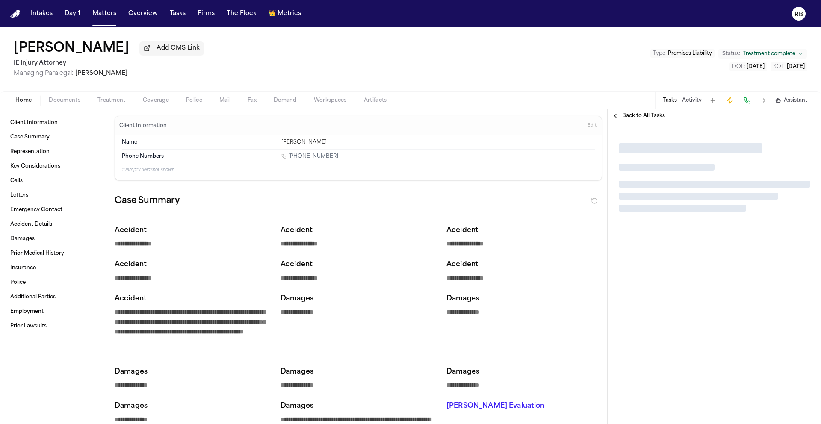
type textarea "*"
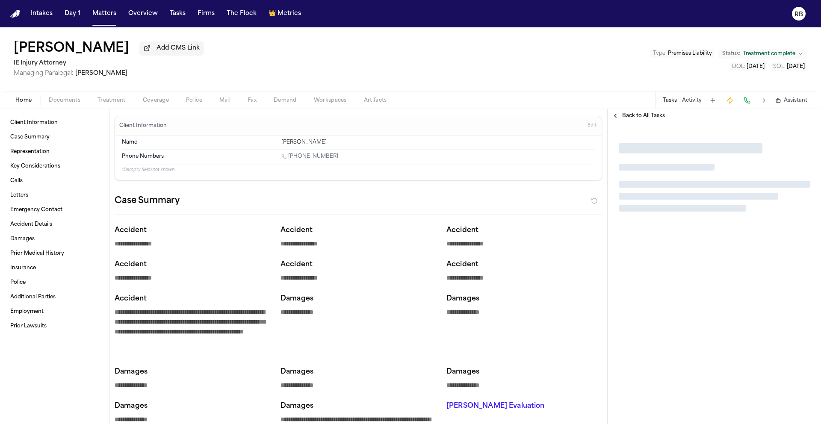
type textarea "*"
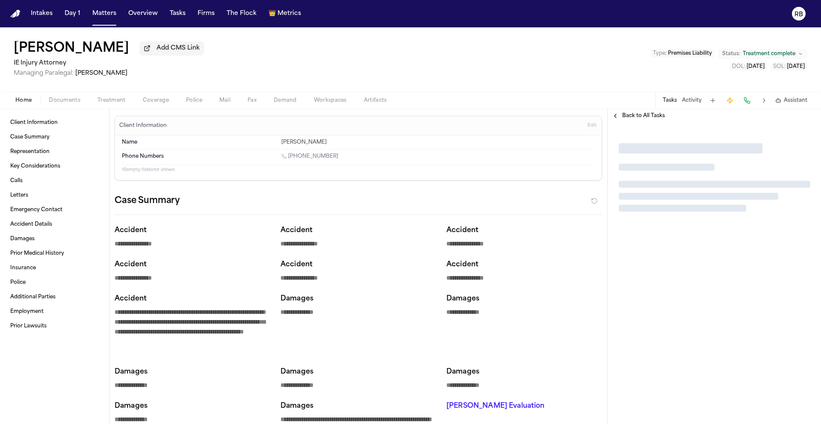
type textarea "*"
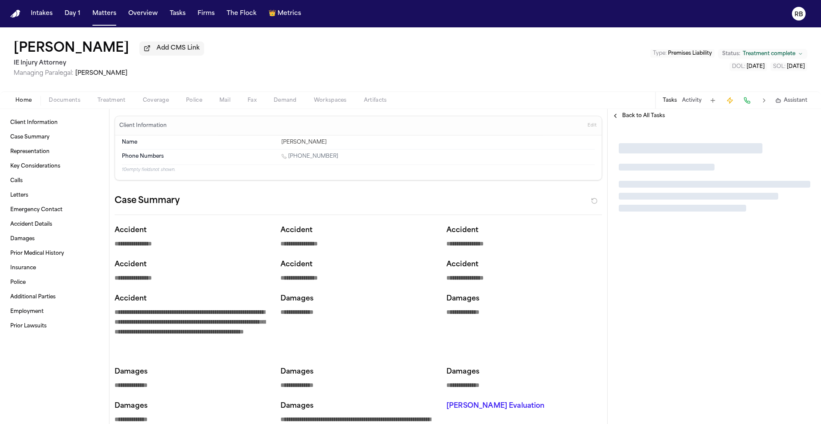
type textarea "*"
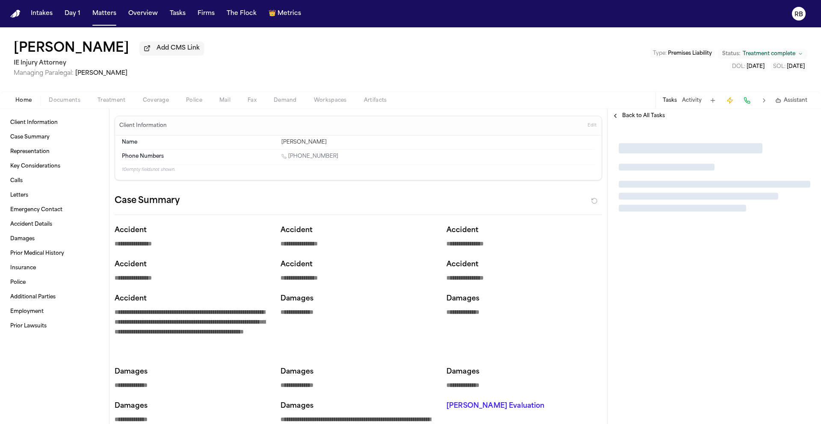
type textarea "*"
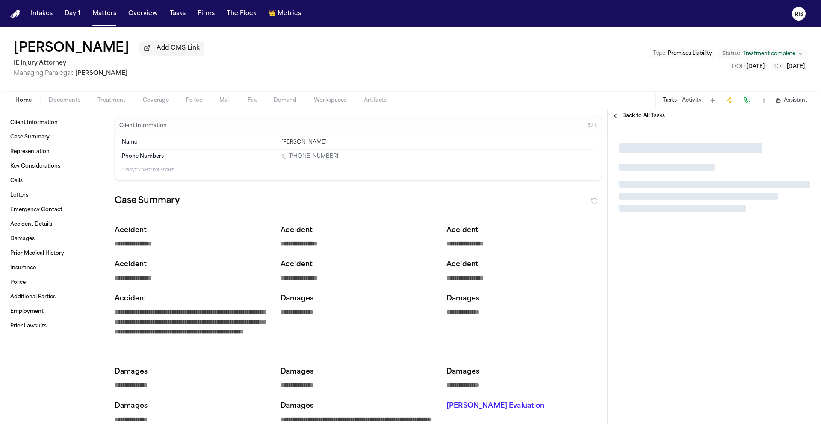
type textarea "*"
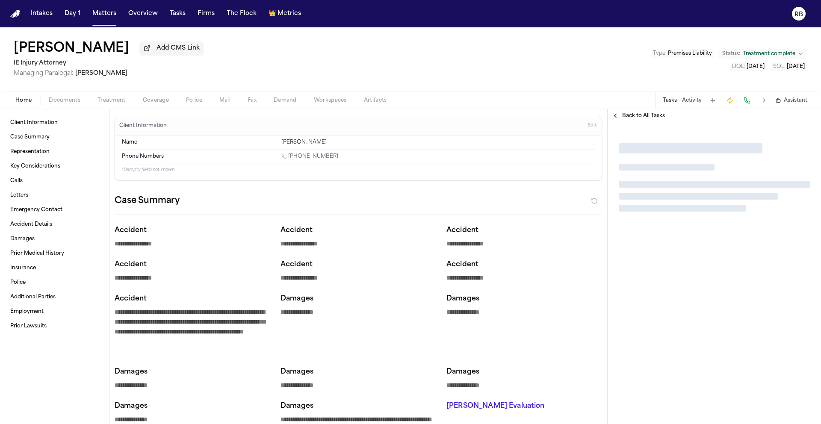
type textarea "*"
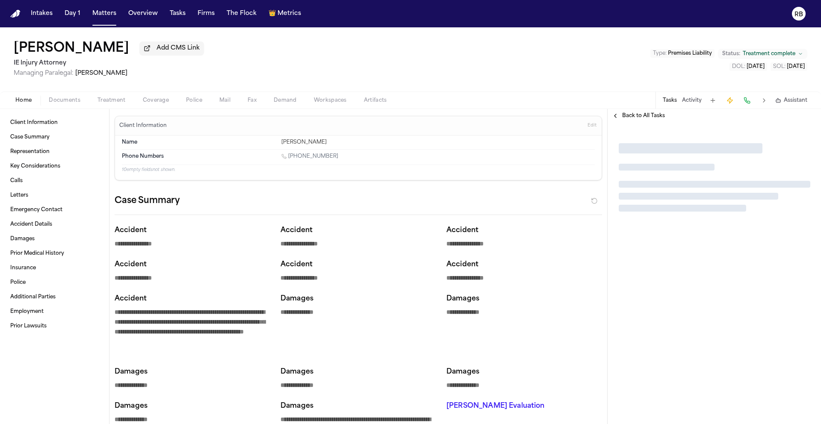
type textarea "*"
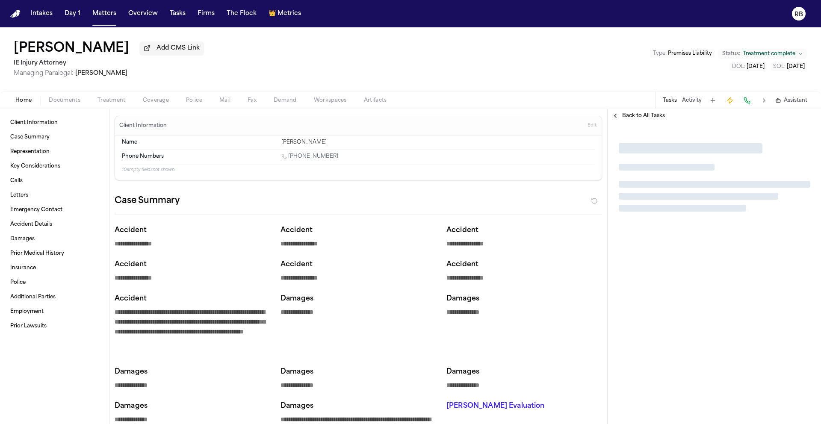
type textarea "*"
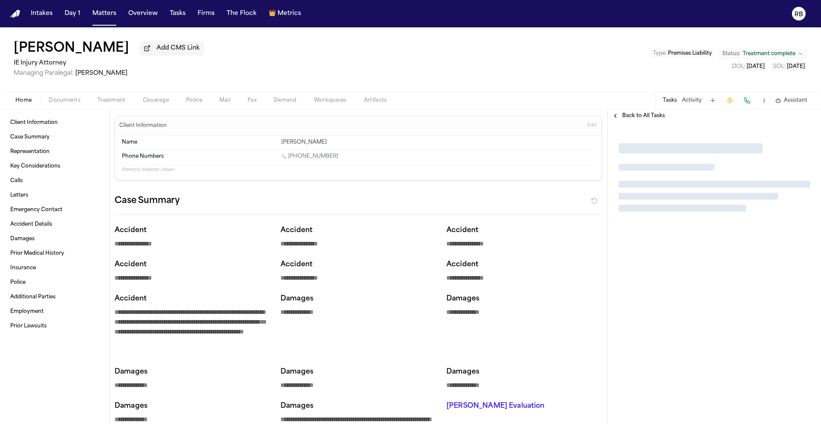
type textarea "*"
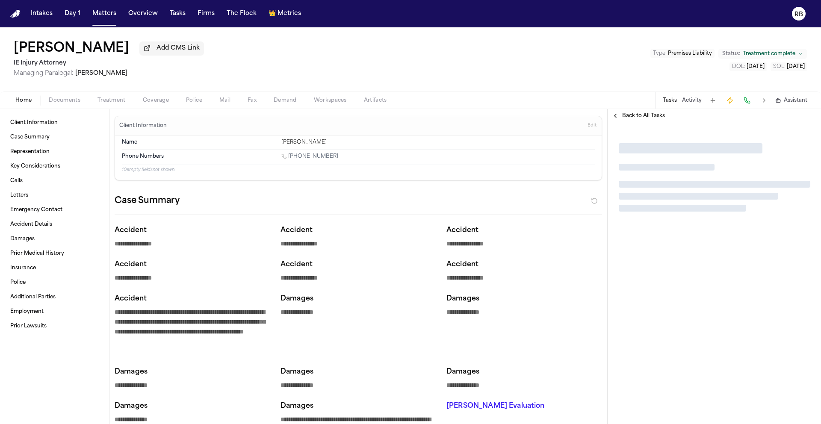
type textarea "*"
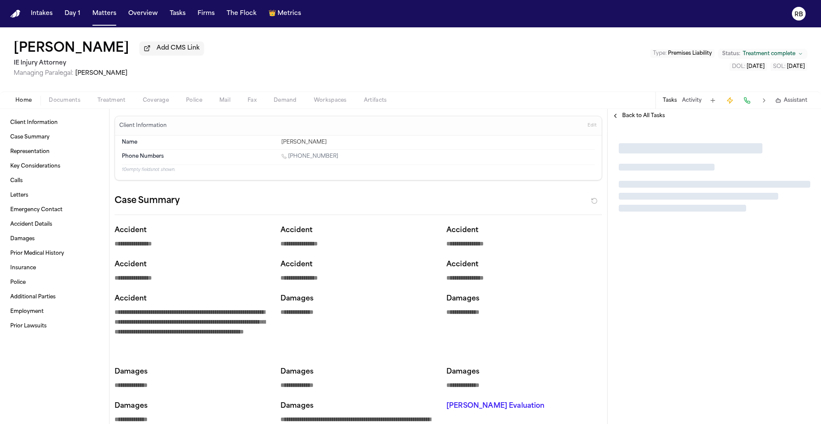
type textarea "*"
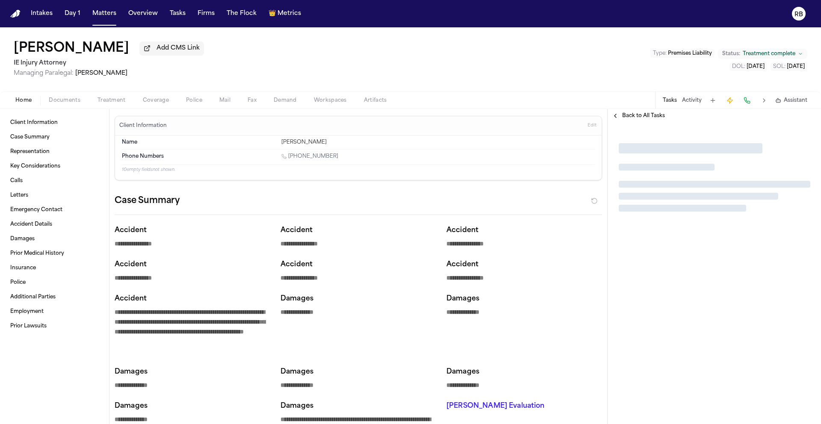
type textarea "*"
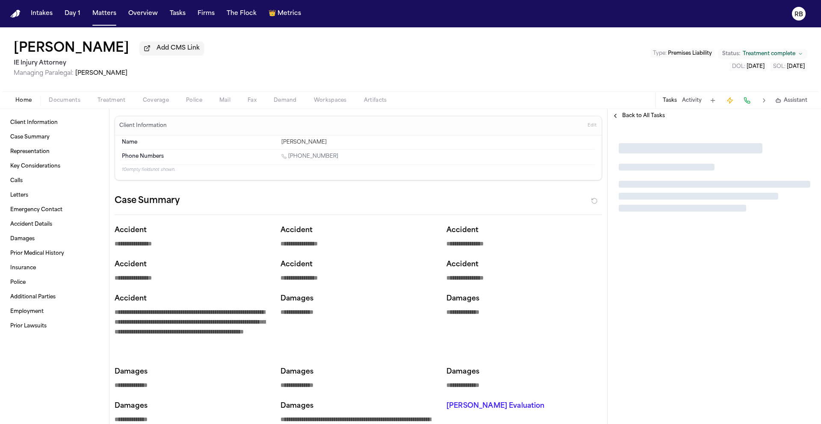
type textarea "*"
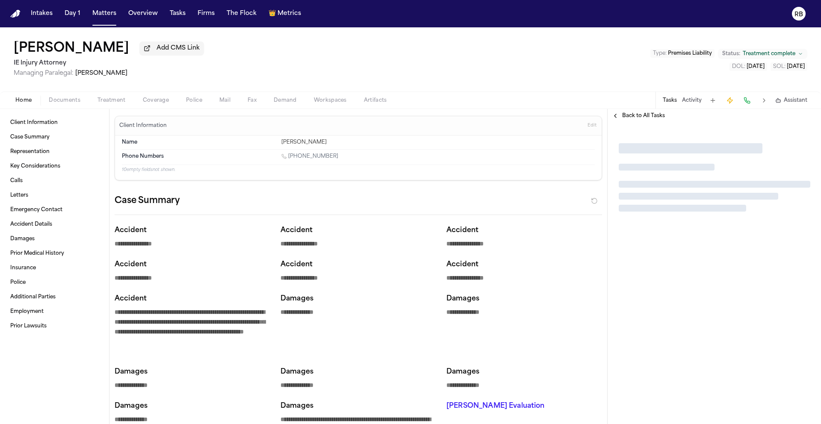
type textarea "*"
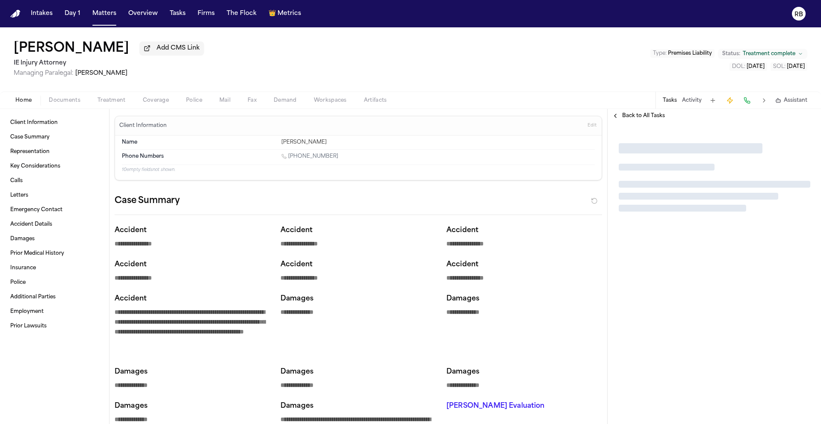
type textarea "*"
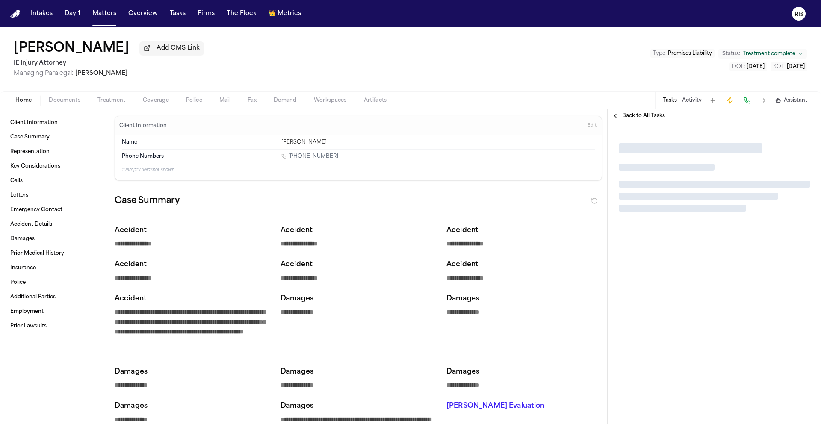
type textarea "*"
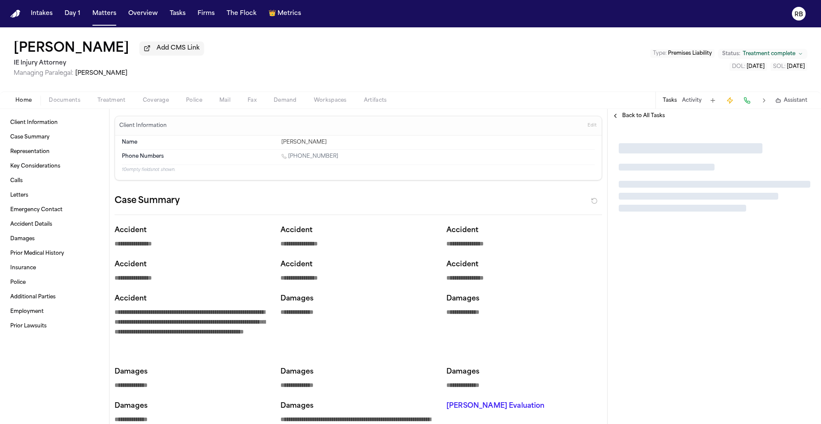
type textarea "*"
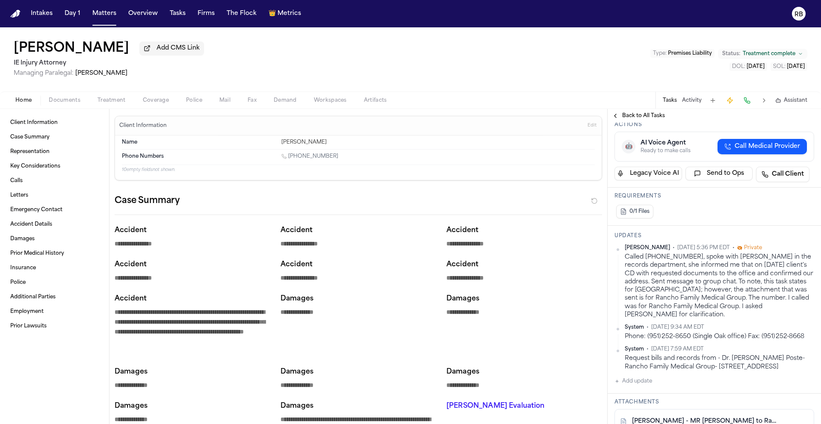
scroll to position [148, 0]
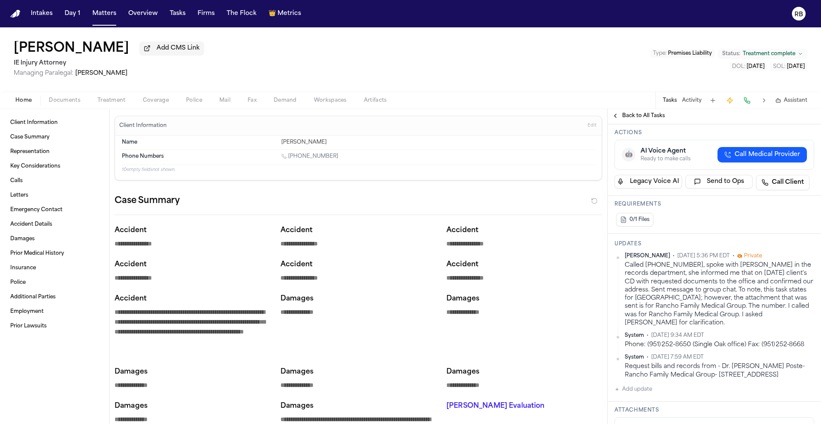
click at [715, 376] on div "Request bills and records from - Dr. Alethea Poste- Rancho Family Medical Group…" at bounding box center [719, 371] width 189 height 17
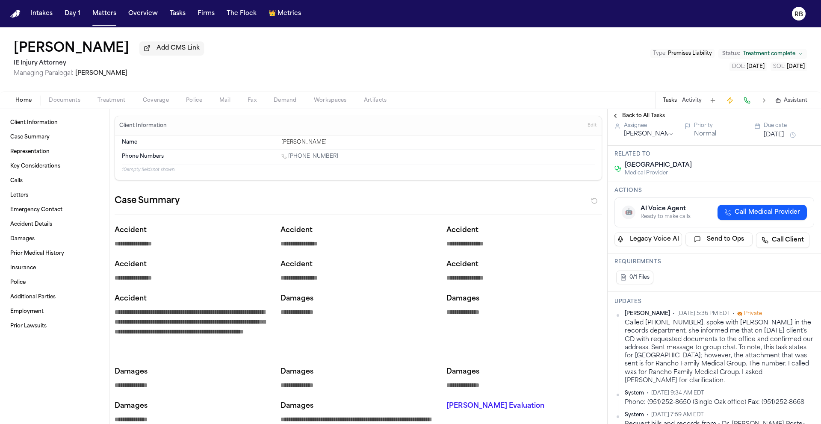
scroll to position [221, 0]
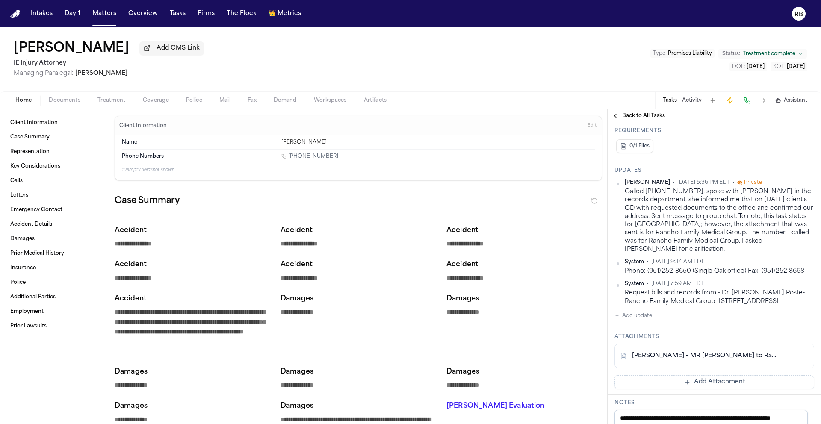
click at [724, 360] on link "B. Sanders - MR Request to Rancho Family Medical Group - 7.30.25" at bounding box center [706, 356] width 148 height 9
drag, startPoint x: 651, startPoint y: 285, endPoint x: 712, endPoint y: 285, distance: 60.7
click at [712, 275] on div "Phone: (951) 252‑8650 (Single Oak office) Fax: (951) 252‑8668" at bounding box center [719, 271] width 189 height 8
click at [726, 275] on div "Phone: (951) 252‑8650 (Single Oak office) Fax: (951) 252‑8668" at bounding box center [719, 271] width 189 height 8
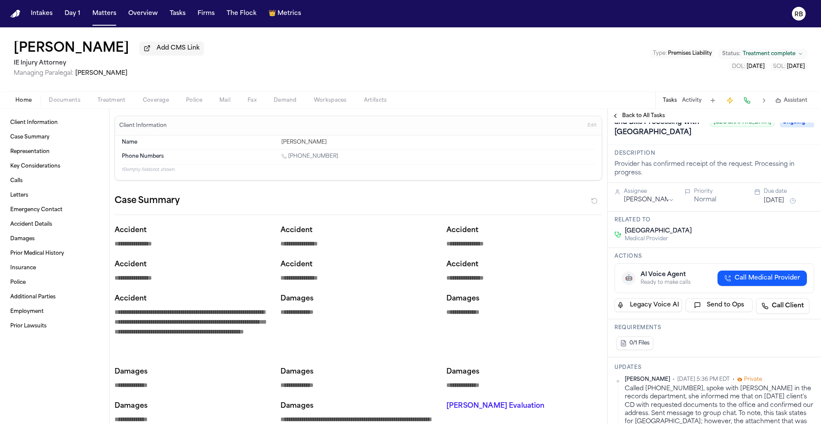
scroll to position [0, 0]
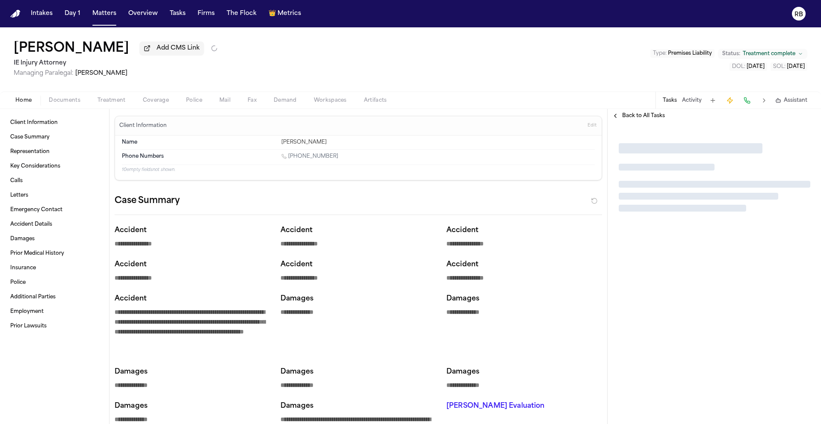
type textarea "*"
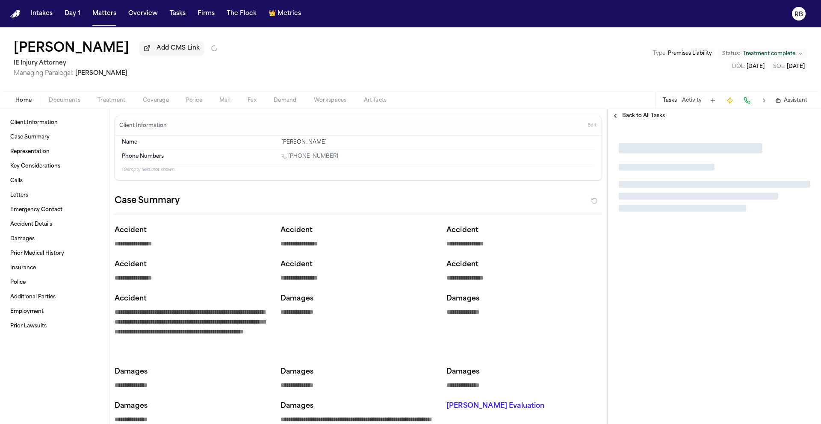
type textarea "*"
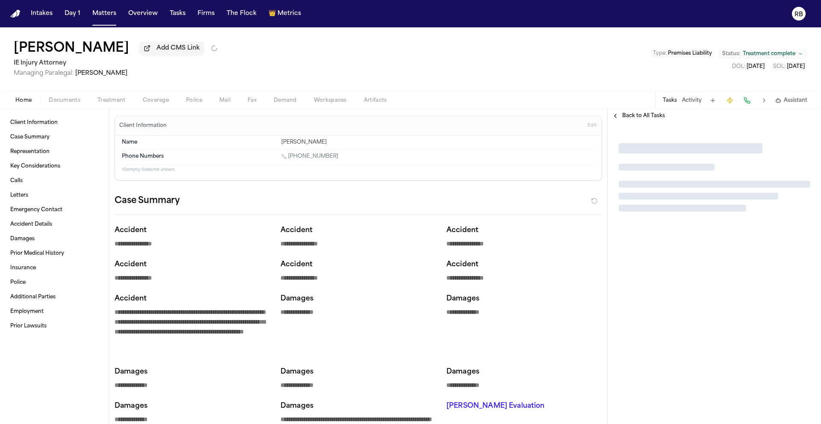
type textarea "*"
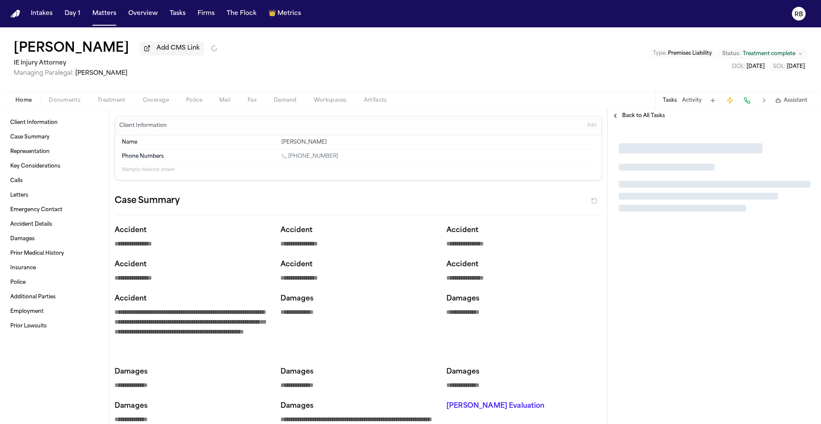
type textarea "*"
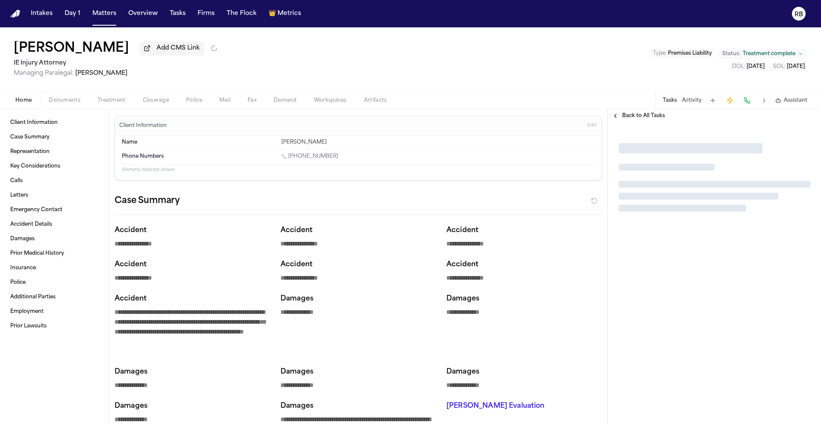
type textarea "*"
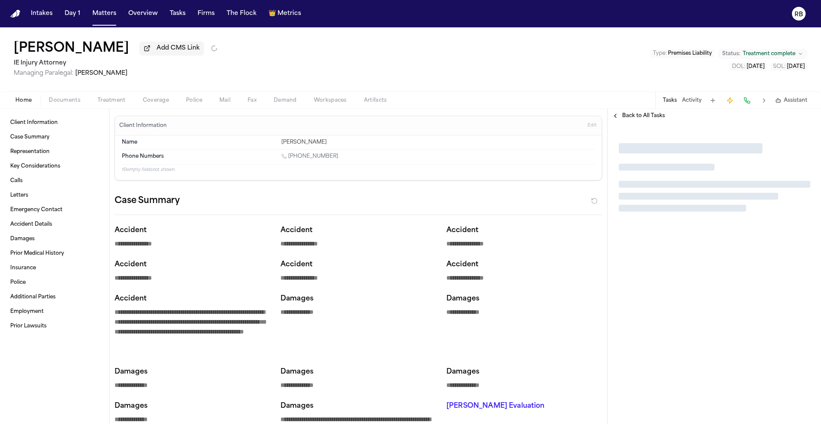
type textarea "*"
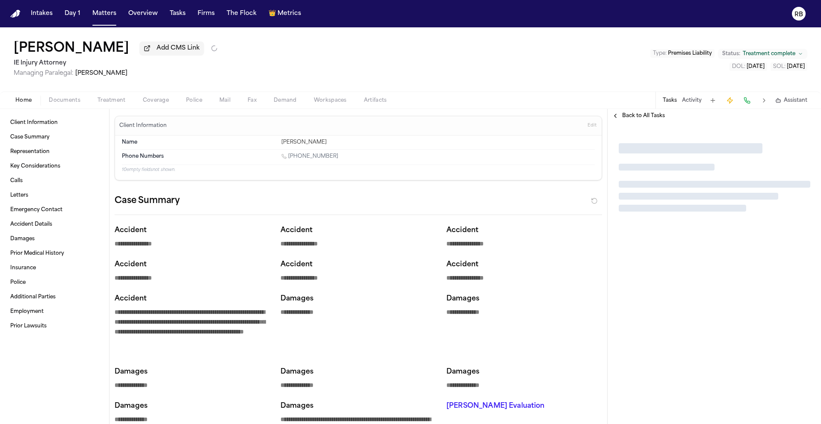
type textarea "*"
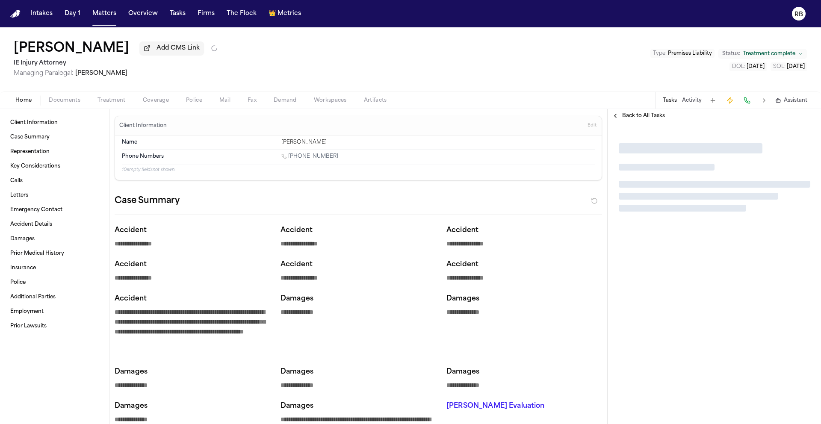
type textarea "*"
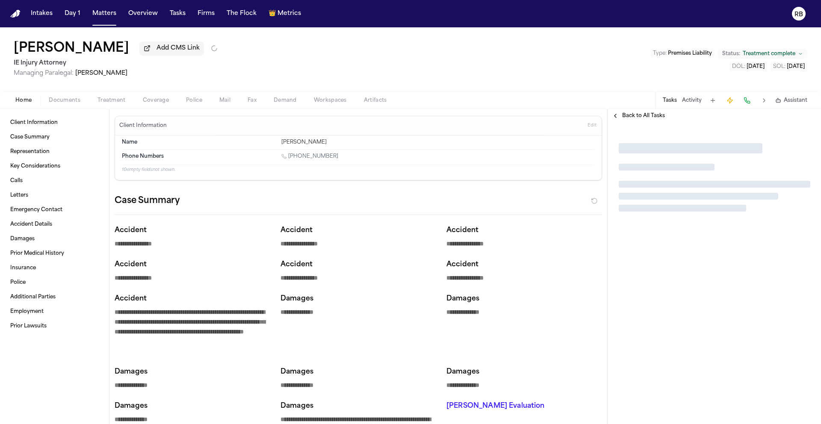
type textarea "*"
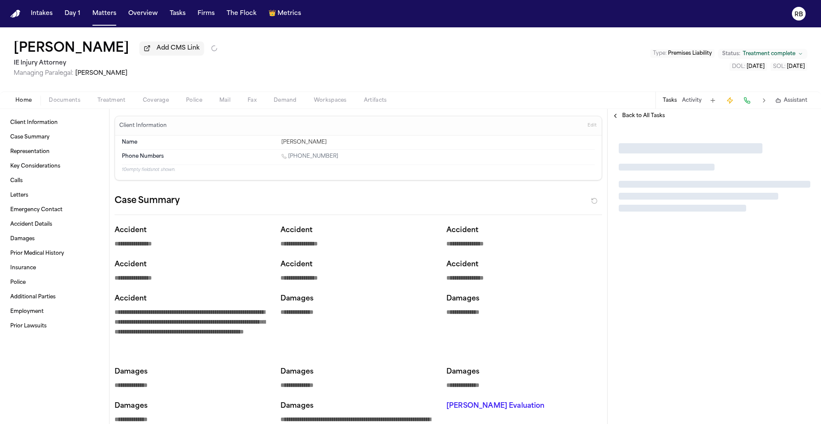
type textarea "*"
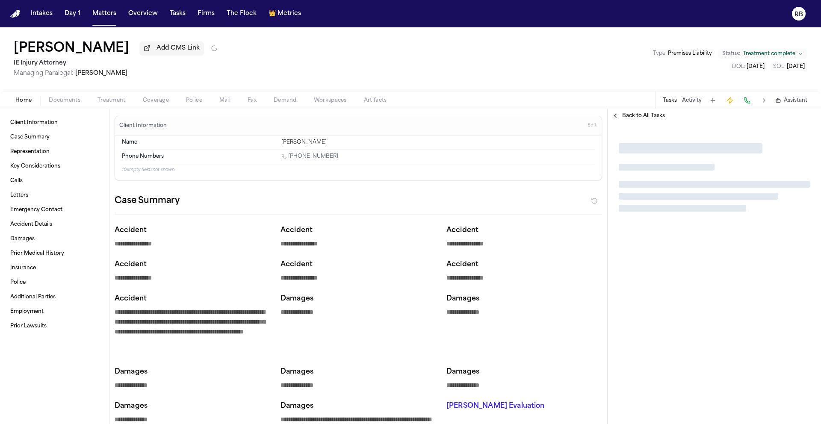
type textarea "*"
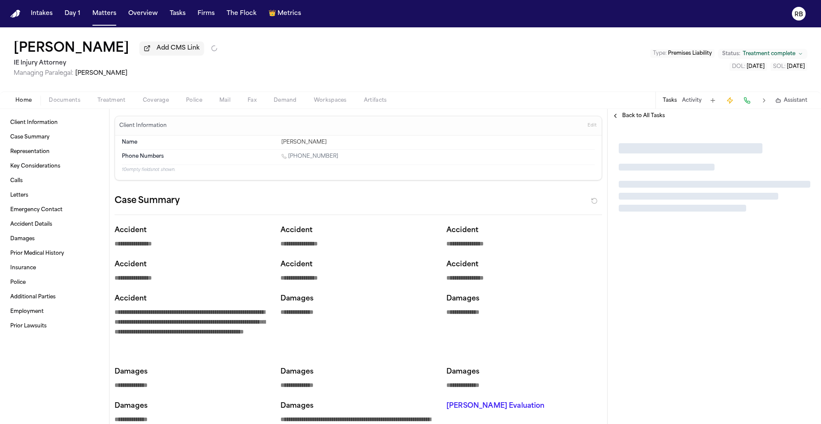
type textarea "*"
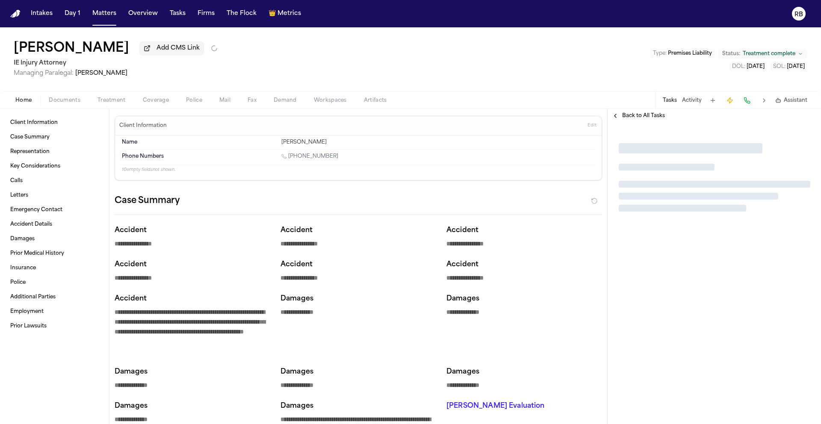
type textarea "*"
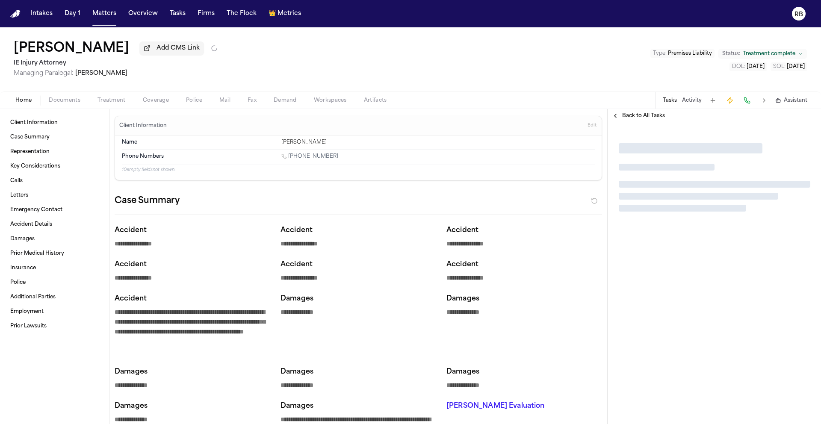
type textarea "*"
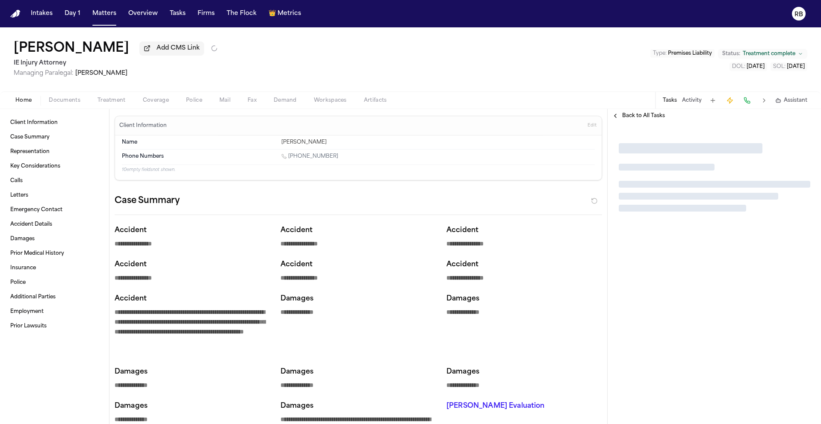
type textarea "*"
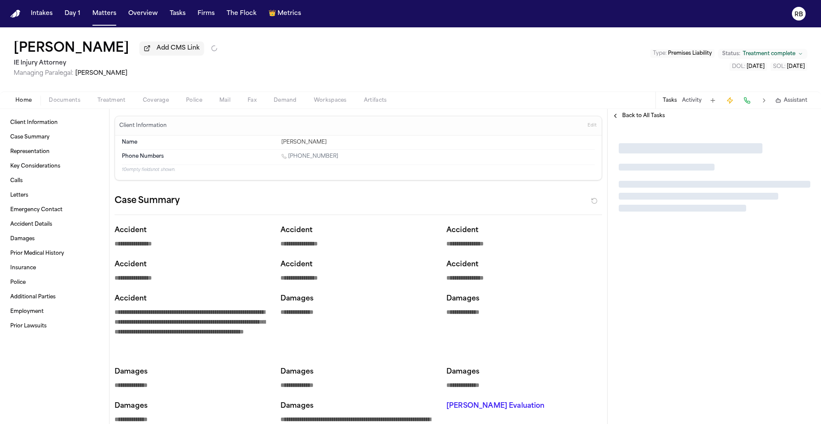
type textarea "*"
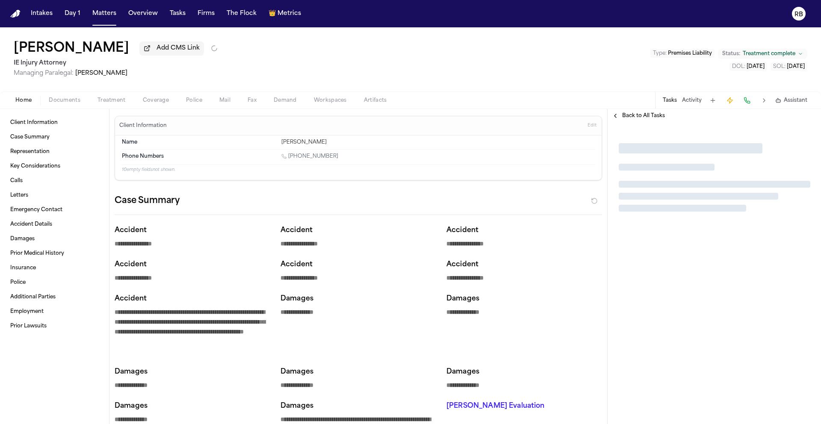
type textarea "*"
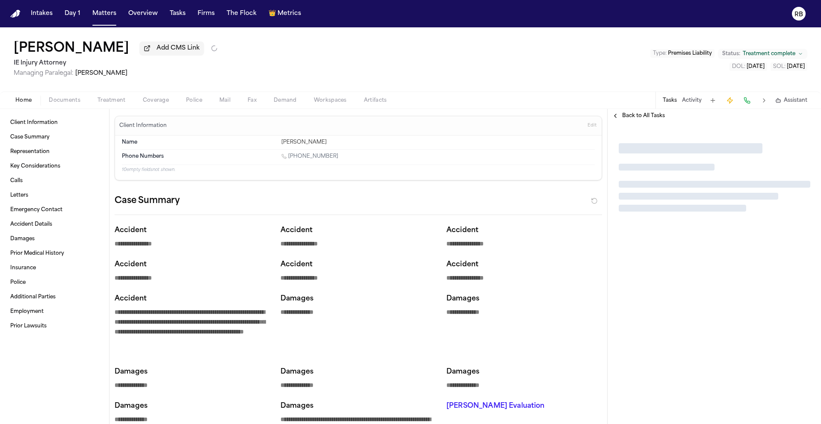
type textarea "*"
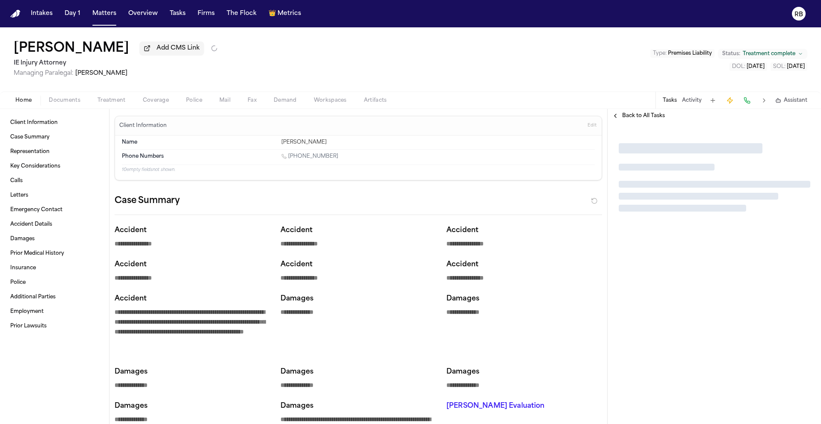
type textarea "*"
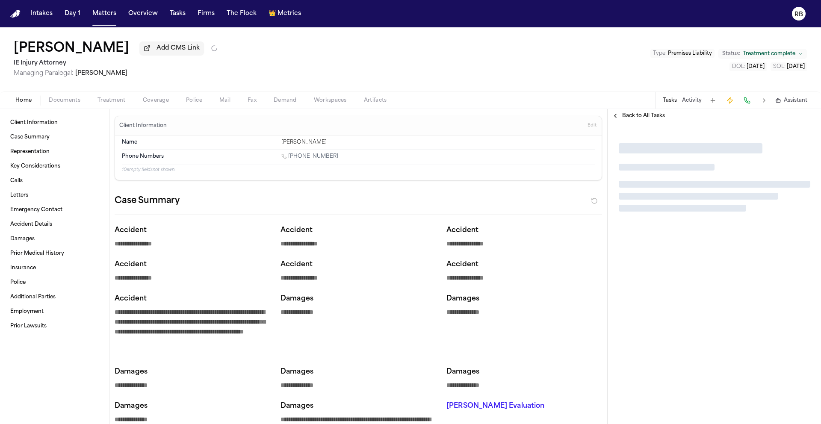
type textarea "*"
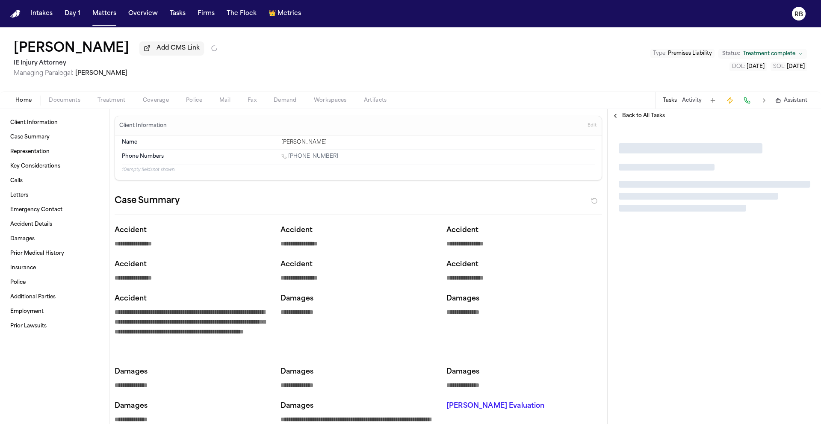
type textarea "*"
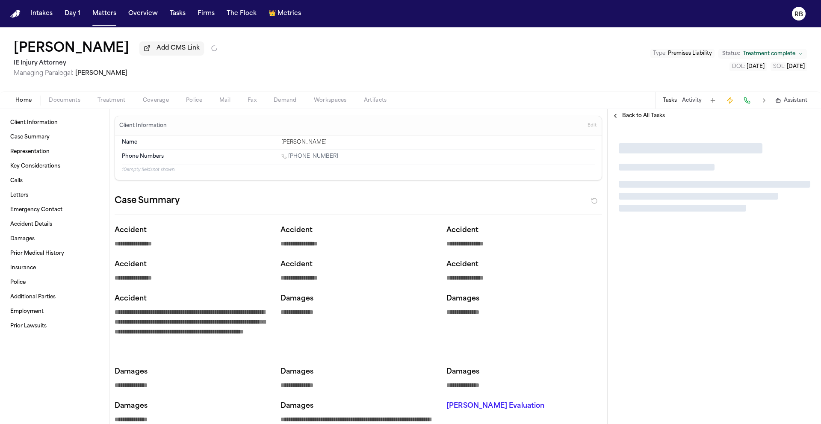
type textarea "*"
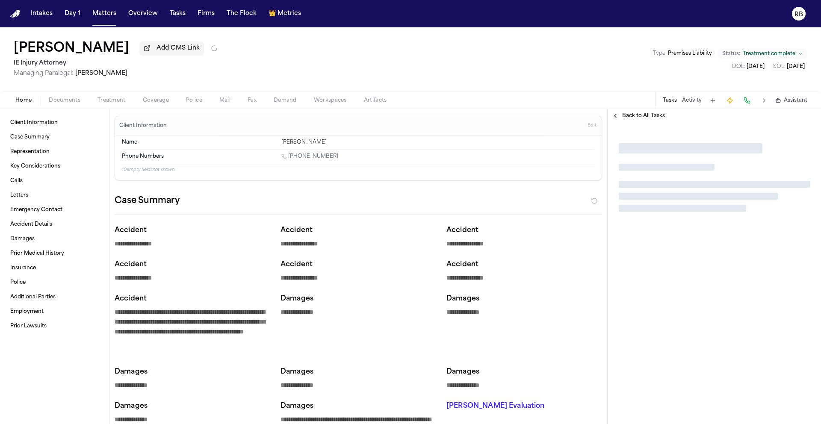
type textarea "*"
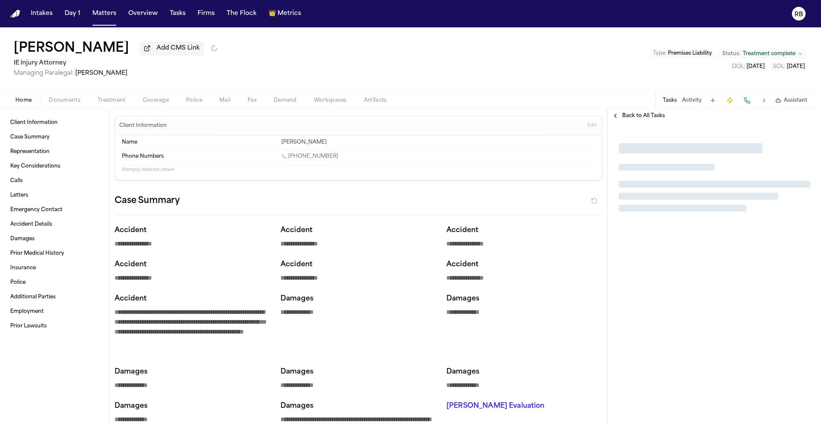
type textarea "*"
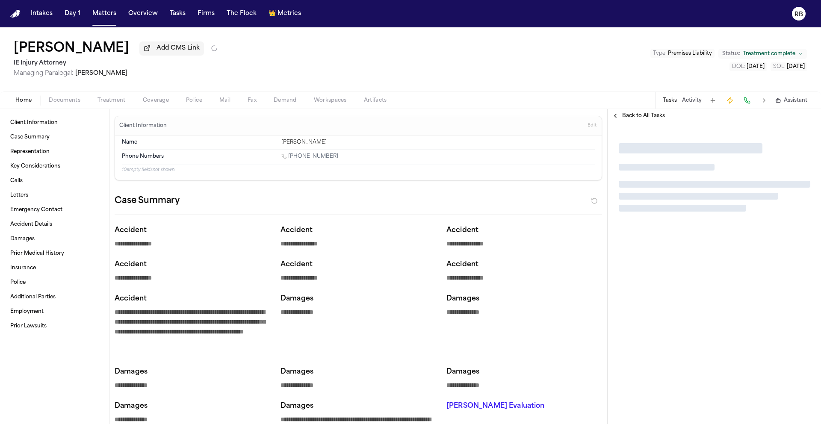
type textarea "*"
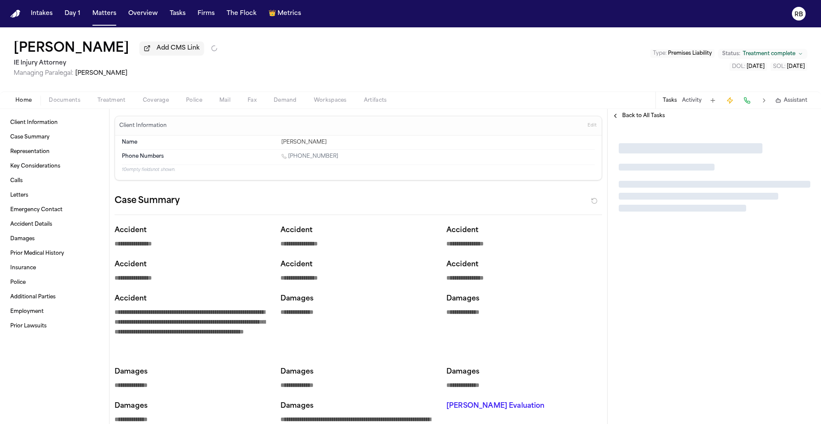
type textarea "*"
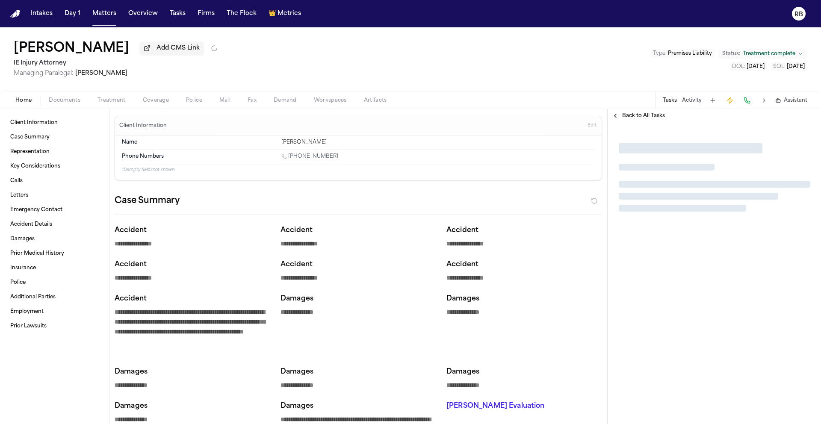
type textarea "*"
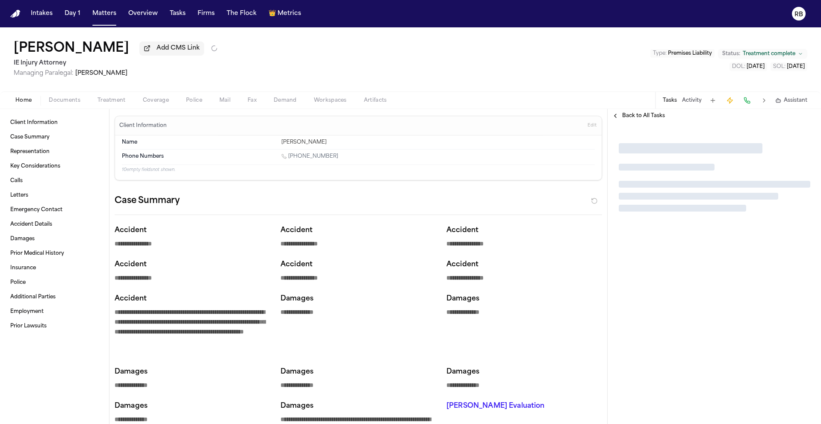
type textarea "*"
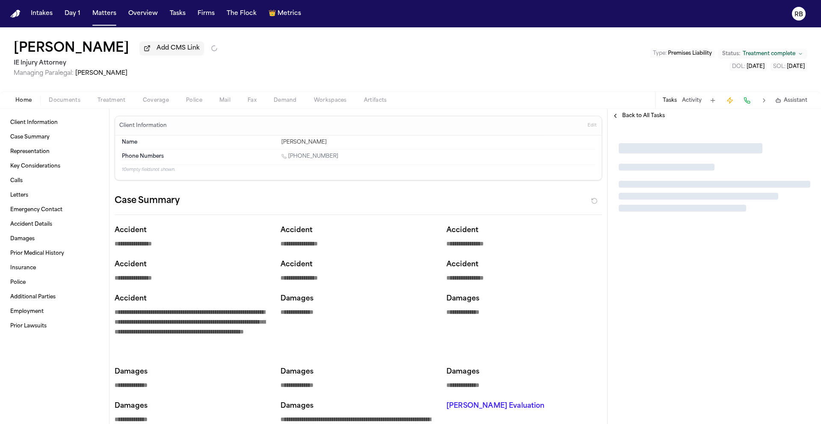
type textarea "*"
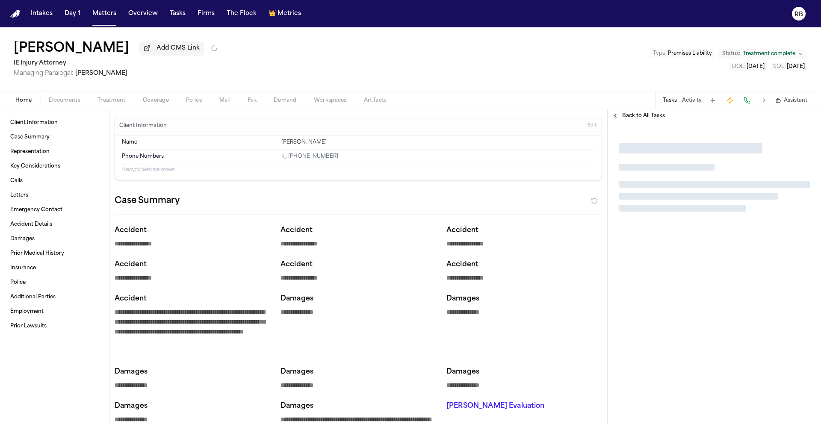
type textarea "*"
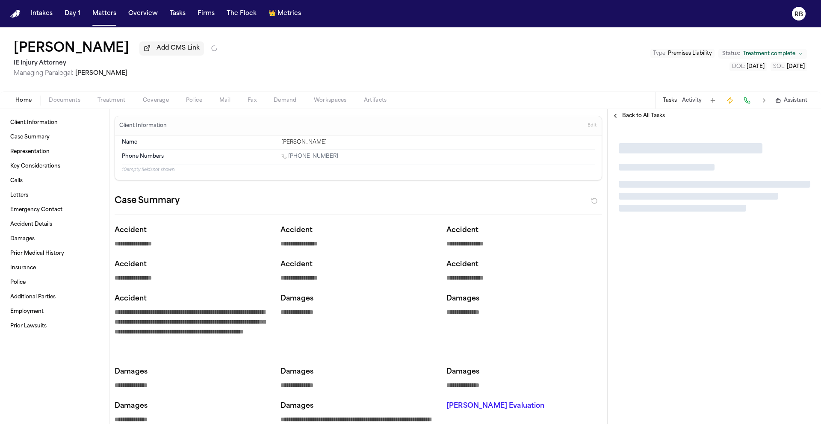
type textarea "*"
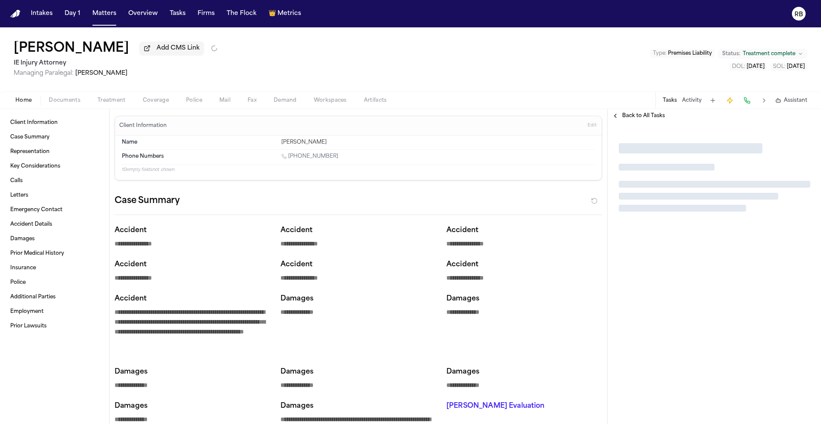
type textarea "*"
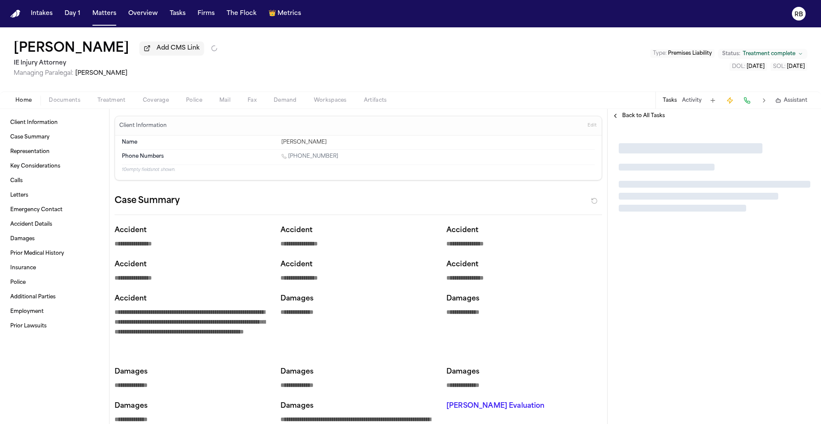
type textarea "*"
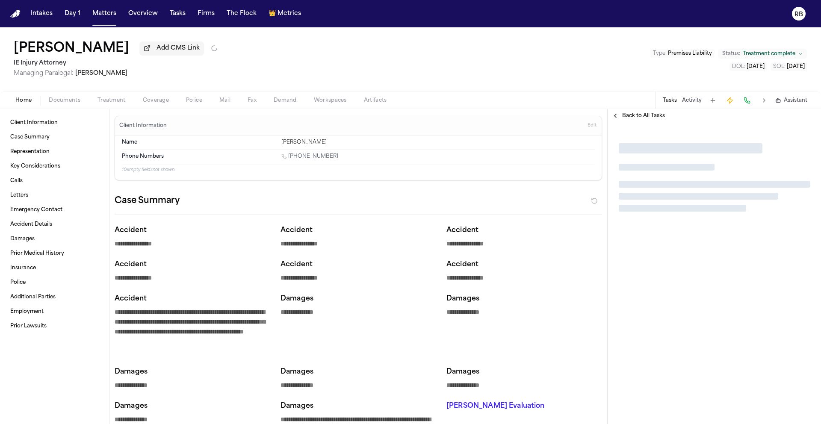
type textarea "*"
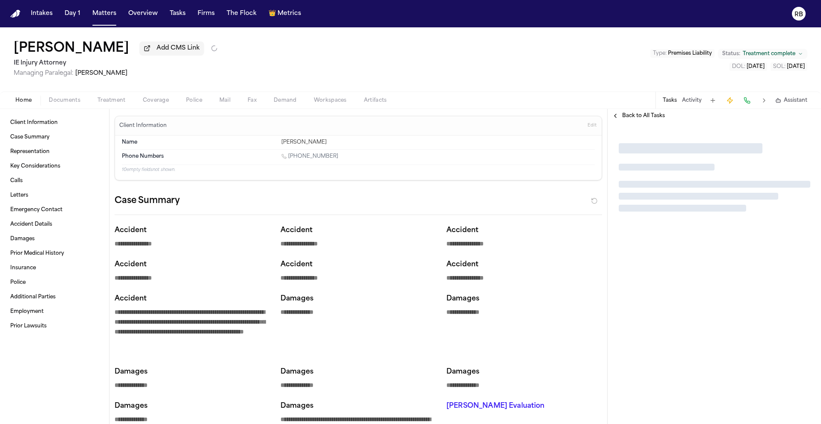
type textarea "*"
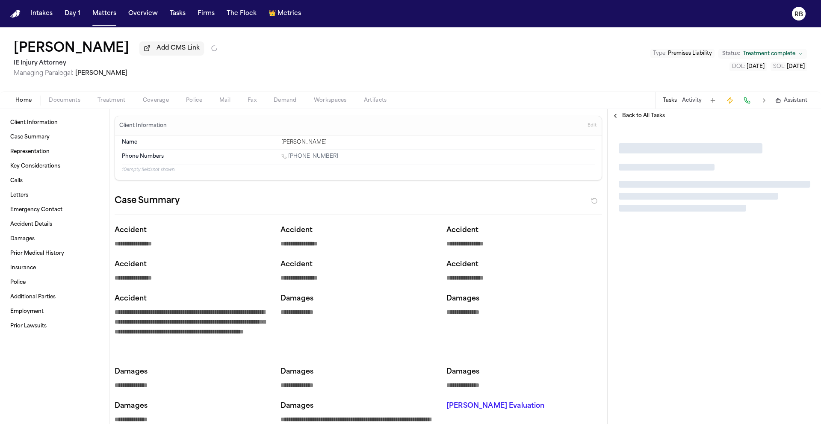
type textarea "*"
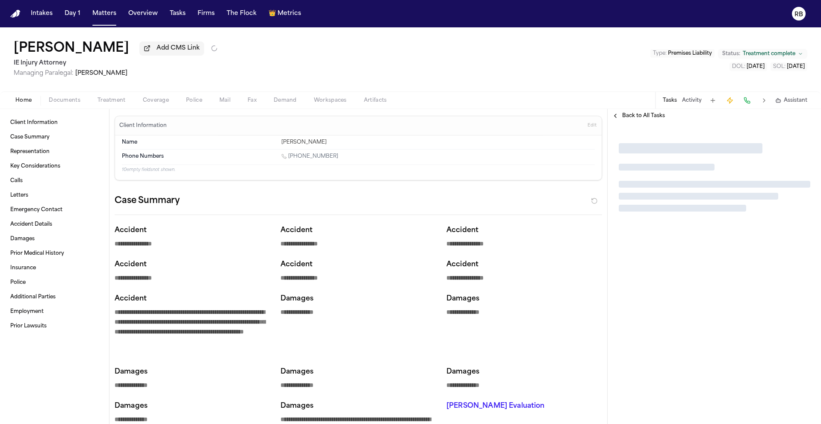
type textarea "*"
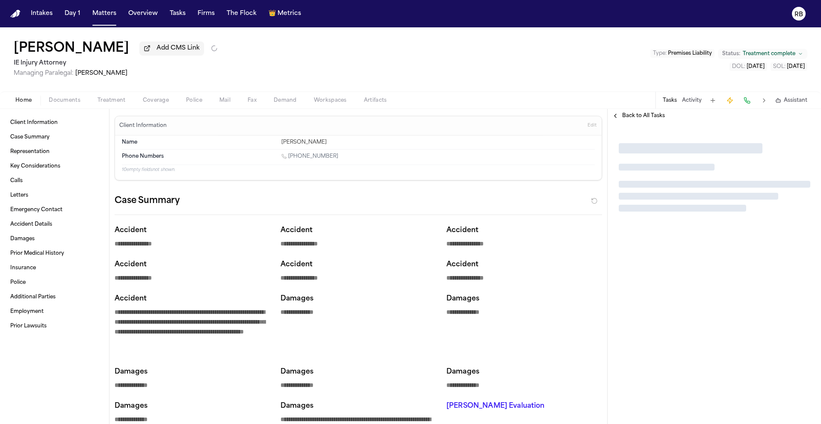
type textarea "*"
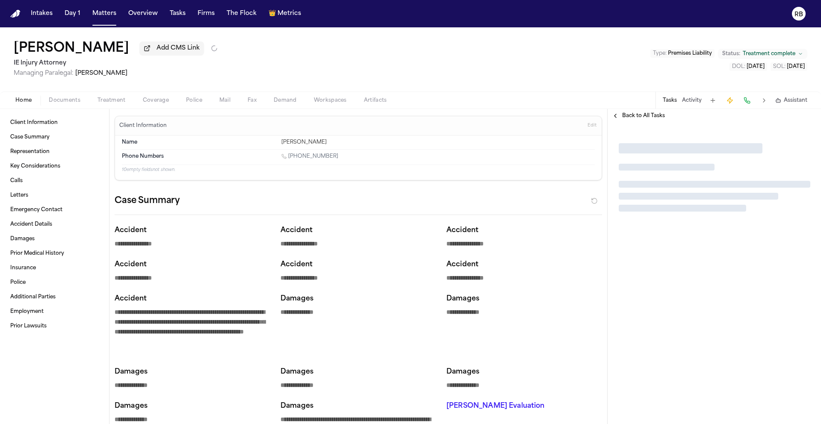
type textarea "*"
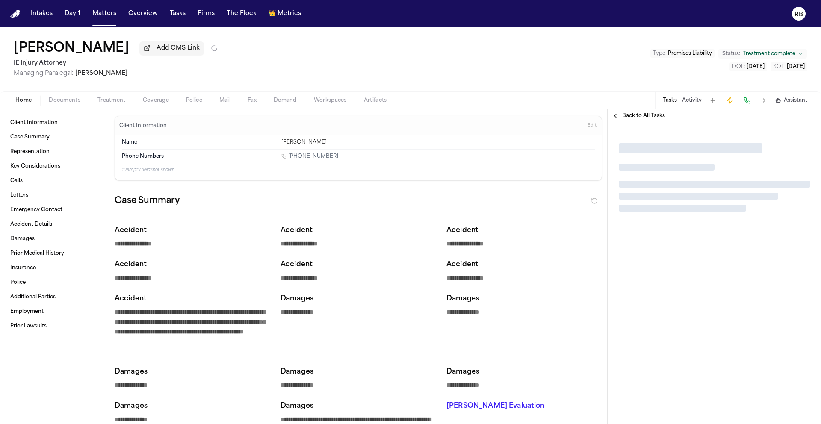
type textarea "*"
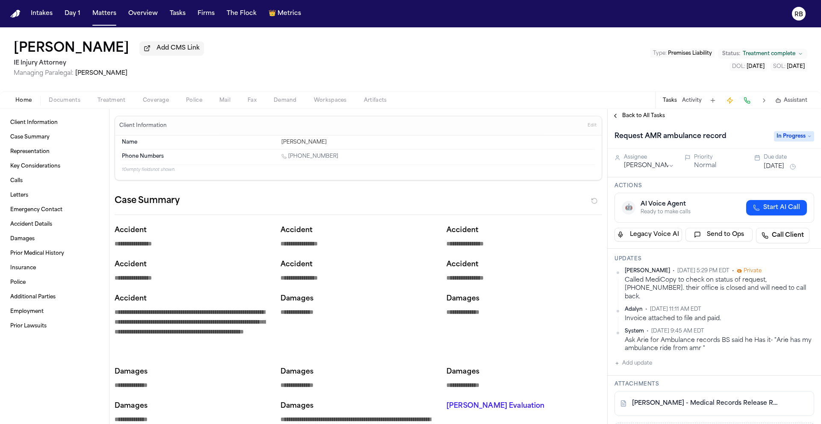
click at [736, 341] on div "Ask Arie for Ambulance records BS said he Has it- "Arie has my ambulance ride f…" at bounding box center [719, 345] width 189 height 17
click at [788, 337] on div "Ask Arie for Ambulance records BS said he Has it- "Arie has my ambulance ride f…" at bounding box center [719, 345] width 189 height 17
click at [783, 337] on div "Ask Arie for Ambulance records BS said he Has it- "Arie has my ambulance ride f…" at bounding box center [719, 345] width 189 height 17
click at [721, 315] on div "Invoice attached to file and paid." at bounding box center [719, 319] width 189 height 8
click at [257, 204] on div "Case Summary" at bounding box center [358, 204] width 487 height 21
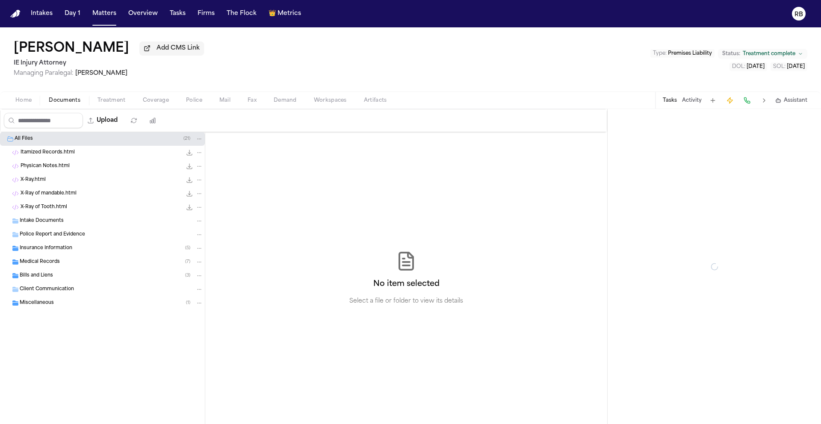
click at [73, 104] on span "Documents" at bounding box center [65, 100] width 32 height 7
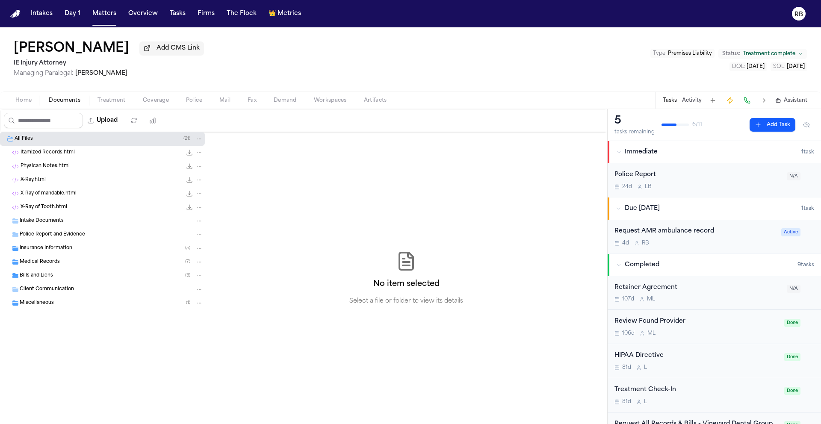
click at [59, 278] on div "Bills and Liens ( 3 )" at bounding box center [111, 276] width 183 height 8
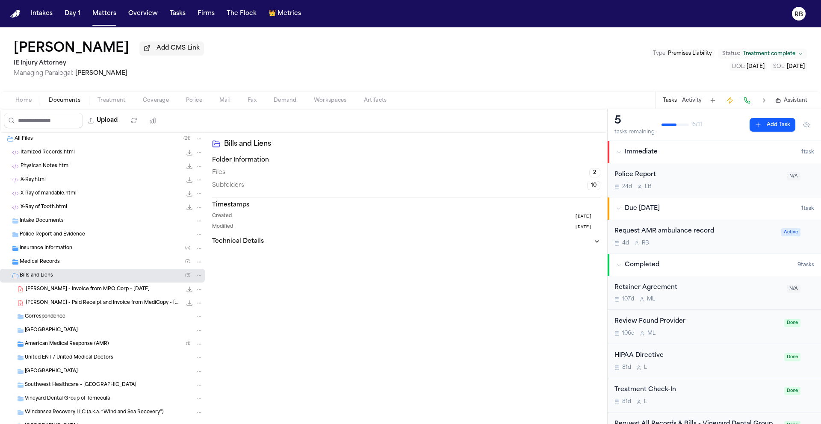
click at [99, 292] on span "B. Sanders - Invoice from MRO Corp - 8.4.25" at bounding box center [88, 289] width 124 height 7
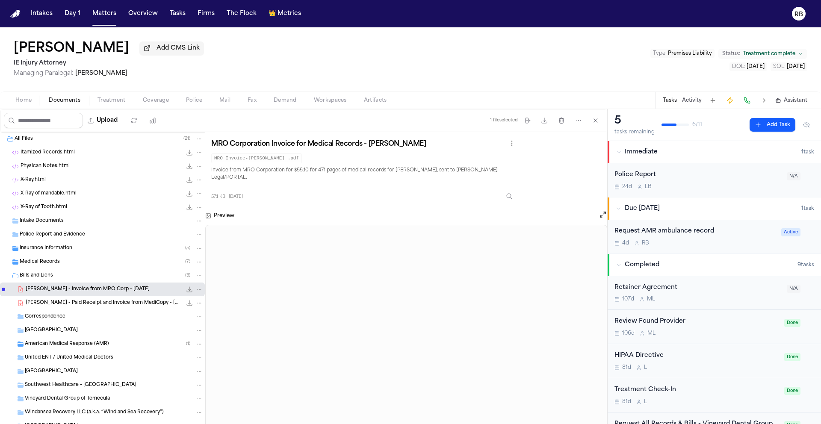
click at [69, 303] on span "B. Sanders - Paid Receipt and Invoice from MediCopy - 9.5.25 to 9.6.25" at bounding box center [104, 303] width 156 height 7
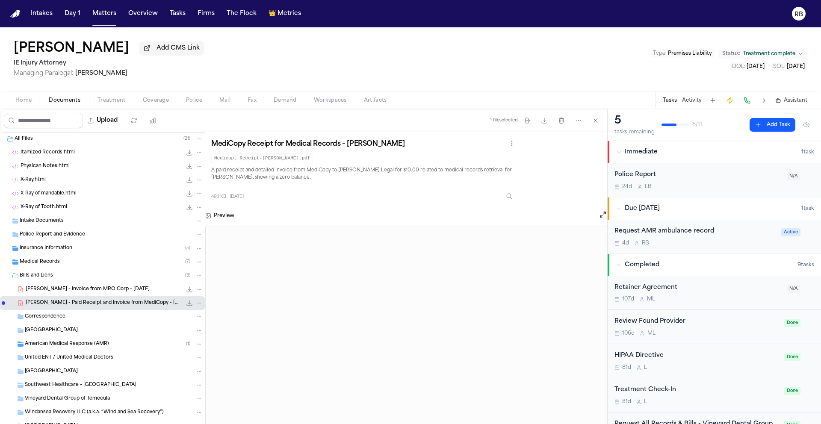
click at [57, 293] on span "B. Sanders - Invoice from MRO Corp - 8.4.25" at bounding box center [88, 289] width 124 height 7
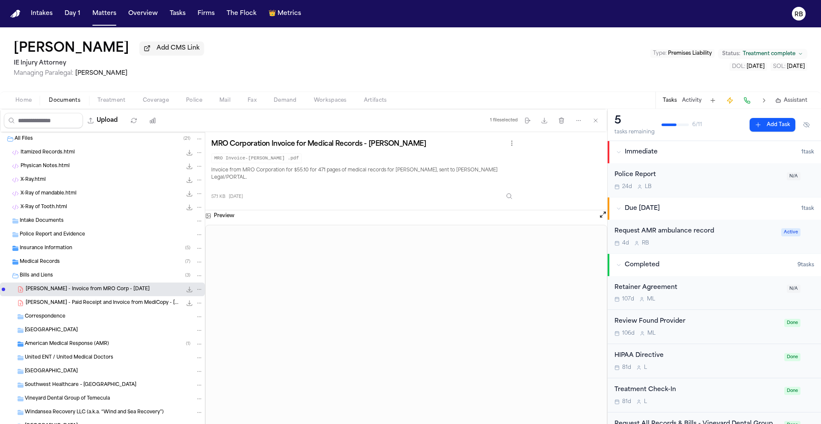
click at [113, 307] on div "B. Sanders - Paid Receipt and Invoice from MediCopy - 9.5.25 to 9.6.25 49.1 KB …" at bounding box center [114, 303] width 177 height 9
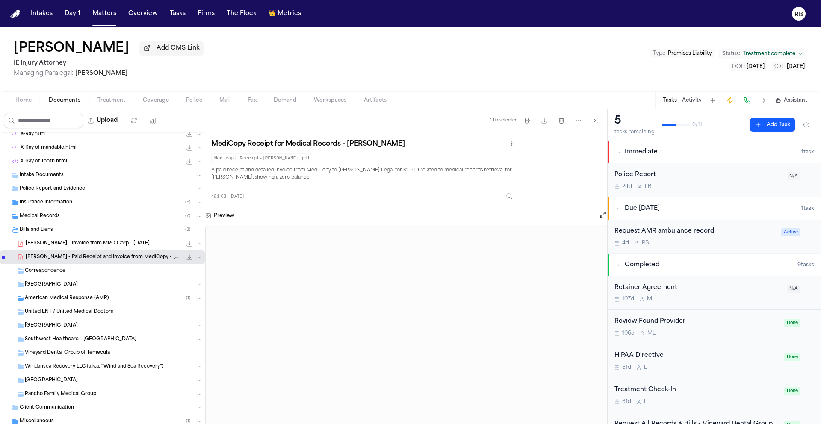
scroll to position [71, 0]
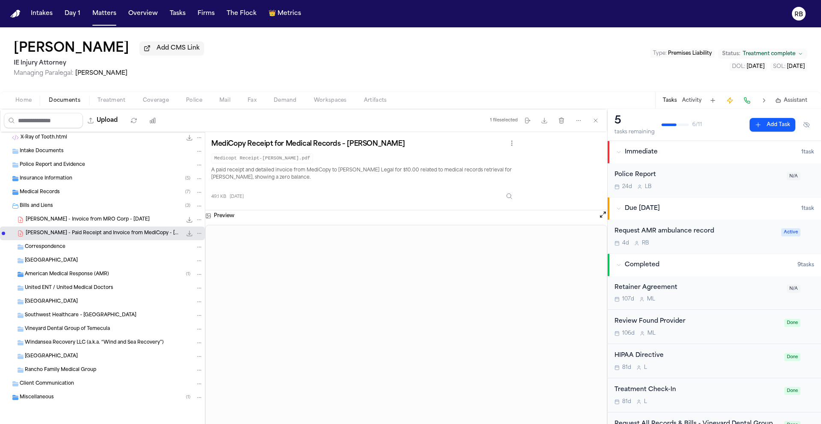
click at [97, 277] on span "American Medical Response (AMR)" at bounding box center [67, 274] width 84 height 7
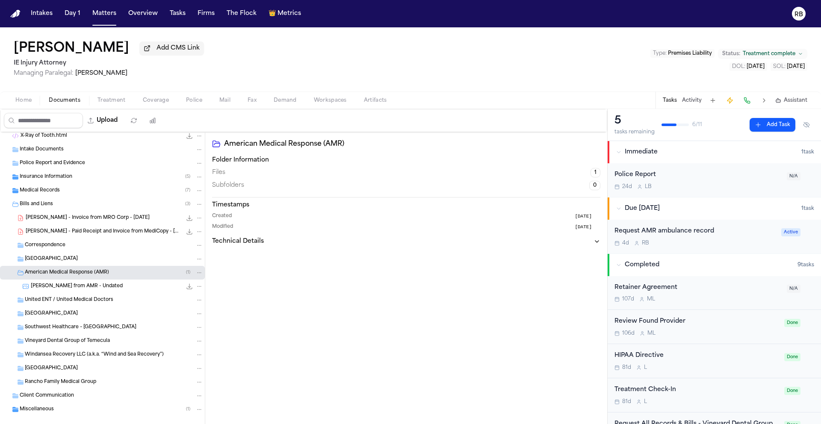
click at [97, 291] on div "B. Sanders - Bills from AMR - Undated 235.5 KB • PNG" at bounding box center [117, 286] width 172 height 9
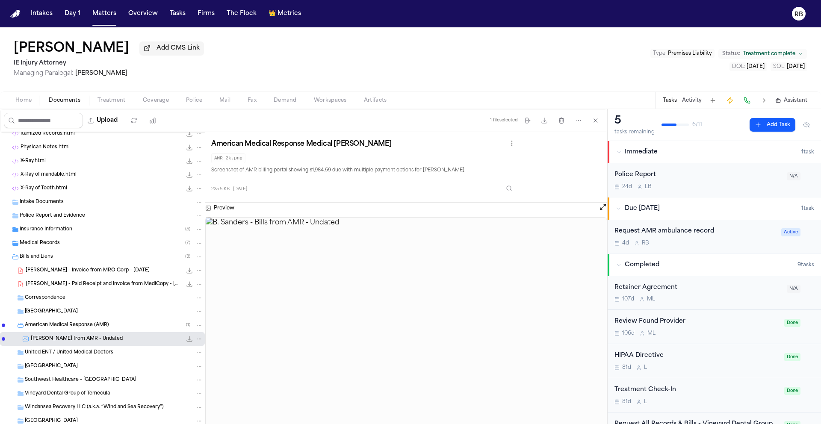
scroll to position [0, 0]
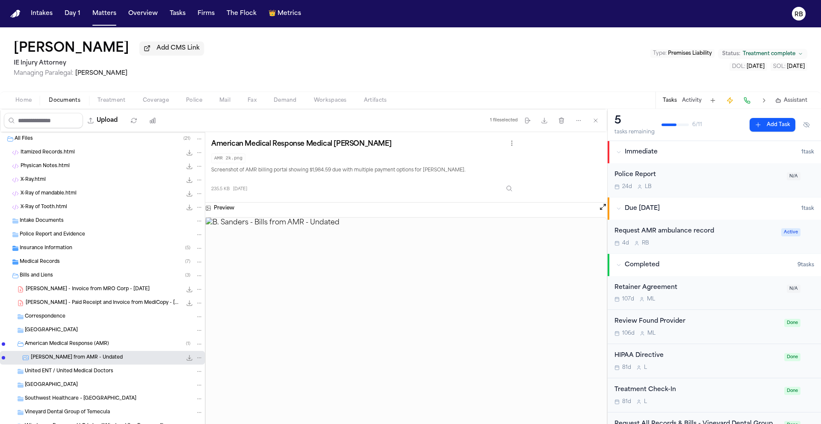
click at [51, 245] on div "Insurance Information ( 5 )" at bounding box center [102, 249] width 205 height 14
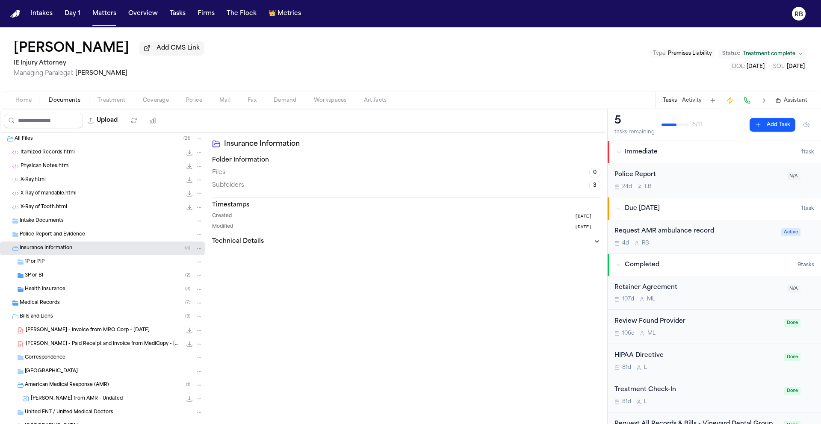
click at [41, 290] on span "Health Insurance" at bounding box center [45, 289] width 41 height 7
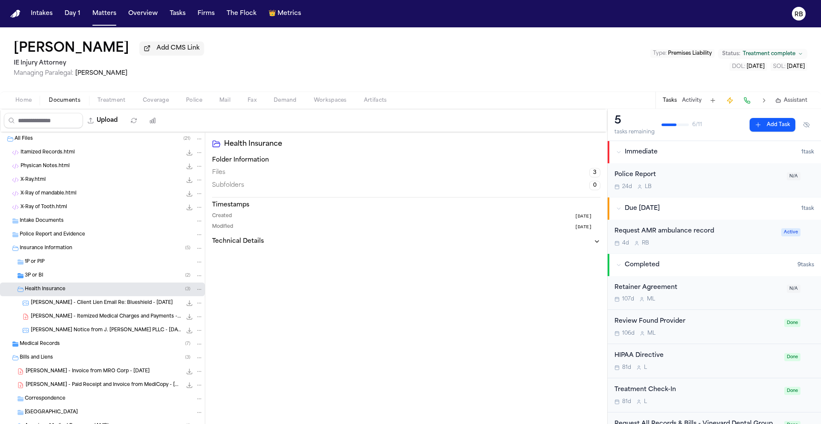
click at [127, 315] on span "B. Sanders - Itemized Medical Charges and Payments - 1.29.25" at bounding box center [106, 316] width 151 height 7
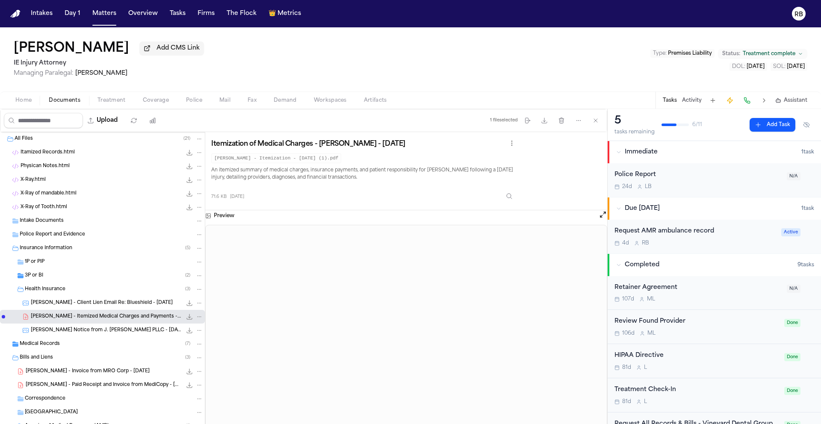
click at [121, 389] on span "B. Sanders - Paid Receipt and Invoice from MediCopy - 9.5.25 to 9.6.25" at bounding box center [104, 385] width 156 height 7
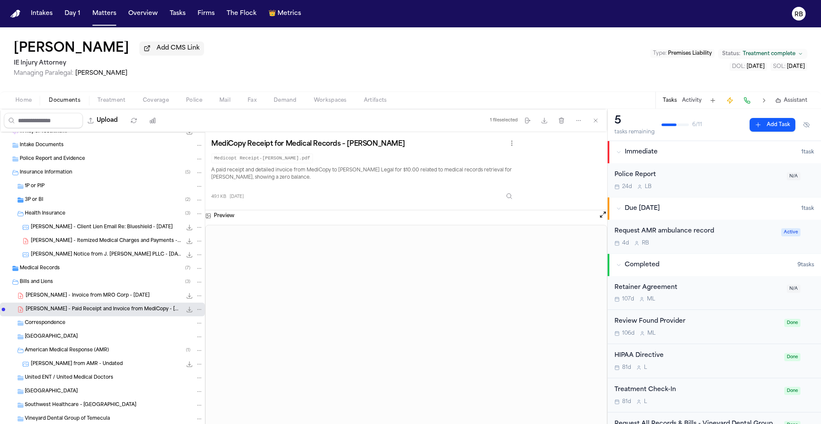
scroll to position [78, 0]
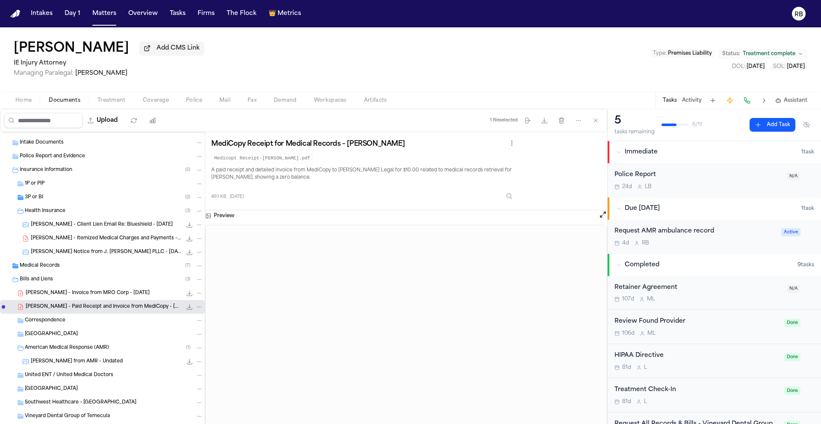
click at [93, 362] on span "B. Sanders - Bills from AMR - Undated" at bounding box center [77, 361] width 92 height 7
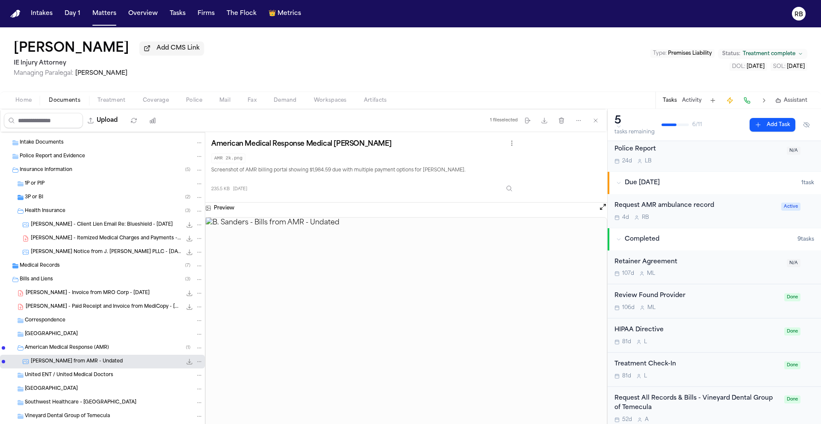
scroll to position [30, 0]
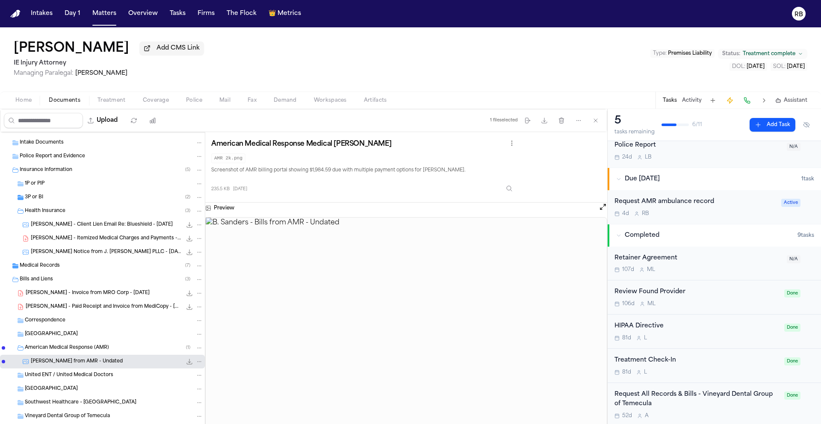
click at [729, 213] on div "4d R B" at bounding box center [695, 213] width 162 height 7
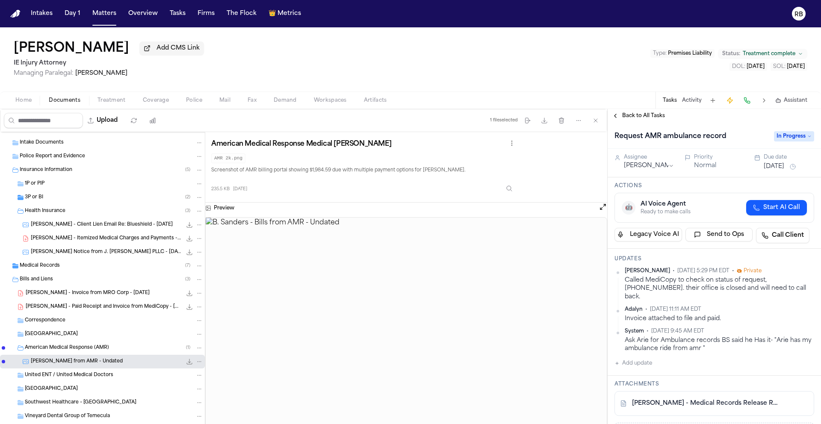
click at [130, 240] on span "B. Sanders - Itemized Medical Charges and Payments - 1.29.25" at bounding box center [106, 238] width 151 height 7
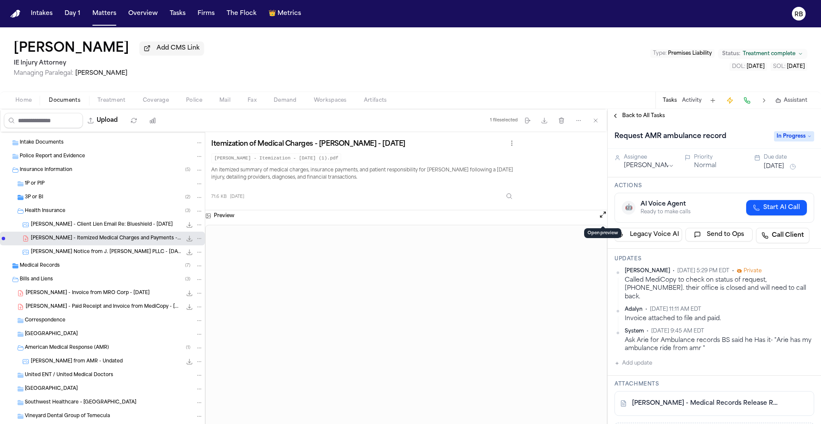
click at [602, 213] on button "Open preview" at bounding box center [603, 214] width 9 height 9
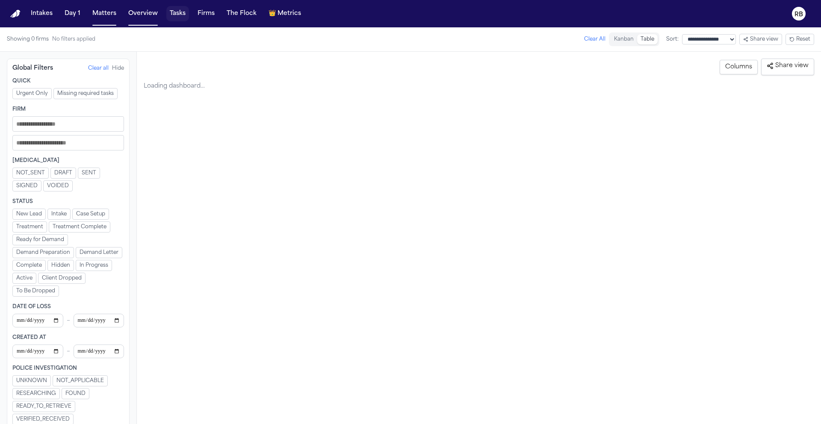
click at [176, 14] on button "Tasks" at bounding box center [177, 13] width 23 height 15
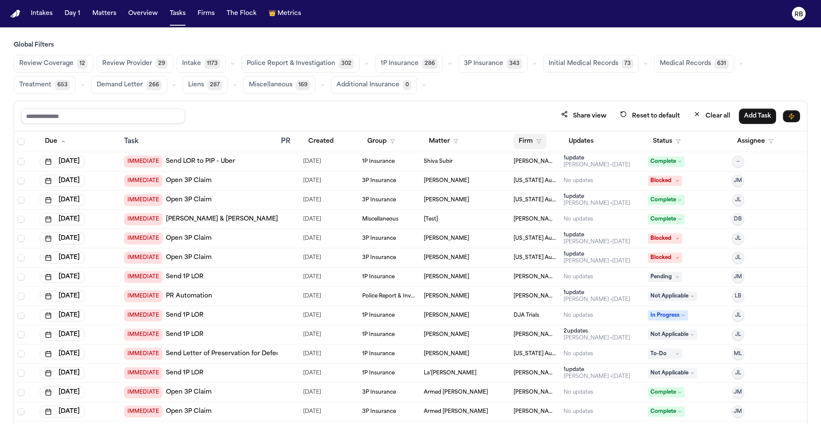
click at [523, 142] on button "Firm" at bounding box center [530, 141] width 33 height 15
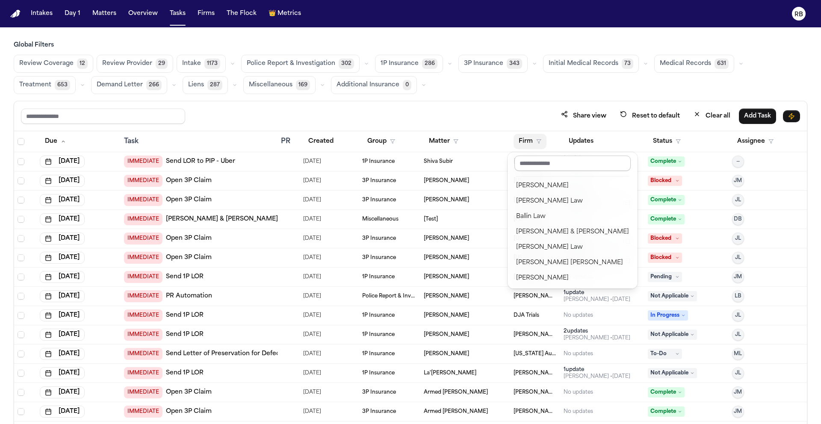
click at [551, 167] on input "text" at bounding box center [572, 163] width 116 height 15
type input "**"
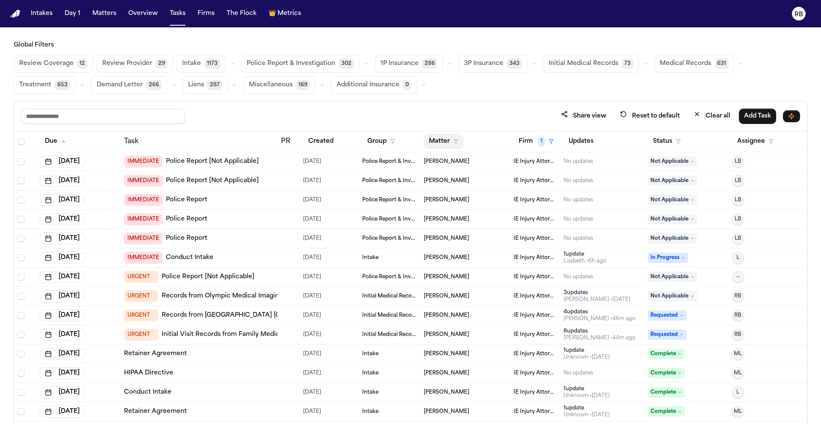
click at [445, 141] on button "Matter" at bounding box center [444, 141] width 40 height 15
click at [472, 164] on input "text" at bounding box center [461, 163] width 72 height 15
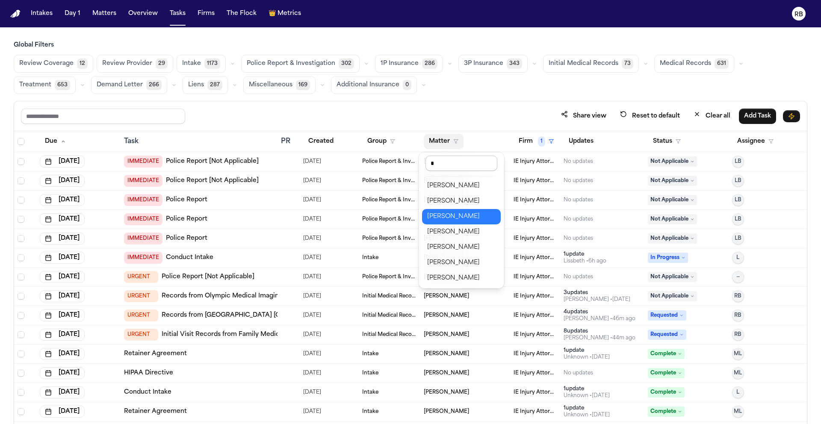
type input "**"
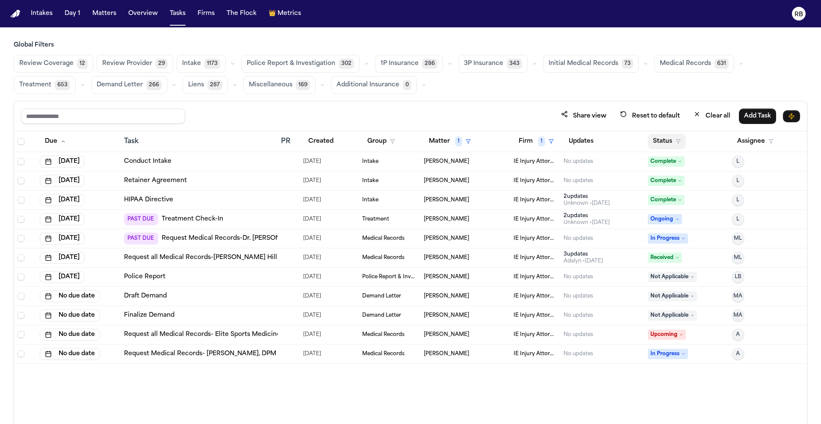
click at [668, 141] on button "Status" at bounding box center [667, 141] width 38 height 15
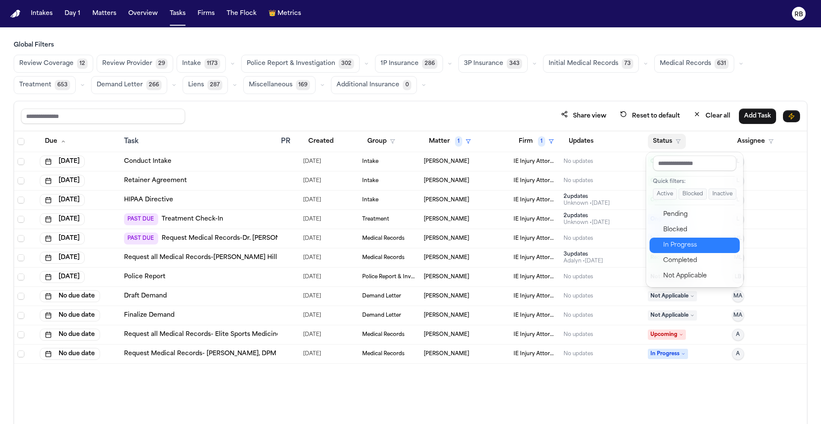
click at [698, 243] on div "In Progress" at bounding box center [698, 245] width 71 height 10
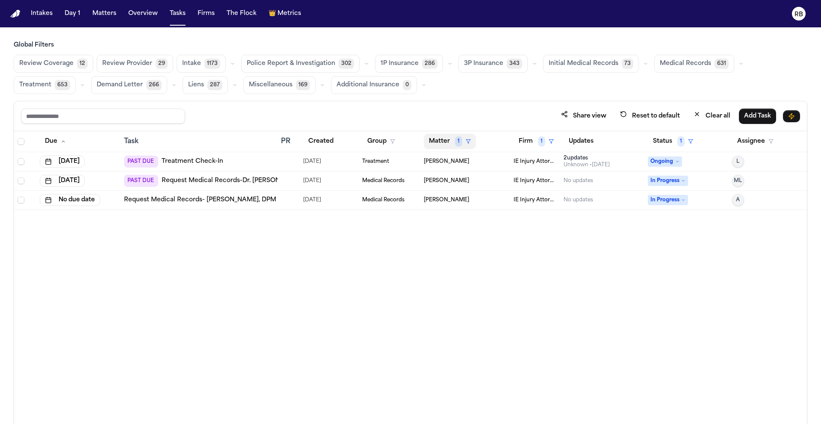
click at [437, 139] on button "Matter 1" at bounding box center [450, 141] width 52 height 15
click at [465, 207] on div "Clear filter" at bounding box center [469, 205] width 31 height 10
click at [430, 140] on button "Matter" at bounding box center [444, 141] width 40 height 15
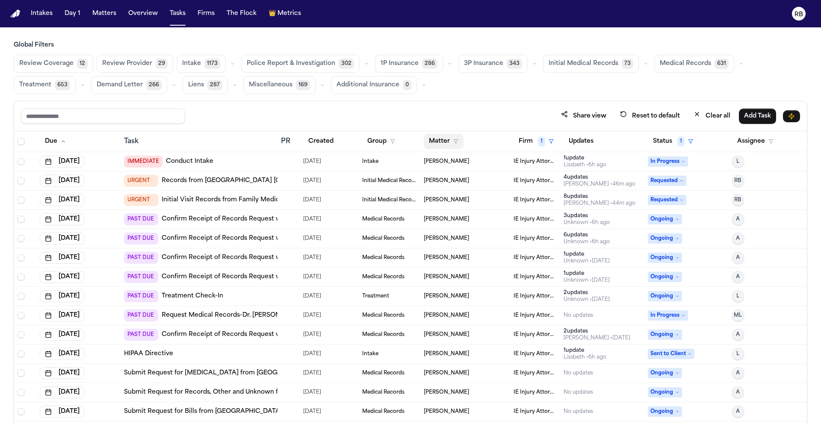
click at [443, 140] on button "Matter" at bounding box center [444, 141] width 40 height 15
click at [460, 163] on input "text" at bounding box center [461, 163] width 72 height 15
type input "**"
click at [464, 186] on div "[PERSON_NAME]" at bounding box center [461, 186] width 68 height 10
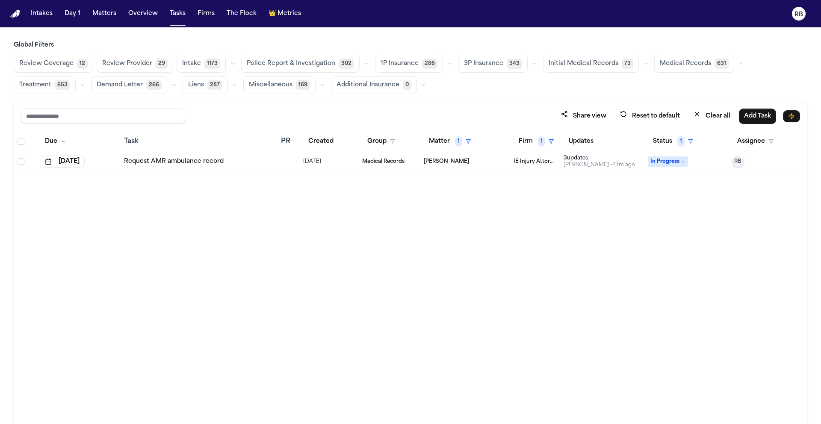
click at [495, 252] on div "Due Task PR Created Group Matter 1 Firm 1 Updates Status 1 Assignee [DATE] Requ…" at bounding box center [410, 296] width 793 height 330
click at [251, 164] on div "Request AMR ambulance record" at bounding box center [199, 161] width 150 height 9
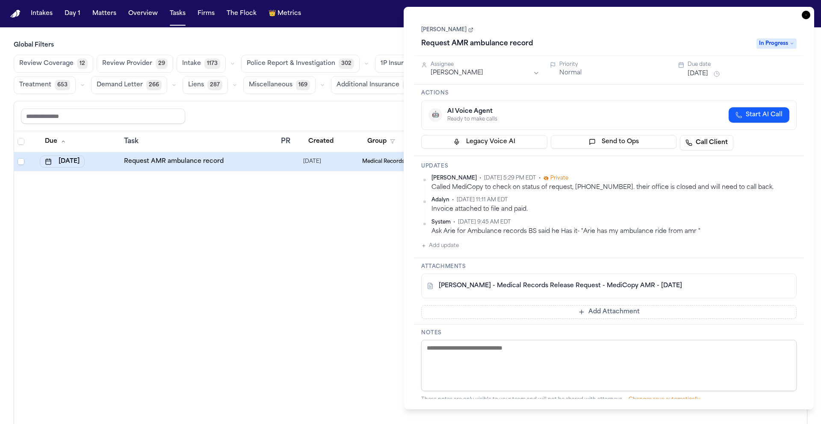
click at [757, 184] on div "Called MediCopy to check on status of request, [PHONE_NUMBER]. their office is …" at bounding box center [613, 187] width 365 height 8
click at [806, 12] on icon "button" at bounding box center [806, 15] width 9 height 9
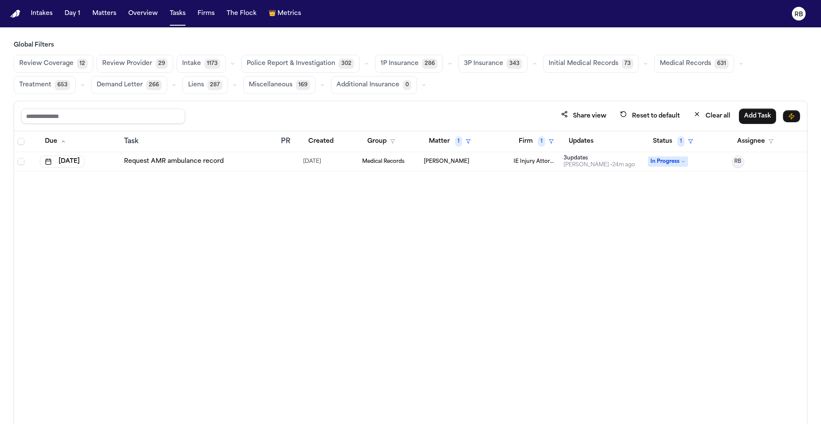
drag, startPoint x: 619, startPoint y: 198, endPoint x: 293, endPoint y: 180, distance: 326.3
click at [619, 198] on div "Due Task PR Created Group Matter 1 Firm 1 Updates Status 1 Assignee [DATE] Requ…" at bounding box center [410, 296] width 793 height 330
click at [235, 160] on div "Request AMR ambulance record" at bounding box center [199, 161] width 150 height 9
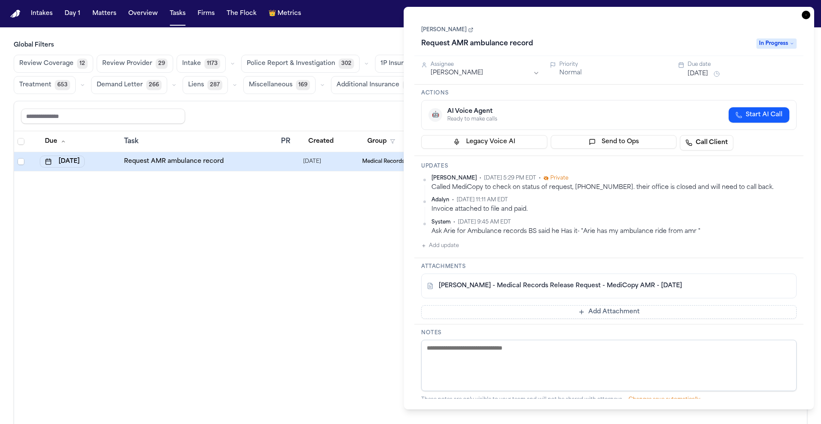
click at [452, 249] on button "Add update" at bounding box center [440, 246] width 38 height 10
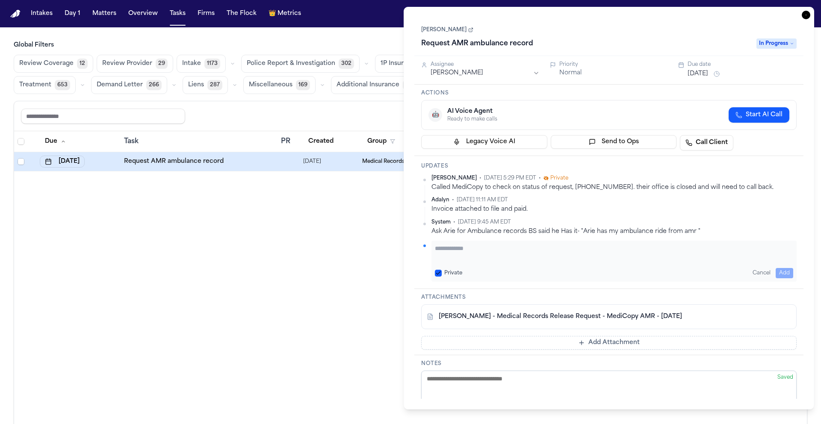
click at [505, 251] on textarea "Add your update" at bounding box center [614, 252] width 358 height 17
type textarea "**********"
click at [779, 271] on button "Add" at bounding box center [785, 273] width 18 height 10
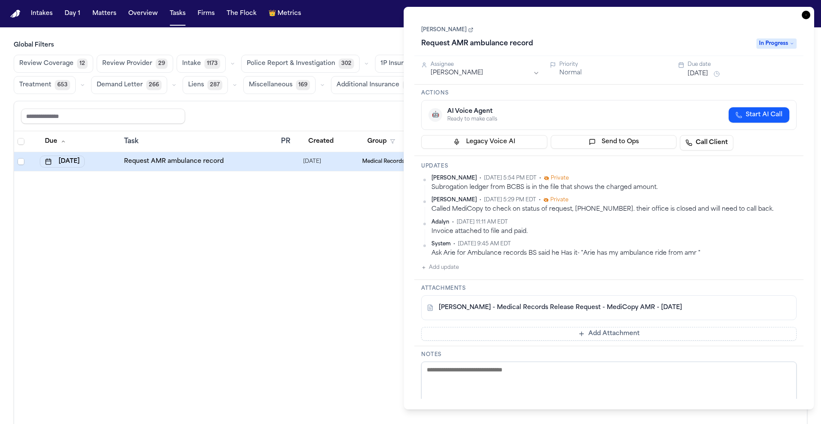
click at [806, 15] on icon "button" at bounding box center [806, 15] width 9 height 9
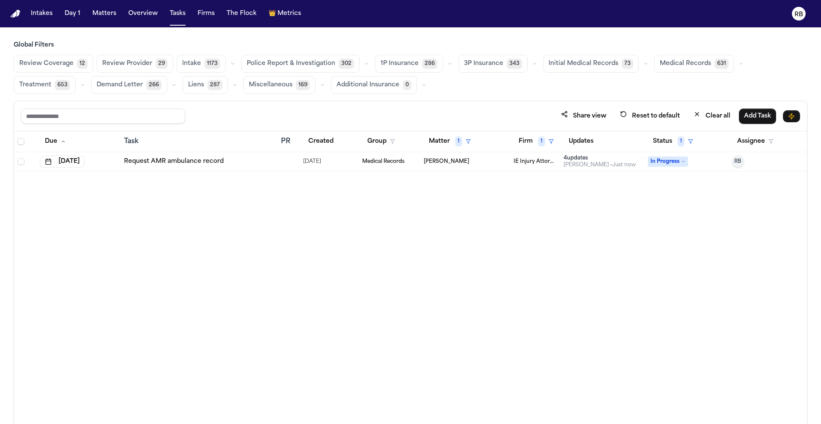
click at [563, 209] on div "Due Task PR Created Group Matter 1 Firm 1 Updates Status 1 Assignee [DATE] Requ…" at bounding box center [410, 296] width 793 height 330
click at [500, 231] on div "Due Task PR Created Group Matter 1 Firm 1 Updates Status 1 Assignee [DATE] Requ…" at bounding box center [410, 296] width 793 height 330
click at [442, 136] on button "Matter 1" at bounding box center [450, 141] width 52 height 15
click at [466, 209] on div "Clear filter" at bounding box center [469, 205] width 31 height 10
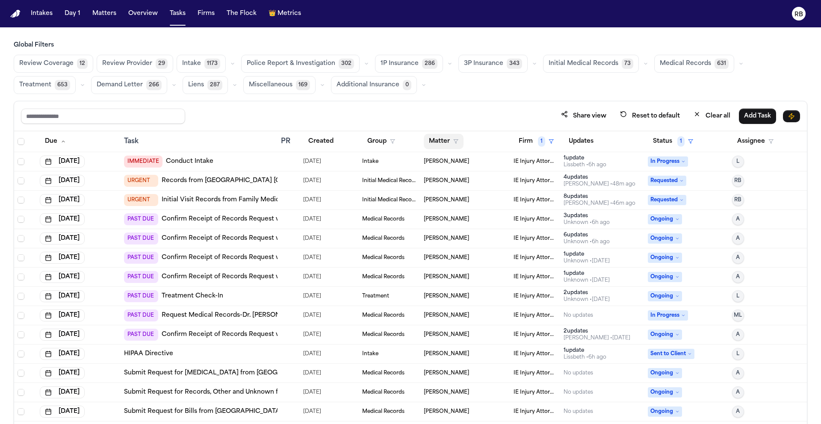
click at [428, 143] on button "Matter" at bounding box center [444, 141] width 40 height 15
click at [442, 158] on input "text" at bounding box center [461, 163] width 72 height 15
type input "****"
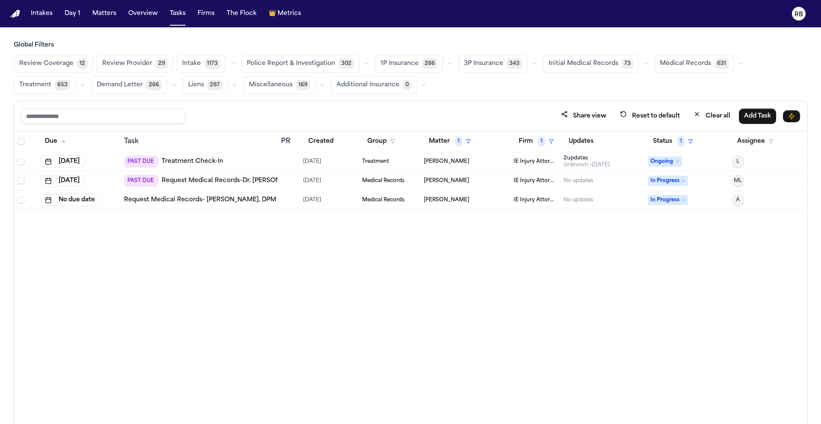
click at [275, 323] on div "Due Task PR Created Group Matter 1 Firm 1 Updates Status 1 Assignee [DATE] PAST…" at bounding box center [410, 296] width 793 height 330
click at [372, 252] on div "Due Task PR Created Group Matter 1 Firm 1 Updates Status 1 Assignee [DATE] PAST…" at bounding box center [410, 296] width 793 height 330
